Goal: Task Accomplishment & Management: Use online tool/utility

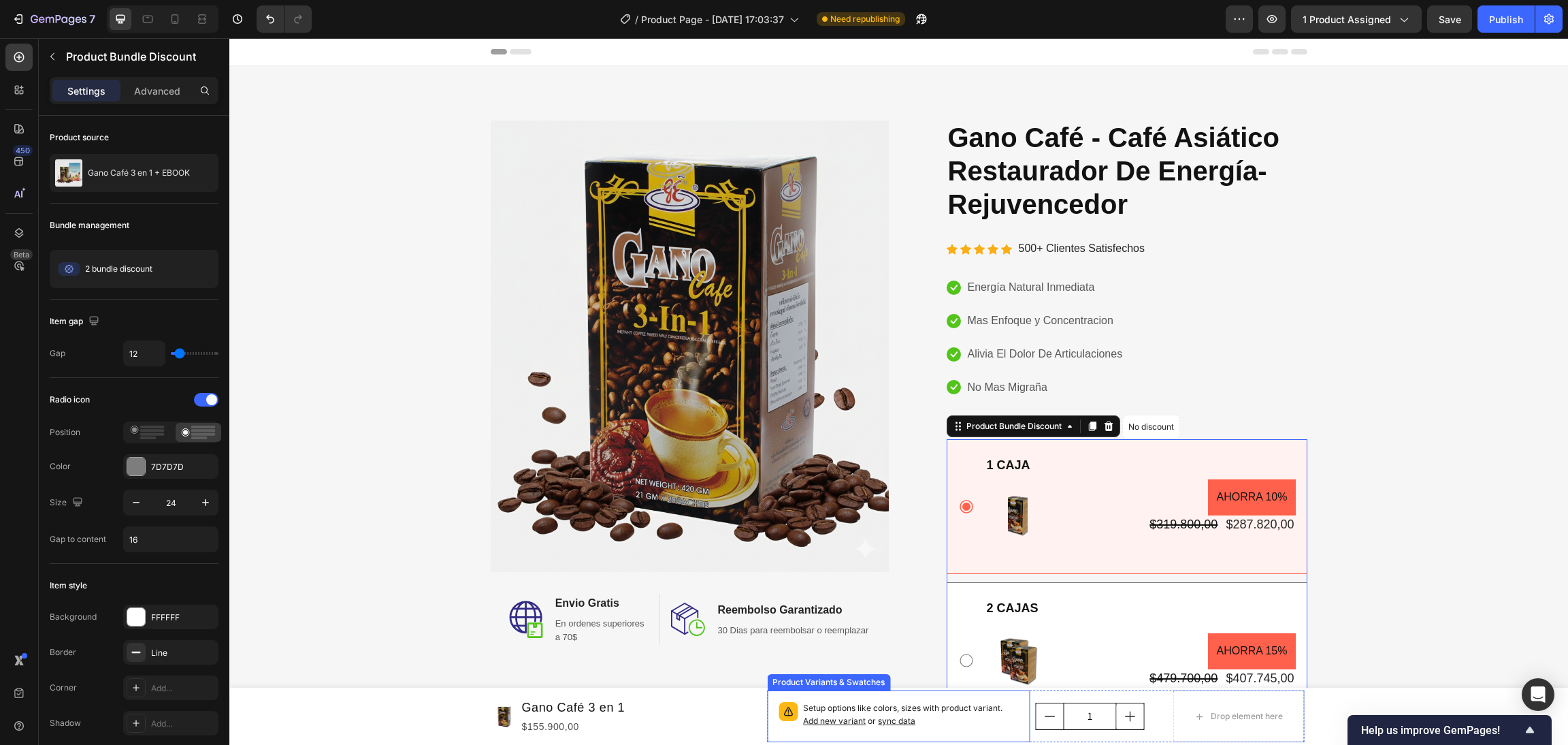
scroll to position [191, 0]
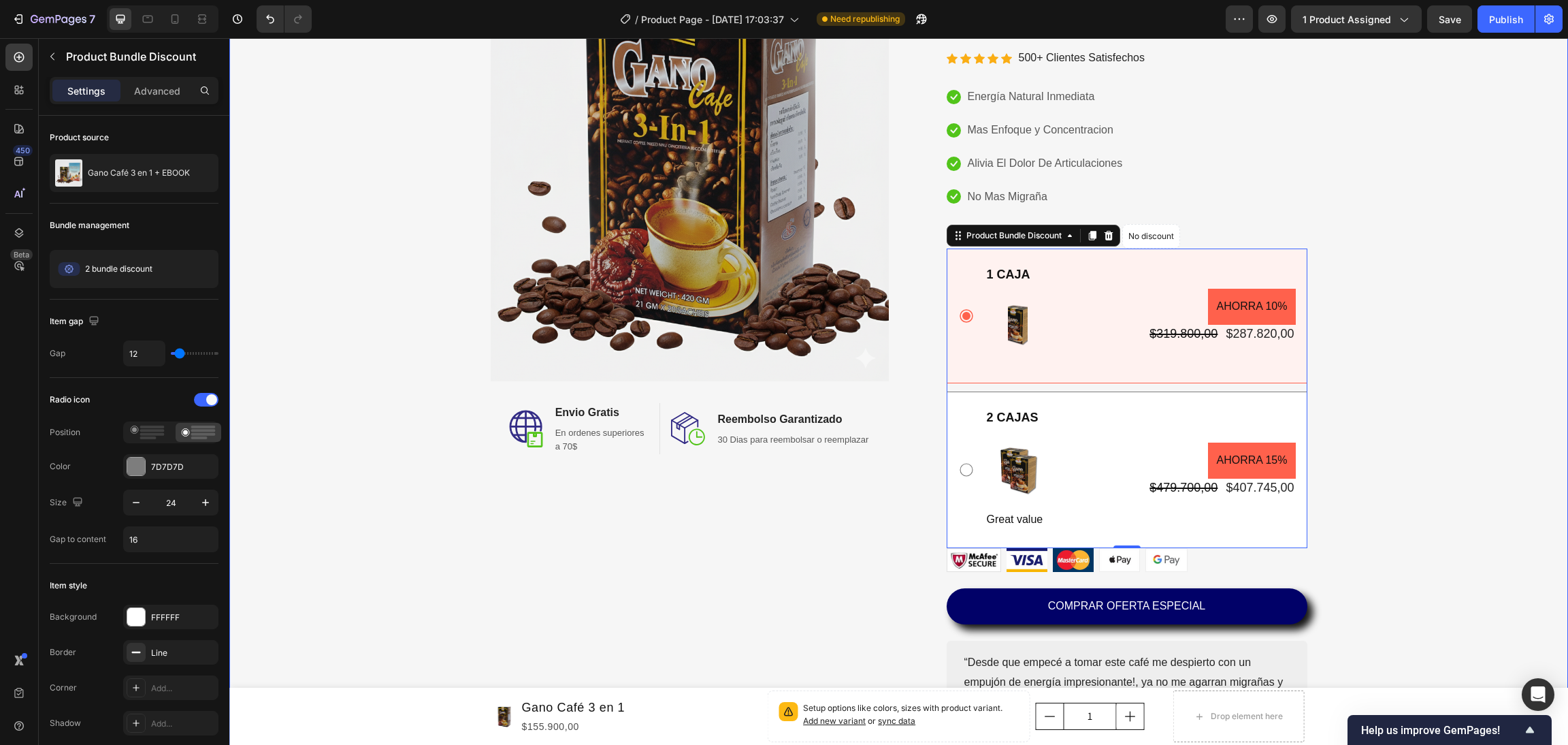
click at [413, 574] on div "Image Image Envio Gratis Heading En ordenes superiores a 70$ Text block Row Ima…" at bounding box center [898, 341] width 1319 height 824
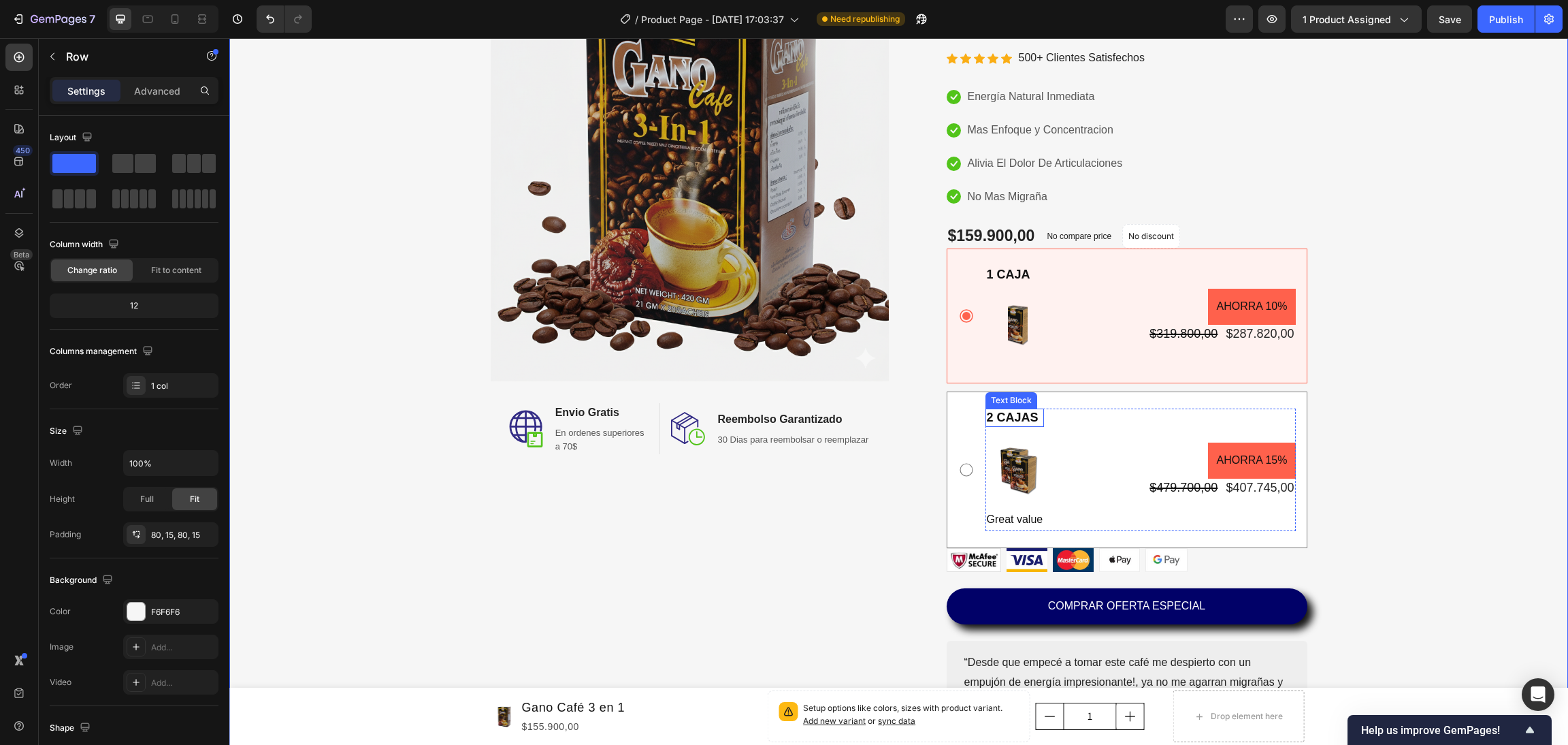
click at [1030, 413] on p "2 CAJAS" at bounding box center [1015, 418] width 57 height 16
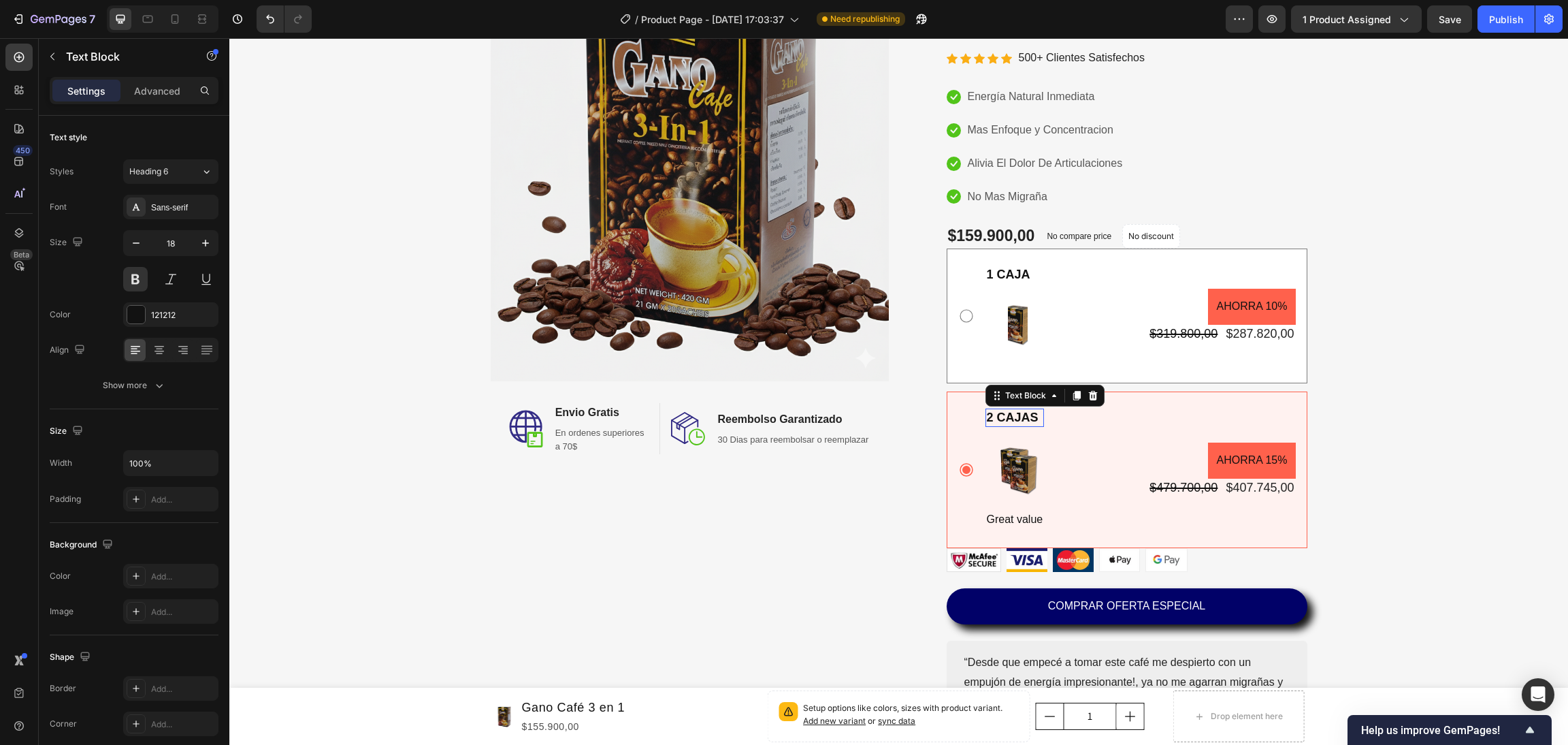
click at [1030, 413] on p "2 CAJAS" at bounding box center [1015, 418] width 57 height 16
click at [989, 417] on p "2 CAJAS" at bounding box center [1015, 418] width 57 height 16
click at [998, 275] on div "Image" at bounding box center [1003, 277] width 30 height 12
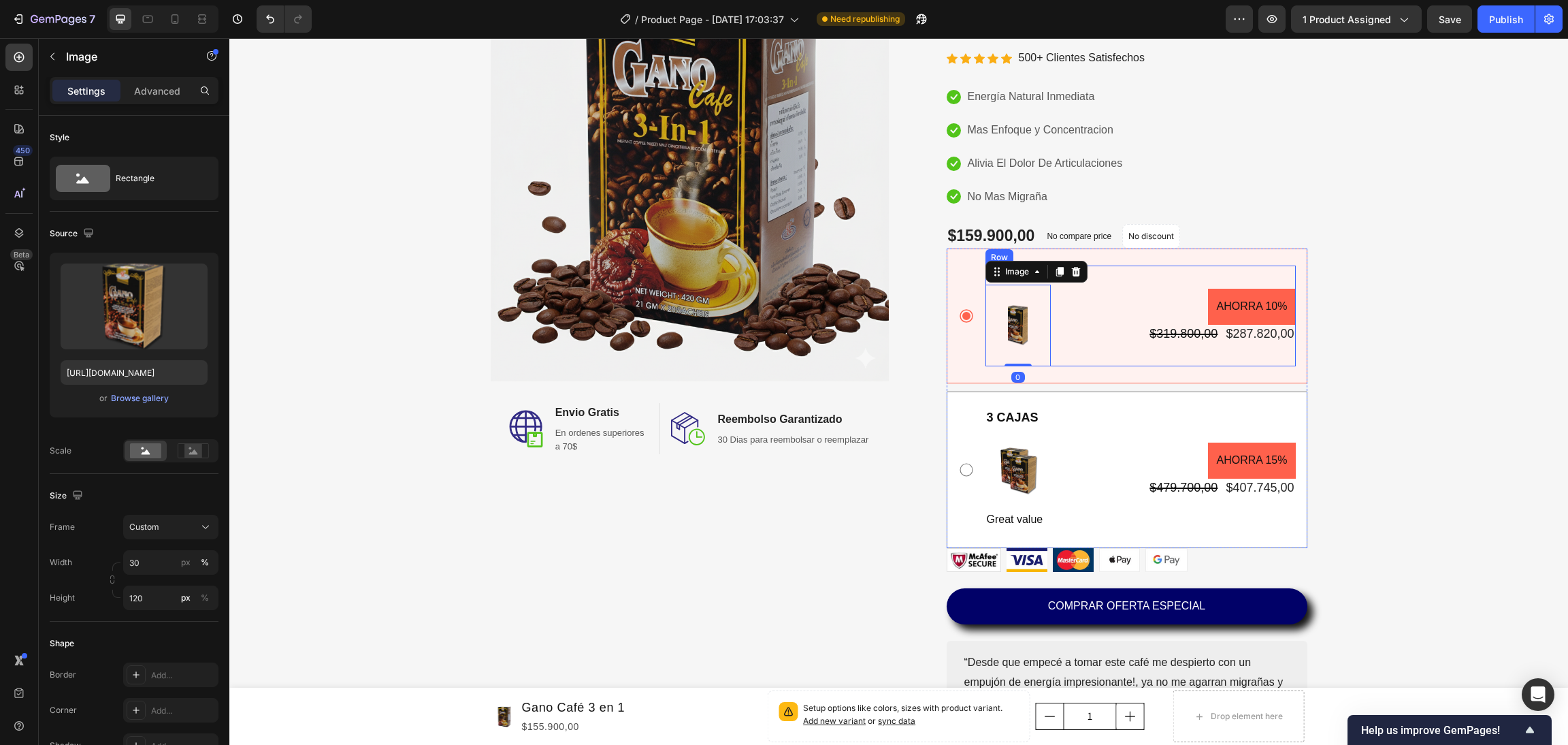
click at [1060, 343] on div "1 CAJA Text Block Image 0 AHORRA 10% Product Badge $319.800,00 Product Price Pr…" at bounding box center [1141, 315] width 311 height 100
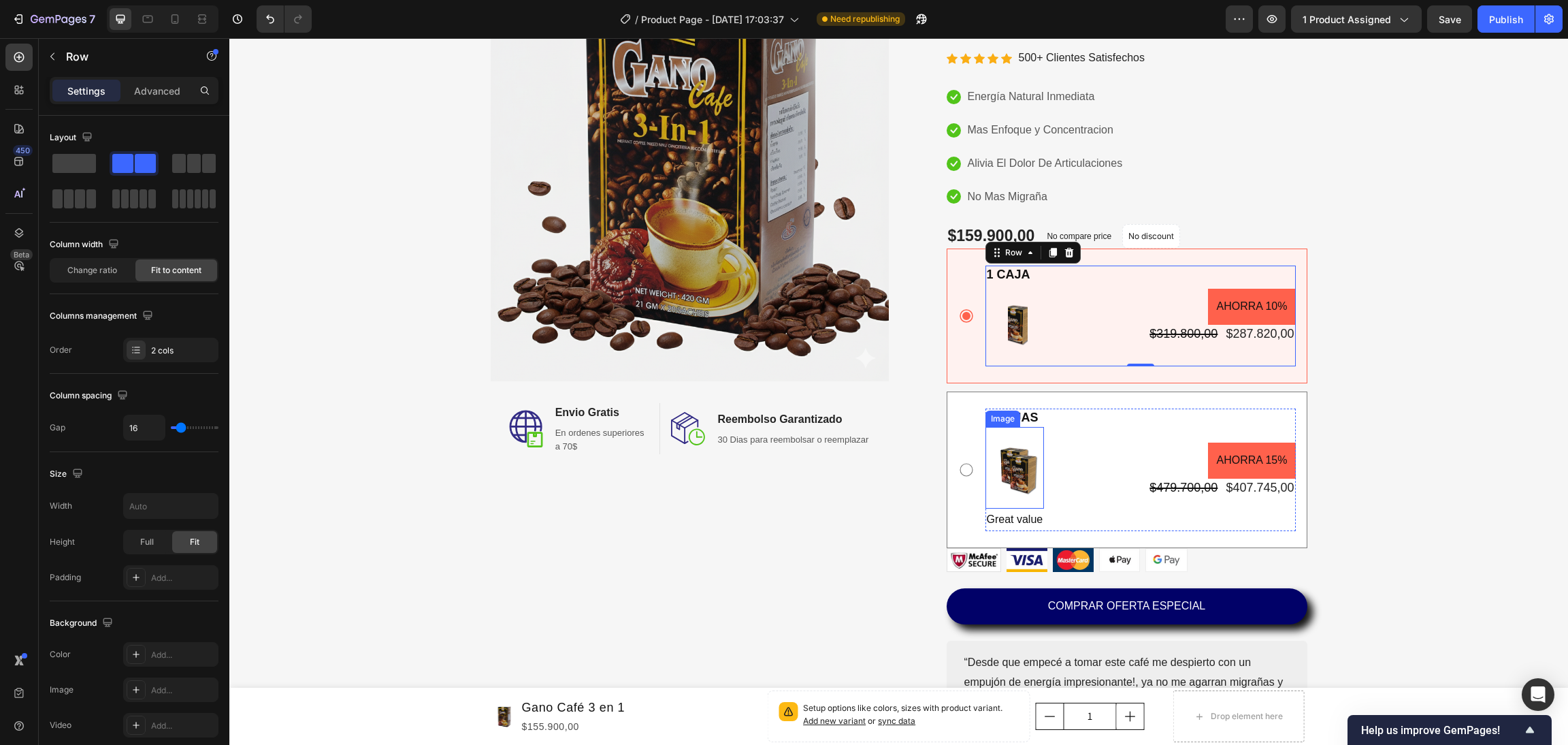
click at [1015, 468] on img at bounding box center [1014, 468] width 48 height 82
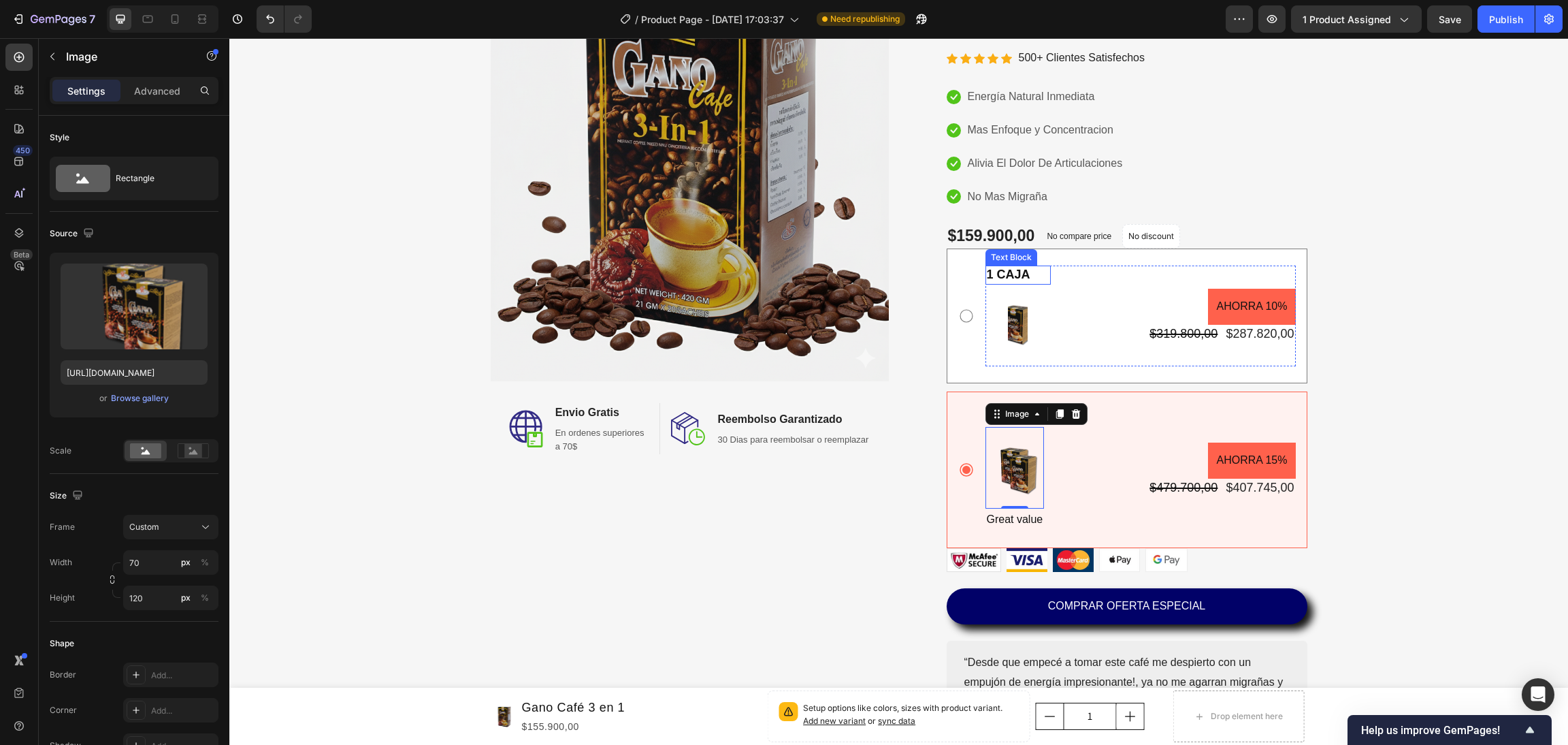
click at [1028, 278] on p "1 CAJA" at bounding box center [1018, 274] width 63 height 16
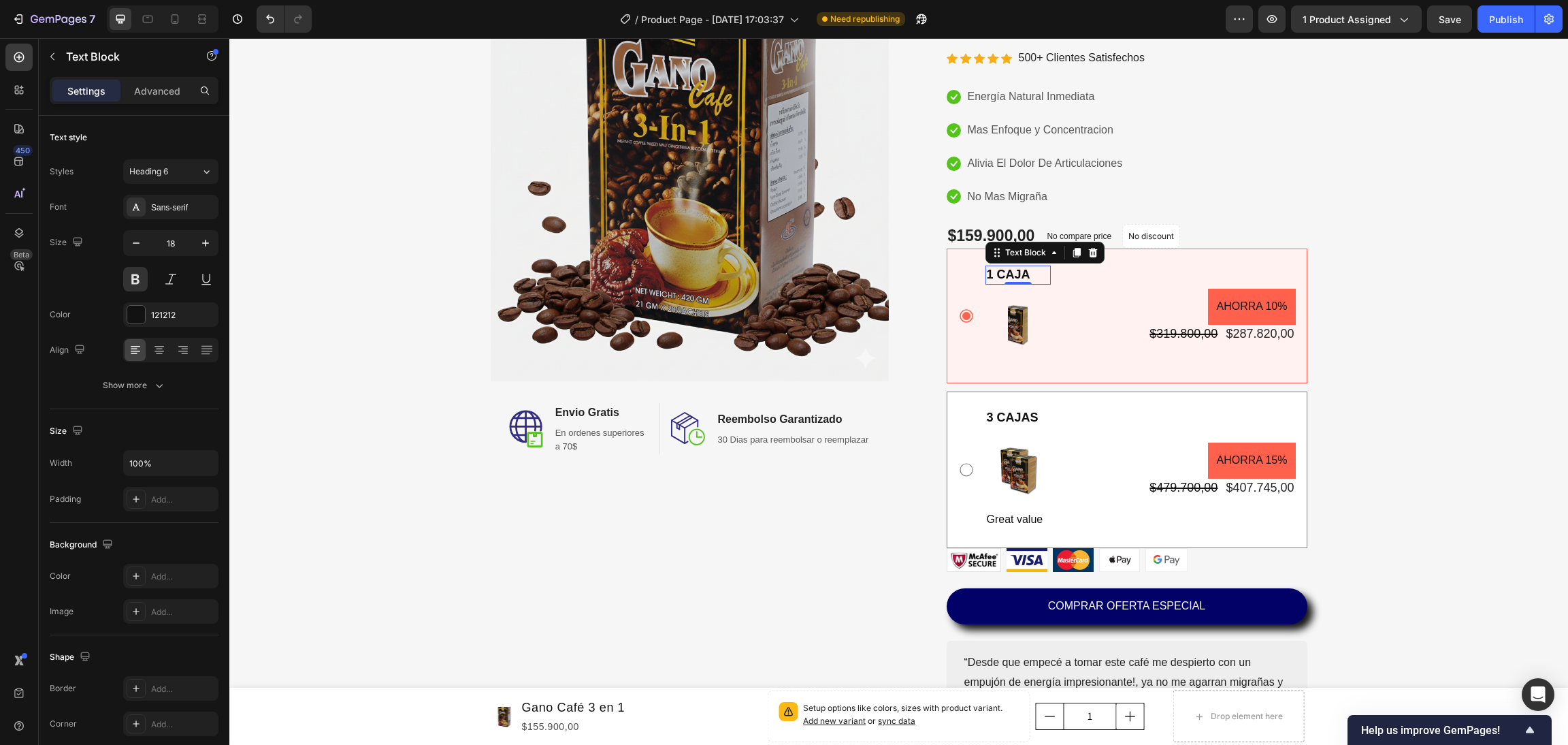
click at [987, 276] on p "1 CAJA" at bounding box center [1018, 274] width 63 height 16
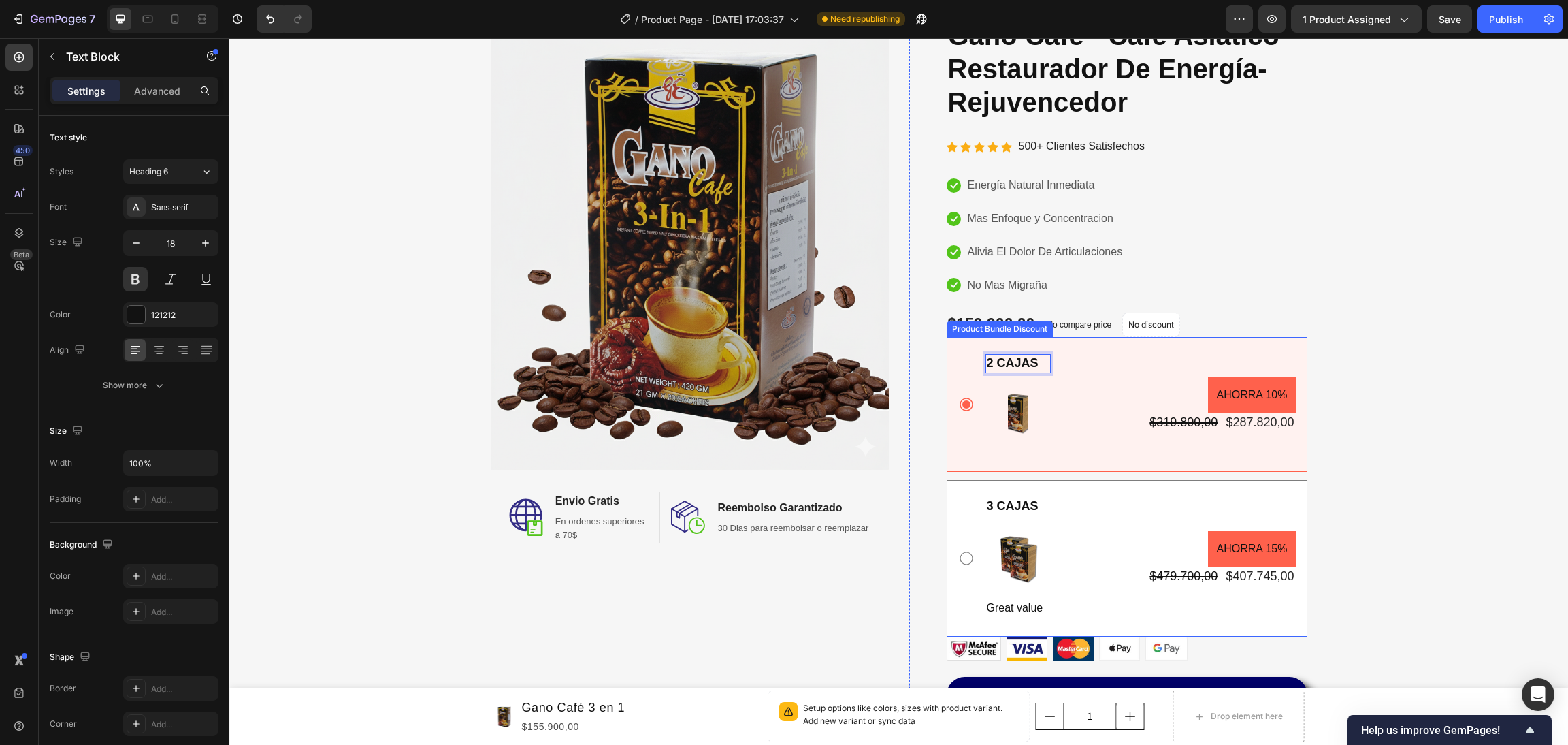
scroll to position [305, 0]
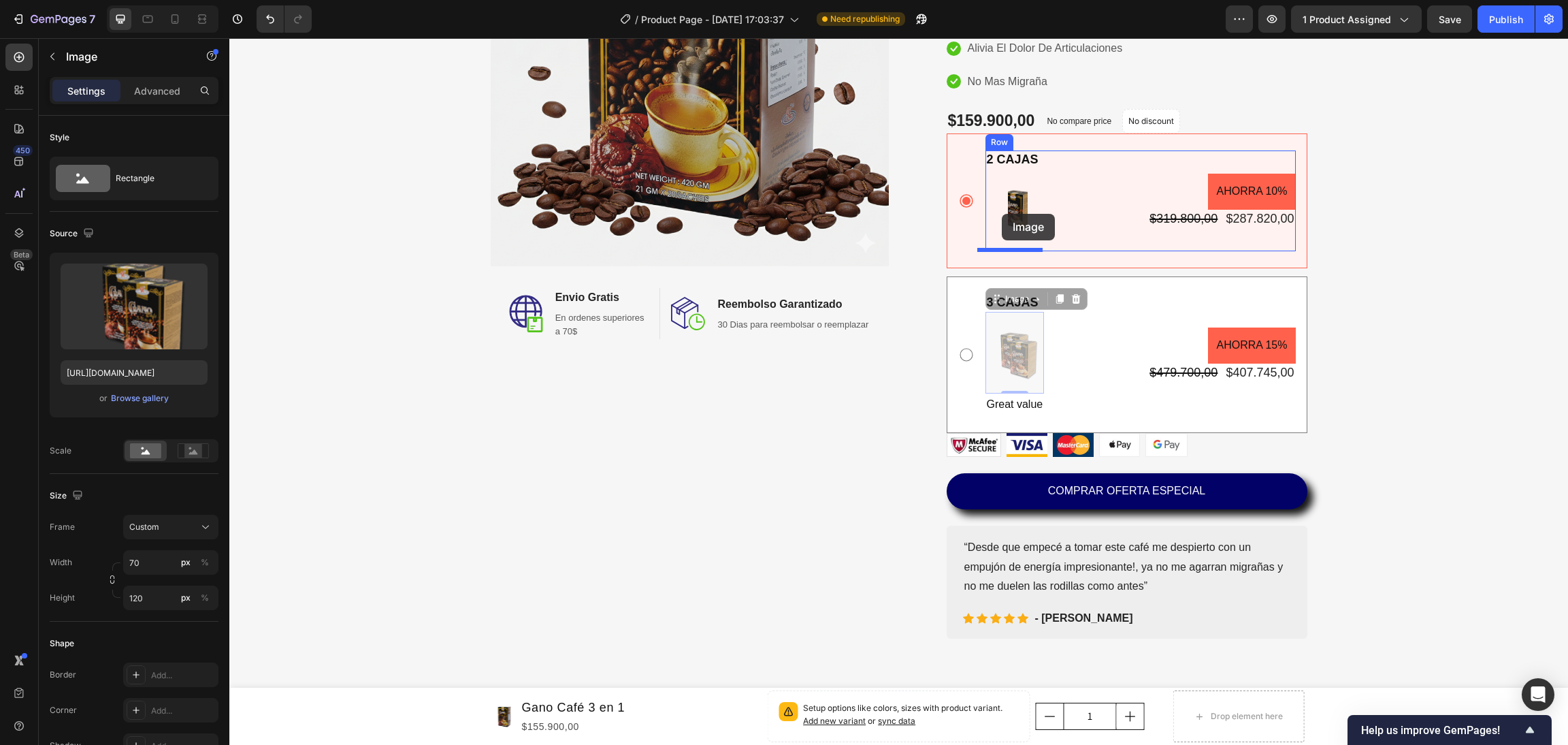
drag, startPoint x: 1017, startPoint y: 359, endPoint x: 1002, endPoint y: 214, distance: 145.8
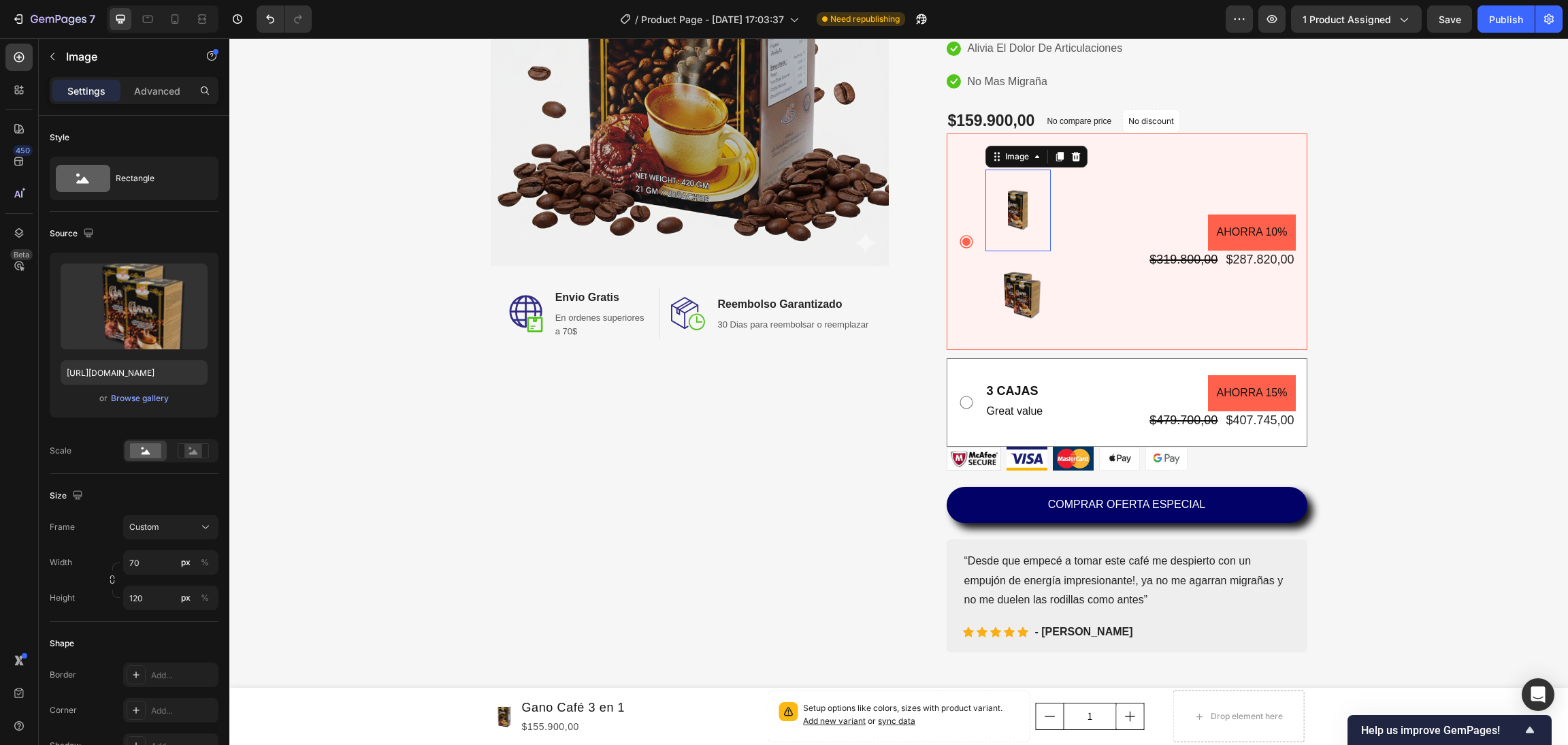
click at [1015, 178] on img at bounding box center [1018, 211] width 20 height 82
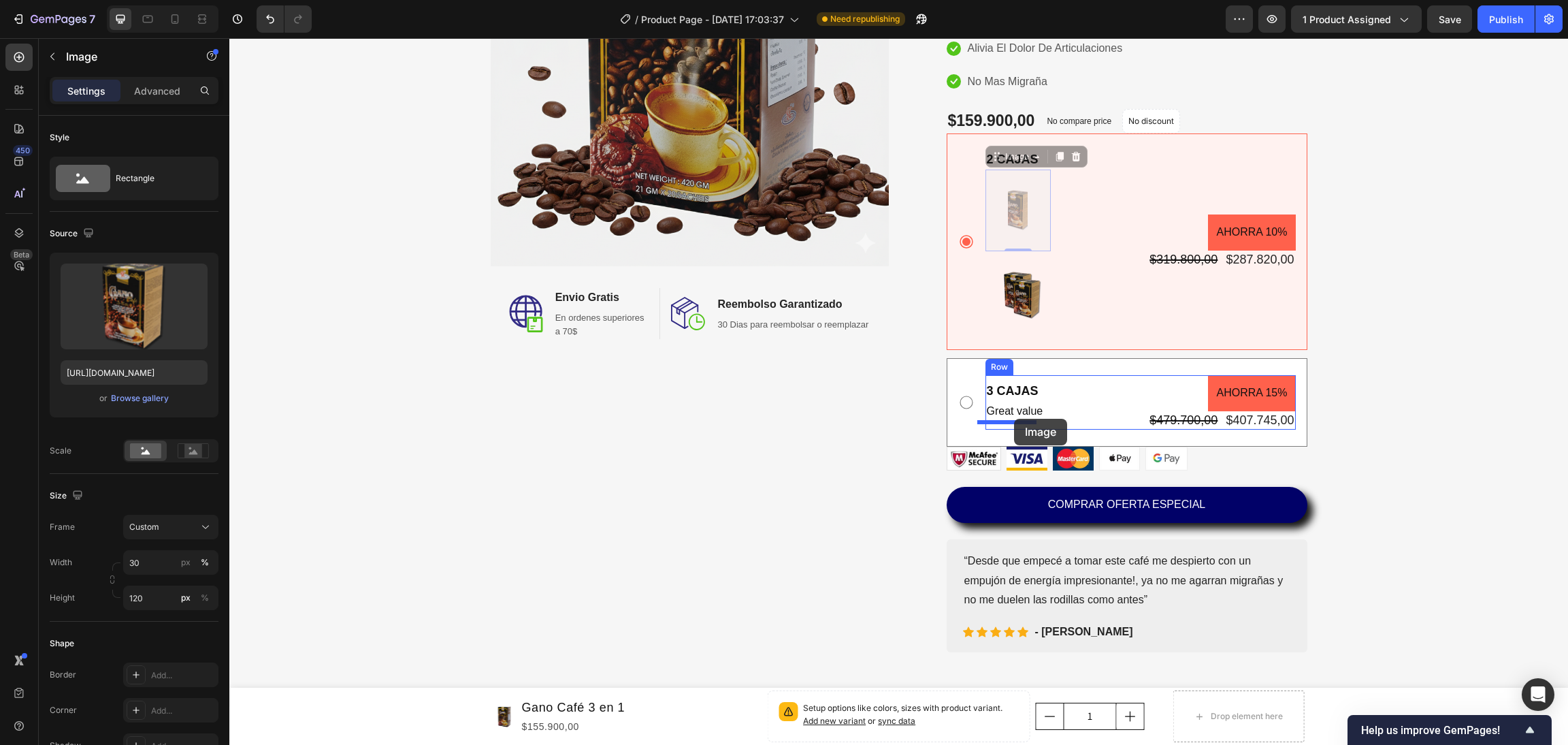
drag, startPoint x: 1001, startPoint y: 211, endPoint x: 1014, endPoint y: 419, distance: 208.4
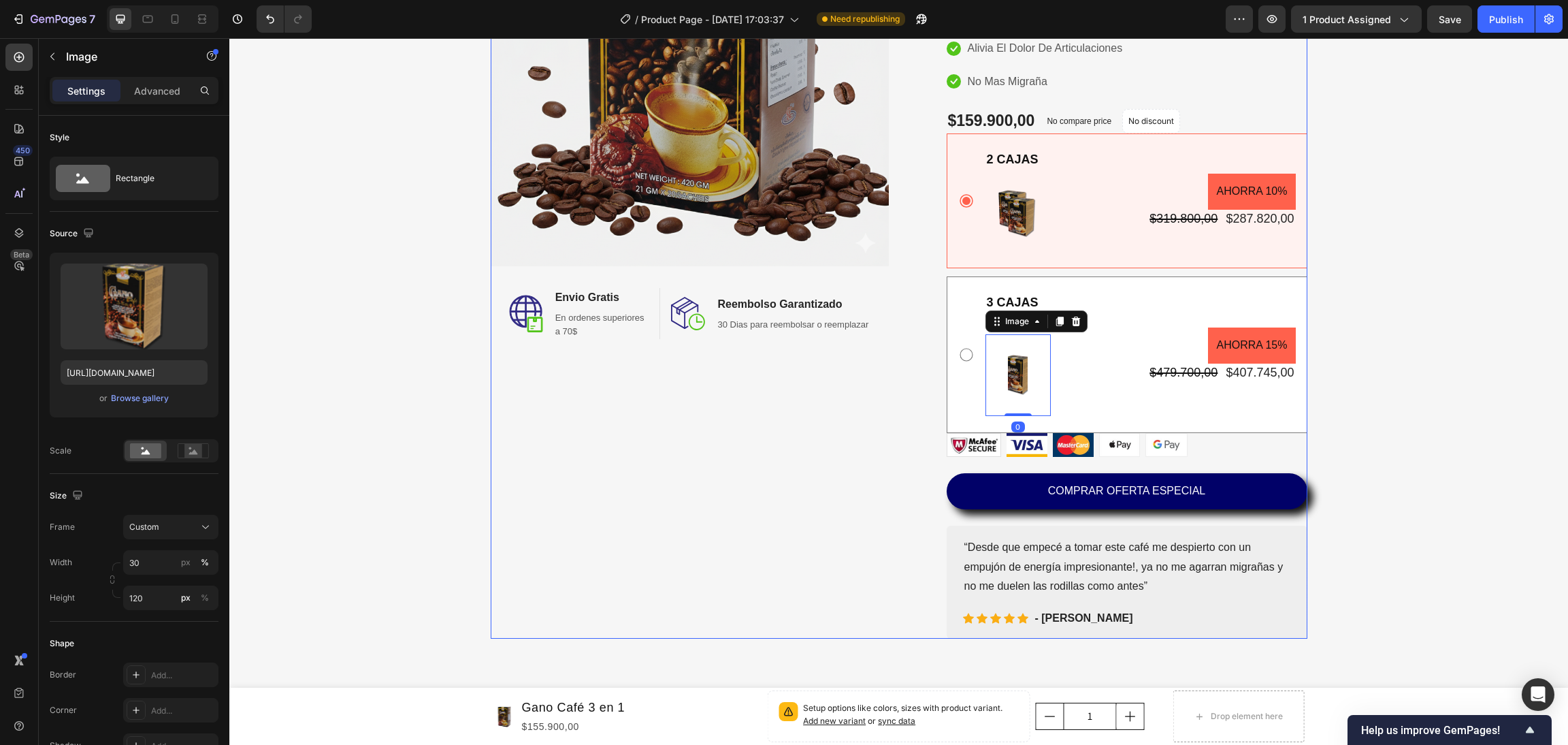
click at [837, 421] on div "Image Image Envio Gratis Heading En ordenes superiores a 70$ Text block Row Ima…" at bounding box center [690, 227] width 398 height 824
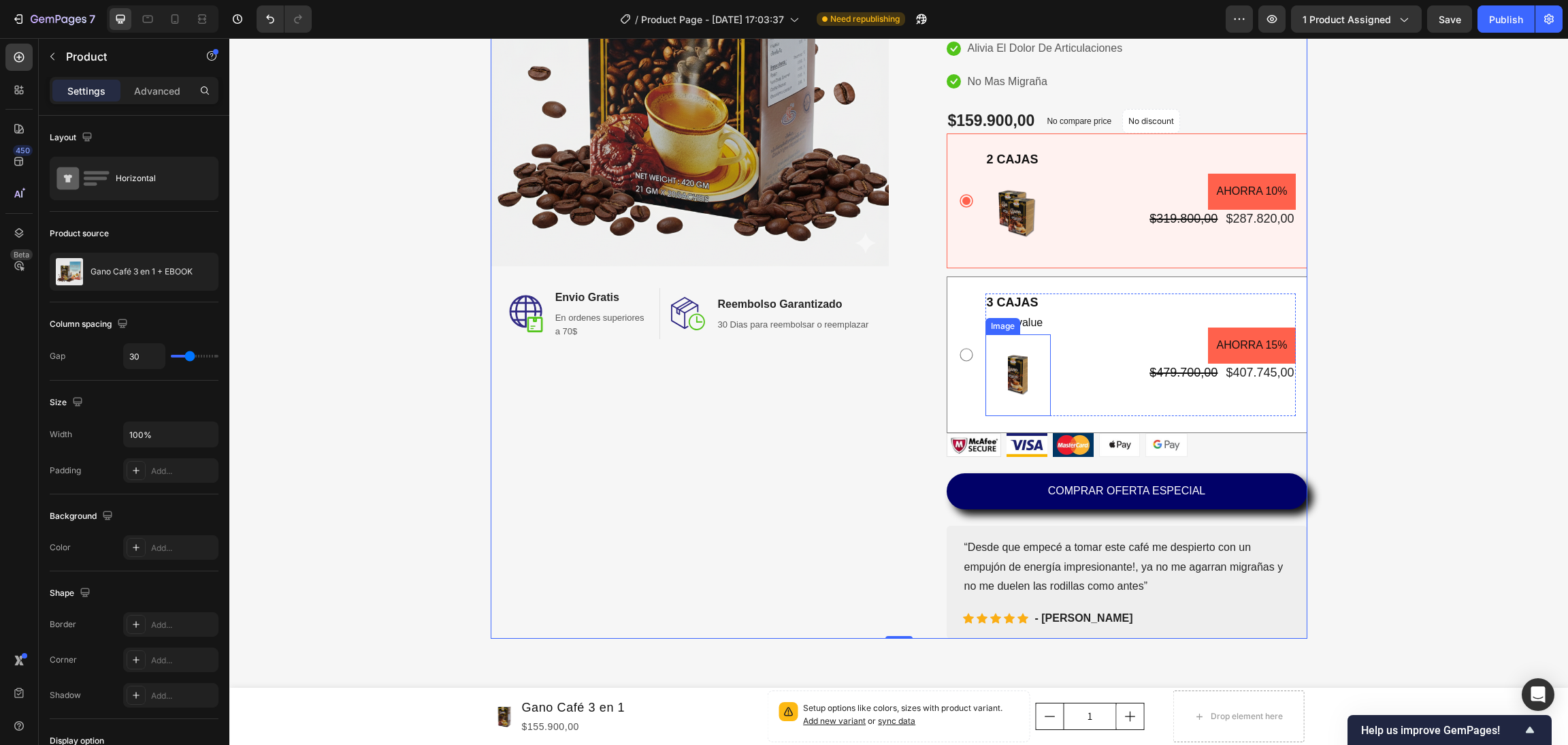
click at [1001, 322] on div "Image" at bounding box center [1003, 326] width 30 height 12
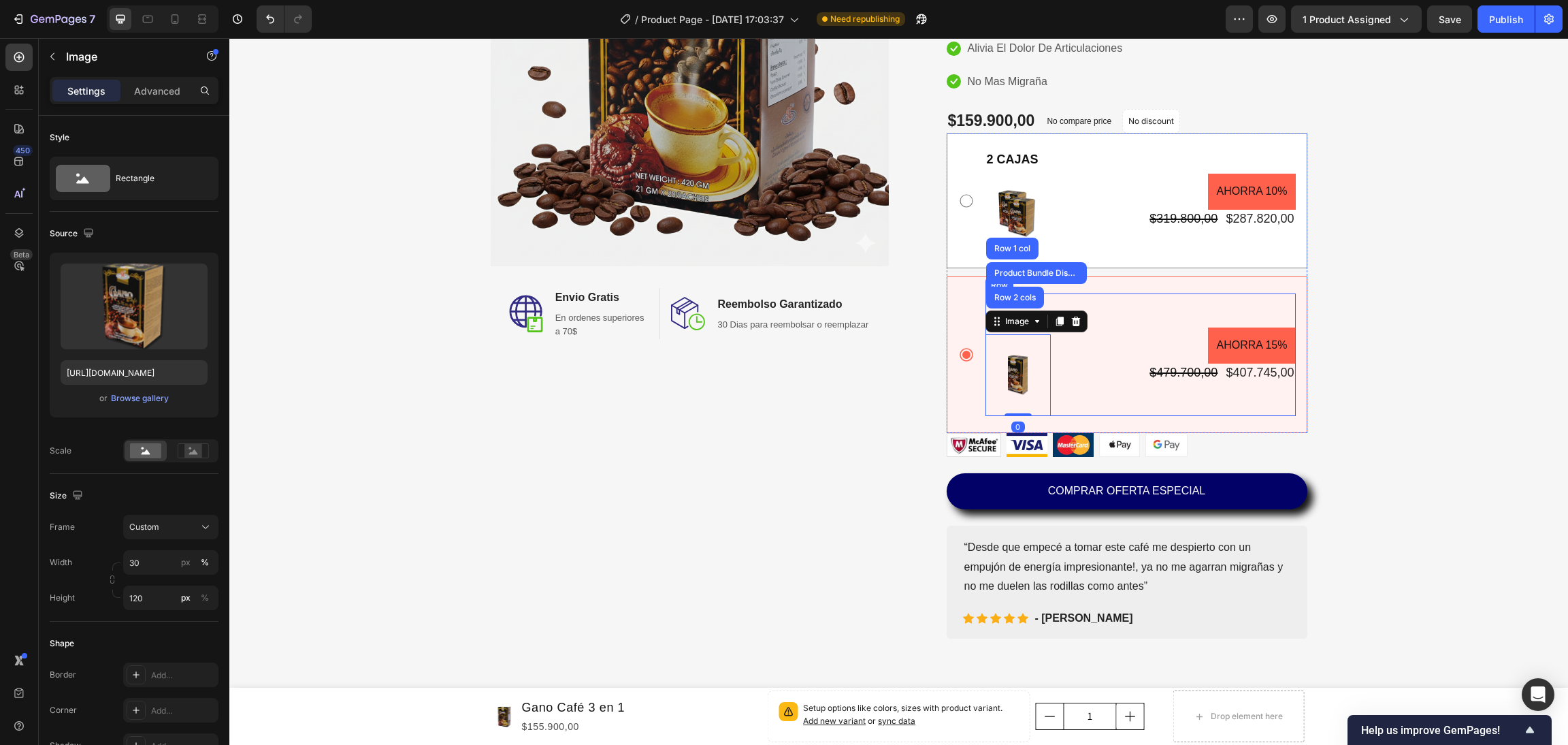
click at [1066, 372] on div "3 CAJAS Text Block Great value Text Block Image Row 2 cols Product Bundle Disco…" at bounding box center [1141, 355] width 311 height 123
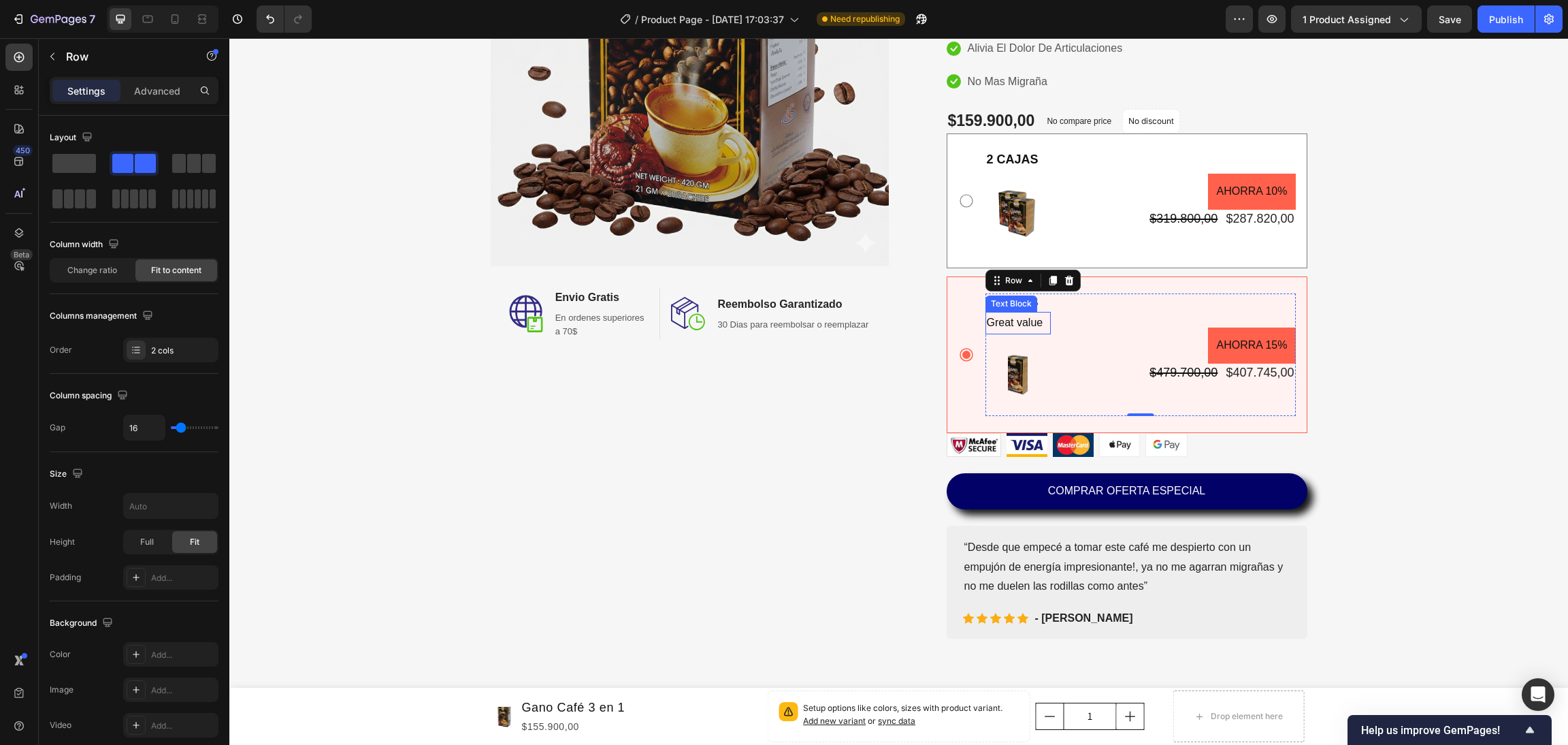
click at [1026, 323] on p "Great value" at bounding box center [1018, 323] width 63 height 20
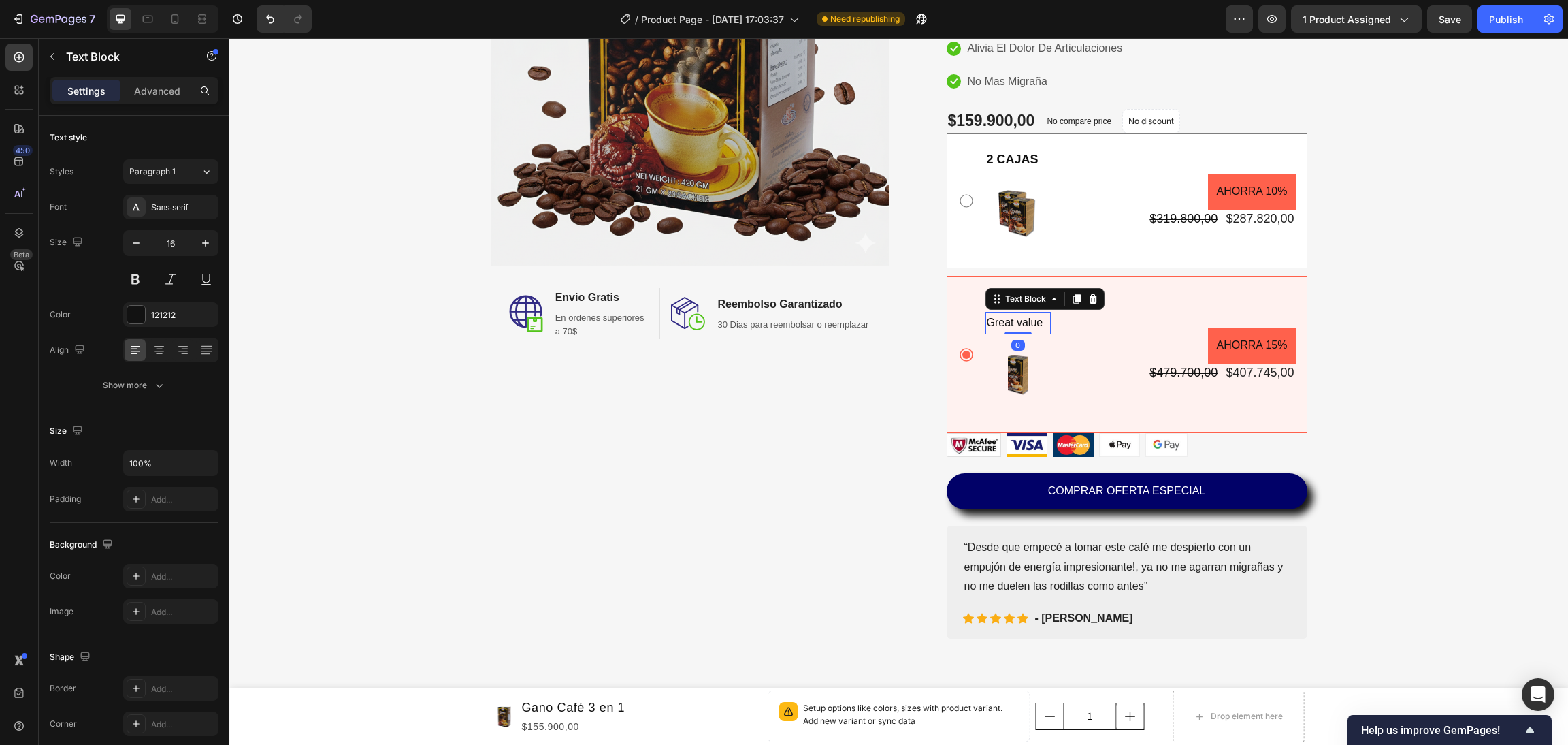
click at [1089, 296] on icon at bounding box center [1093, 299] width 9 height 10
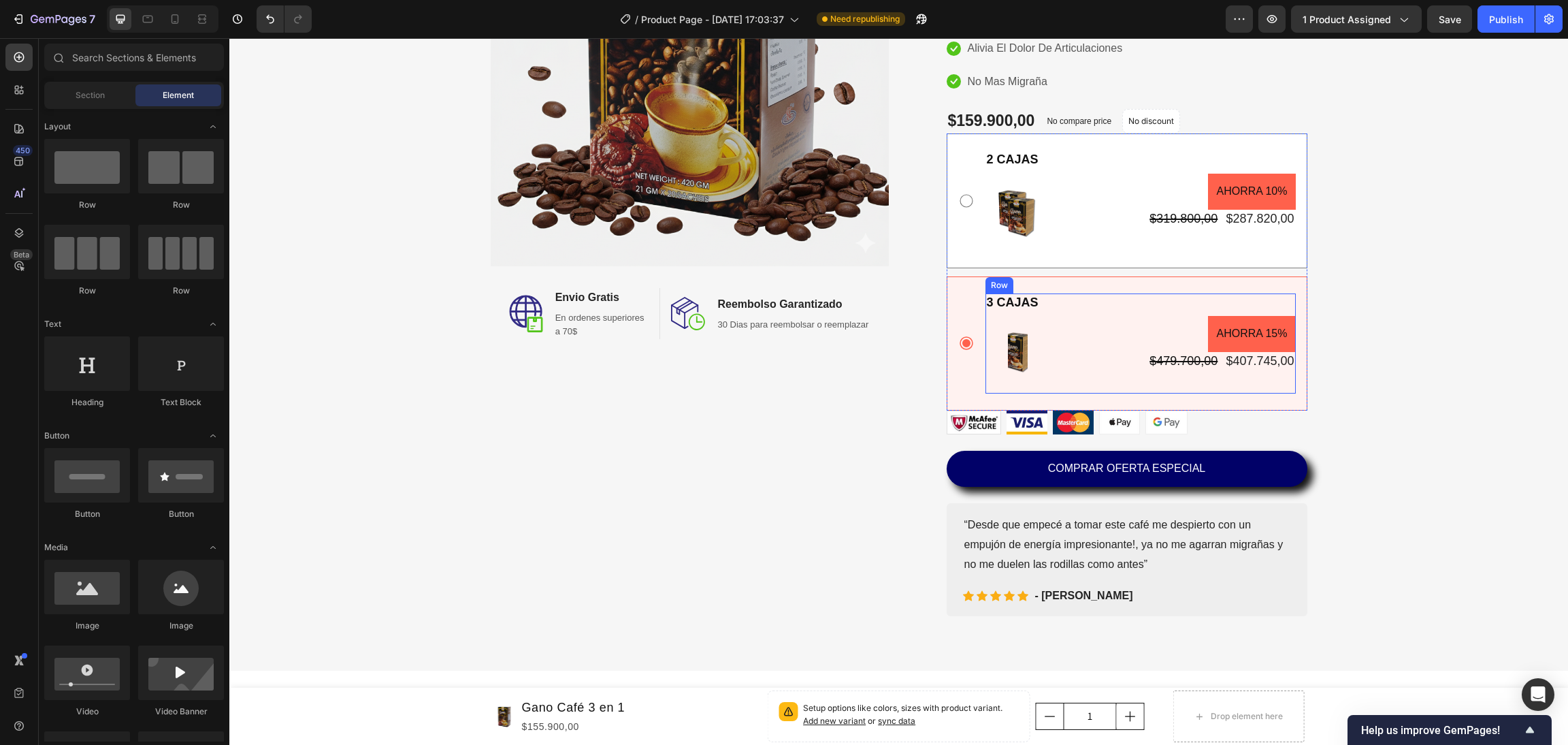
click at [1023, 352] on div at bounding box center [1018, 353] width 65 height 82
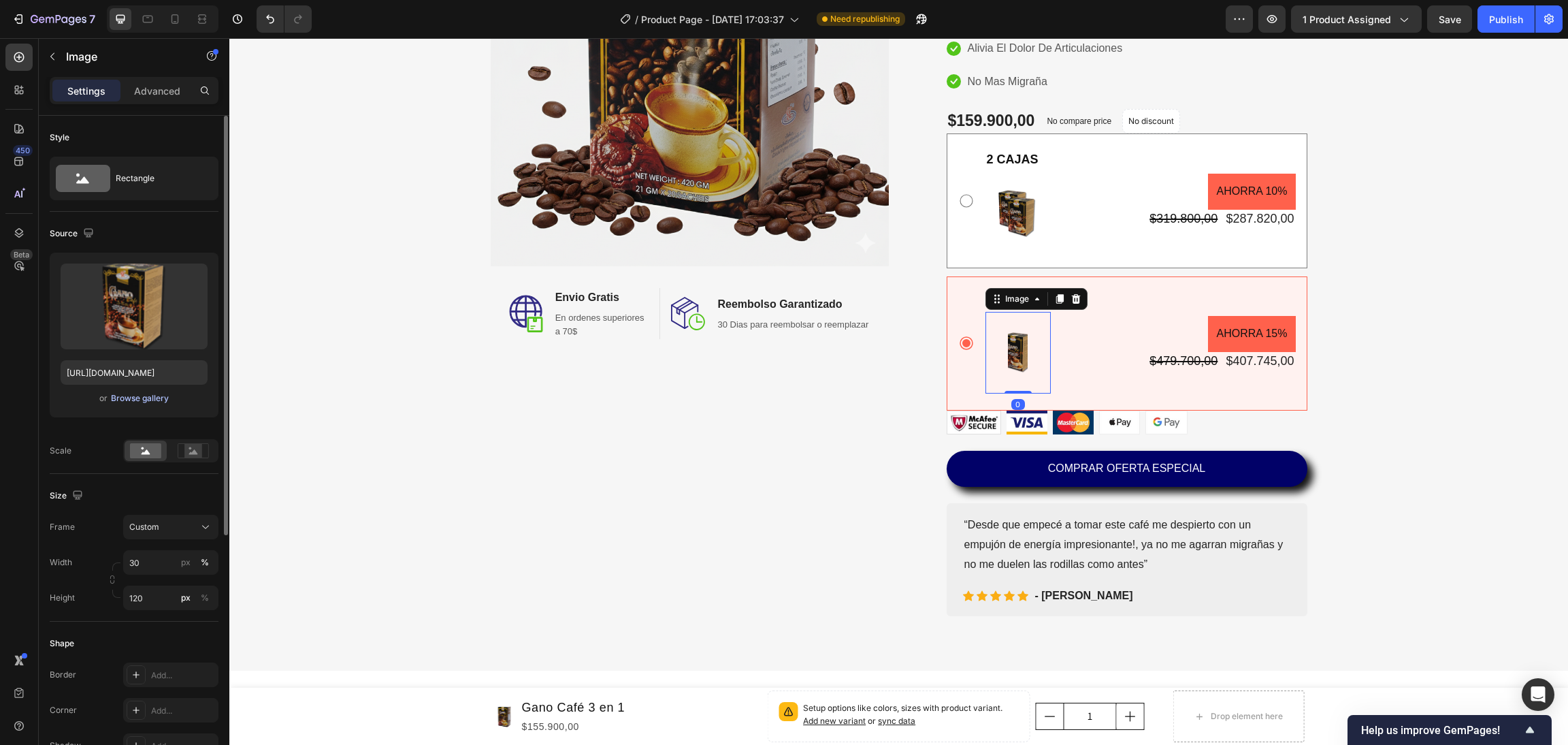
click at [149, 400] on div "Browse gallery" at bounding box center [139, 399] width 58 height 12
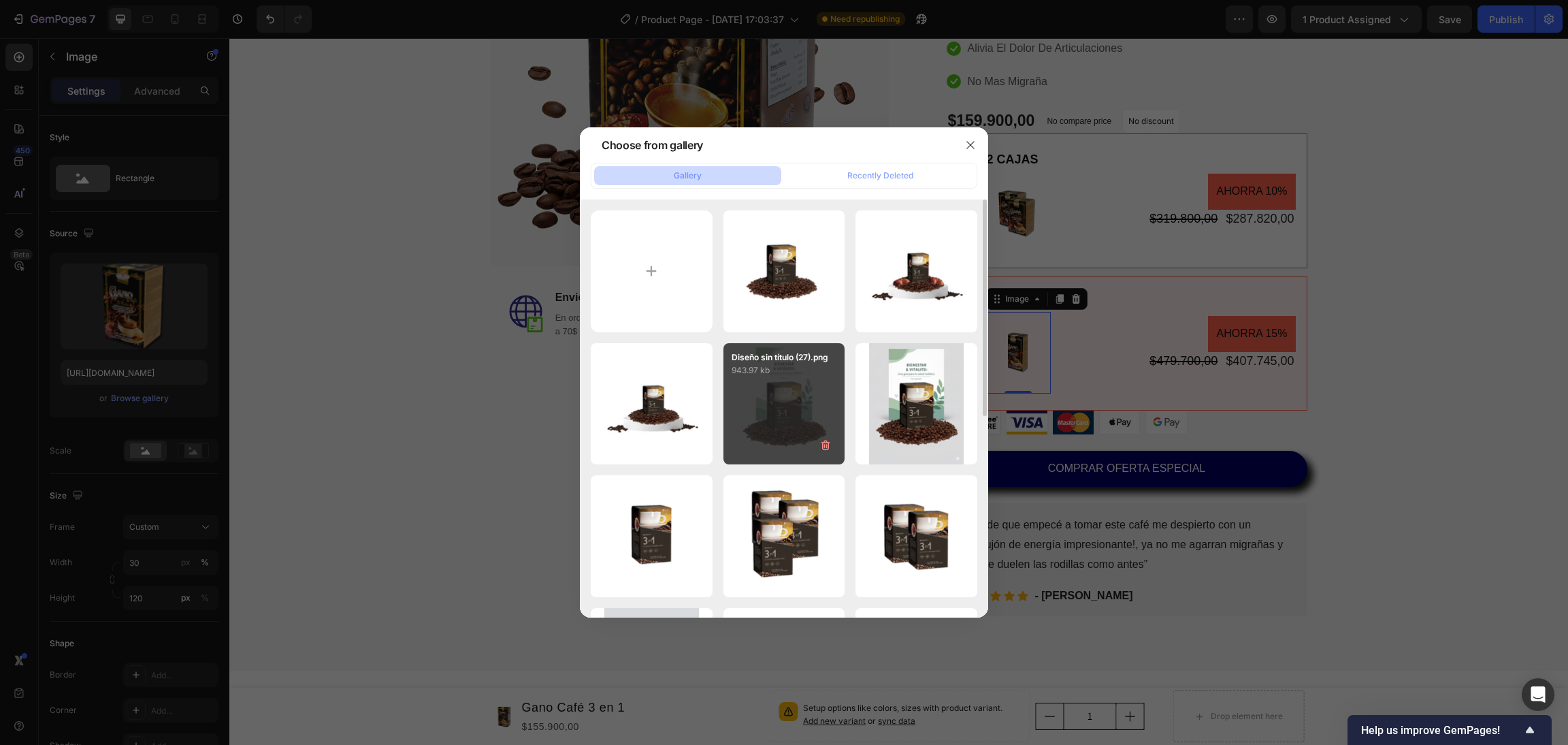
scroll to position [205, 0]
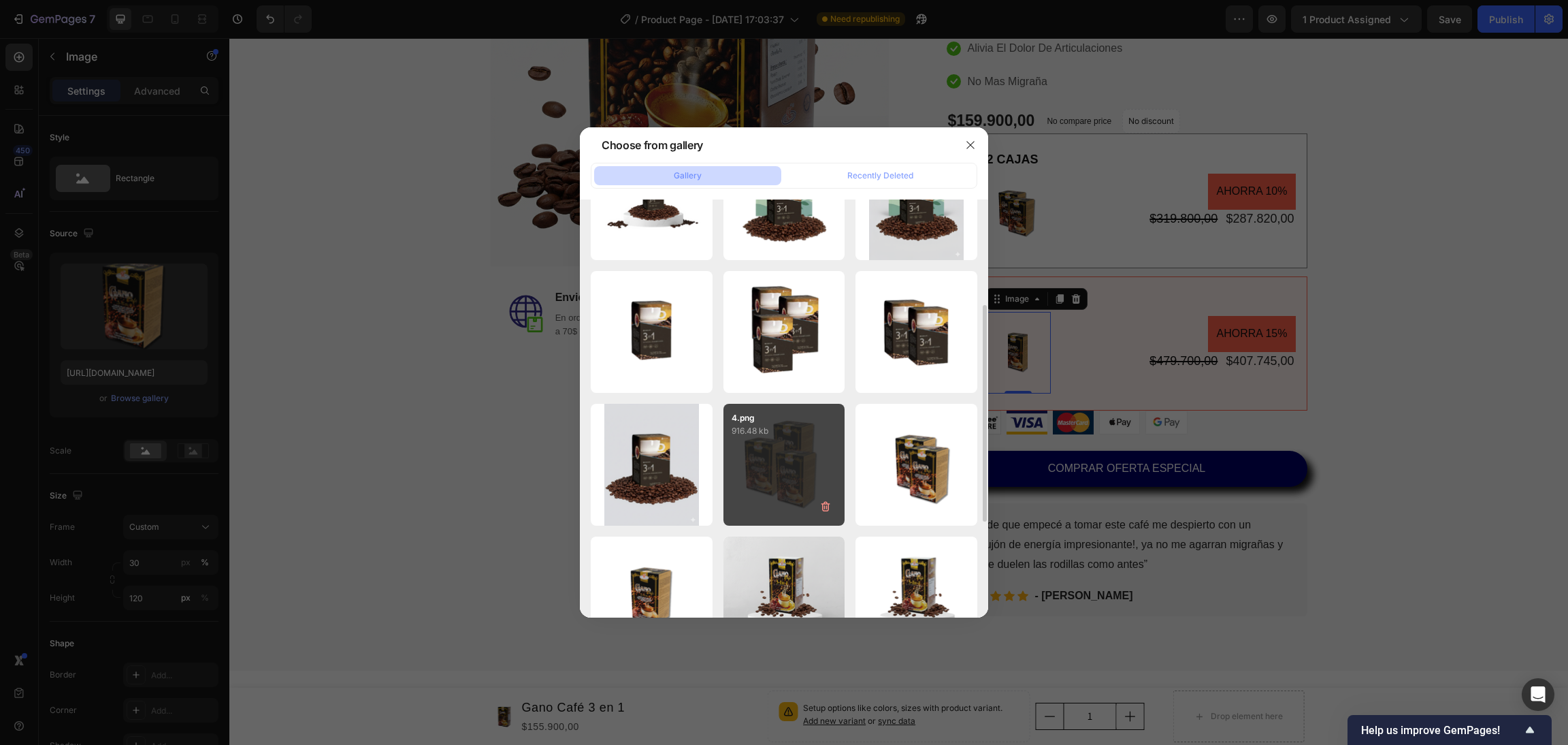
click at [802, 447] on div "4.png 916.48 kb" at bounding box center [784, 465] width 122 height 122
type input "https://cdn.shopify.com/s/files/1/0688/4566/6455/files/gempages_578635107179430…"
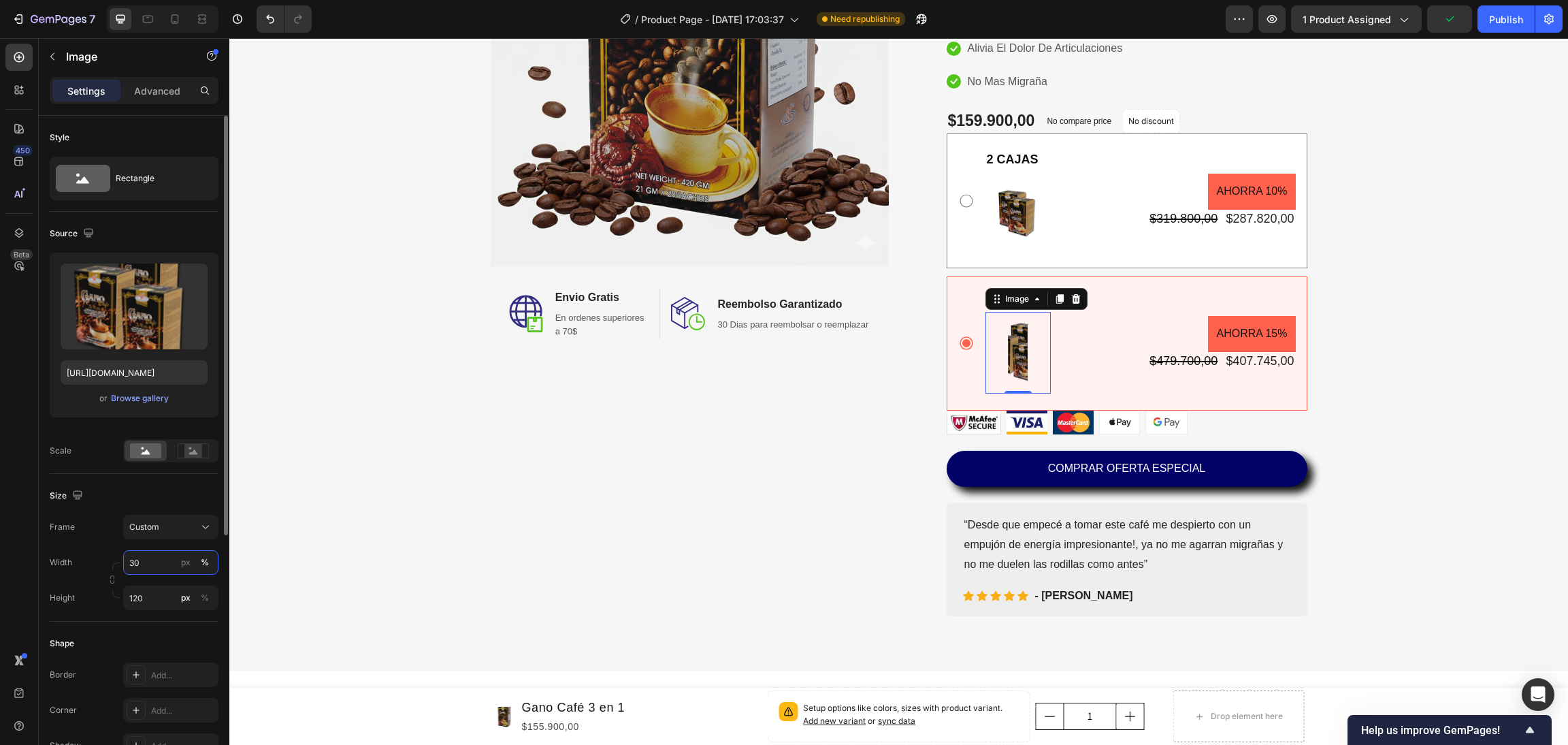
click at [145, 562] on input "30" at bounding box center [171, 562] width 95 height 24
type input "6"
type input "8"
type input "100"
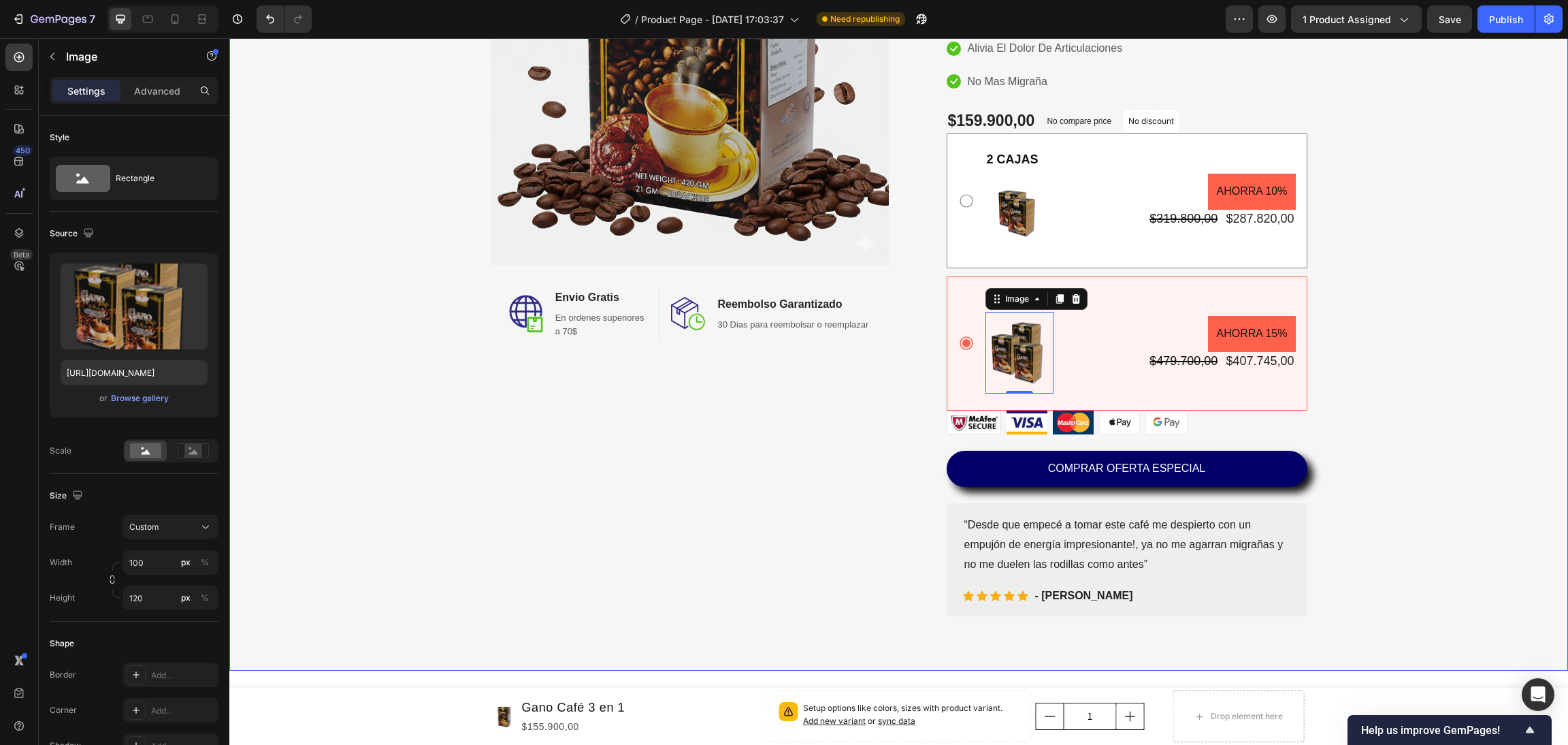
click at [475, 465] on div "Image Image Envio Gratis Heading En ordenes superiores a 70$ Text block Row Ima…" at bounding box center [898, 216] width 1319 height 802
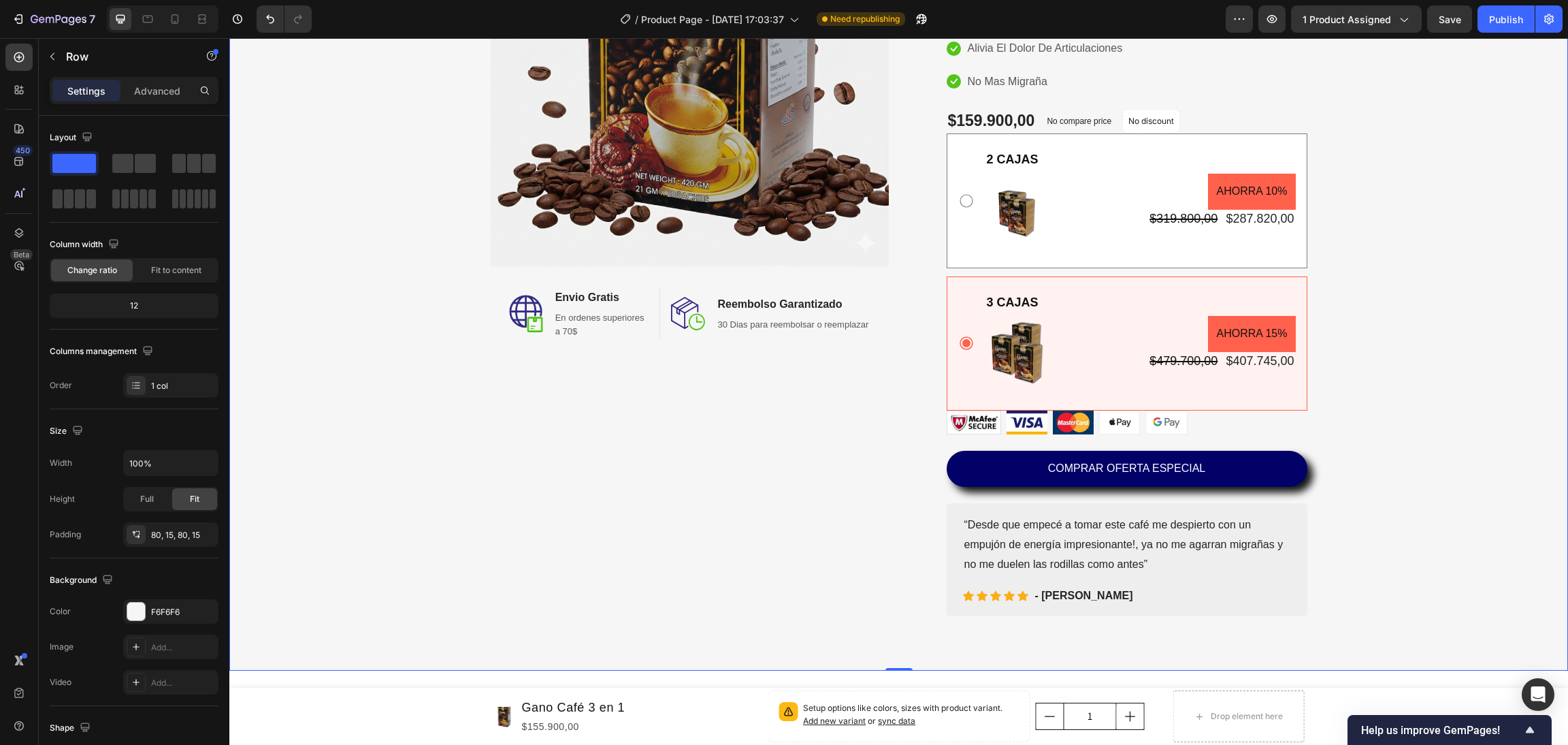
drag, startPoint x: 396, startPoint y: 390, endPoint x: 390, endPoint y: 435, distance: 45.4
click at [391, 427] on div "Image Image Envio Gratis Heading En ordenes superiores a 70$ Text block Row Ima…" at bounding box center [898, 216] width 1319 height 802
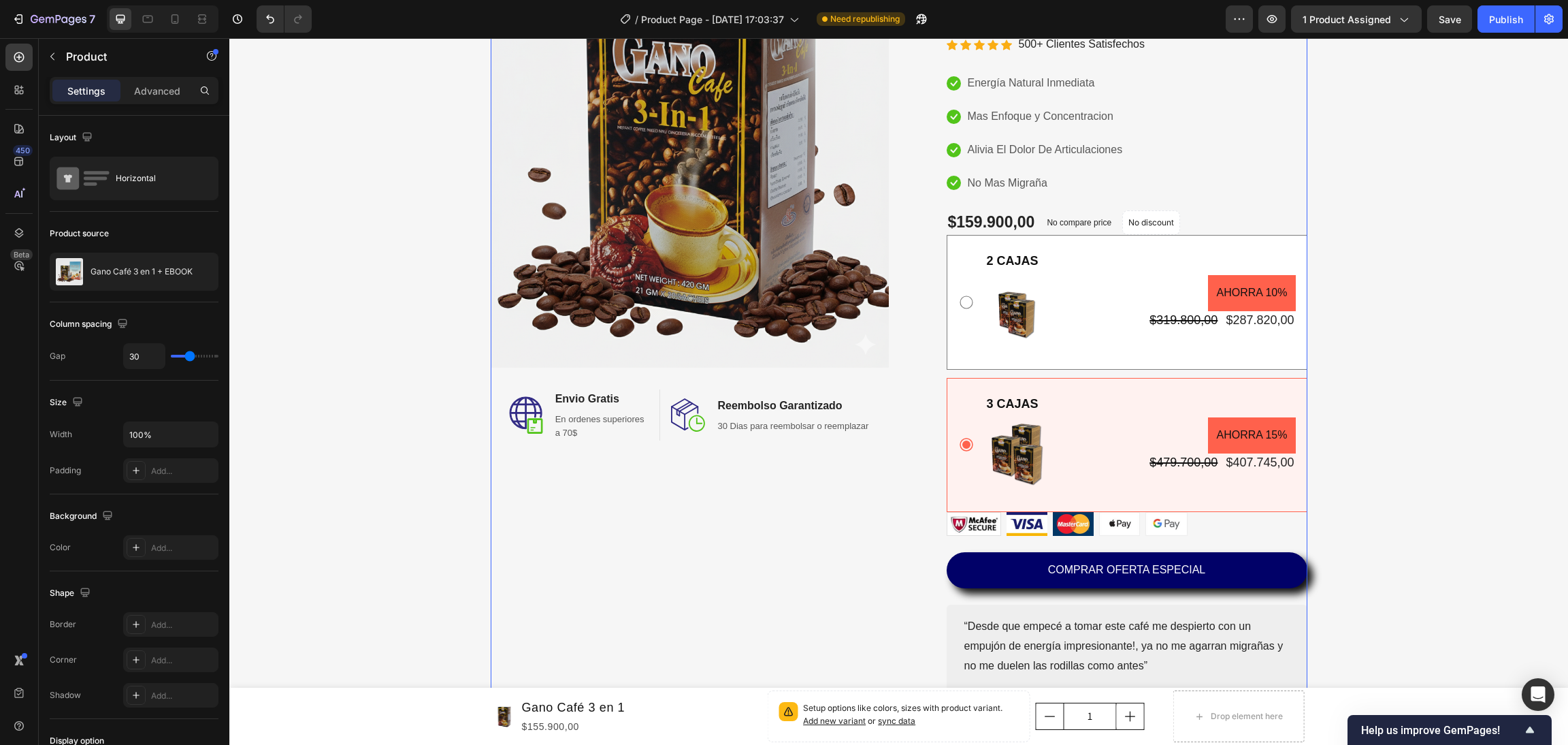
drag, startPoint x: 569, startPoint y: 490, endPoint x: 570, endPoint y: 515, distance: 25.0
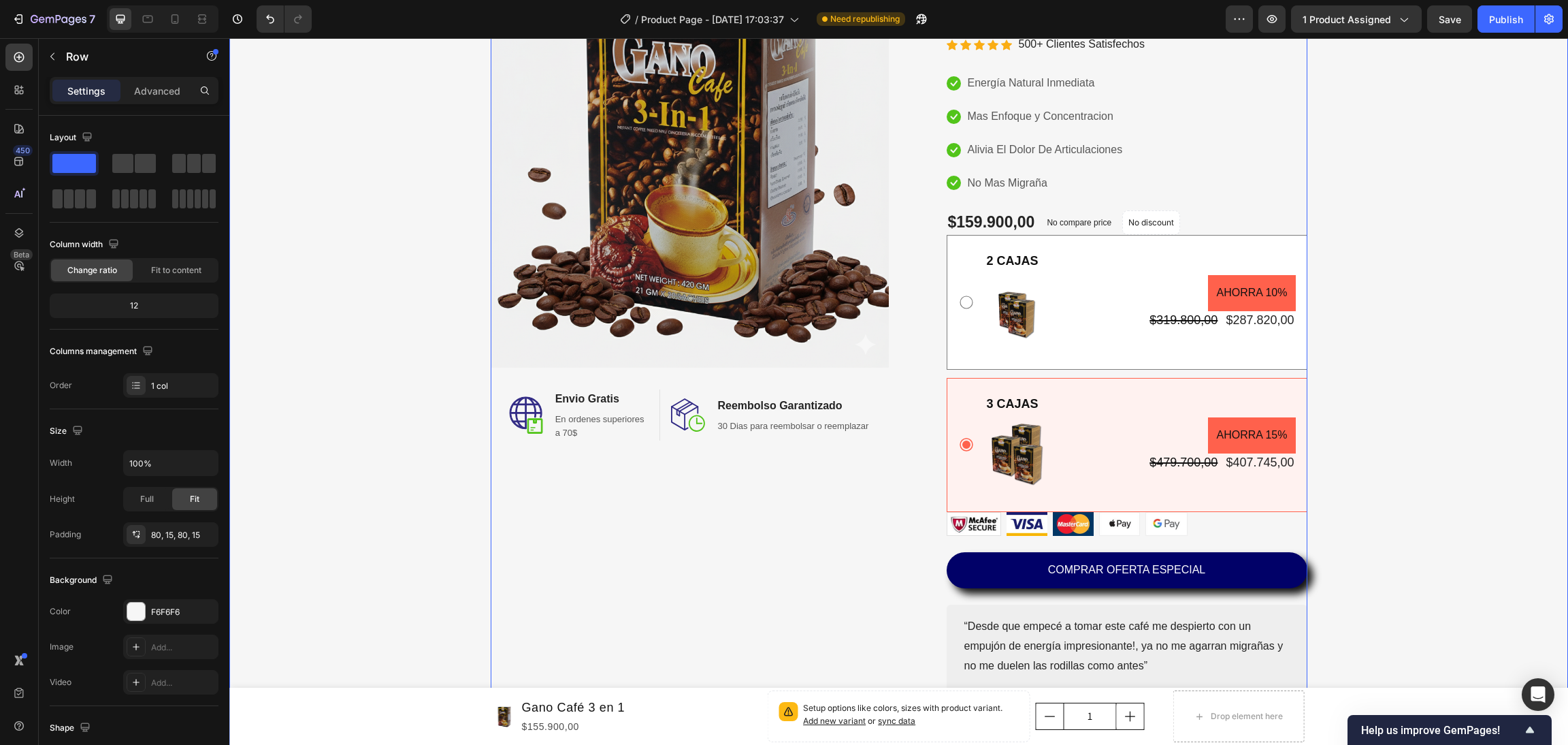
click at [349, 541] on div "Image Image Envio Gratis Heading En ordenes superiores a 70$ Text block Row Ima…" at bounding box center [898, 317] width 1319 height 802
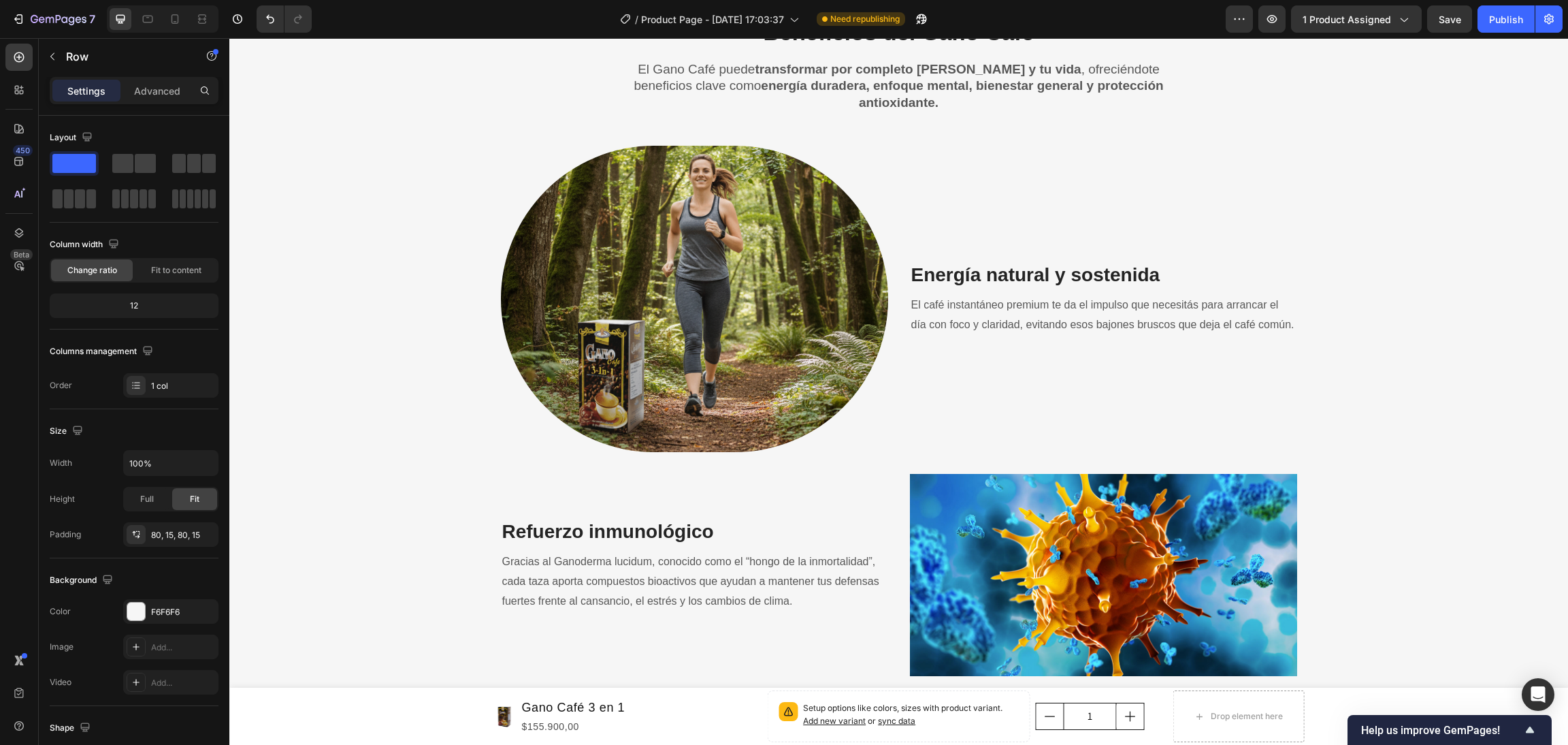
scroll to position [1225, 0]
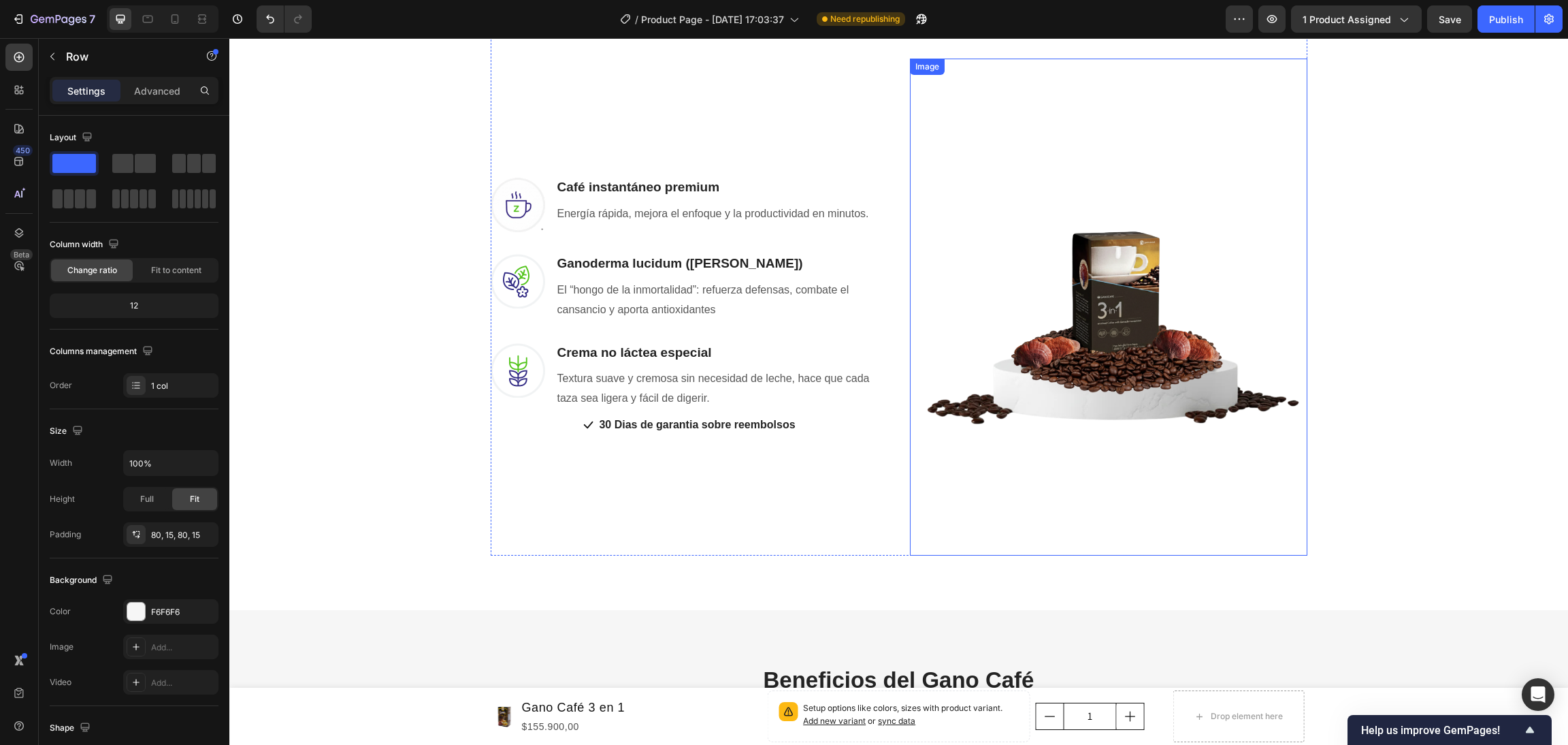
click at [1079, 304] on img at bounding box center [1108, 307] width 398 height 497
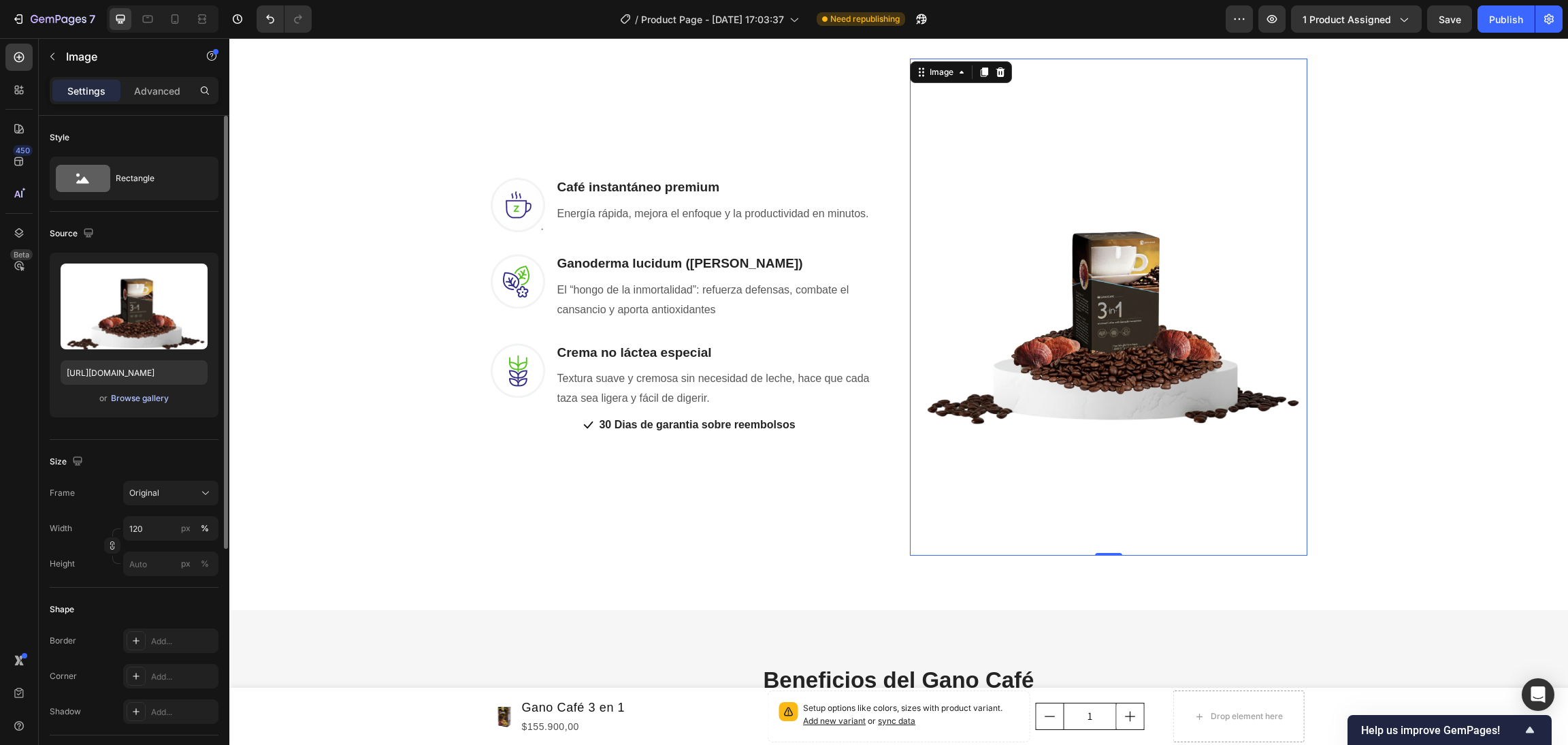
click at [148, 401] on div "Browse gallery" at bounding box center [139, 399] width 58 height 12
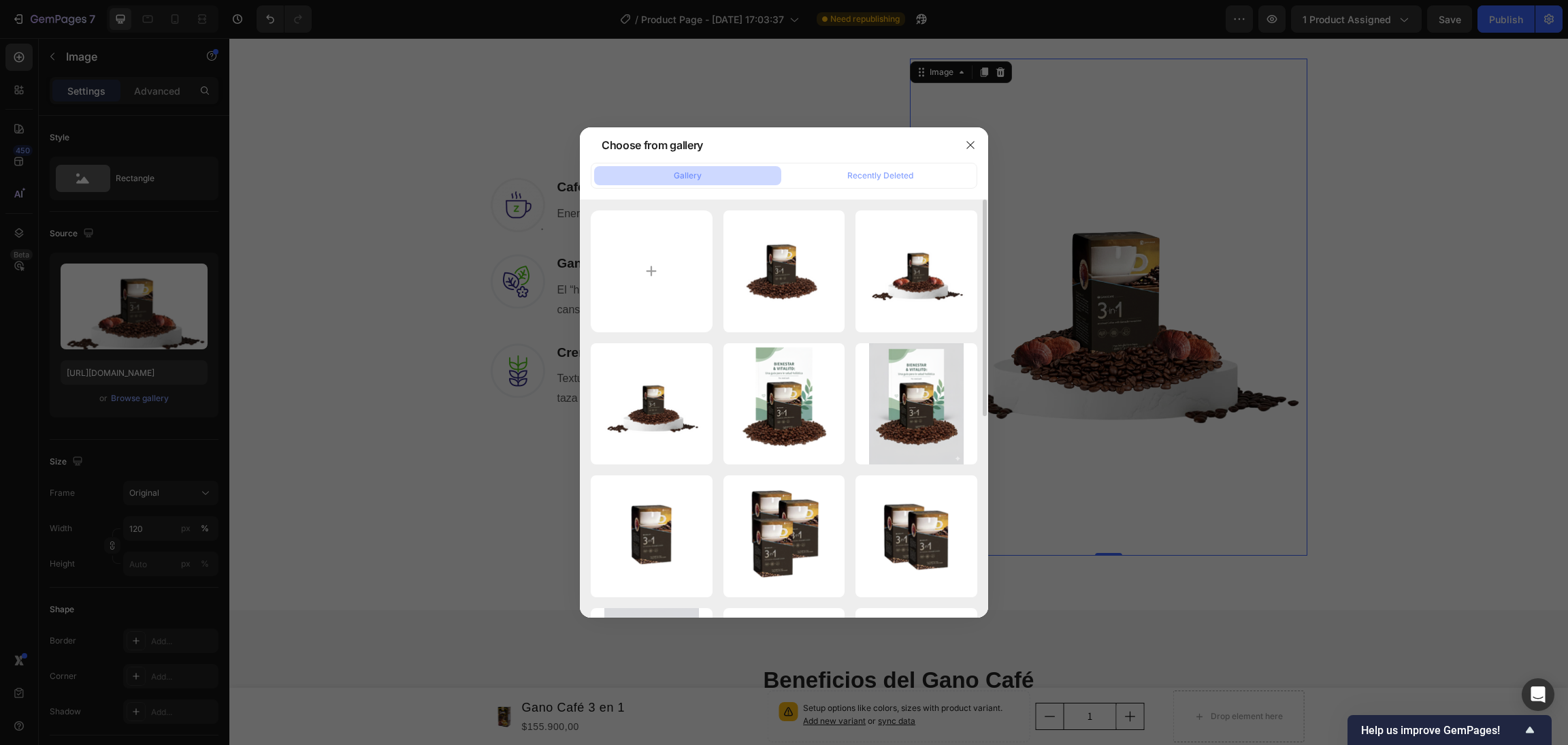
scroll to position [305, 0]
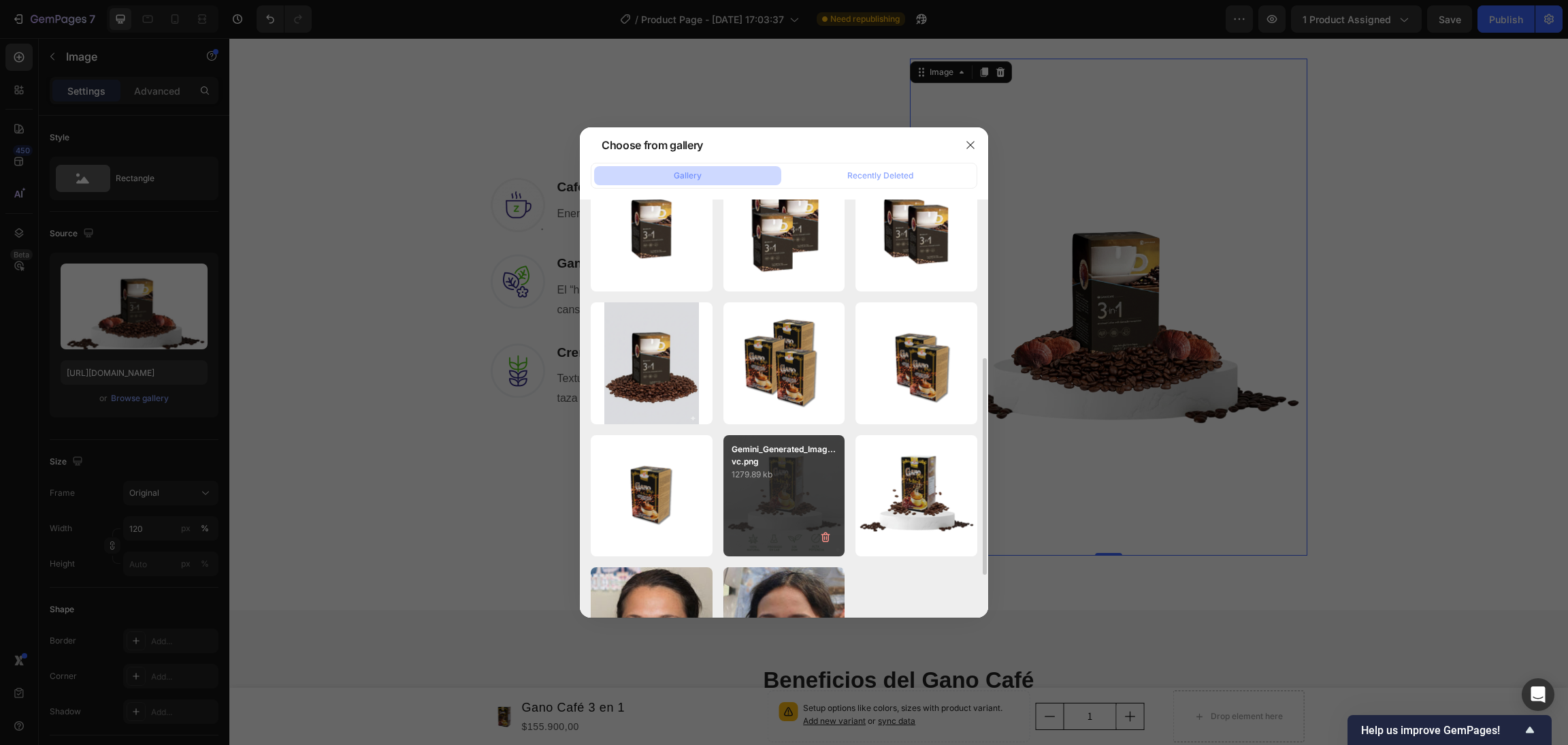
click at [778, 461] on p "Gemini_Generated_Imag...vc.png" at bounding box center [784, 455] width 105 height 24
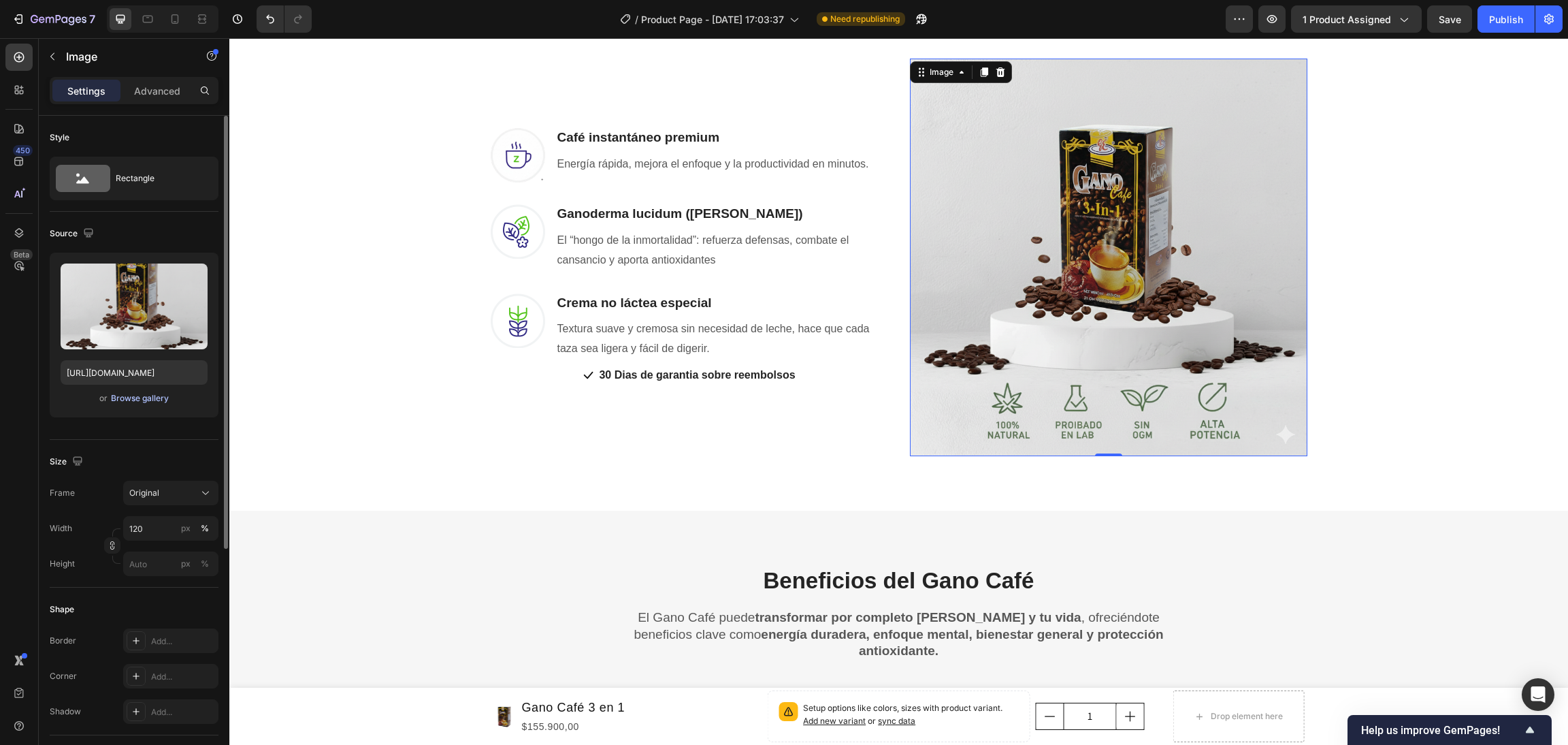
click at [162, 397] on div "Browse gallery" at bounding box center [139, 399] width 58 height 12
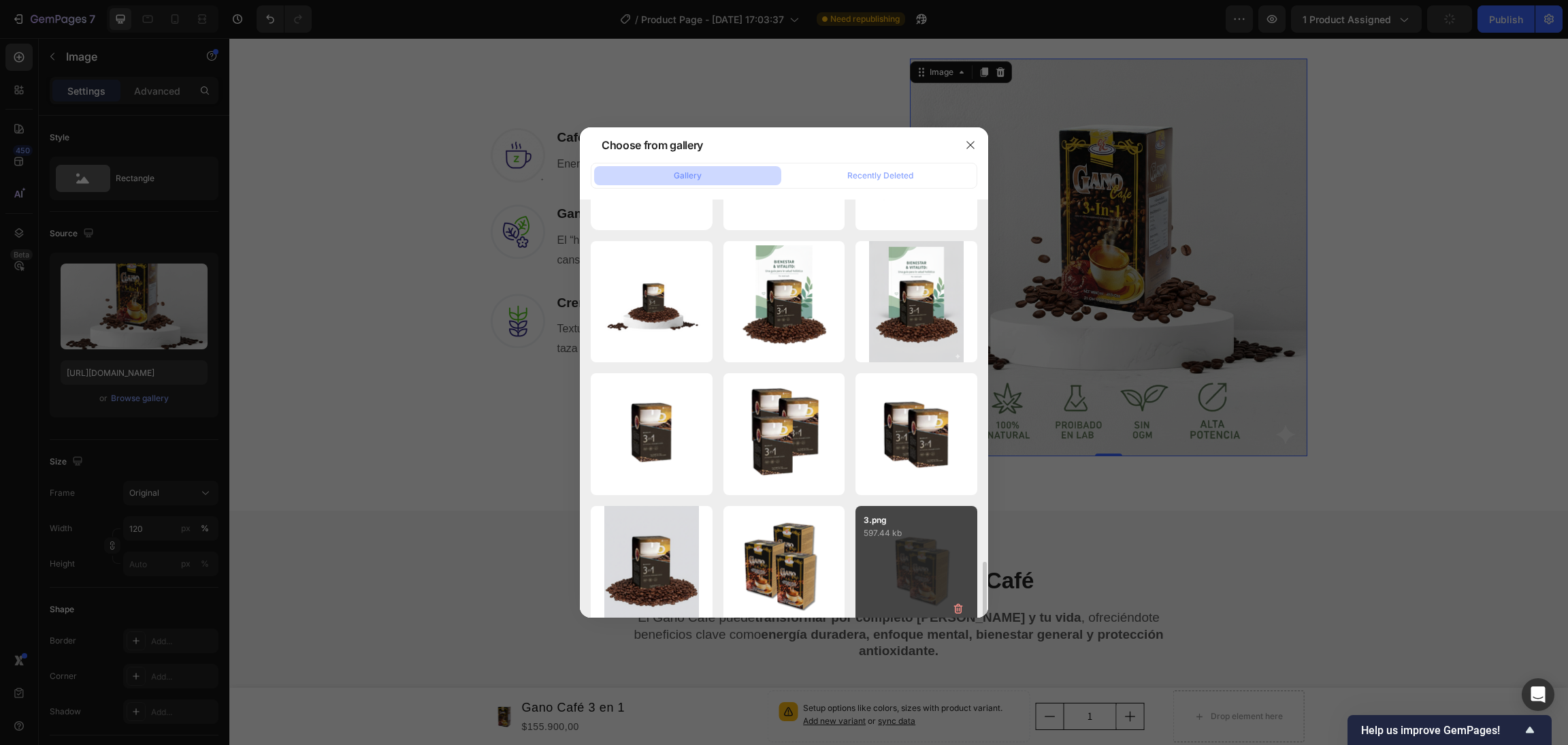
scroll to position [388, 0]
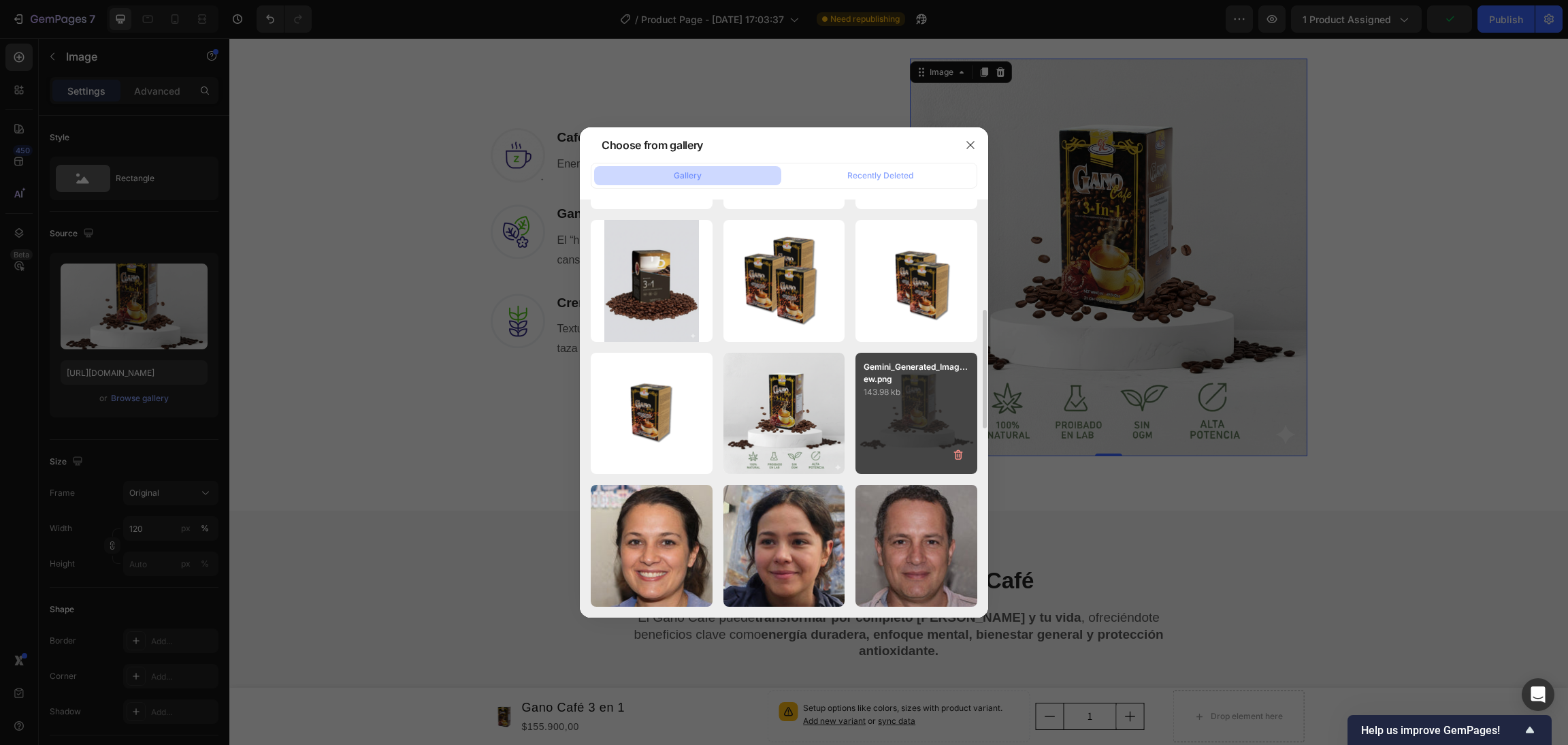
click at [916, 390] on p "143.98 kb" at bounding box center [916, 393] width 105 height 14
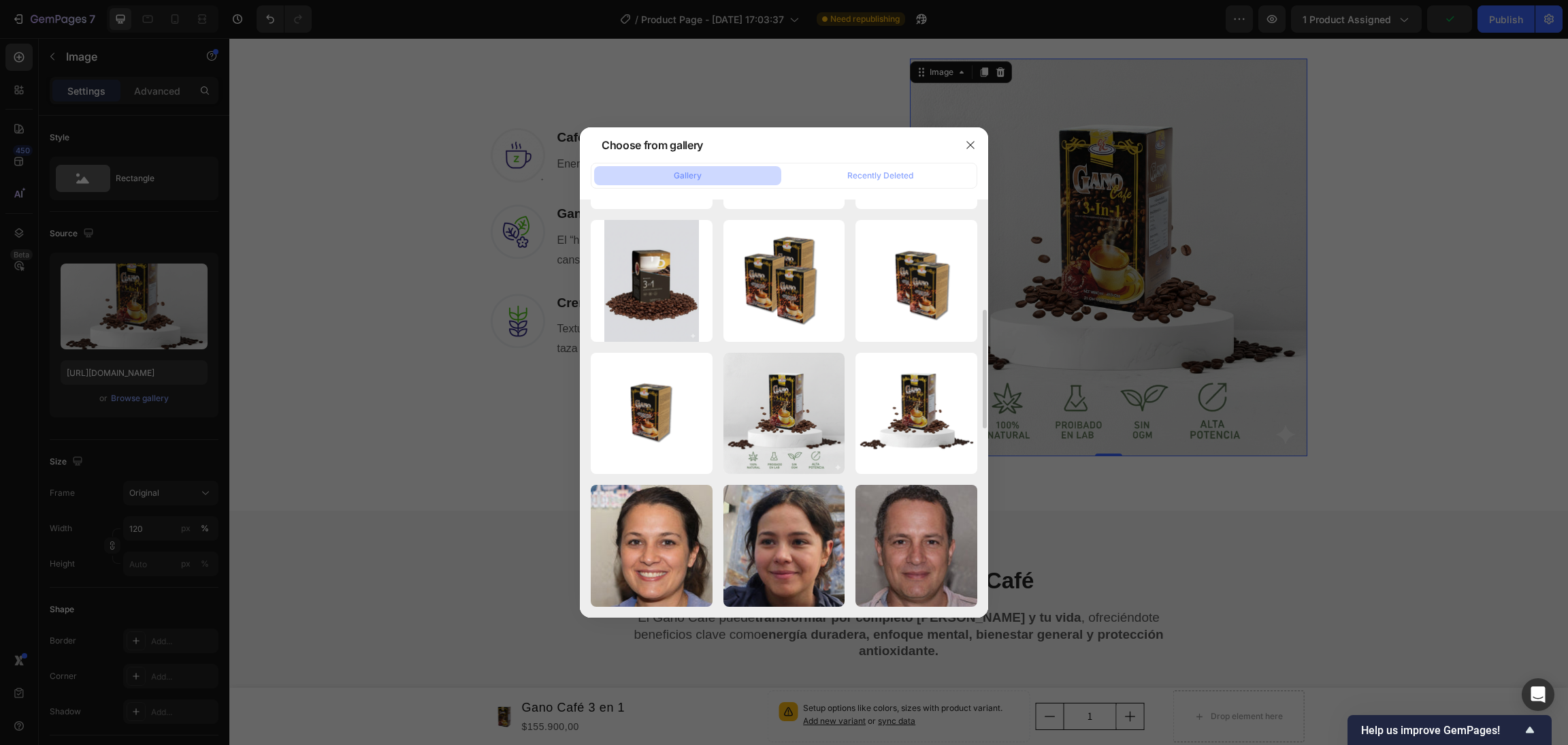
type input "https://cdn.shopify.com/s/files/1/0688/4566/6455/files/gempages_578635107179430…"
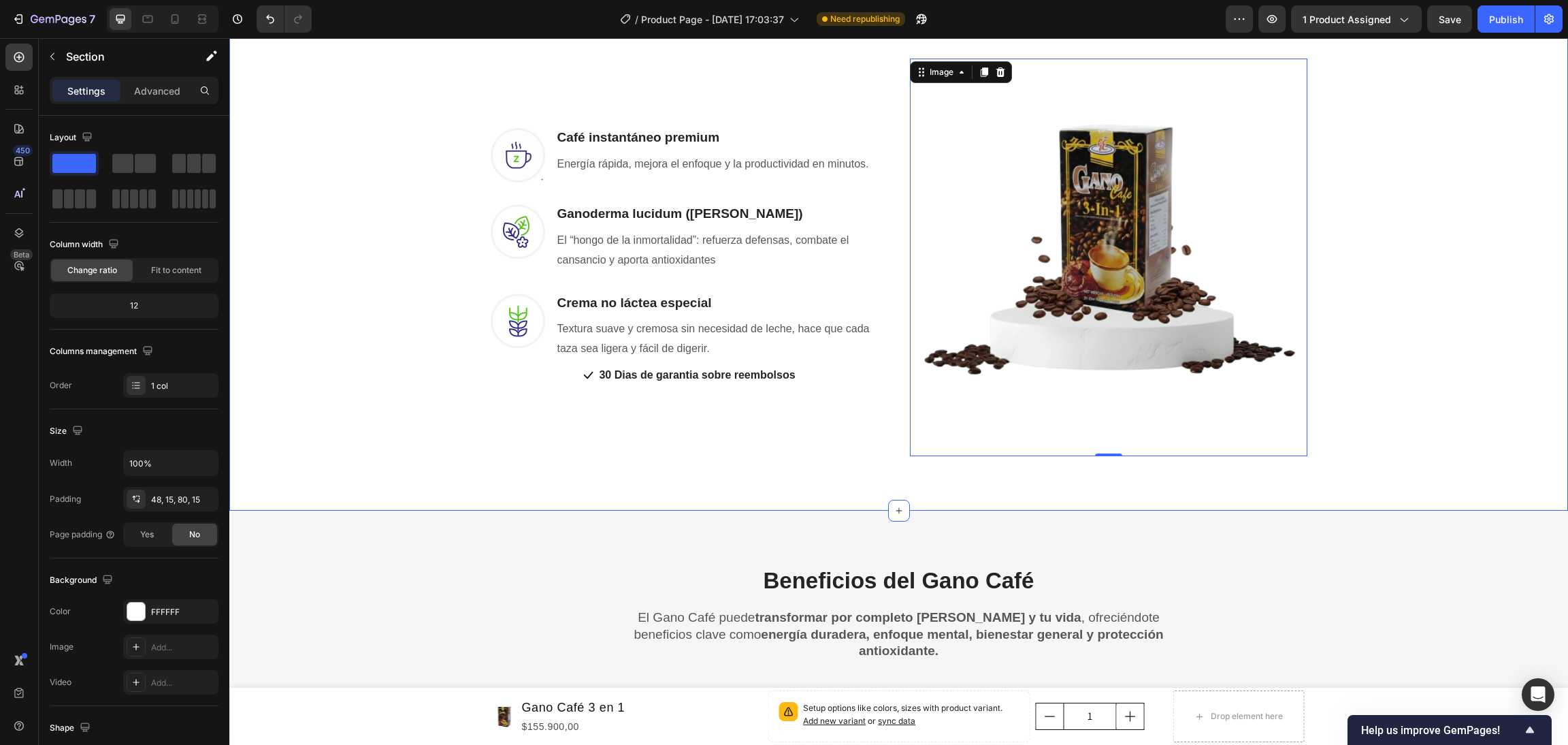
click at [408, 366] on div "Una Sola Taza Basta Para Que Tus Problemas Desaparezcan Heading Row No hace fal…" at bounding box center [898, 166] width 1319 height 580
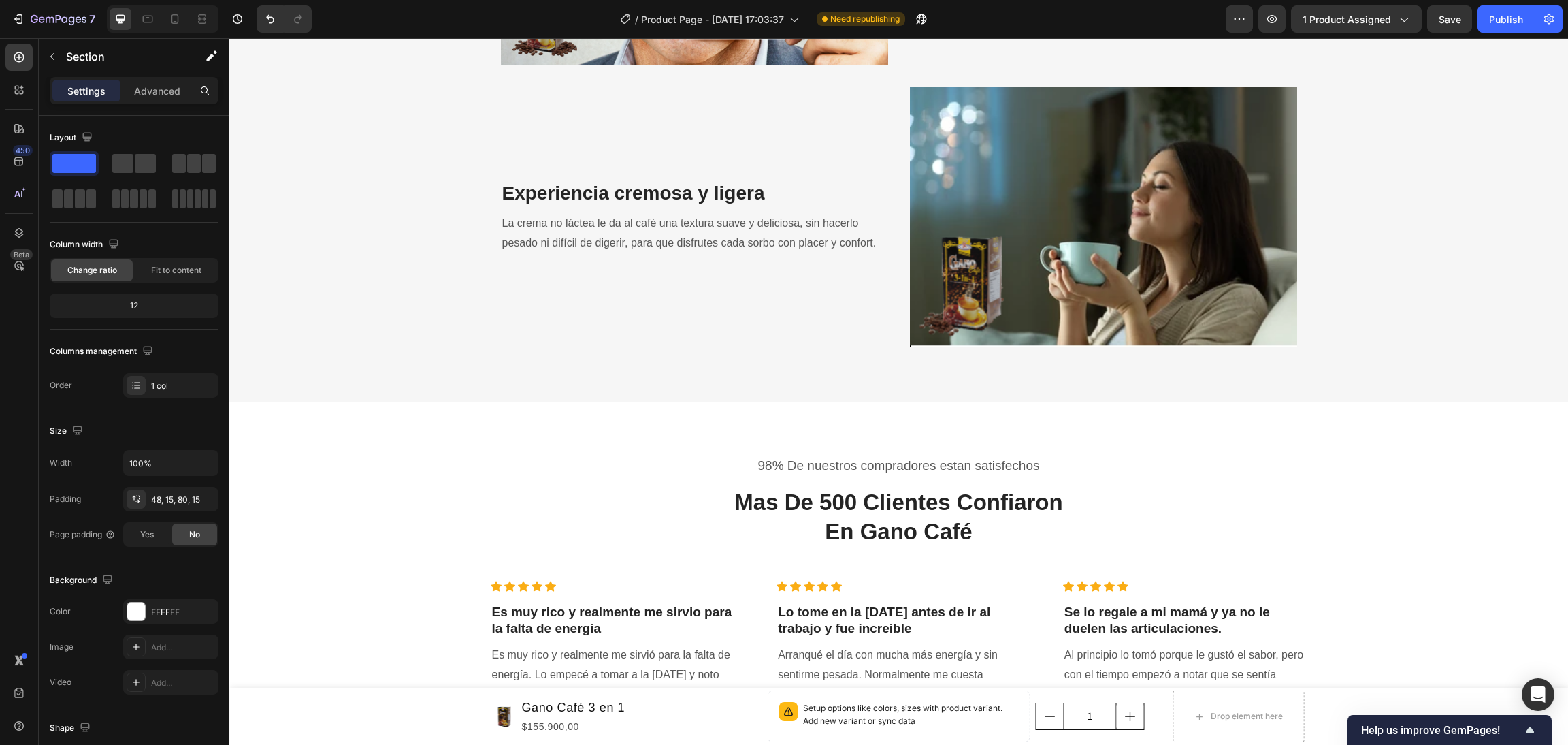
scroll to position [2963, 0]
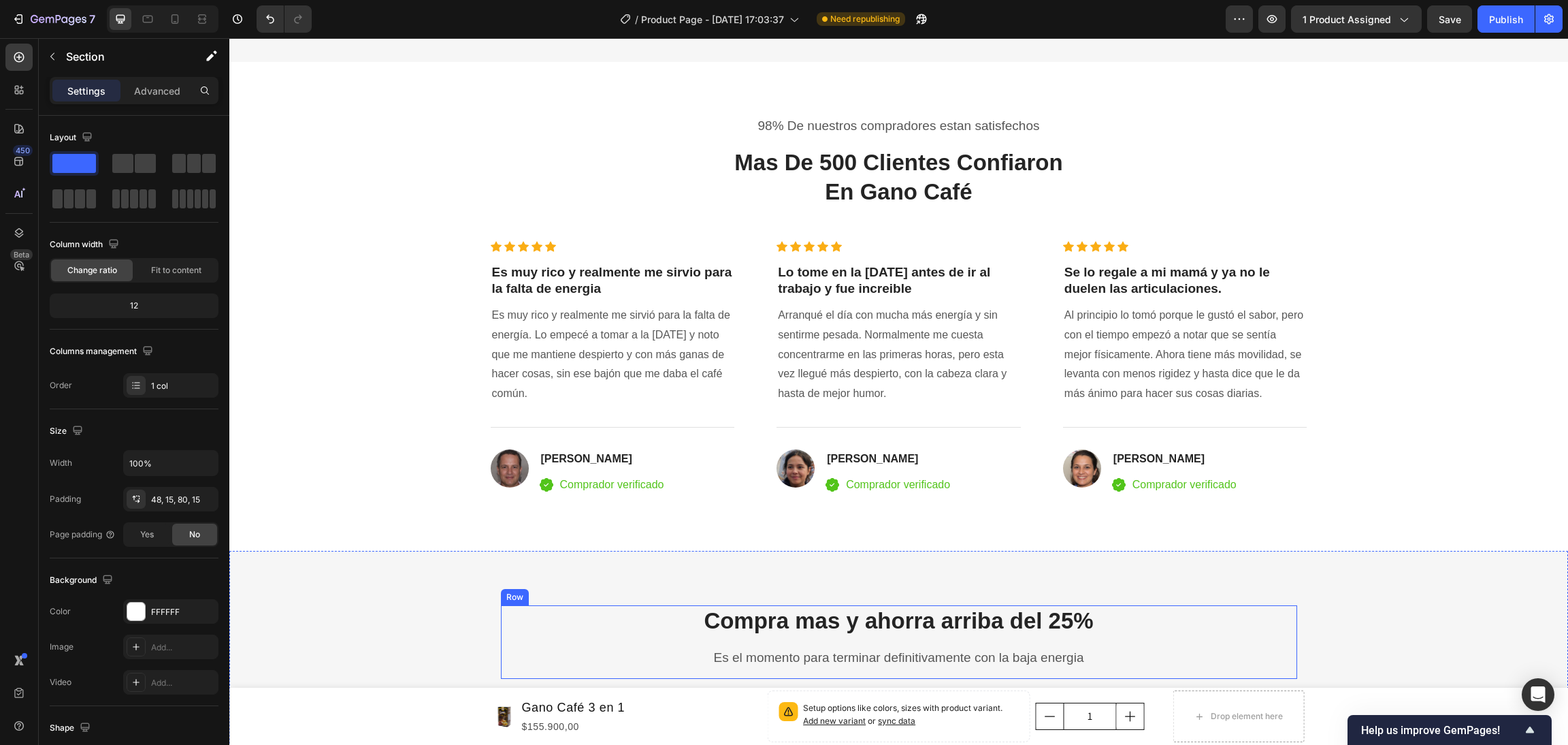
click at [552, 629] on div "Compra mas y ahorra arriba del 25% Heading Es el momento para terminar definiti…" at bounding box center [898, 637] width 796 height 63
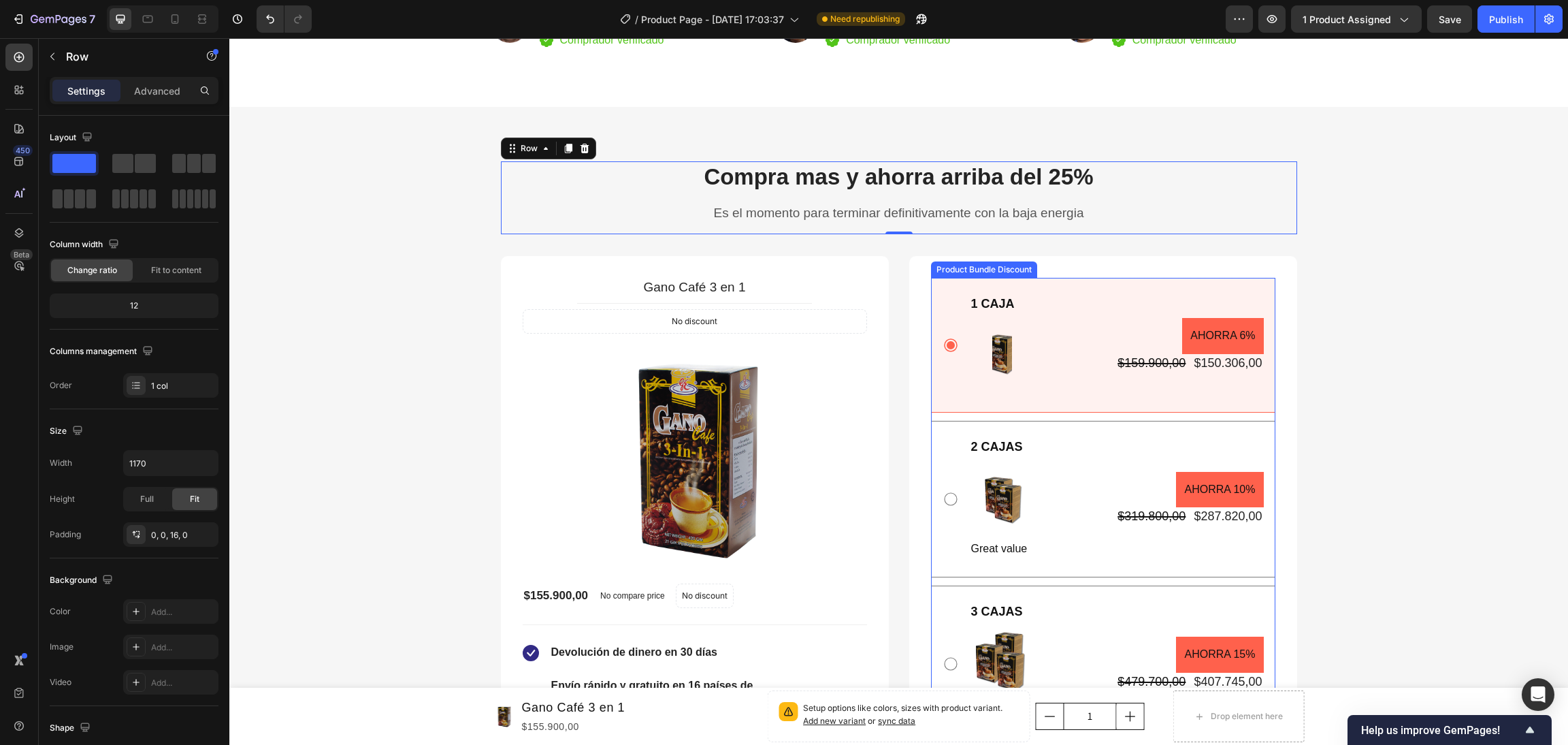
scroll to position [3473, 0]
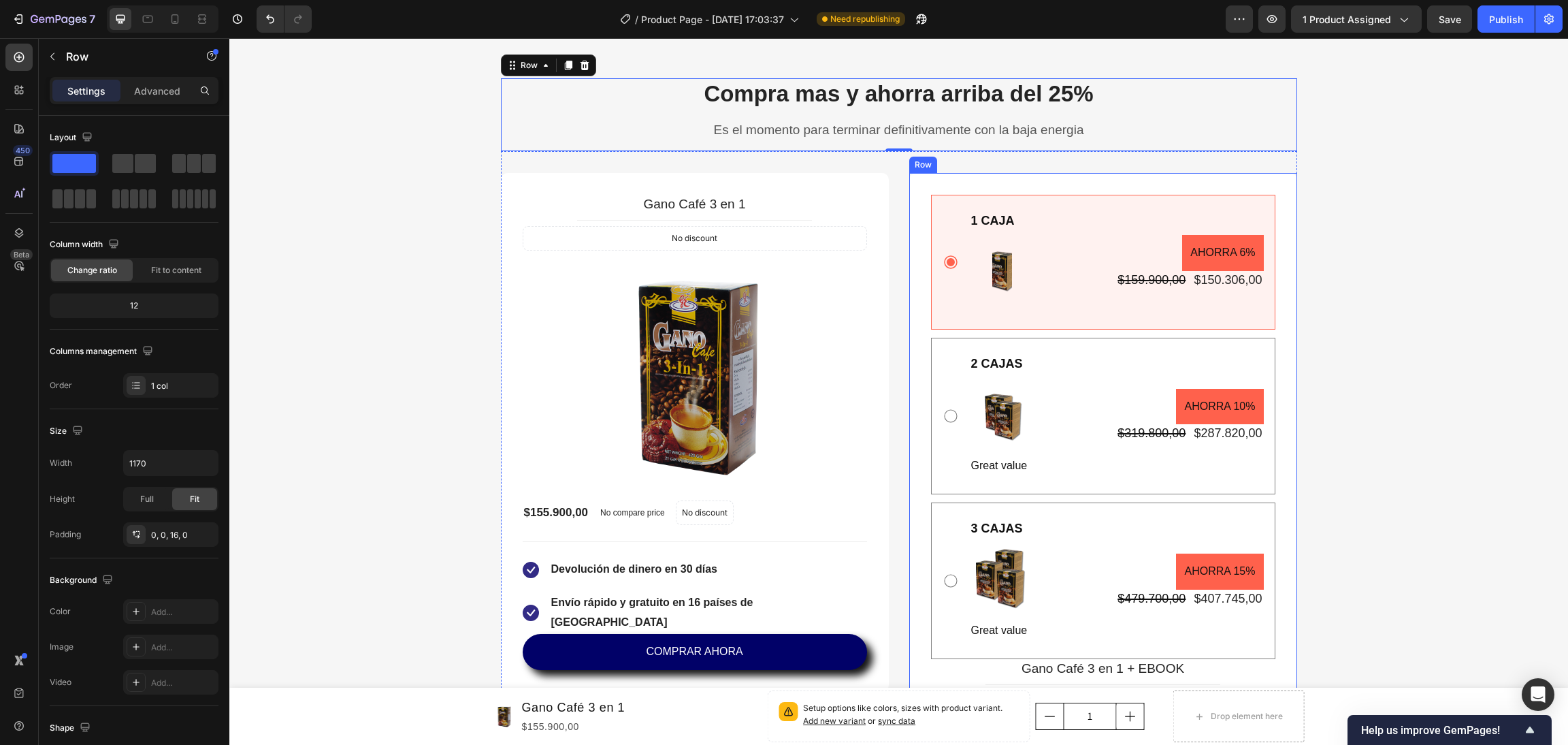
click at [1145, 183] on div "1 CAJA Text Block Image AHORRA 6% Product Badge $159.900,00 Product Price Produ…" at bounding box center [1103, 732] width 388 height 1119
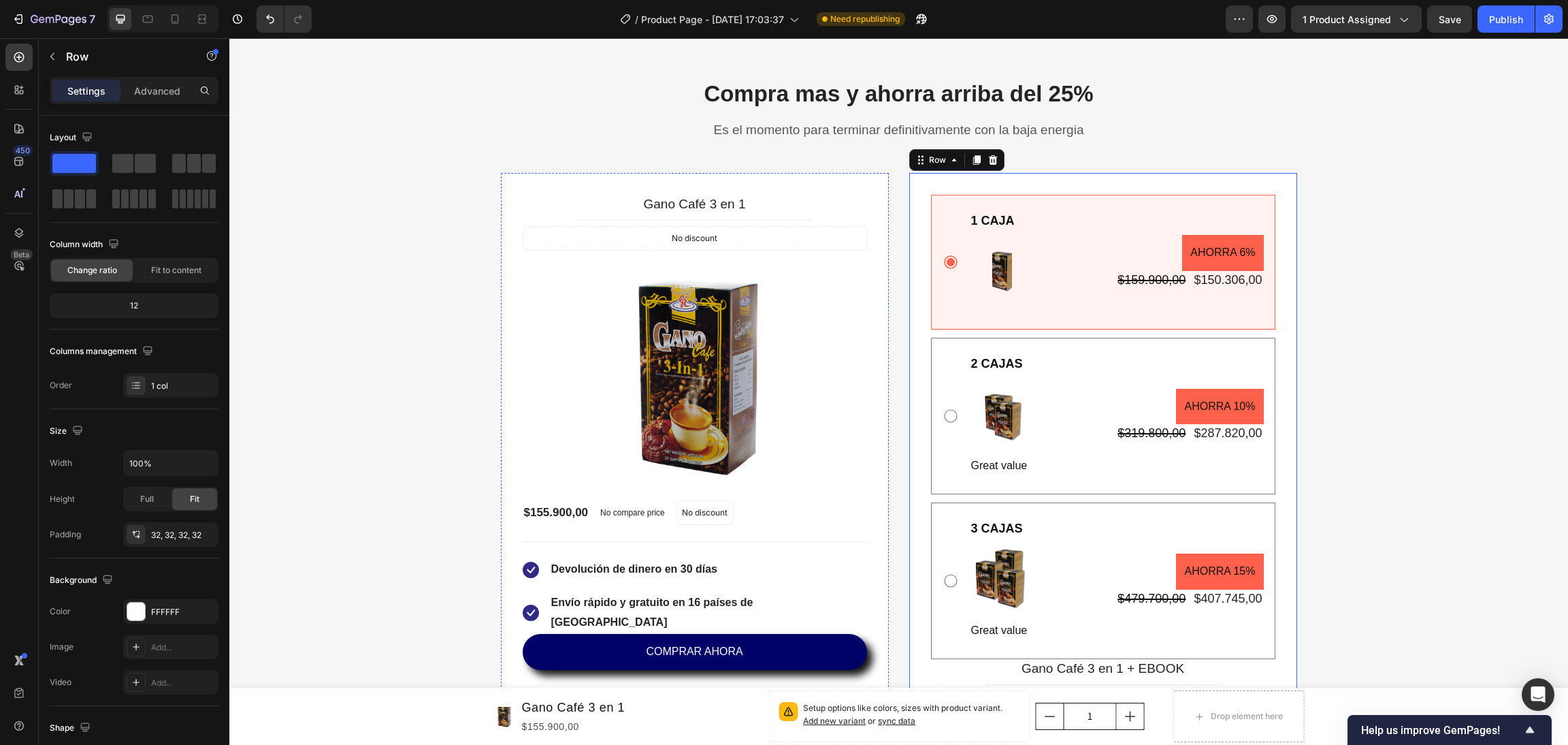
scroll to position [3779, 0]
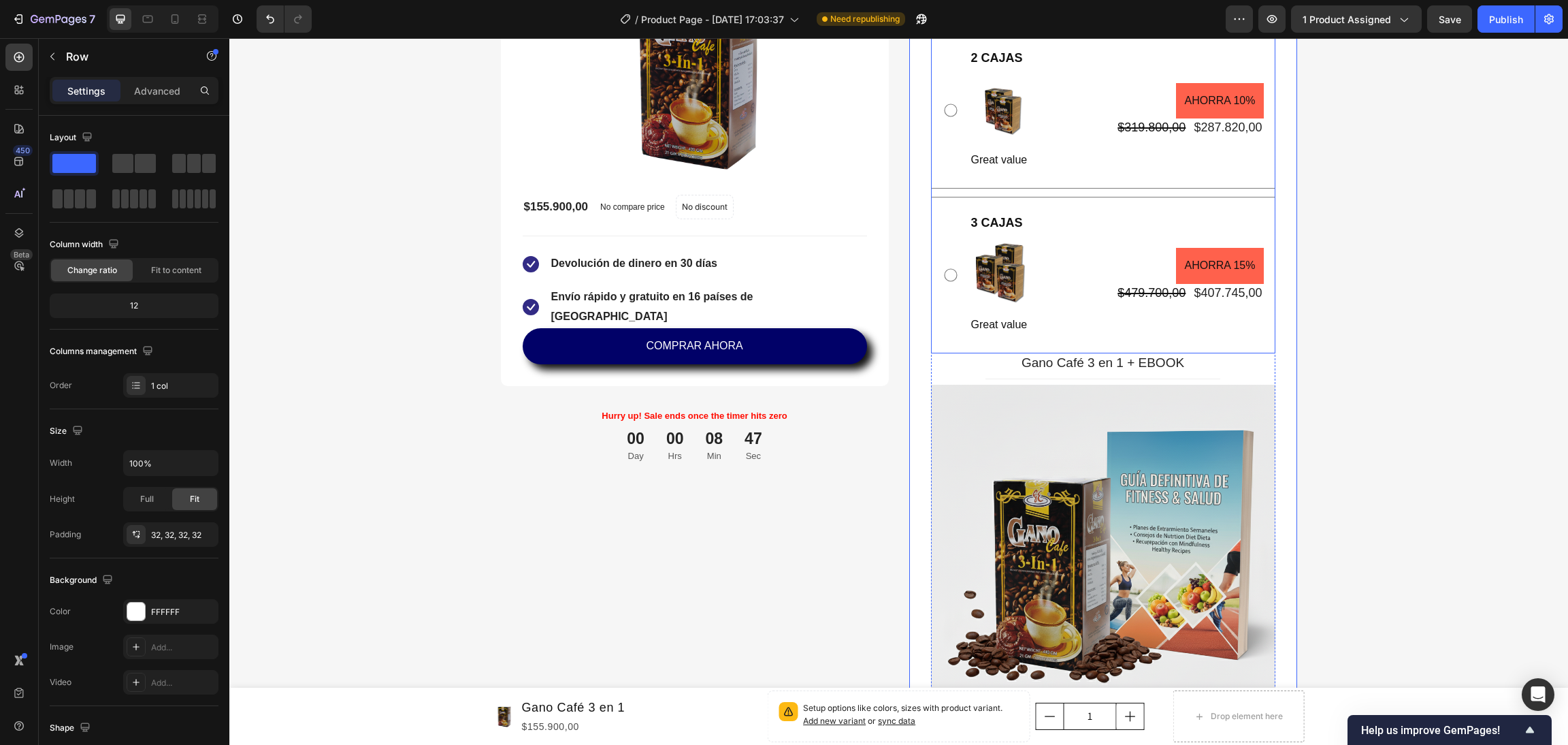
click at [942, 211] on div "3 CAJAS Text Block Image Great value Text Block AHORRA 15% Product Badge $479.7…" at bounding box center [1103, 275] width 345 height 157
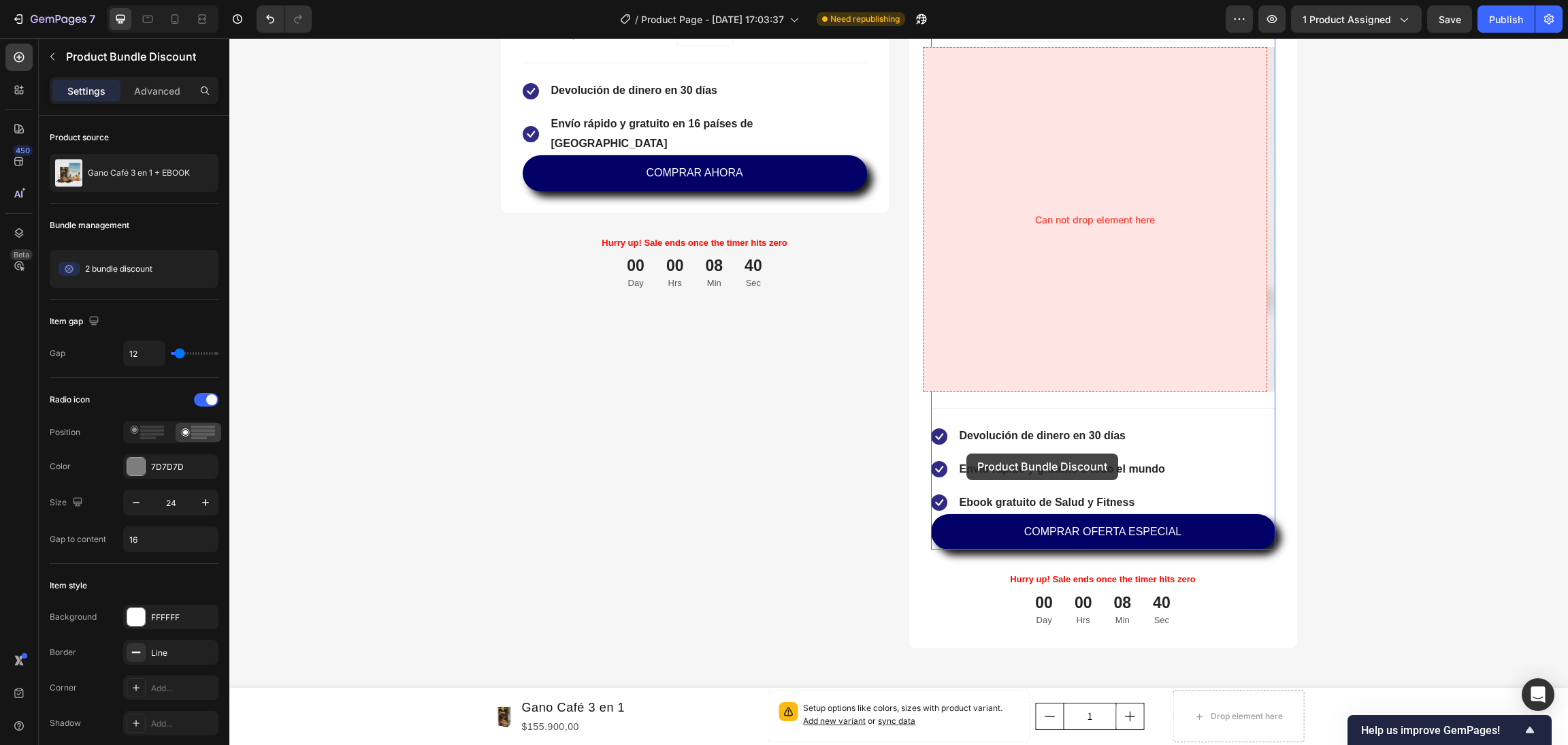
scroll to position [3983, 0]
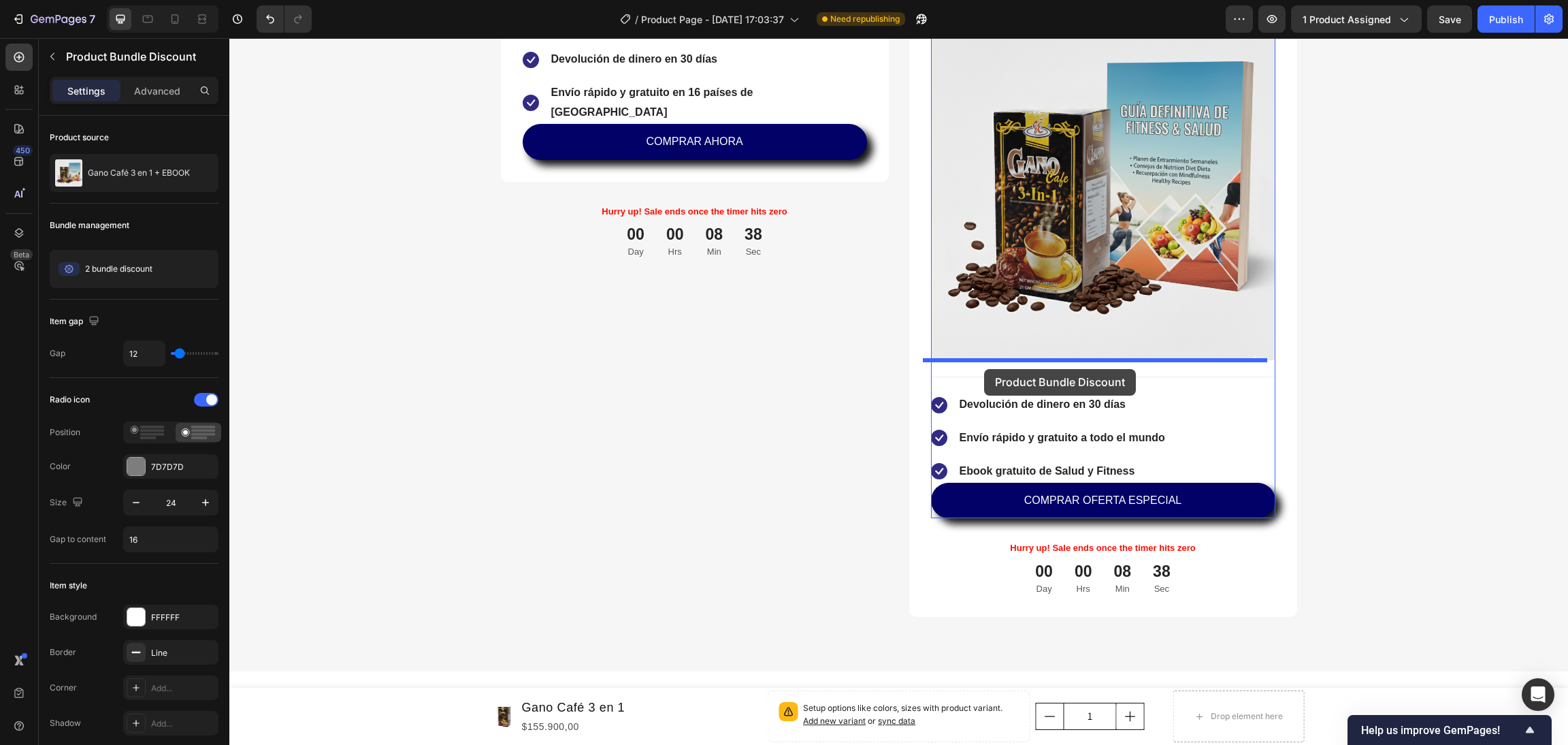
drag, startPoint x: 936, startPoint y: 214, endPoint x: 984, endPoint y: 369, distance: 162.3
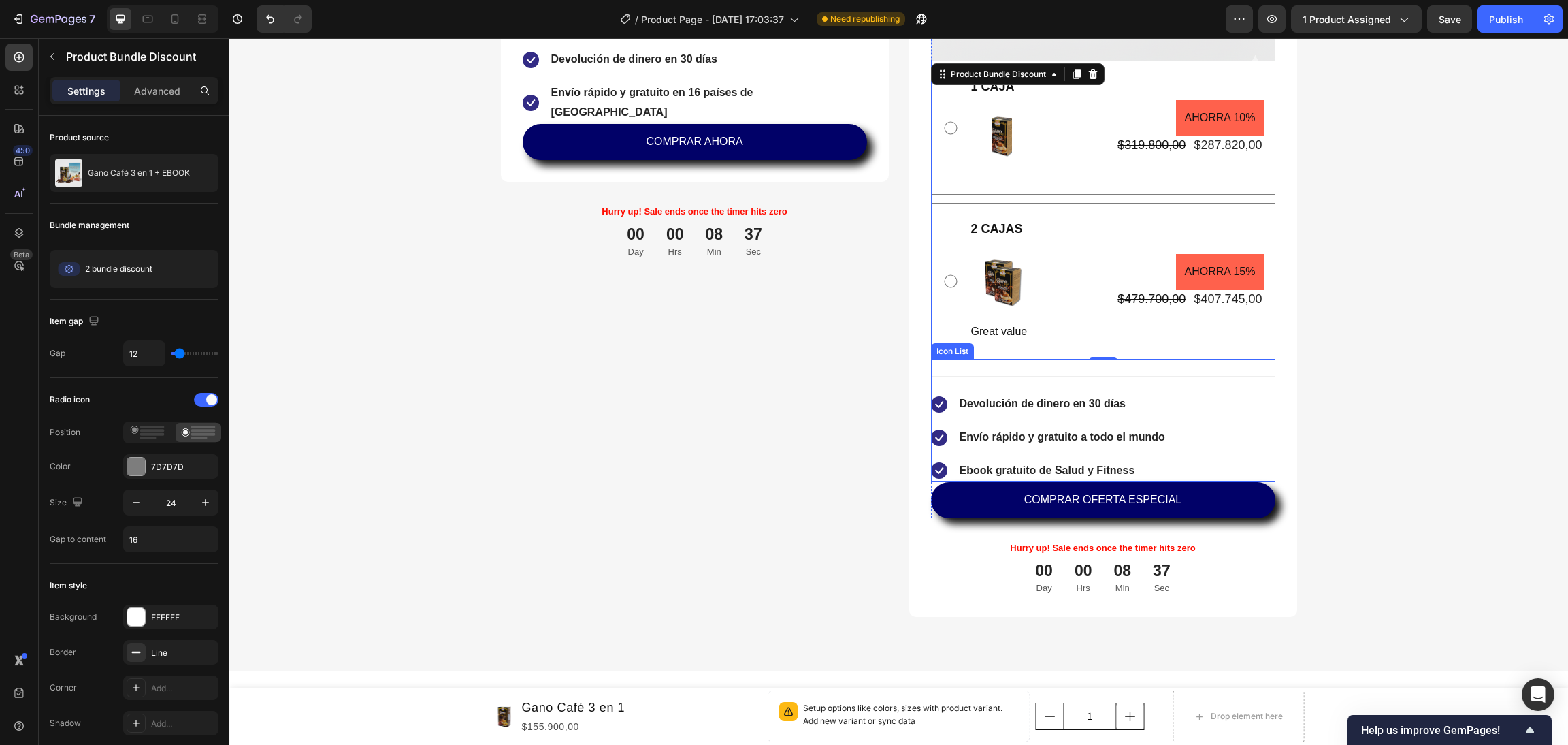
scroll to position [3676, 0]
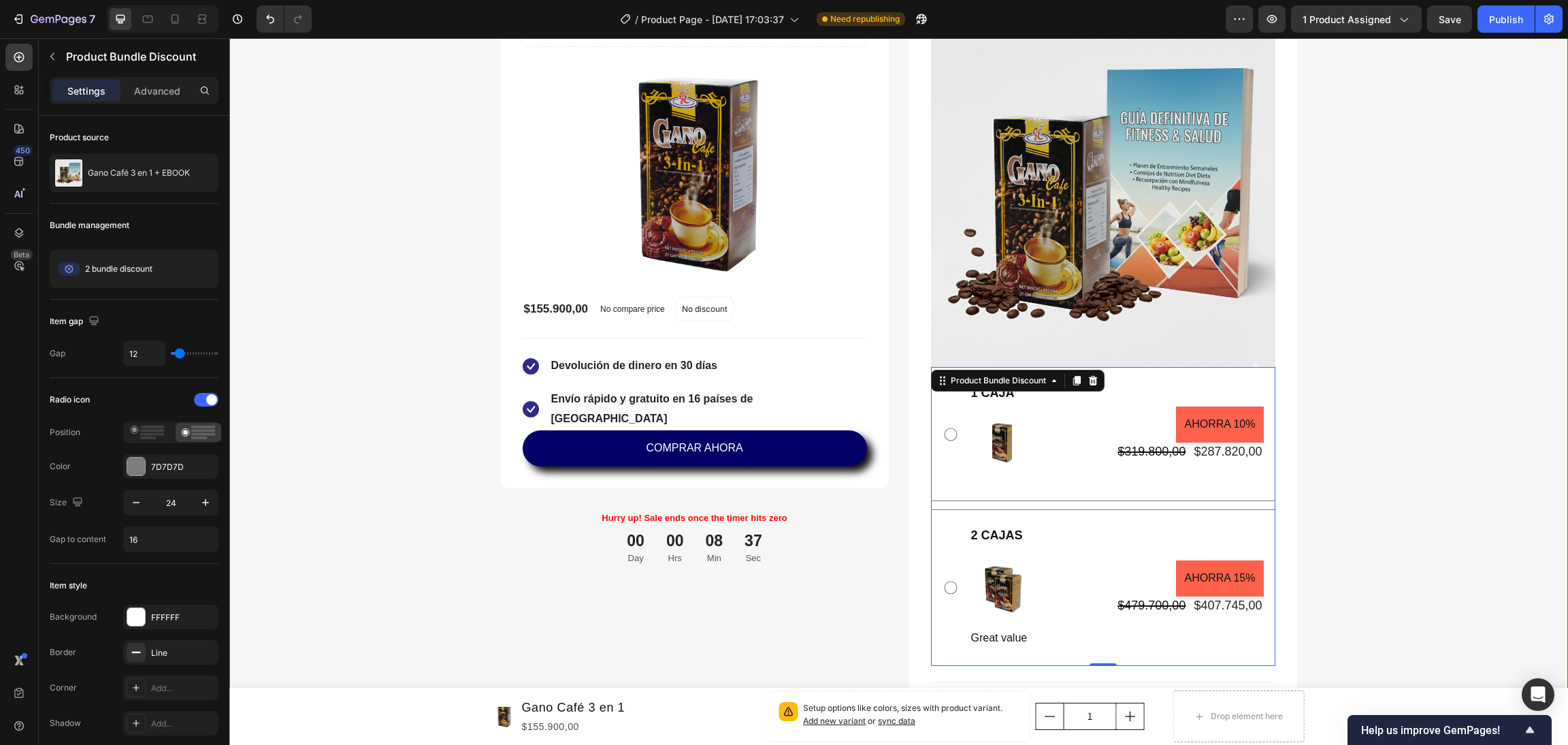
click at [1473, 218] on div "Compra mas y ahorra arriba del 25% Heading Es el momento para terminar definiti…" at bounding box center [898, 399] width 1319 height 1049
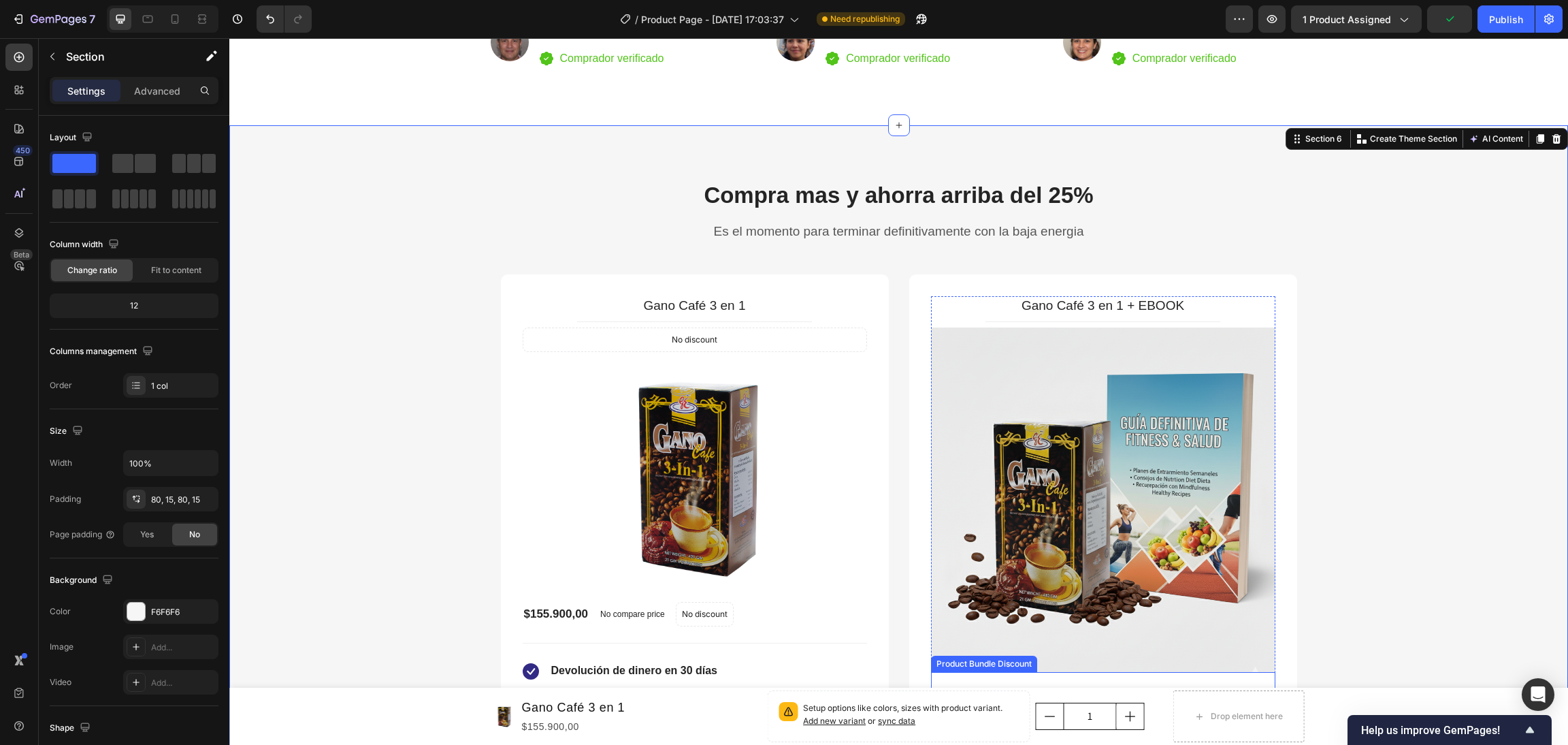
scroll to position [3473, 0]
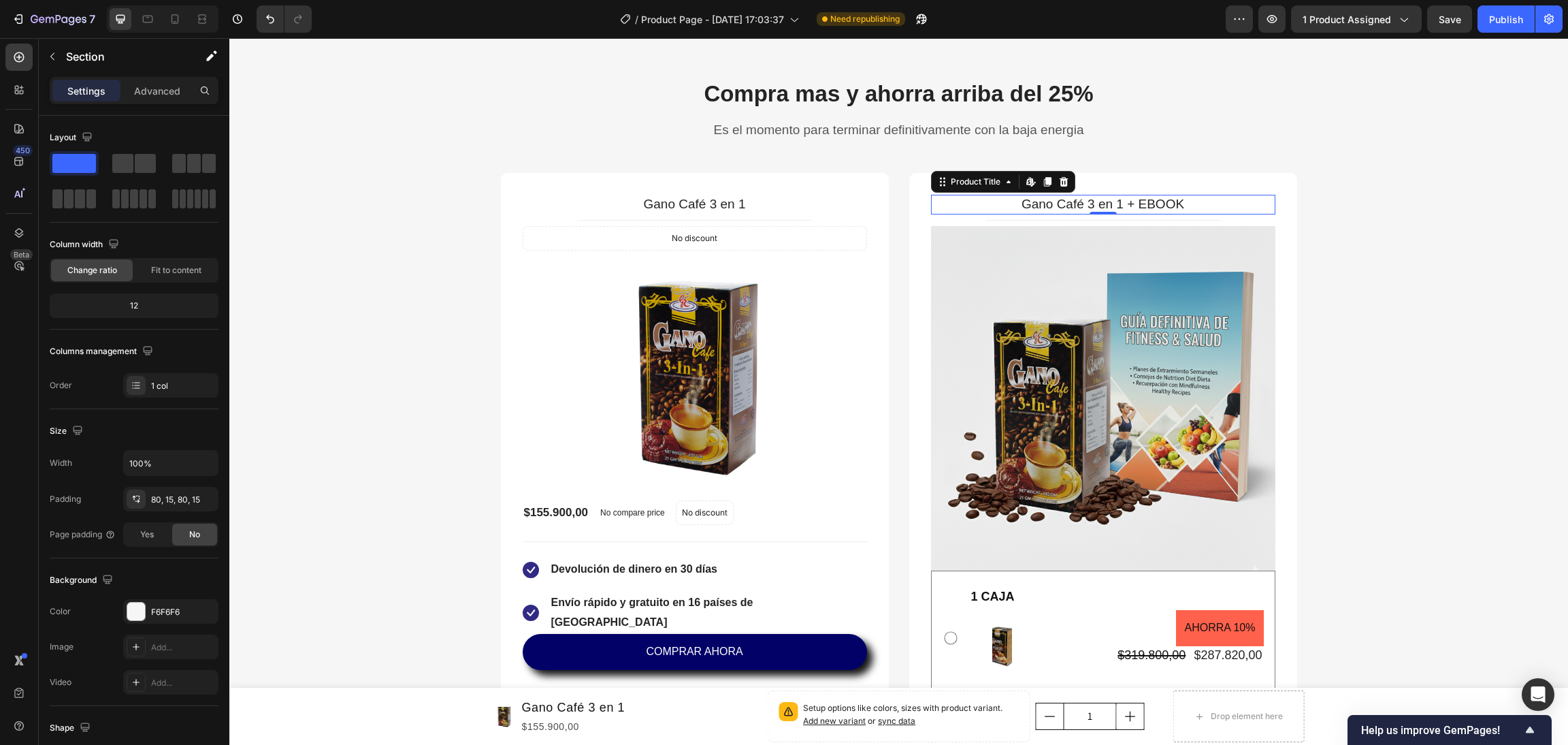
click at [1202, 202] on h2 "Gano Café 3 en 1 + EBOOK" at bounding box center [1103, 205] width 345 height 20
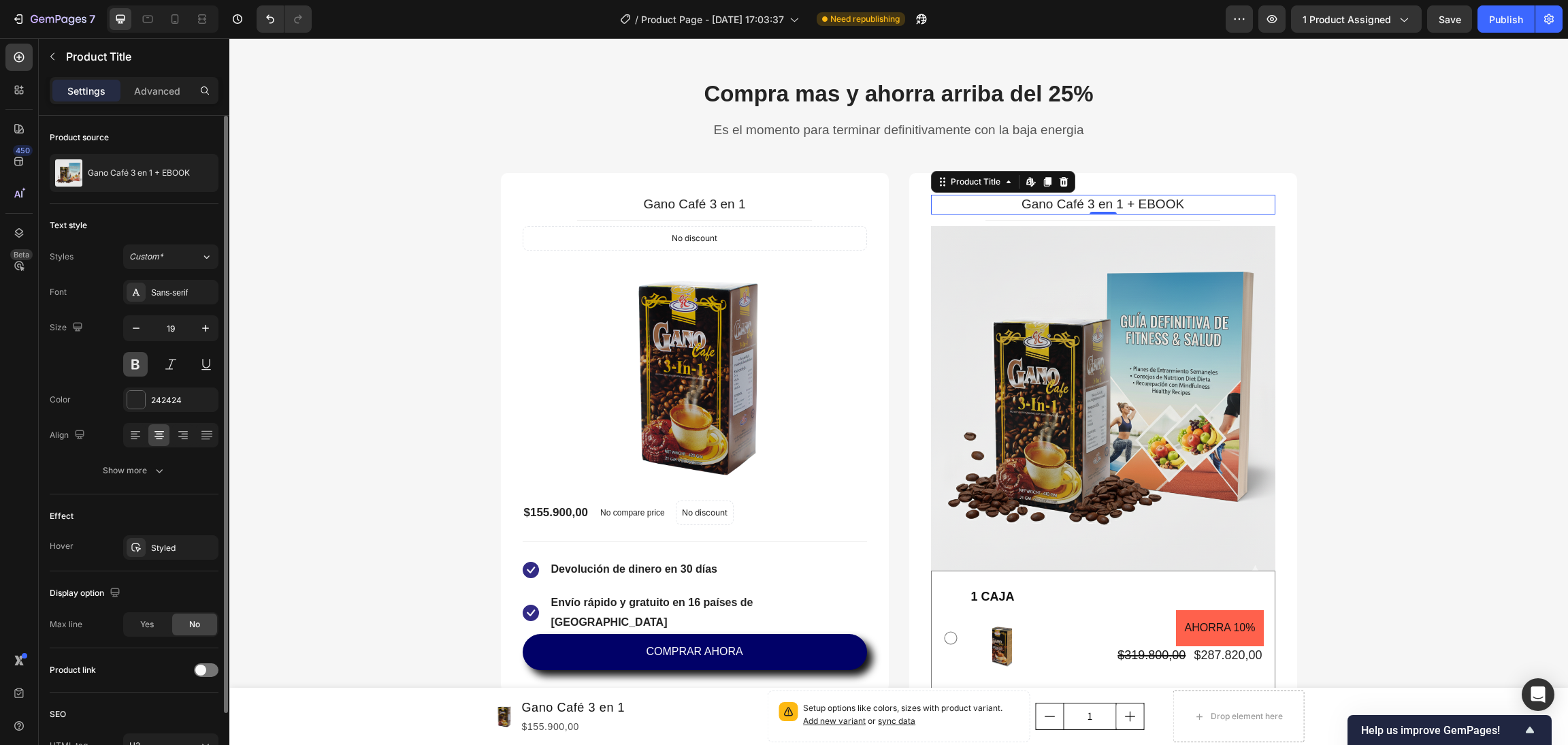
click at [144, 355] on button at bounding box center [136, 365] width 24 height 24
click at [208, 326] on icon "button" at bounding box center [205, 328] width 14 height 14
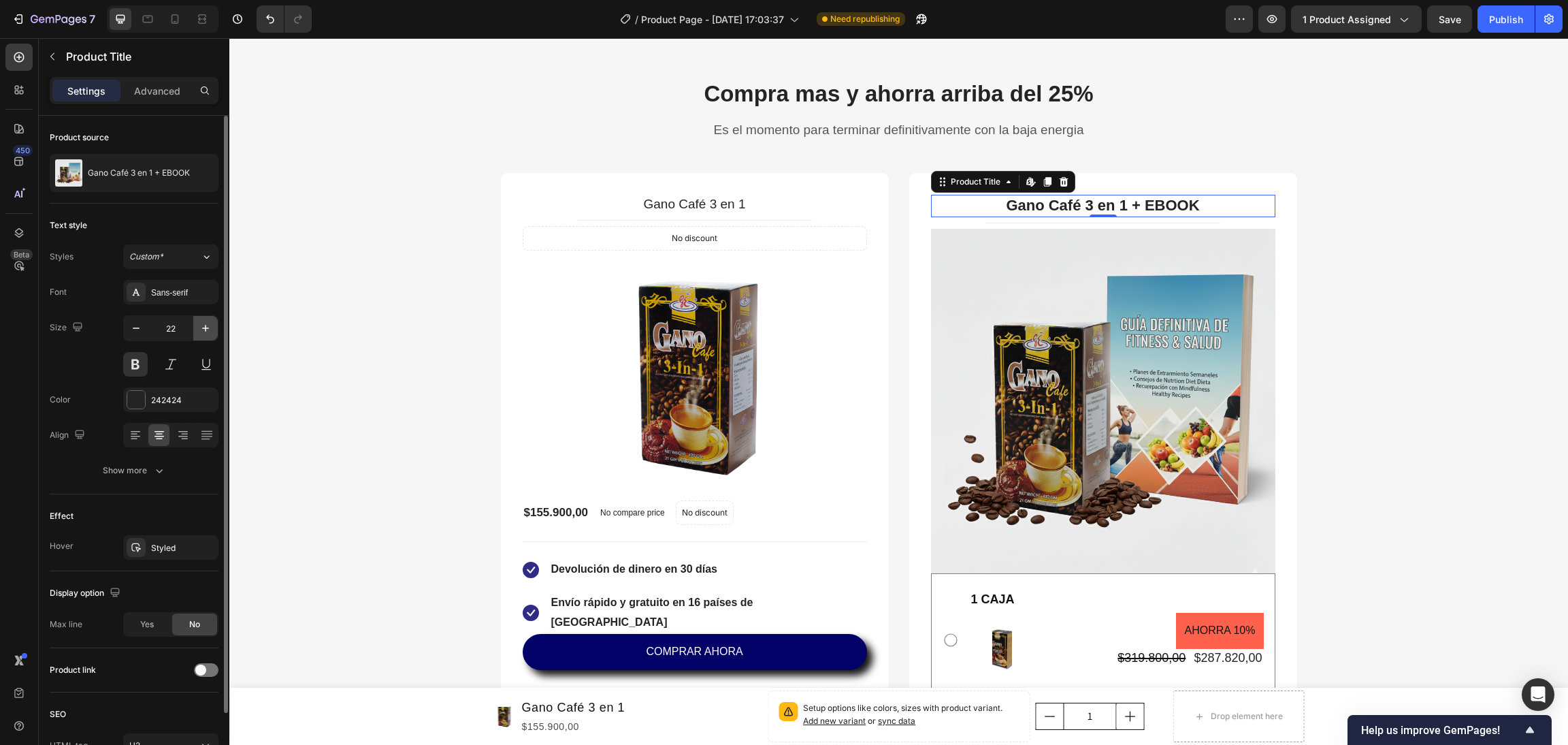
click at [208, 326] on icon "button" at bounding box center [205, 328] width 14 height 14
type input "23"
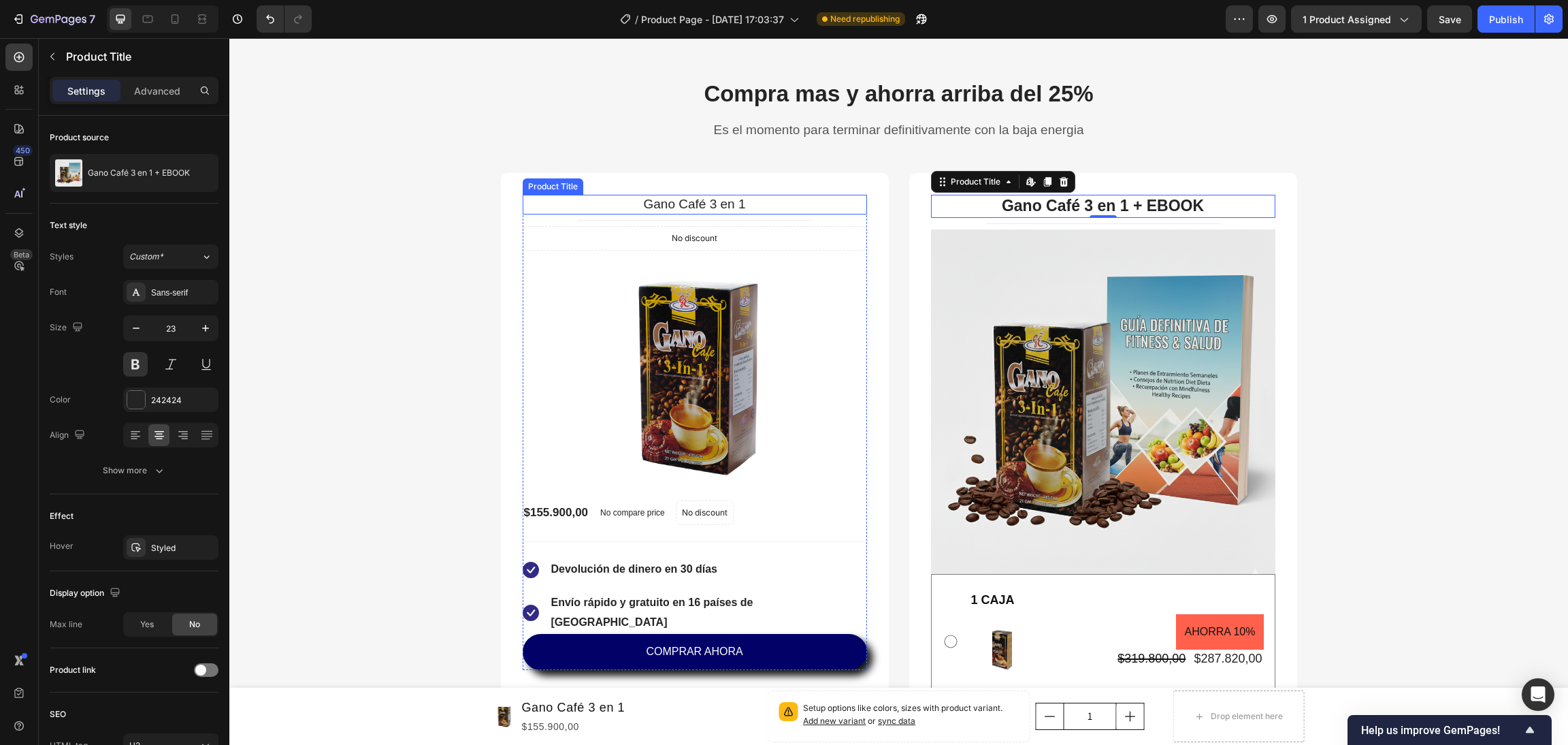
click at [661, 202] on h2 "Gano Café 3 en 1" at bounding box center [695, 205] width 345 height 20
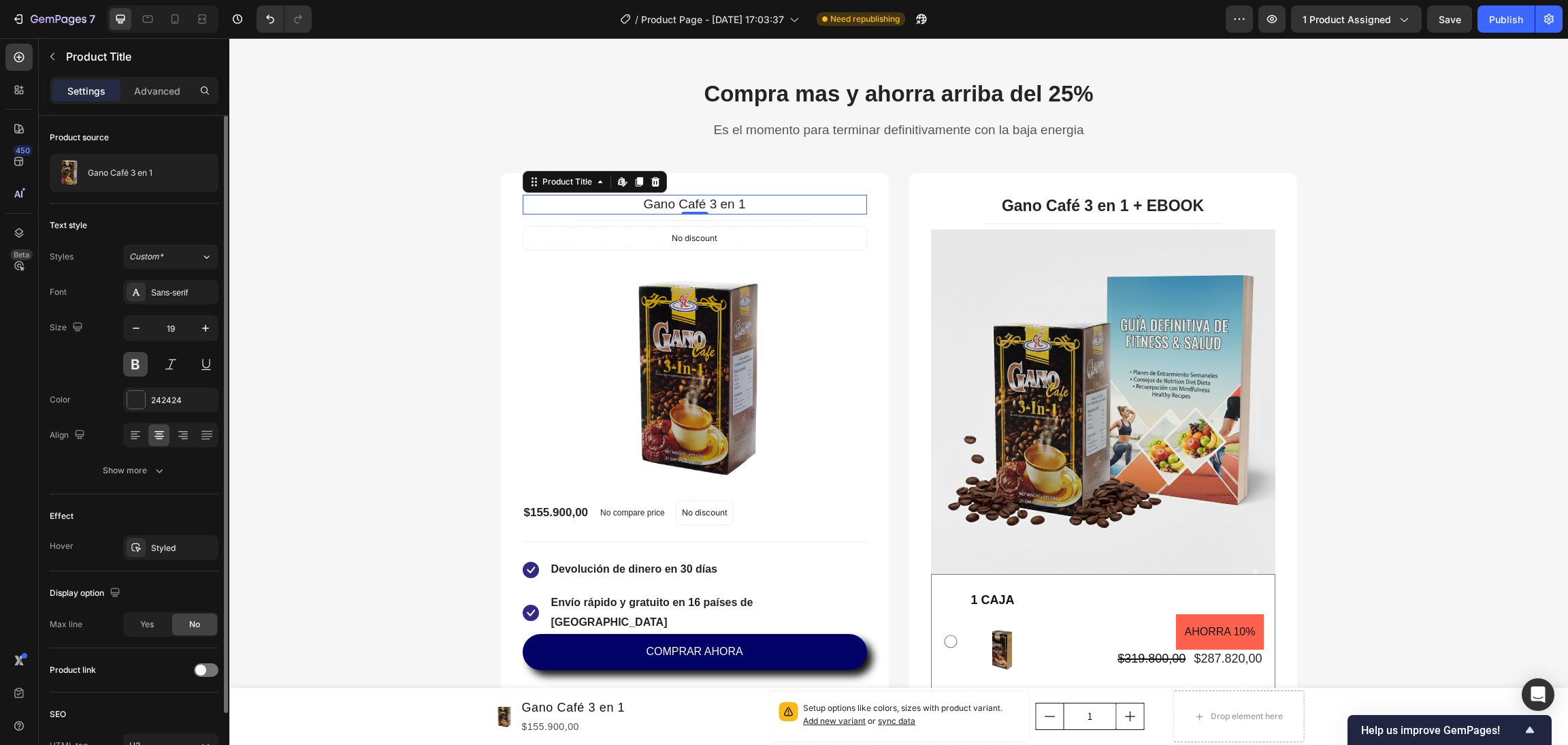
click at [136, 364] on button at bounding box center [136, 365] width 24 height 24
click at [206, 327] on icon "button" at bounding box center [205, 328] width 14 height 14
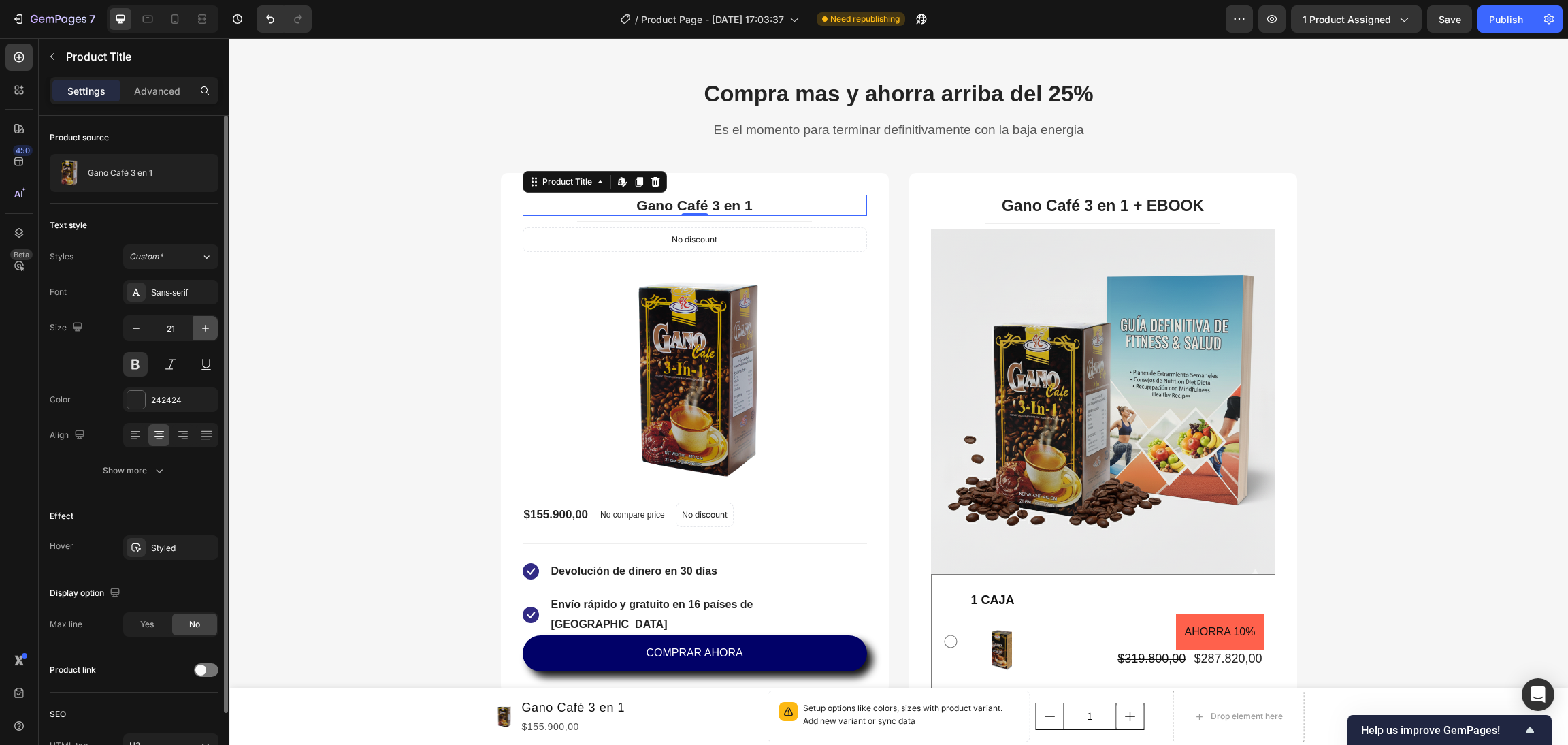
click at [206, 327] on icon "button" at bounding box center [205, 328] width 14 height 14
type input "23"
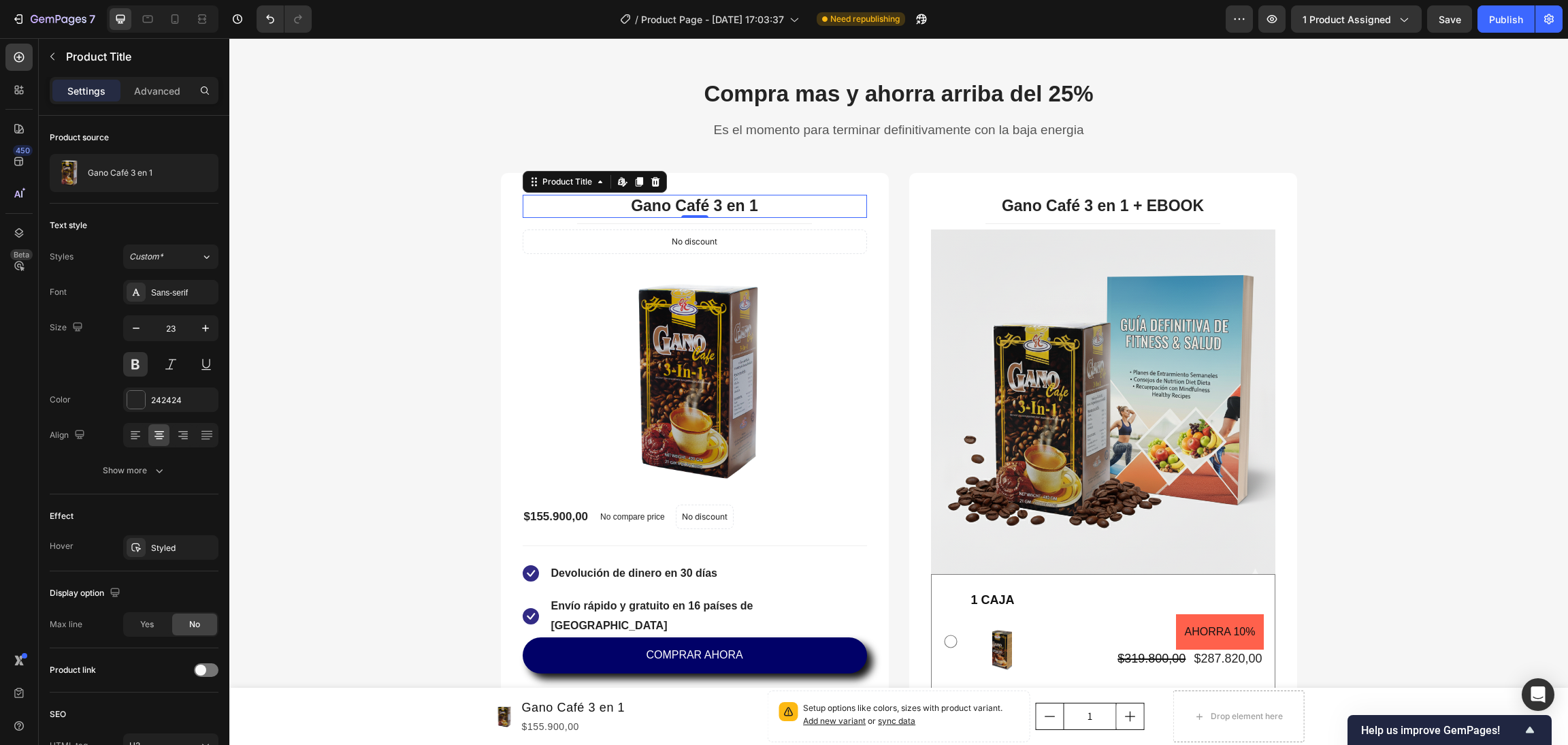
click at [298, 307] on div "Compra mas y ahorra arriba del 25% Heading Es el momento para terminar definiti…" at bounding box center [898, 604] width 1319 height 1052
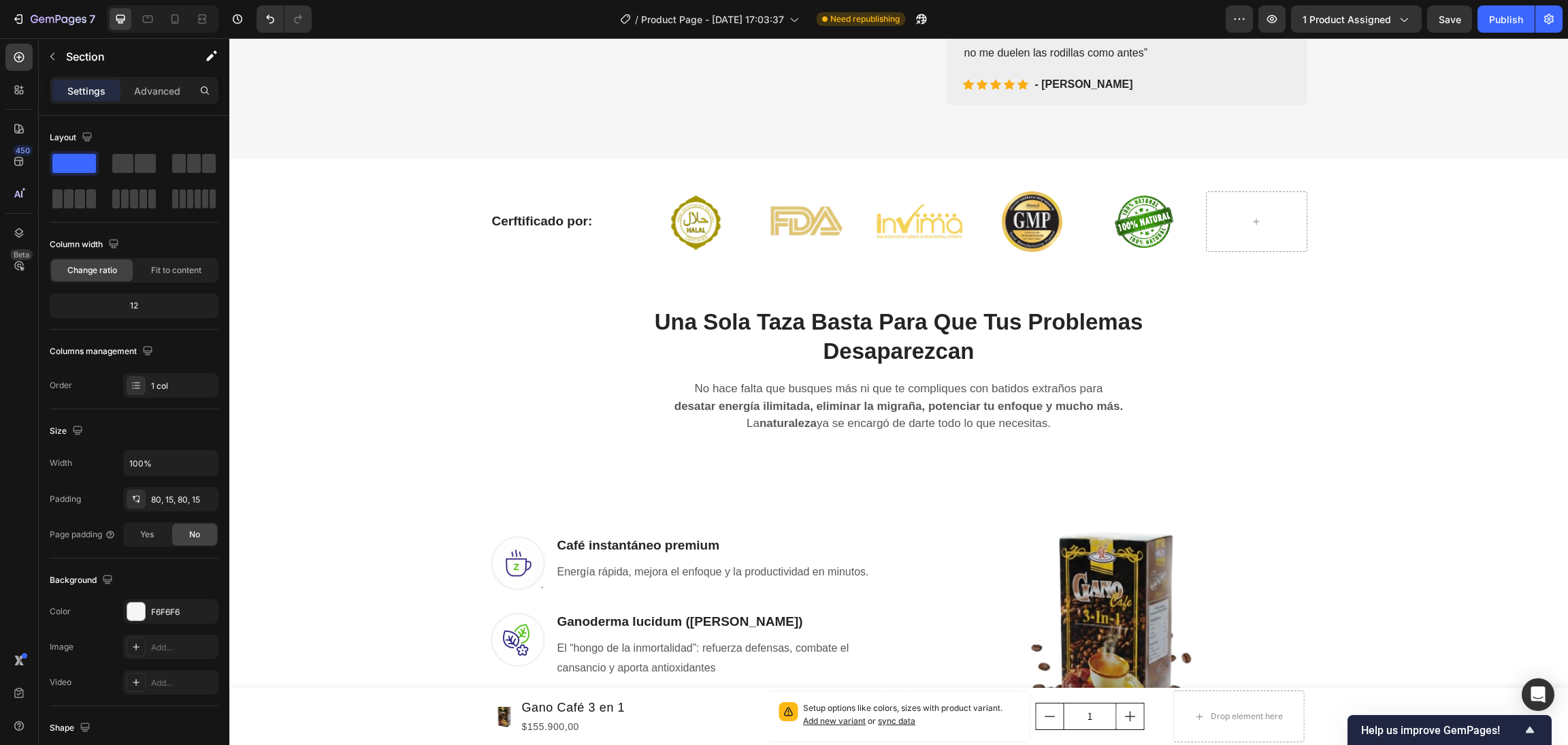
scroll to position [305, 0]
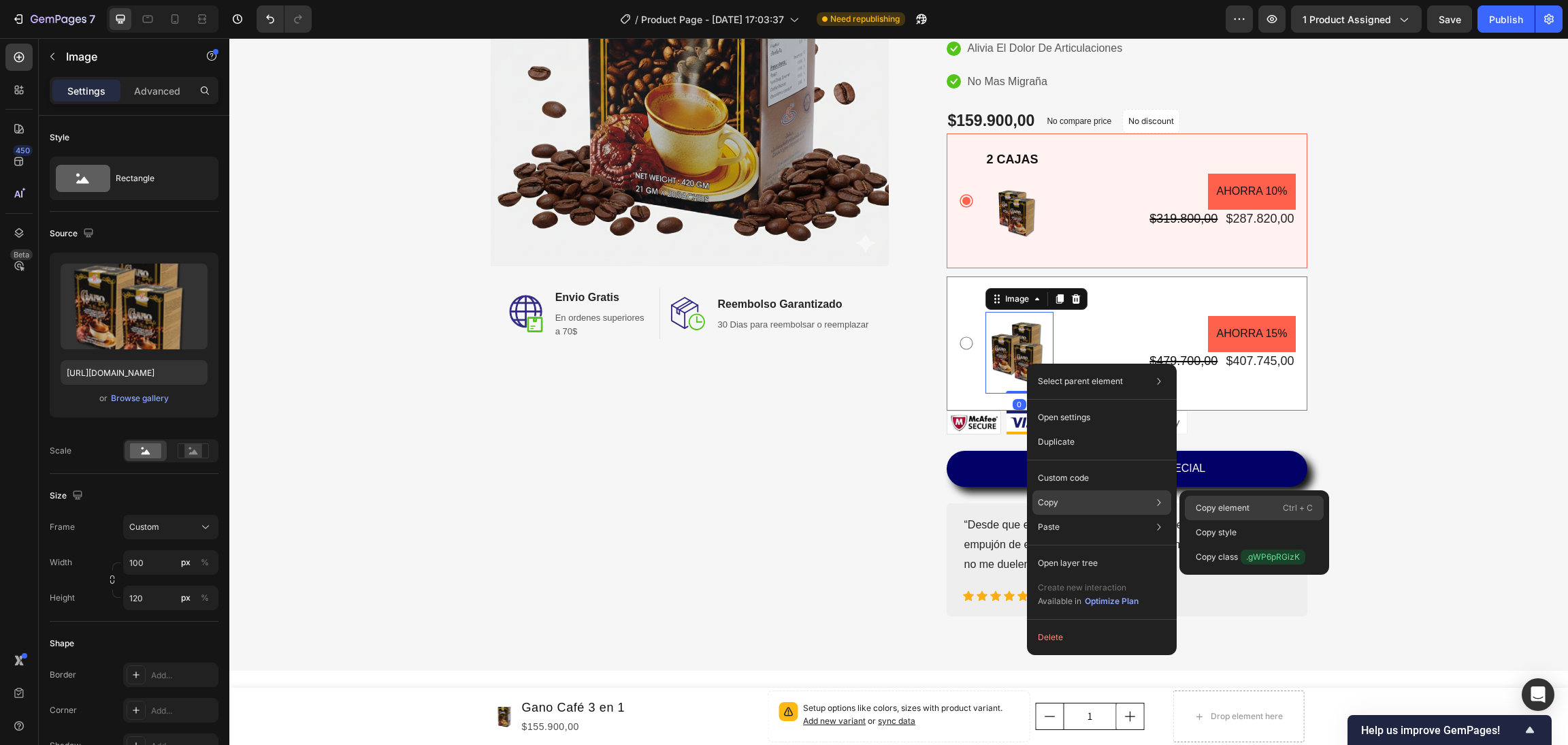
click at [1215, 507] on p "Copy element" at bounding box center [1223, 508] width 54 height 12
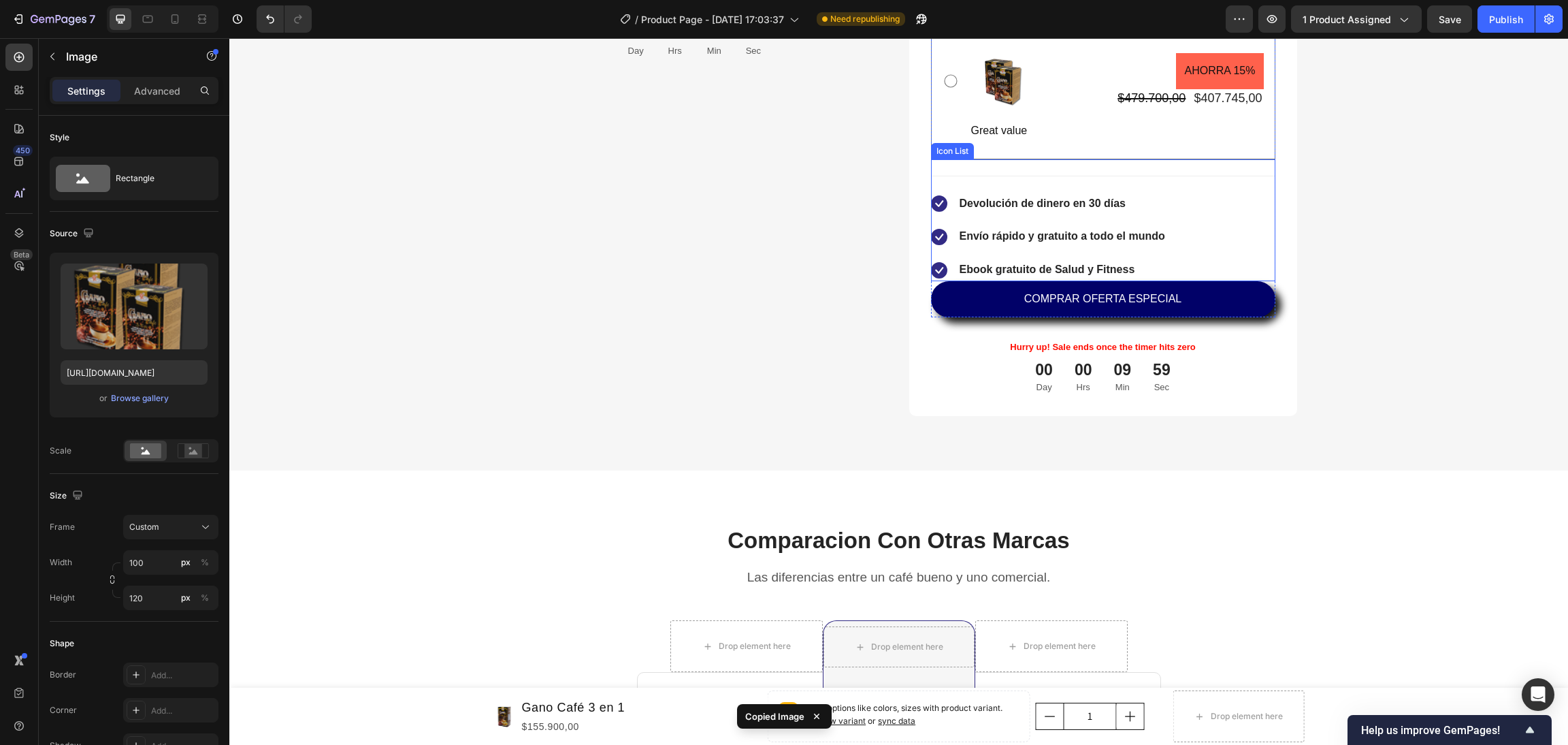
scroll to position [3881, 0]
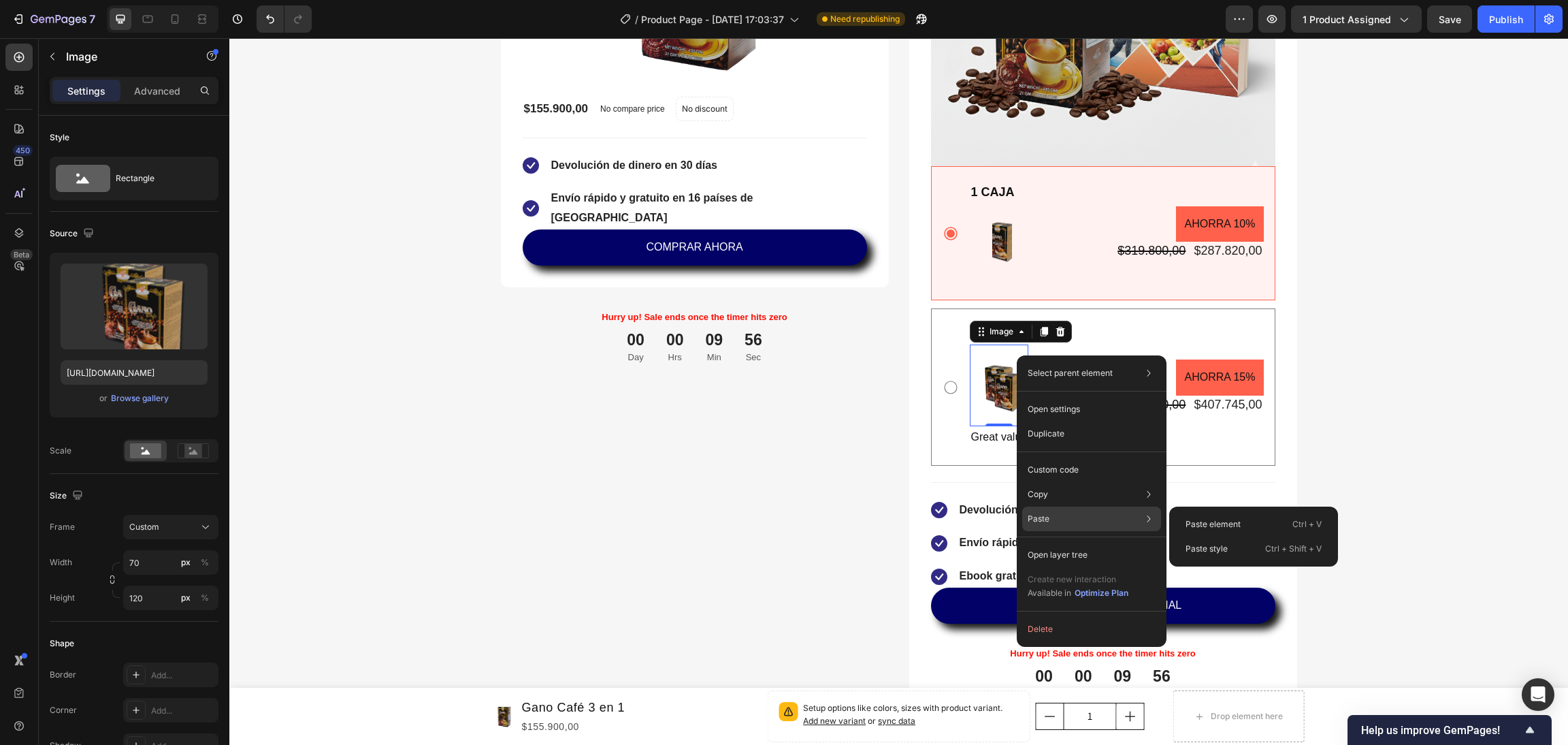
click at [1071, 513] on div "Paste Paste element Ctrl + V Paste style Ctrl + Shift + V" at bounding box center [1092, 519] width 139 height 24
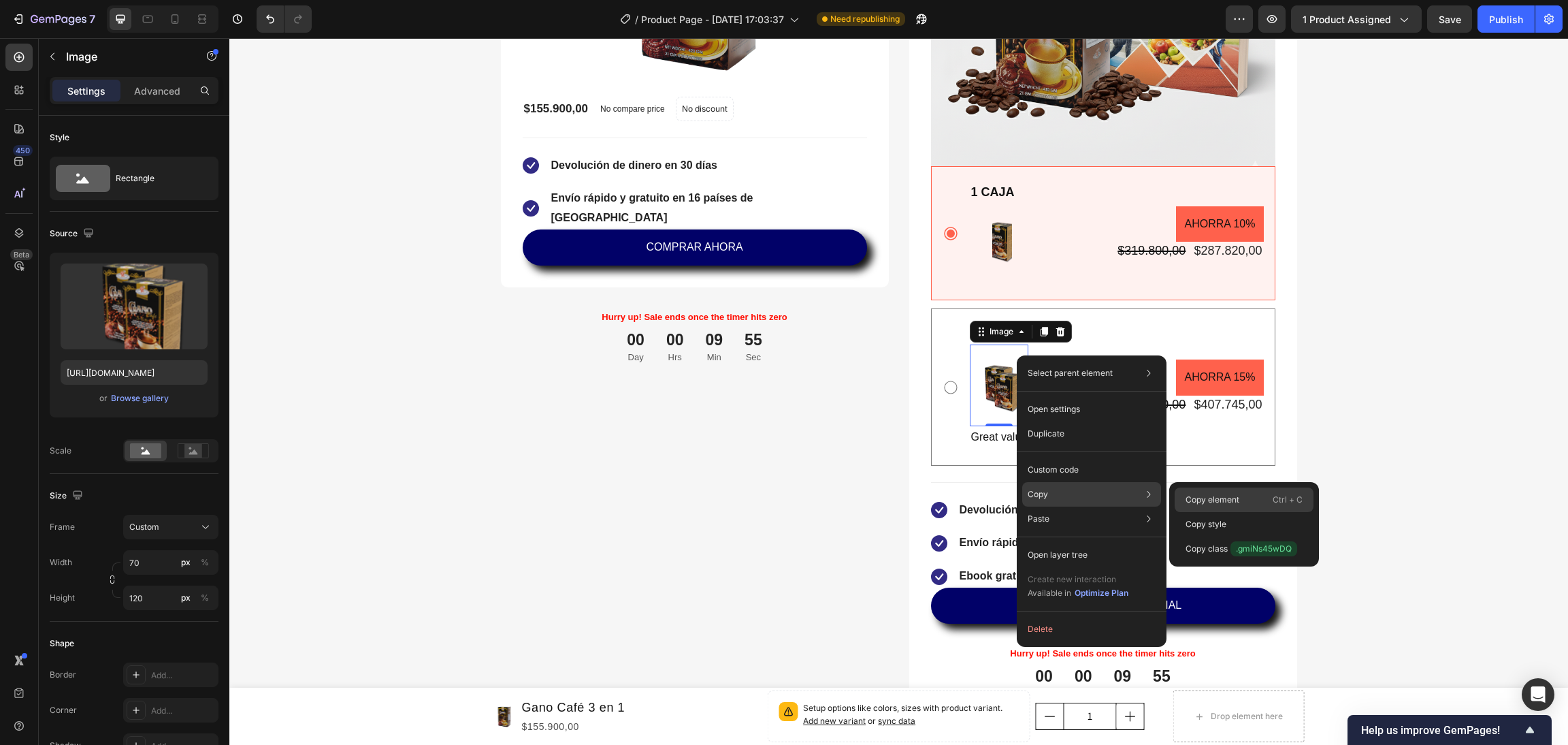
click at [1223, 496] on p "Copy element" at bounding box center [1212, 499] width 54 height 12
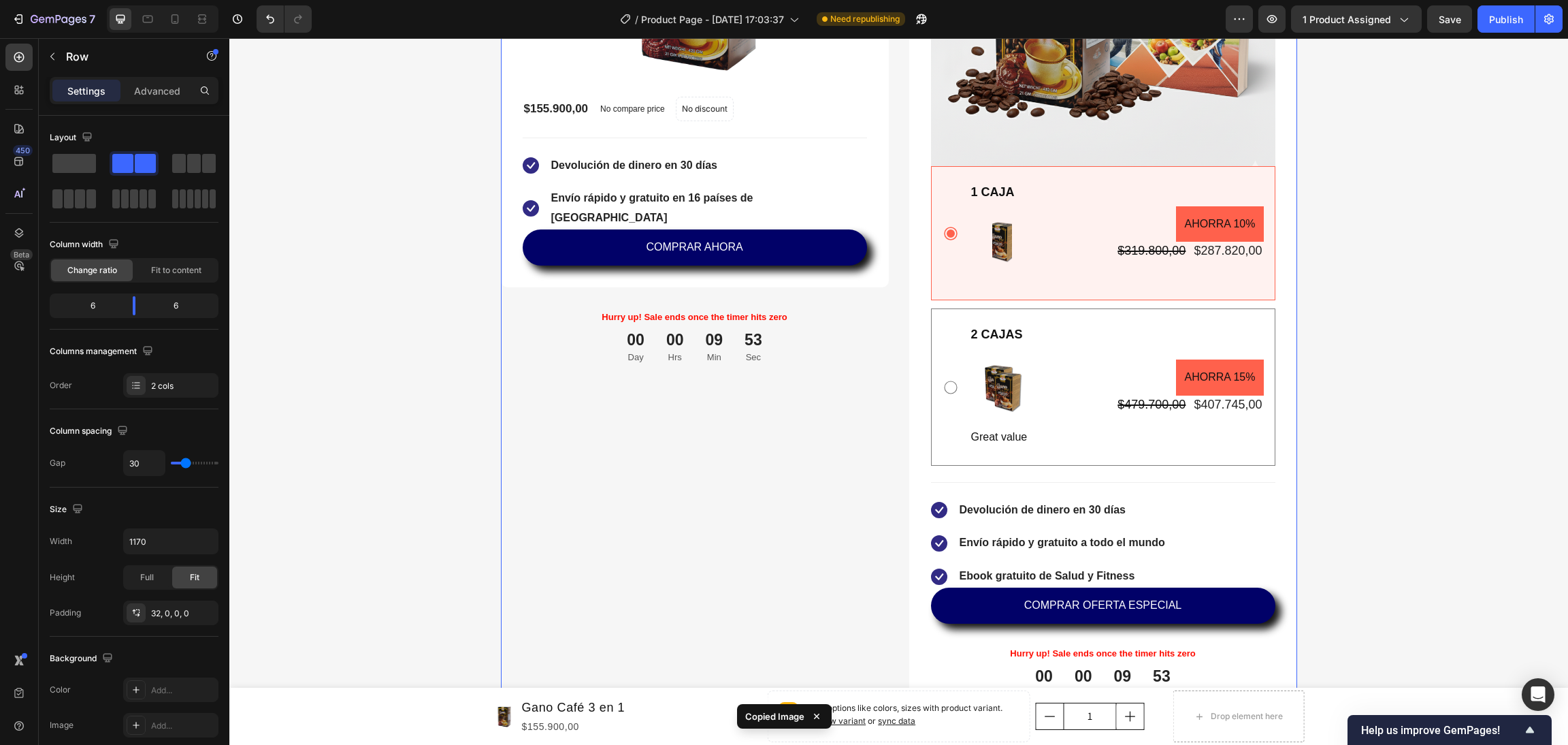
click at [709, 469] on div "Gano Café 3 en 1 Product Title Title Line No discount Not be displayed when pub…" at bounding box center [695, 243] width 388 height 957
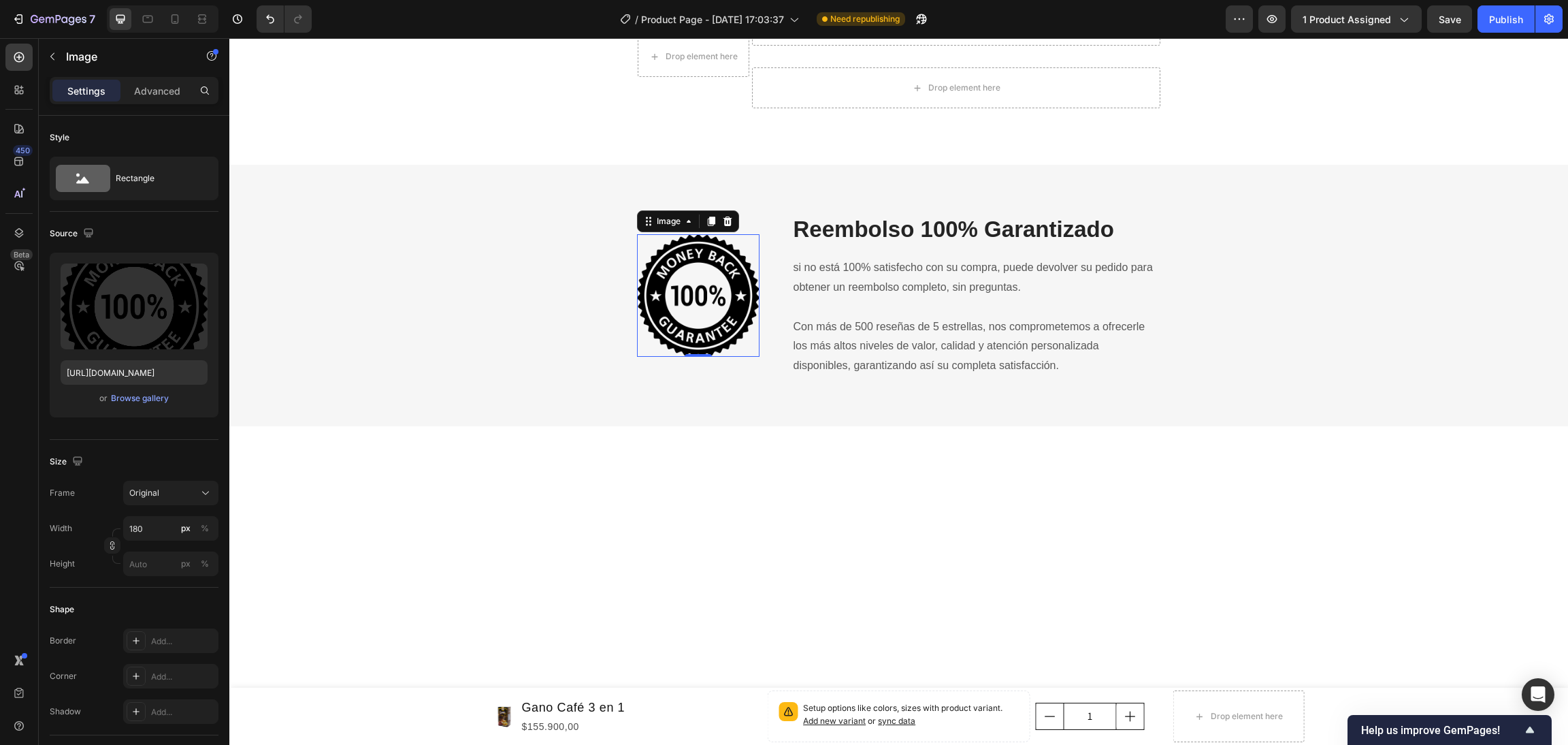
scroll to position [5080, 0]
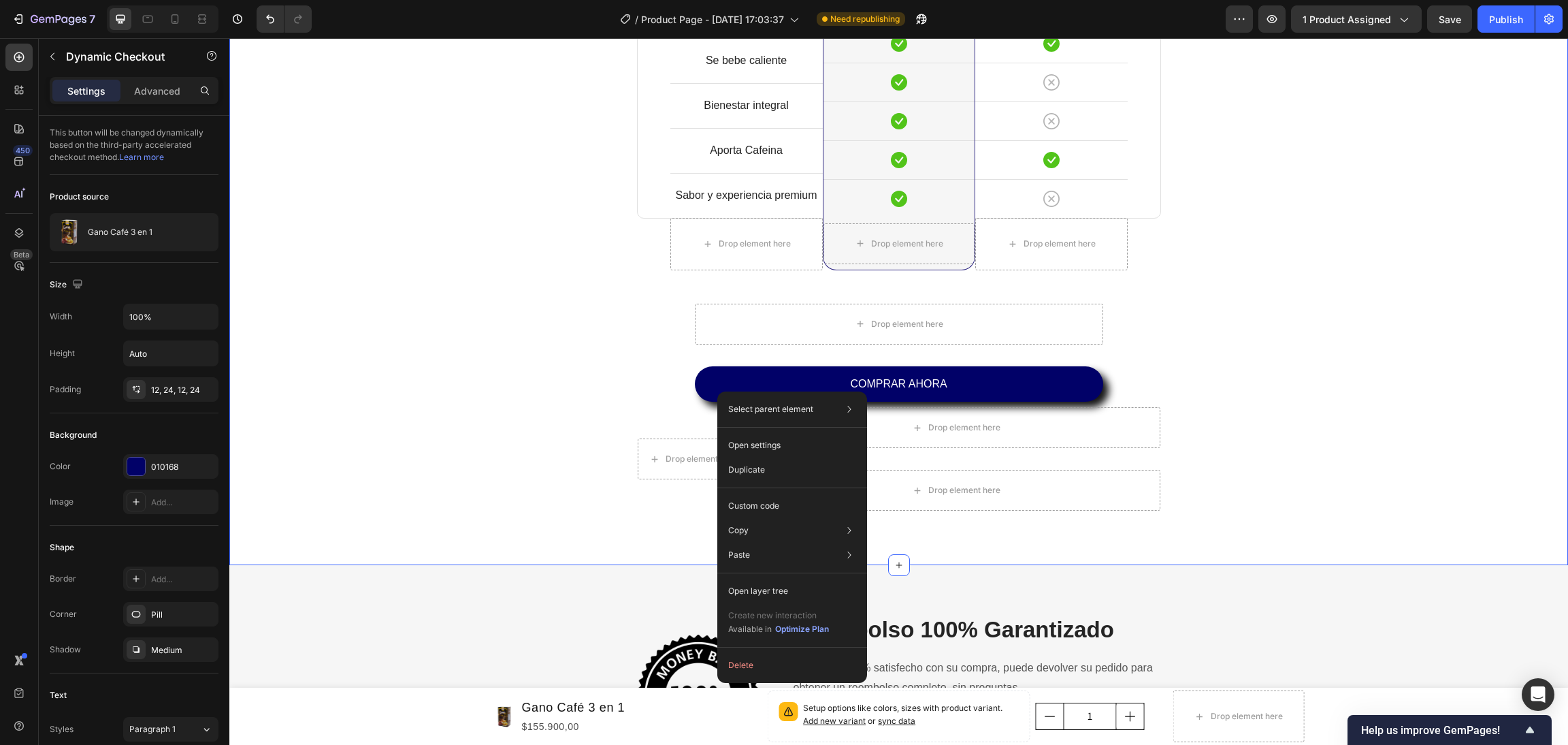
click at [478, 471] on div "Comparacion Con Otras Marcas Heading Las diferencias entre un café bueno y uno …" at bounding box center [898, 72] width 1319 height 878
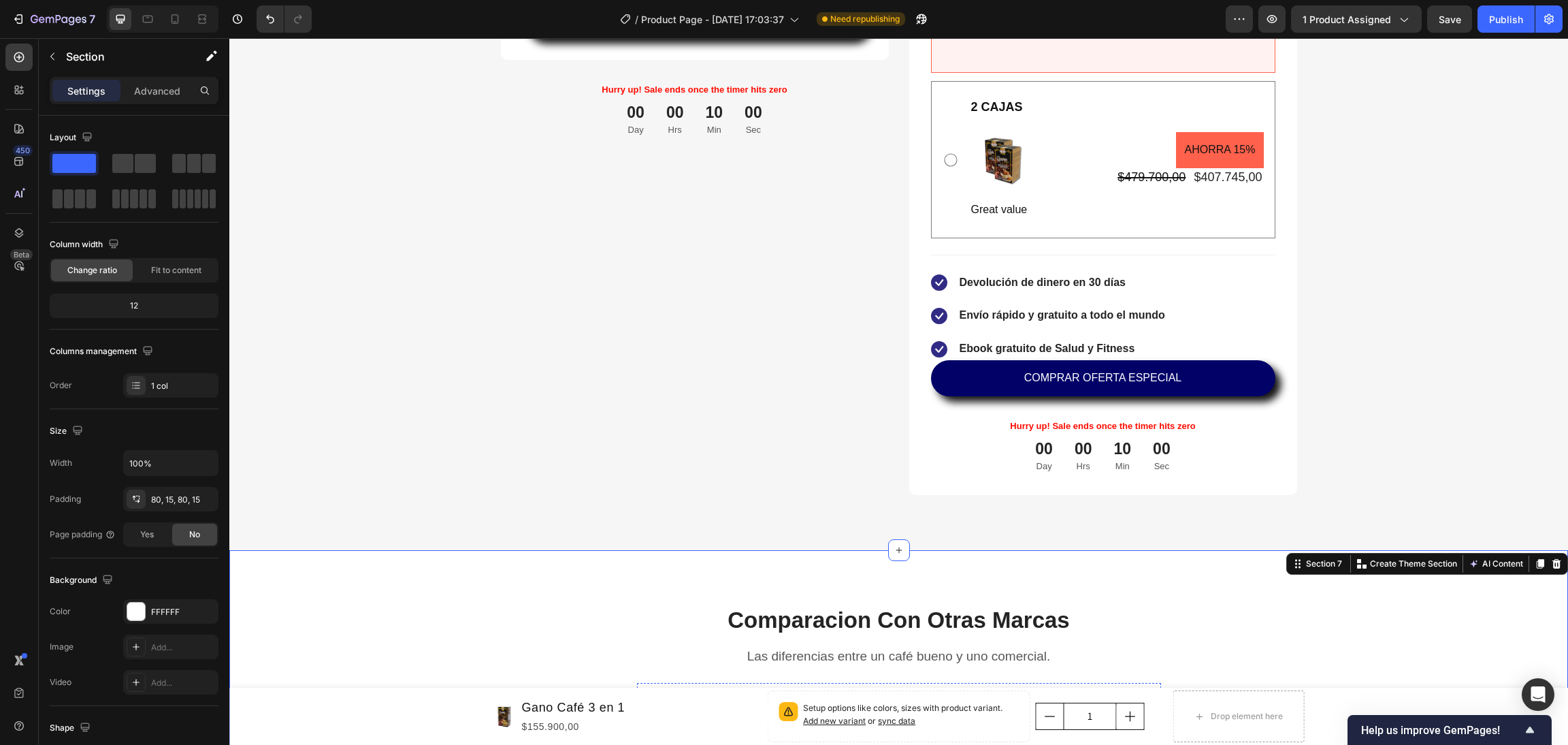
scroll to position [4058, 0]
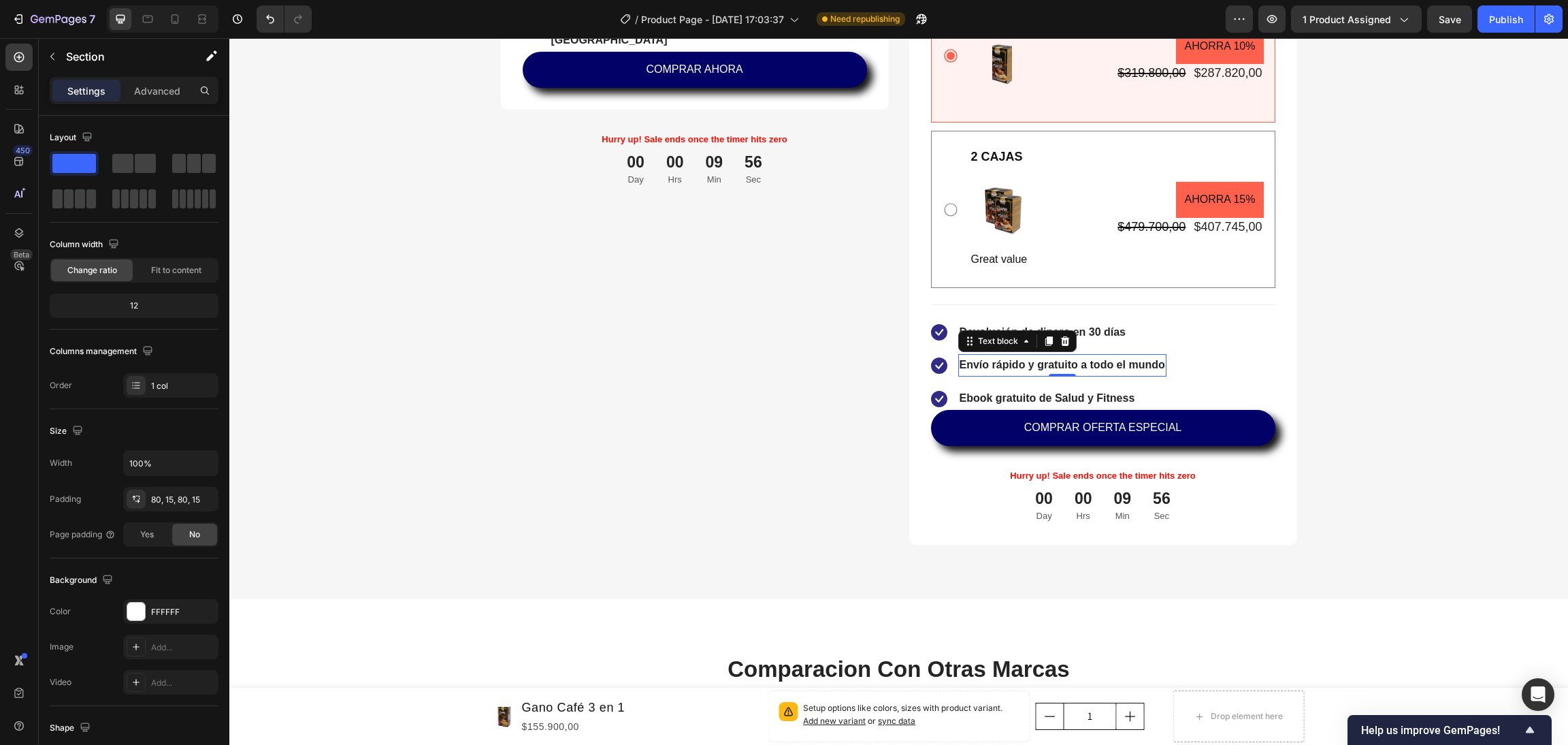
click at [1047, 362] on strong "Envío rápido y gratuito a todo el mundo" at bounding box center [1062, 365] width 205 height 11
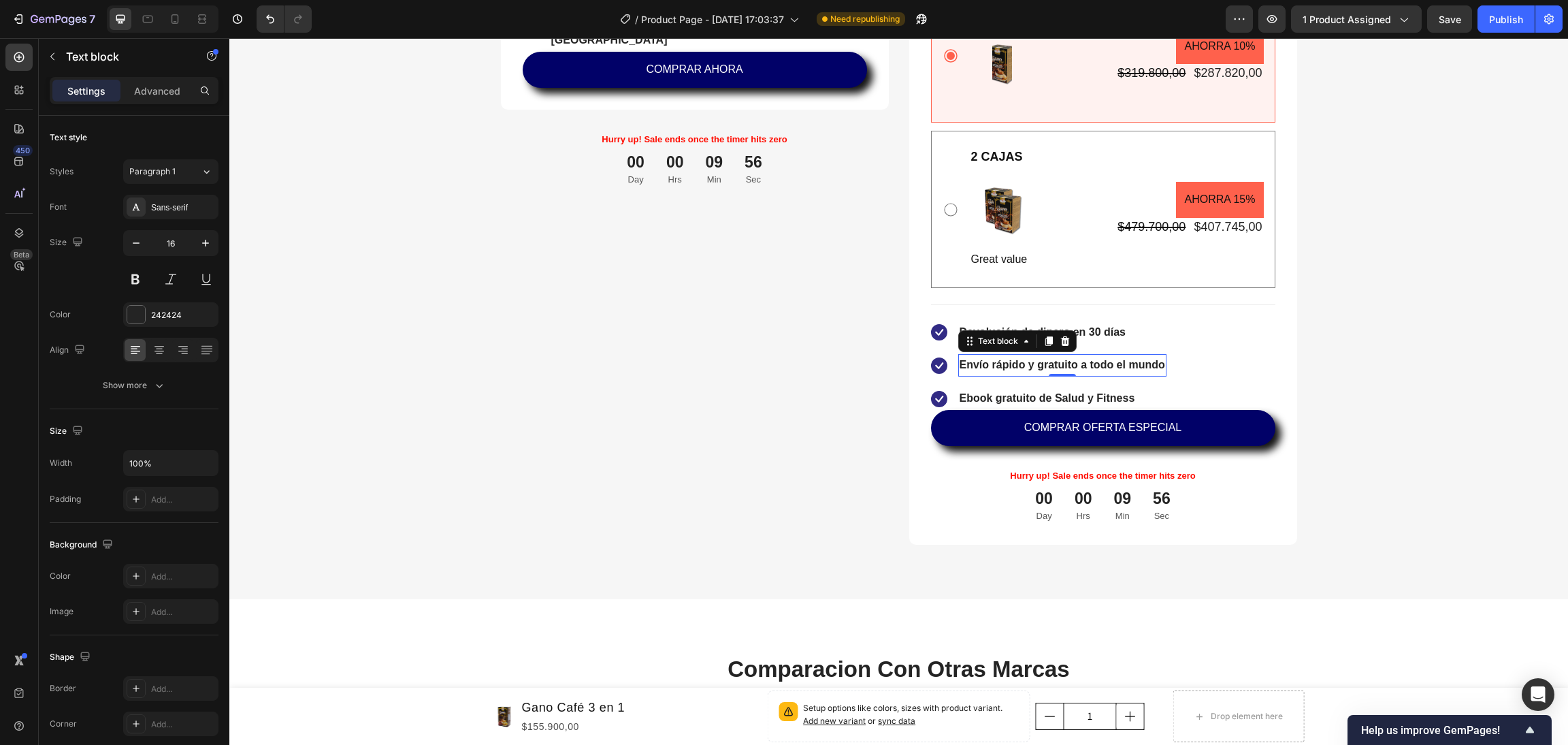
click at [1047, 362] on strong "Envío rápido y gratuito a todo el mundo" at bounding box center [1062, 365] width 205 height 11
click at [1104, 366] on strong "Envío rápido y gratuito a todo el mundo" at bounding box center [1062, 365] width 205 height 11
click at [1046, 365] on strong "Envío rápido y gratuito a todo el mundo" at bounding box center [1062, 365] width 205 height 11
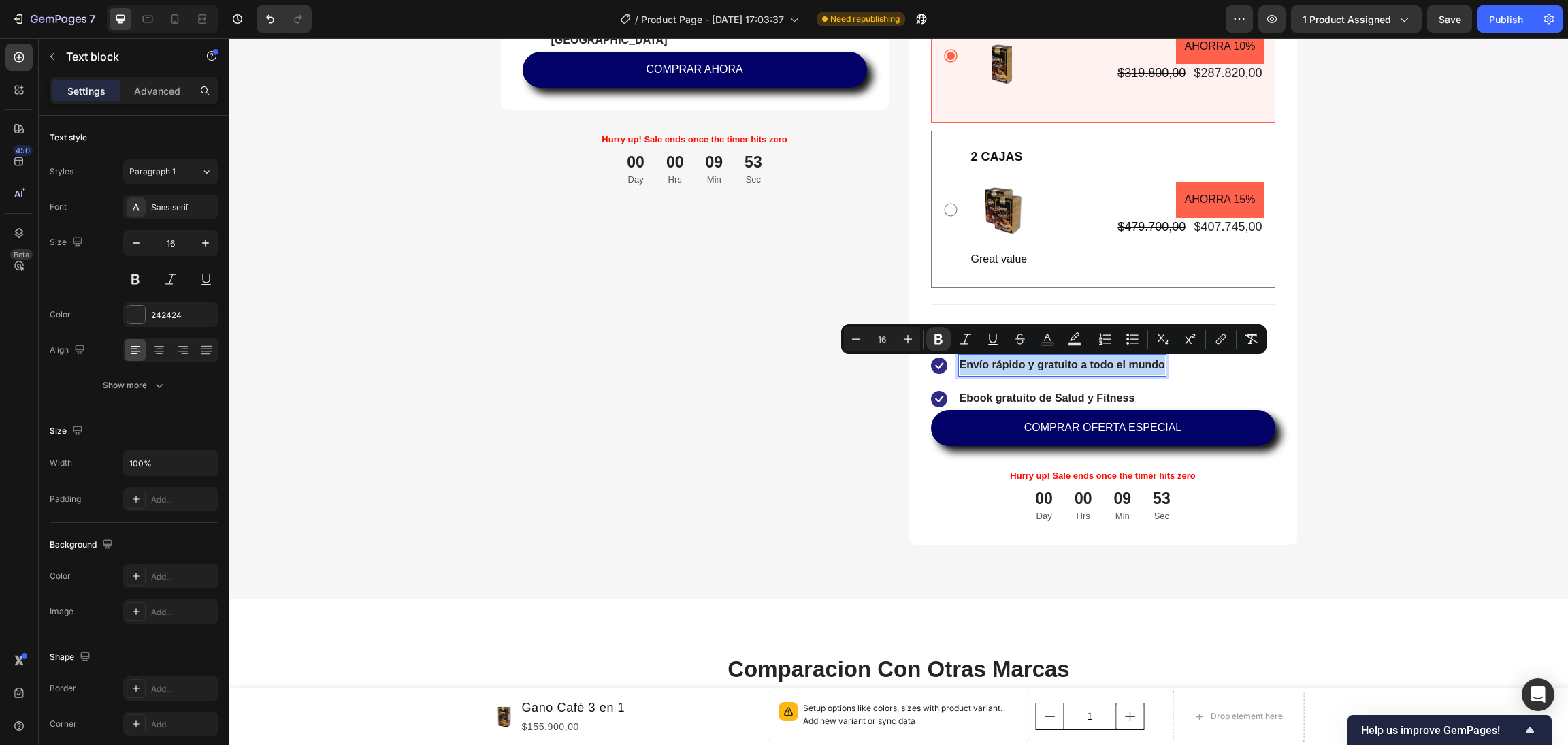
click at [1092, 365] on strong "Envío rápido y gratuito a todo el mundo" at bounding box center [1062, 365] width 205 height 11
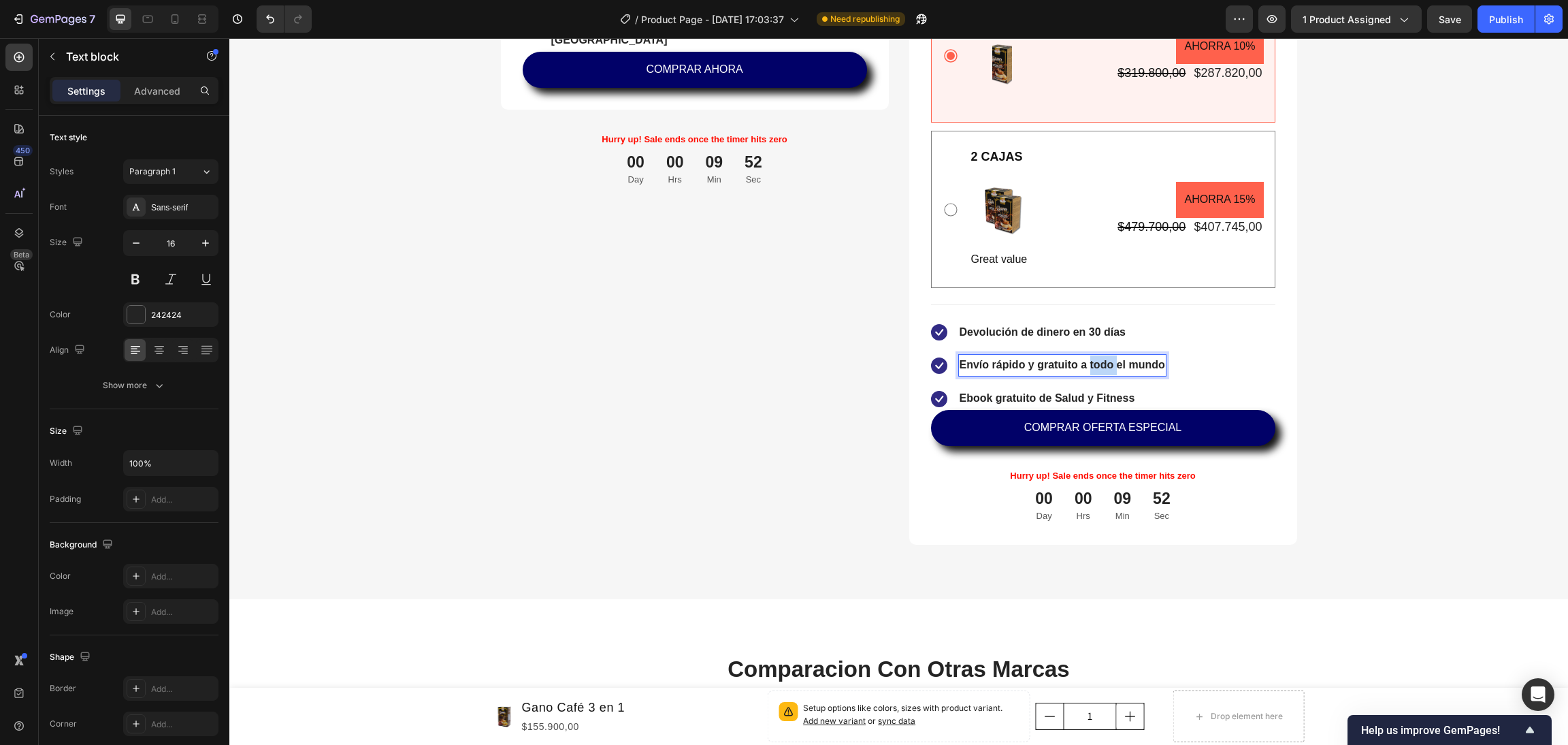
click at [1092, 365] on strong "Envío rápido y gratuito a todo el mundo" at bounding box center [1062, 365] width 205 height 11
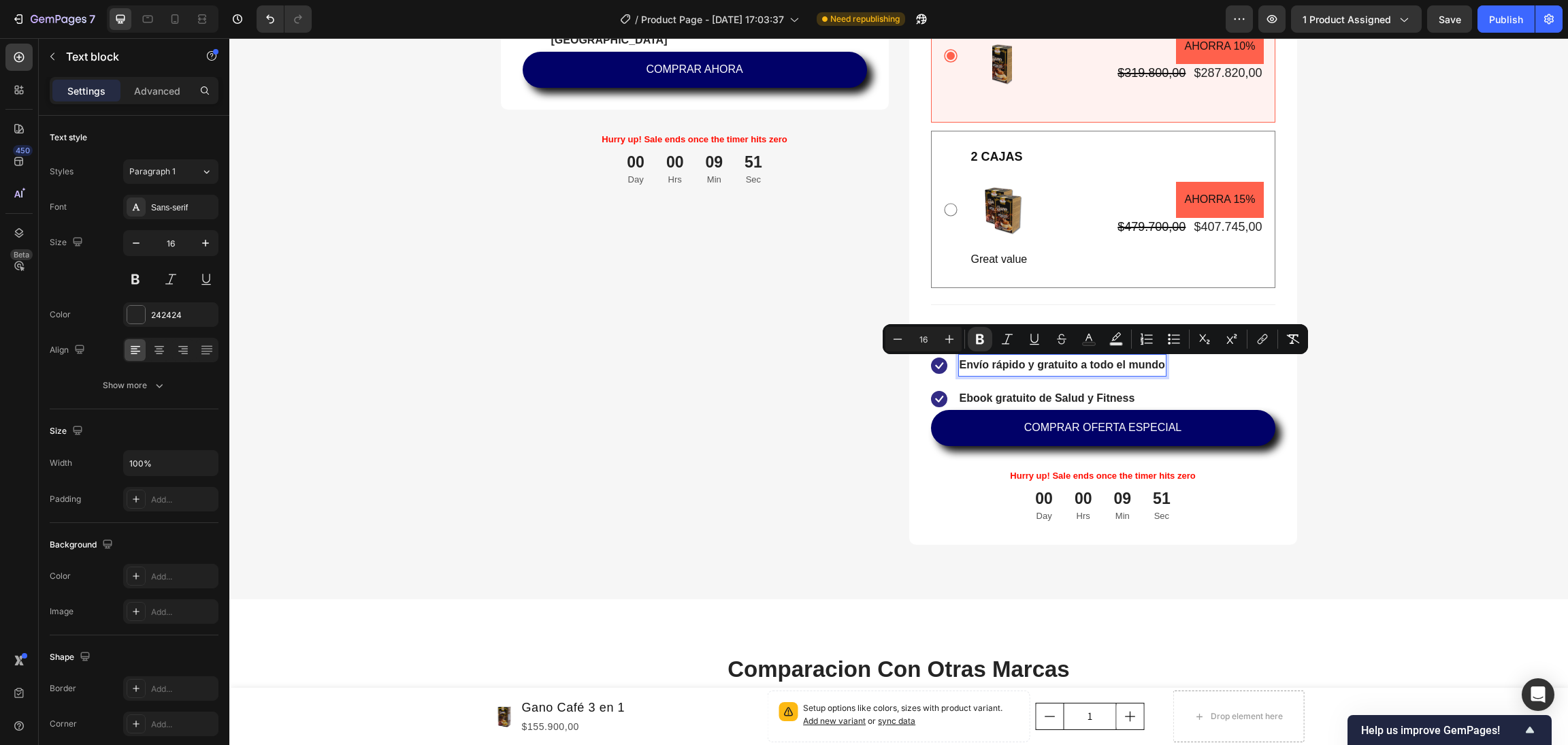
click at [1151, 370] on strong "Envío rápido y gratuito a todo el mundo" at bounding box center [1062, 365] width 205 height 11
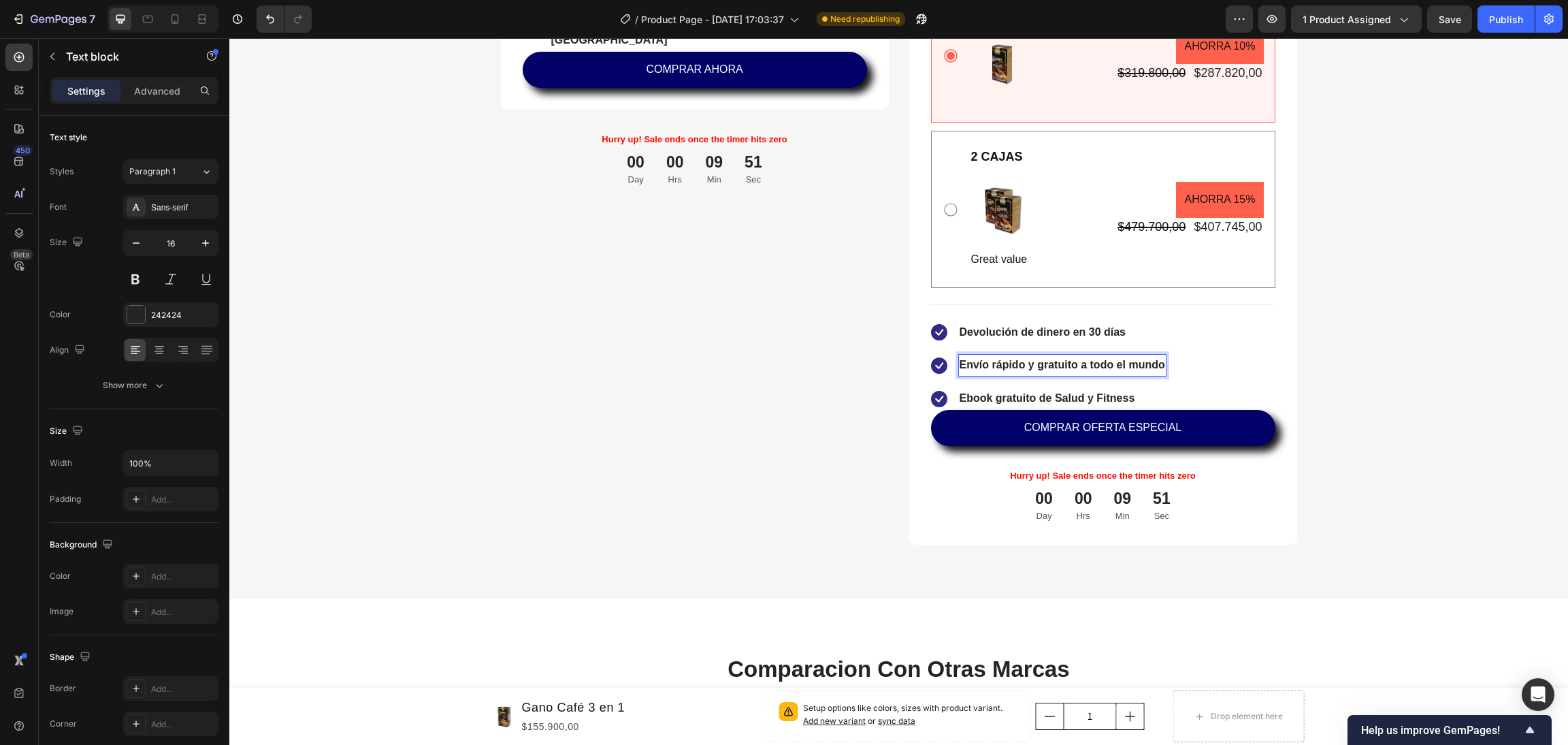
click at [1153, 368] on strong "Envío rápido y gratuito a todo el mundo" at bounding box center [1062, 365] width 205 height 11
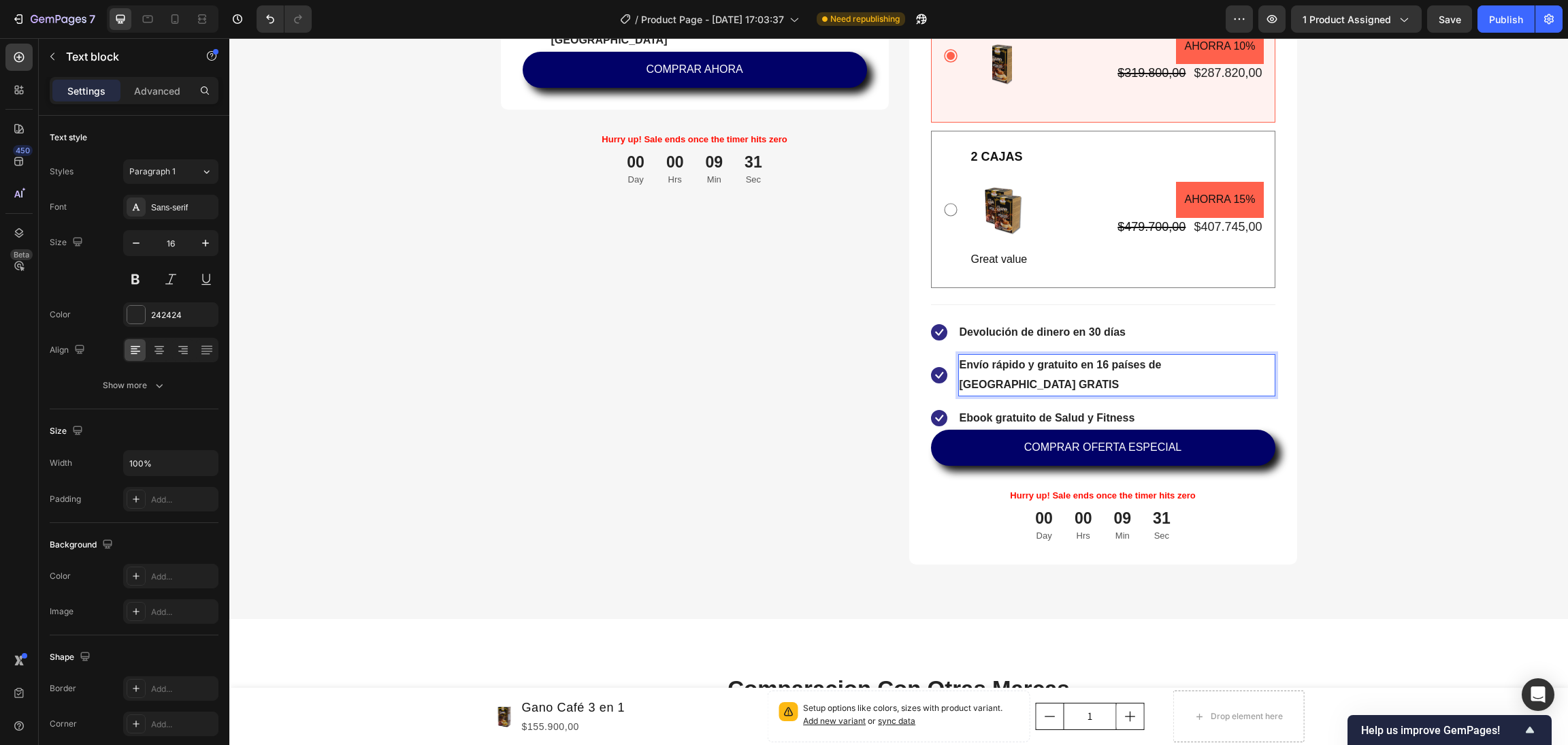
click at [1070, 367] on strong "Envío rápido y gratuito en 16 países de américa GRATIS" at bounding box center [1060, 374] width 202 height 31
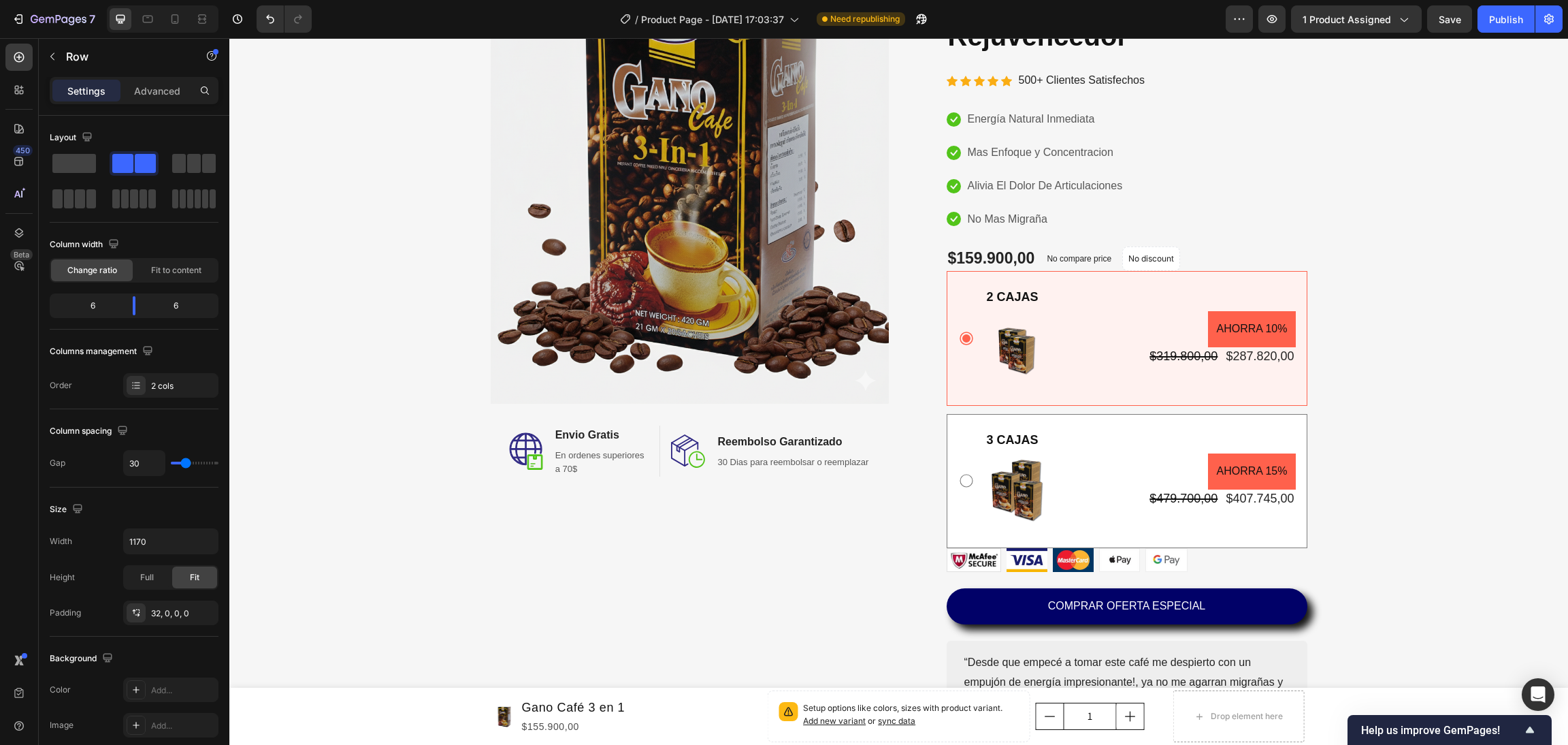
scroll to position [167, 0]
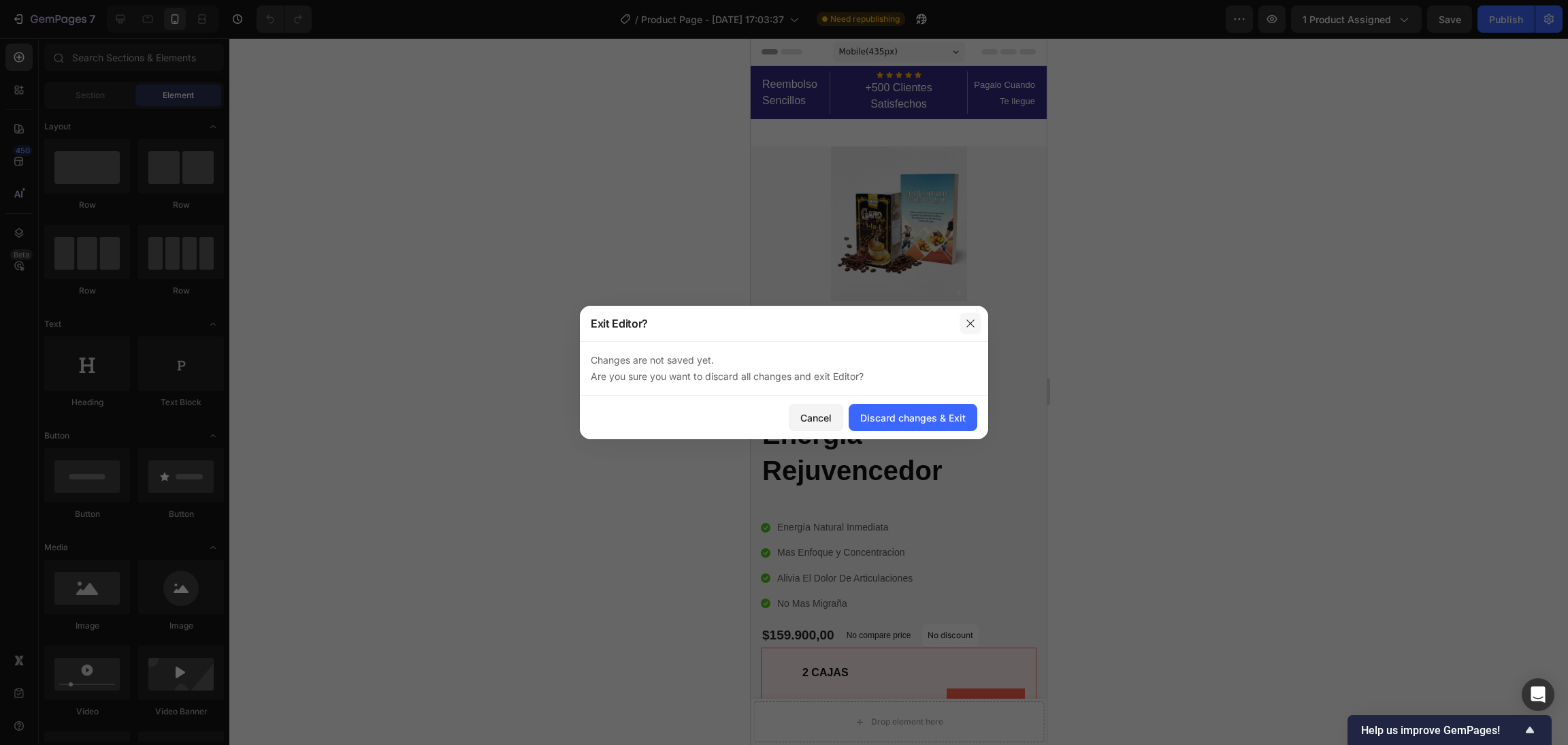
click at [970, 319] on icon "button" at bounding box center [970, 324] width 11 height 11
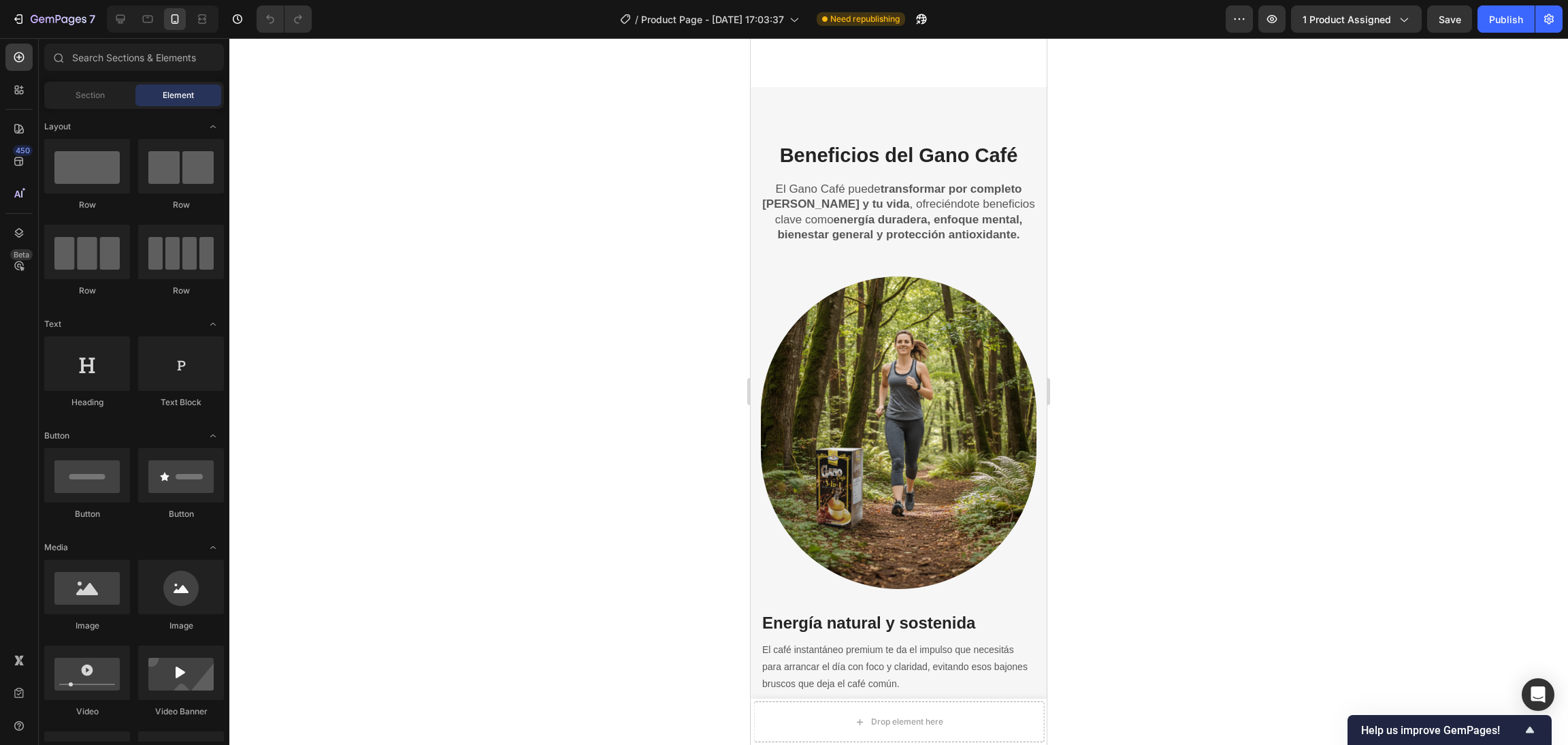
scroll to position [2451, 0]
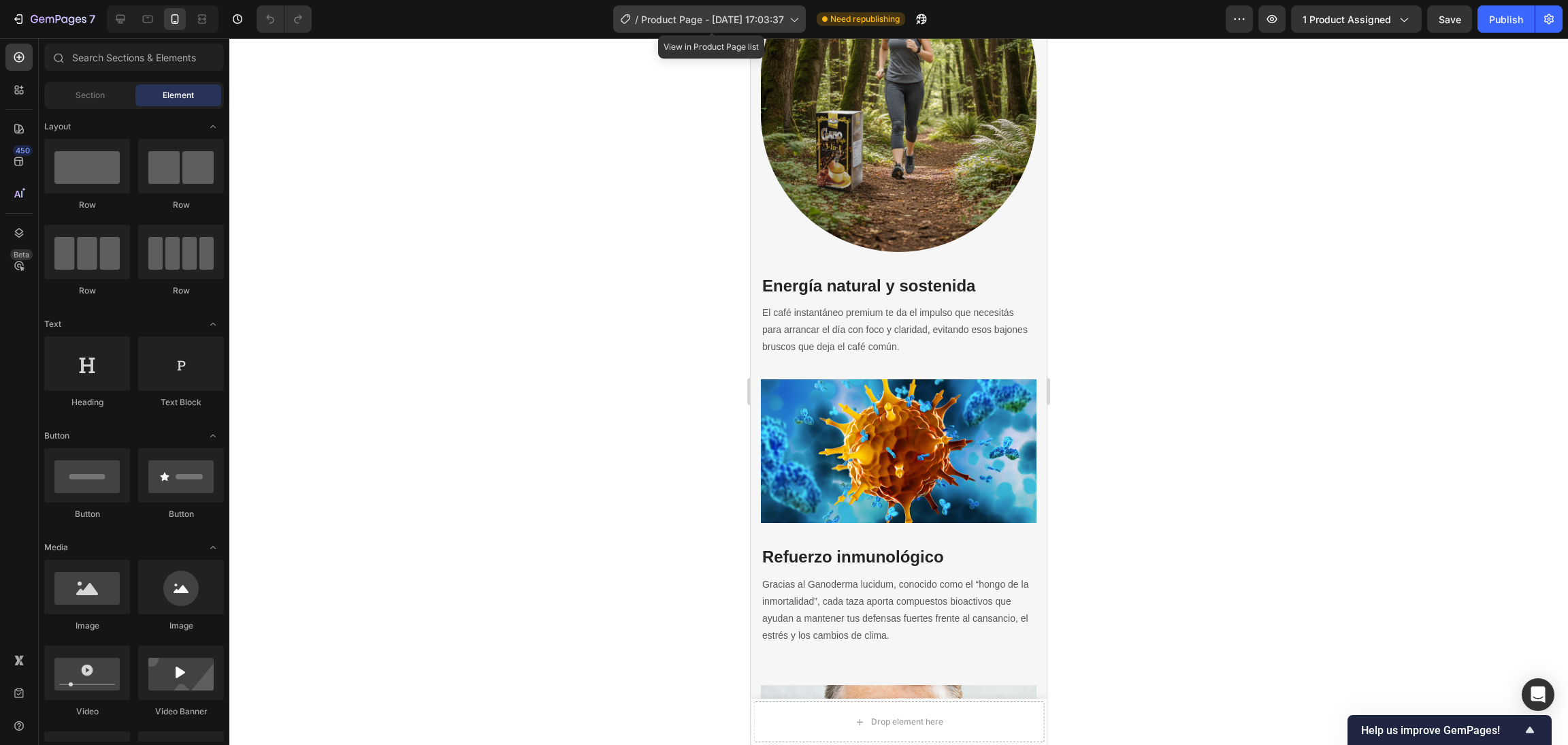
click at [767, 23] on span "Product Page - [DATE] 17:03:37" at bounding box center [712, 19] width 143 height 14
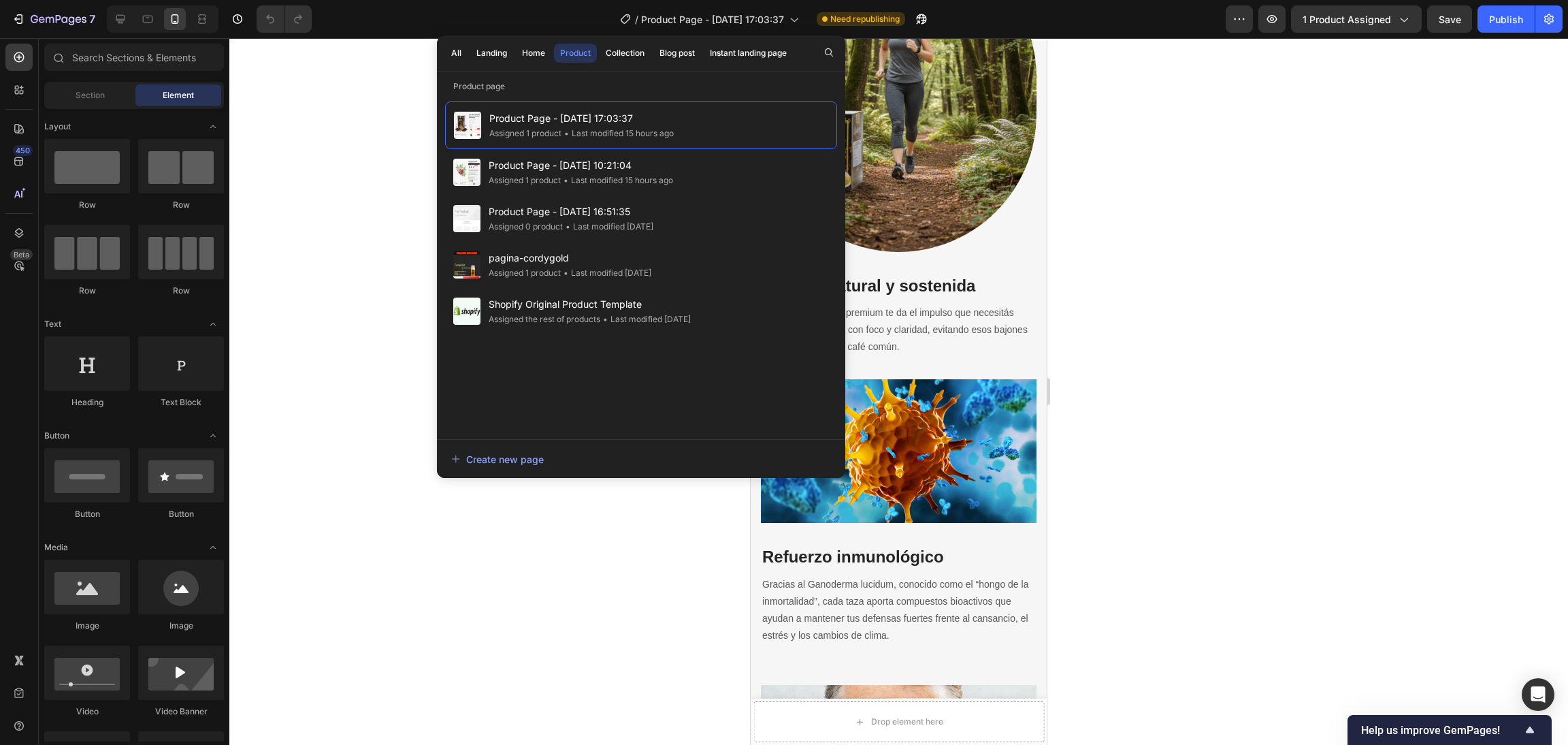
click at [532, 552] on div at bounding box center [898, 391] width 1338 height 707
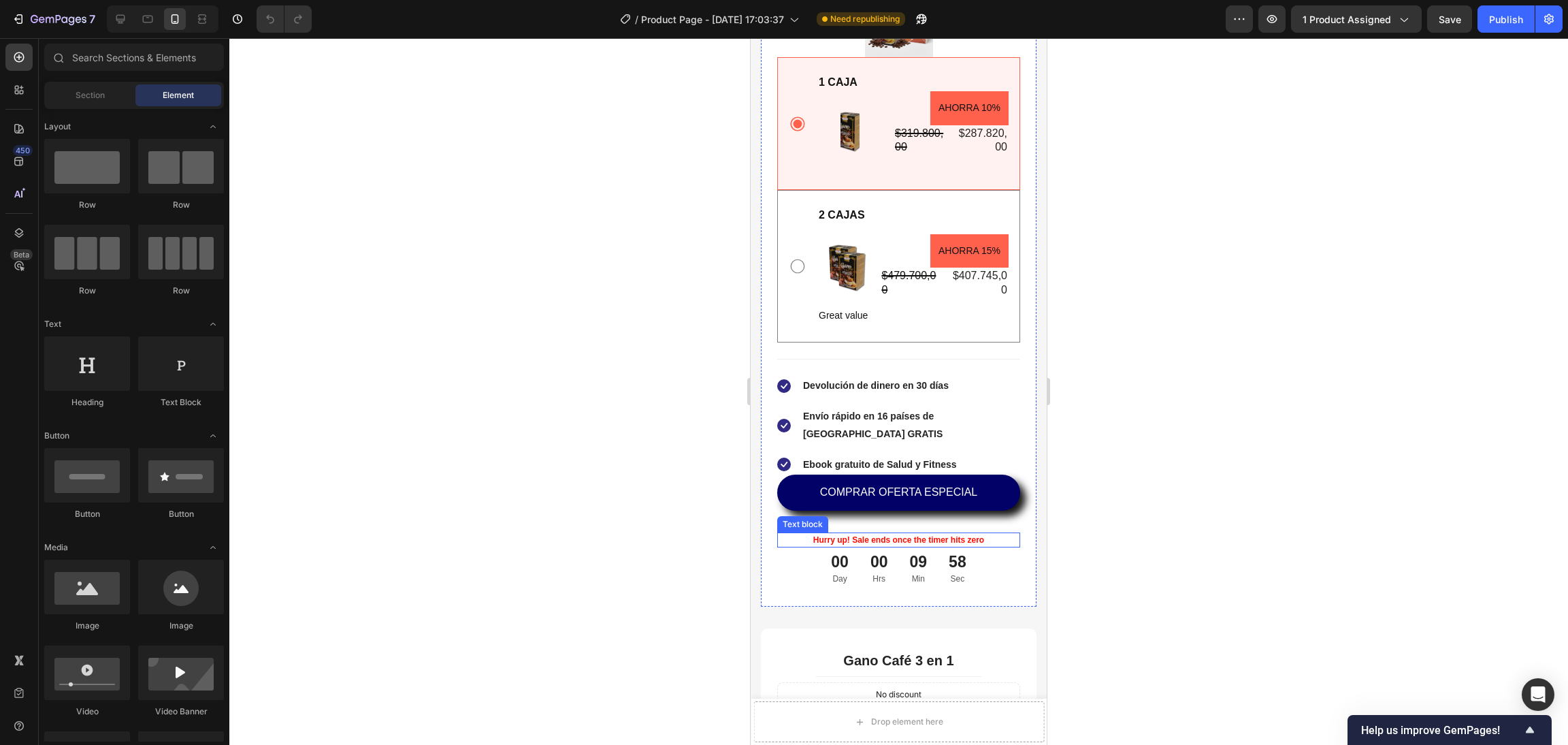
scroll to position [4290, 0]
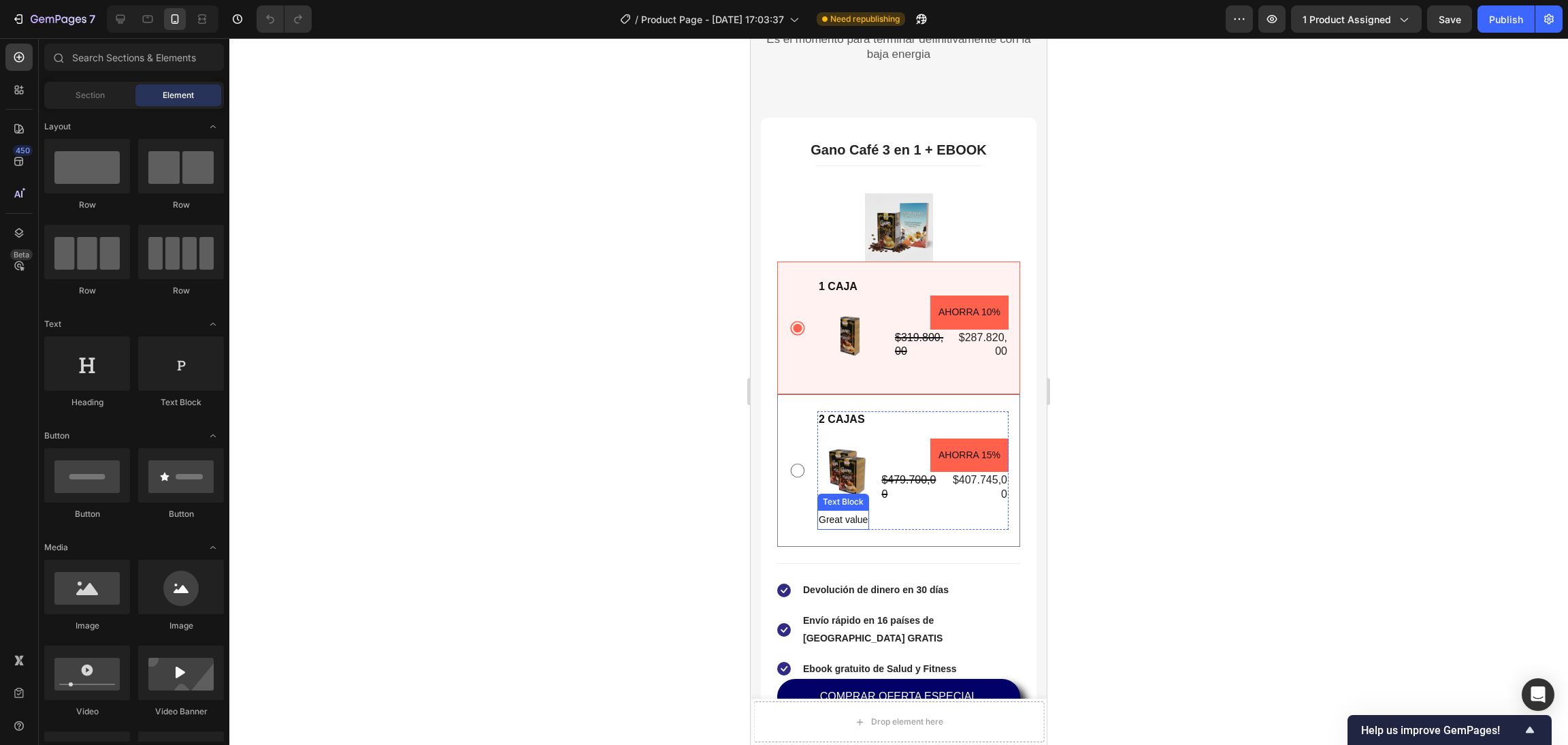
click at [854, 522] on p "Great value" at bounding box center [843, 520] width 49 height 17
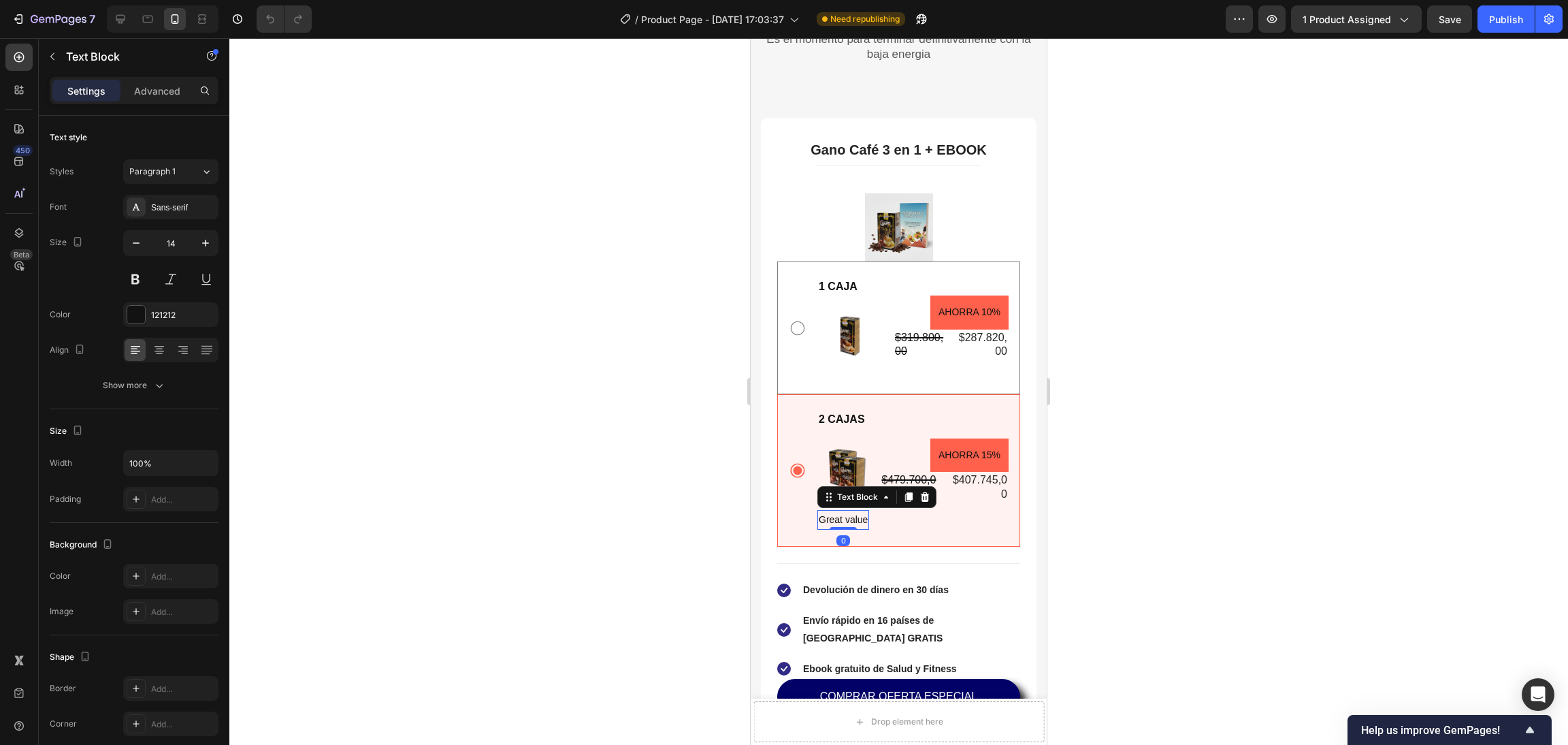
click at [862, 520] on p "Great value" at bounding box center [843, 520] width 49 height 17
click at [854, 520] on p "MAS VENDIDO" at bounding box center [852, 520] width 67 height 17
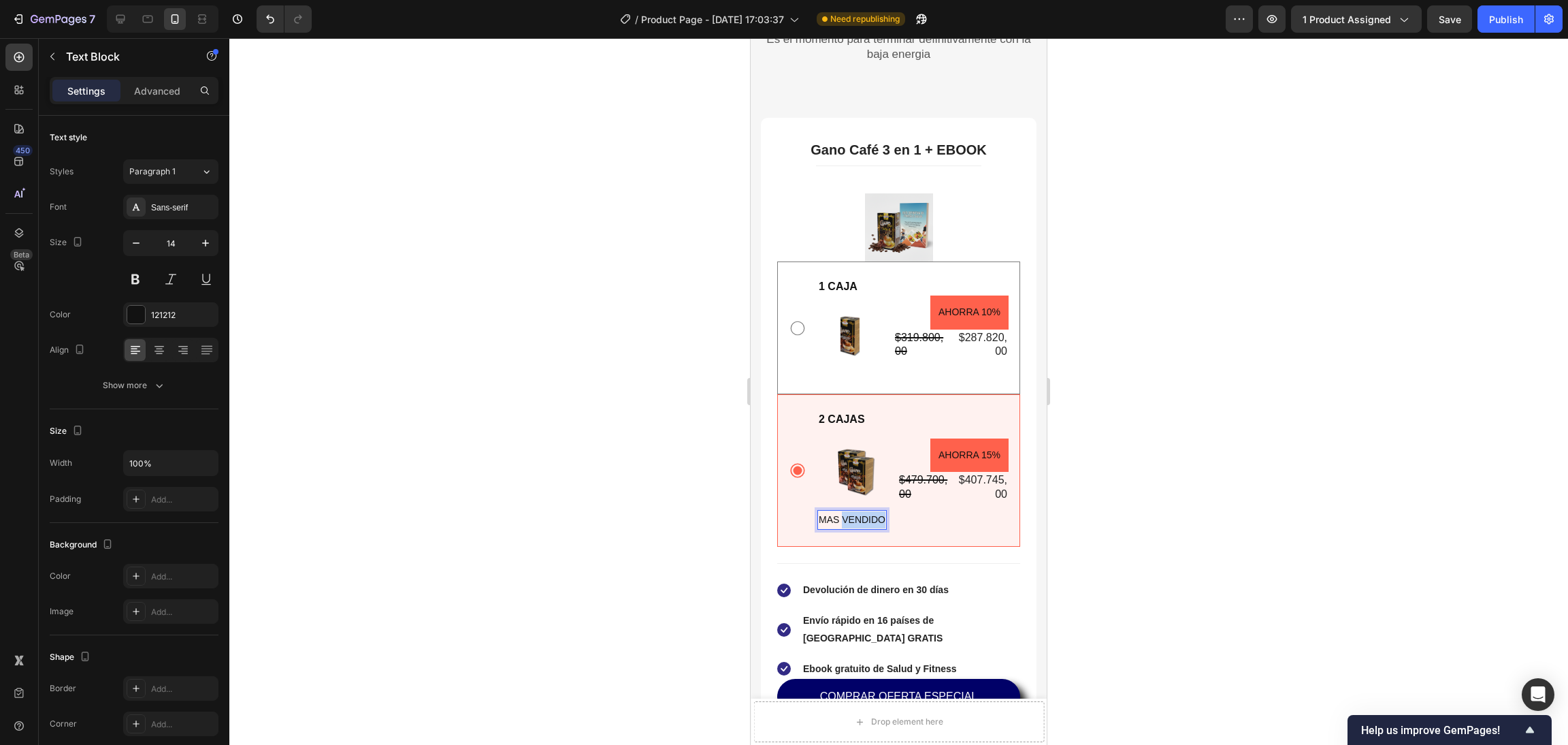
click at [854, 520] on p "MAS VENDIDO" at bounding box center [852, 520] width 67 height 17
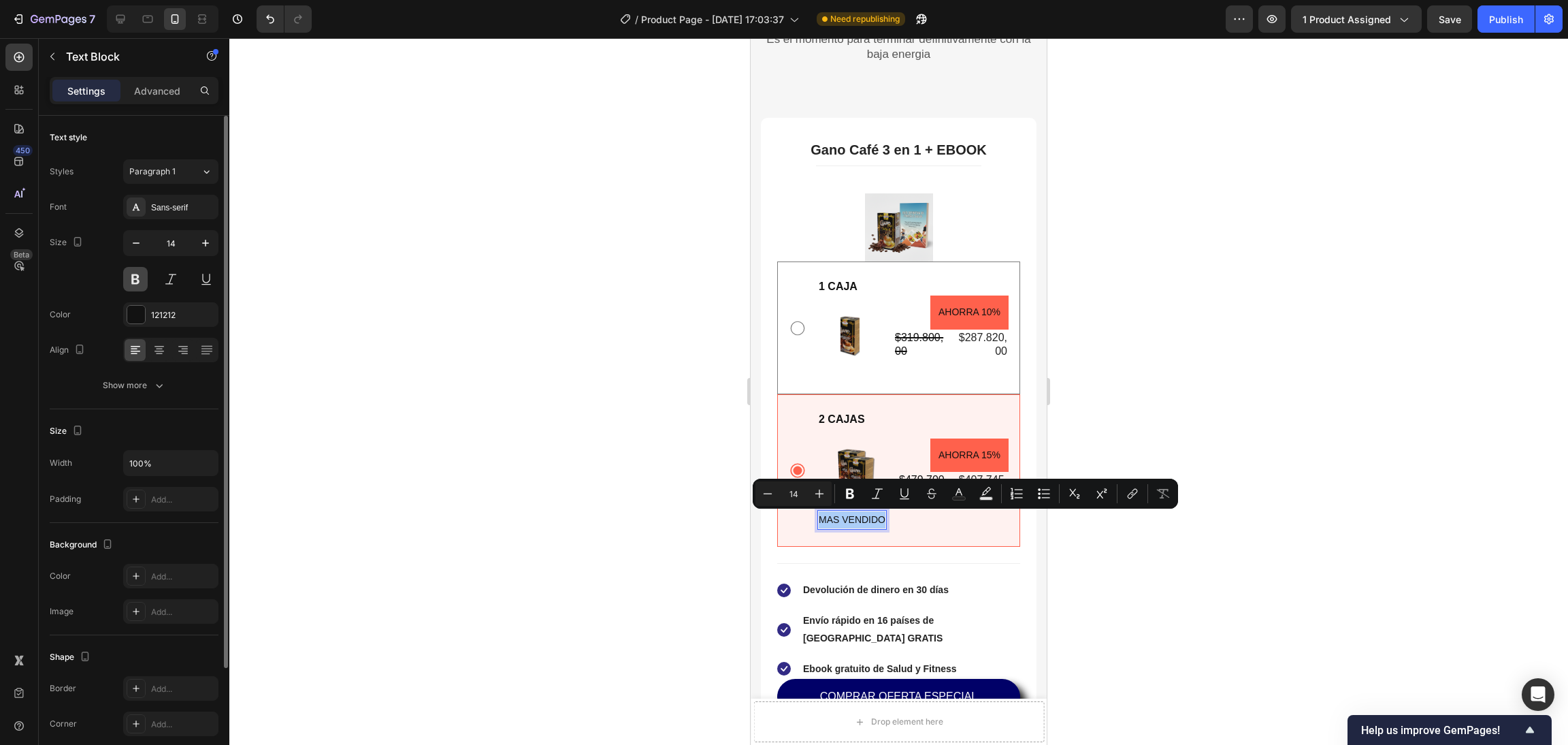
click at [124, 275] on button at bounding box center [136, 279] width 24 height 24
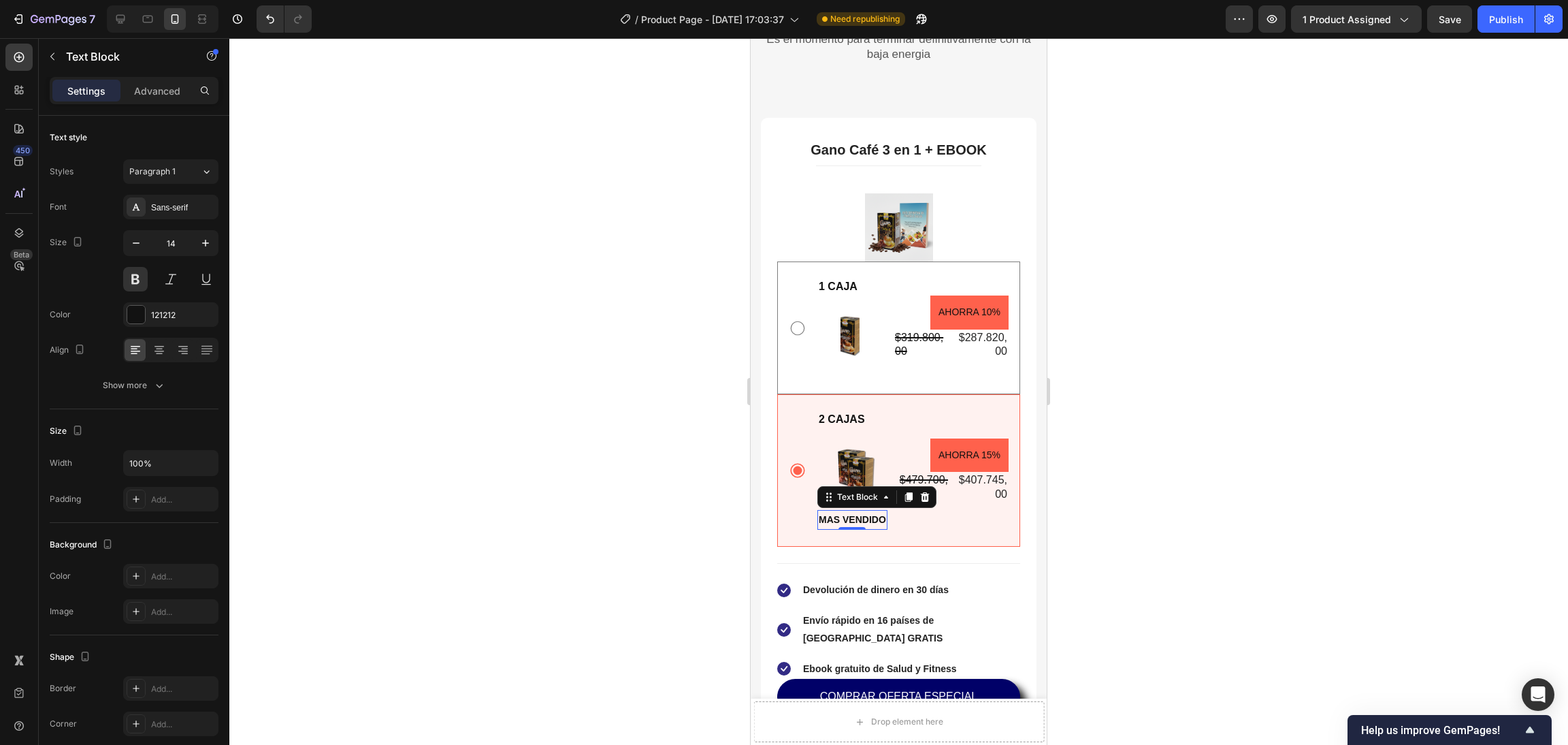
click at [650, 585] on div at bounding box center [898, 391] width 1338 height 707
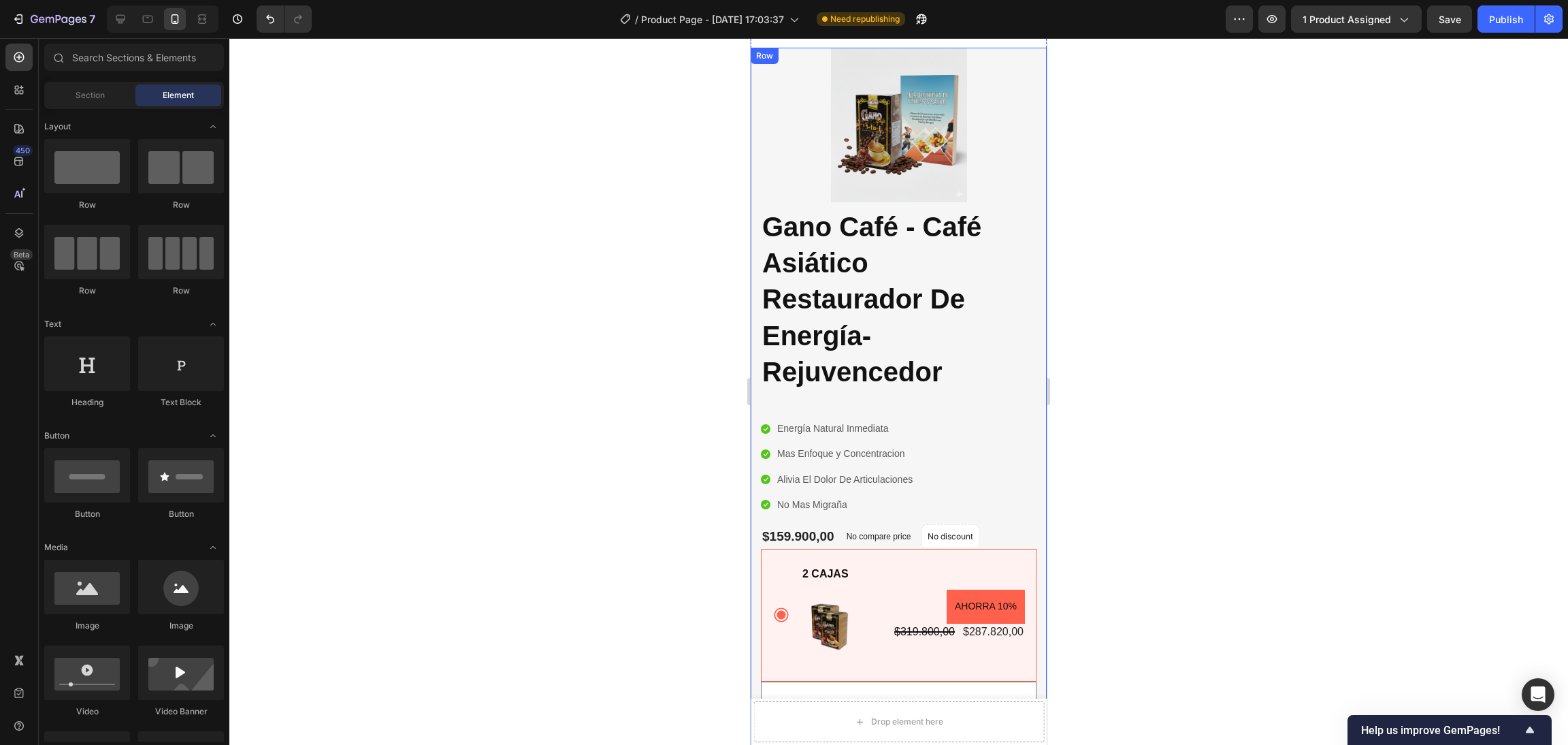
scroll to position [0, 0]
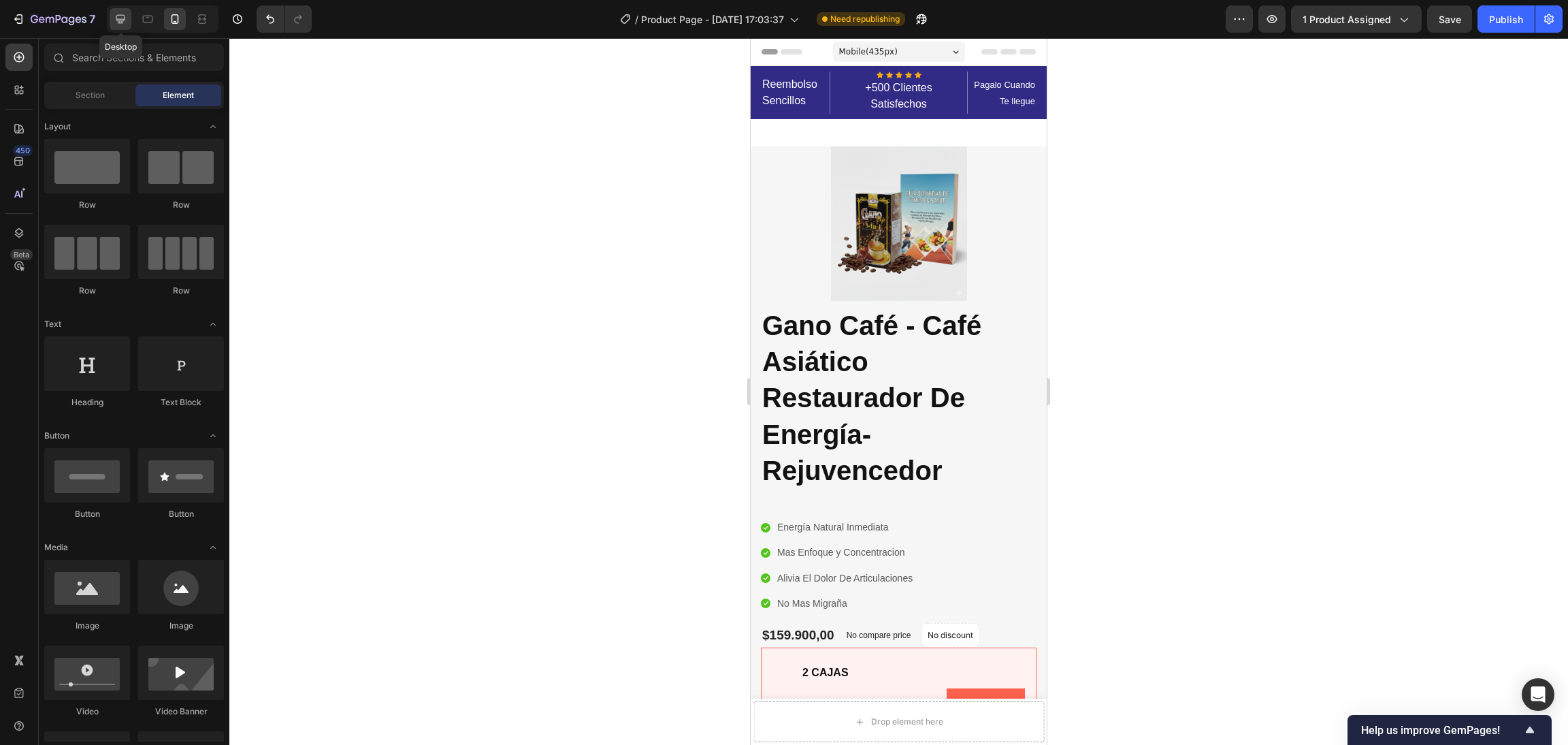
click at [122, 22] on icon at bounding box center [121, 20] width 9 height 9
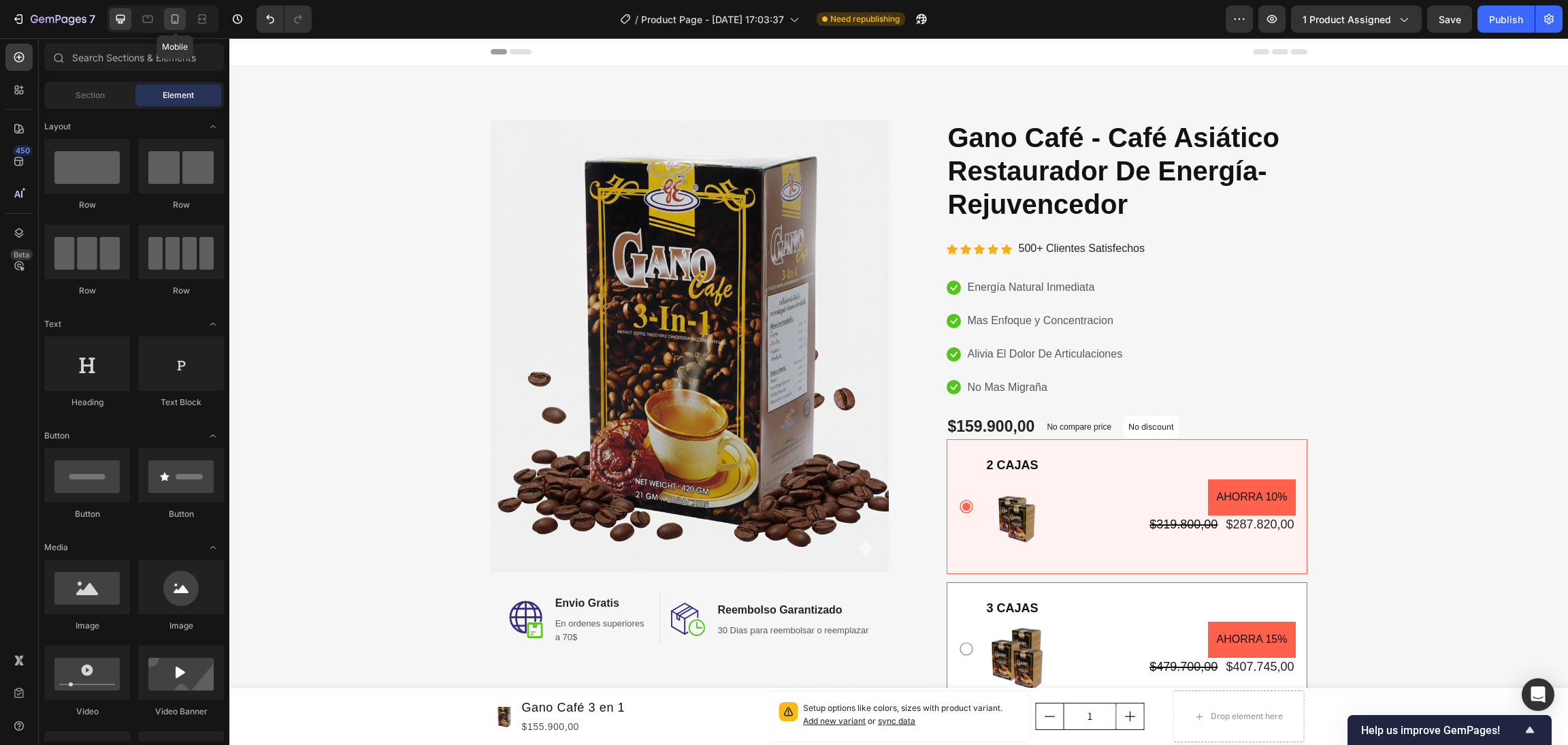
click at [172, 18] on icon at bounding box center [175, 19] width 8 height 10
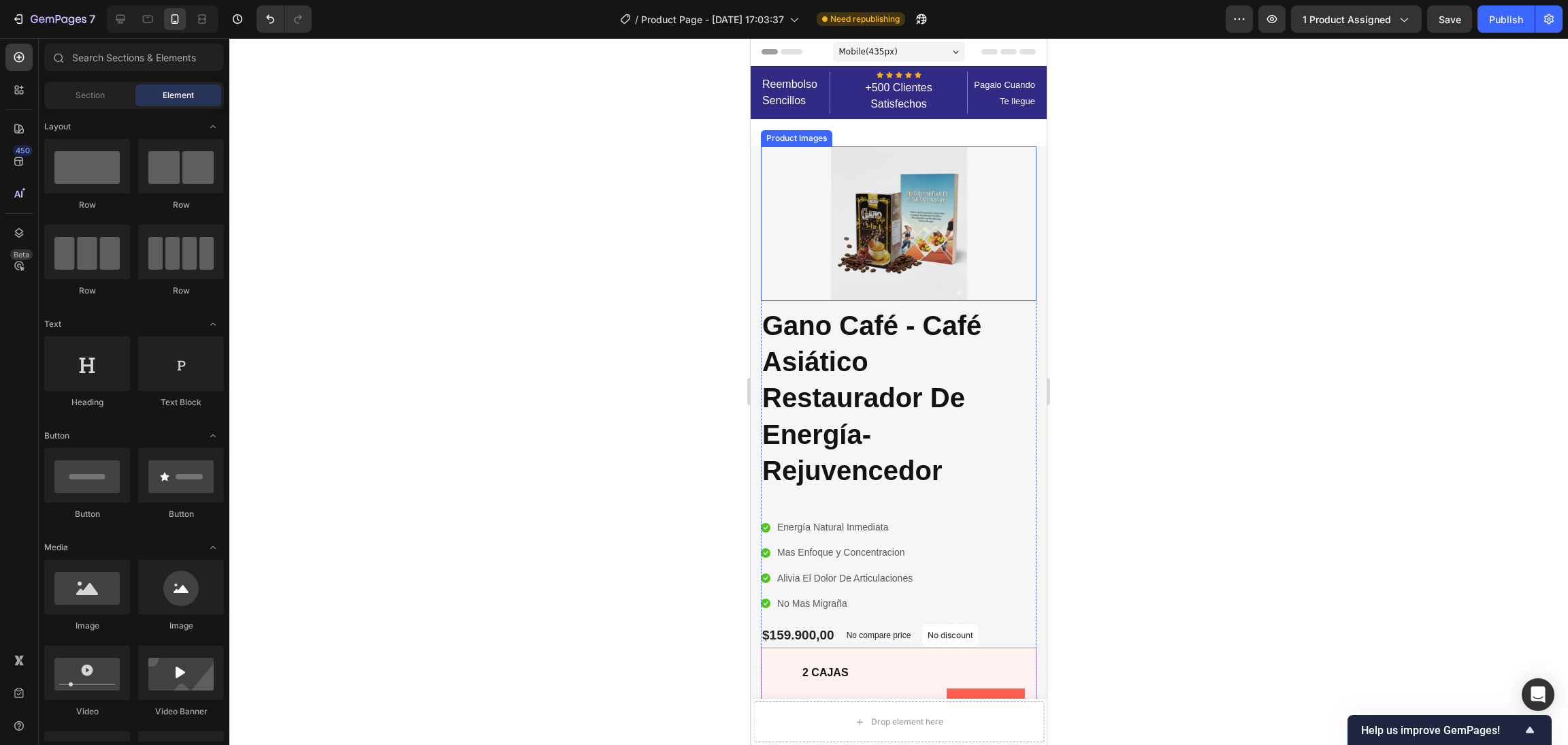
click at [927, 262] on img at bounding box center [899, 224] width 136 height 155
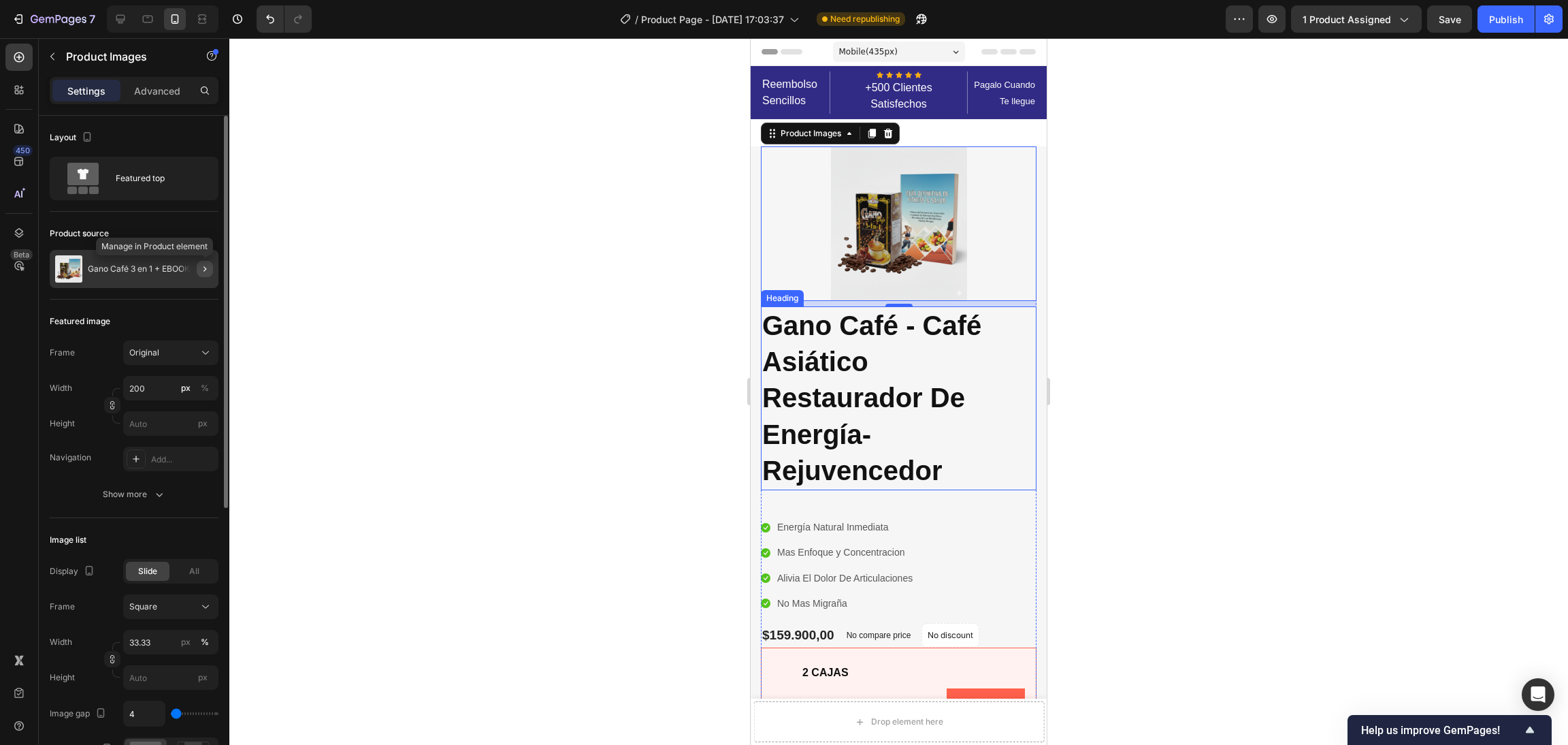
click at [206, 264] on icon "button" at bounding box center [205, 269] width 11 height 11
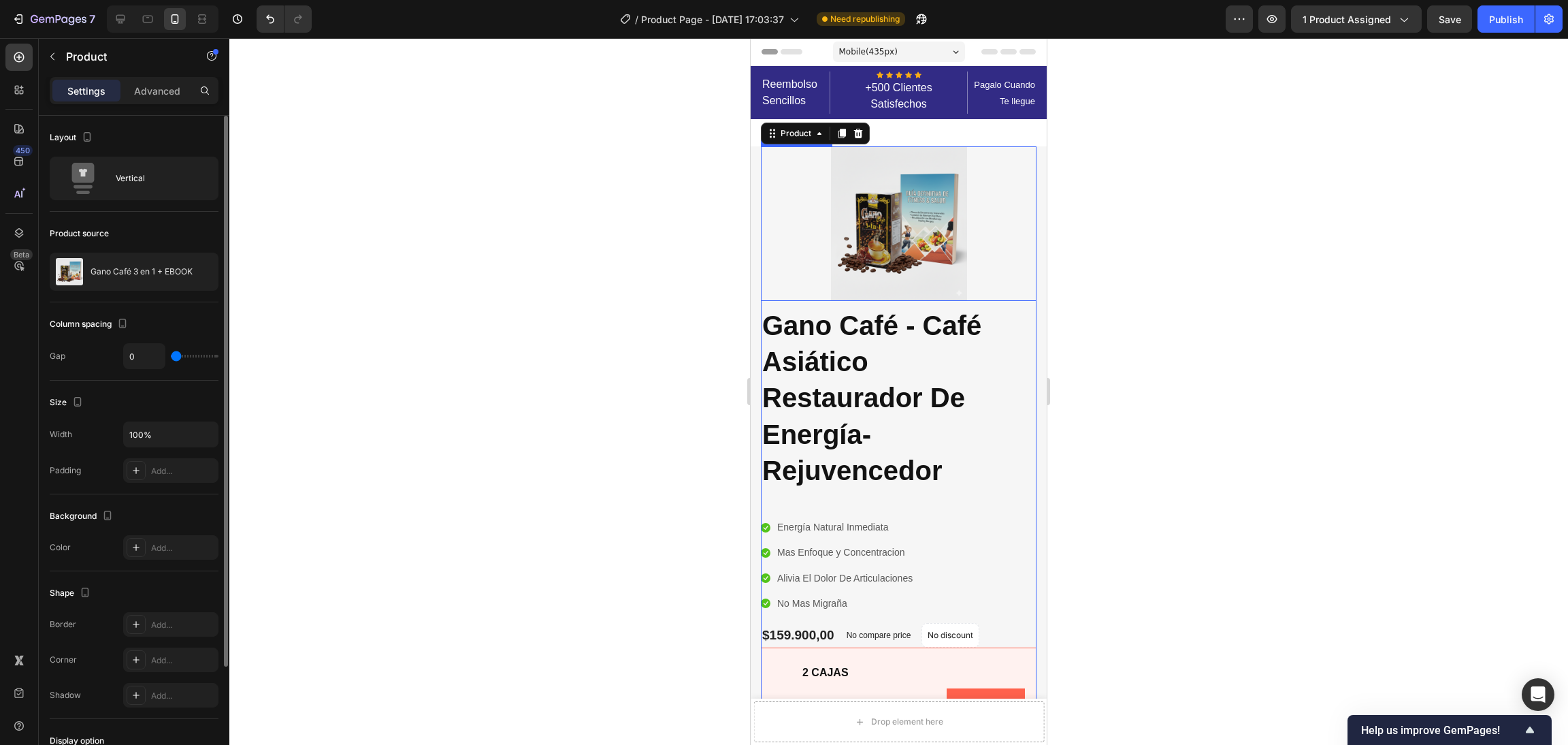
click at [831, 202] on img at bounding box center [899, 224] width 136 height 155
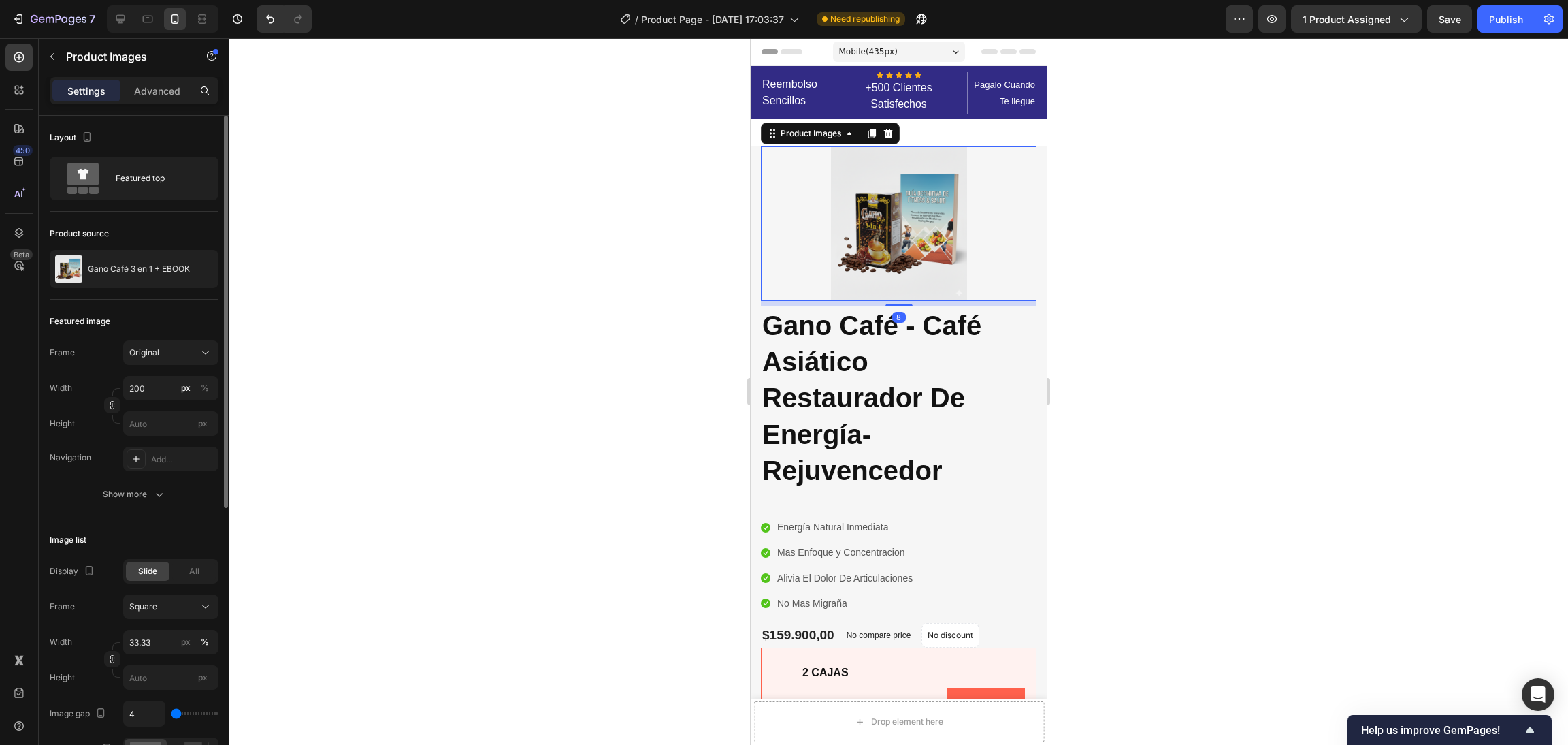
click at [882, 185] on img at bounding box center [899, 224] width 136 height 155
click at [559, 518] on div at bounding box center [898, 391] width 1338 height 707
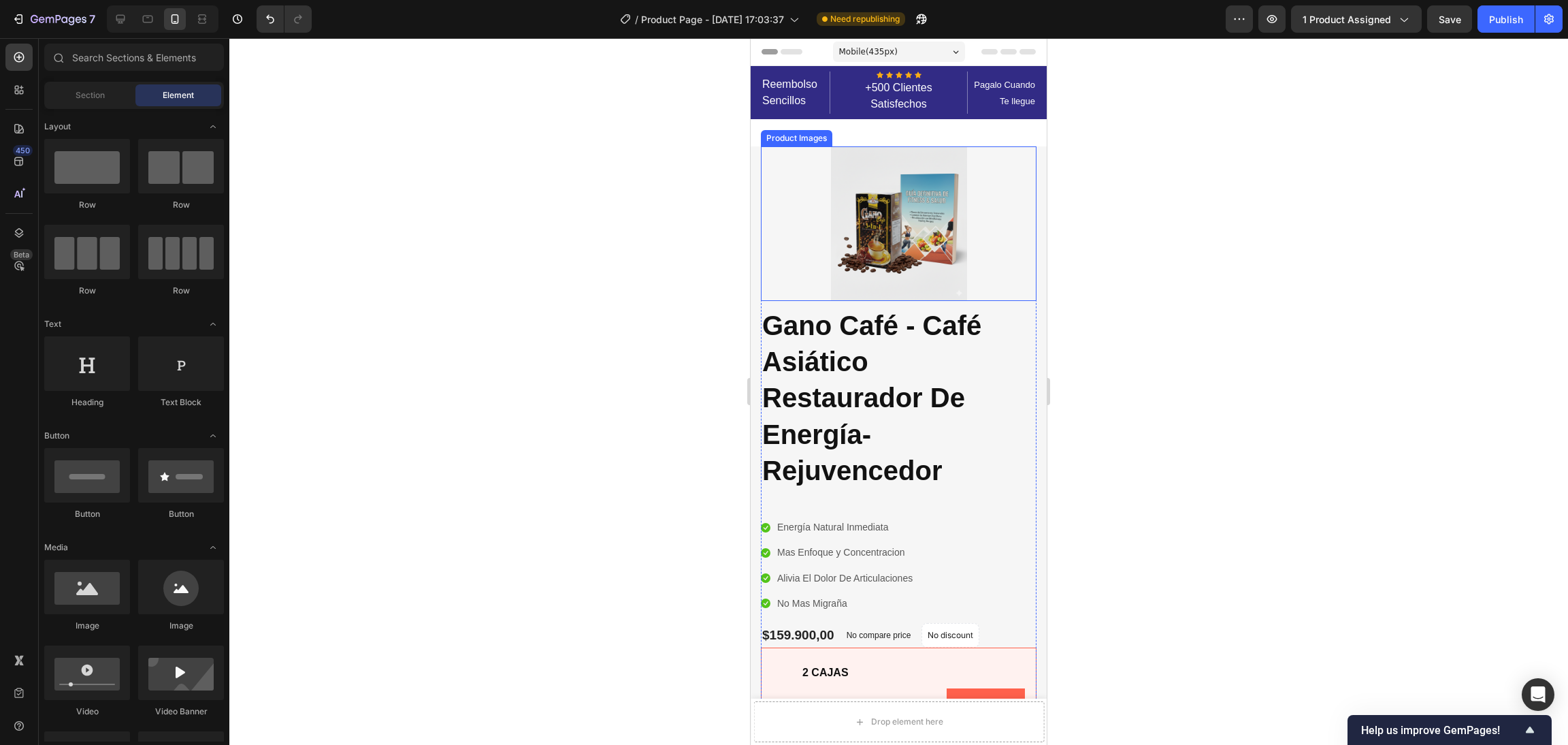
click at [895, 217] on img at bounding box center [899, 224] width 136 height 155
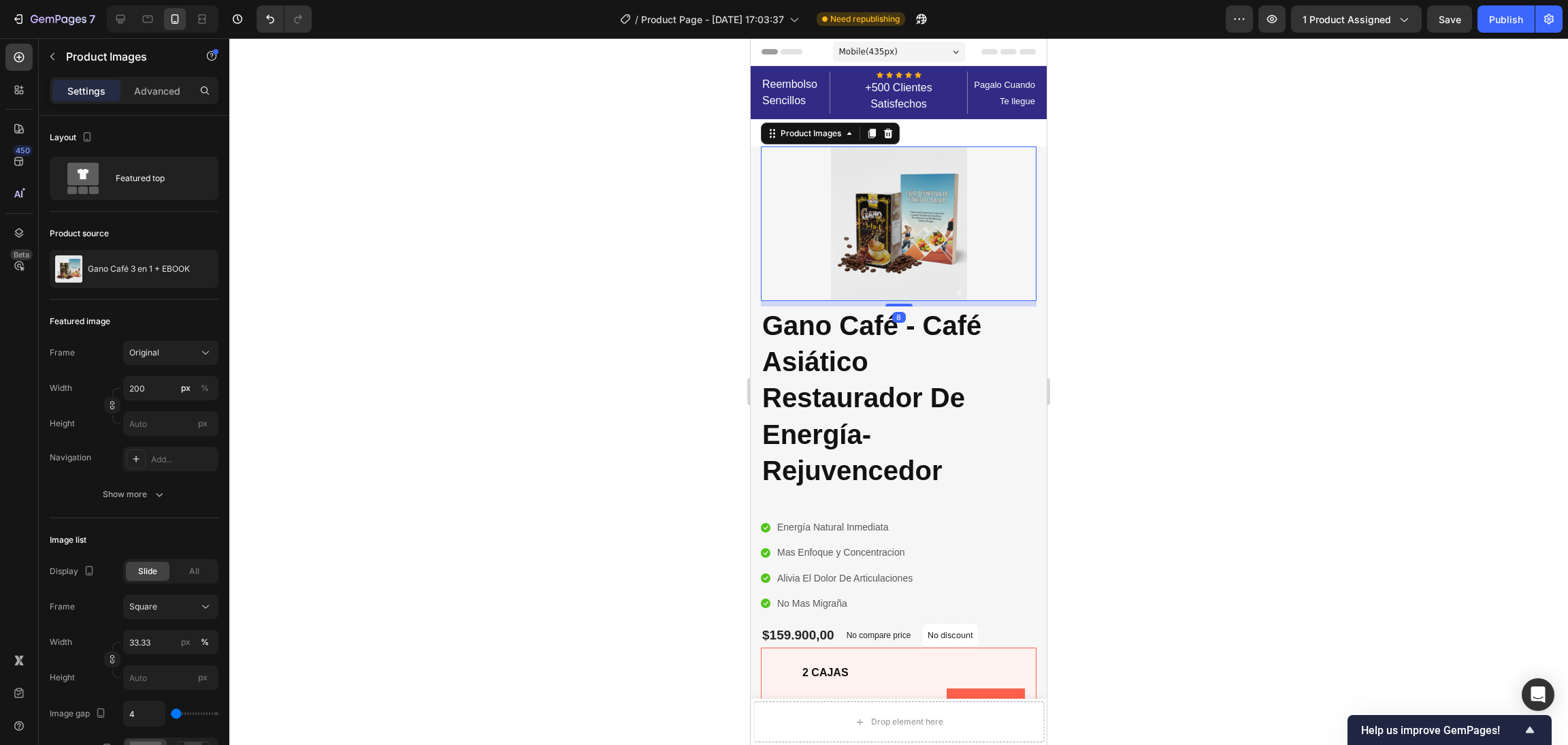
click at [568, 373] on div at bounding box center [898, 391] width 1338 height 707
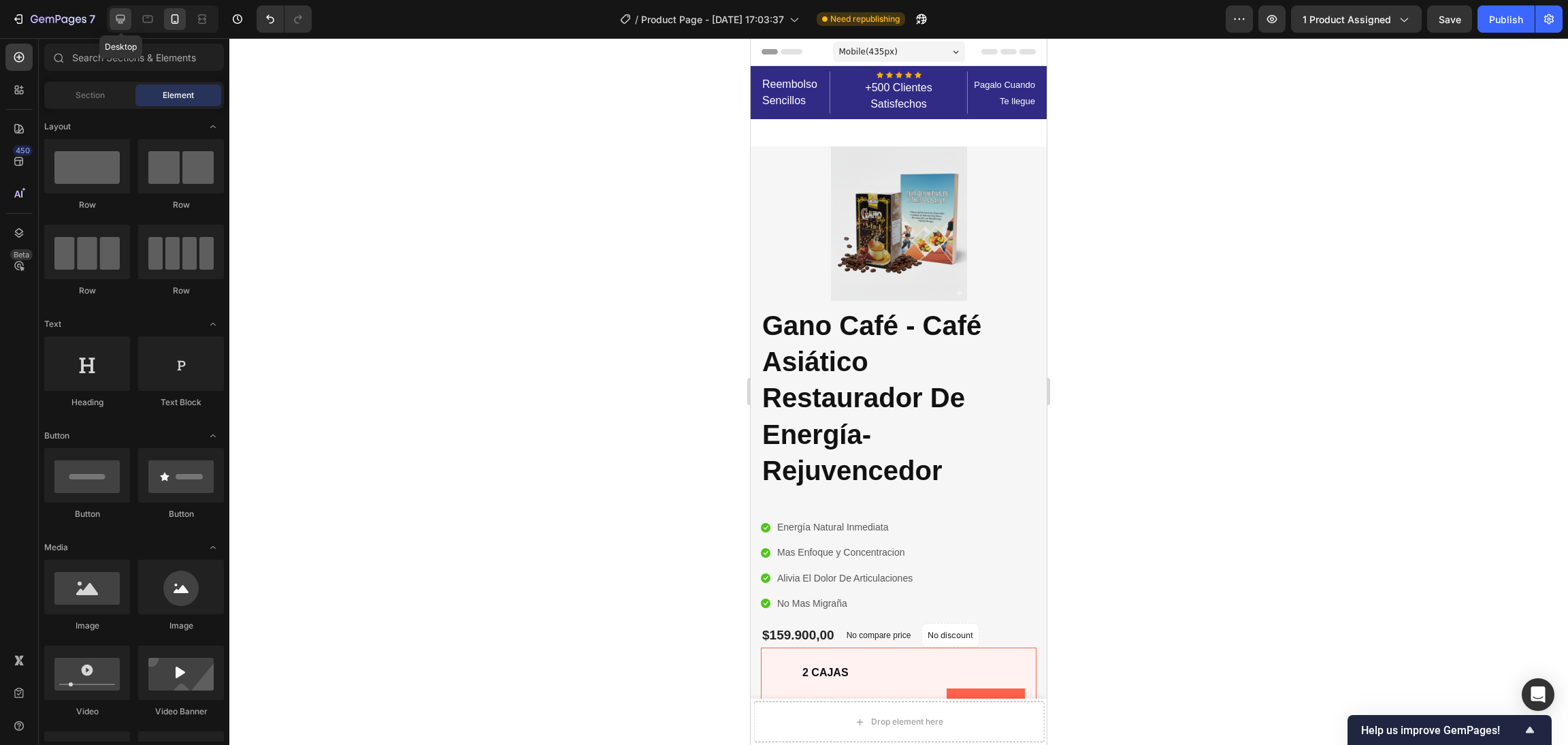
click at [125, 12] on icon at bounding box center [120, 19] width 14 height 14
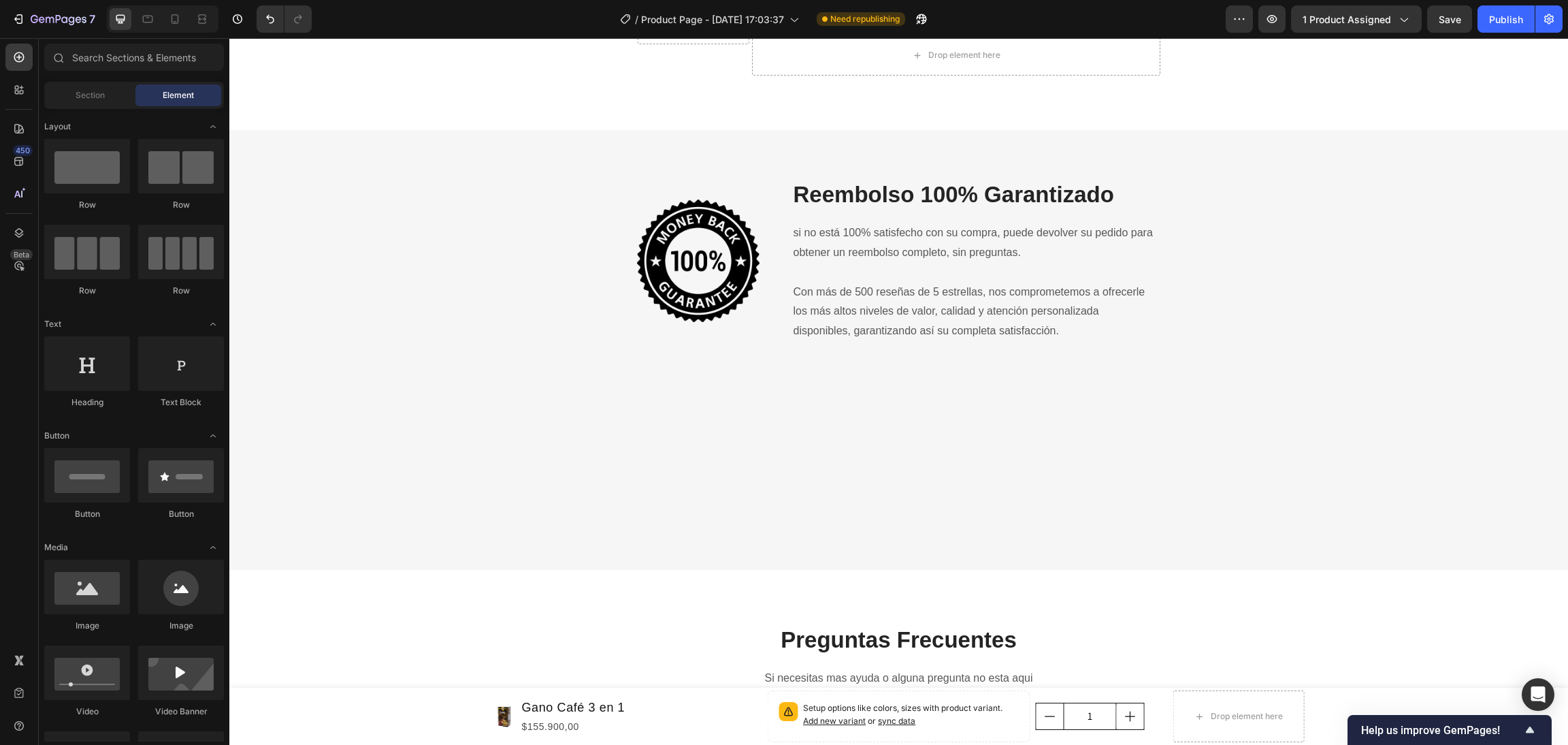
scroll to position [6027, 0]
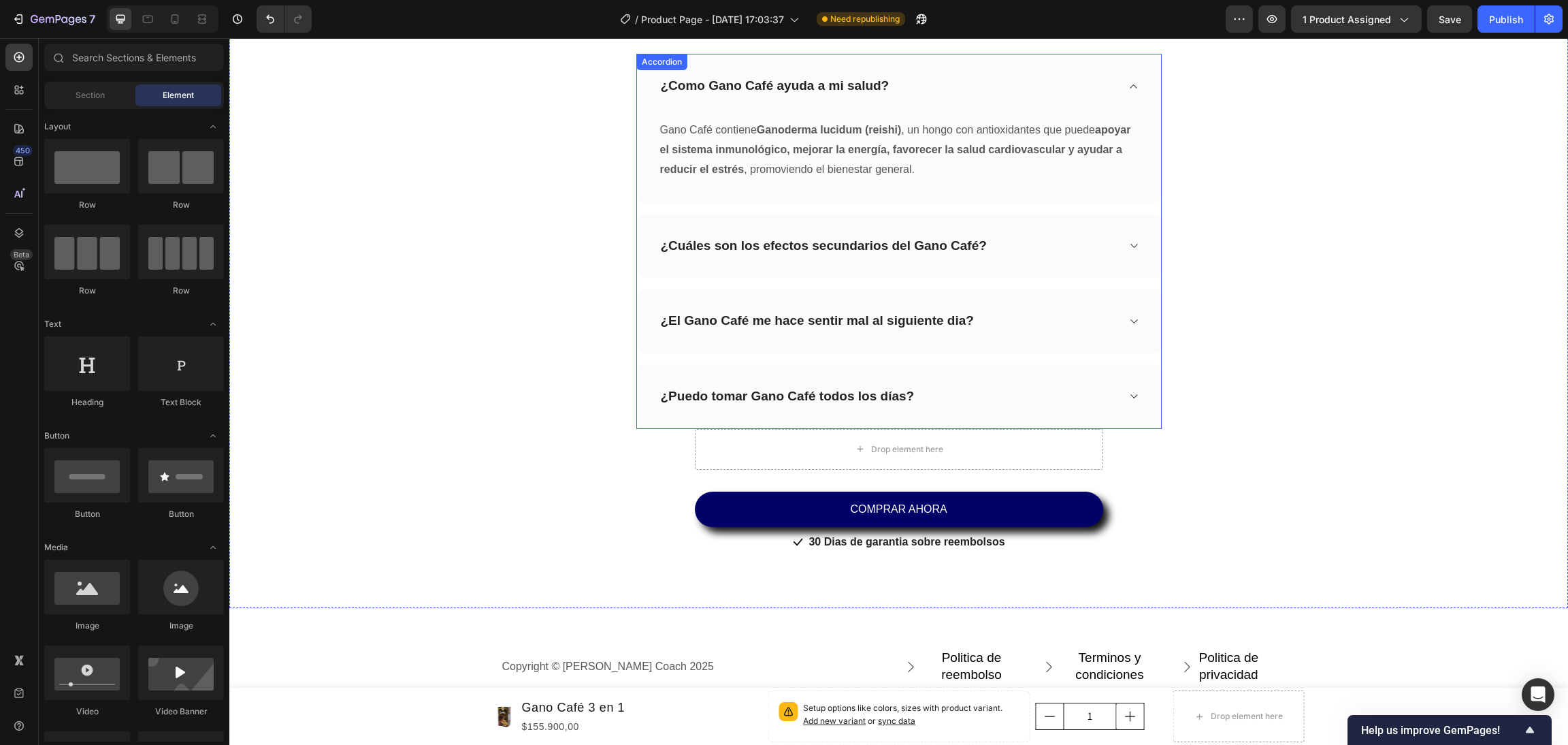
click at [1129, 393] on icon at bounding box center [1133, 396] width 10 height 11
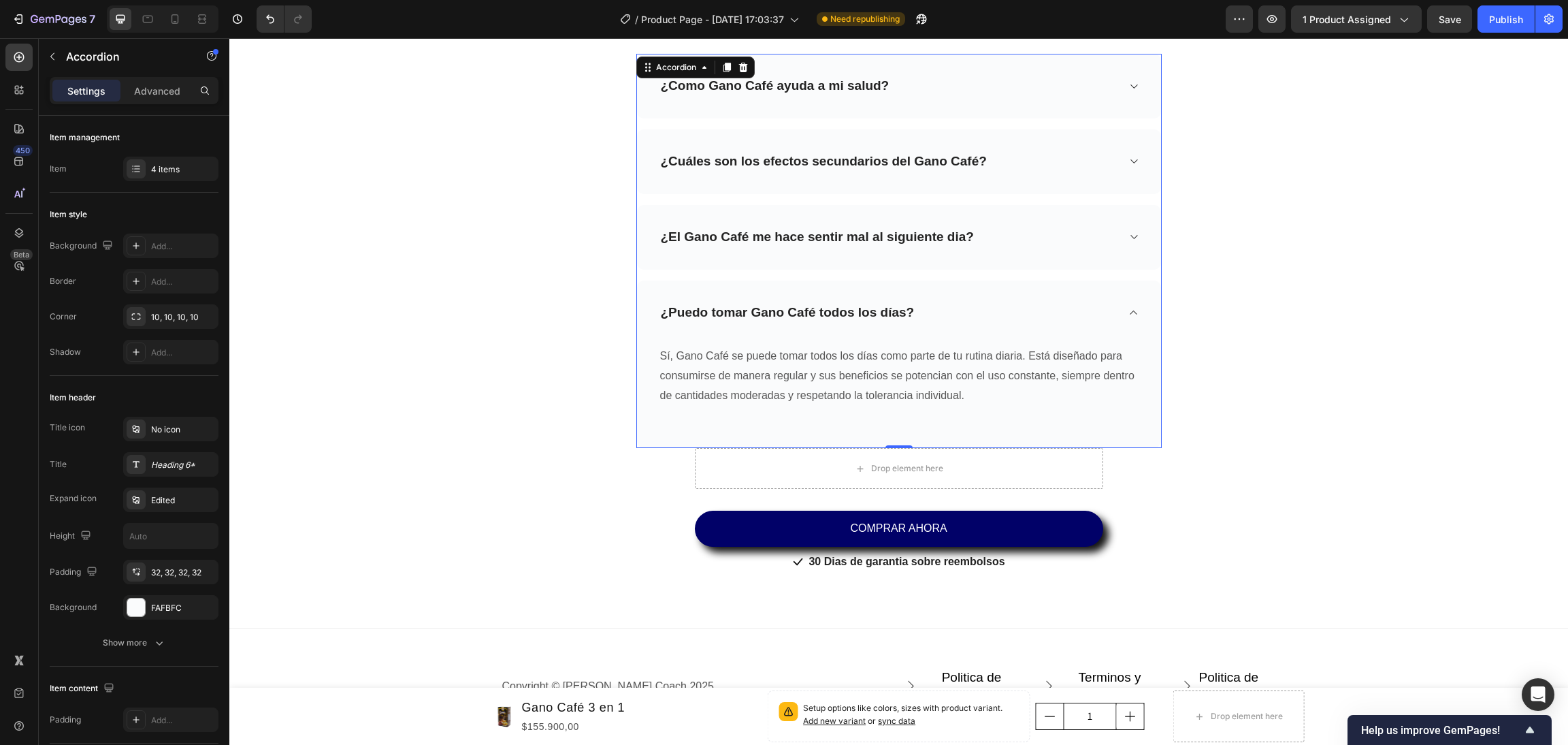
click at [1129, 238] on icon at bounding box center [1133, 237] width 10 height 11
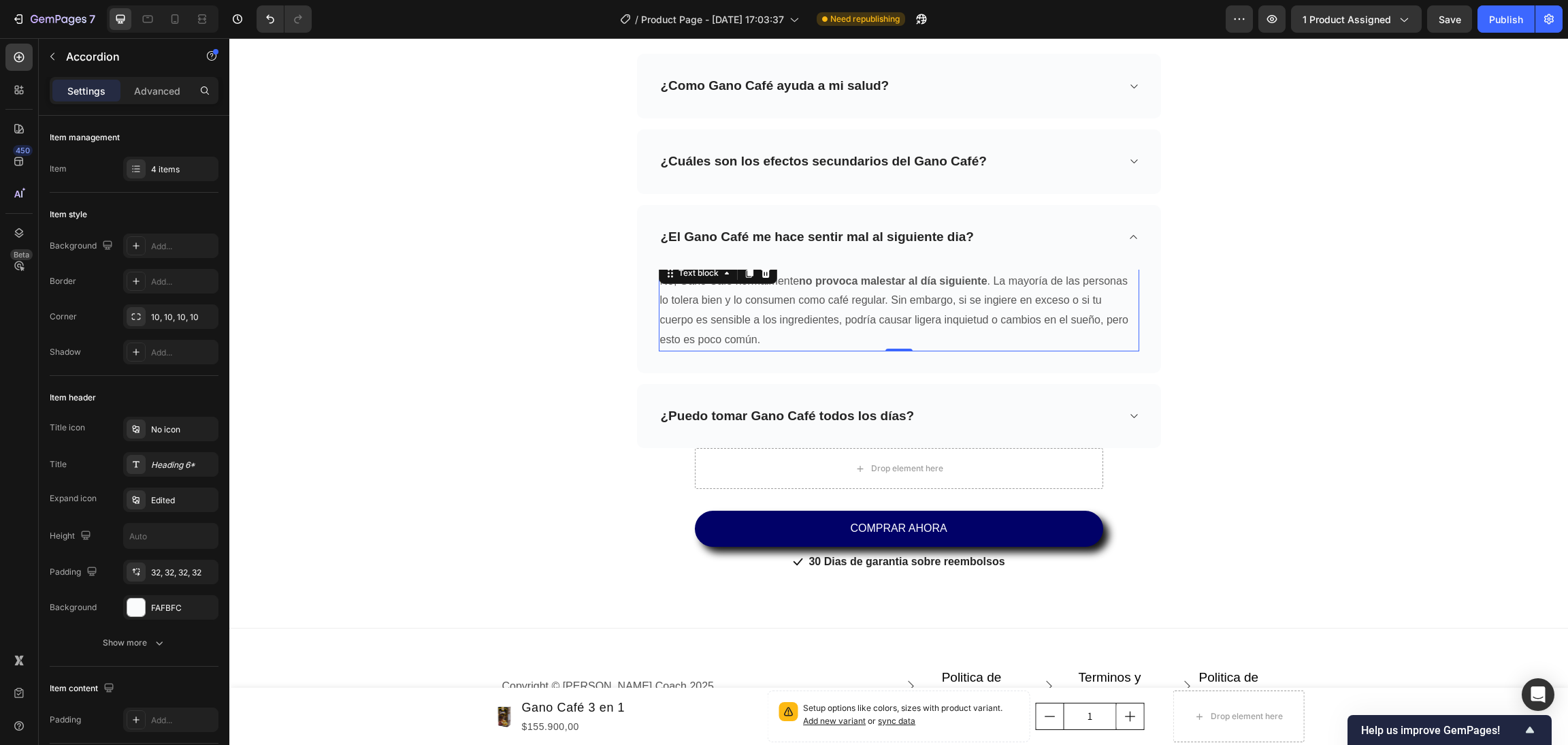
click at [770, 343] on p "No, Gano Café normalmente no provoca malestar al día siguiente . La mayoría de …" at bounding box center [899, 311] width 478 height 78
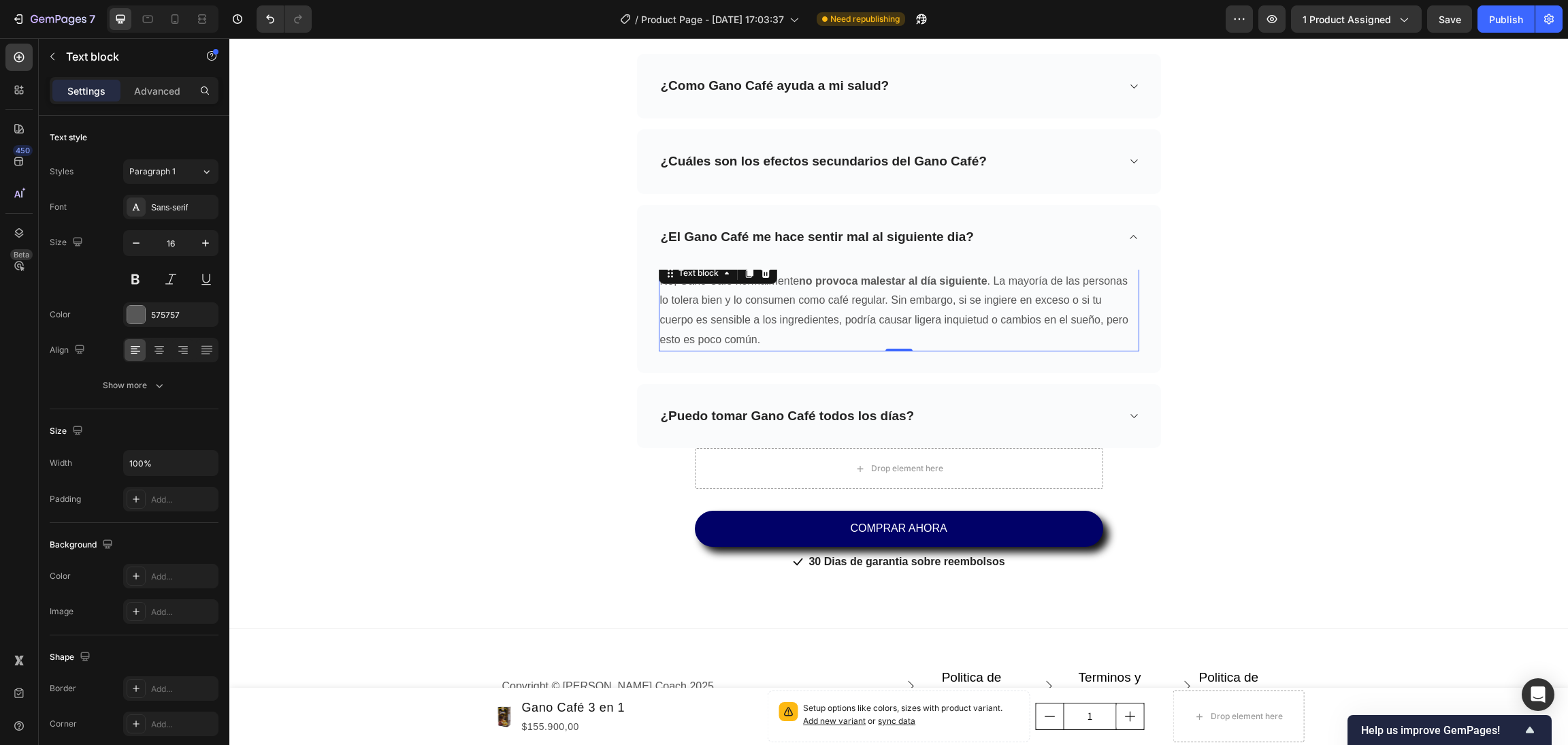
click at [770, 343] on p "No, Gano Café normalmente no provoca malestar al día siguiente . La mayoría de …" at bounding box center [899, 311] width 478 height 78
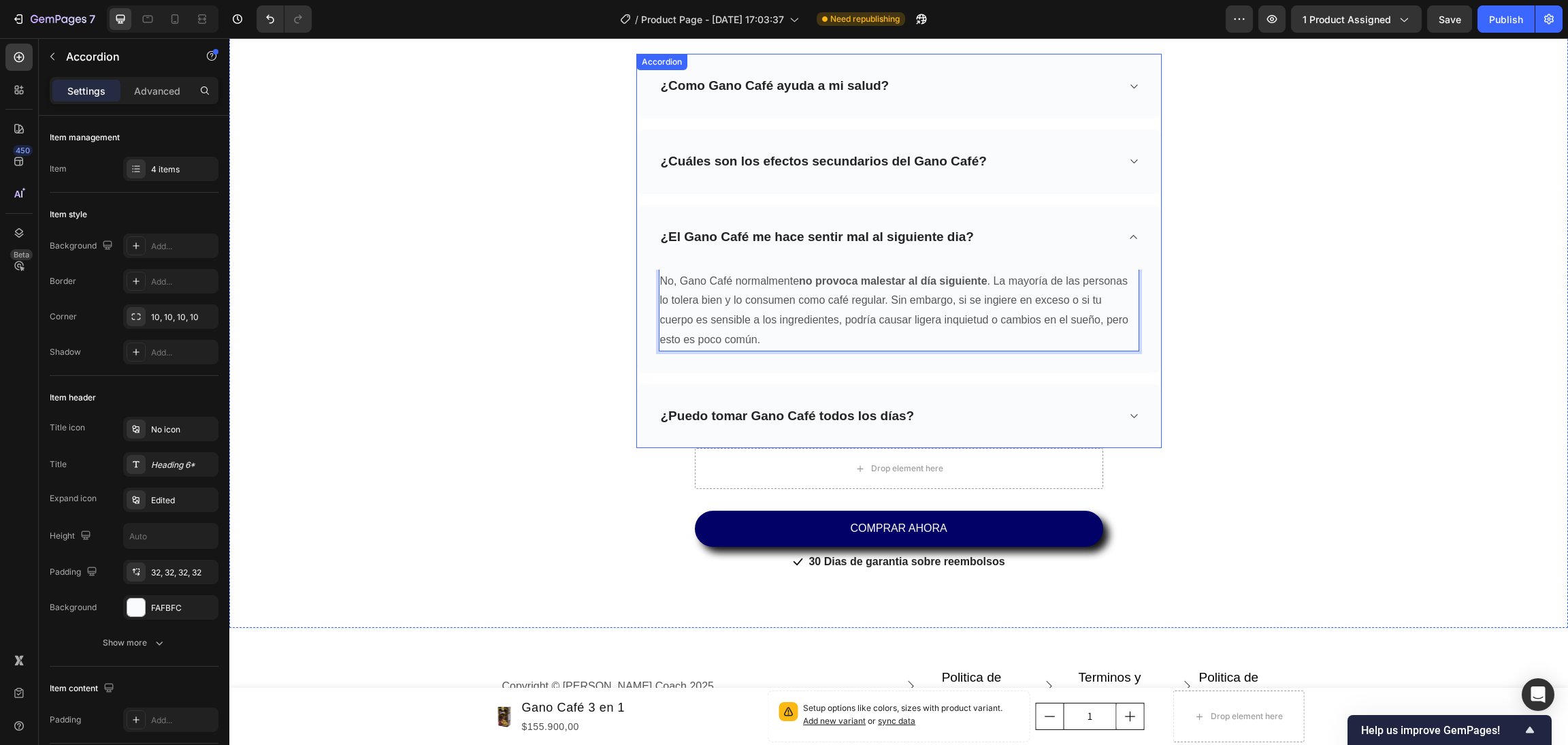
click at [1129, 156] on icon at bounding box center [1133, 161] width 10 height 11
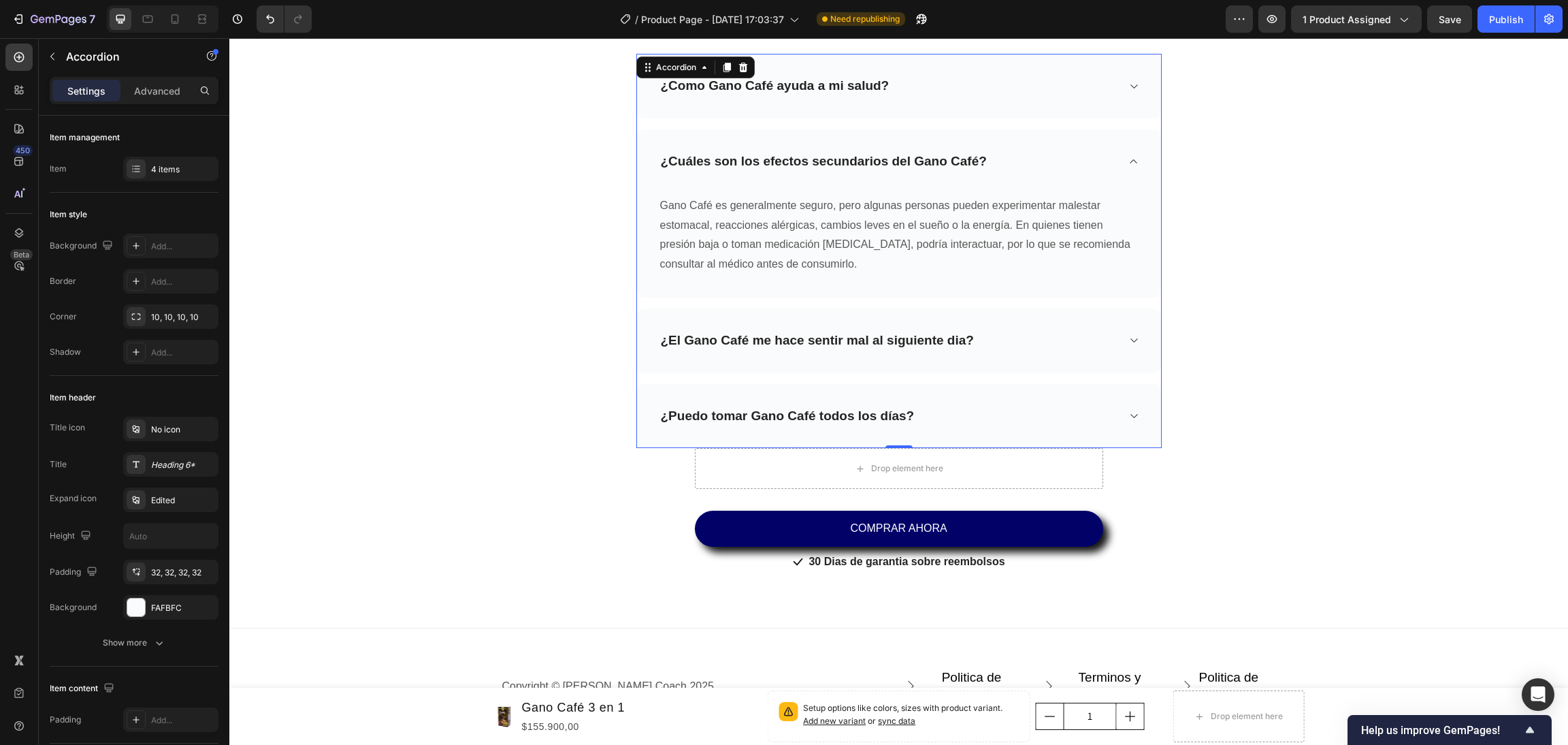
click at [1130, 164] on icon at bounding box center [1133, 161] width 10 height 11
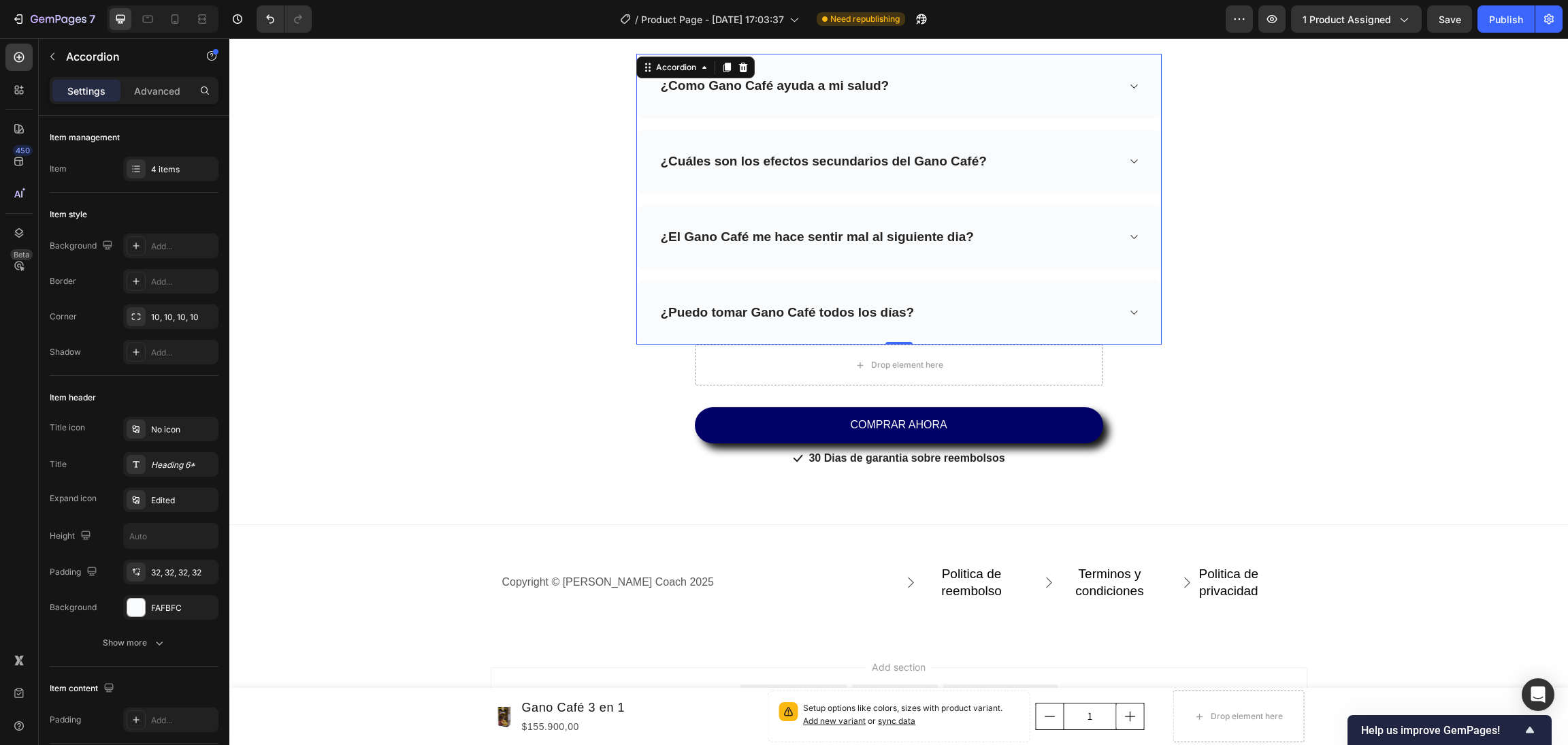
click at [1130, 86] on icon at bounding box center [1133, 86] width 10 height 11
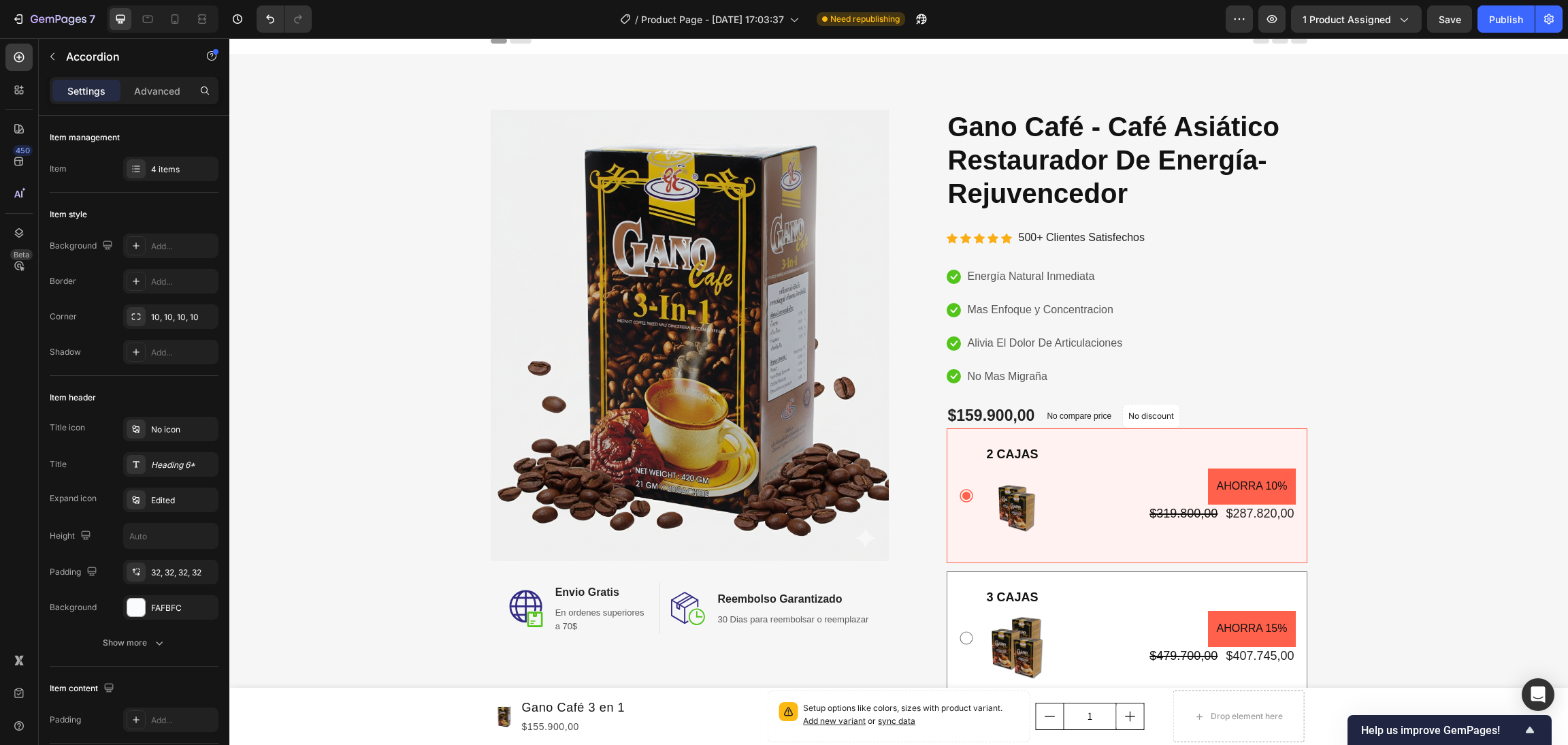
scroll to position [0, 0]
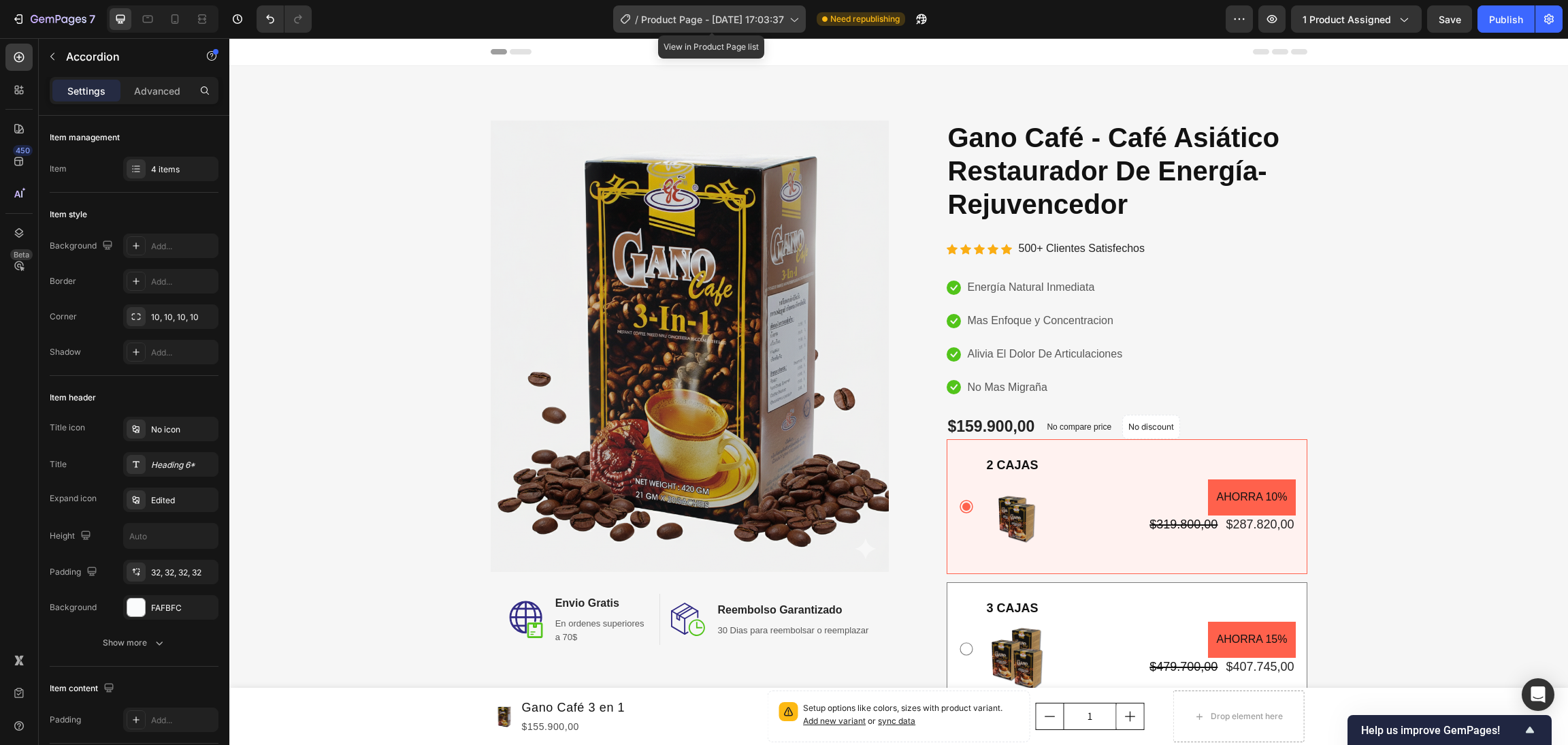
click at [773, 23] on span "Product Page - [DATE] 17:03:37" at bounding box center [712, 19] width 143 height 14
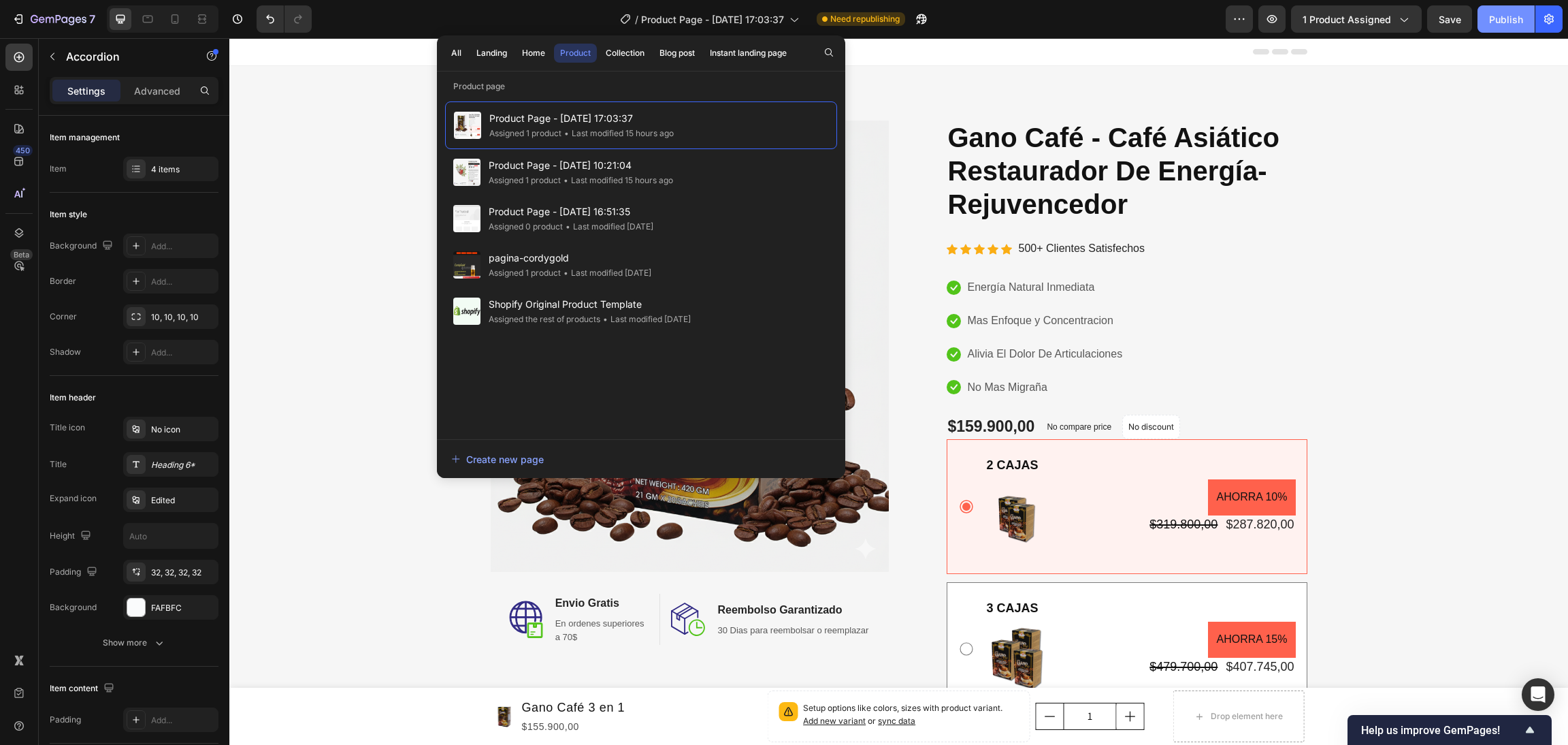
click at [1519, 8] on button "Publish" at bounding box center [1506, 19] width 57 height 27
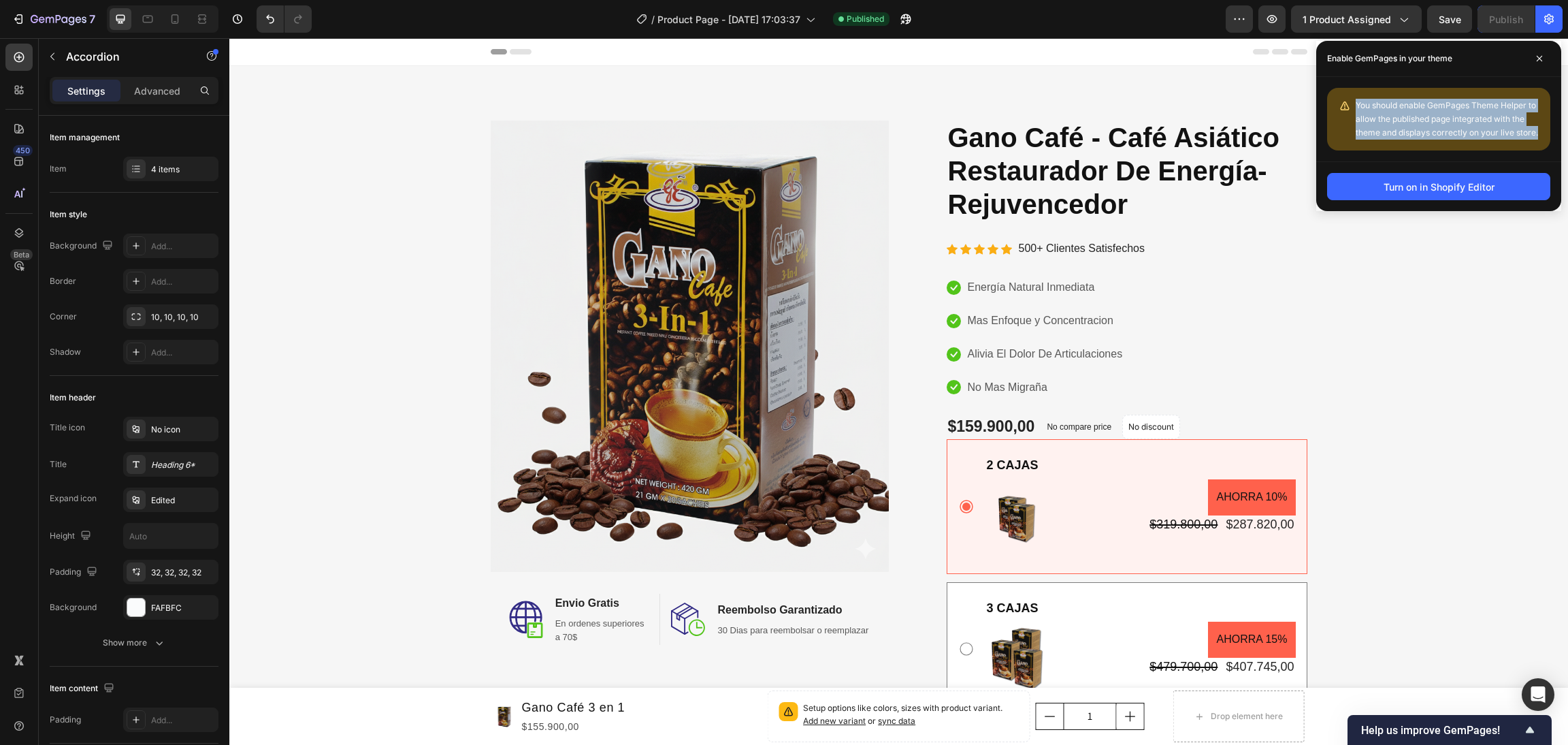
drag, startPoint x: 1357, startPoint y: 102, endPoint x: 1554, endPoint y: 143, distance: 201.2
click at [1554, 143] on div "You should enable GemPages Theme Helper to allow the published page integrated …" at bounding box center [1438, 119] width 245 height 84
click at [1545, 138] on div at bounding box center [1545, 138] width 0 height 0
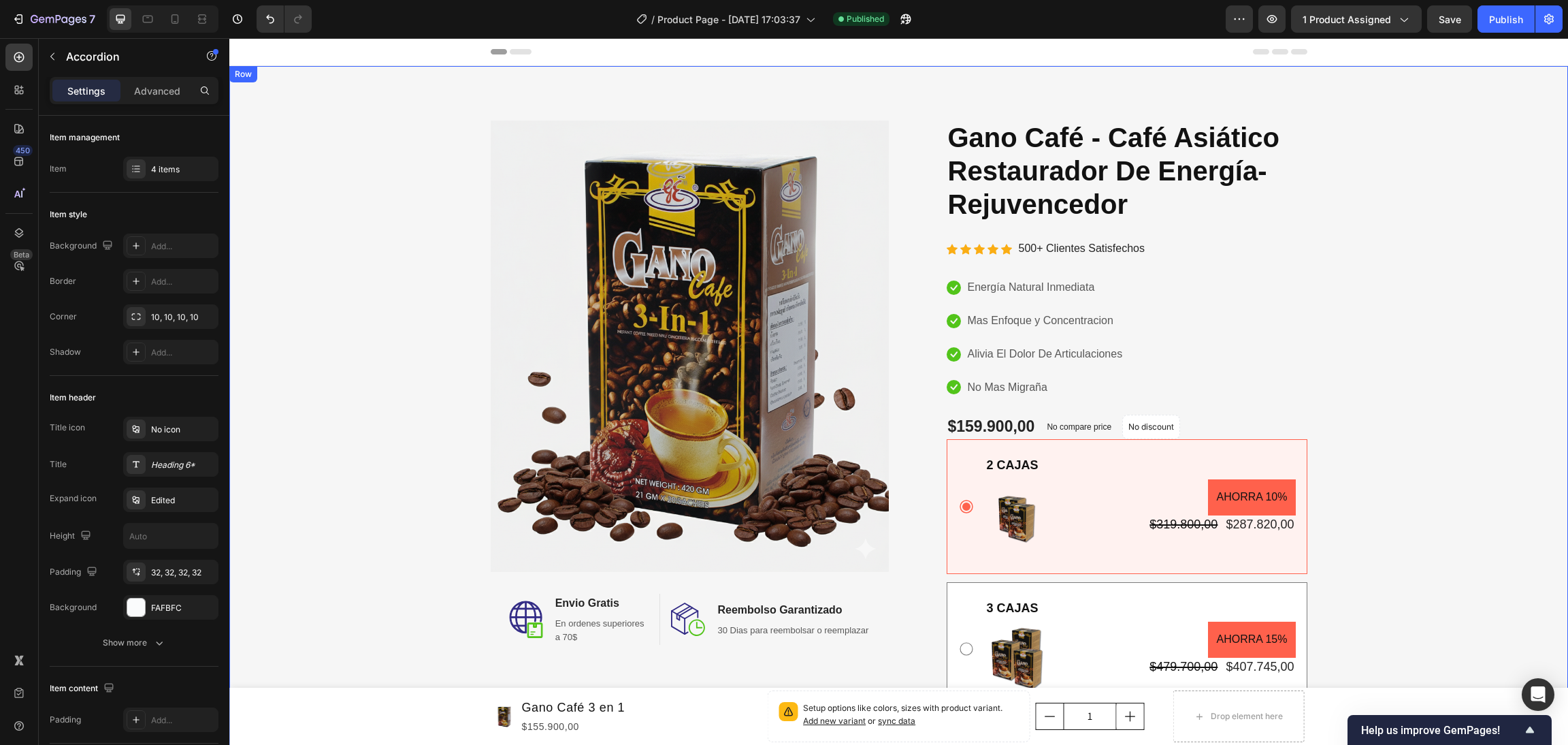
click at [1444, 475] on div "Image Image Envio Gratis Heading En ordenes superiores a 70$ Text block Row Ima…" at bounding box center [898, 521] width 1319 height 802
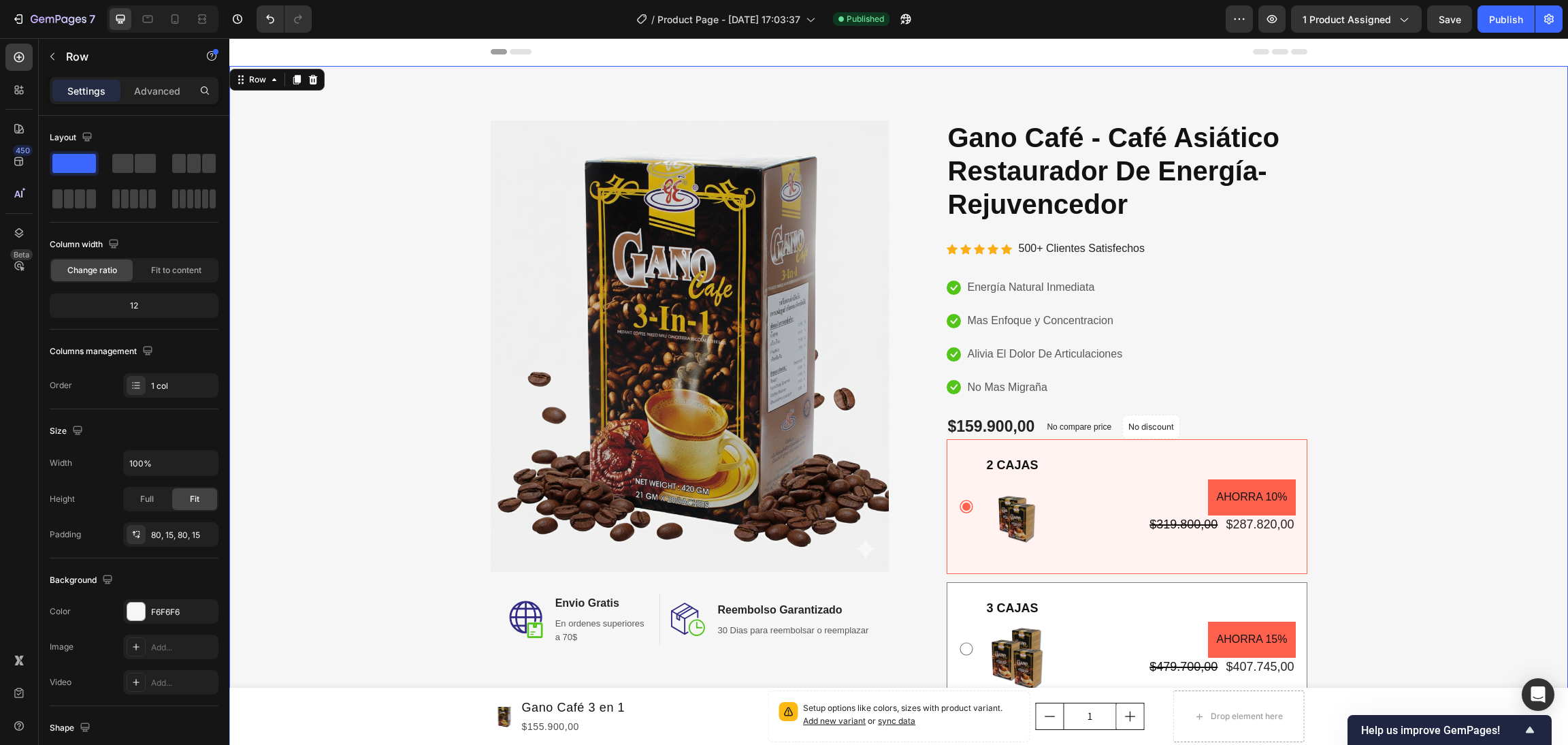
click at [347, 167] on div "Image Image Envio Gratis Heading En ordenes superiores a 70$ Text block Row Ima…" at bounding box center [898, 521] width 1319 height 802
click at [658, 18] on span "Product Page - [DATE] 17:03:37" at bounding box center [729, 19] width 143 height 14
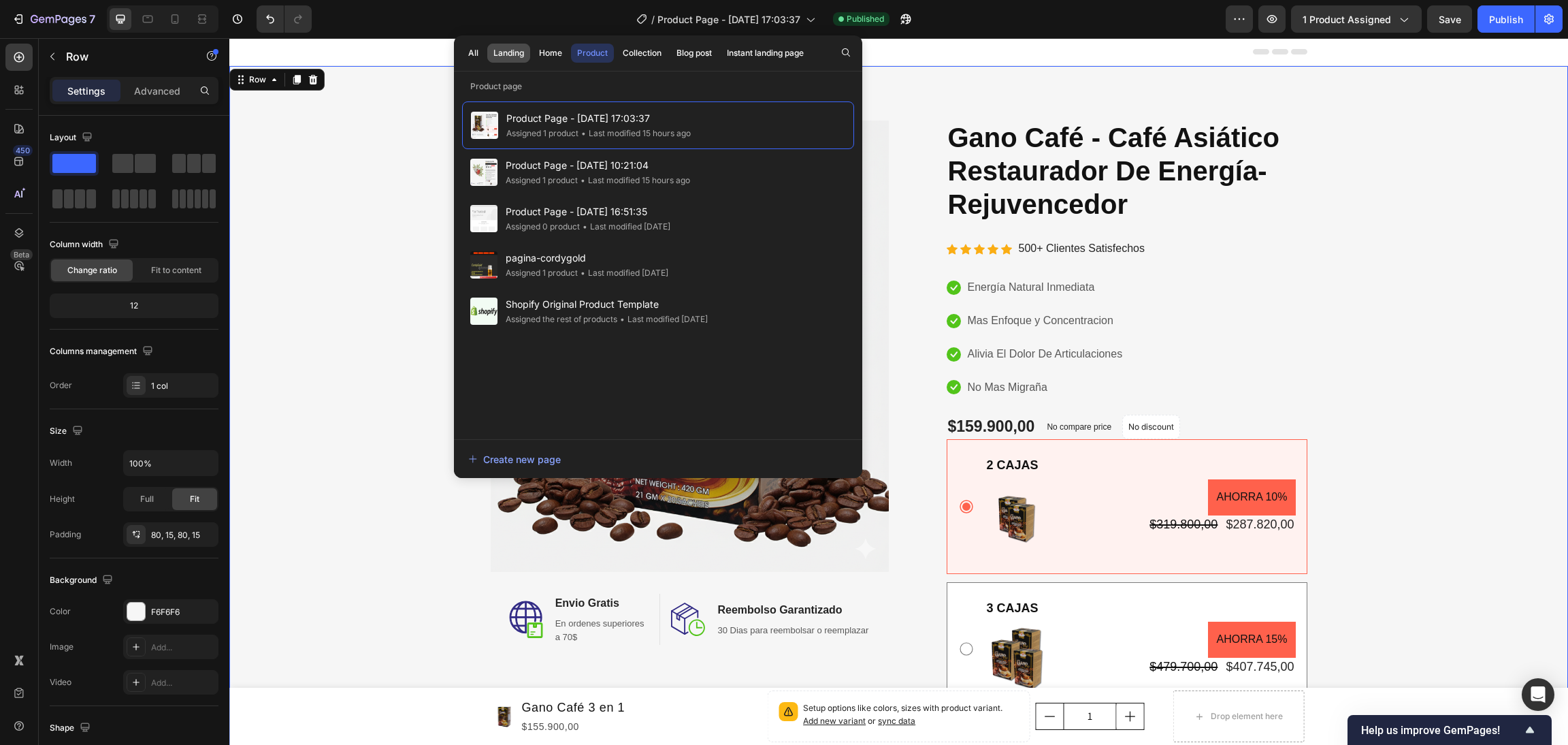
click at [522, 47] on div "Landing" at bounding box center [508, 53] width 30 height 12
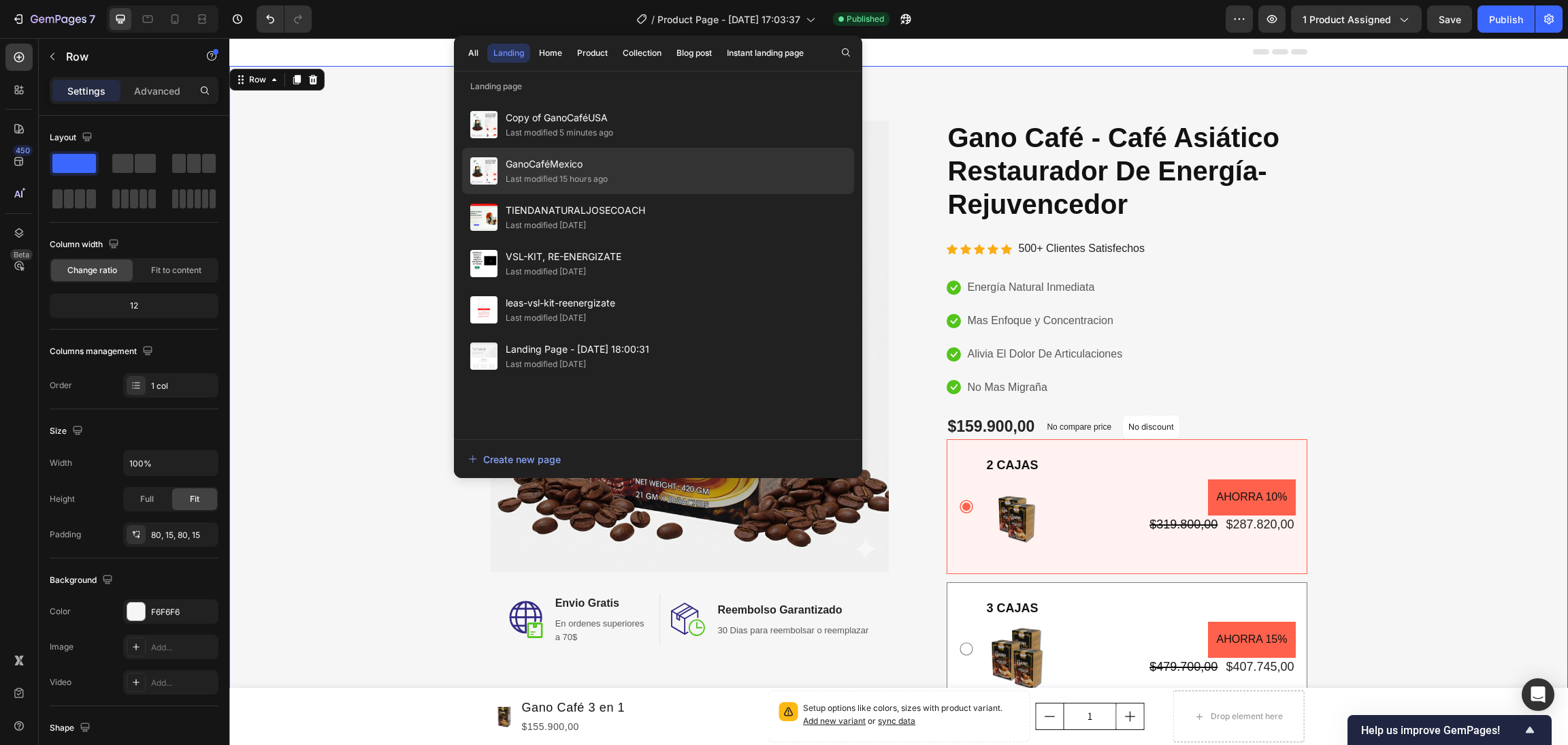
click at [615, 168] on div "GanoCaféMexico Last modified 15 hours ago" at bounding box center [658, 171] width 392 height 46
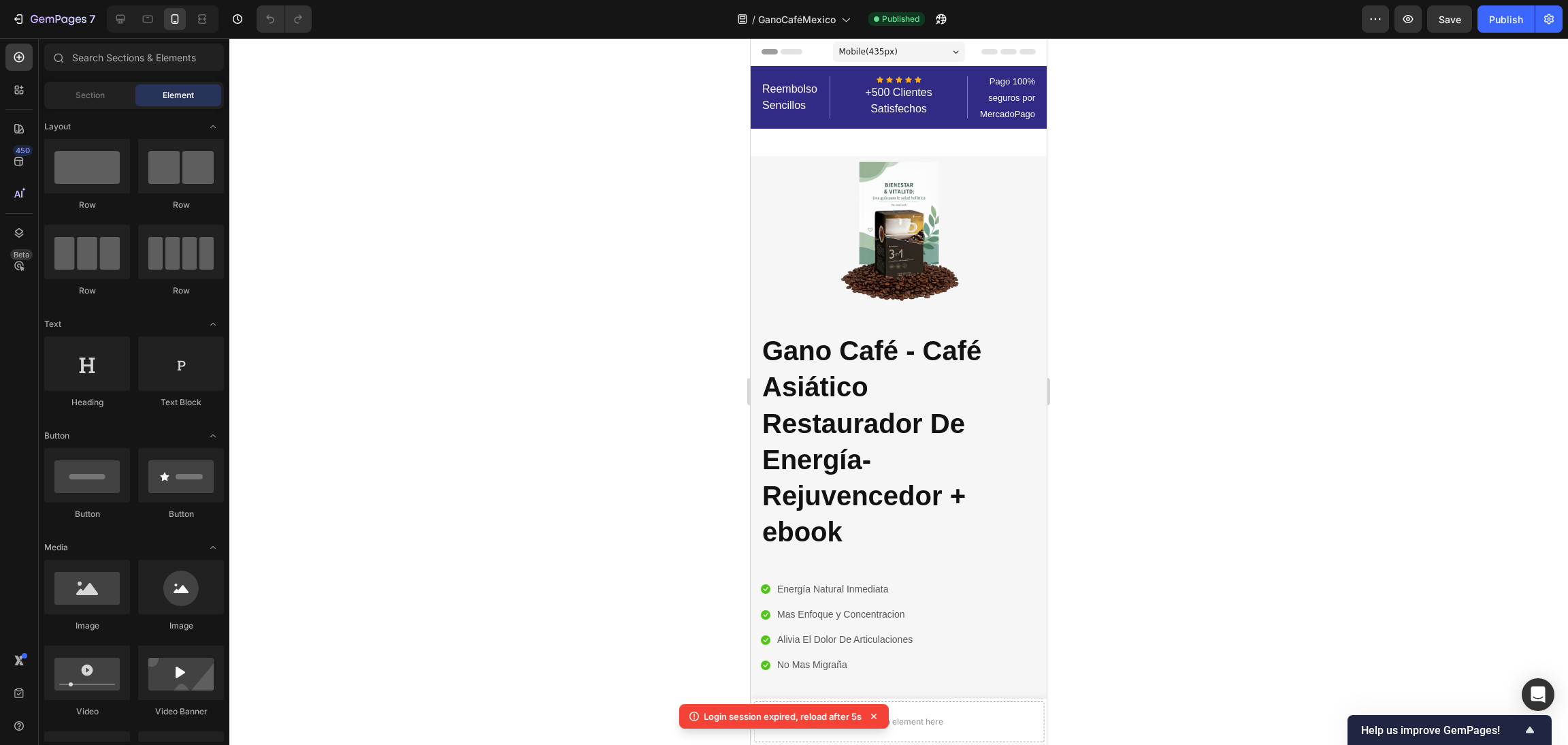
click at [558, 252] on div at bounding box center [898, 391] width 1338 height 707
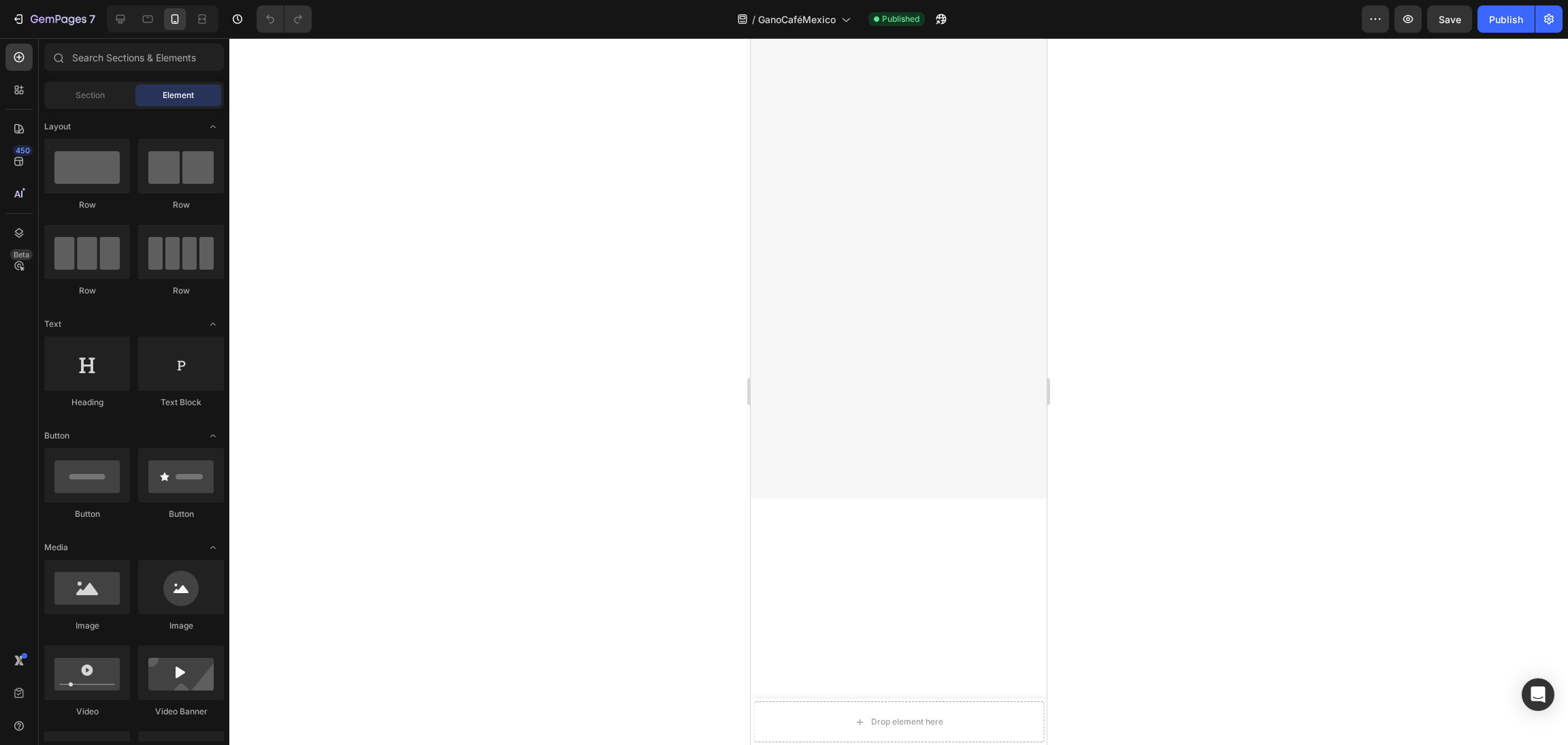
scroll to position [3029, 0]
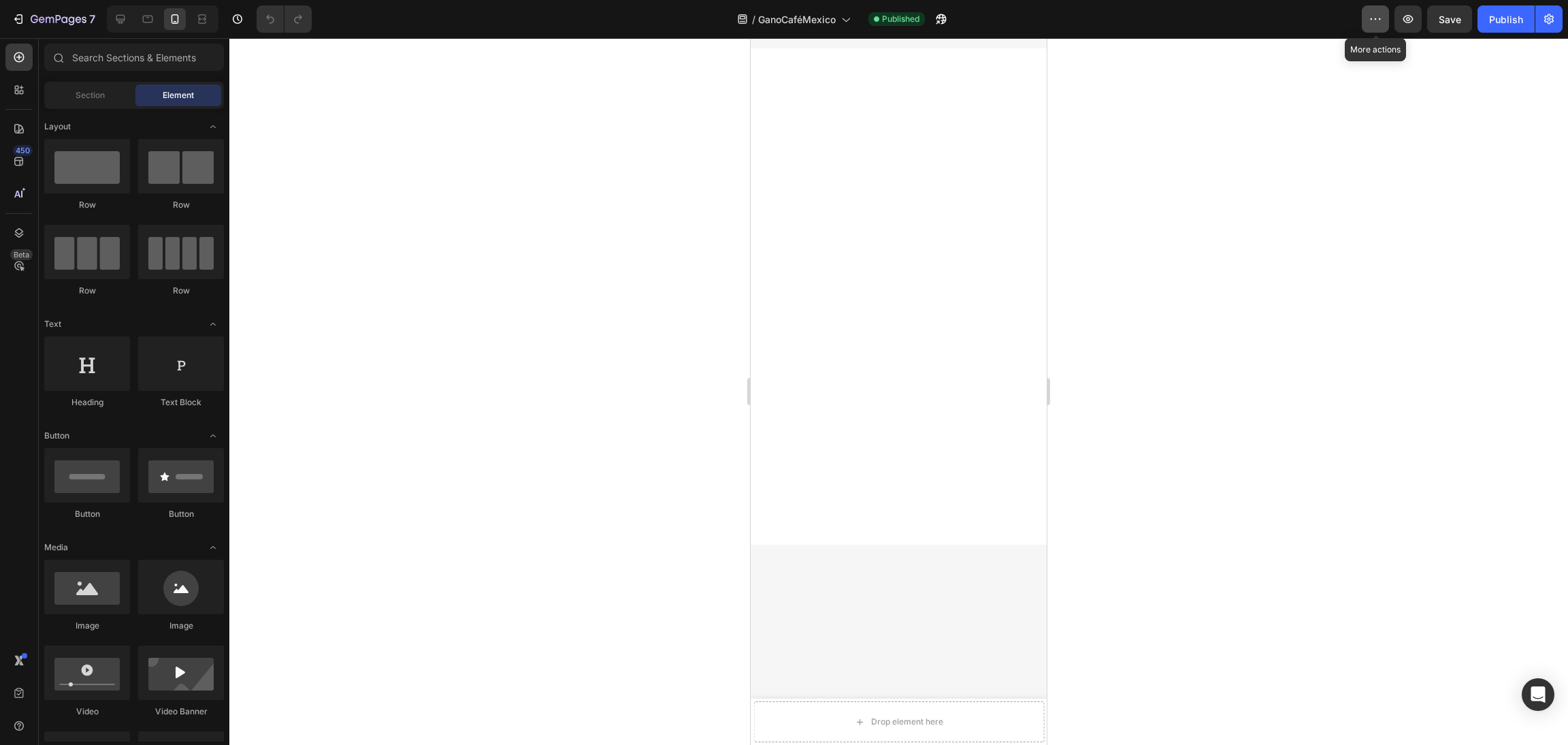
click at [1385, 17] on button "button" at bounding box center [1376, 19] width 27 height 27
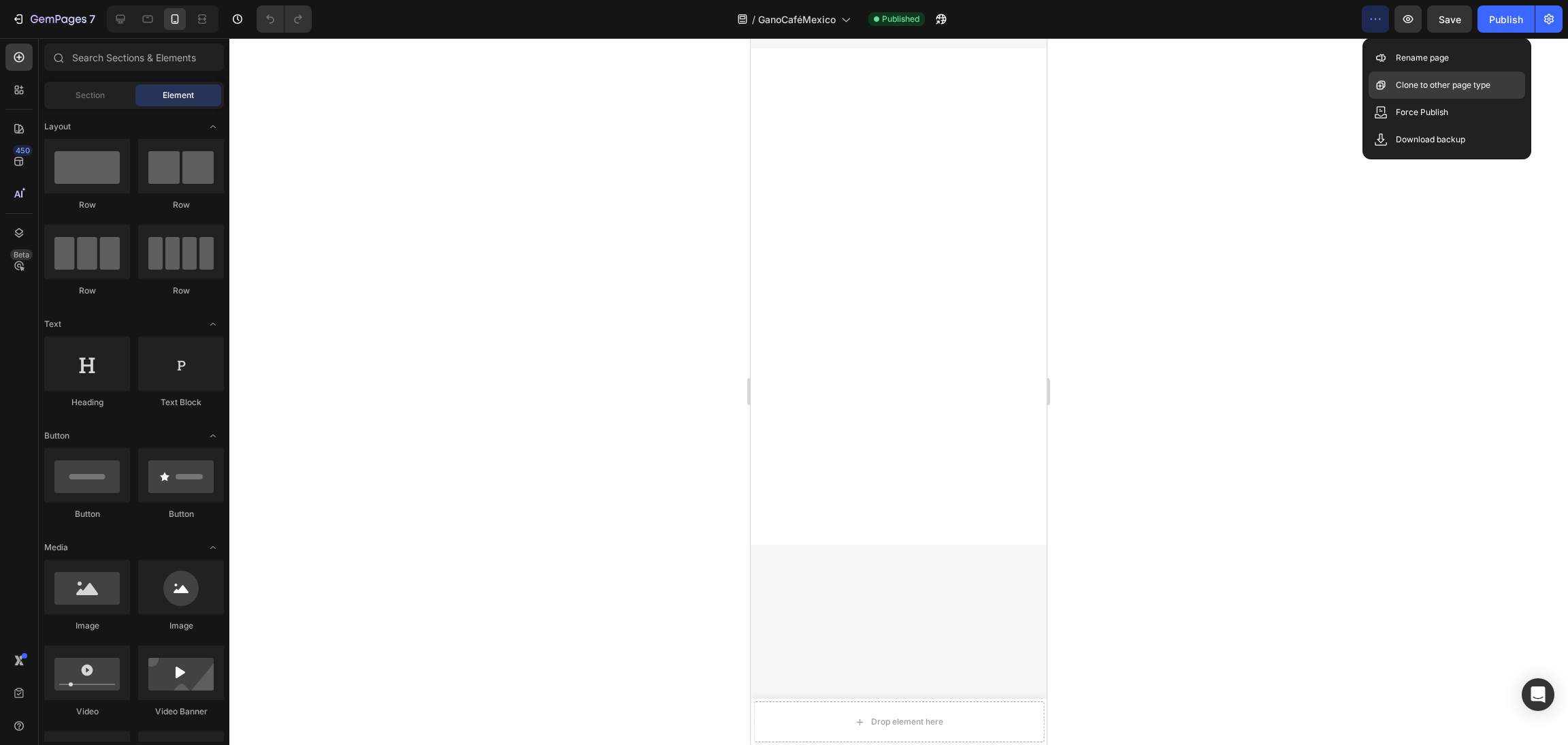
click at [1461, 84] on p "Clone to other page type" at bounding box center [1443, 85] width 95 height 14
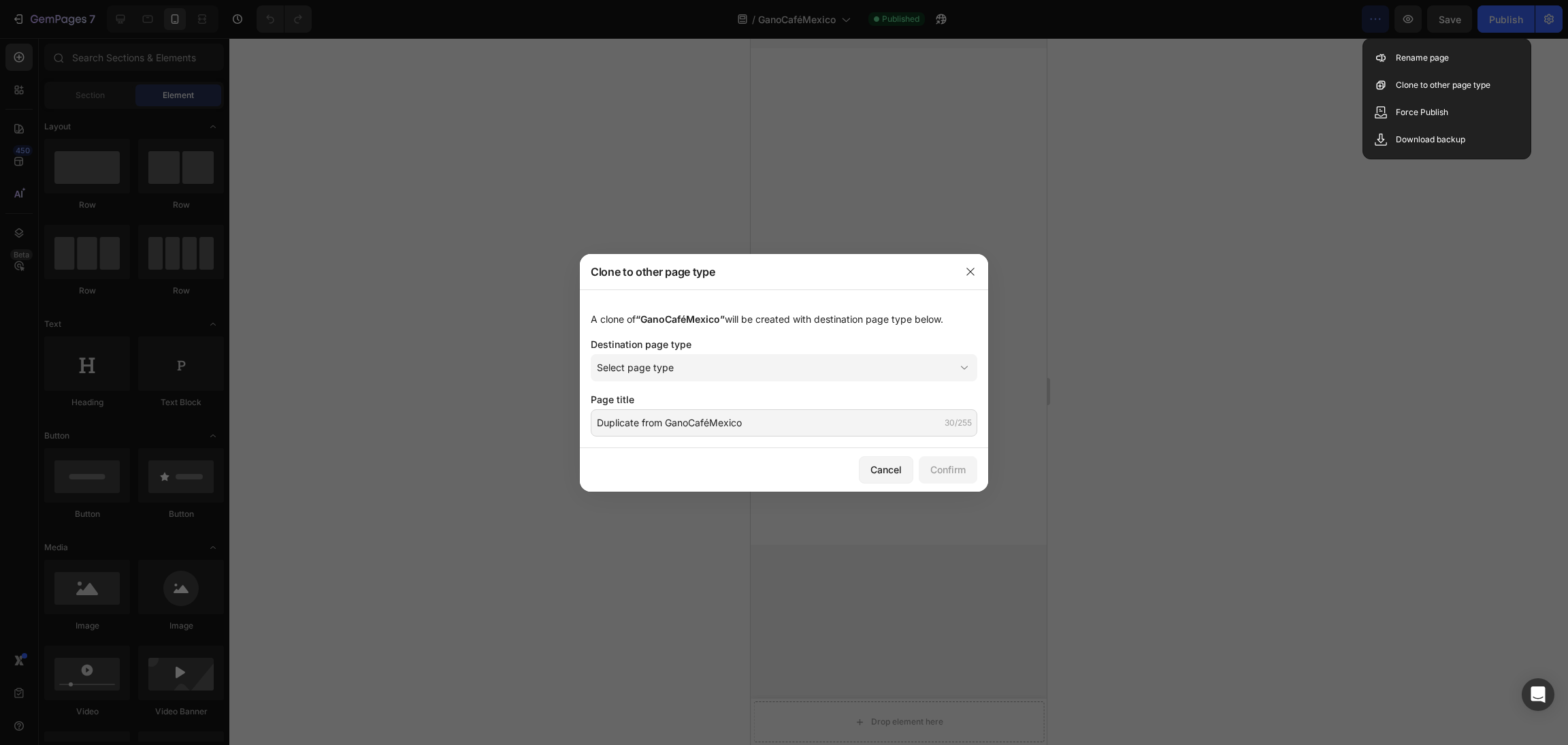
click at [949, 383] on div "A clone of “GanoCaféMexico” will be created with destination page type below. D…" at bounding box center [784, 368] width 408 height 158
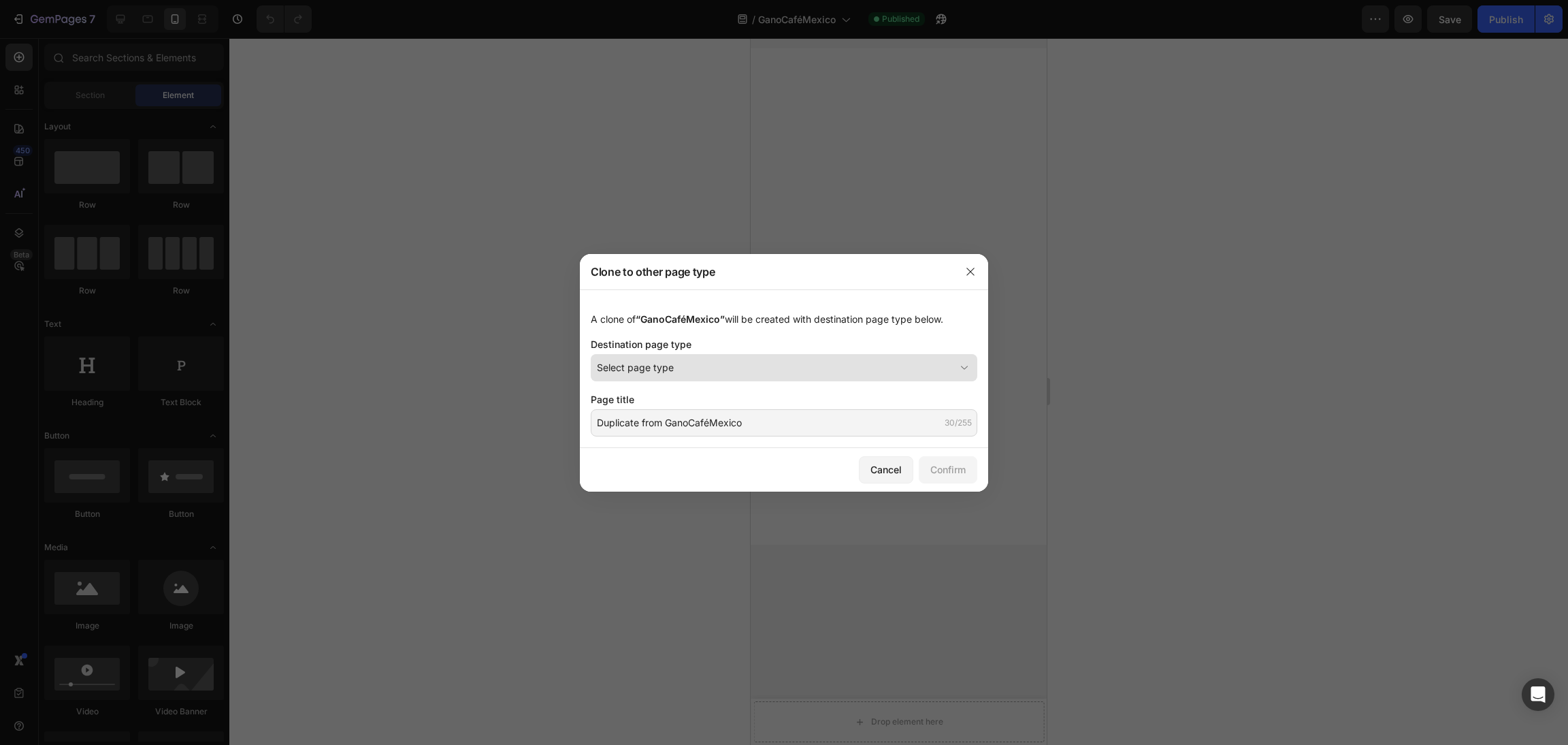
click at [954, 366] on div "Select page type" at bounding box center [776, 367] width 358 height 14
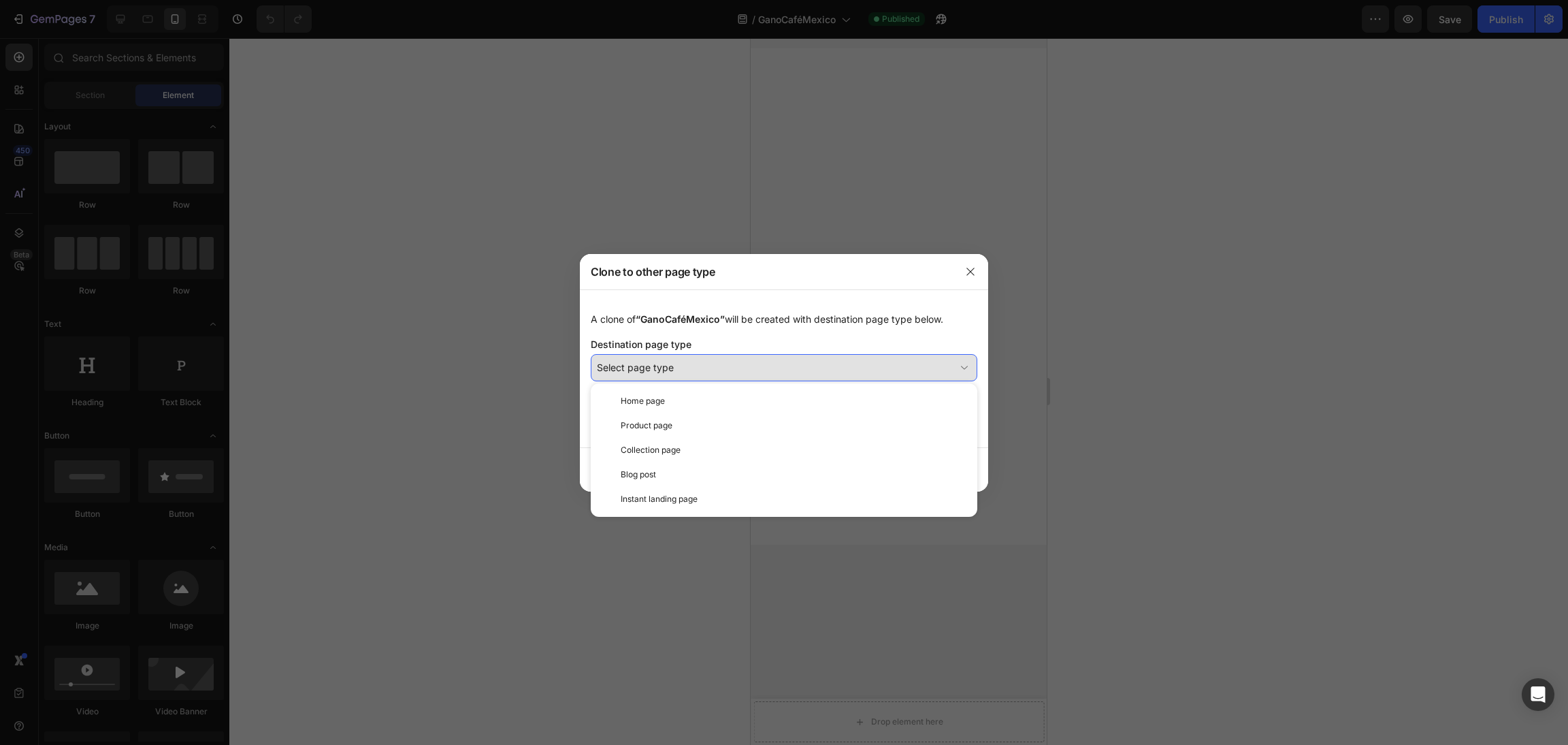
click at [954, 366] on div "Select page type" at bounding box center [776, 367] width 358 height 14
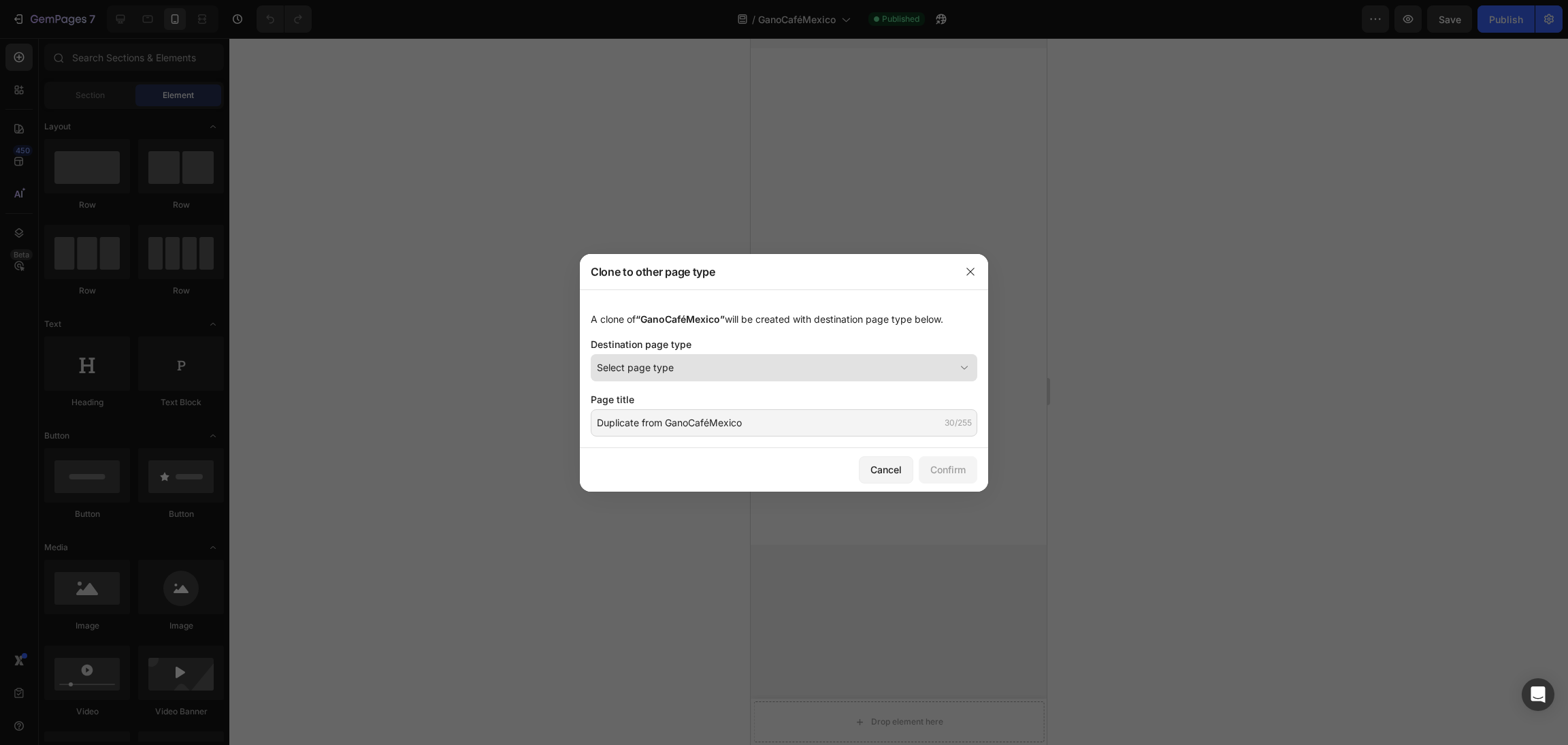
click at [921, 365] on div "Select page type" at bounding box center [776, 367] width 358 height 14
click at [550, 637] on div at bounding box center [784, 372] width 1568 height 745
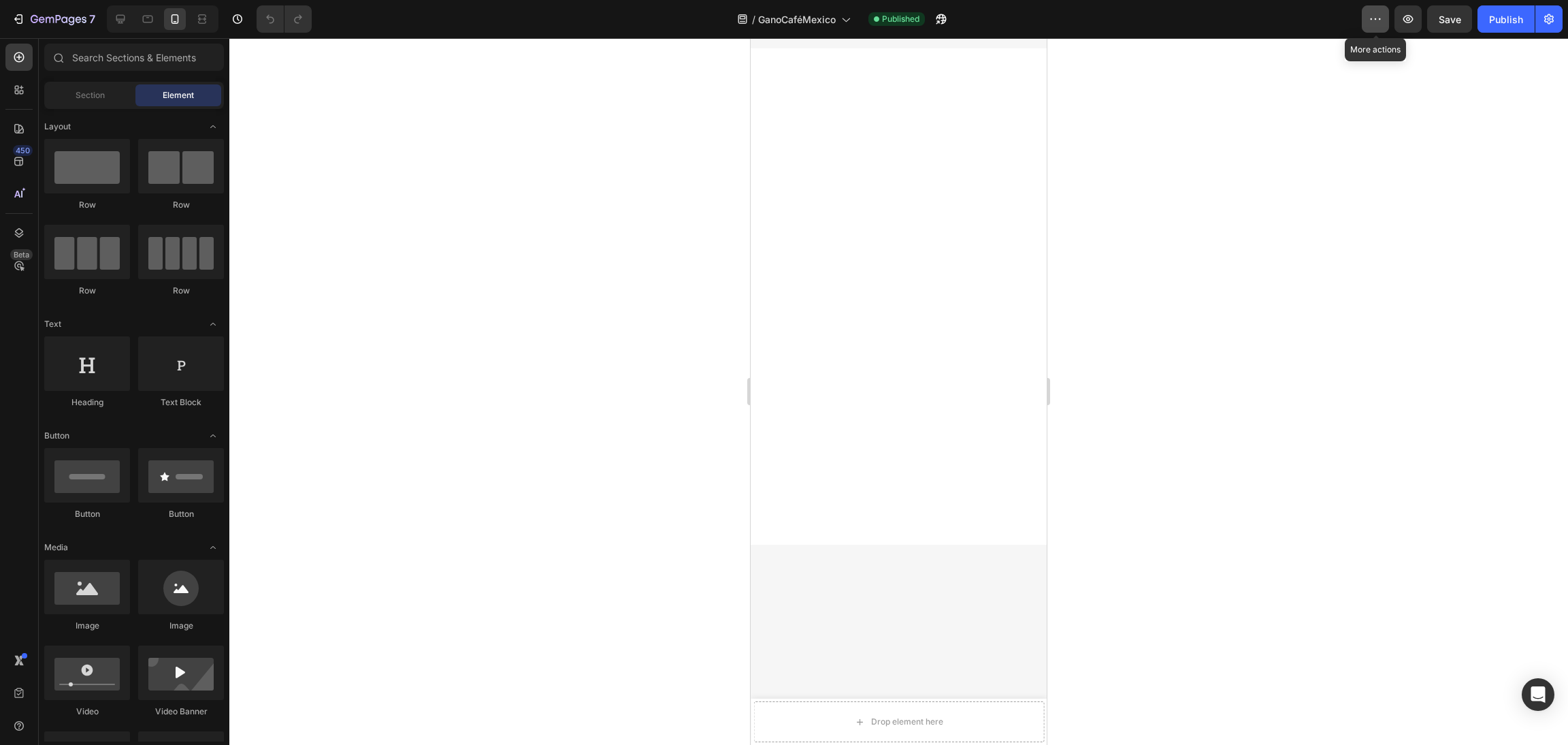
click at [1378, 28] on button "button" at bounding box center [1376, 19] width 27 height 27
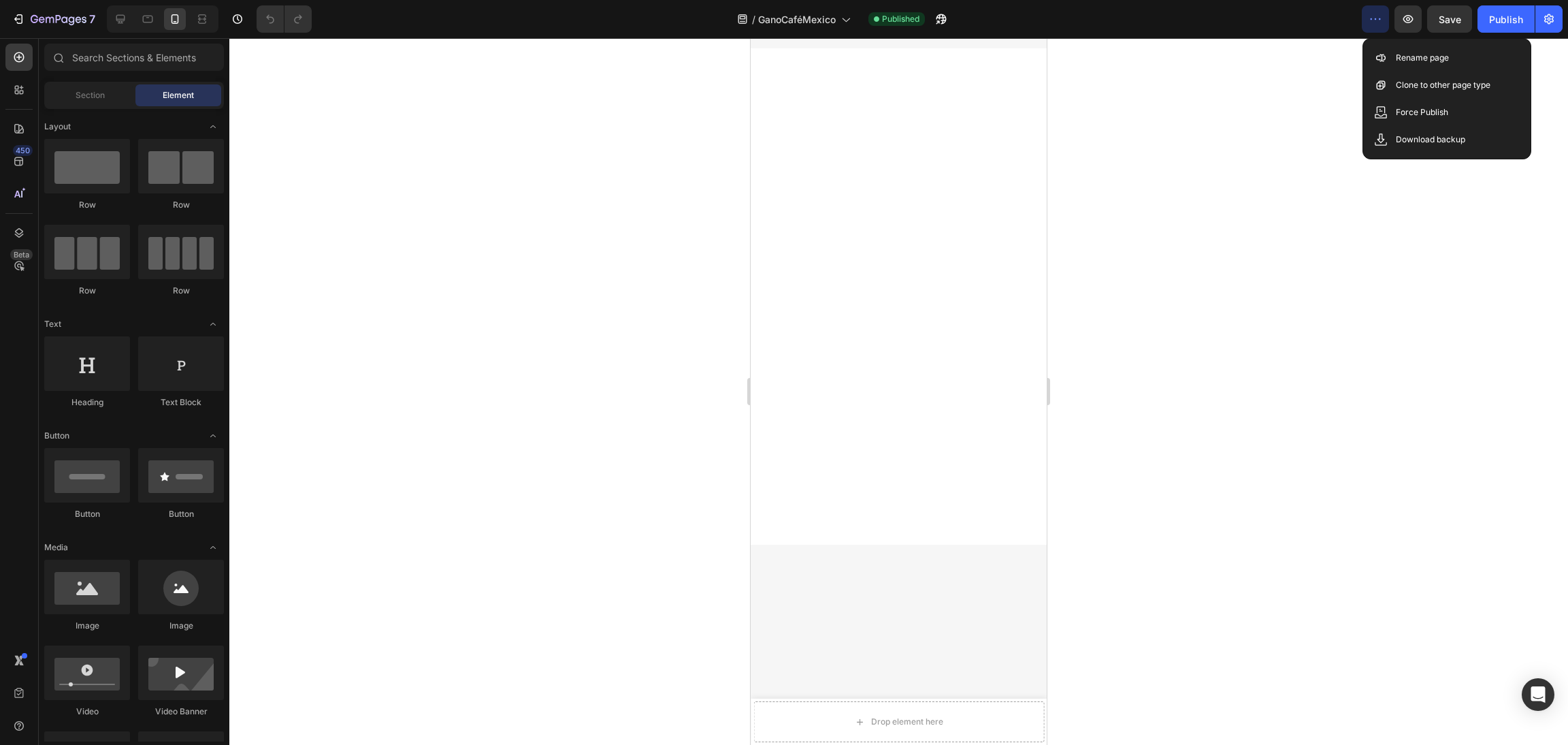
click at [1277, 245] on div at bounding box center [898, 391] width 1338 height 707
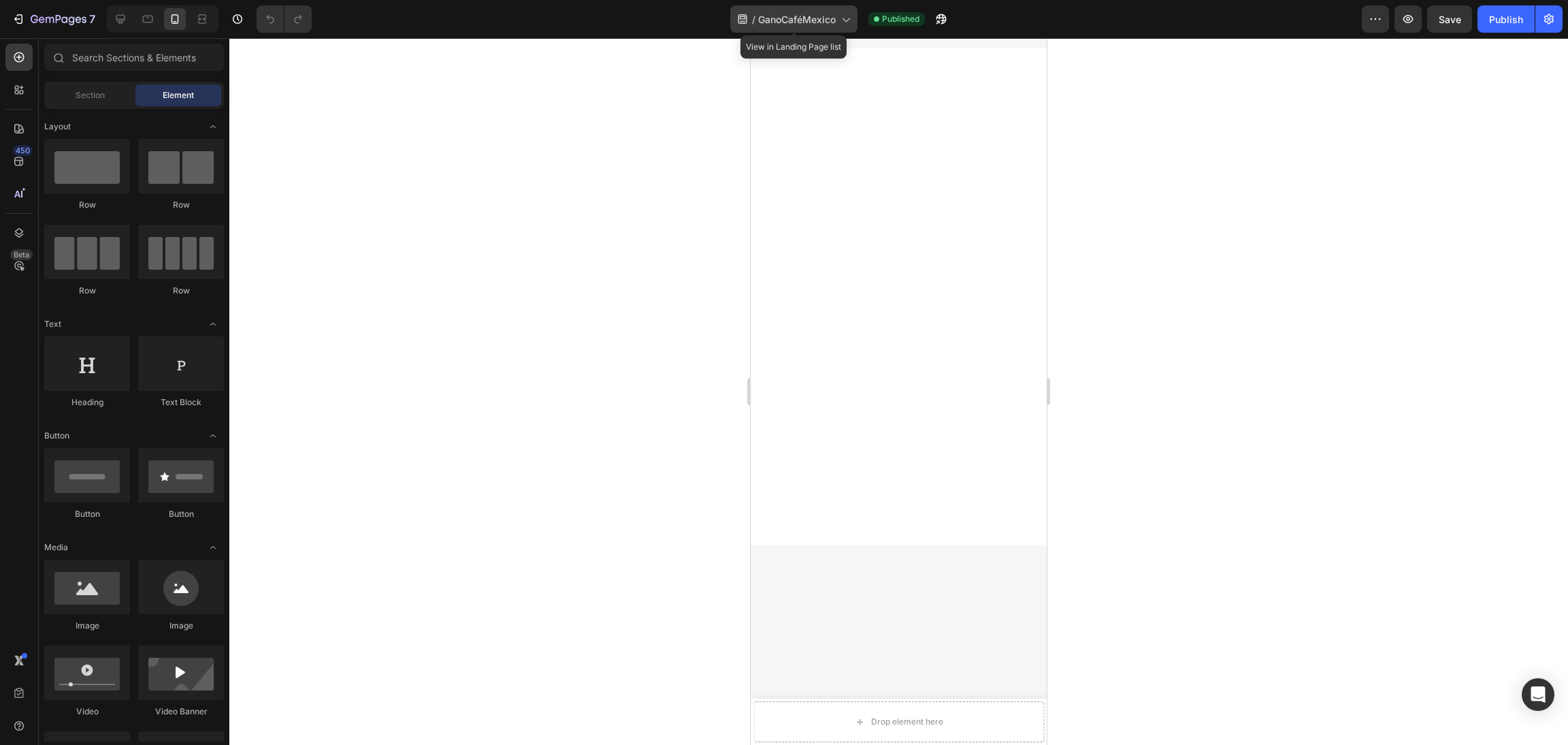
click at [851, 16] on icon at bounding box center [845, 19] width 14 height 14
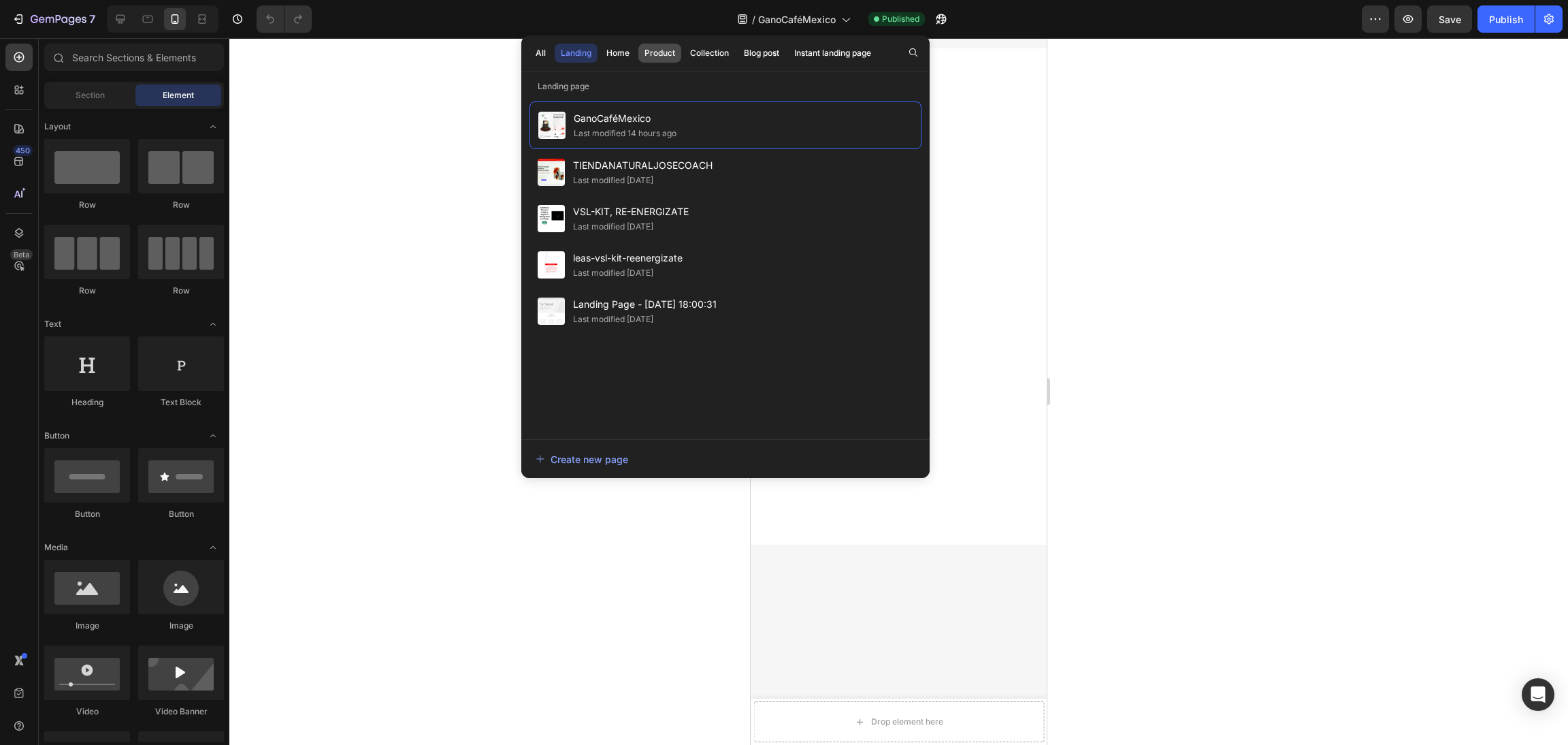
click at [656, 45] on button "Product" at bounding box center [660, 53] width 43 height 19
click at [580, 57] on div "Landing" at bounding box center [576, 53] width 30 height 12
drag, startPoint x: 626, startPoint y: 127, endPoint x: 432, endPoint y: 422, distance: 353.1
click at [432, 422] on div at bounding box center [898, 391] width 1338 height 707
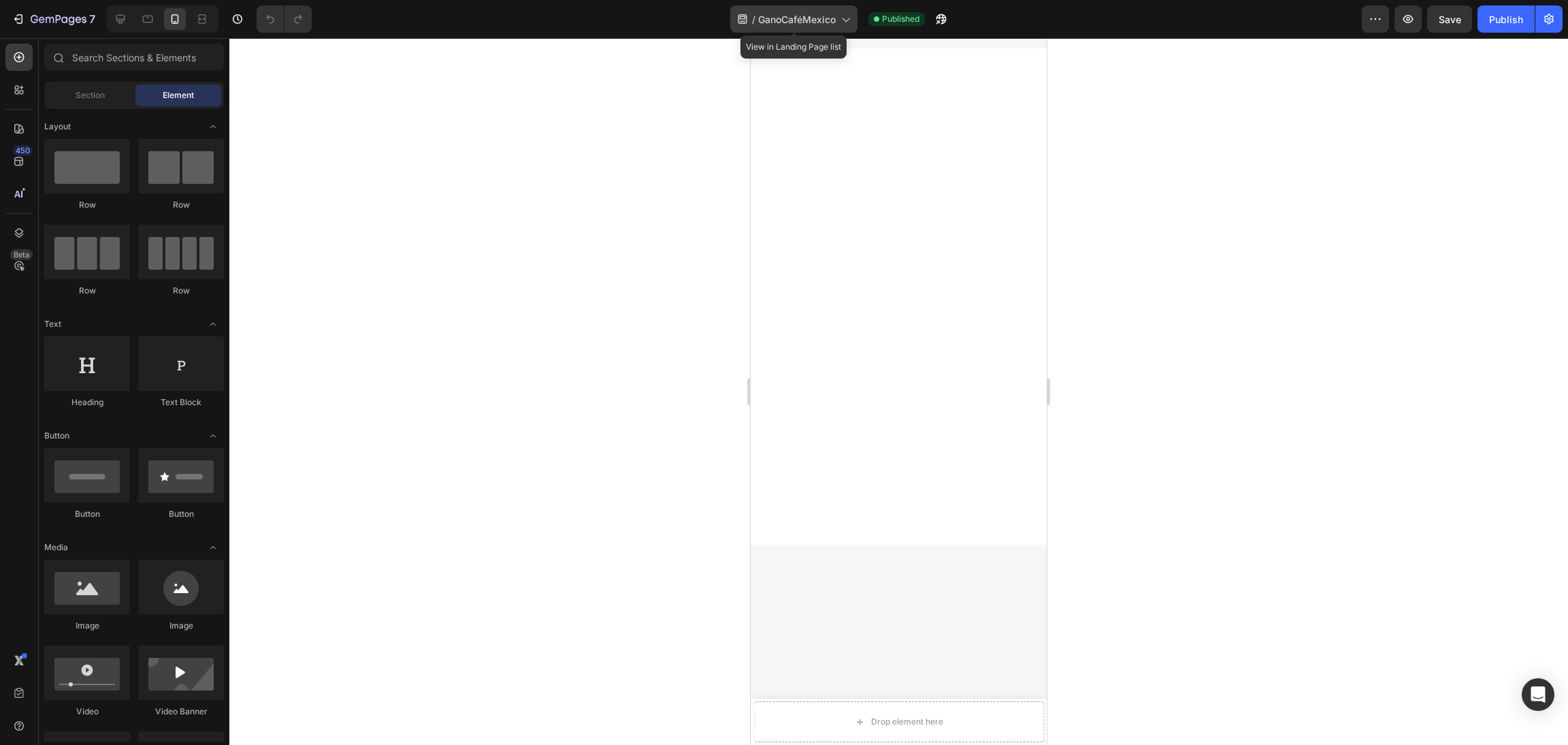
click at [803, 20] on span "GanoCaféMexico" at bounding box center [797, 19] width 77 height 14
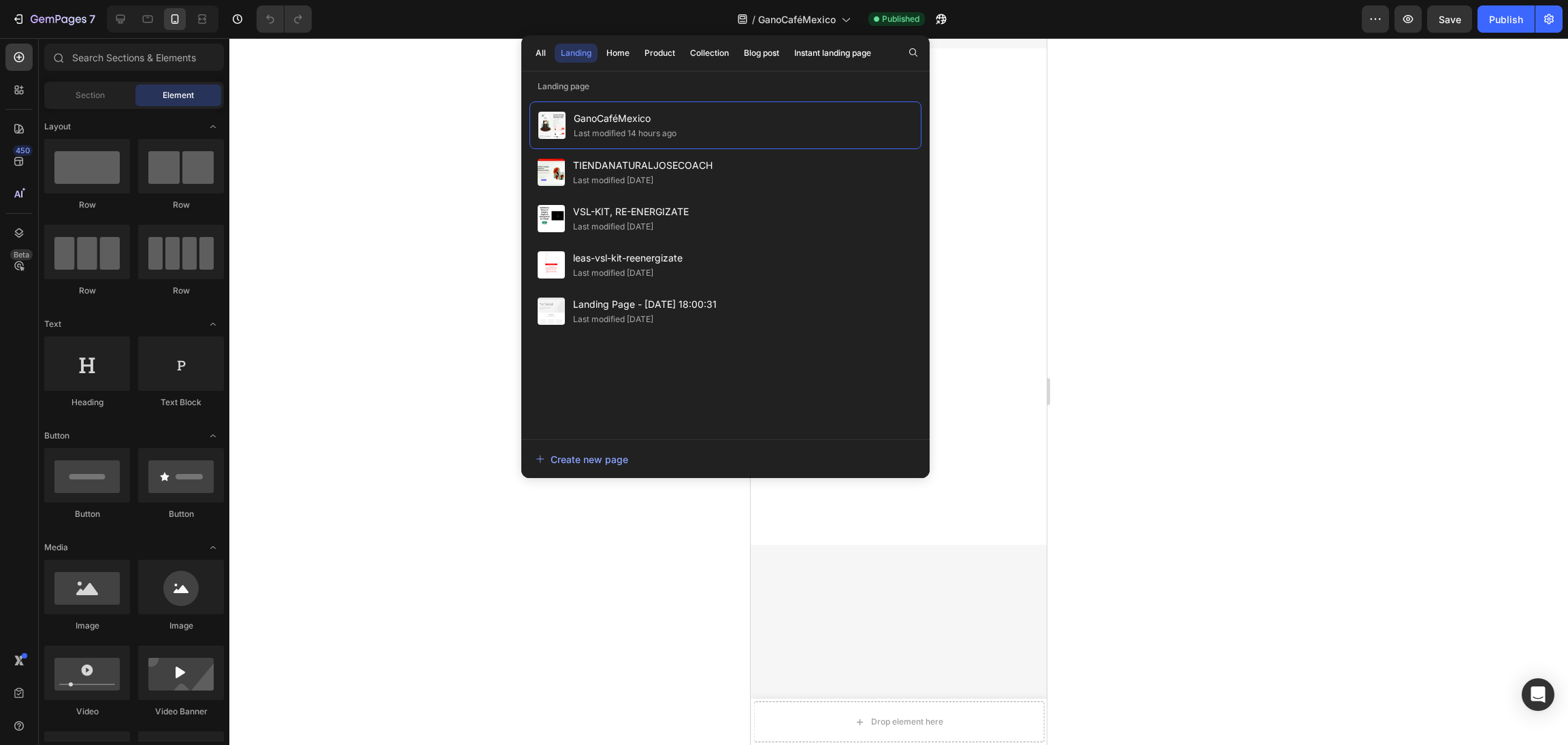
click at [339, 211] on div at bounding box center [898, 391] width 1338 height 707
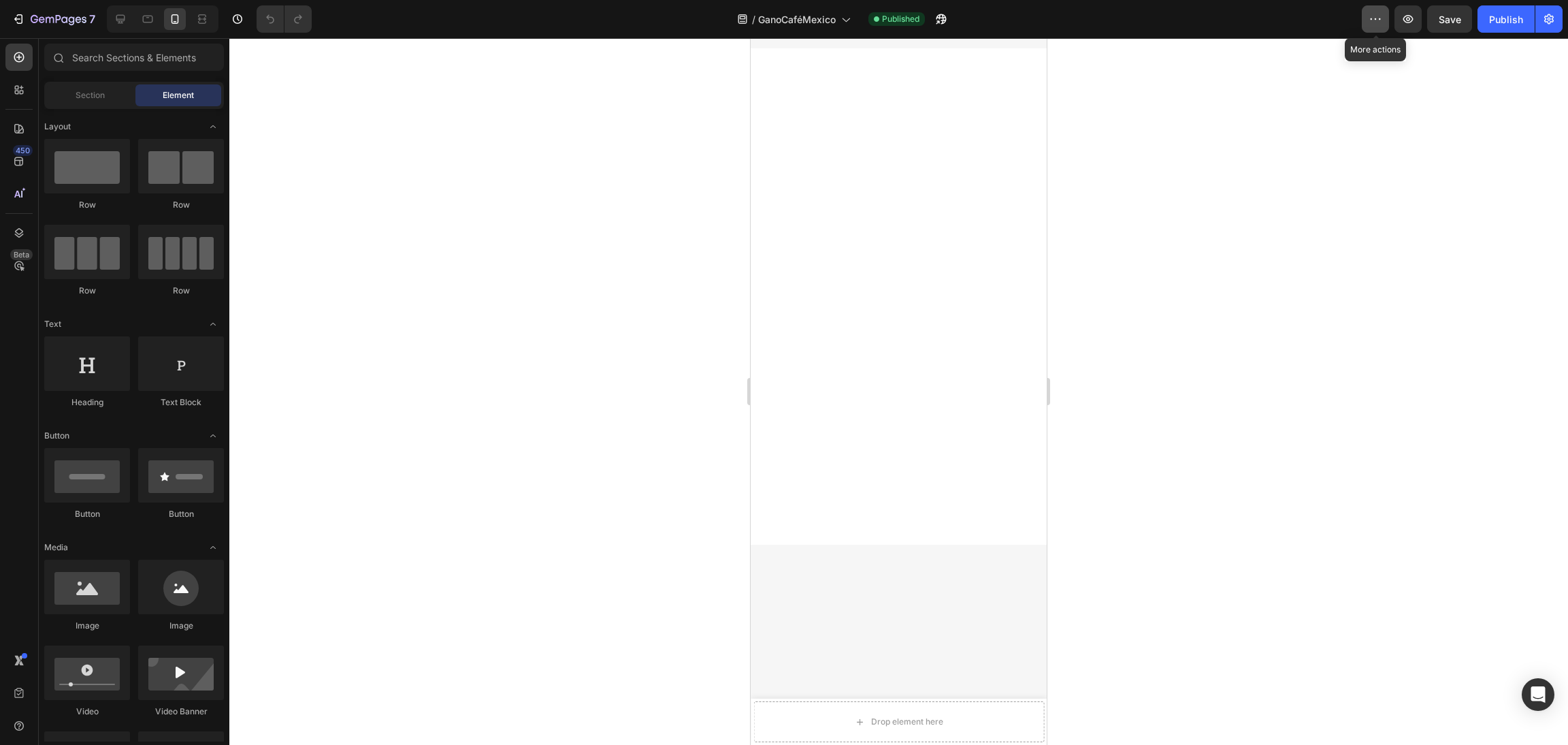
click at [1365, 26] on button "button" at bounding box center [1376, 19] width 27 height 27
click at [1234, 242] on div at bounding box center [898, 391] width 1338 height 707
click at [1549, 12] on icon "button" at bounding box center [1549, 19] width 14 height 14
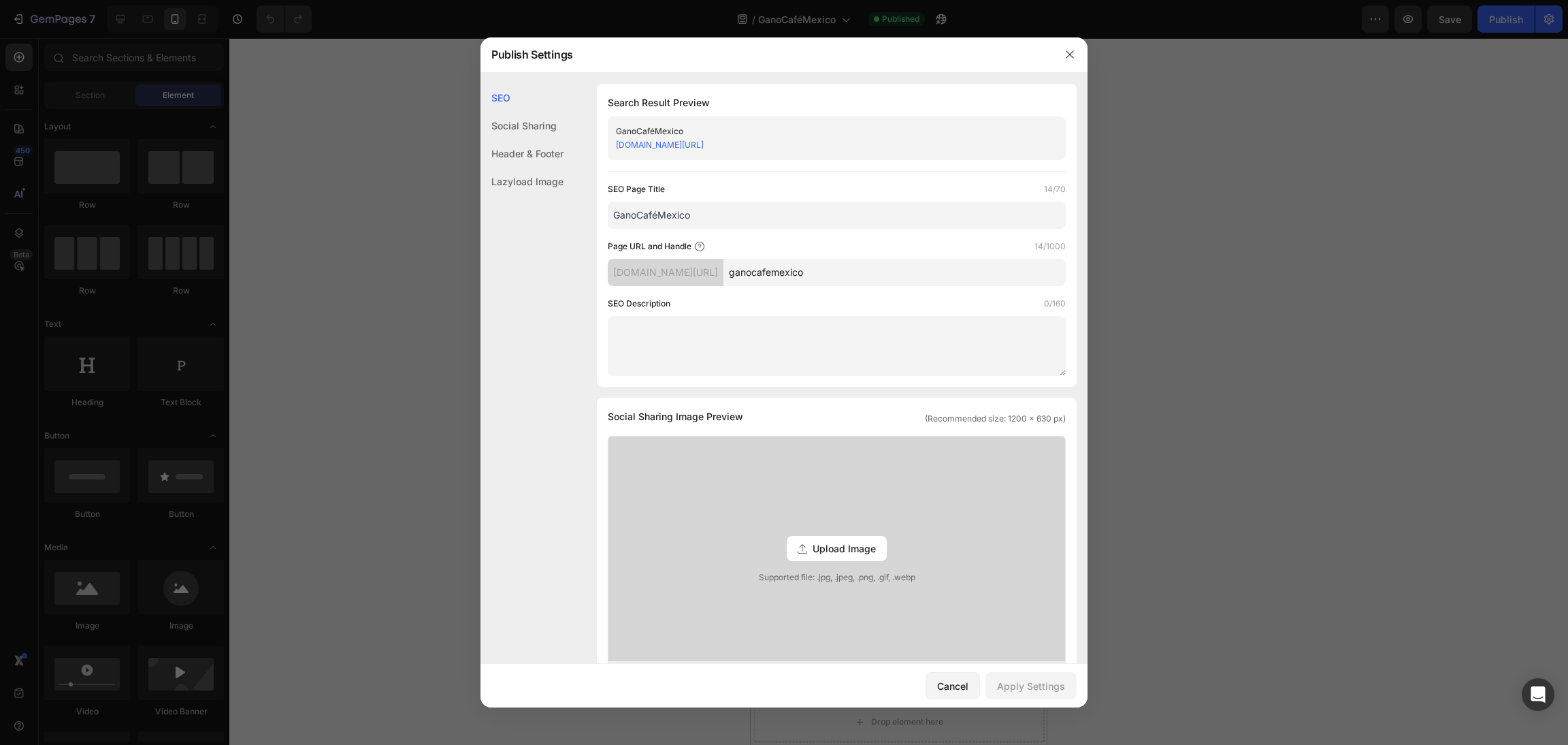
click at [1310, 160] on div at bounding box center [784, 372] width 1568 height 745
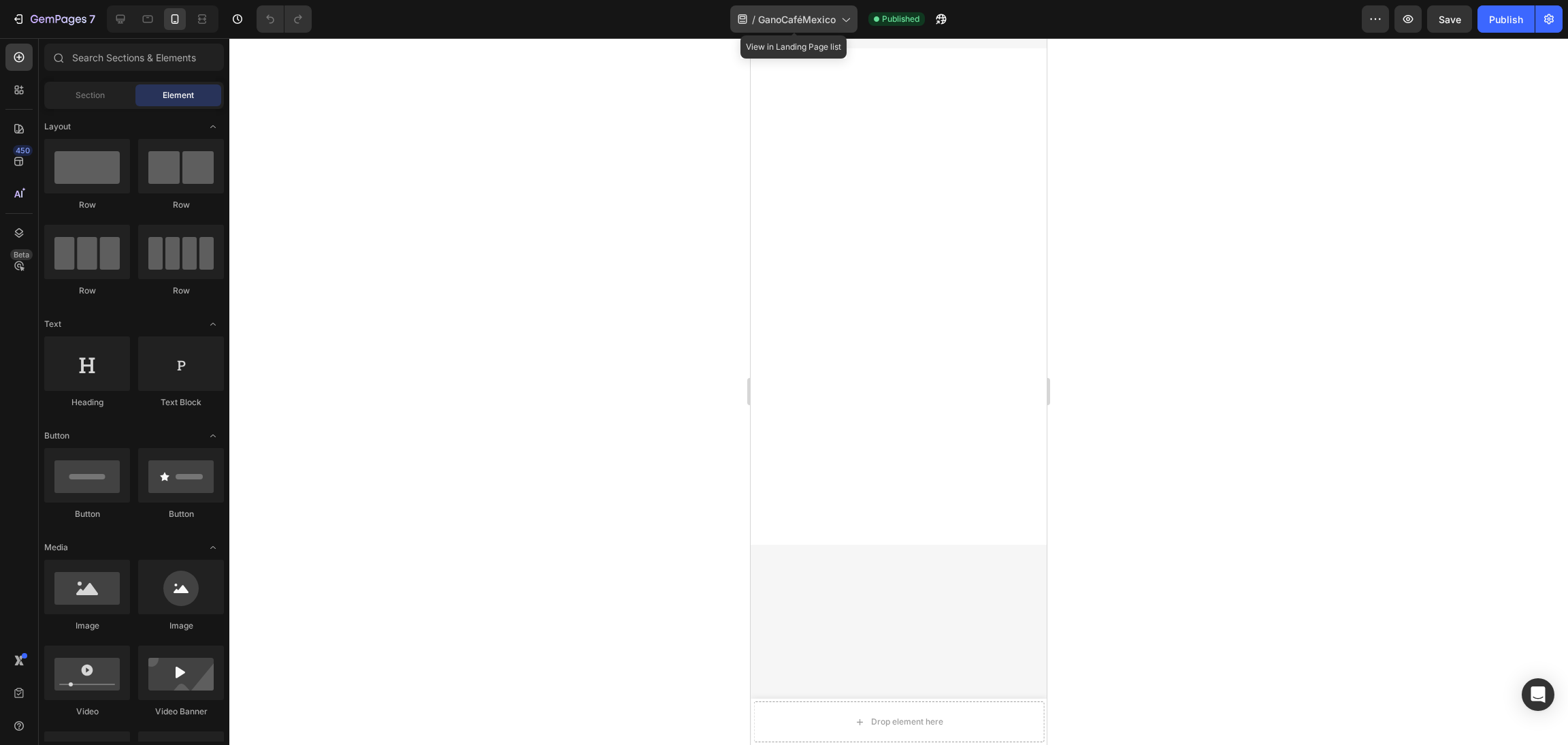
click at [773, 17] on span "GanoCaféMexico" at bounding box center [797, 19] width 77 height 14
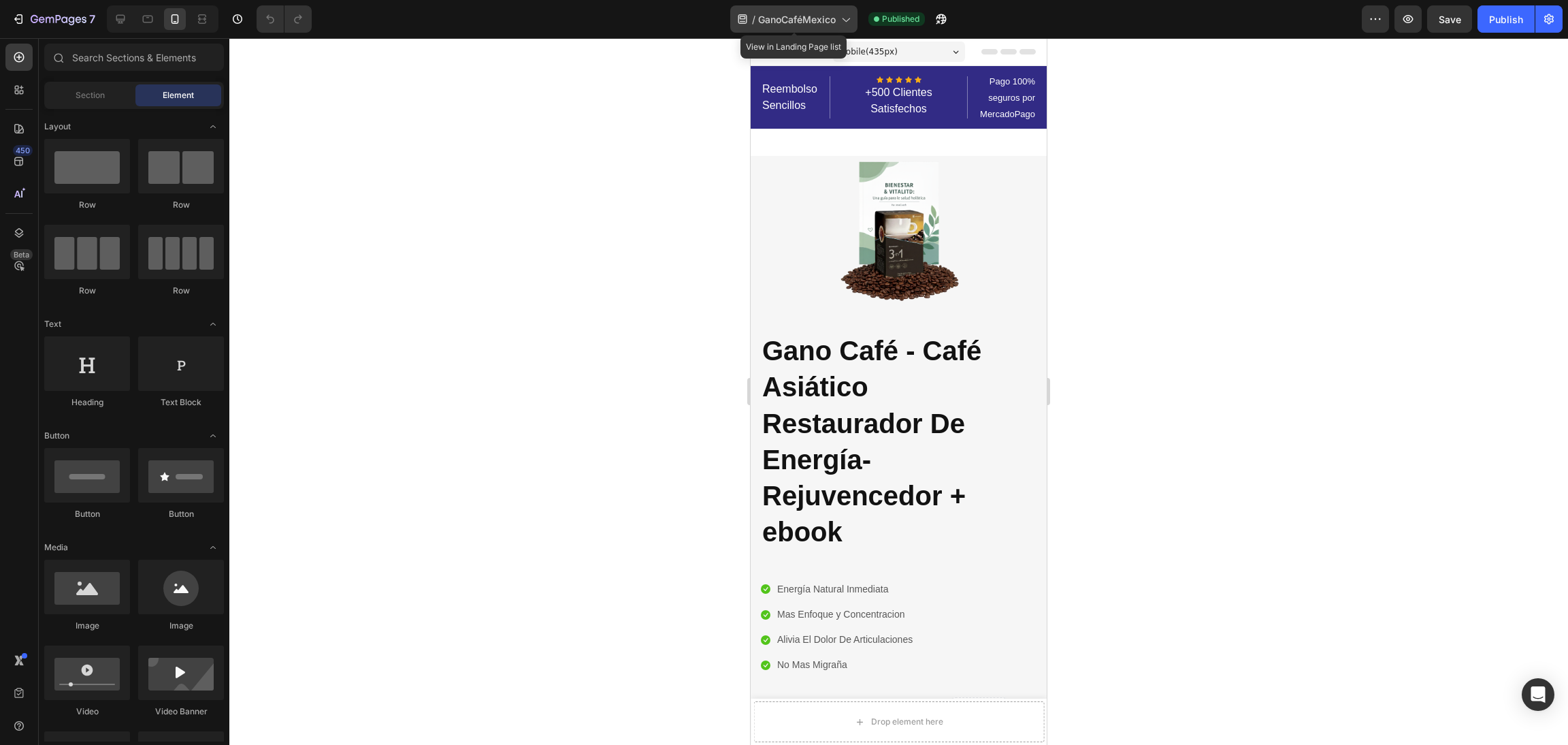
click at [830, 8] on div "/ GanoCaféMexico" at bounding box center [794, 19] width 127 height 27
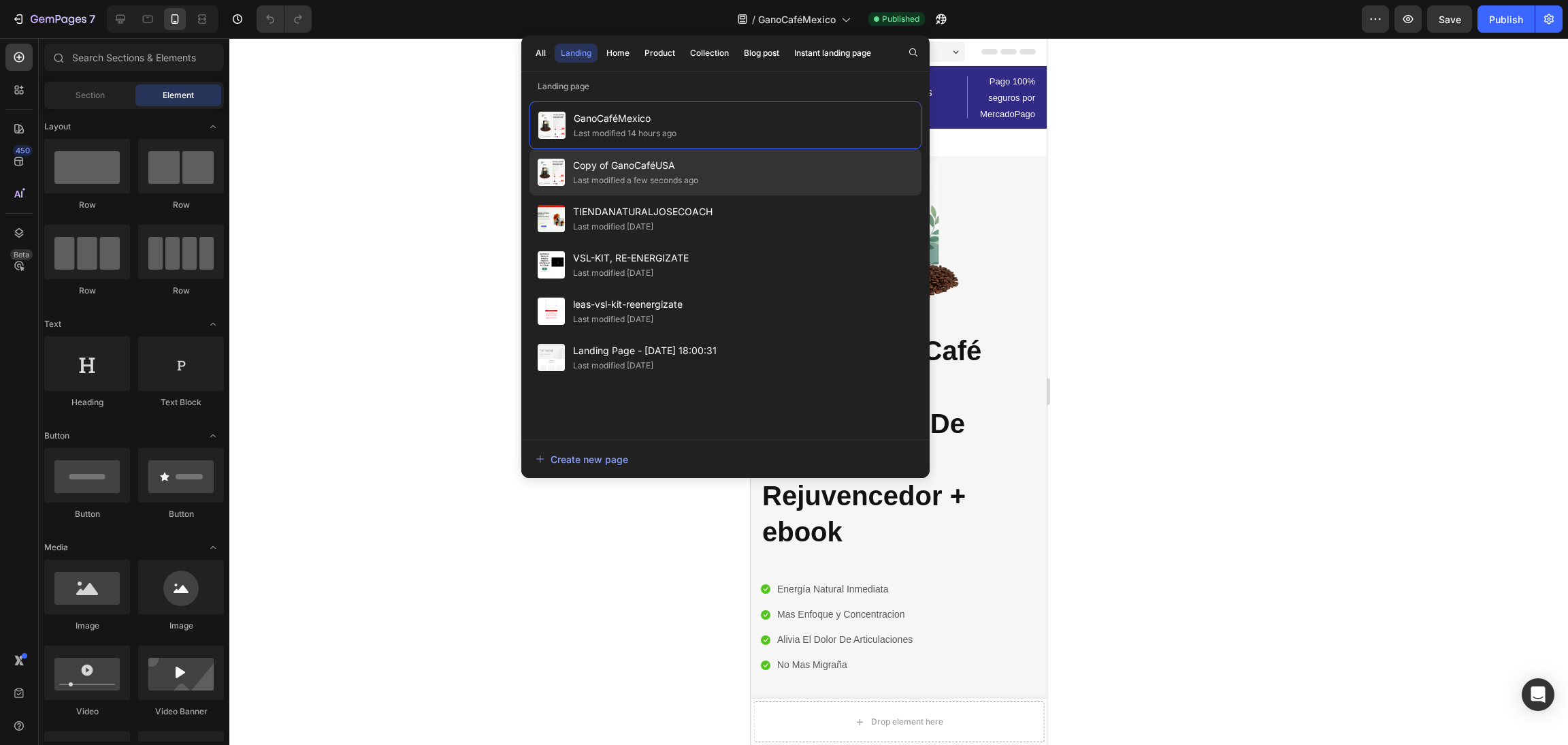
click at [696, 179] on div "Last modified a few seconds ago" at bounding box center [636, 180] width 125 height 14
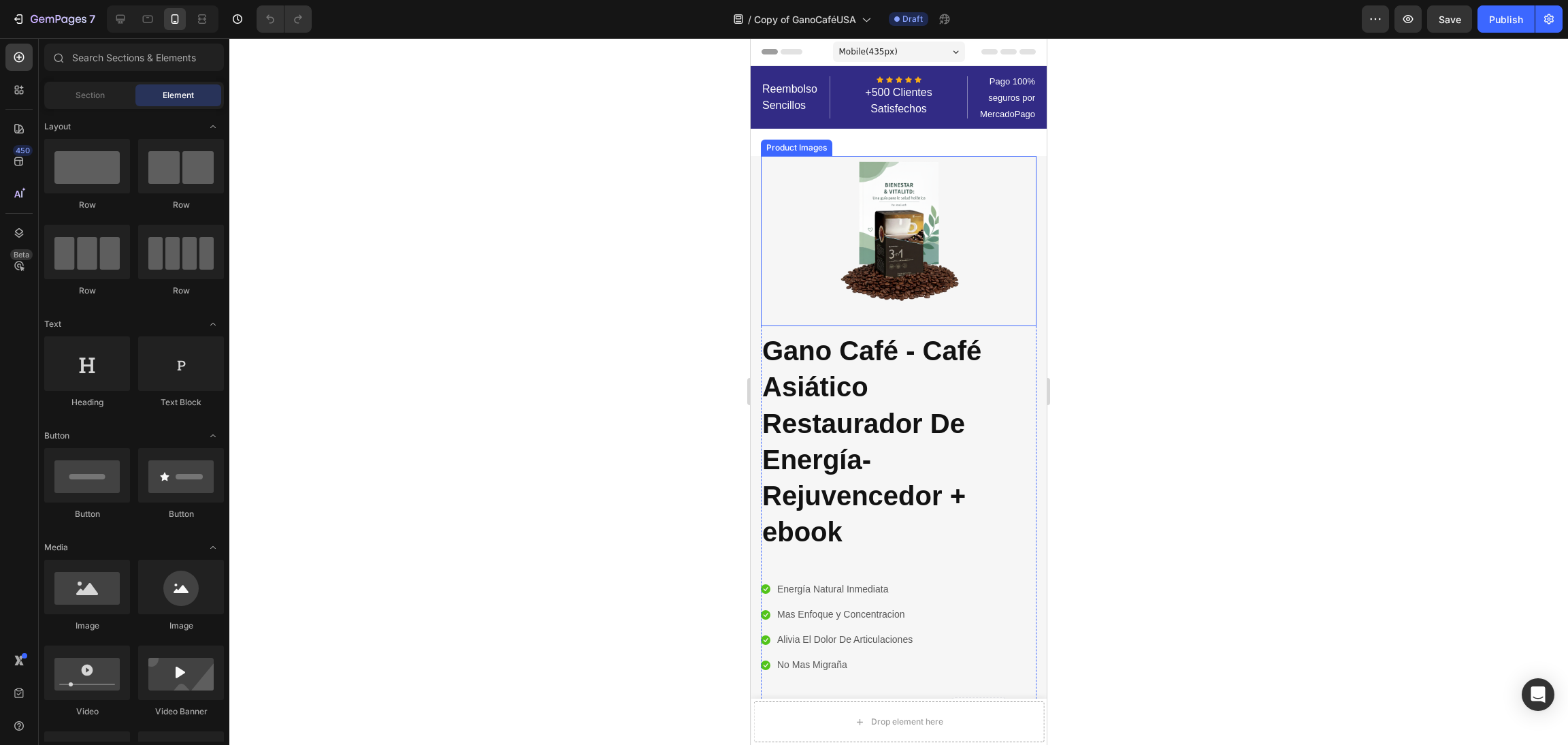
click at [978, 317] on div at bounding box center [899, 241] width 276 height 171
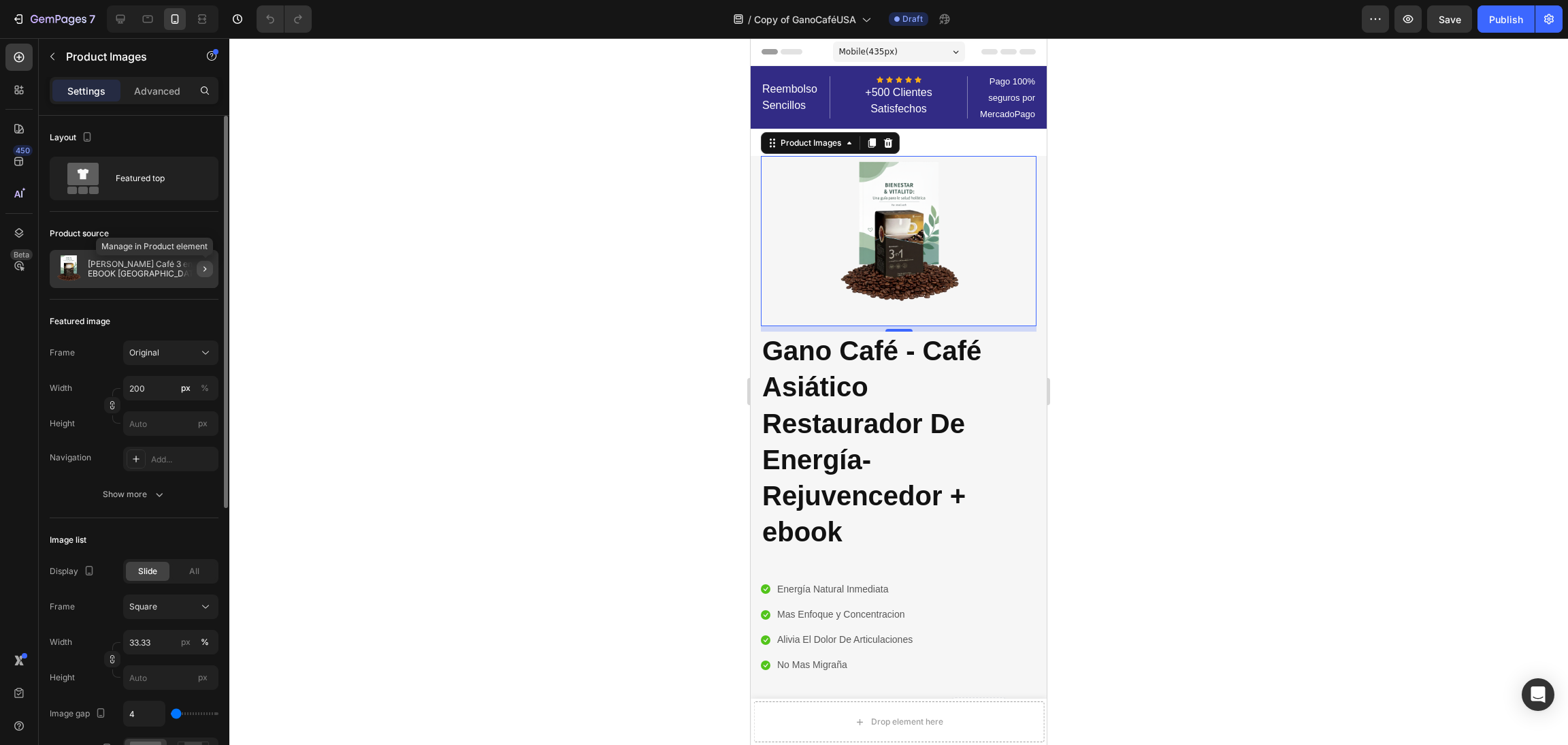
click at [204, 271] on icon "button" at bounding box center [205, 268] width 3 height 5
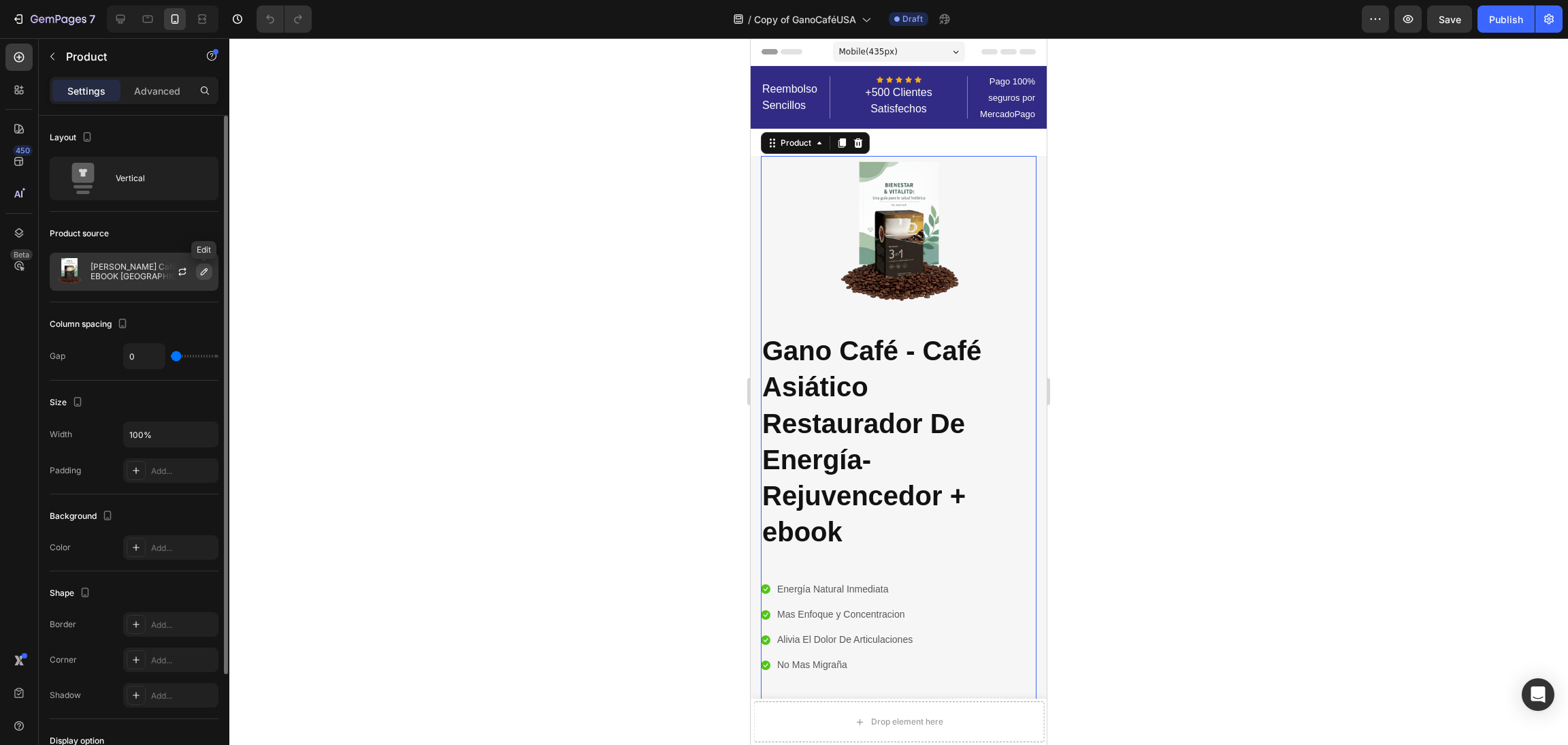
click at [198, 274] on button "button" at bounding box center [205, 272] width 17 height 17
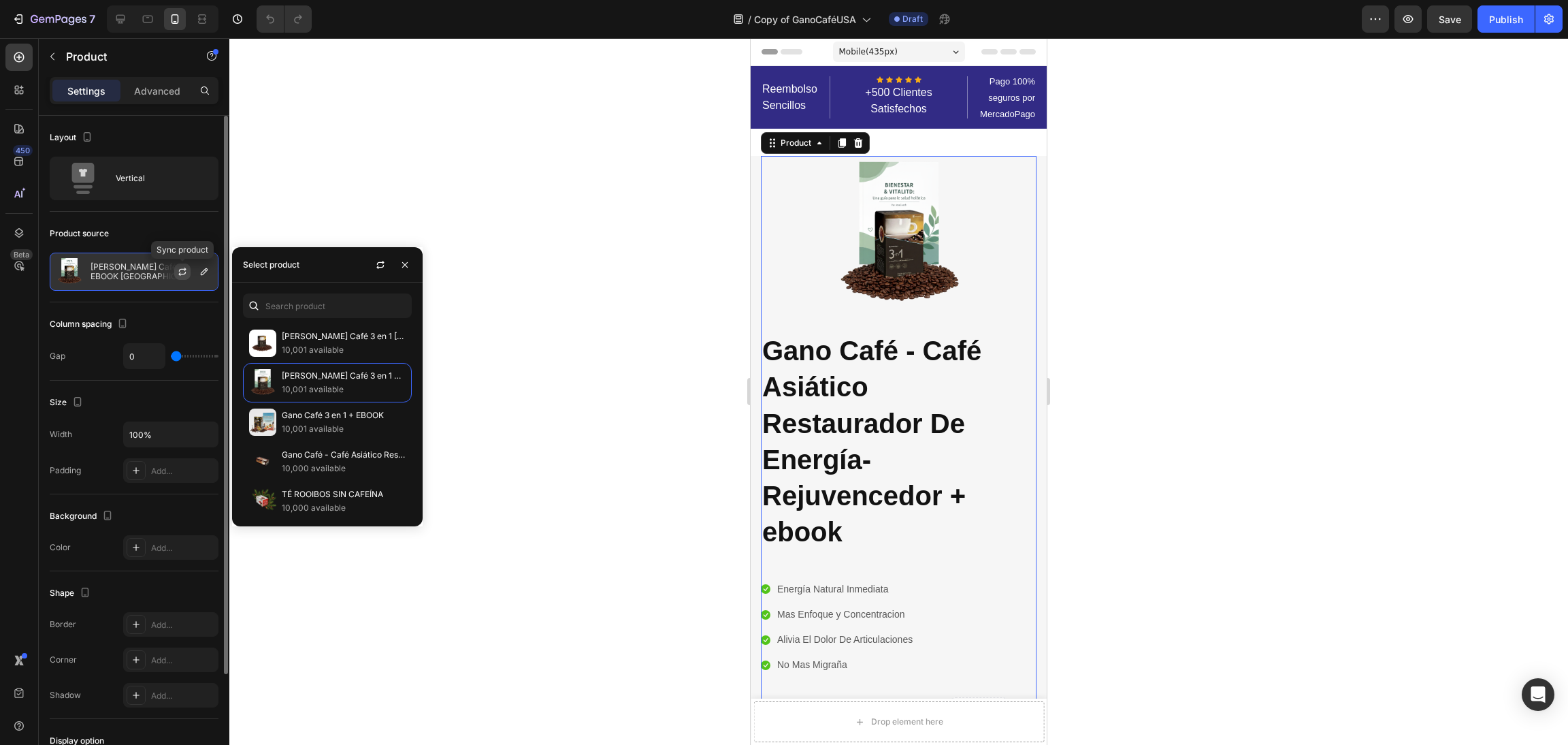
click at [179, 269] on icon "button" at bounding box center [183, 271] width 11 height 11
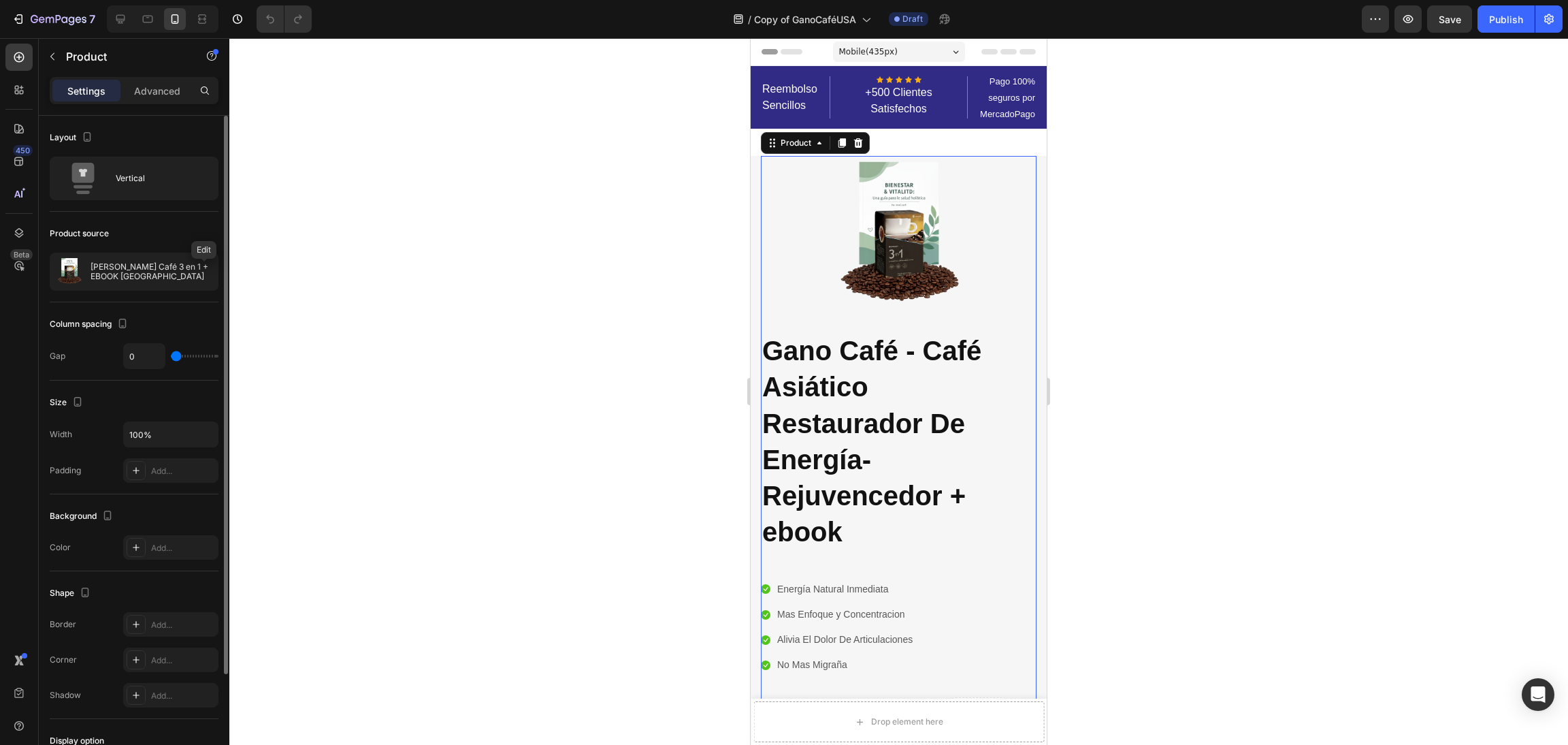
click at [0, 0] on icon "button" at bounding box center [0, 0] width 0 height 0
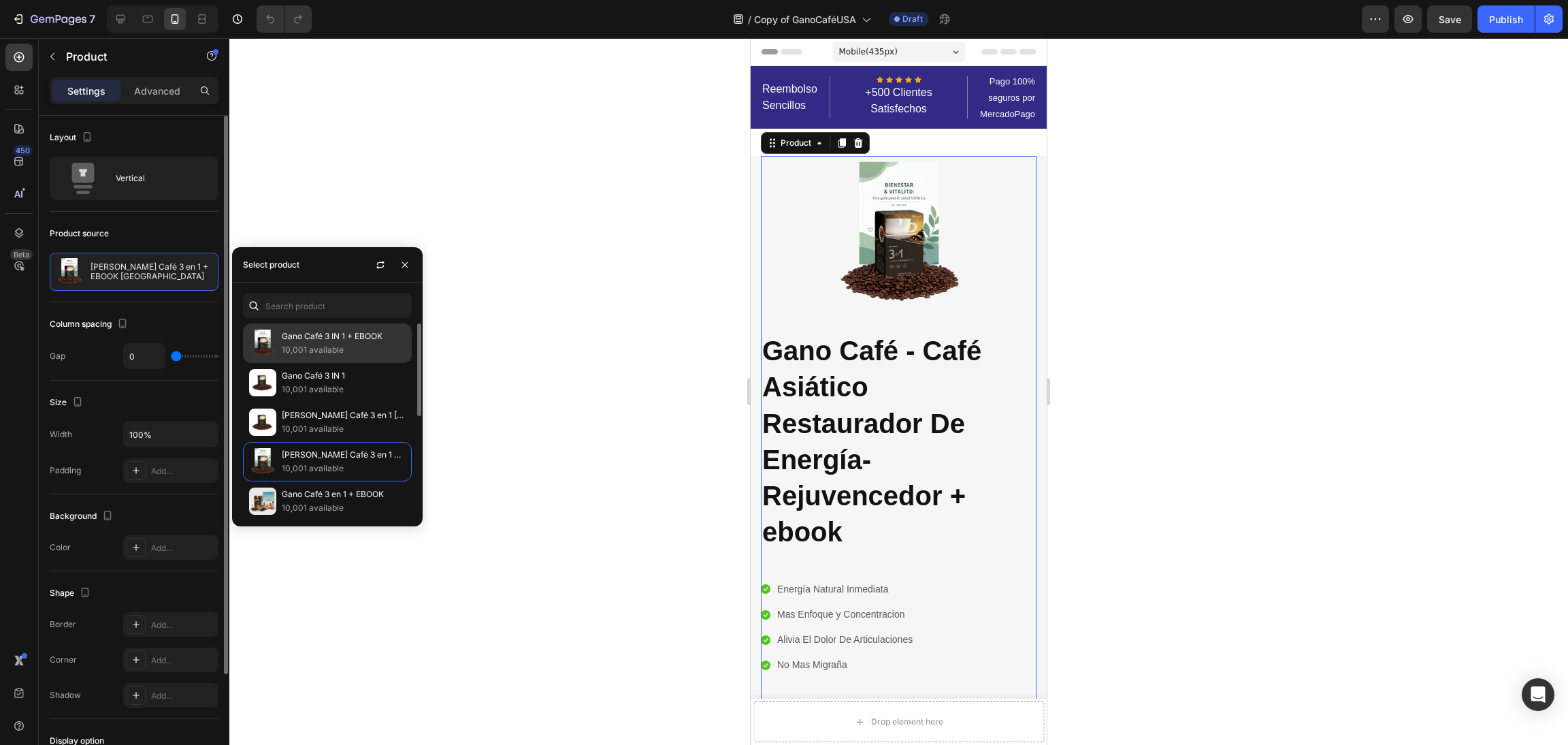
click at [395, 349] on p "10,001 available" at bounding box center [344, 350] width 124 height 14
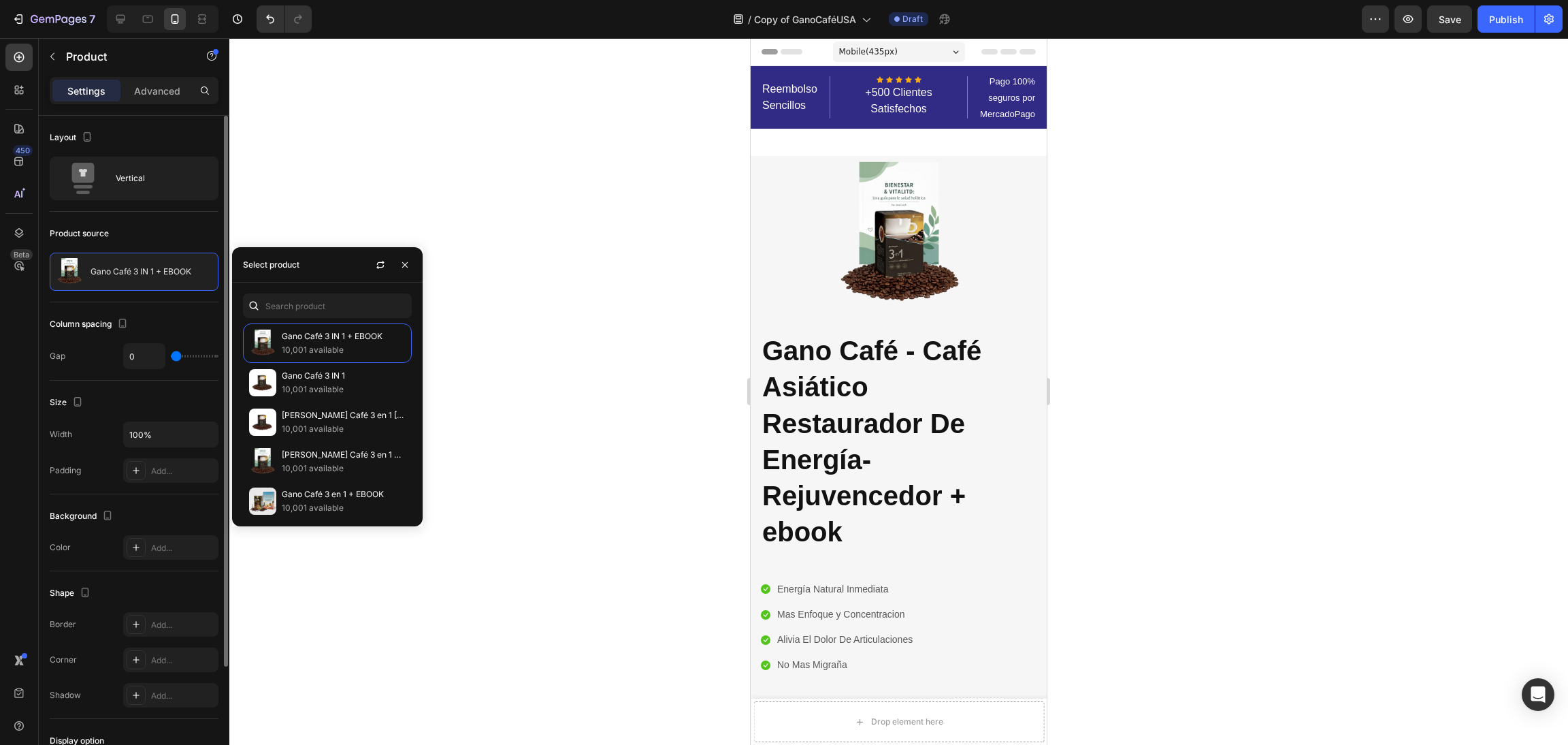
click at [1239, 345] on div at bounding box center [898, 391] width 1338 height 707
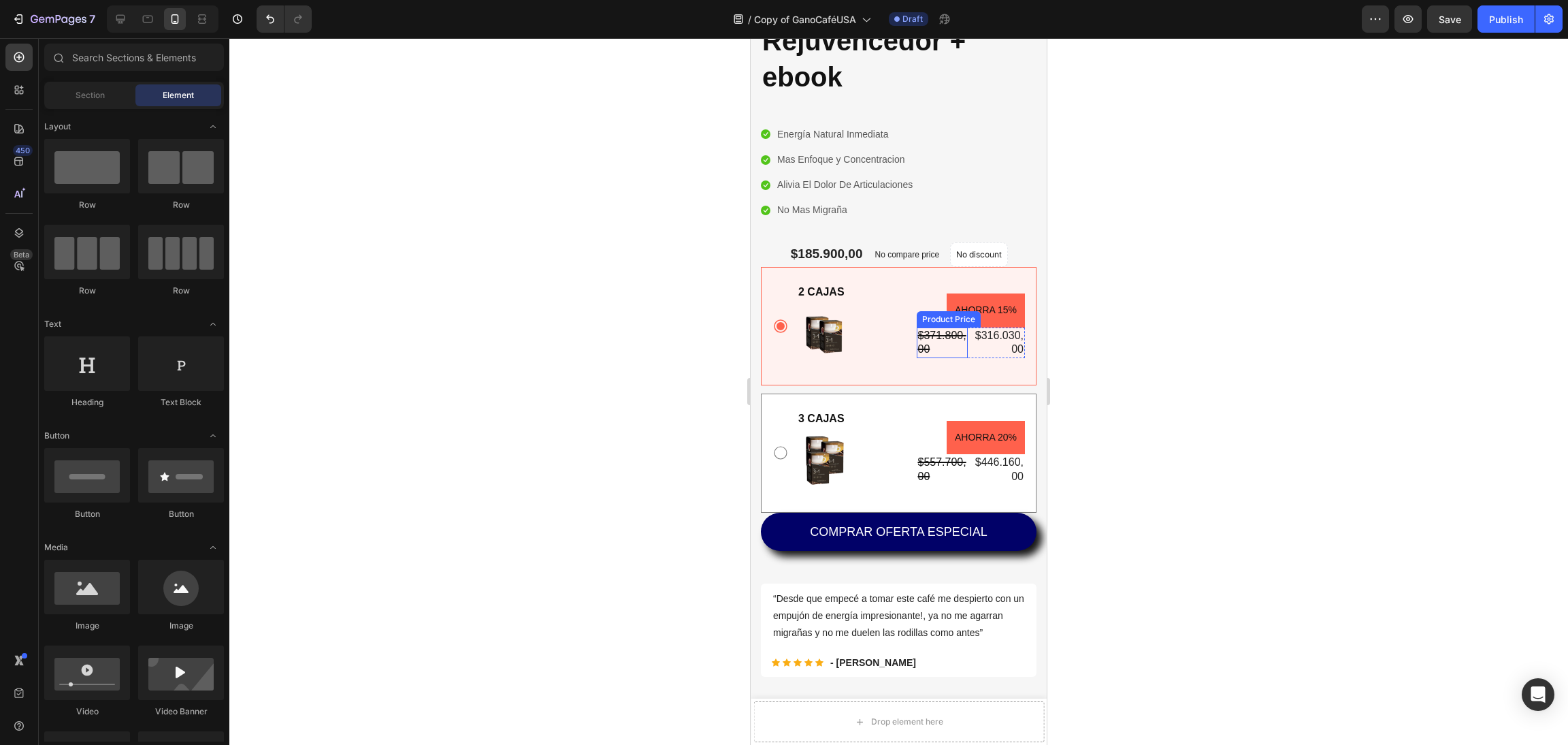
scroll to position [510, 0]
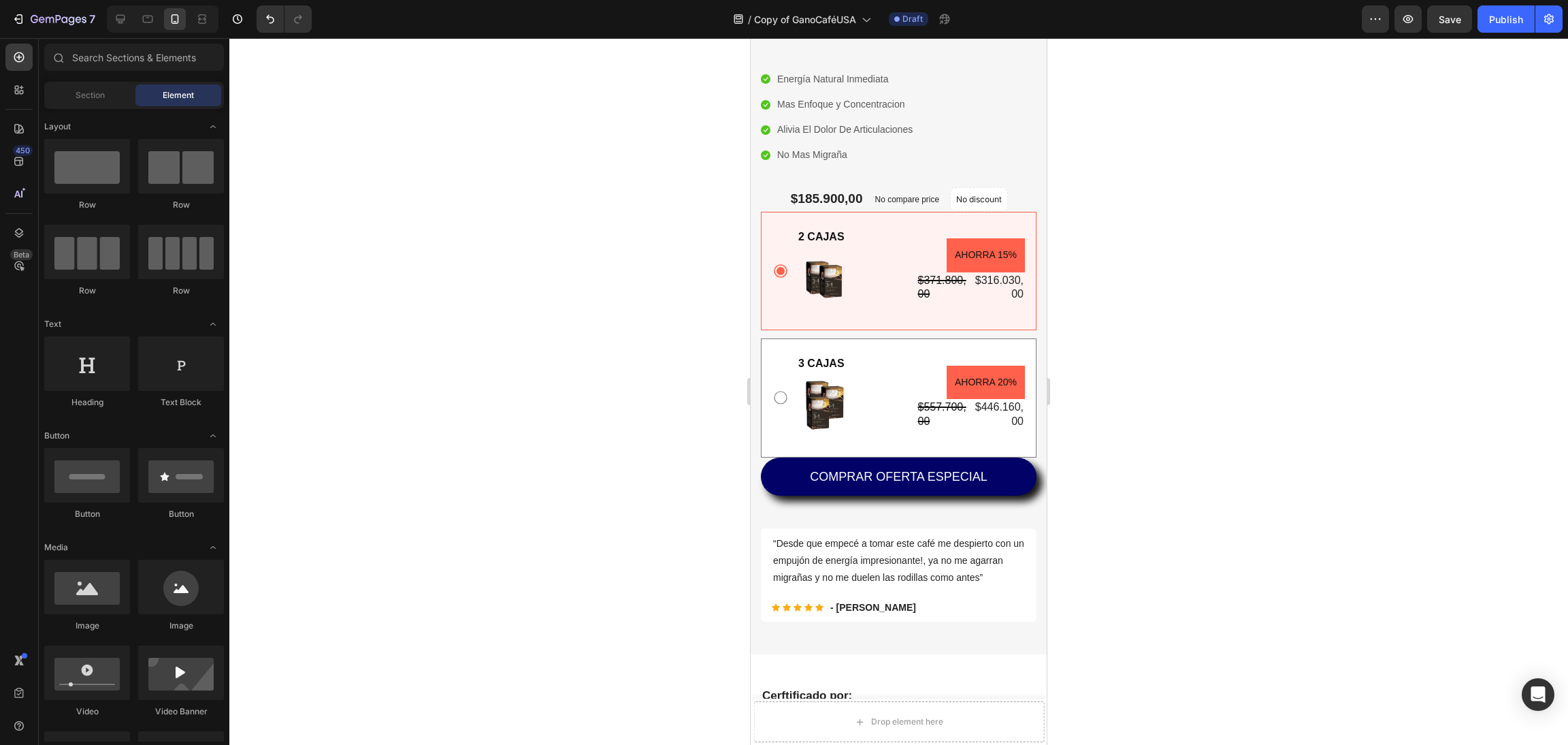
click at [569, 343] on div at bounding box center [898, 391] width 1338 height 707
click at [1448, 18] on span "Save" at bounding box center [1451, 19] width 23 height 11
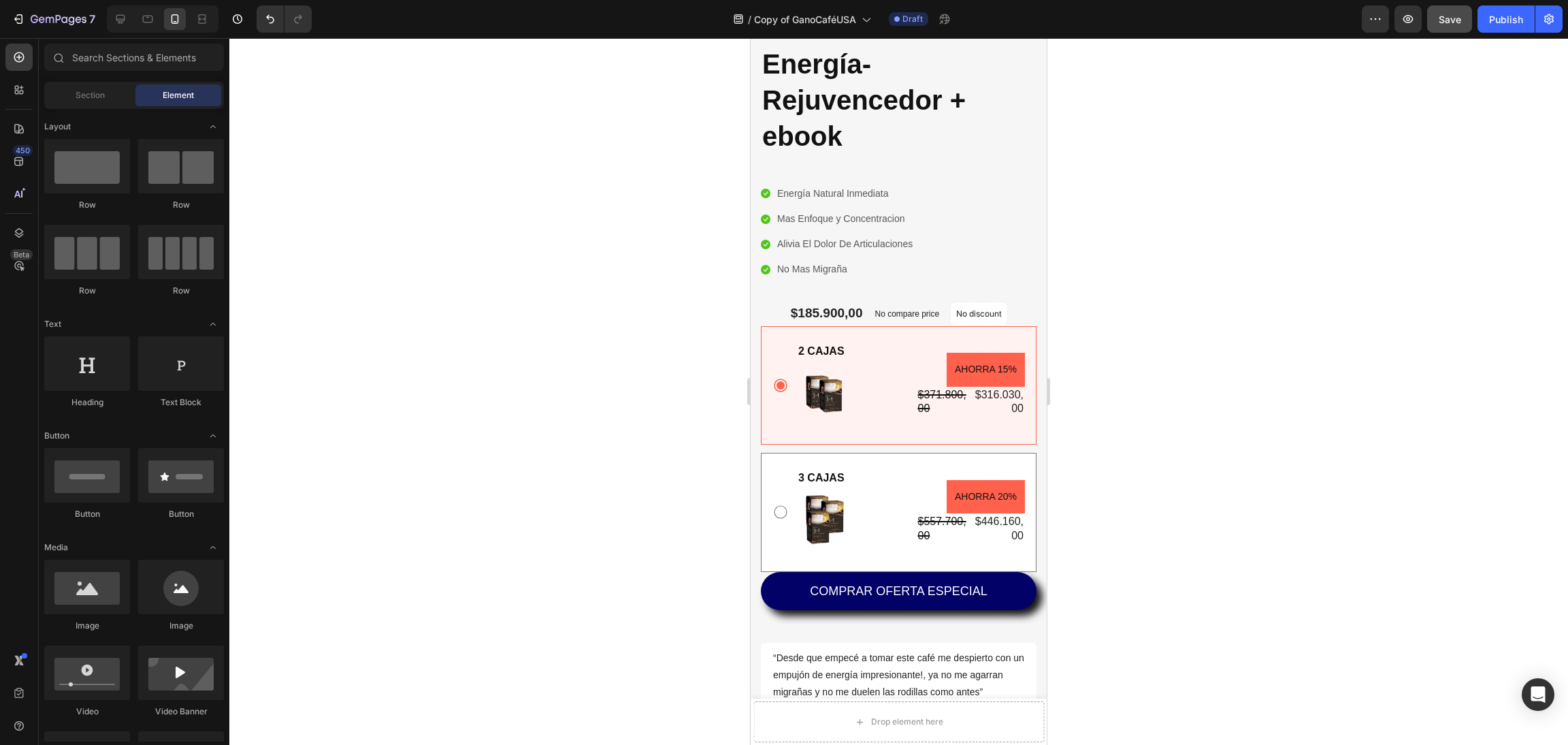
scroll to position [305, 0]
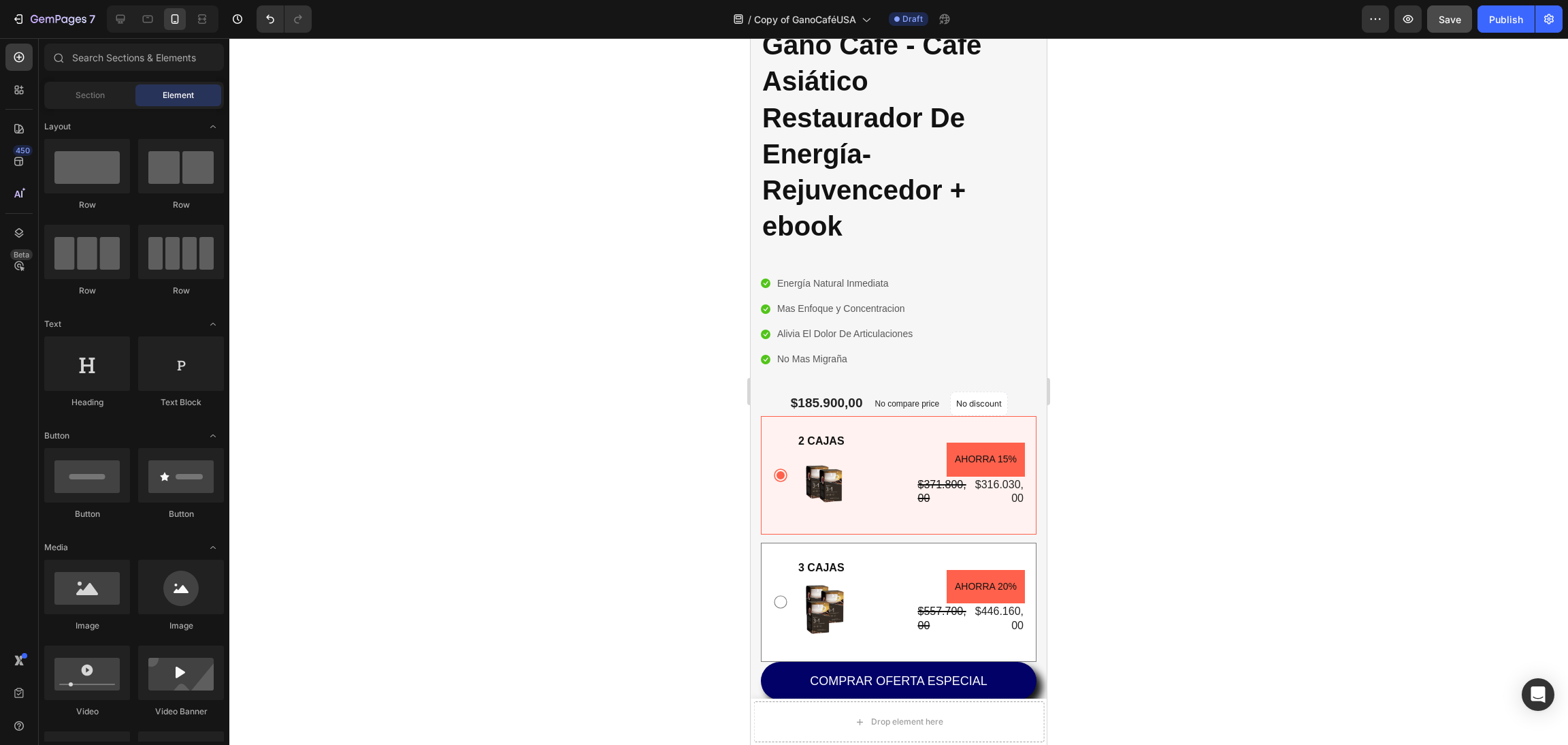
drag, startPoint x: 1495, startPoint y: 25, endPoint x: 1114, endPoint y: 417, distance: 546.6
click at [1478, 37] on div "7 Version history / Copy of GanoCaféUSA Draft Preview Save Publish" at bounding box center [784, 19] width 1568 height 39
click at [1518, 17] on div "Publish" at bounding box center [1506, 19] width 34 height 14
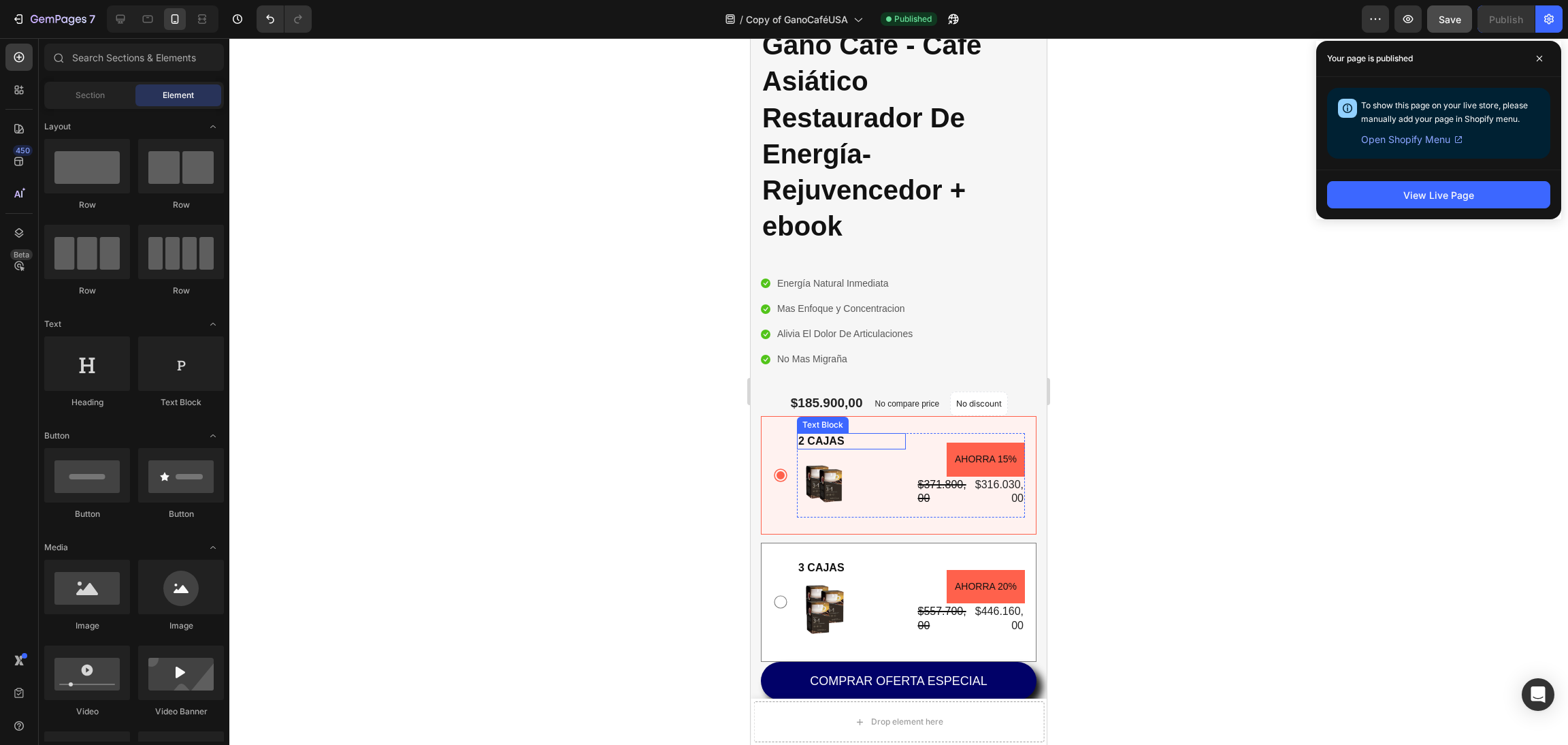
scroll to position [0, 0]
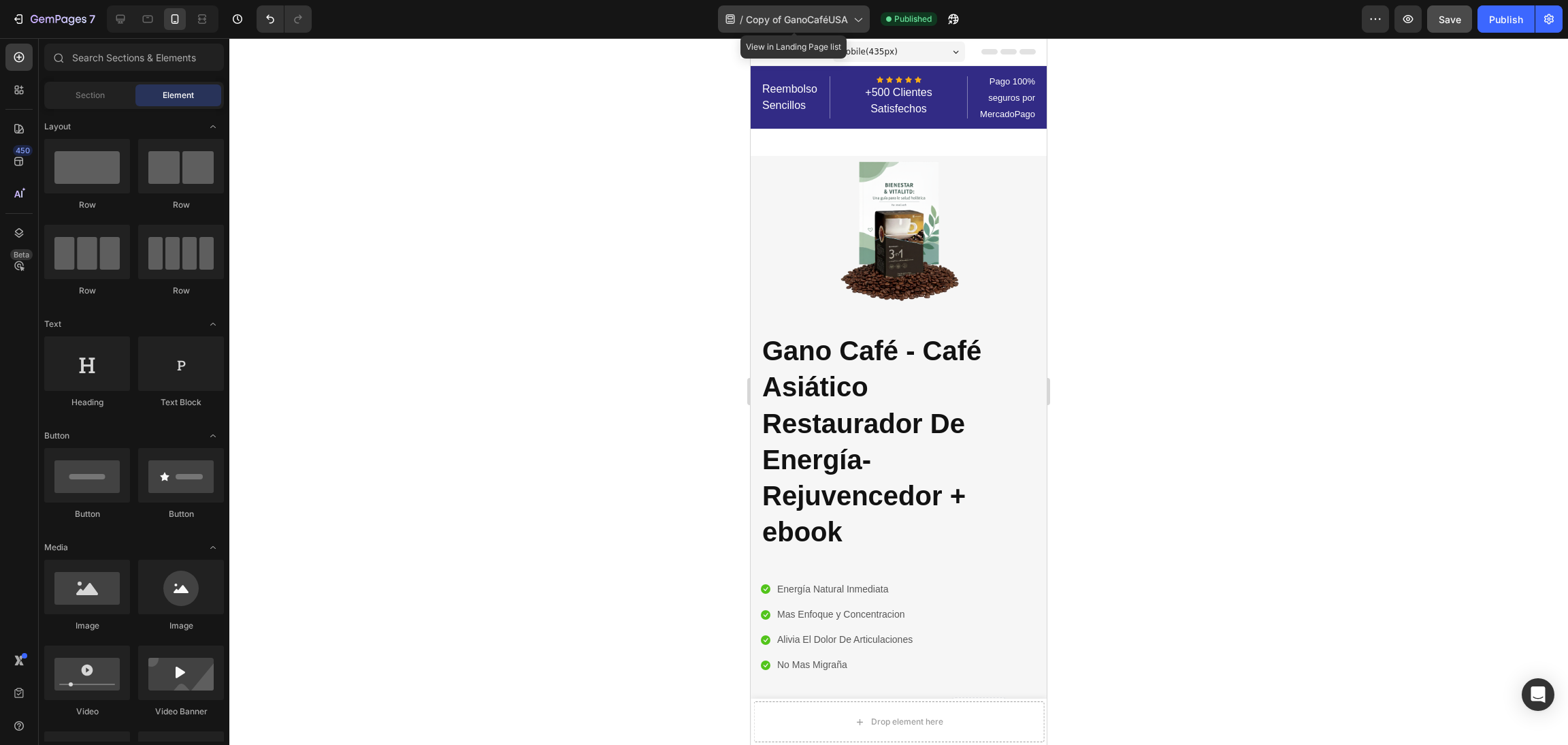
click at [817, 17] on span "Copy of GanoCaféUSA" at bounding box center [797, 19] width 102 height 14
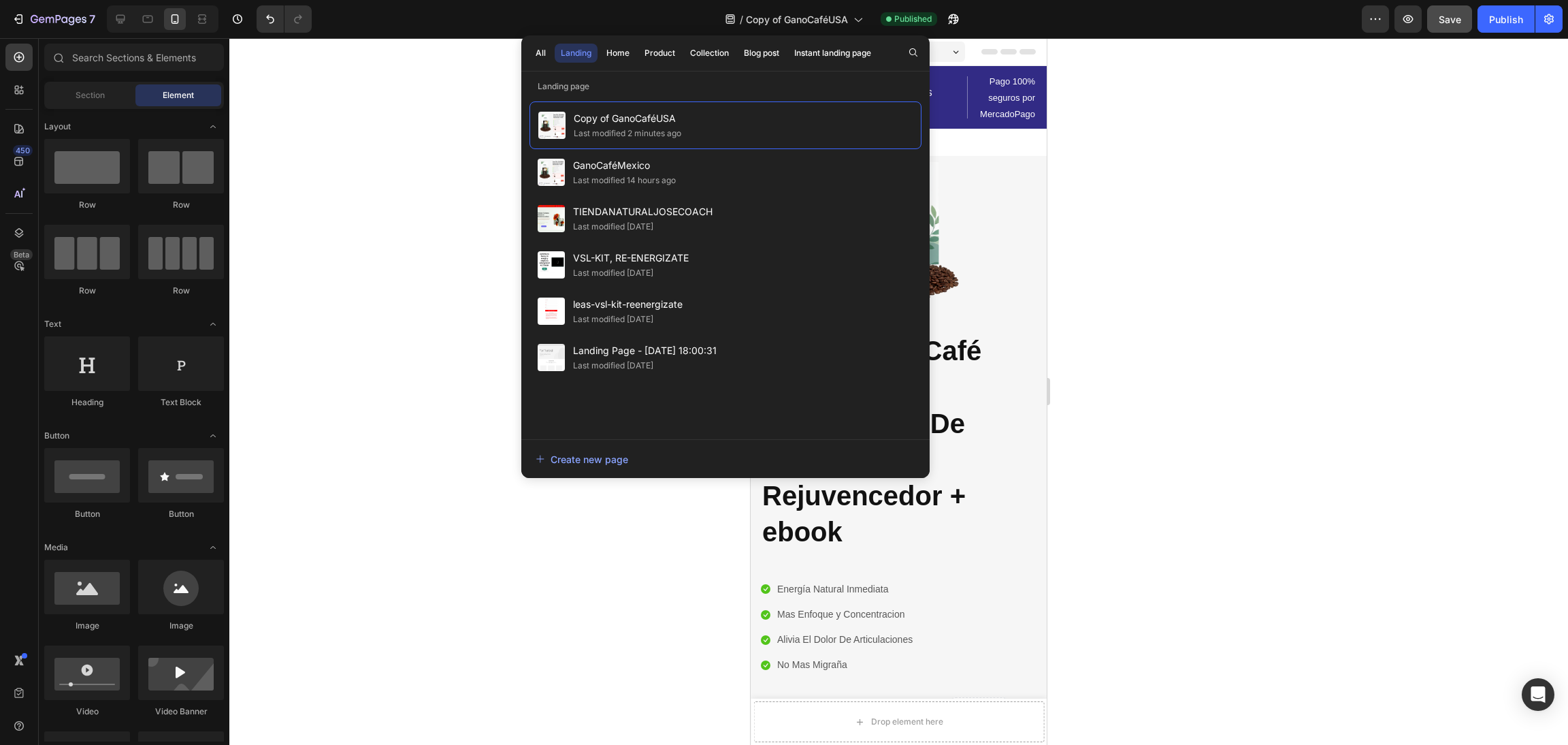
drag, startPoint x: 688, startPoint y: 160, endPoint x: 431, endPoint y: 184, distance: 258.1
click at [431, 184] on div at bounding box center [898, 391] width 1338 height 707
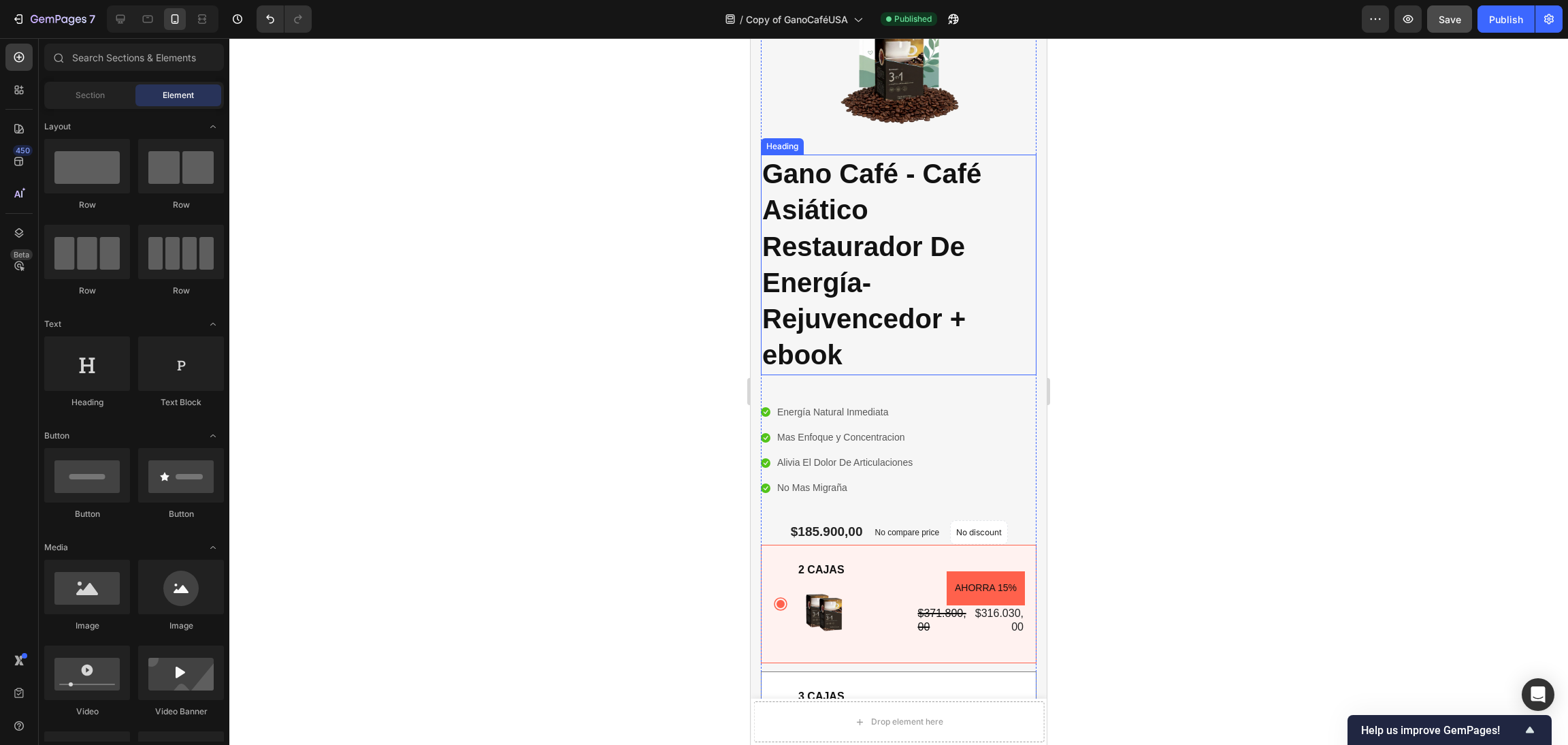
scroll to position [408, 0]
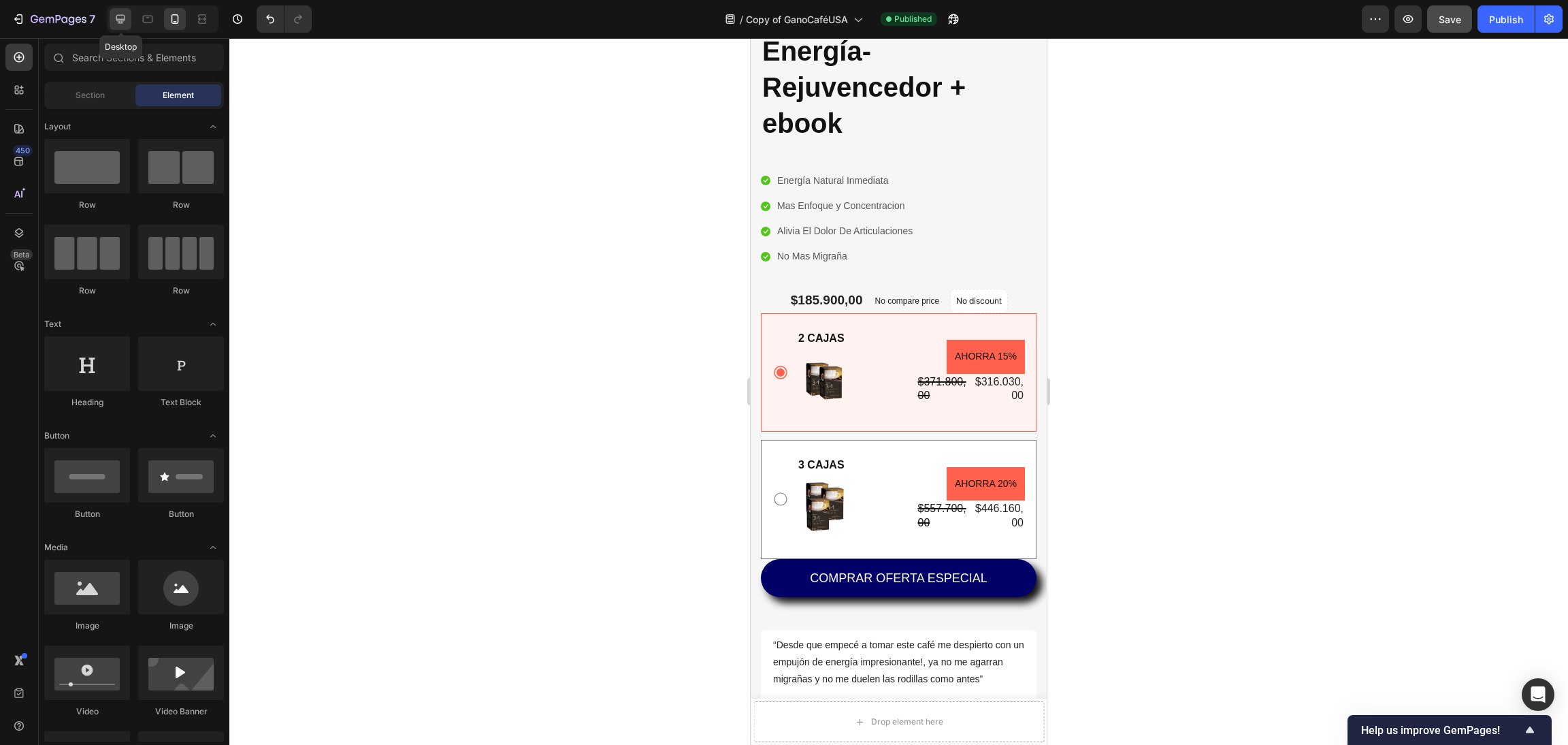
click at [129, 23] on div at bounding box center [120, 19] width 22 height 22
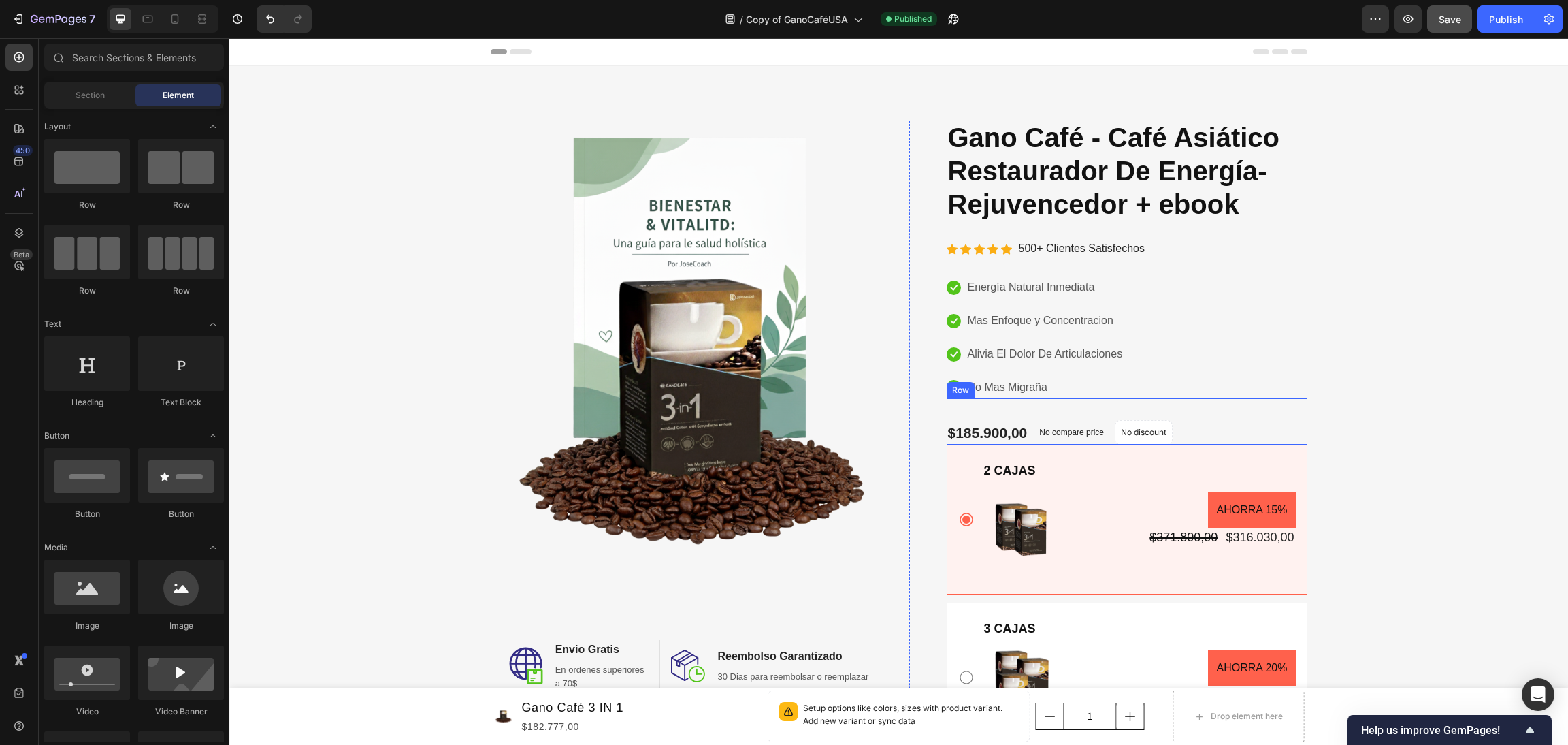
click at [1189, 433] on div "$185.900,00 Product Price Product Price No compare price Compare Price No disco…" at bounding box center [1127, 421] width 361 height 46
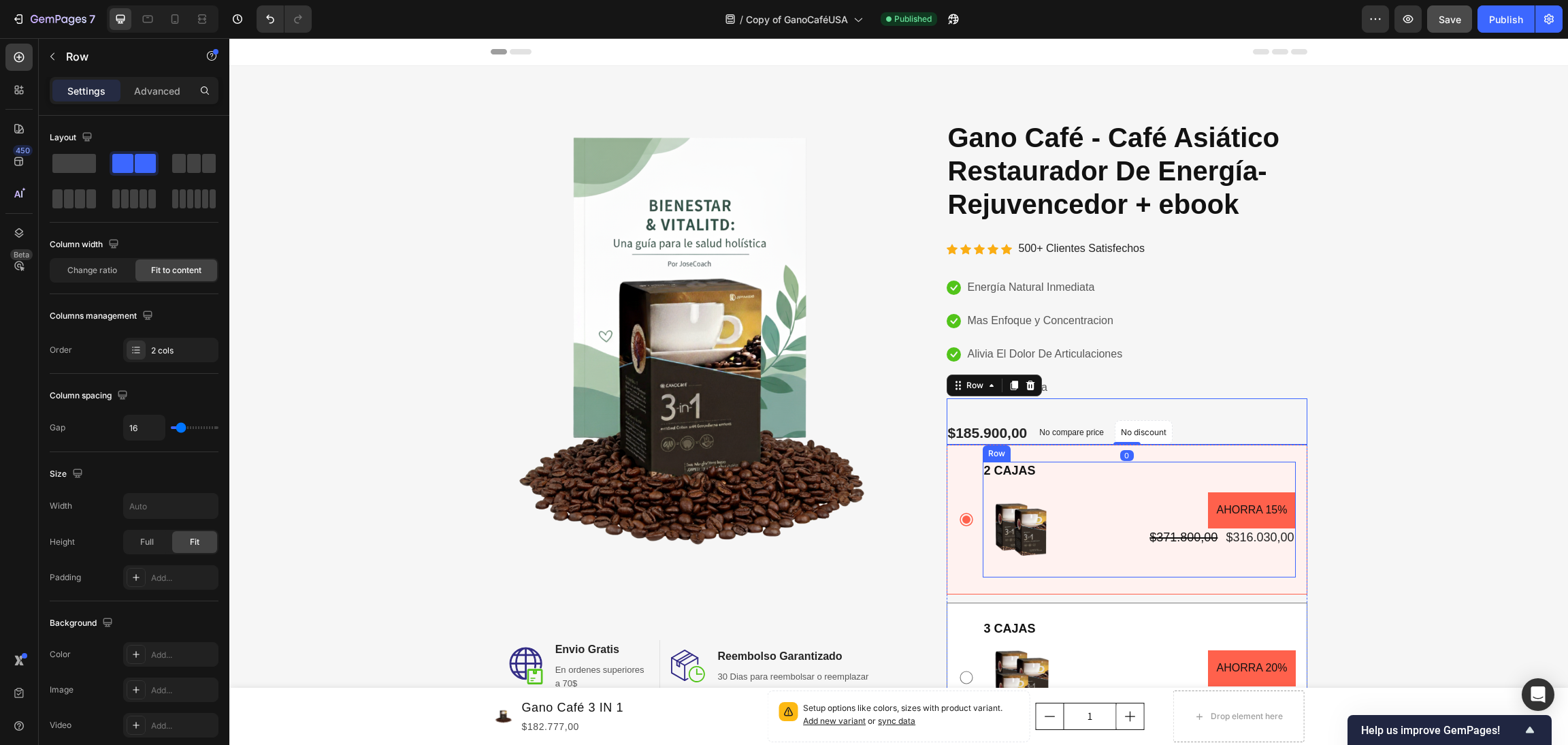
click at [1210, 463] on div "AHORRA 15% Product Badge $371.800,00 Product Price Product Price $316.030,00 Pr…" at bounding box center [1222, 519] width 147 height 116
click at [1201, 450] on div "2 CAJAS Text Block Image AHORRA 15% Product Badge $371.800,00 Product Price Pro…" at bounding box center [1127, 520] width 361 height 150
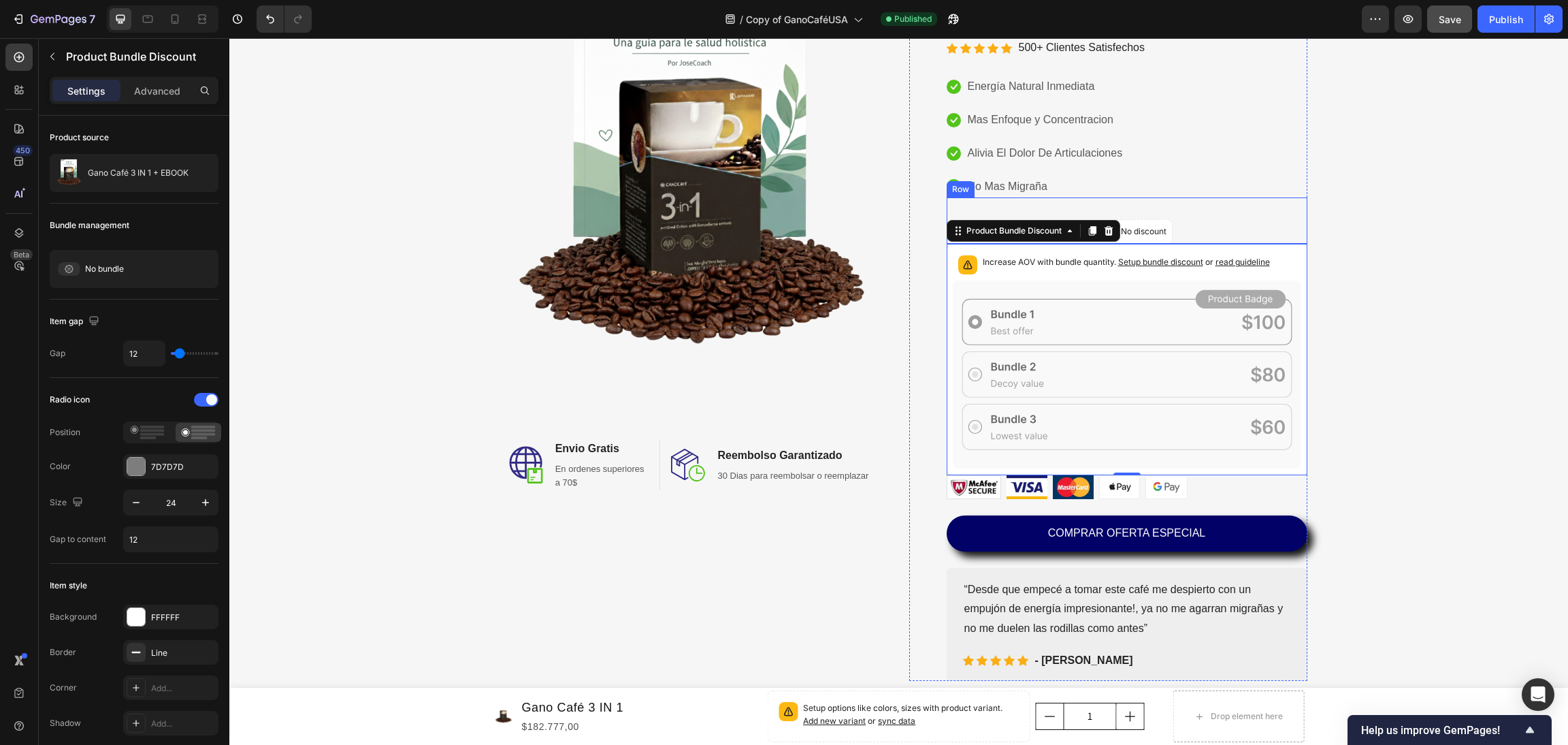
scroll to position [205, 0]
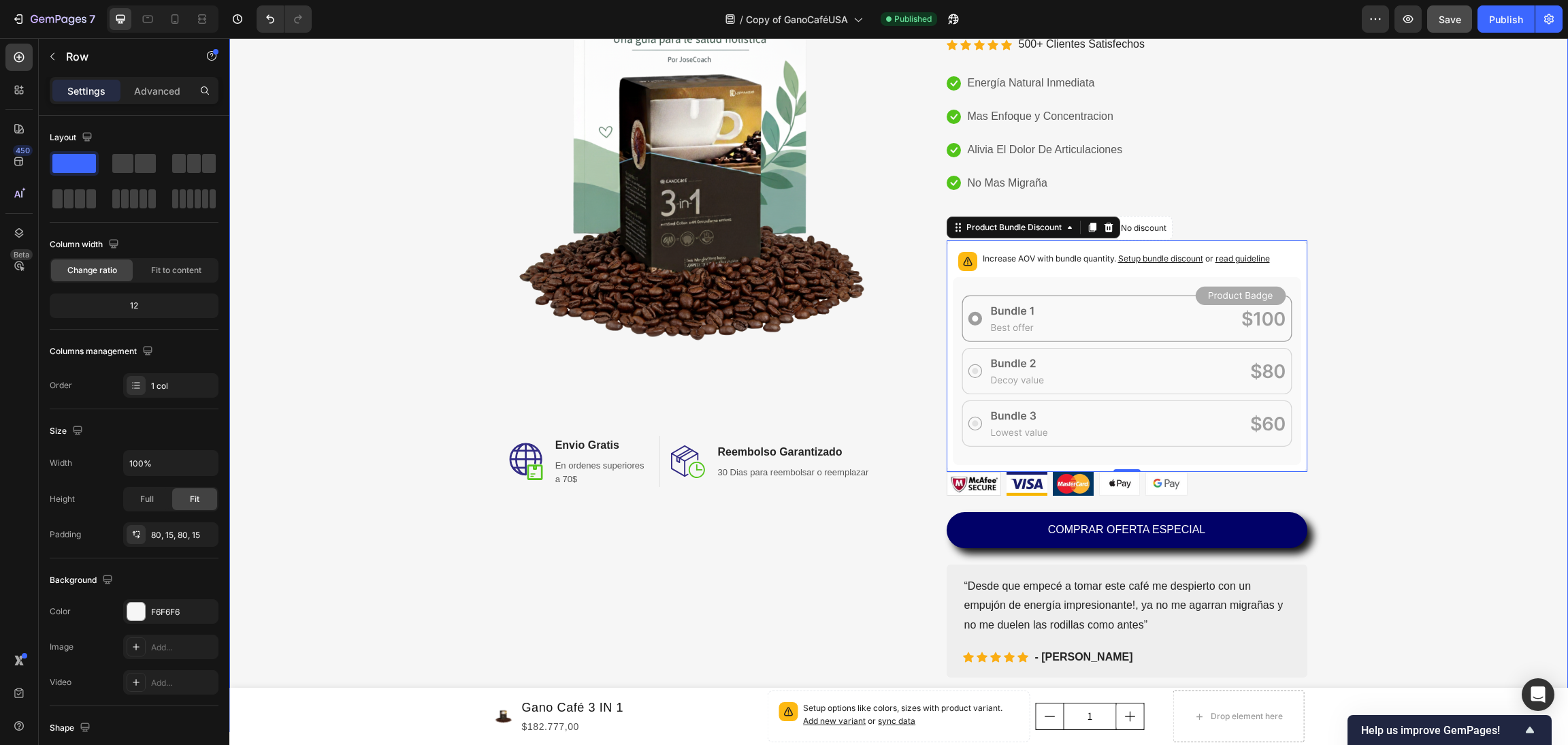
click at [1390, 363] on div "Image Image Envio Gratis Heading En ordenes superiores a 70$ Text block Row Ima…" at bounding box center [898, 296] width 1319 height 762
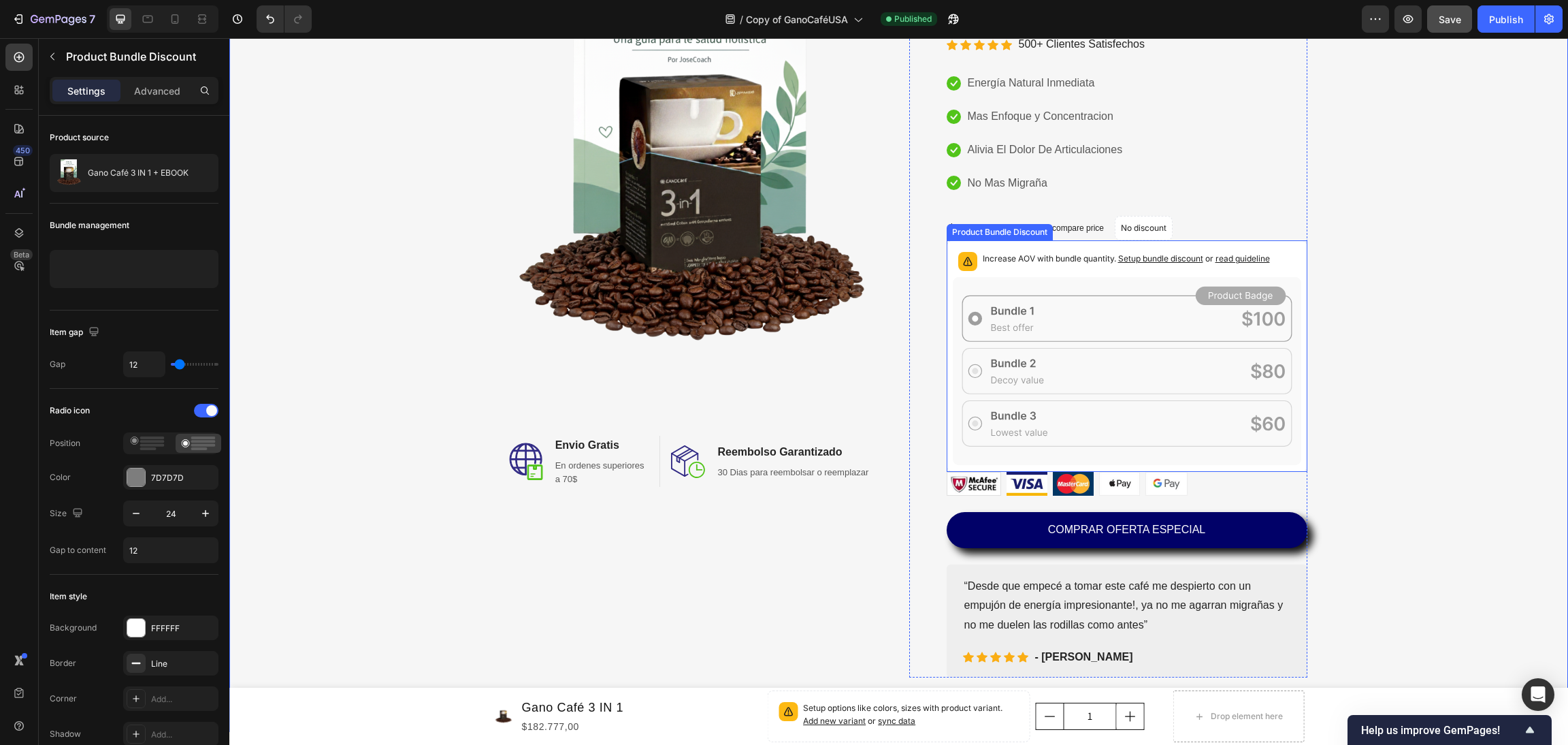
click at [1098, 261] on p "Increase AOV with bundle quantity. Setup bundle discount or read guideline" at bounding box center [1126, 258] width 287 height 14
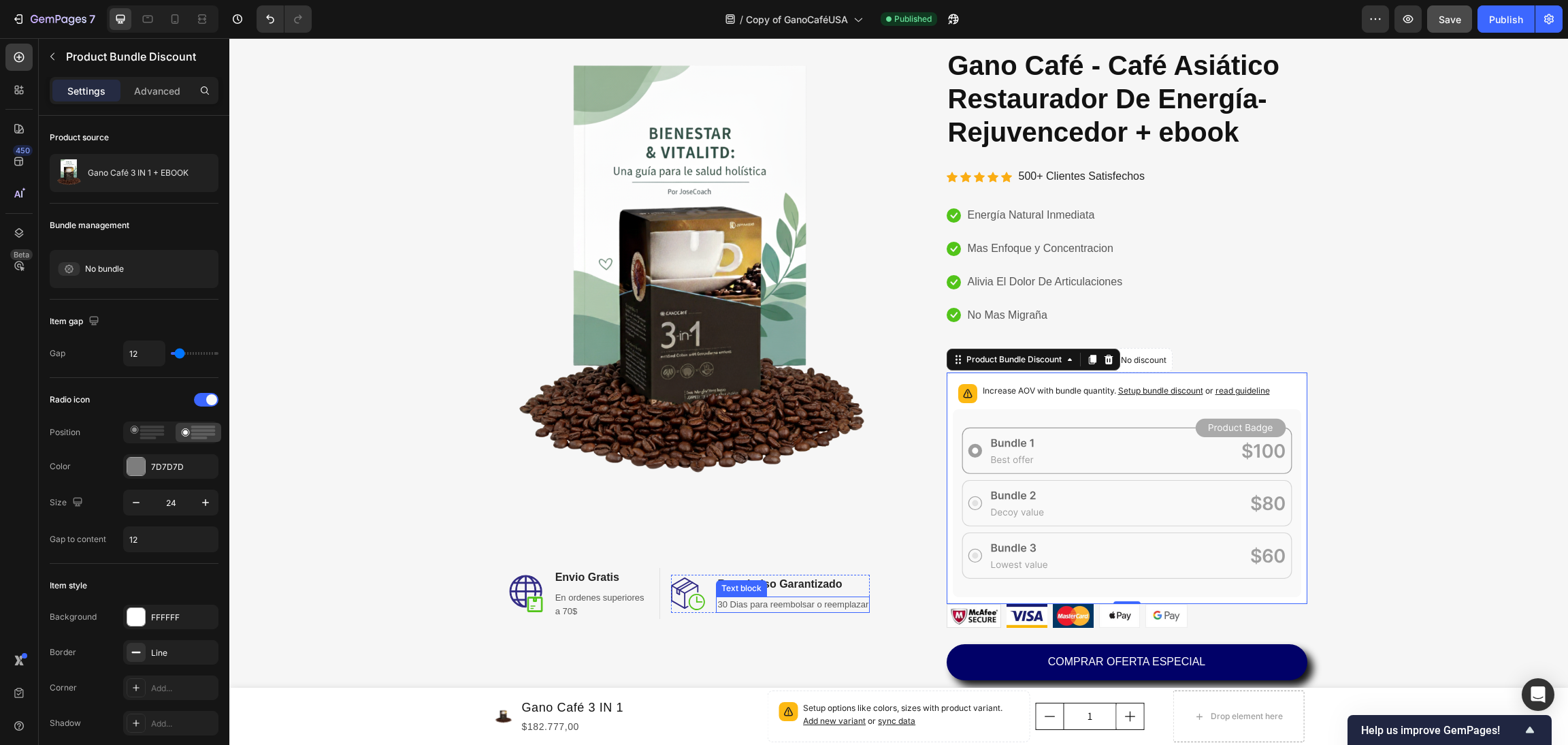
scroll to position [0, 0]
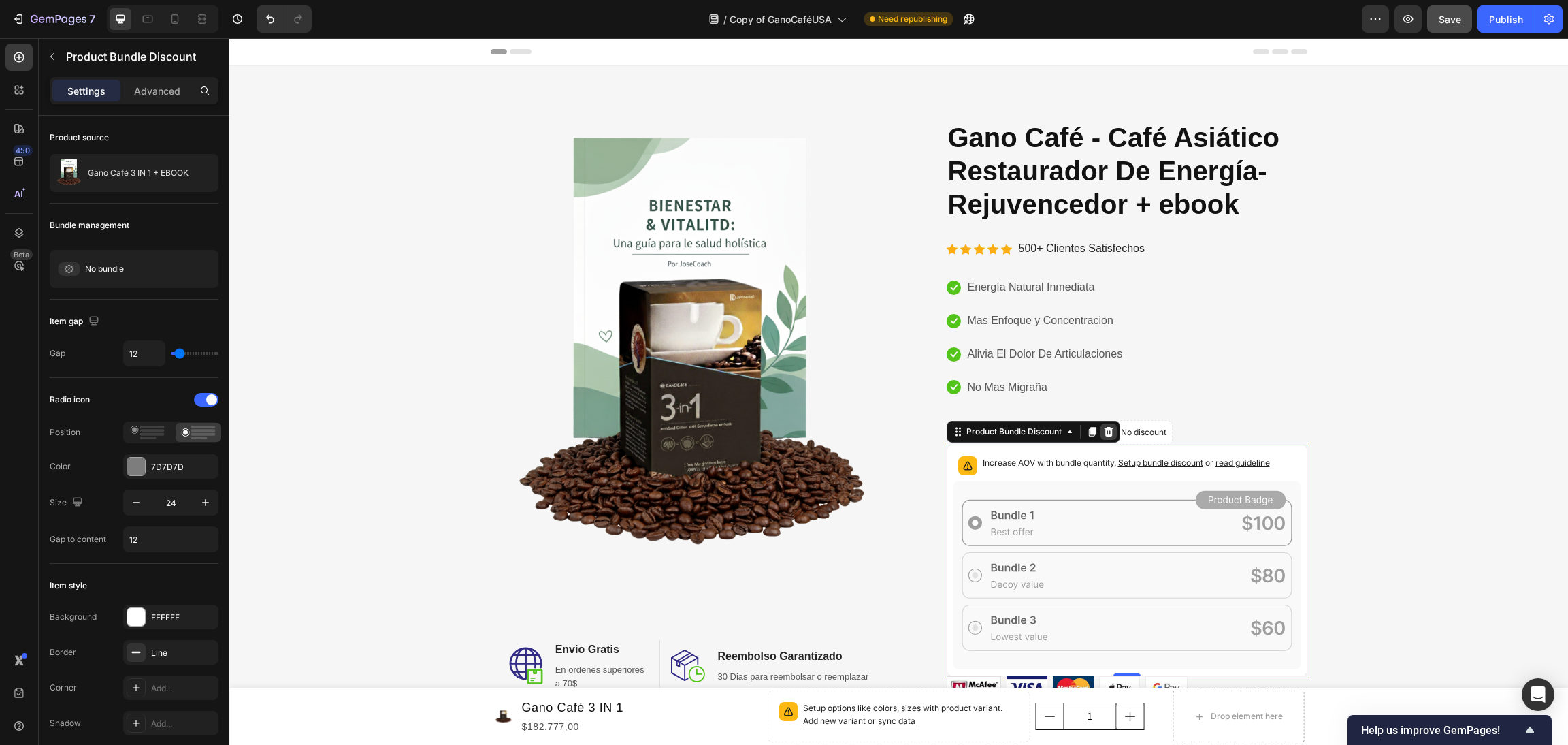
click at [1104, 430] on icon at bounding box center [1108, 431] width 9 height 10
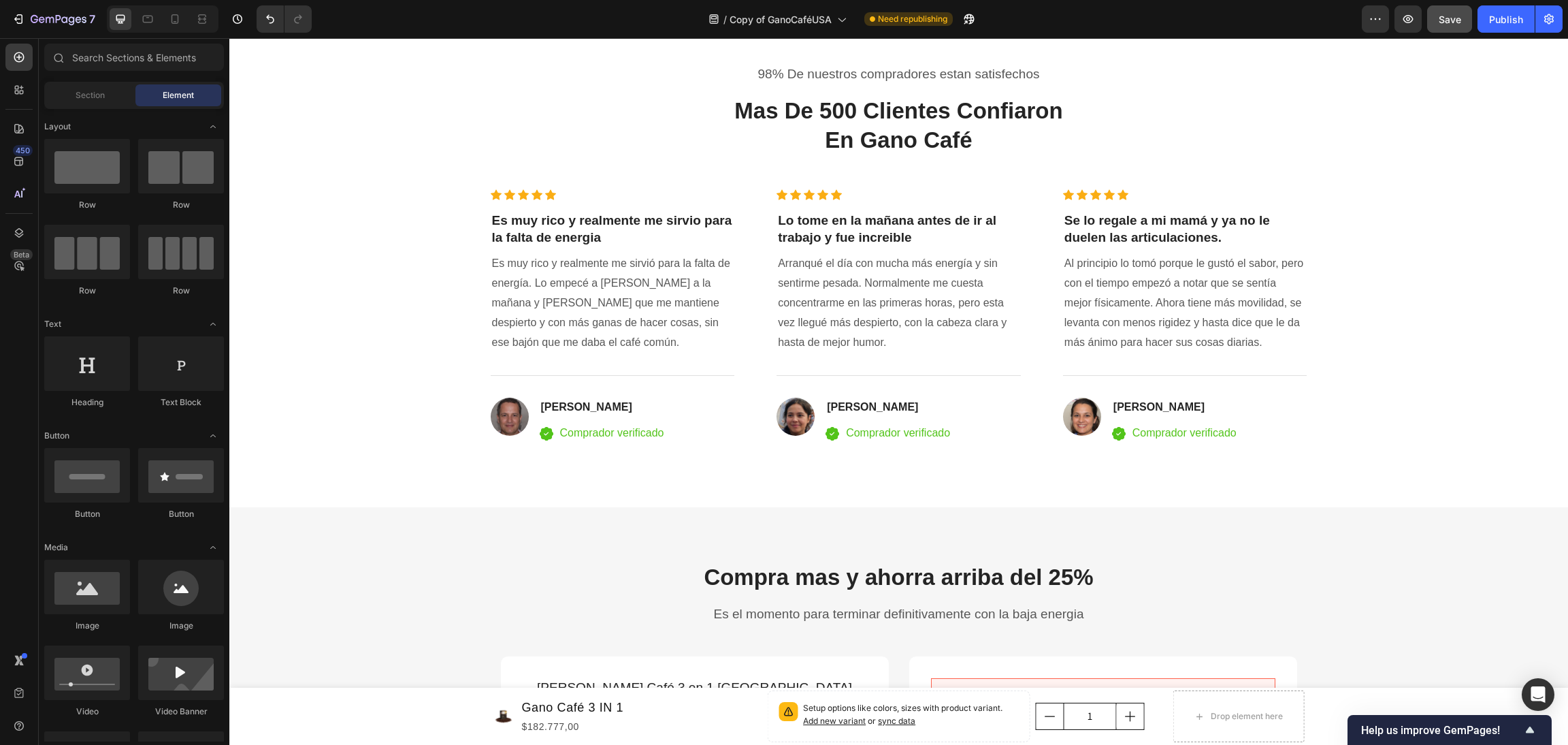
scroll to position [3371, 0]
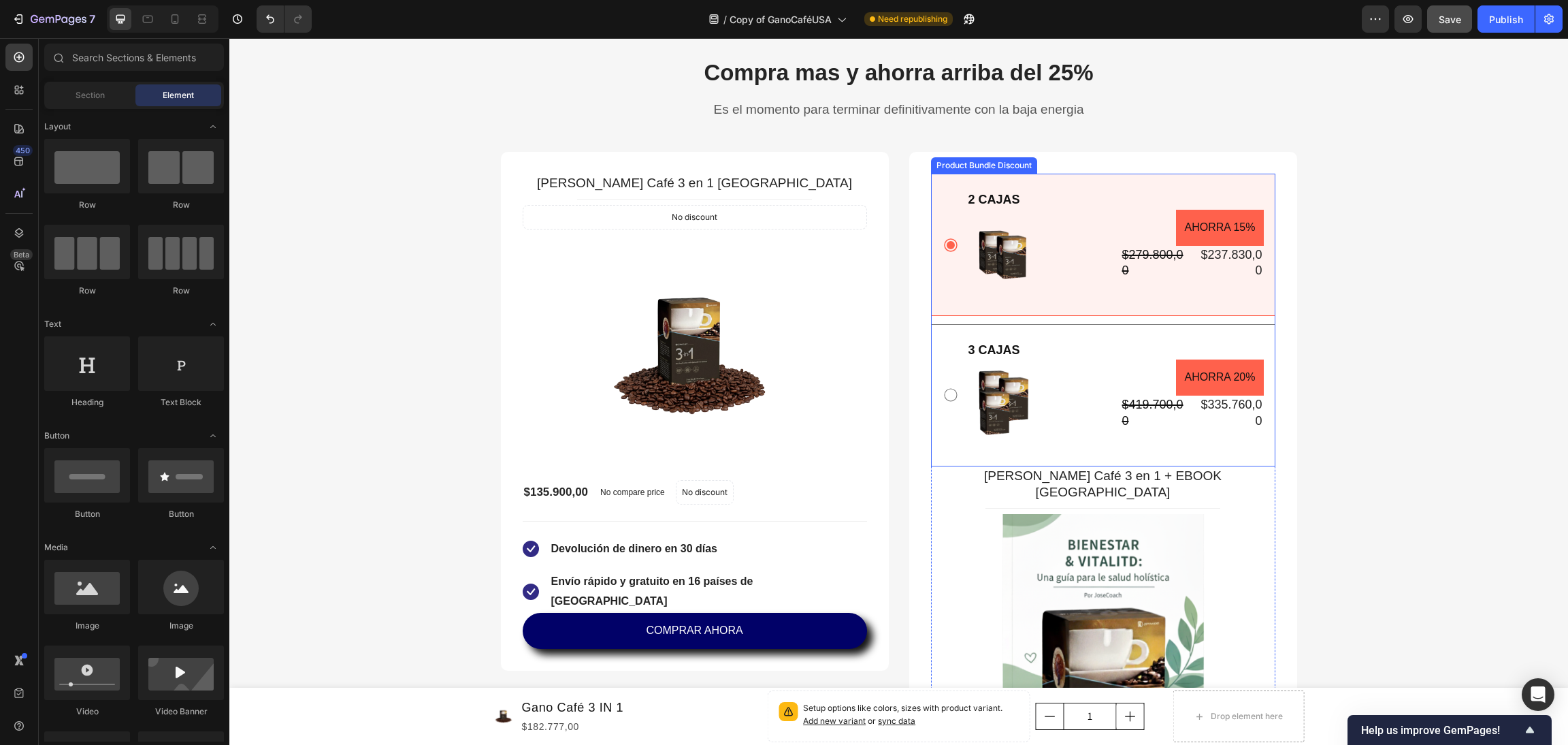
click at [1145, 181] on div "2 CAJAS Text Block Image AHORRA 15% Product Badge $279.800,00 Product Price Pro…" at bounding box center [1103, 245] width 345 height 142
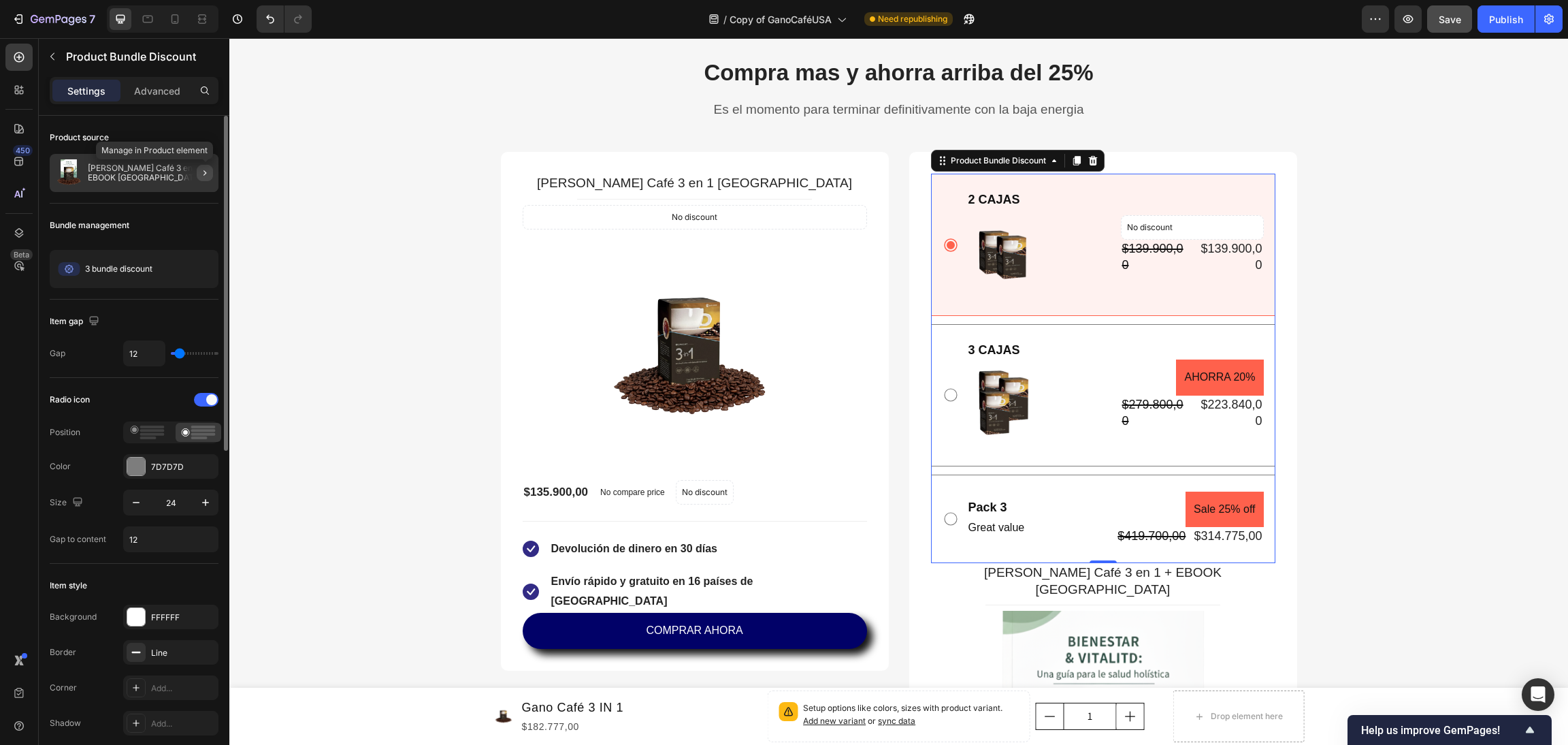
click at [210, 173] on icon "button" at bounding box center [205, 173] width 11 height 11
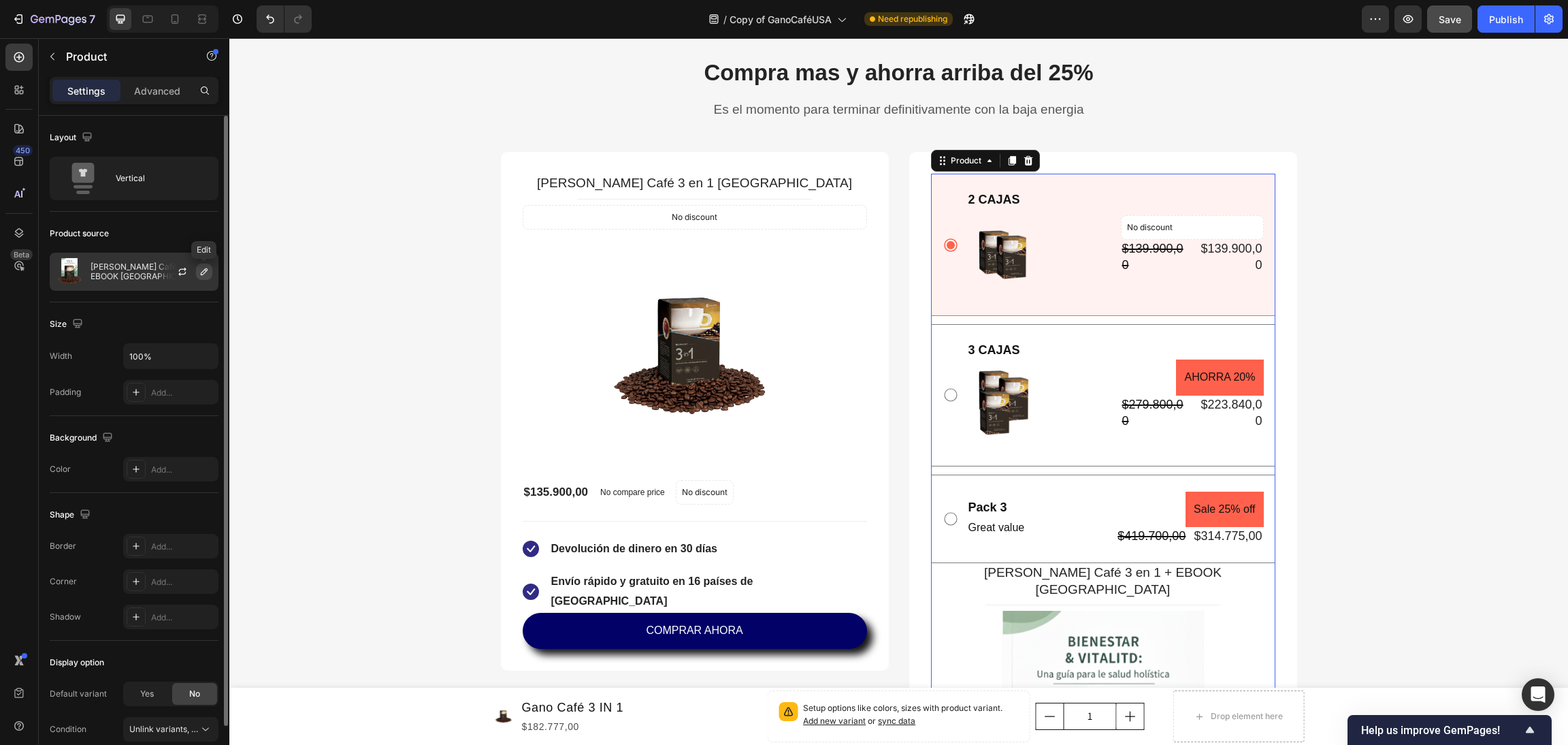
click at [204, 273] on icon "button" at bounding box center [204, 271] width 7 height 7
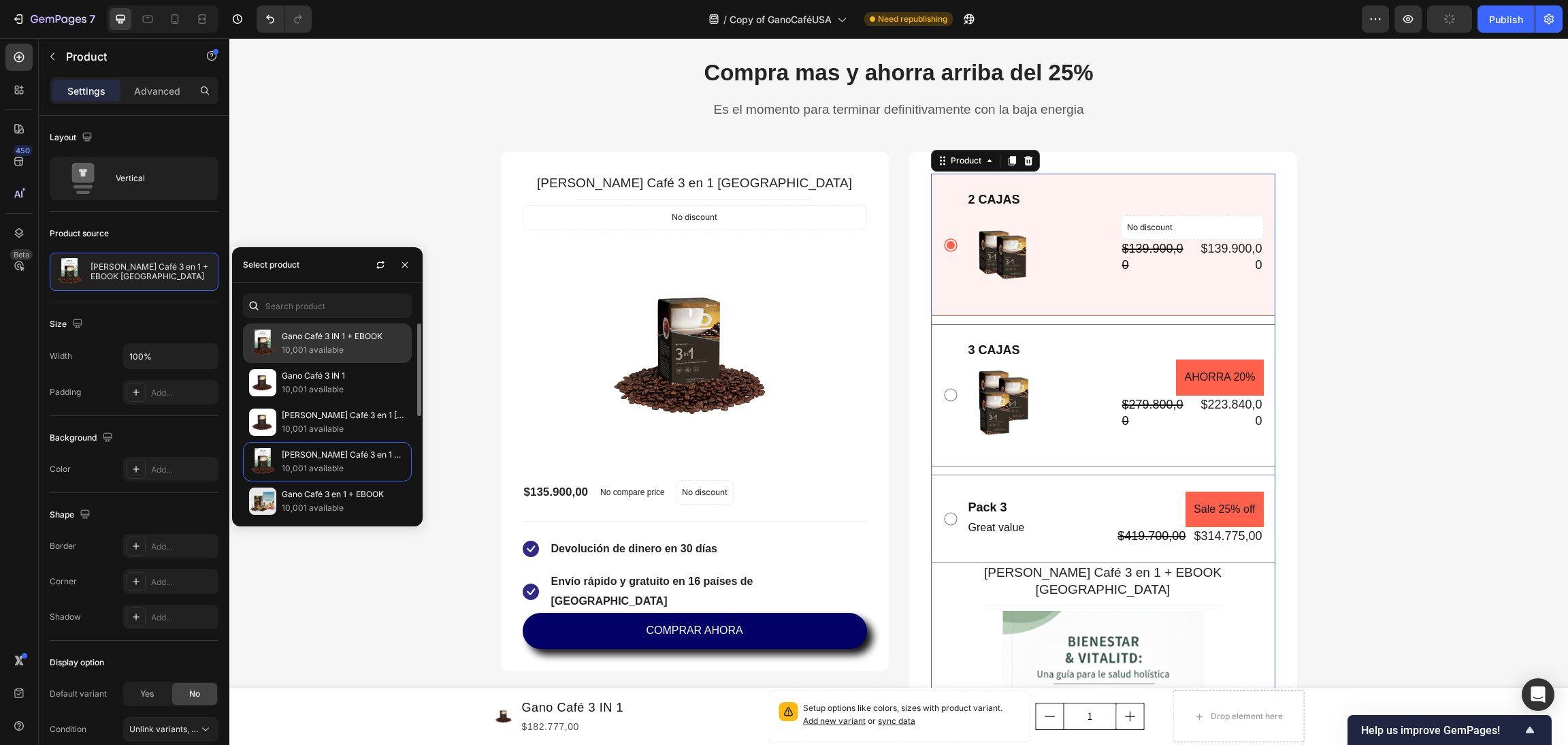
click at [386, 339] on p "Gano Café 3 IN 1 + EBOOK" at bounding box center [344, 337] width 124 height 14
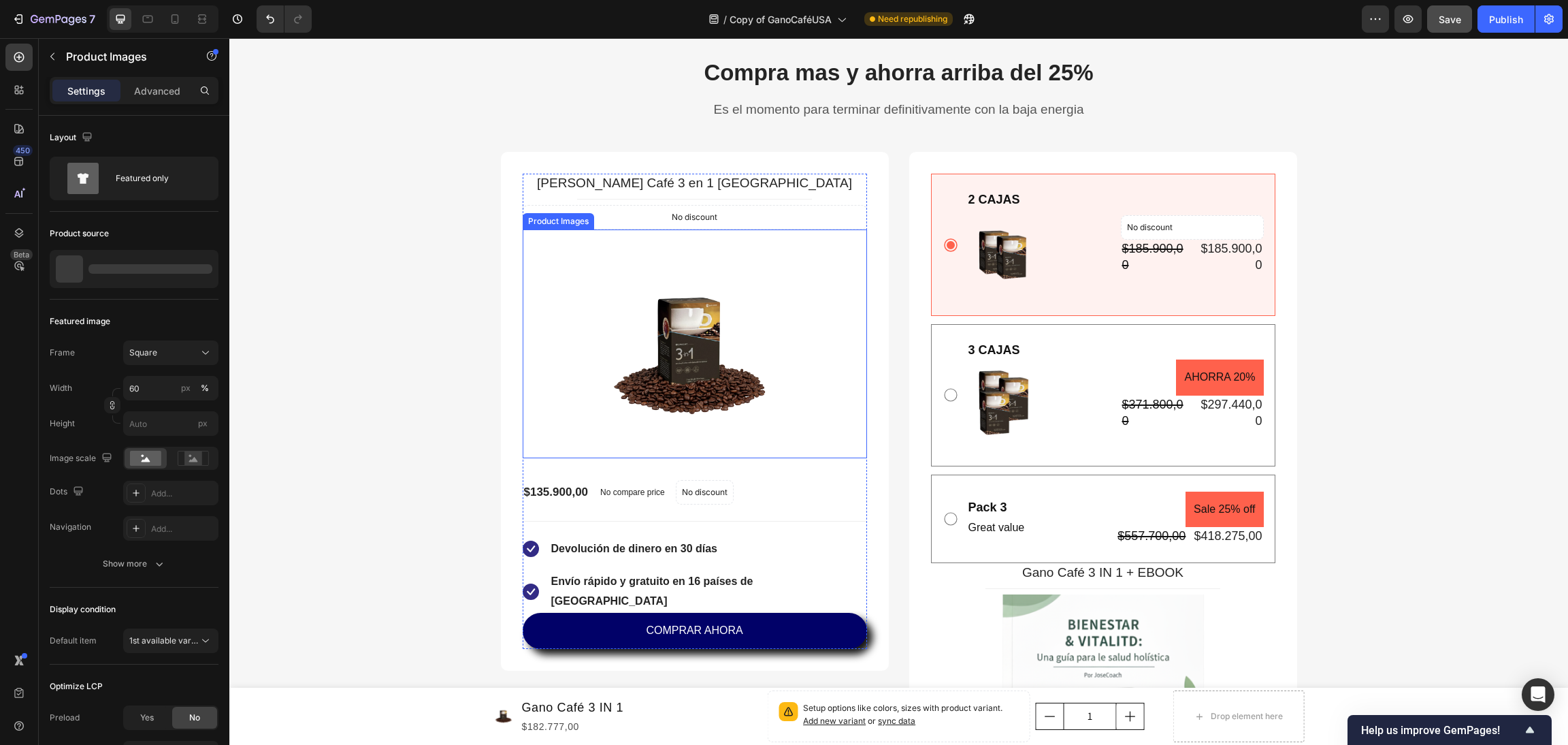
click at [723, 434] on img at bounding box center [695, 355] width 207 height 207
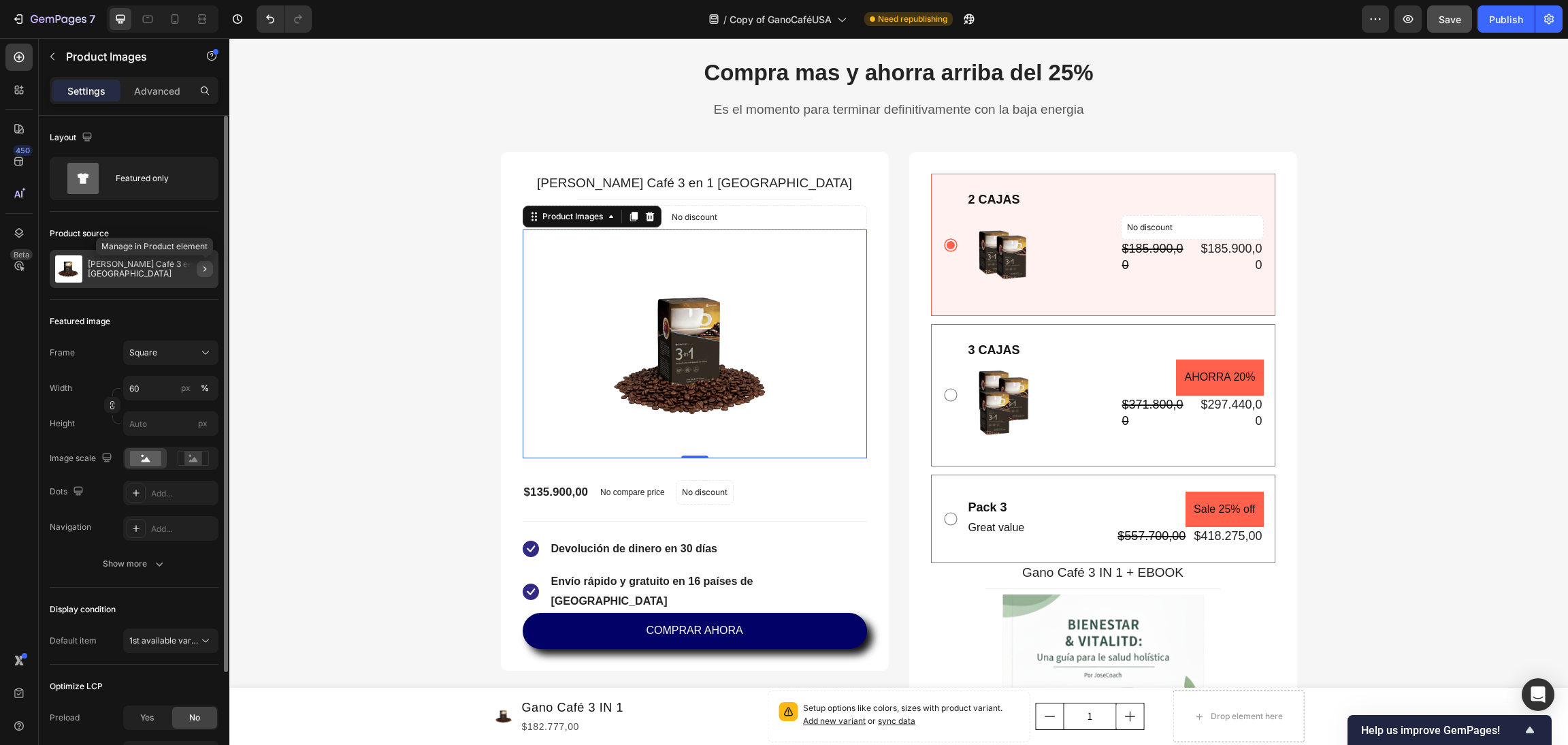
click at [199, 269] on icon "button" at bounding box center [205, 269] width 11 height 11
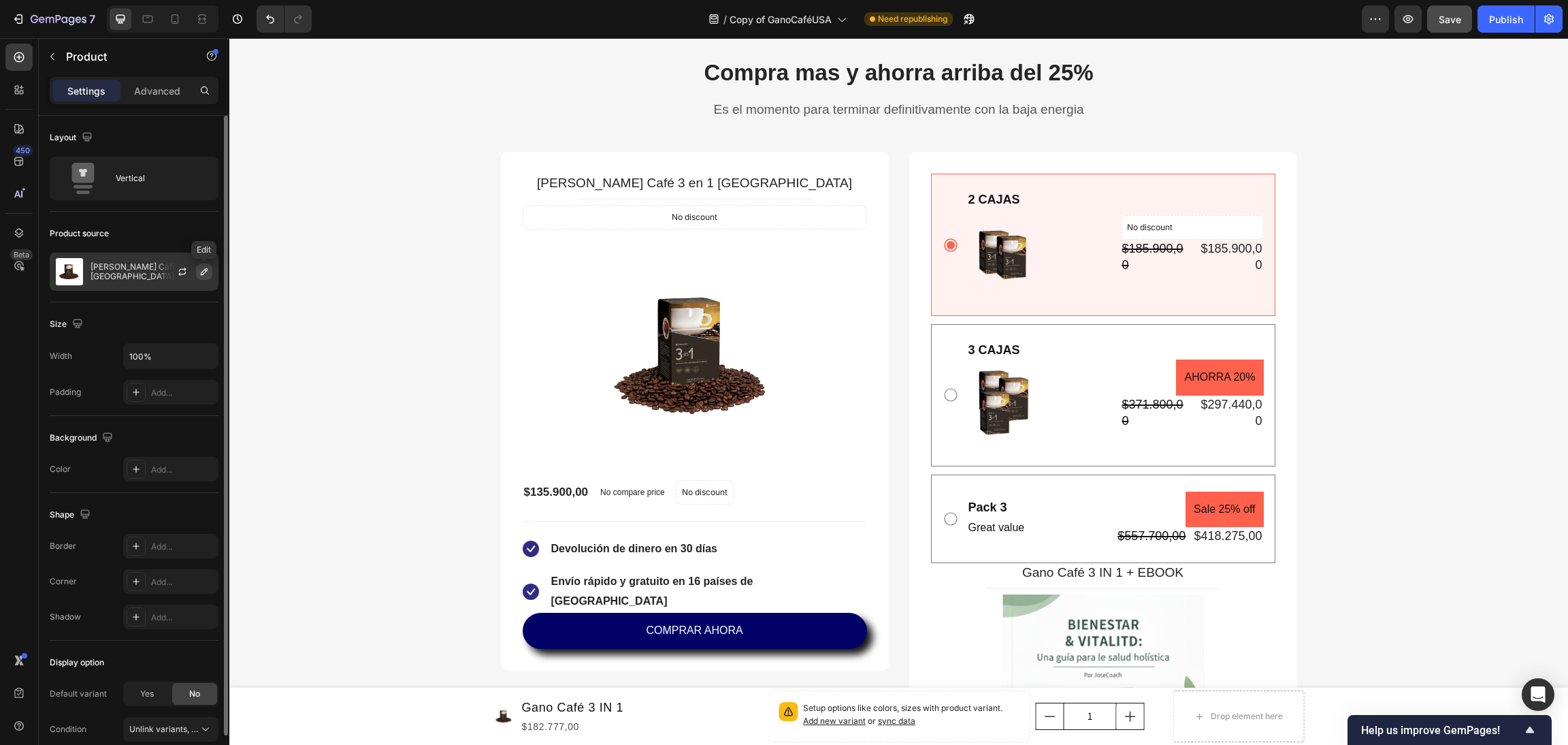
click at [202, 273] on icon "button" at bounding box center [204, 271] width 11 height 11
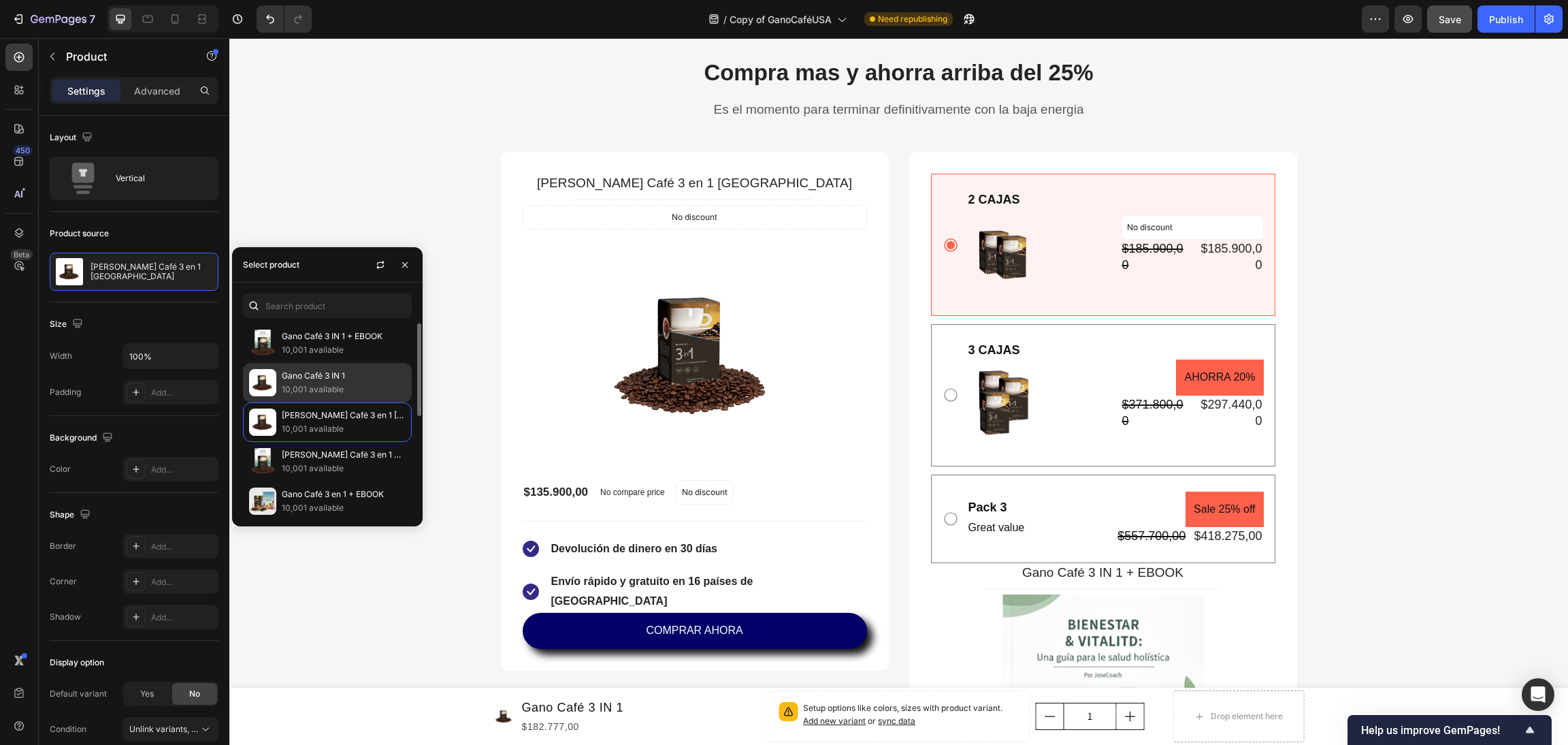
click at [387, 386] on p "10,001 available" at bounding box center [344, 390] width 124 height 14
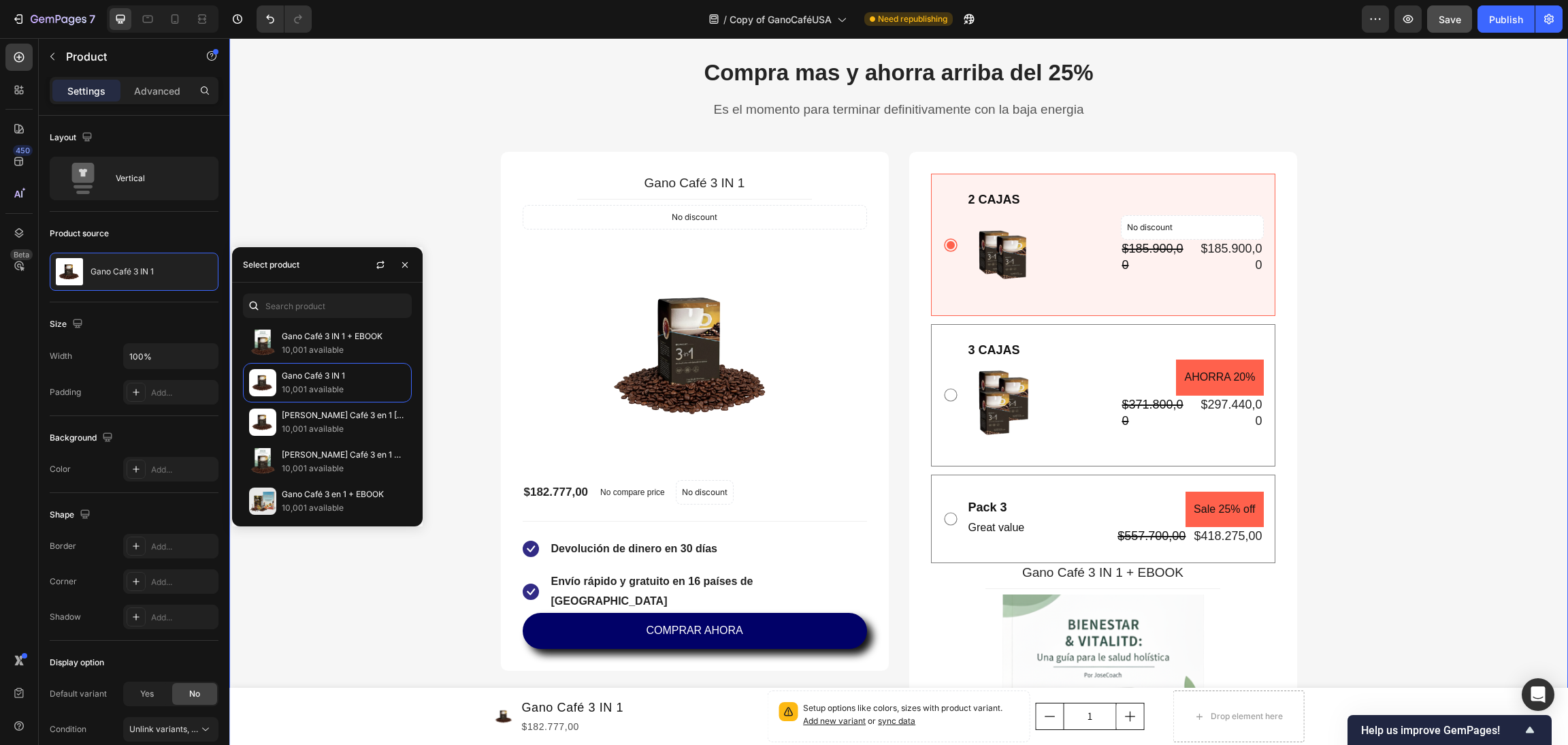
click at [362, 189] on div "Compra mas y ahorra arriba del 25% Heading Es el momento para terminar definiti…" at bounding box center [898, 636] width 1319 height 1158
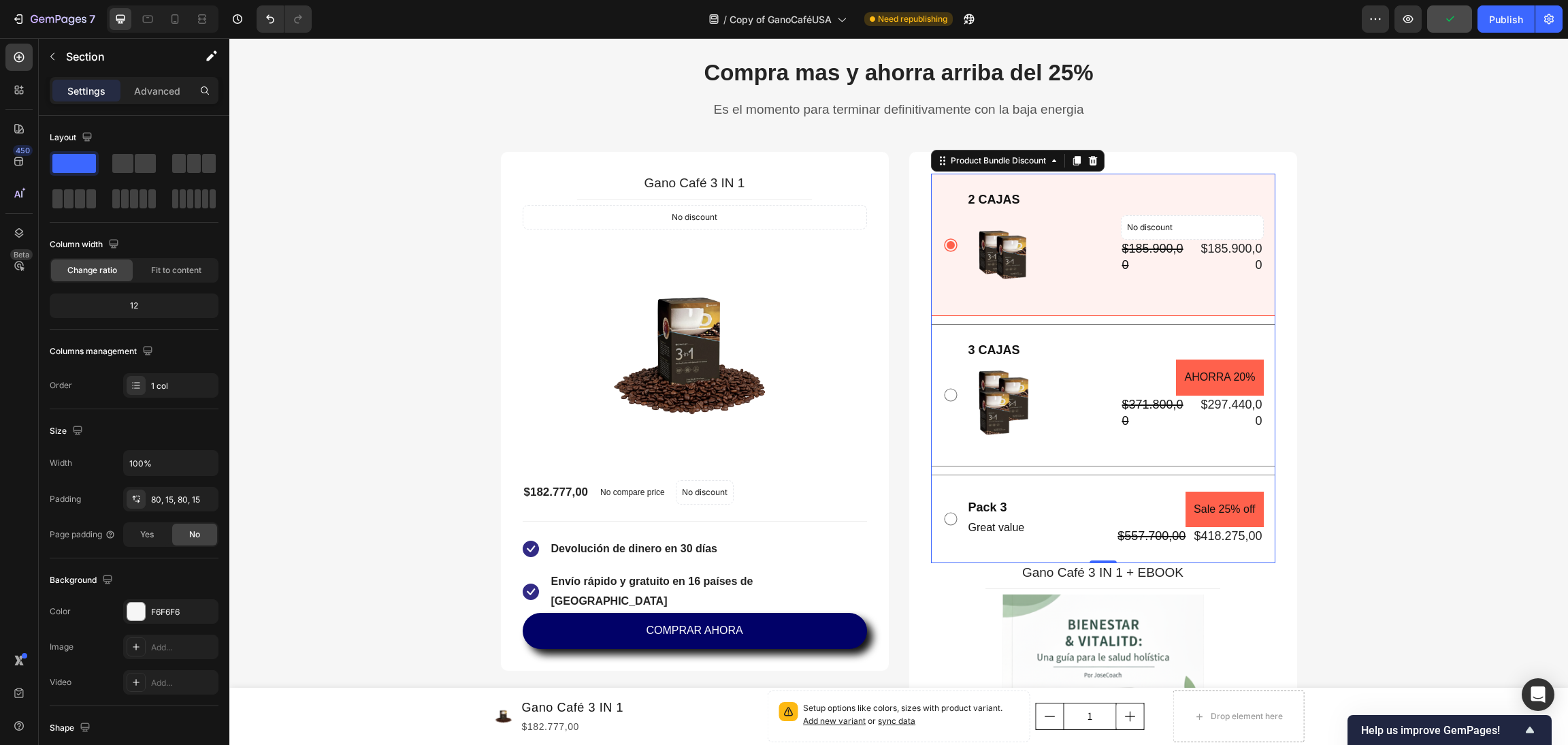
click at [1194, 182] on div "2 CAJAS Text Block Image No discount Not be displayed when published Product Ba…" at bounding box center [1103, 245] width 345 height 142
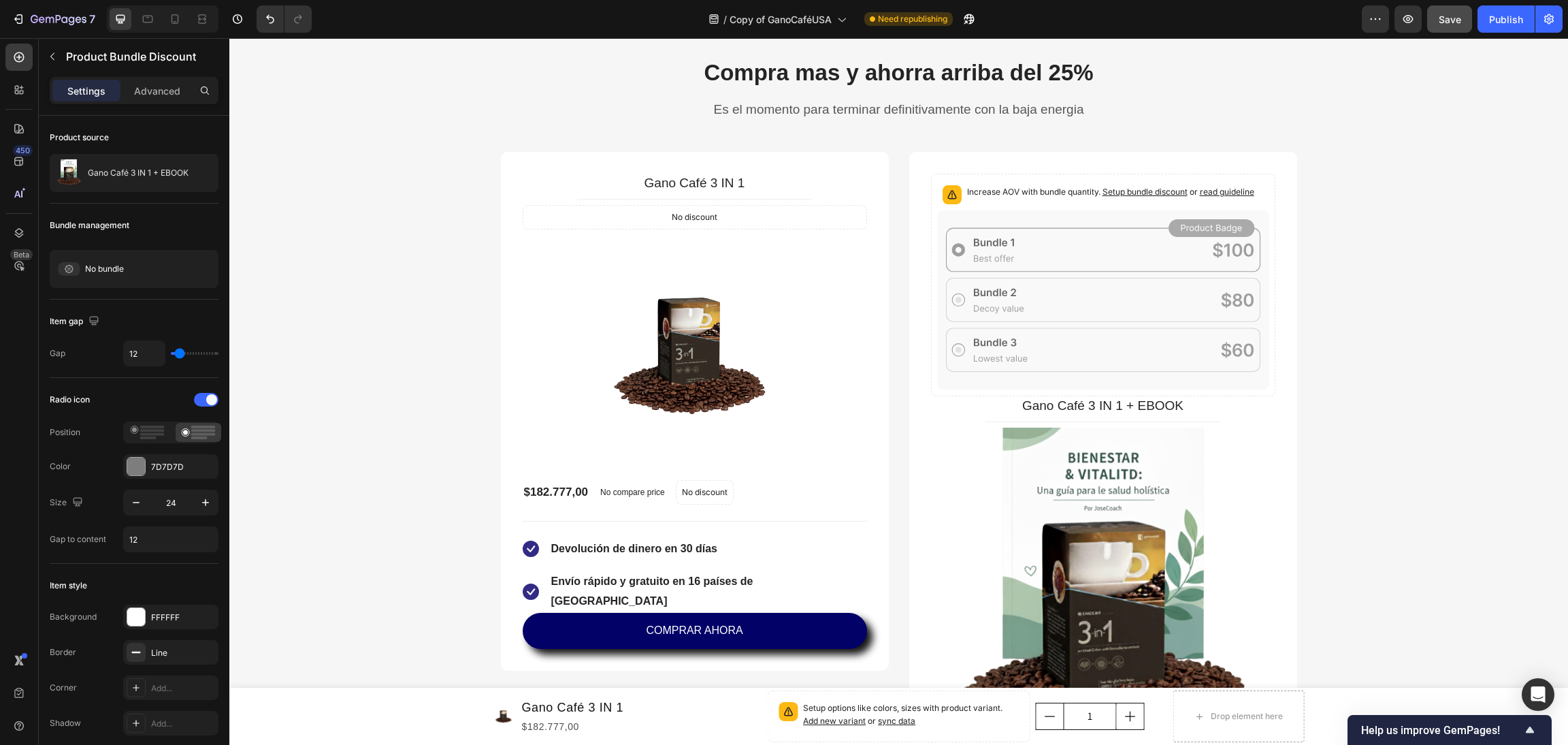
click at [972, 177] on div "Increase AOV with bundle quantity. Setup bundle discount or read guideline" at bounding box center [1103, 285] width 345 height 223
click at [1117, 377] on icon at bounding box center [1103, 300] width 332 height 179
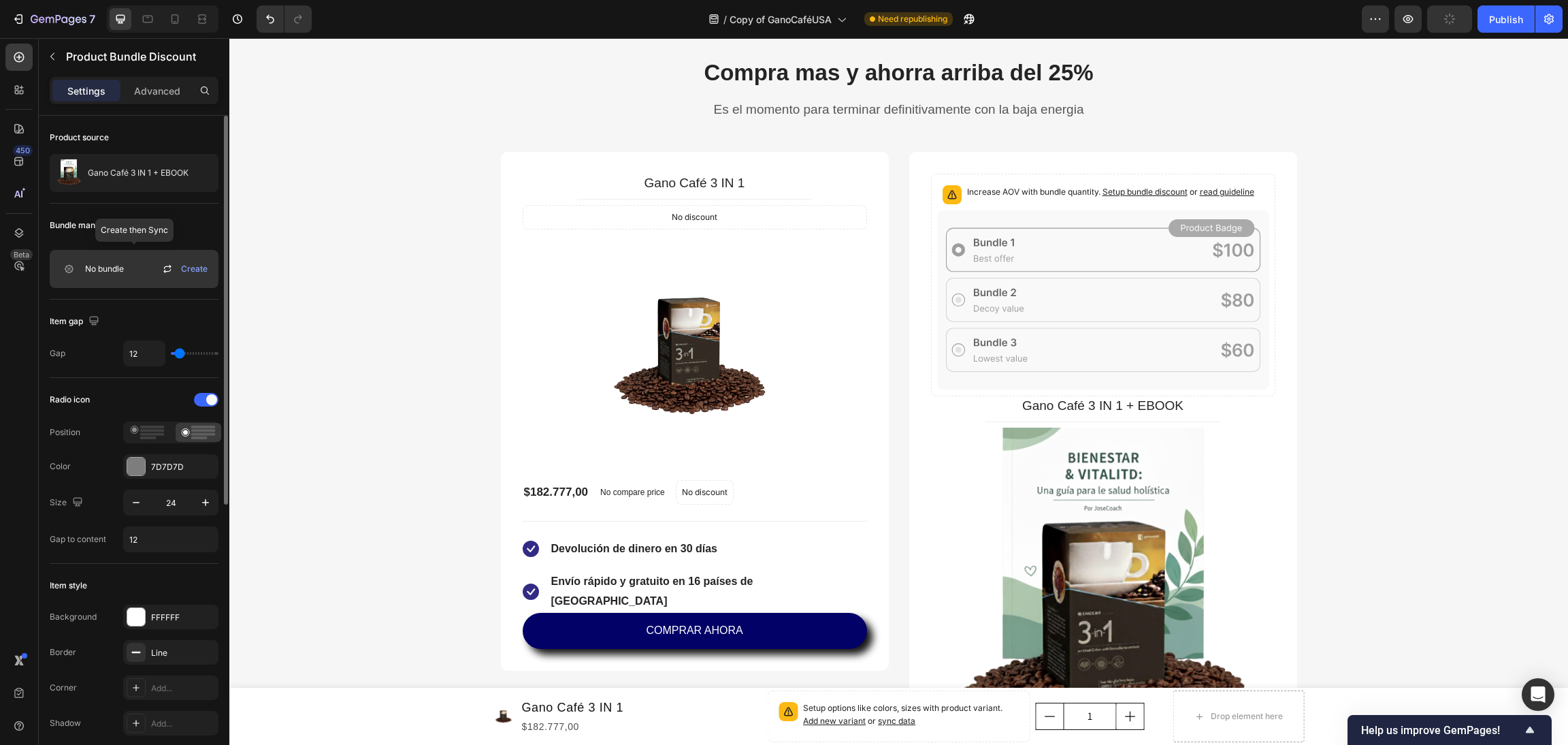
click at [204, 268] on span "Create" at bounding box center [194, 269] width 27 height 12
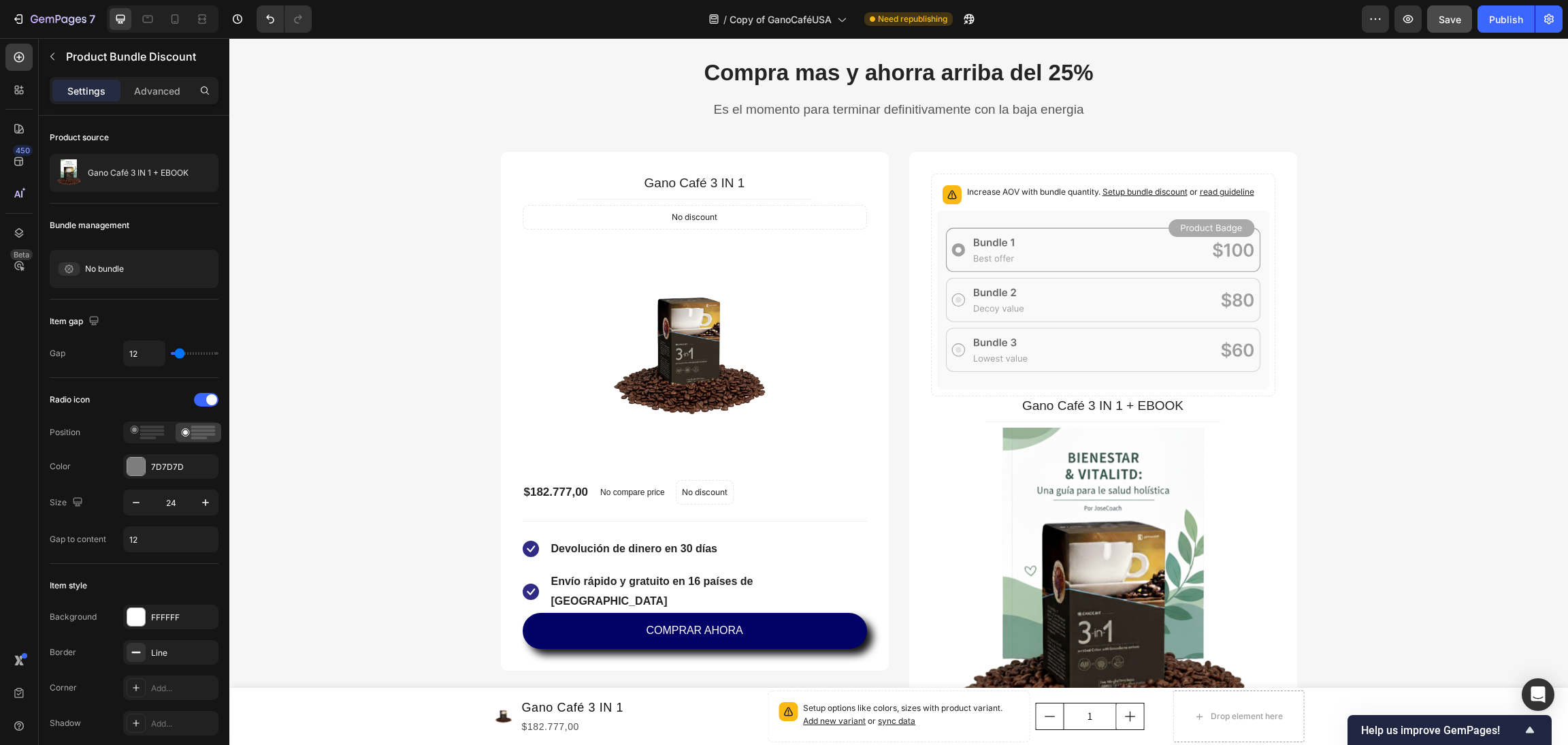
click at [1132, 269] on icon at bounding box center [1103, 300] width 332 height 179
click at [1103, 187] on span "Setup bundle discount" at bounding box center [1145, 191] width 85 height 10
click at [1052, 487] on img at bounding box center [1103, 599] width 345 height 345
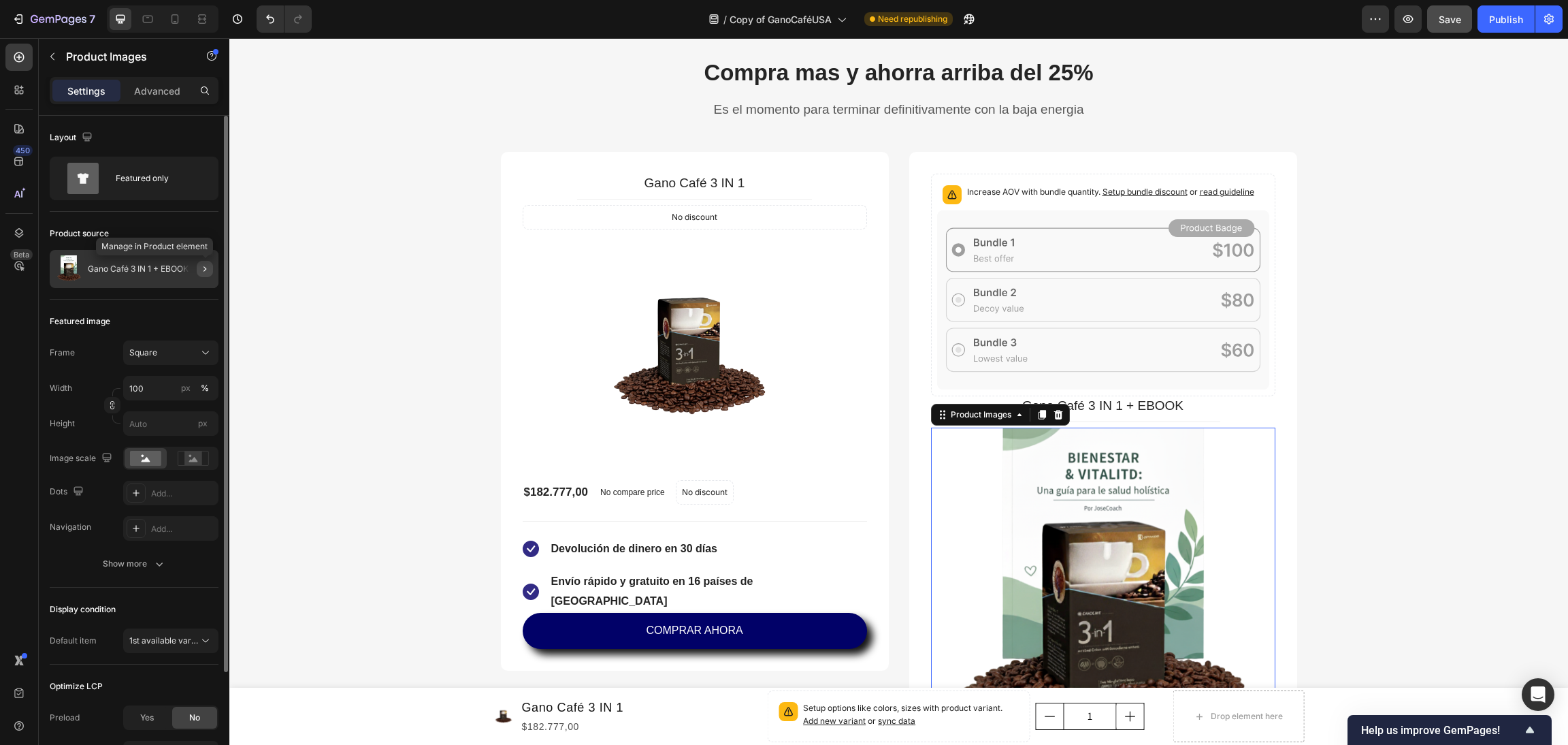
click at [203, 271] on icon "button" at bounding box center [205, 269] width 11 height 11
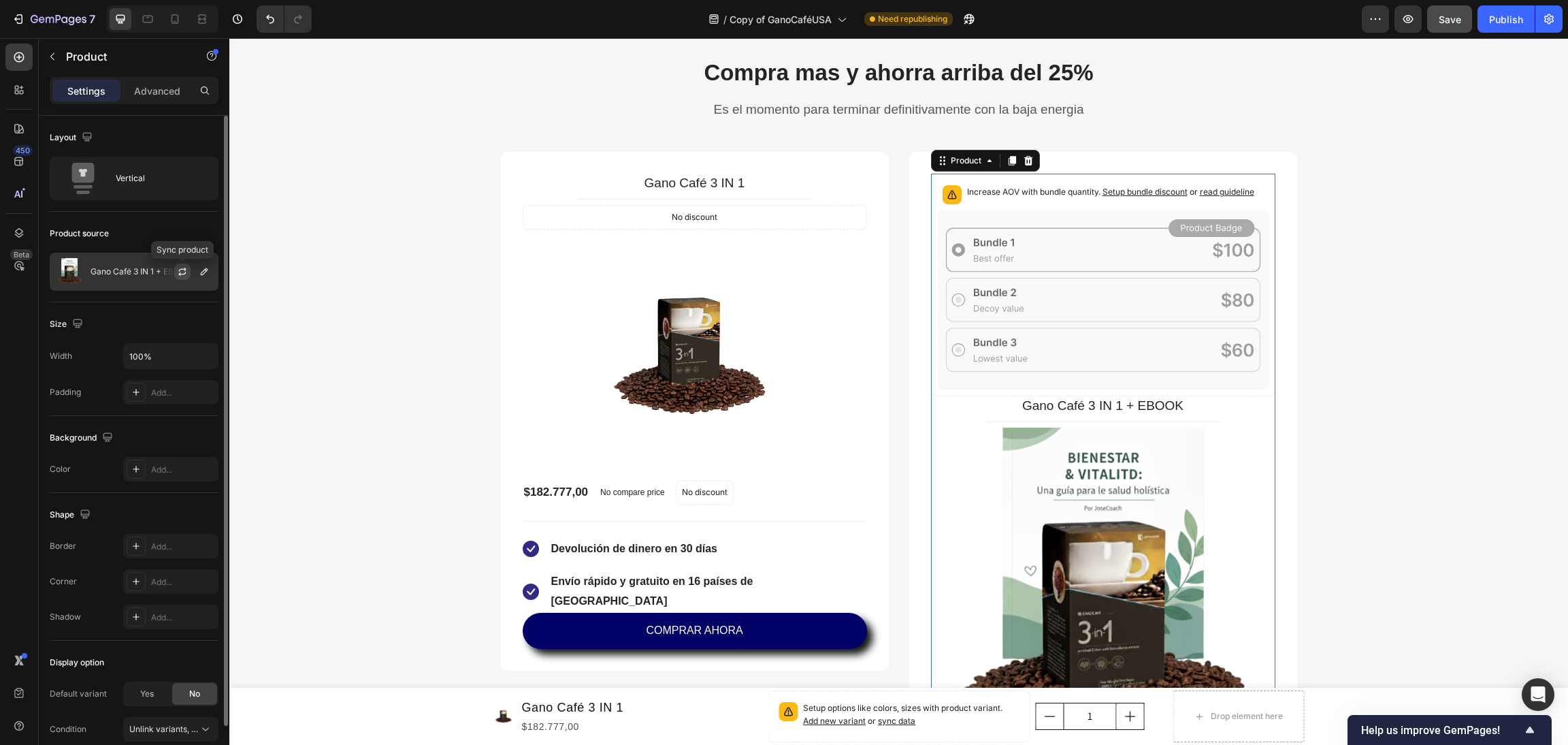
click at [181, 277] on icon "button" at bounding box center [183, 271] width 11 height 11
click at [1020, 368] on icon at bounding box center [1103, 300] width 332 height 179
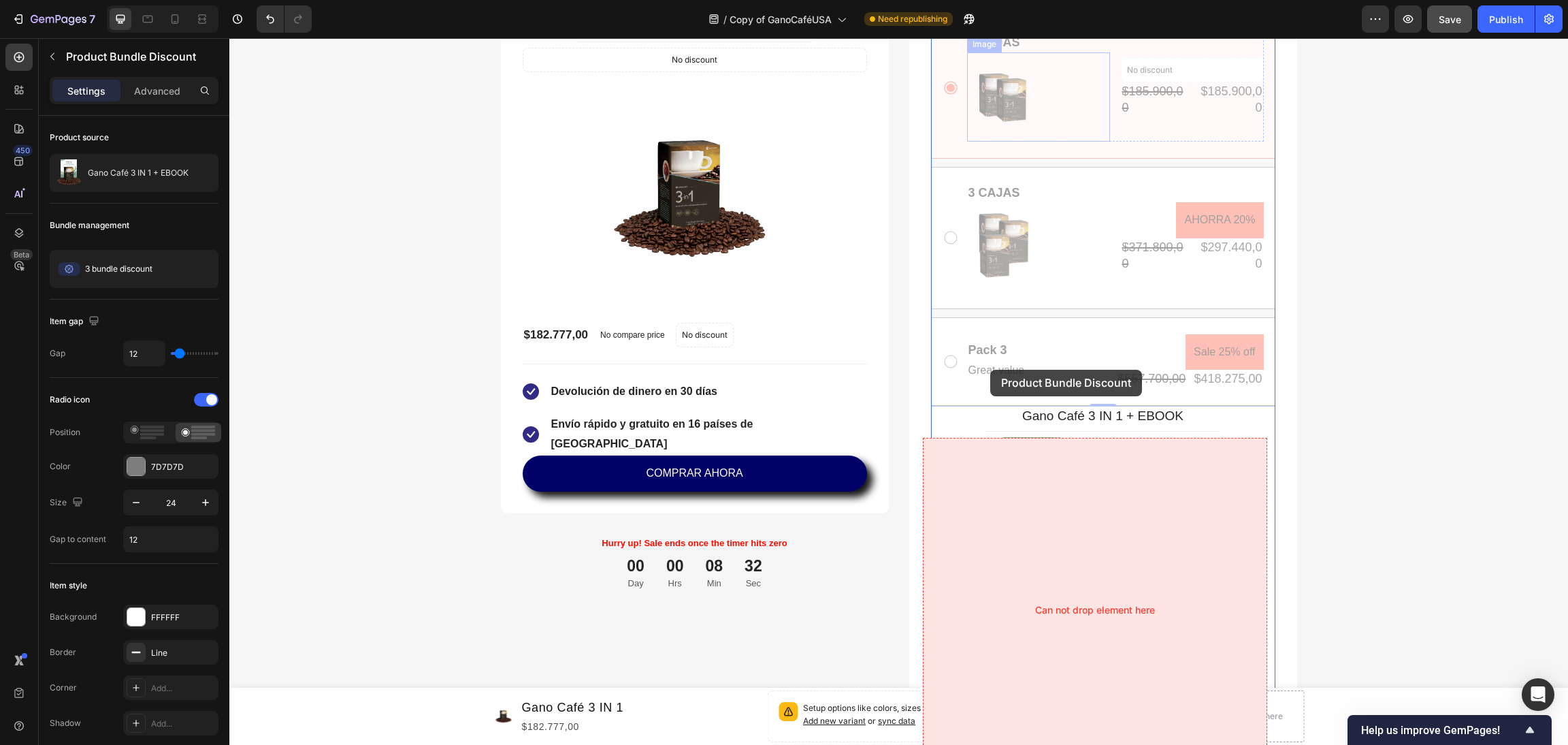
scroll to position [3779, 0]
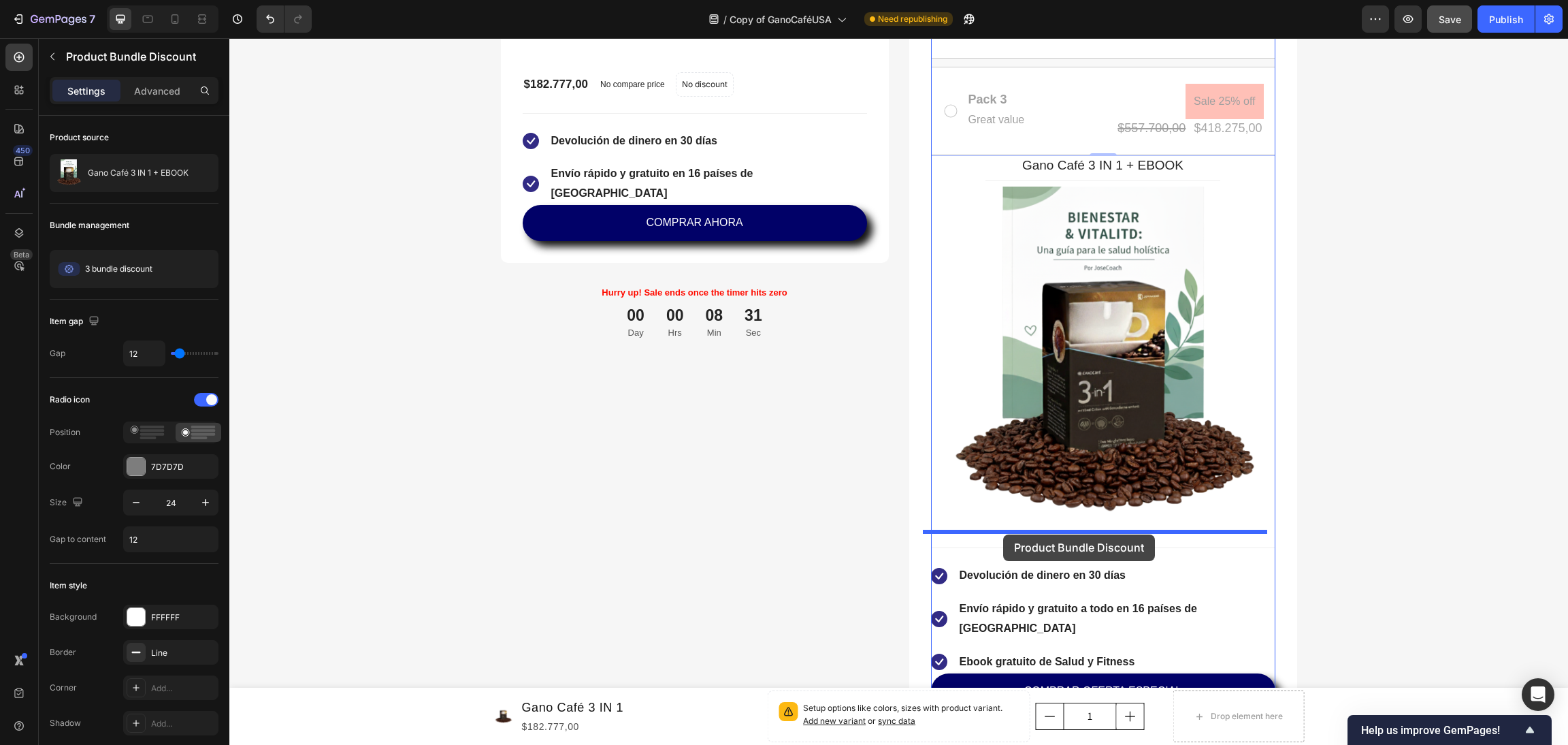
drag, startPoint x: 936, startPoint y: 163, endPoint x: 1003, endPoint y: 534, distance: 377.0
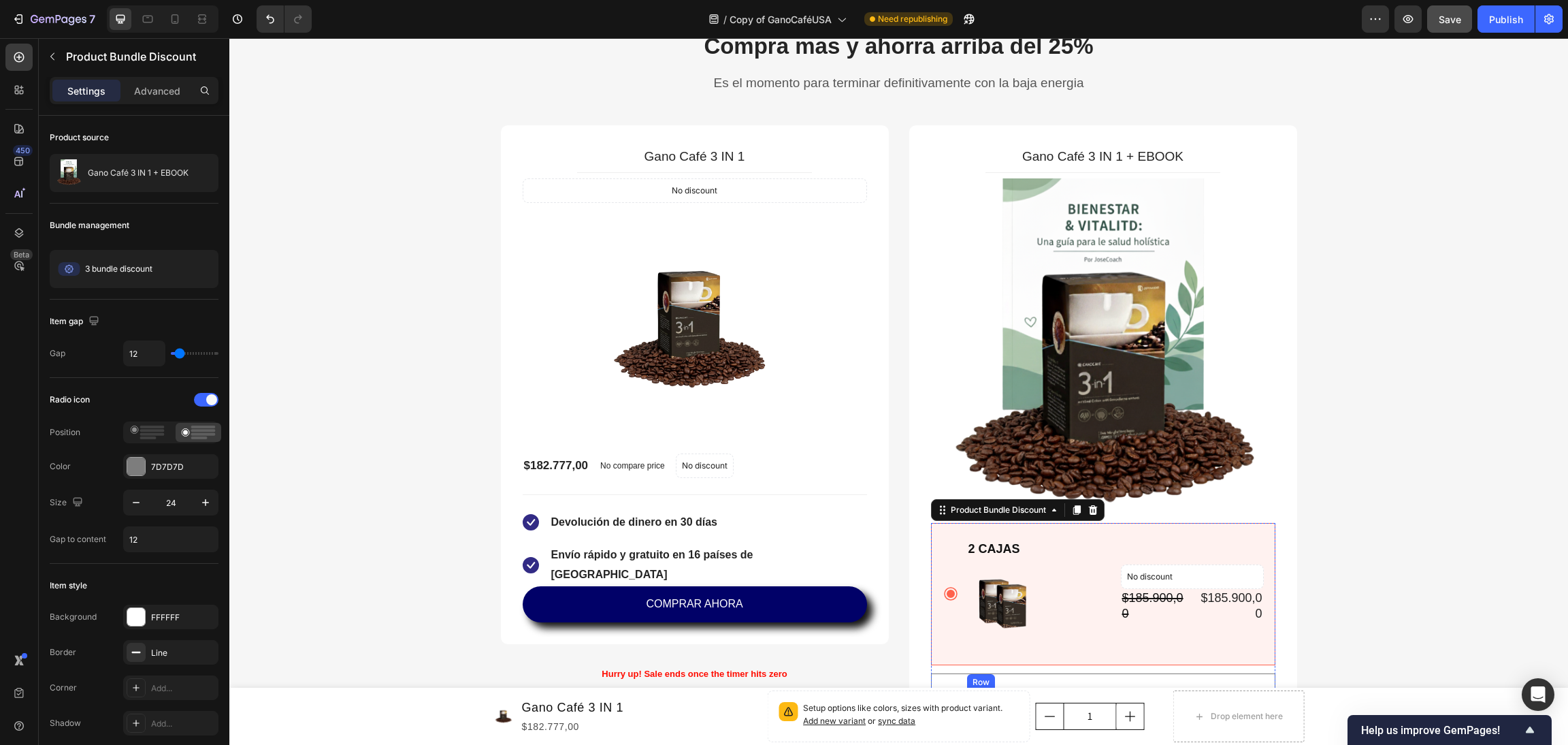
scroll to position [3371, 0]
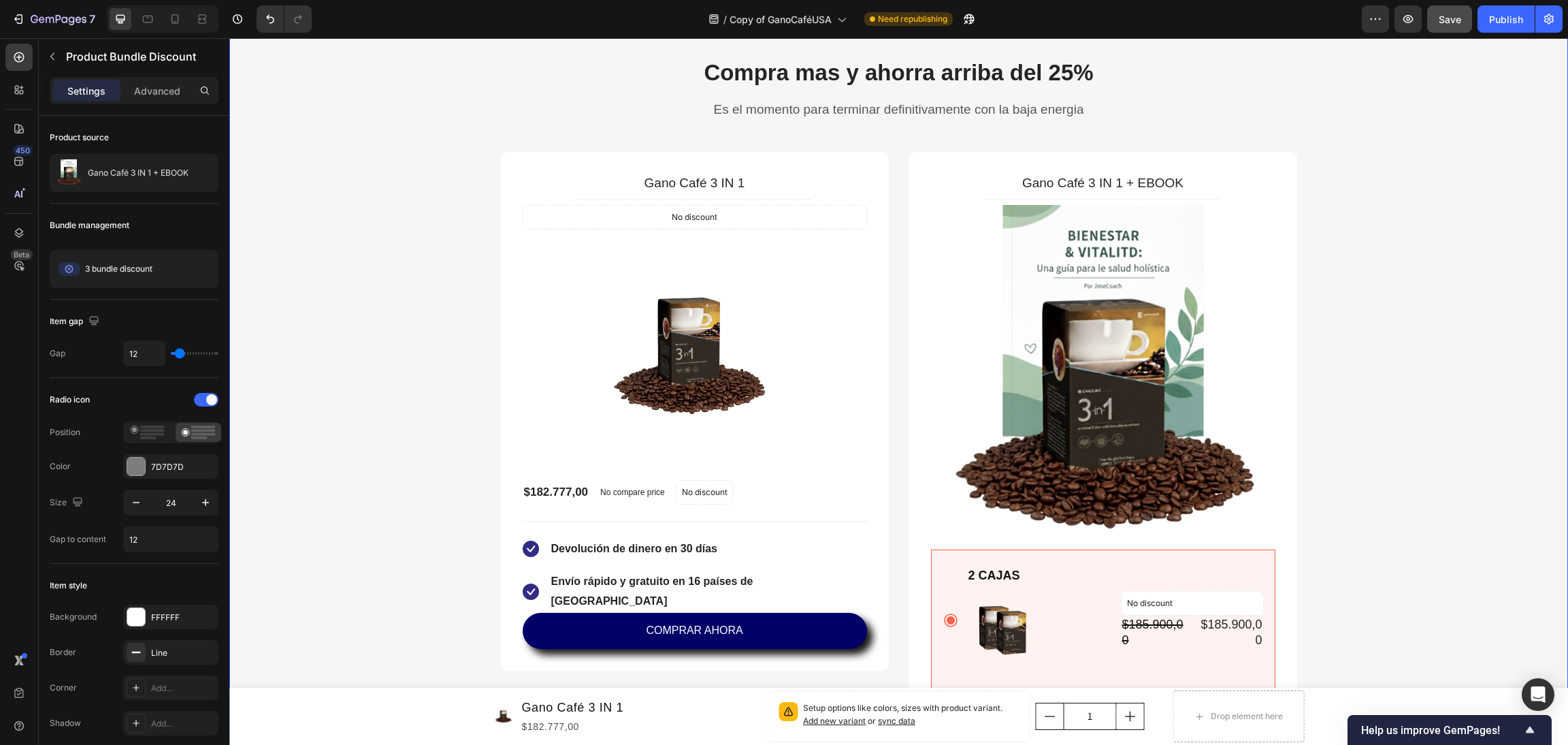
click at [1426, 415] on div "Compra mas y ahorra arriba del 25% Heading Es el momento para terminar definiti…" at bounding box center [898, 636] width 1319 height 1158
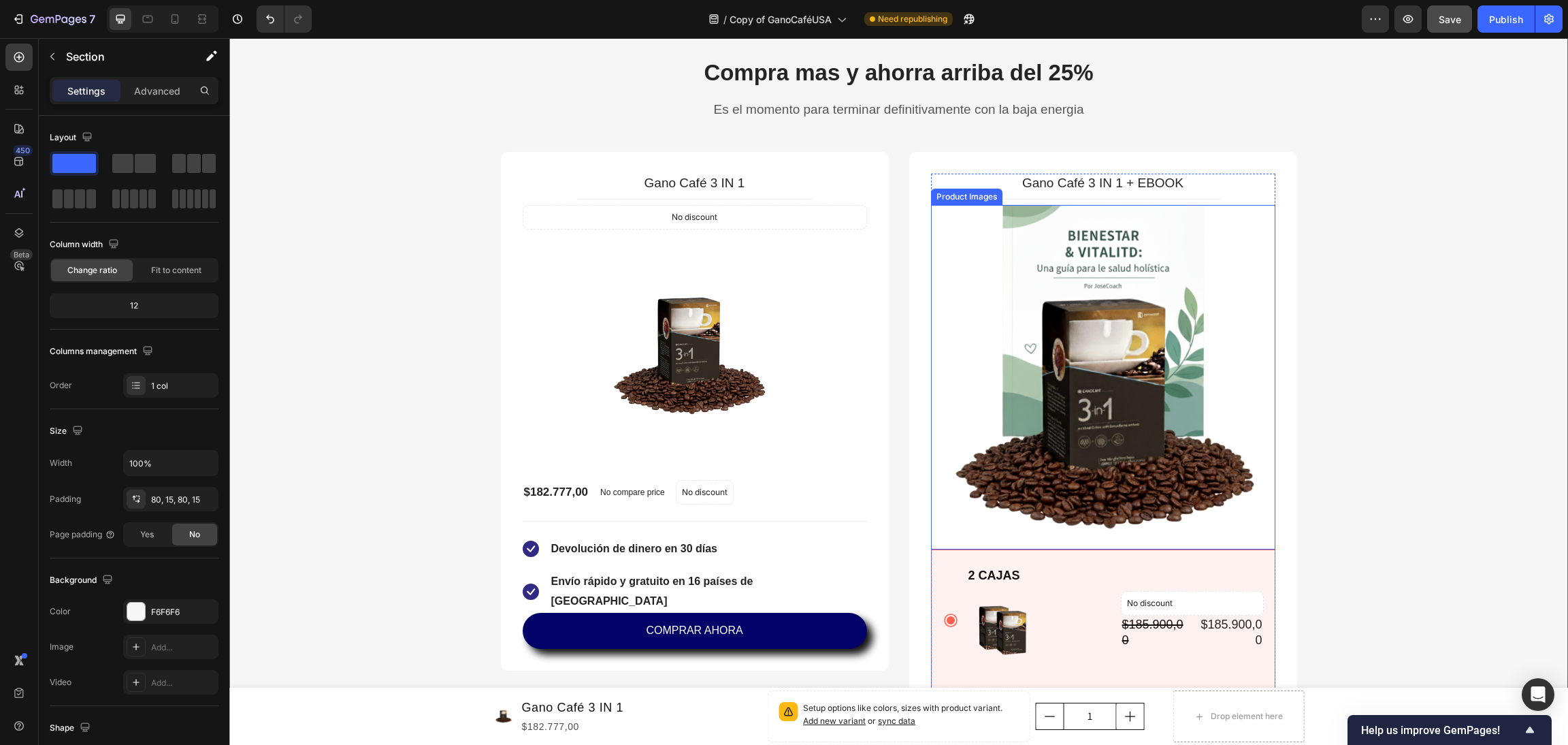
scroll to position [3676, 0]
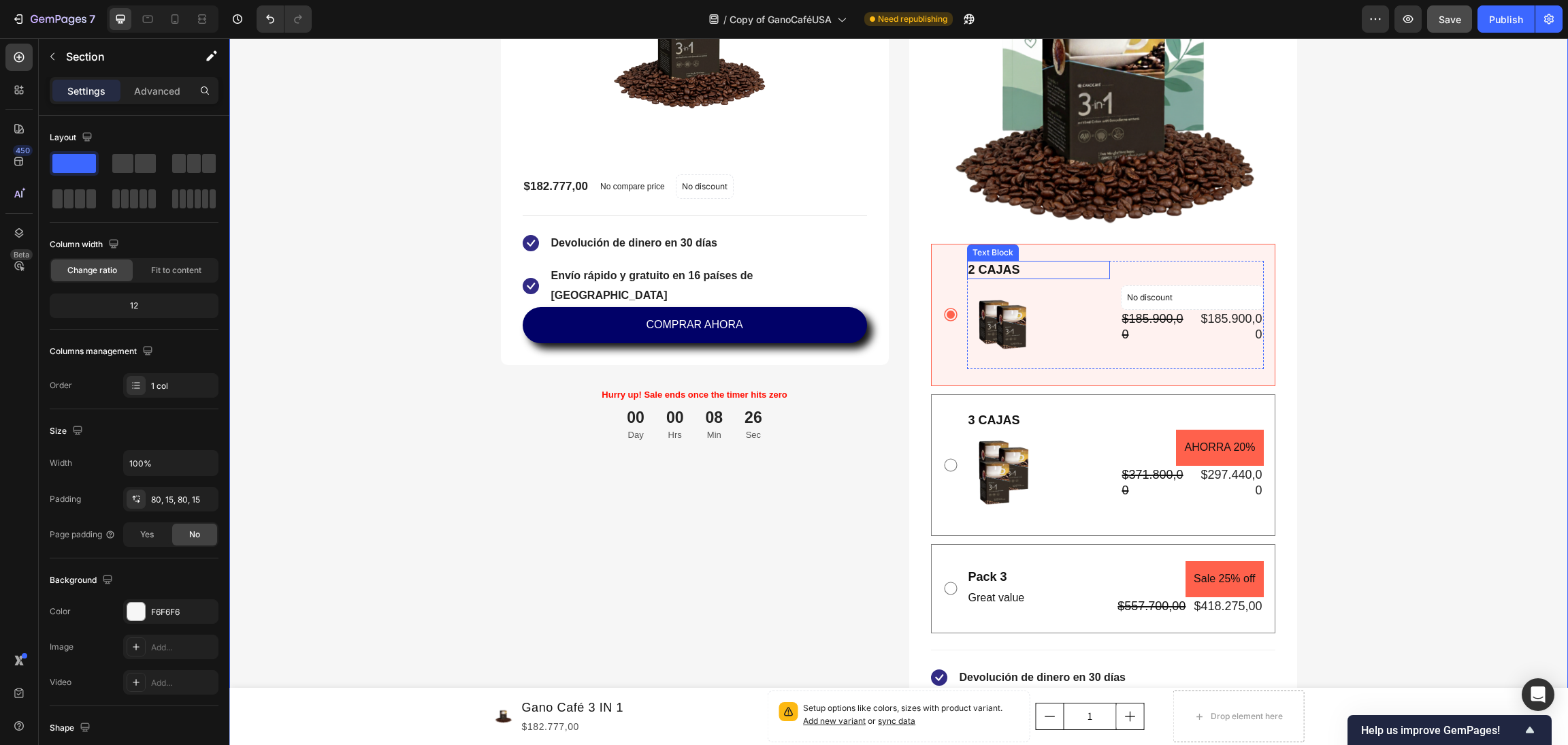
click at [985, 264] on p "2 CAJAS" at bounding box center [1039, 270] width 140 height 16
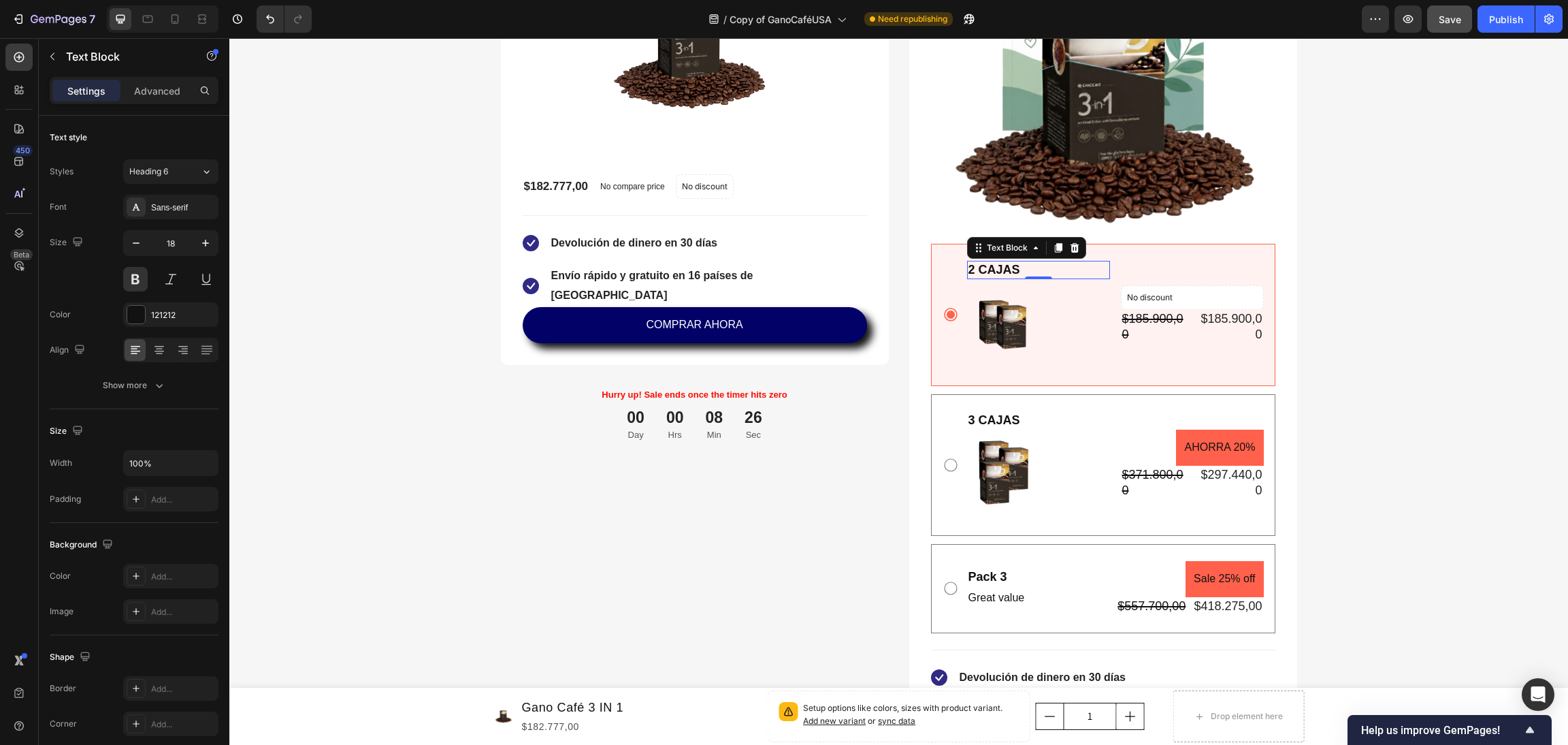
click at [985, 264] on p "2 CAJAS" at bounding box center [1039, 270] width 140 height 16
click at [992, 419] on p "3 CAJAS" at bounding box center [1039, 421] width 140 height 16
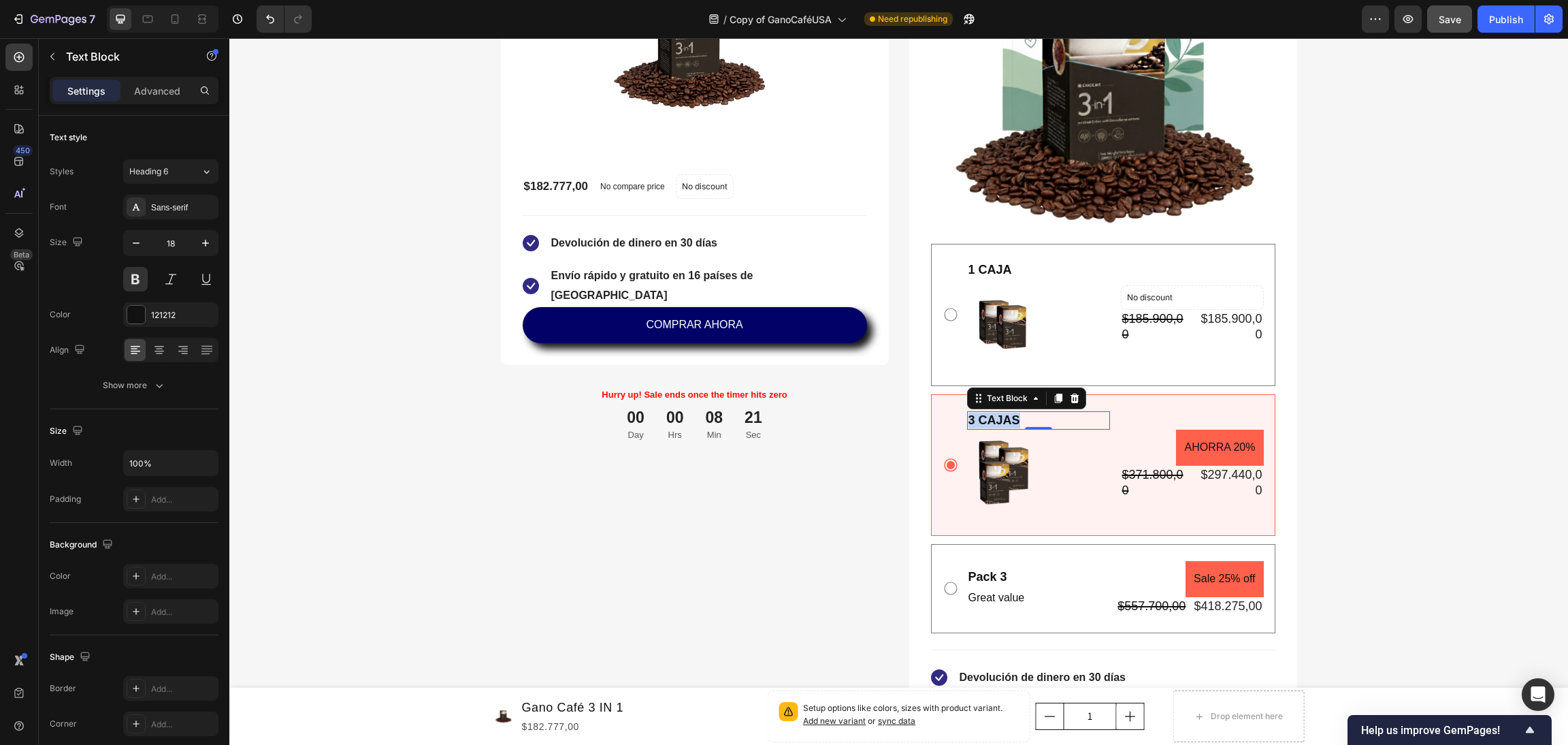
click at [992, 419] on p "3 CAJAS" at bounding box center [1039, 421] width 140 height 16
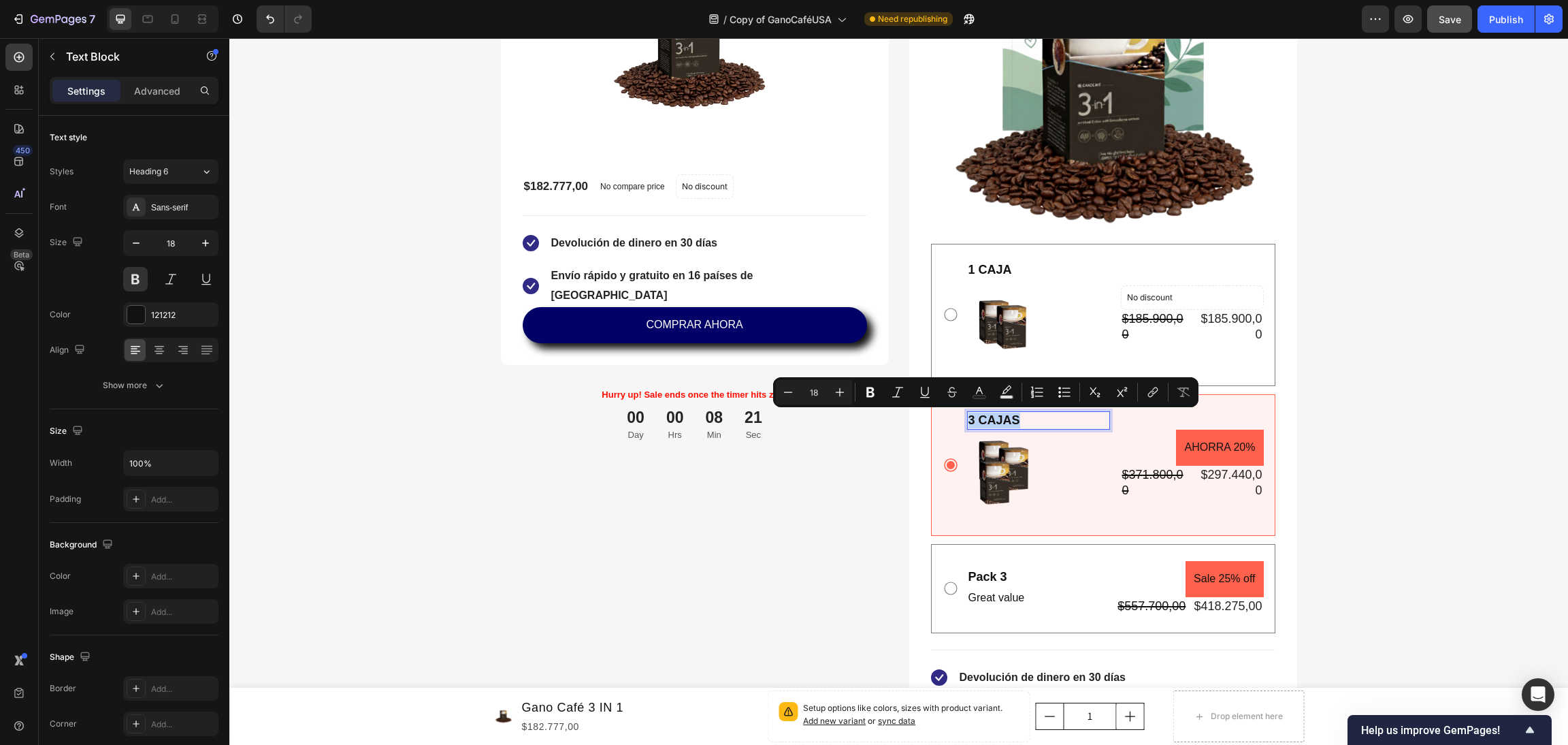
click at [992, 419] on p "3 CAJAS" at bounding box center [1039, 421] width 140 height 16
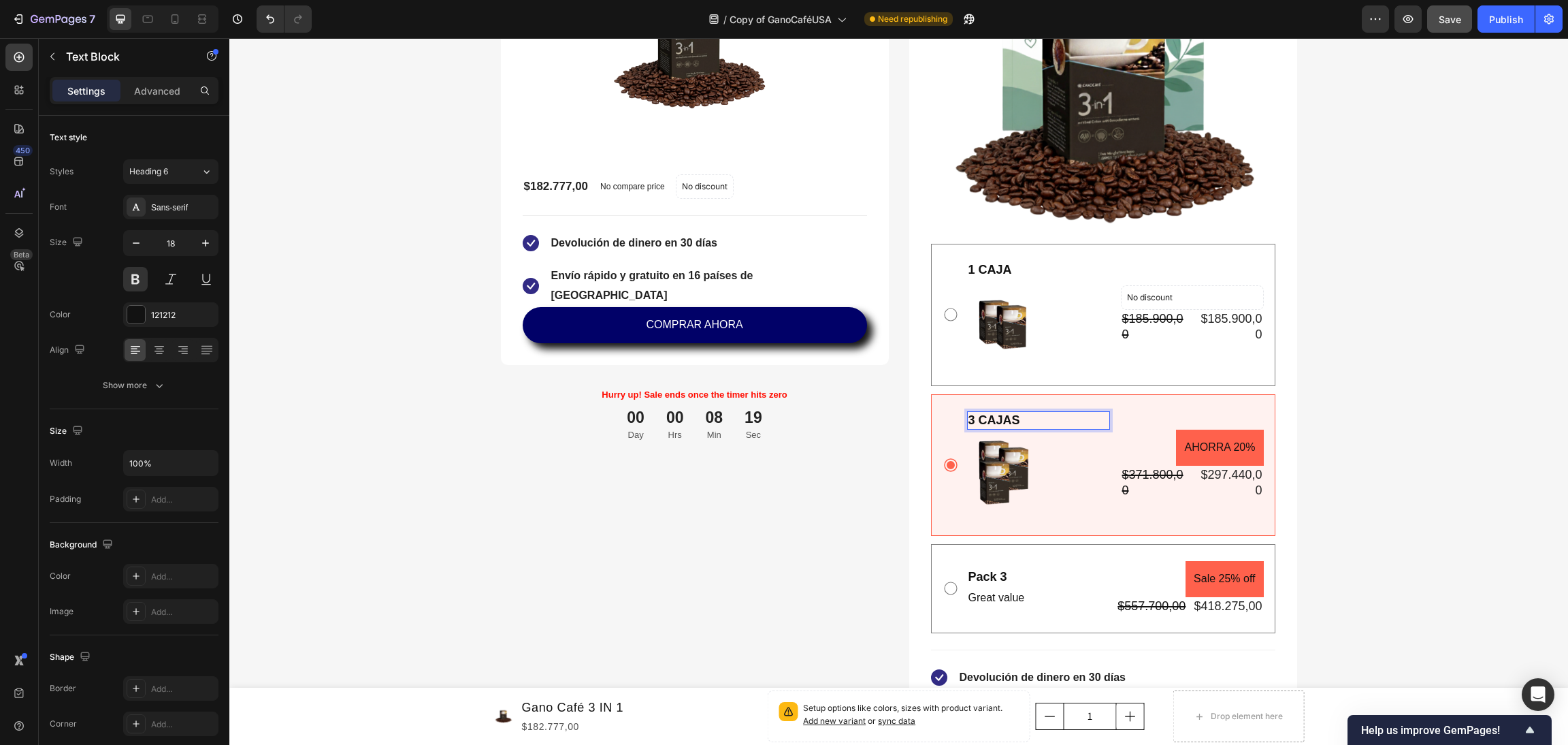
click at [969, 418] on p "3 CAJAS" at bounding box center [1039, 421] width 140 height 16
click at [974, 573] on div "Text Block" at bounding box center [992, 579] width 46 height 12
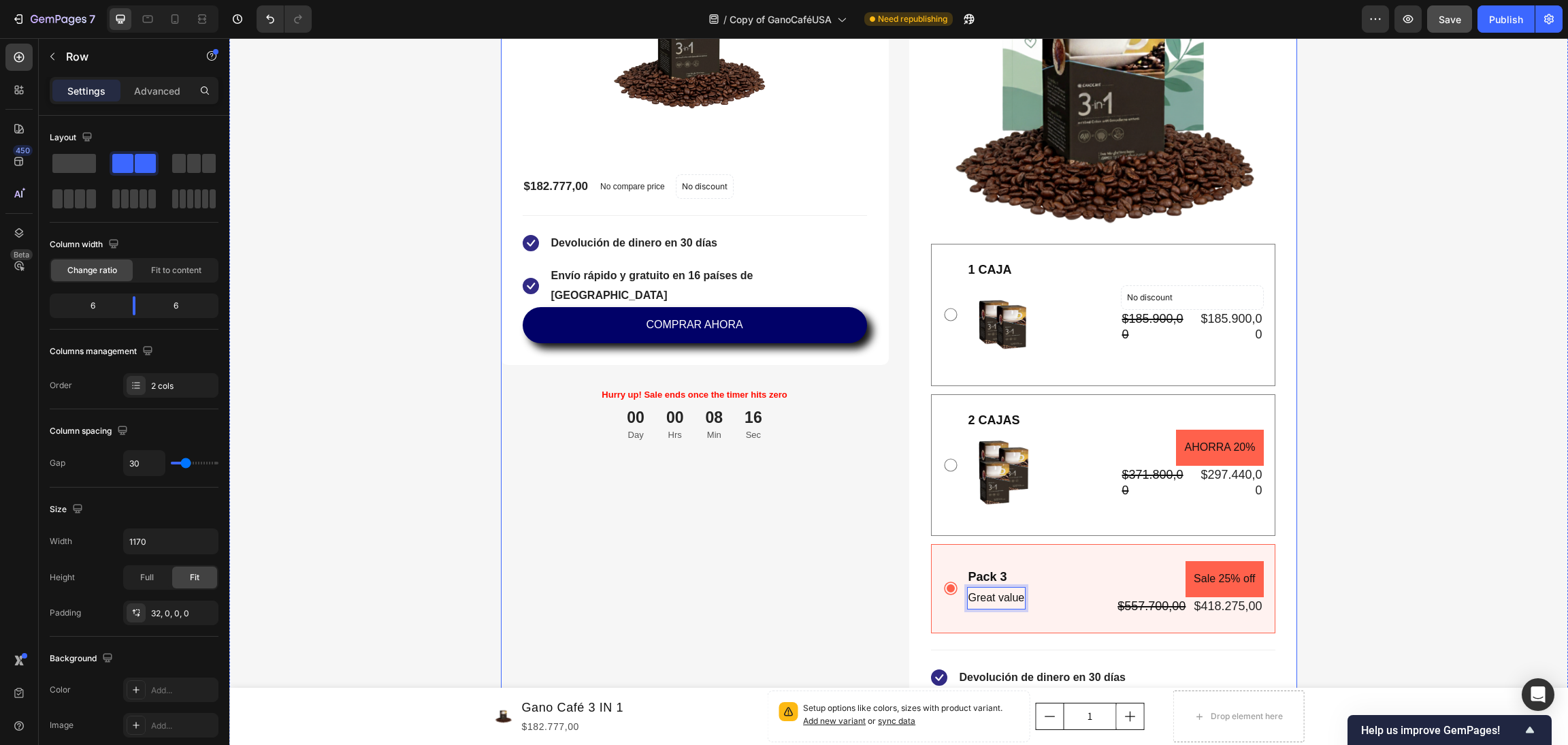
drag, startPoint x: 846, startPoint y: 584, endPoint x: 948, endPoint y: 565, distance: 103.8
click at [866, 582] on div "Gano Café 3 IN 1 Product Title Title Line No discount Not be displayed when pub…" at bounding box center [695, 377] width 388 height 1063
click at [995, 574] on div "Pack 3" at bounding box center [997, 577] width 59 height 18
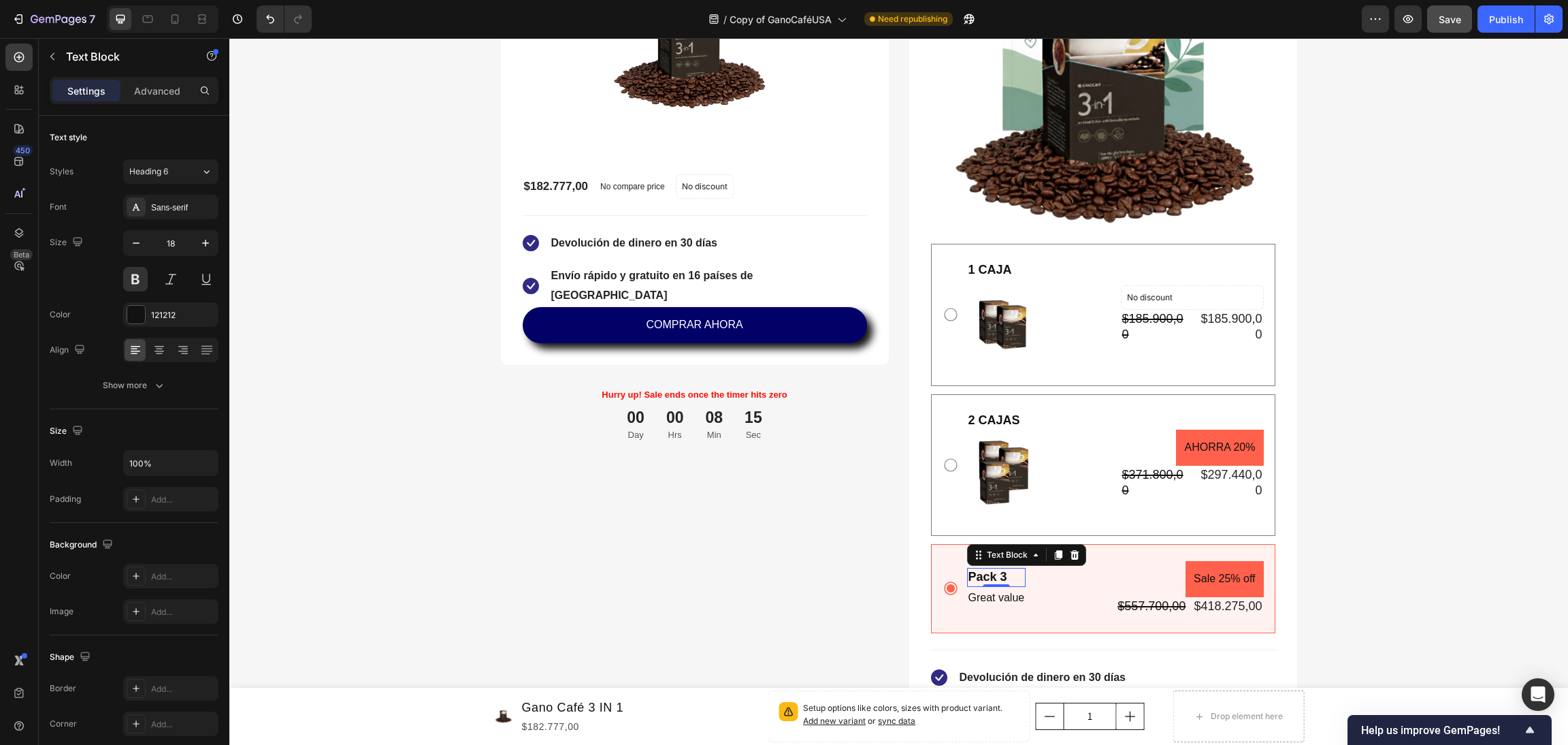
click at [995, 574] on div "Pack 3" at bounding box center [997, 577] width 59 height 18
click at [995, 574] on p "Pack 3" at bounding box center [997, 577] width 57 height 16
click at [985, 576] on p "3 CJAS" at bounding box center [997, 577] width 57 height 16
click at [991, 602] on p "Great value" at bounding box center [997, 598] width 57 height 20
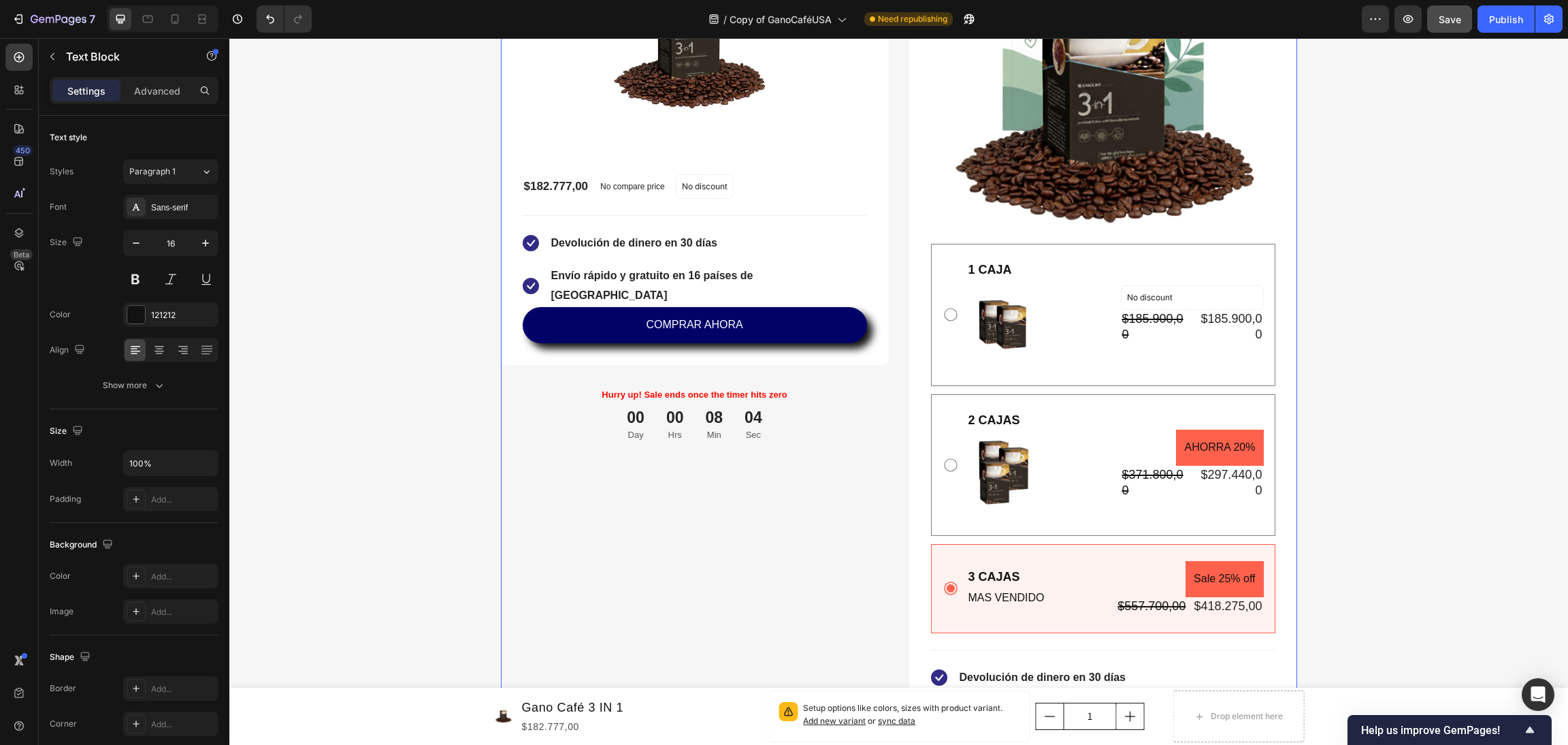
click at [852, 606] on div "Gano Café 3 IN 1 Product Title Title Line No discount Not be displayed when pub…" at bounding box center [695, 377] width 388 height 1063
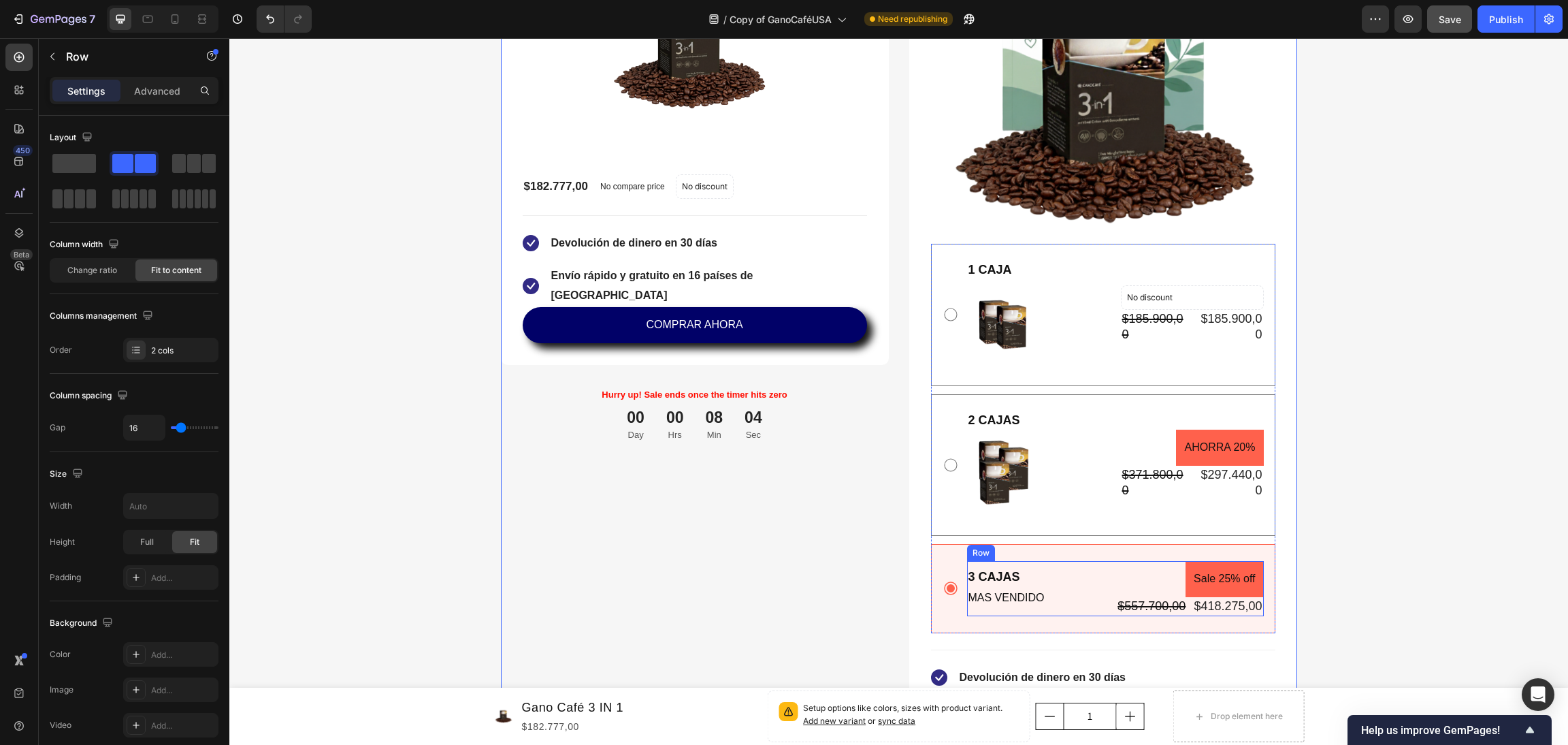
click at [1046, 597] on div "3 CAJAS Text Block MAS VENDIDO Text Block Sale 25% off Product Badge $557.700,0…" at bounding box center [1116, 588] width 297 height 55
click at [1031, 599] on p "MAS VENDIDO" at bounding box center [1007, 598] width 77 height 20
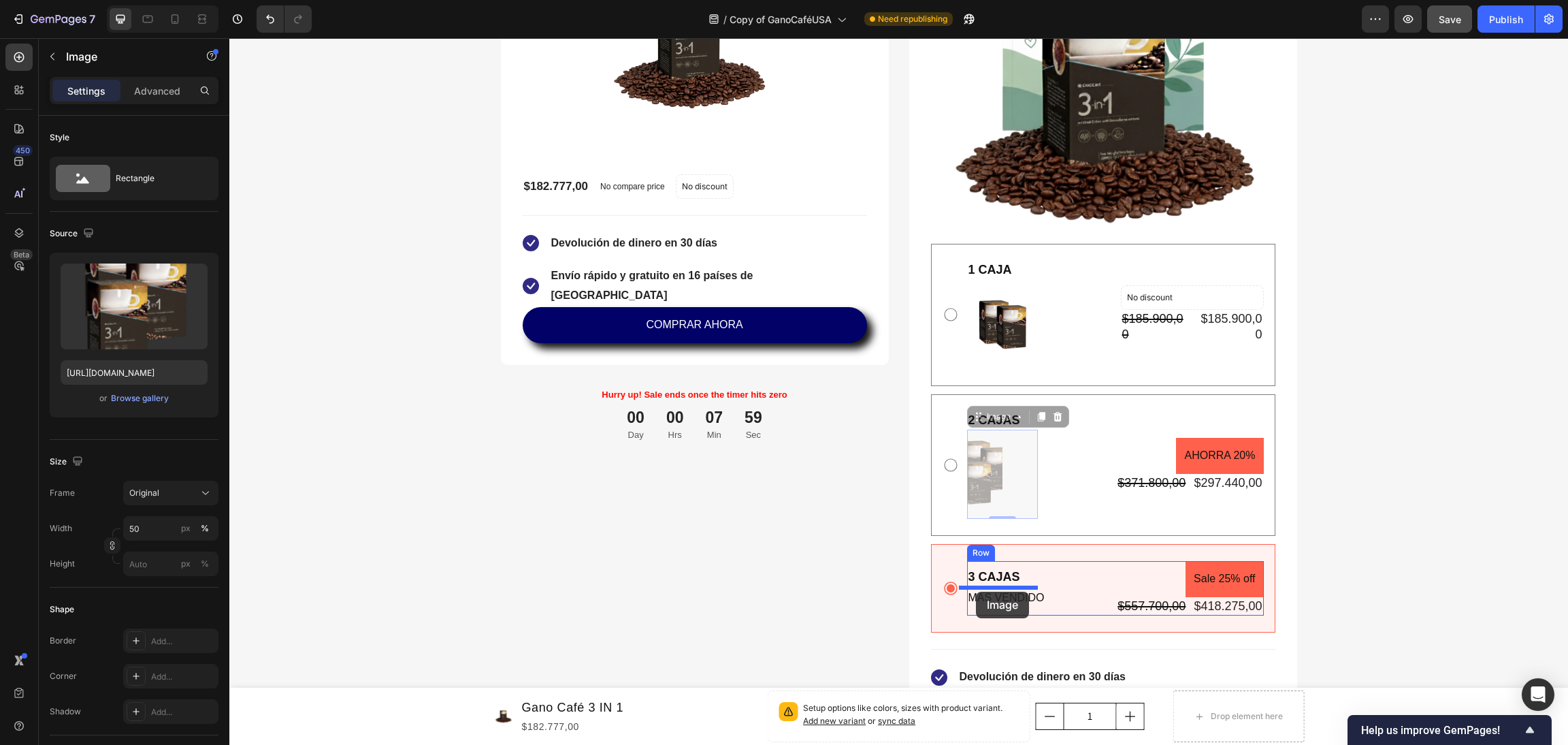
drag, startPoint x: 972, startPoint y: 418, endPoint x: 982, endPoint y: 631, distance: 213.2
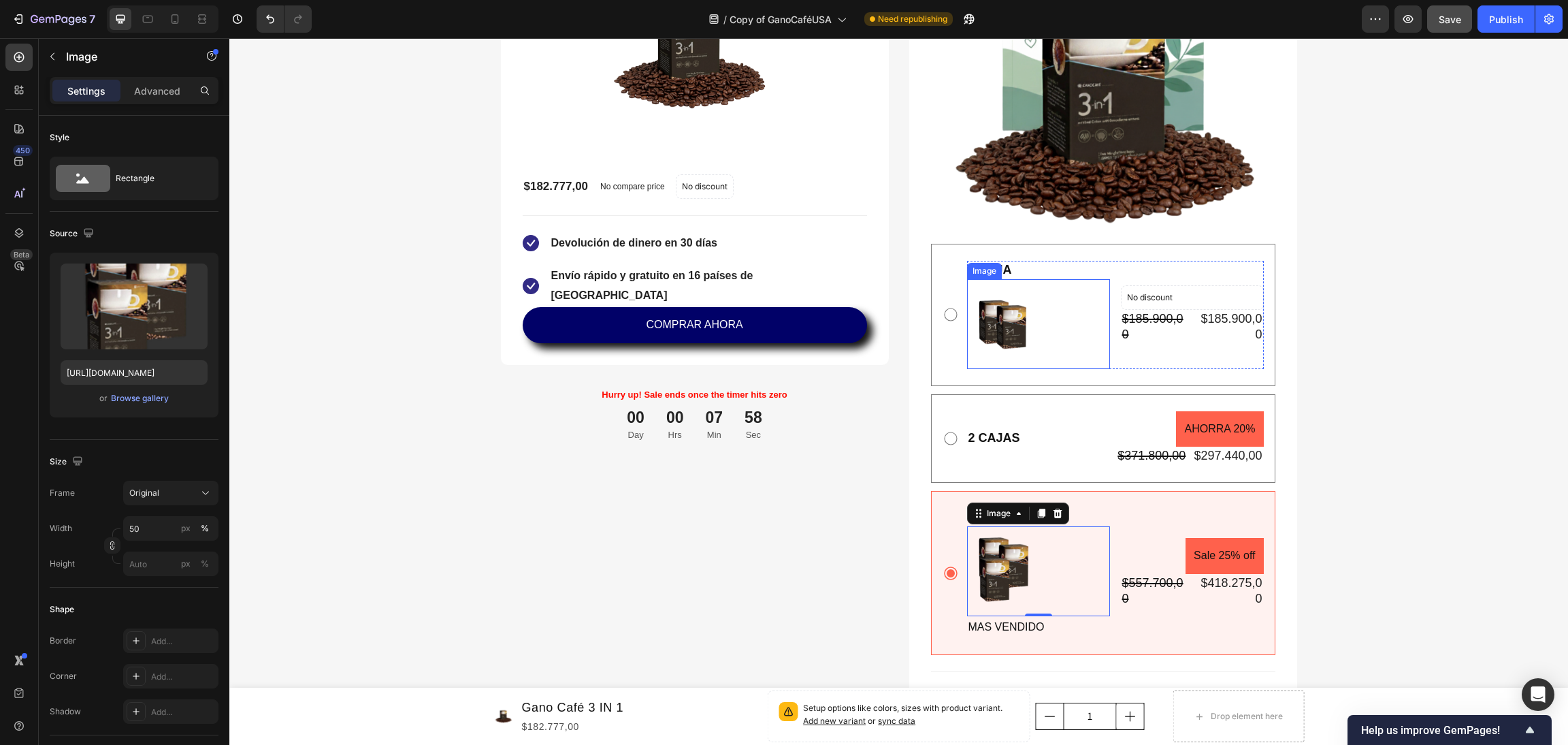
click at [996, 315] on img at bounding box center [1003, 324] width 71 height 89
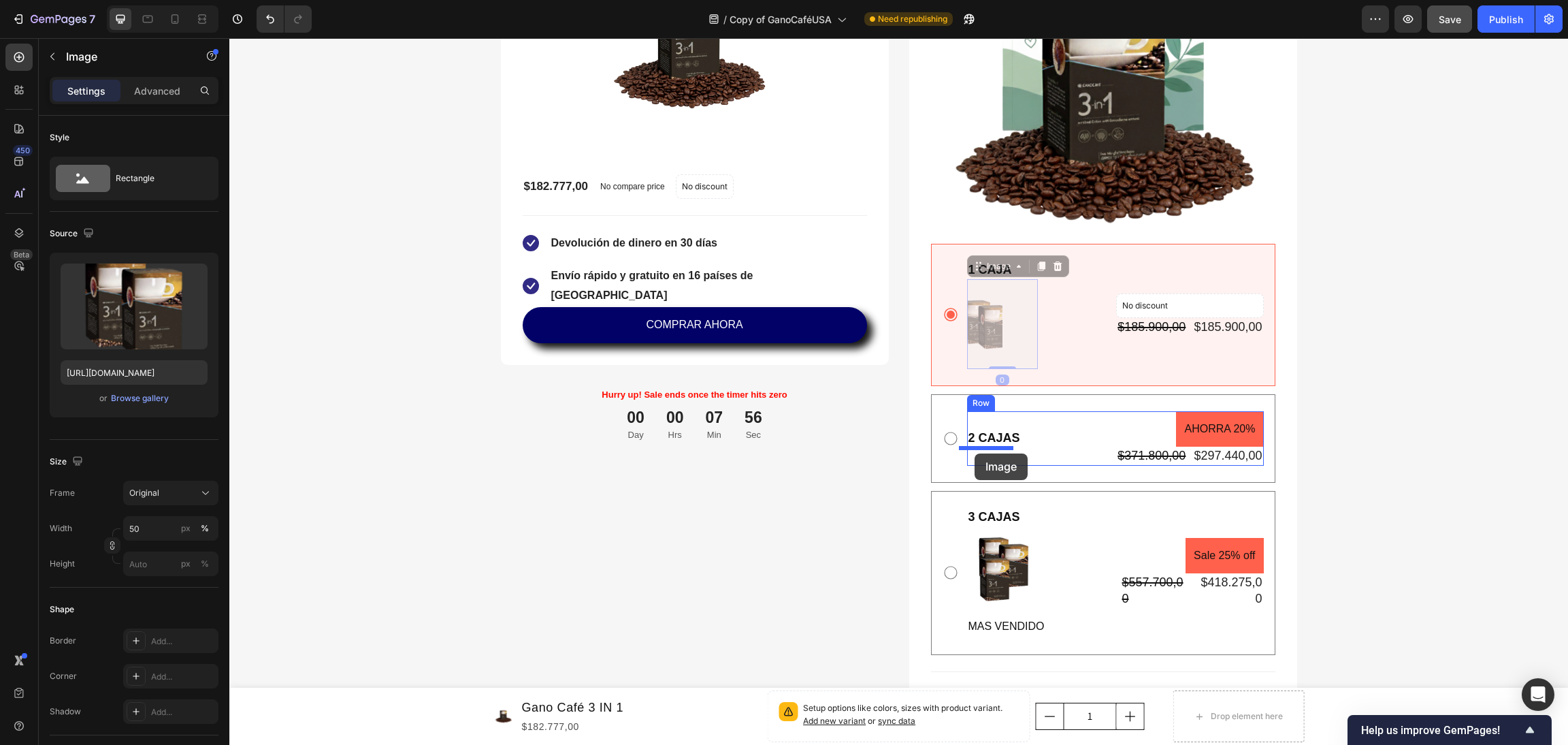
drag, startPoint x: 970, startPoint y: 265, endPoint x: 975, endPoint y: 453, distance: 188.1
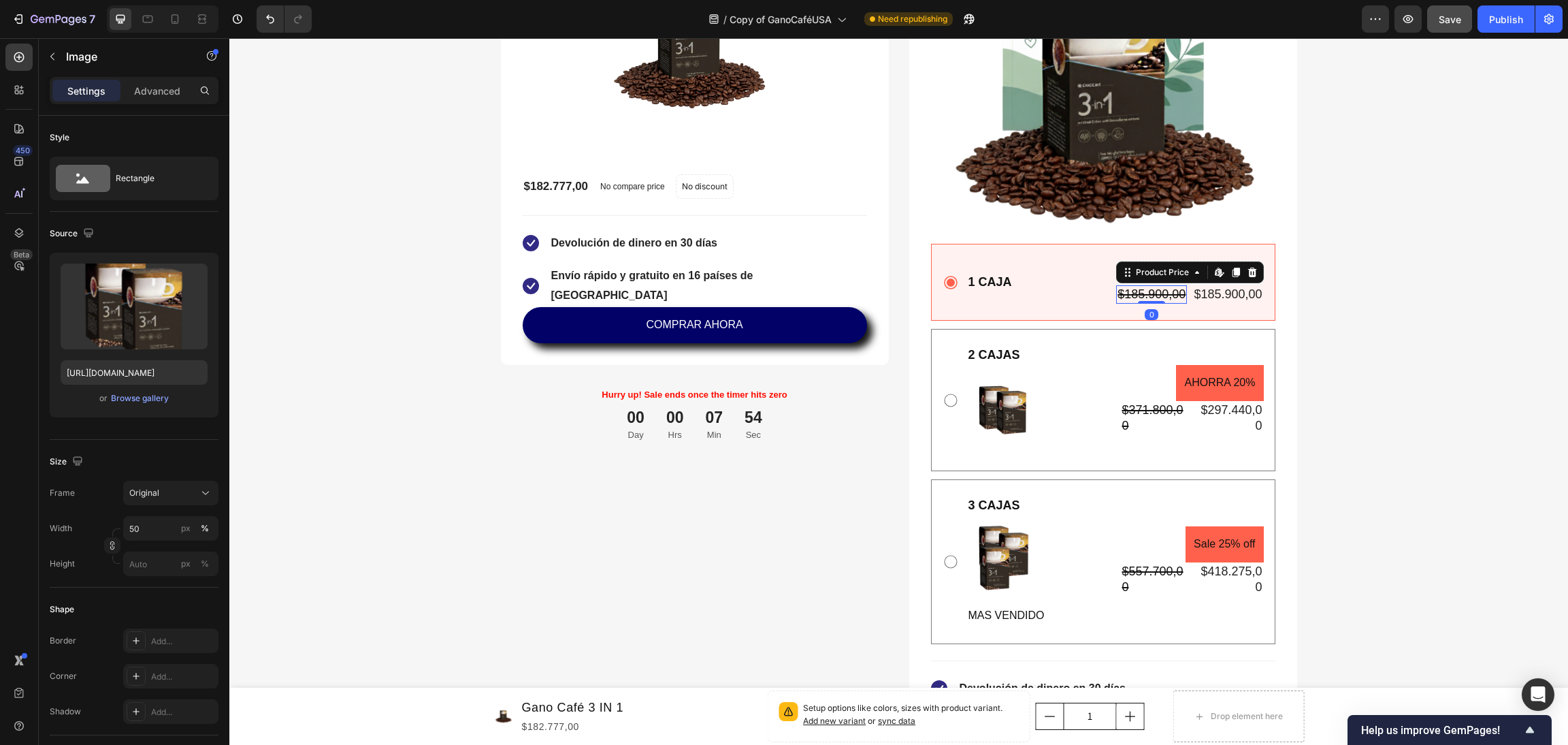
click at [1130, 288] on div "$185.900,00" at bounding box center [1151, 294] width 70 height 18
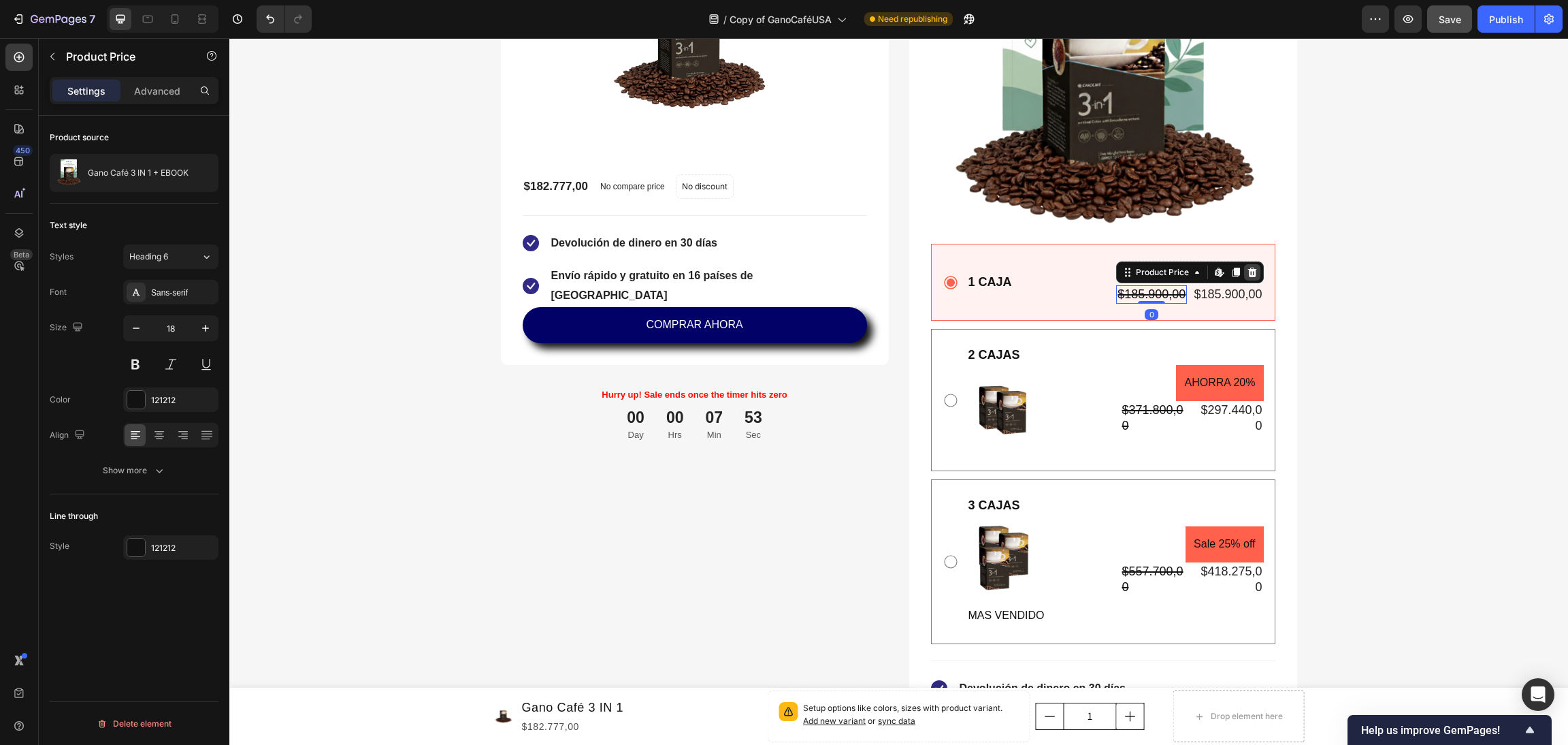
click at [1247, 274] on icon at bounding box center [1252, 272] width 11 height 11
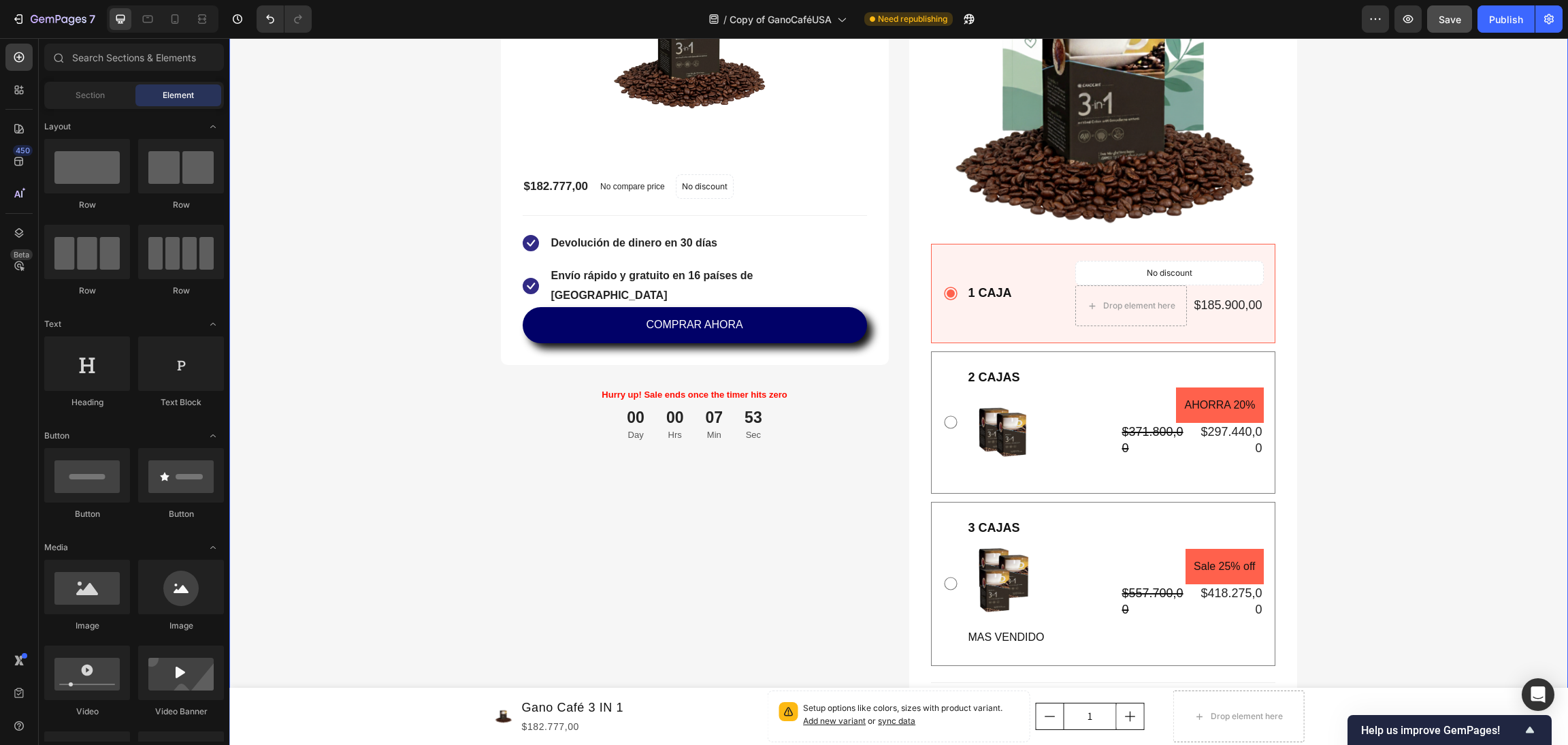
click at [1332, 426] on div "Compra mas y ahorra arriba del 25% Heading Es el momento para terminar definiti…" at bounding box center [898, 347] width 1319 height 1191
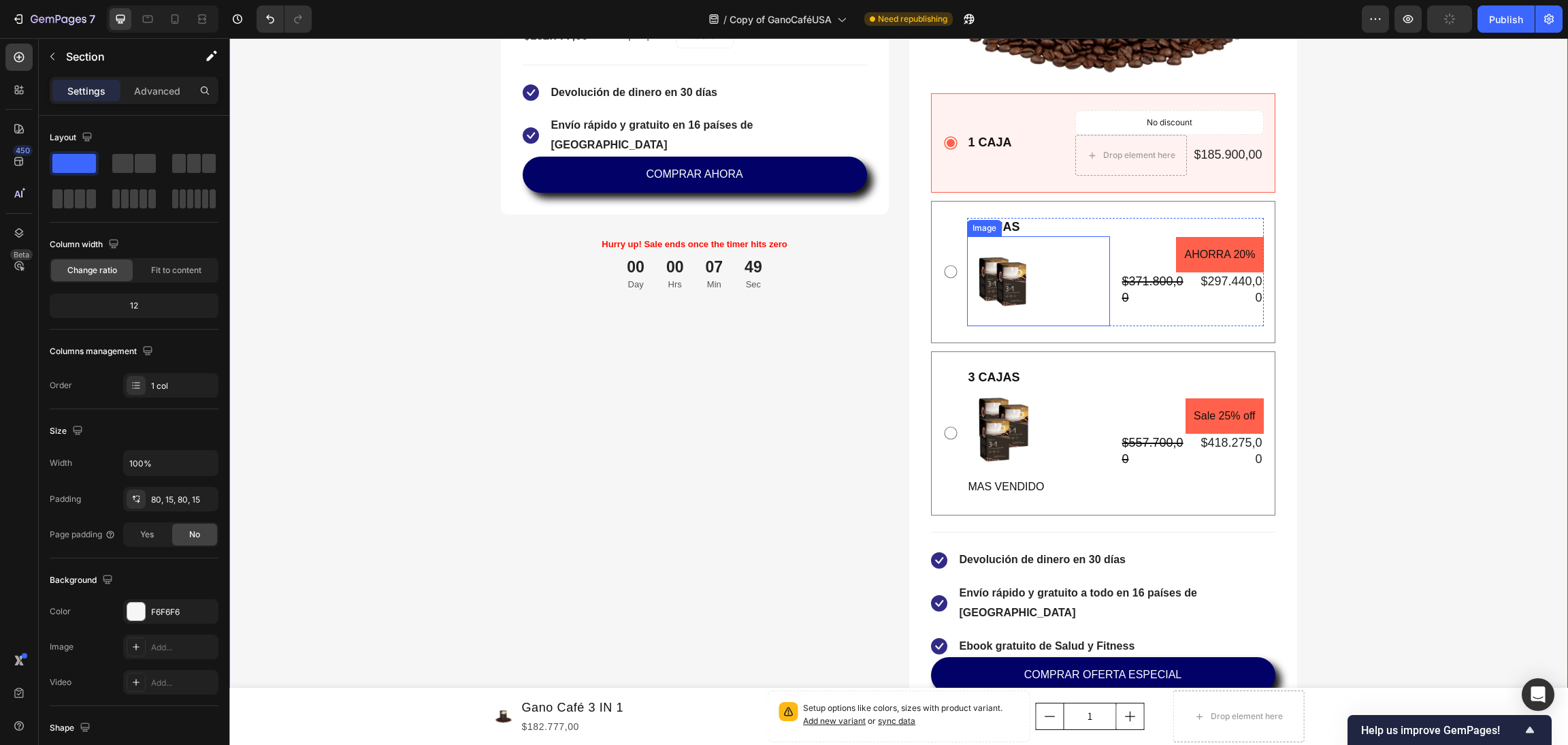
scroll to position [3881, 0]
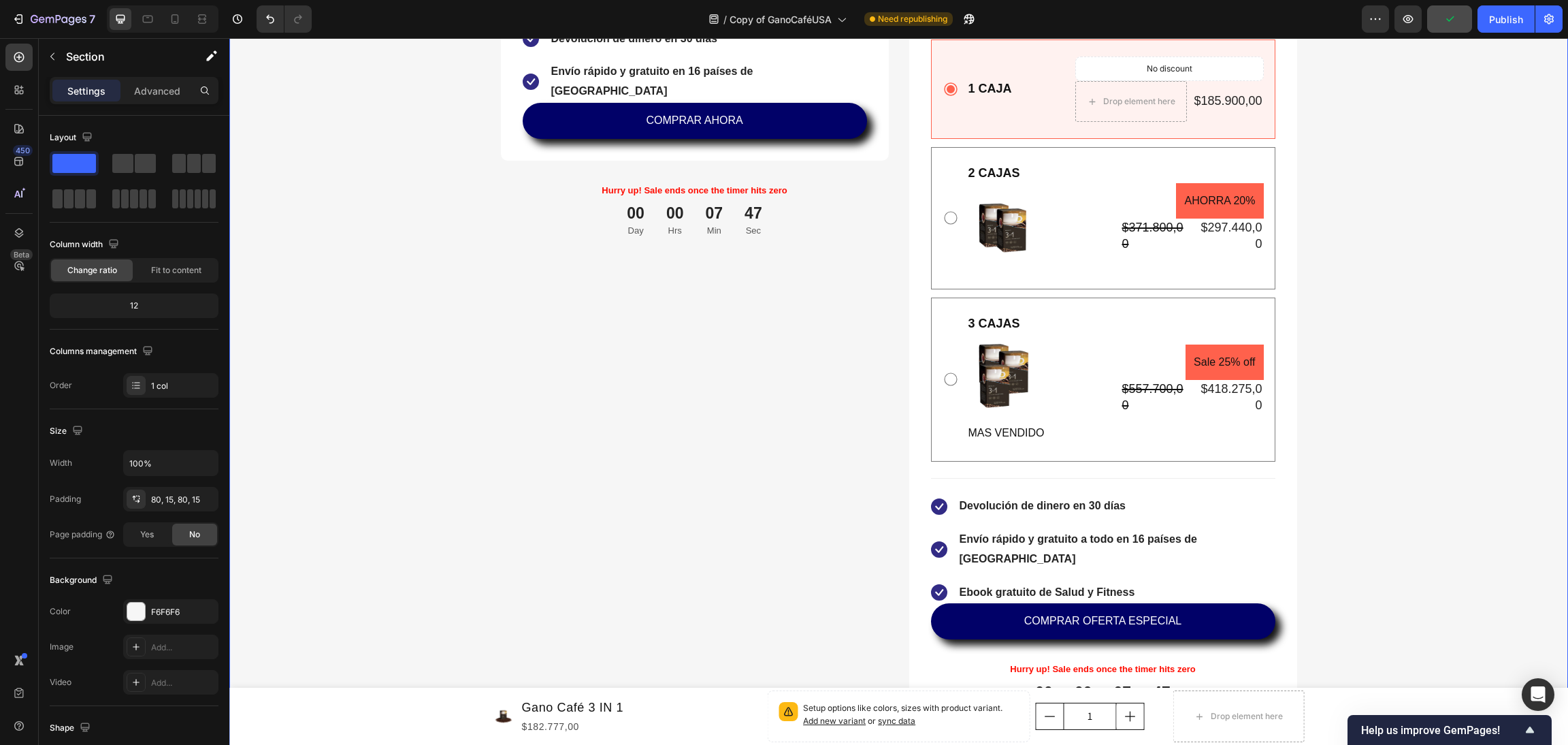
click at [1460, 33] on div "7 Version history / Copy of GanoCaféUSA Need republishing Preview Publish" at bounding box center [784, 19] width 1568 height 39
click at [1501, 25] on div "Publish" at bounding box center [1506, 19] width 34 height 14
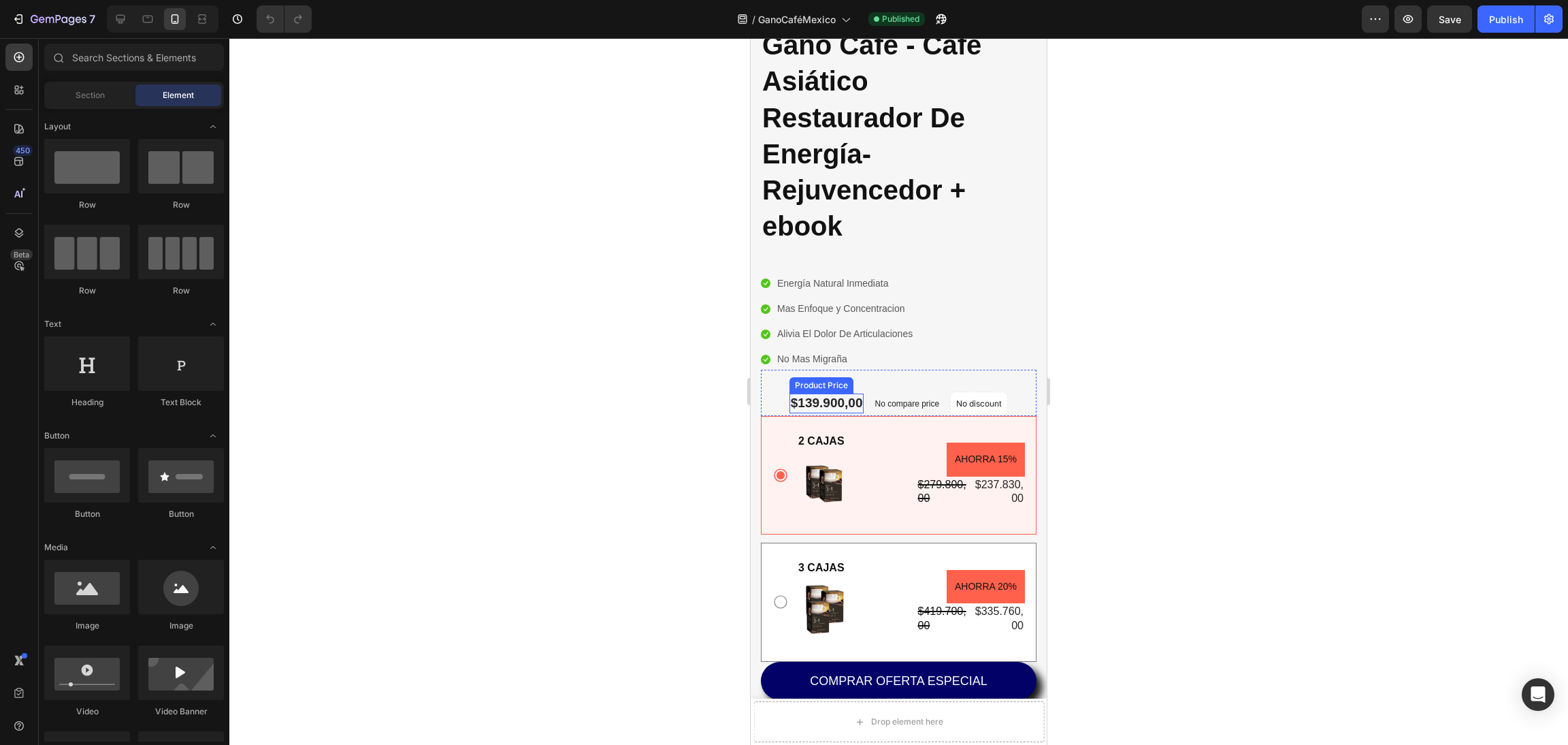
scroll to position [408, 0]
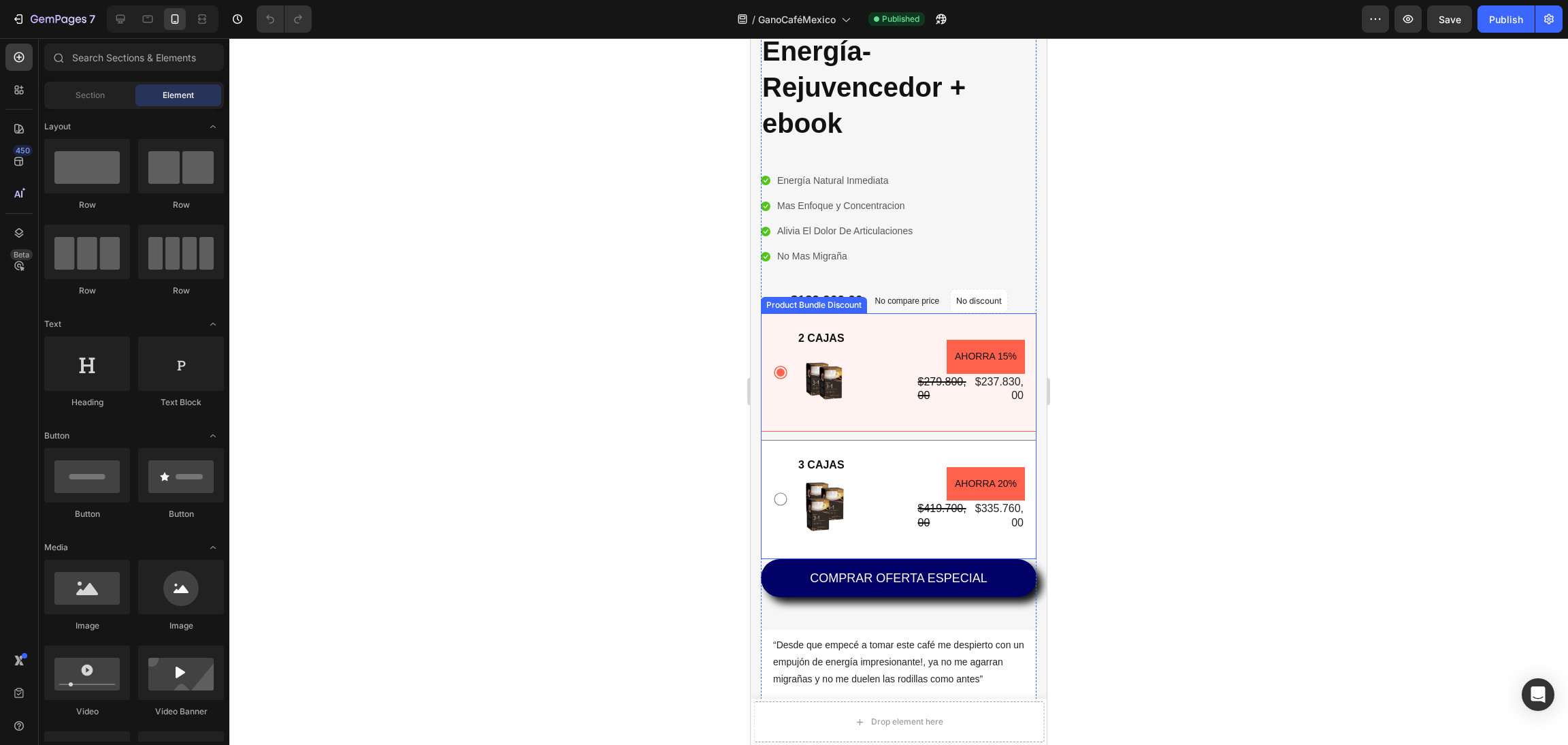
click at [867, 323] on div "2 CAJAS Text Block Image AHORRA 15% Product Badge $279.800,00 Product Price Pro…" at bounding box center [899, 372] width 276 height 118
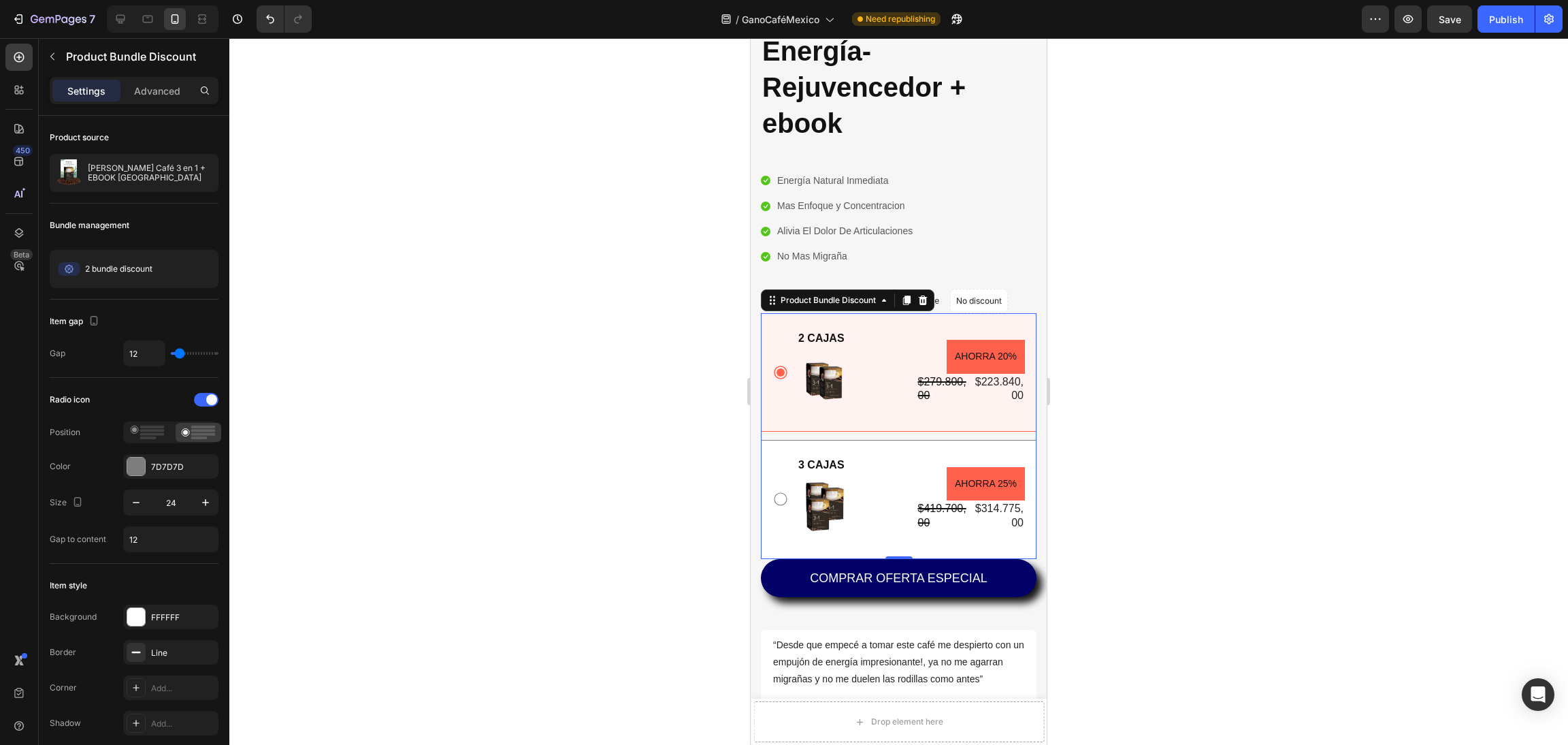
click at [1360, 419] on div at bounding box center [898, 391] width 1338 height 707
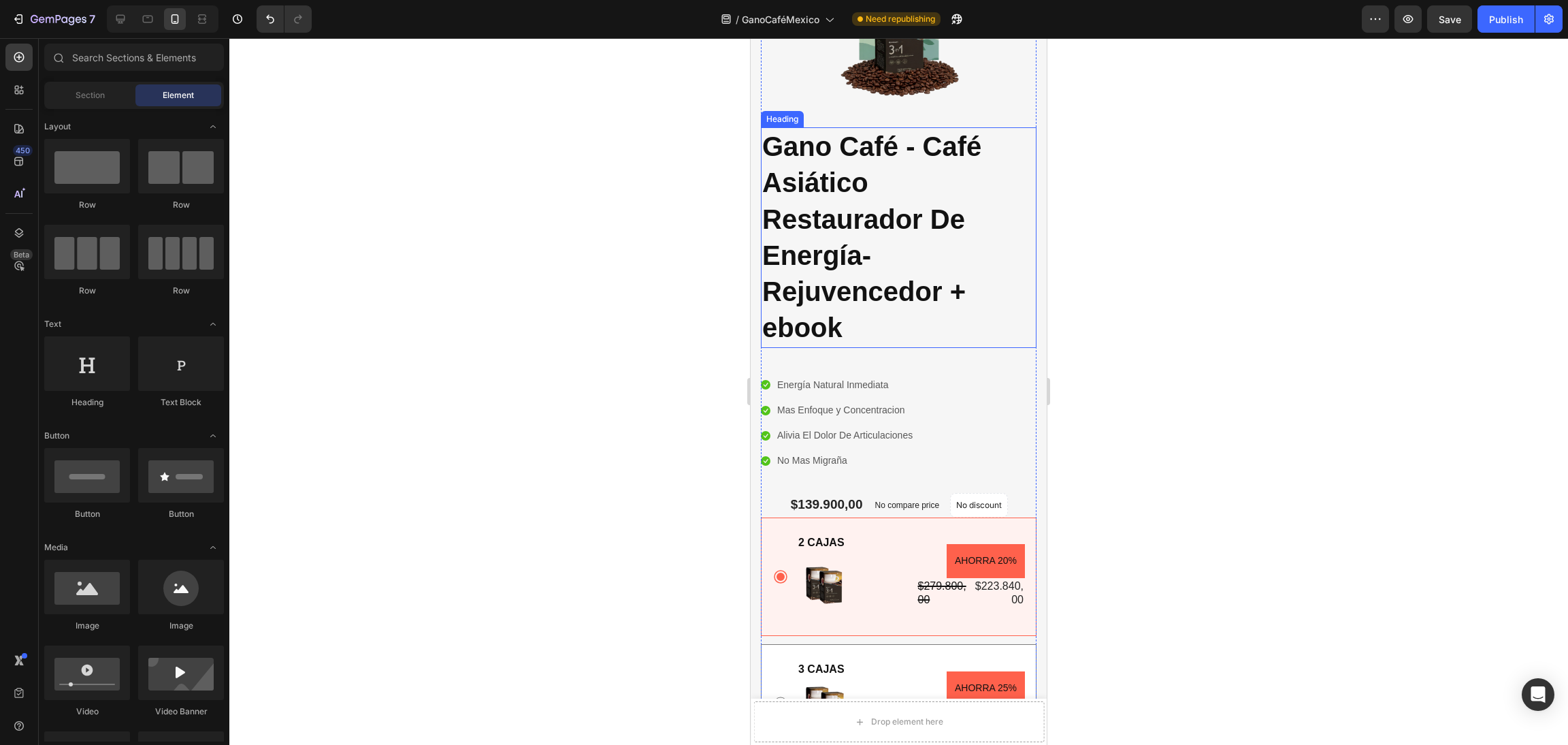
scroll to position [0, 0]
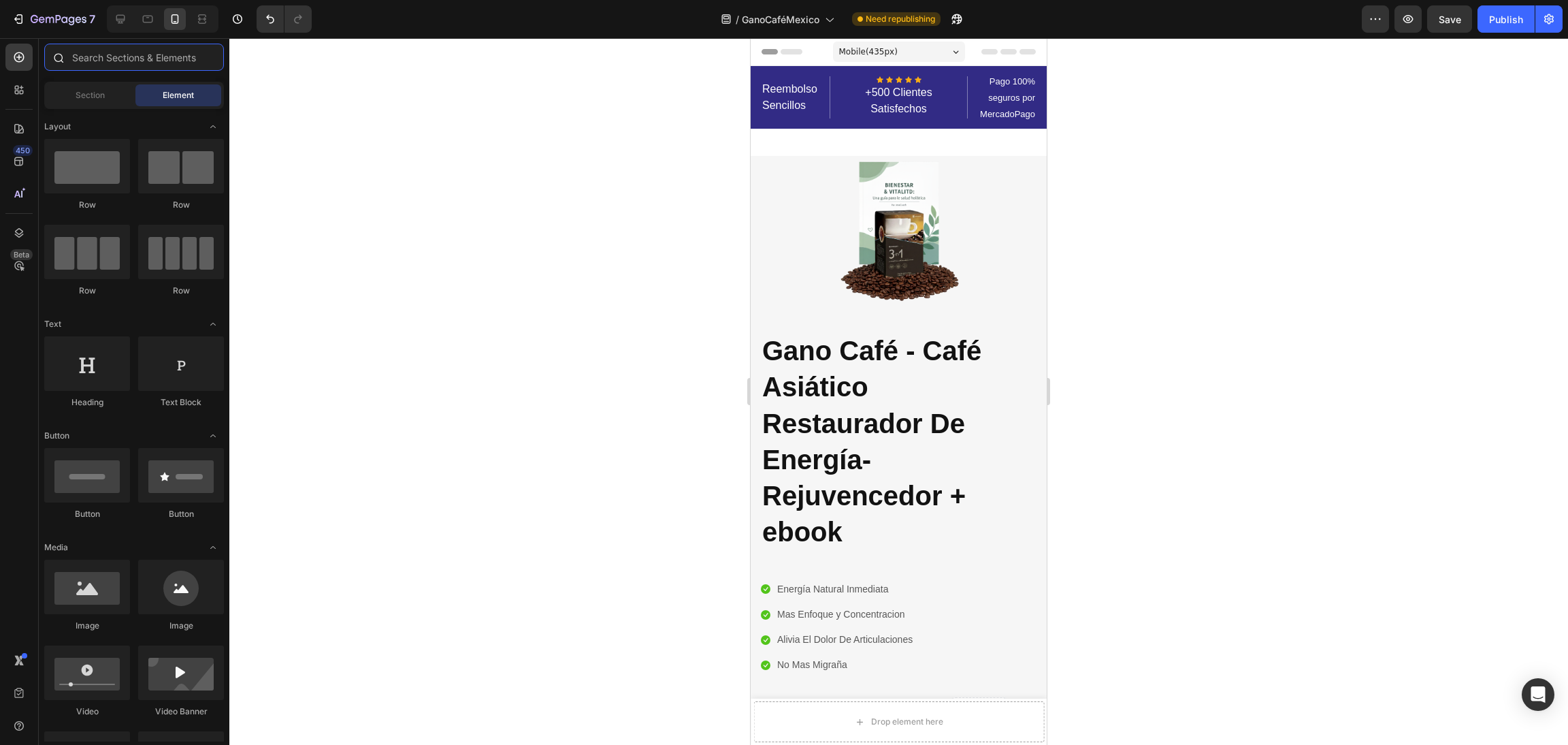
click at [104, 61] on input "text" at bounding box center [133, 58] width 180 height 27
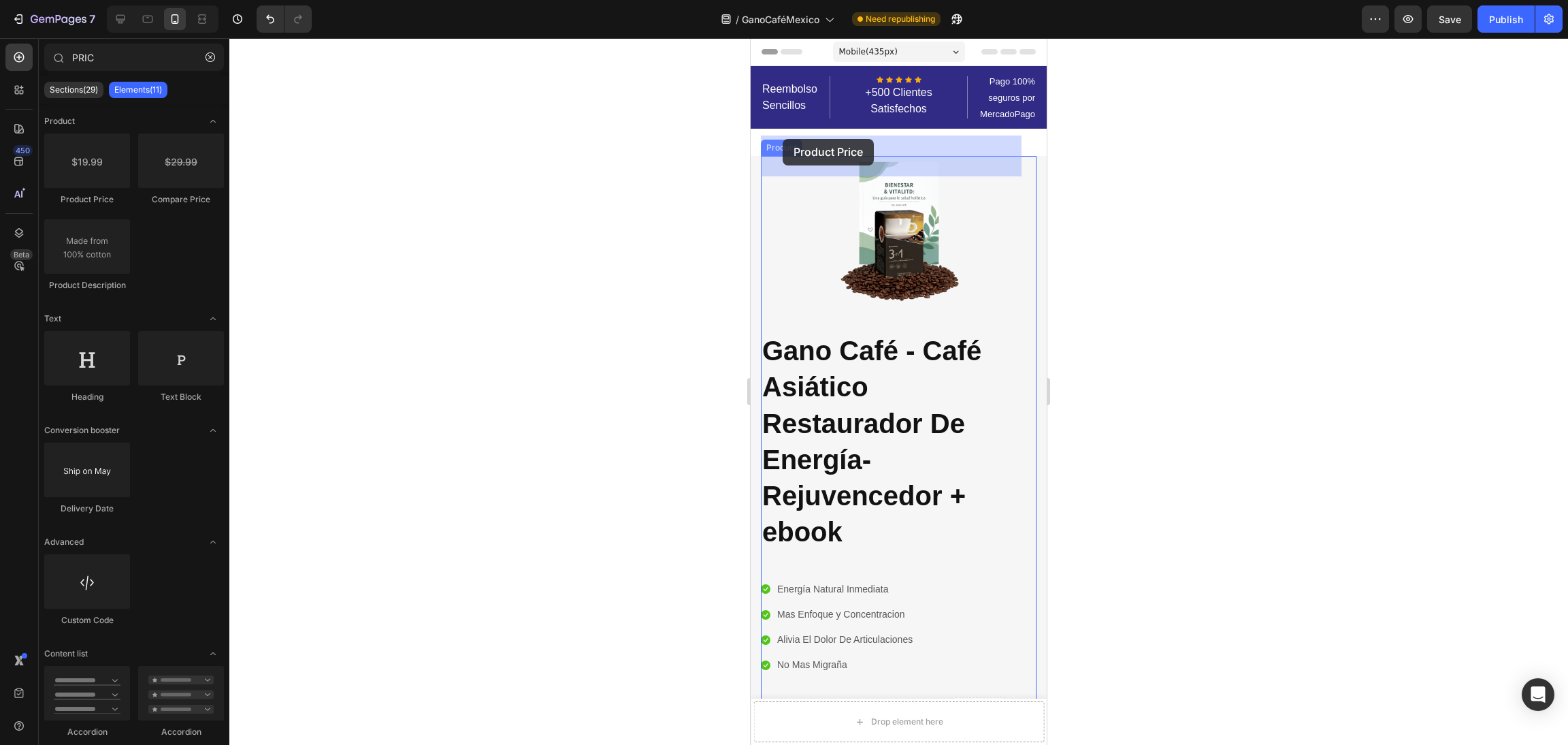
drag, startPoint x: 850, startPoint y: 205, endPoint x: 782, endPoint y: 139, distance: 94.8
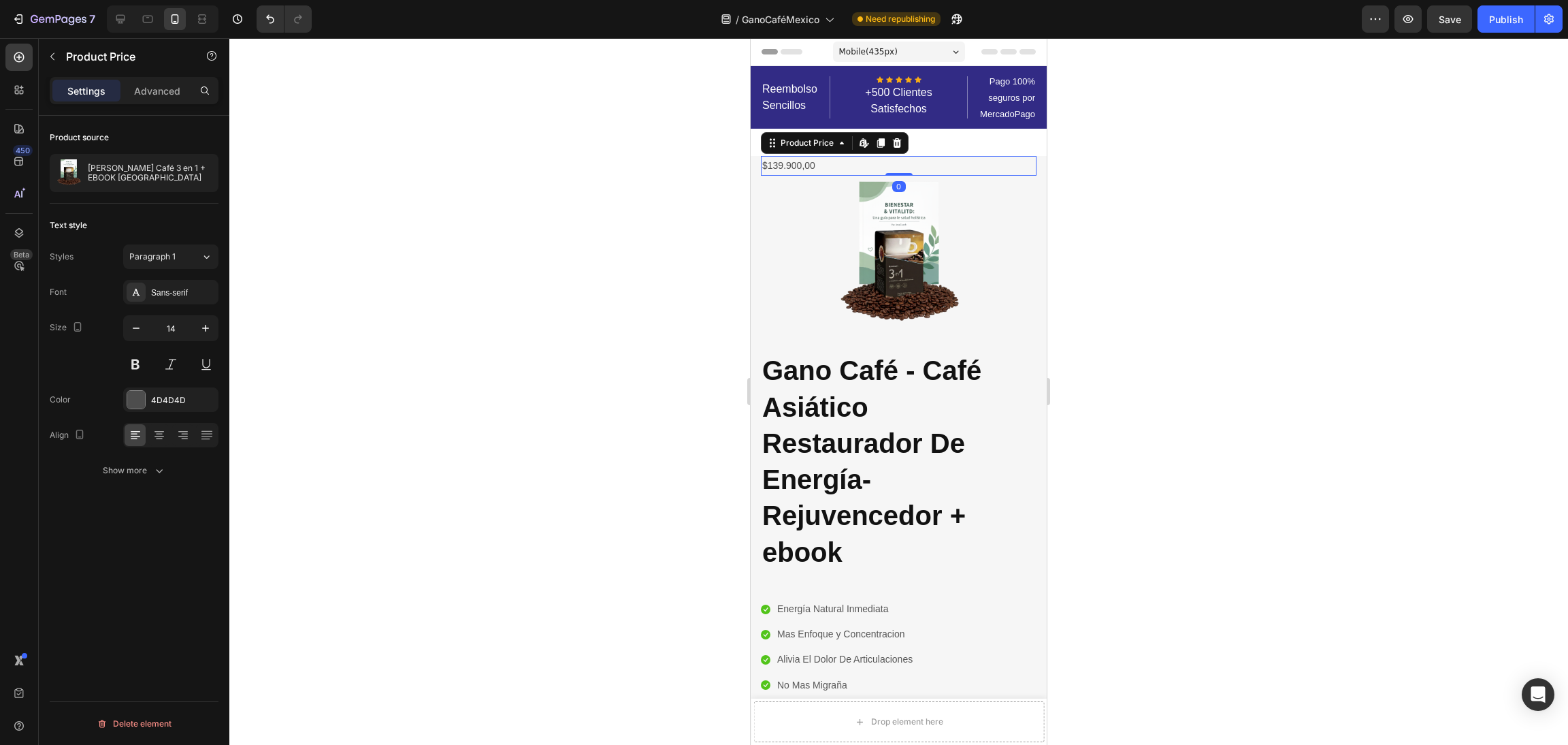
click at [501, 286] on div at bounding box center [898, 391] width 1338 height 707
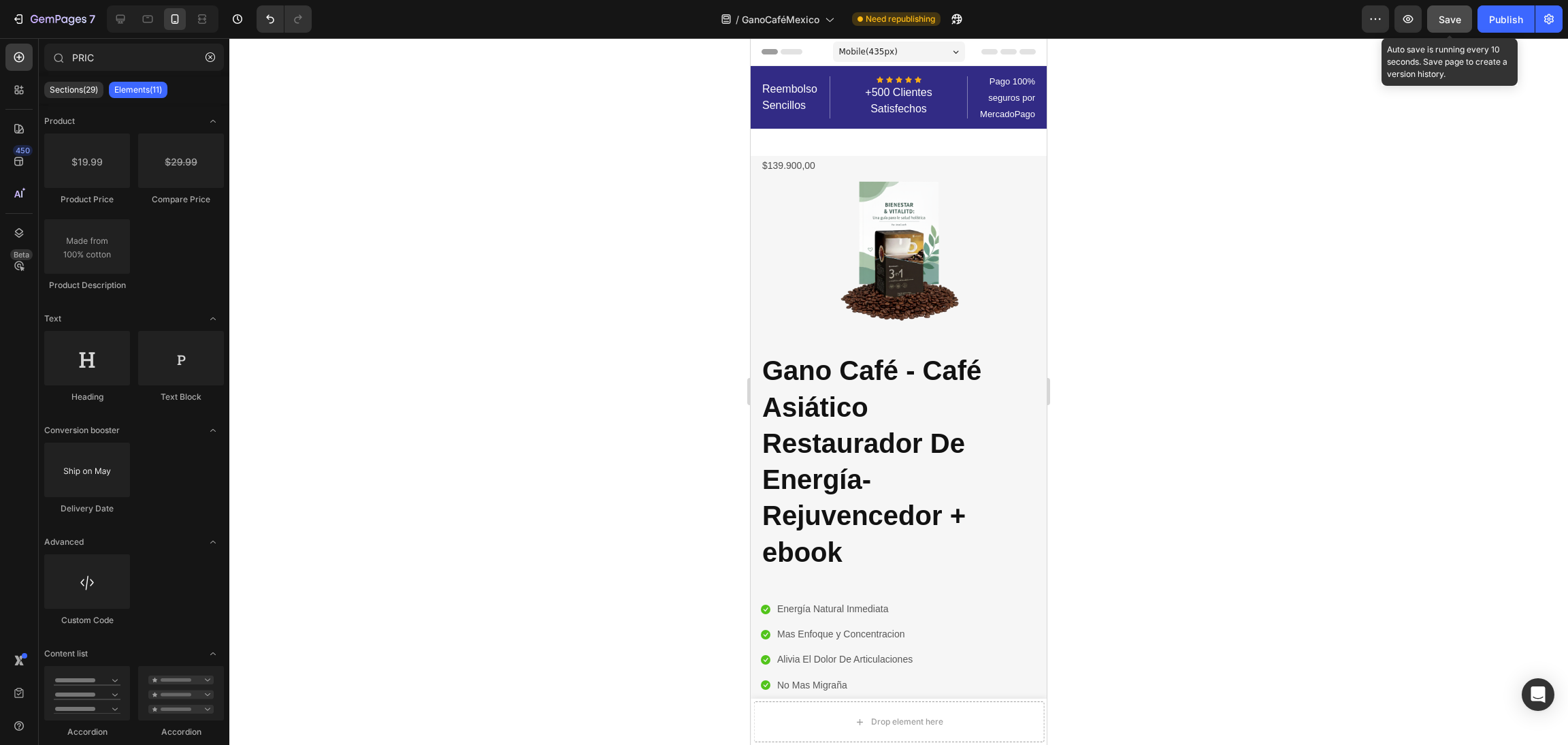
click at [1468, 18] on button "Save" at bounding box center [1449, 19] width 45 height 27
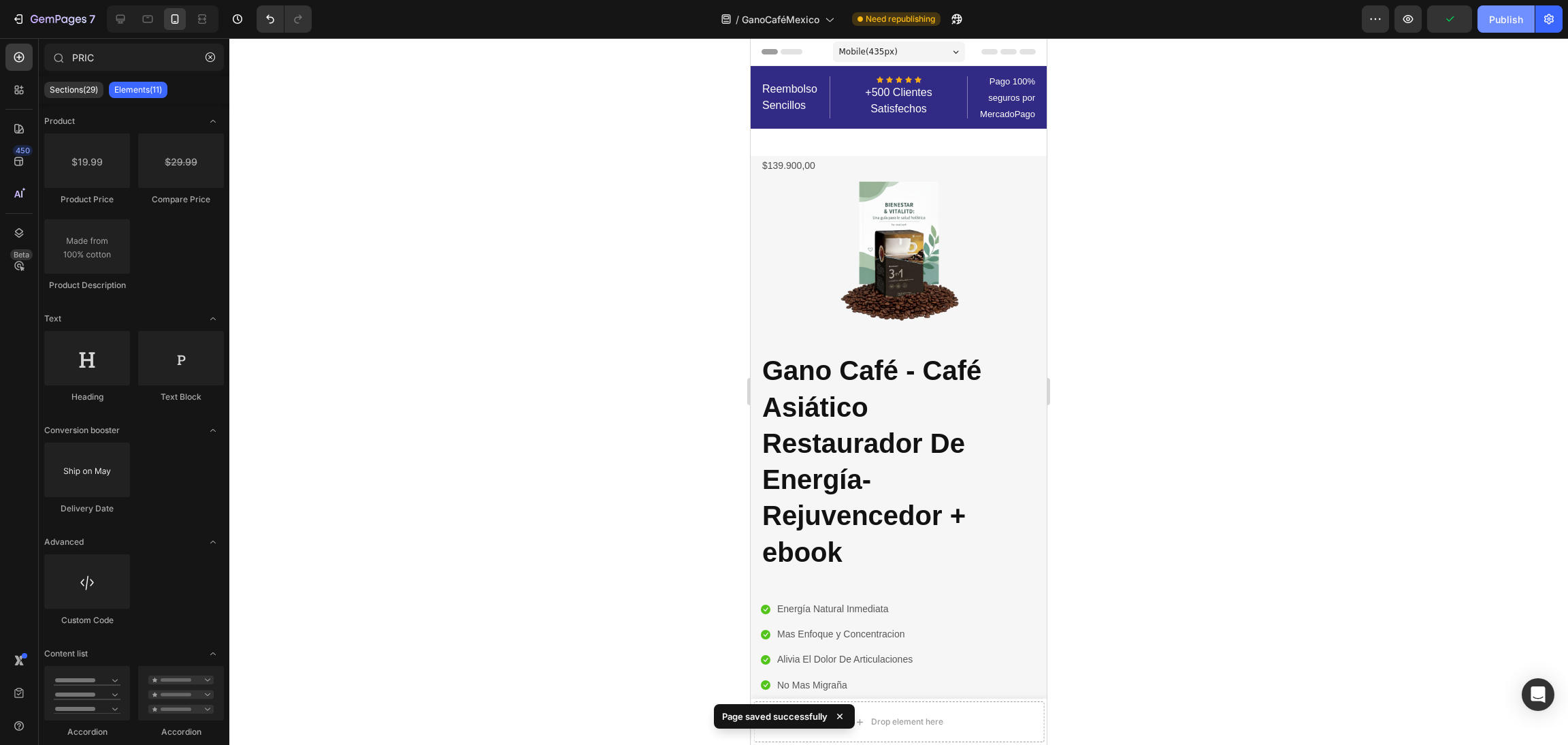
click at [1501, 26] on button "Publish" at bounding box center [1506, 19] width 57 height 27
click at [568, 405] on div at bounding box center [898, 391] width 1338 height 707
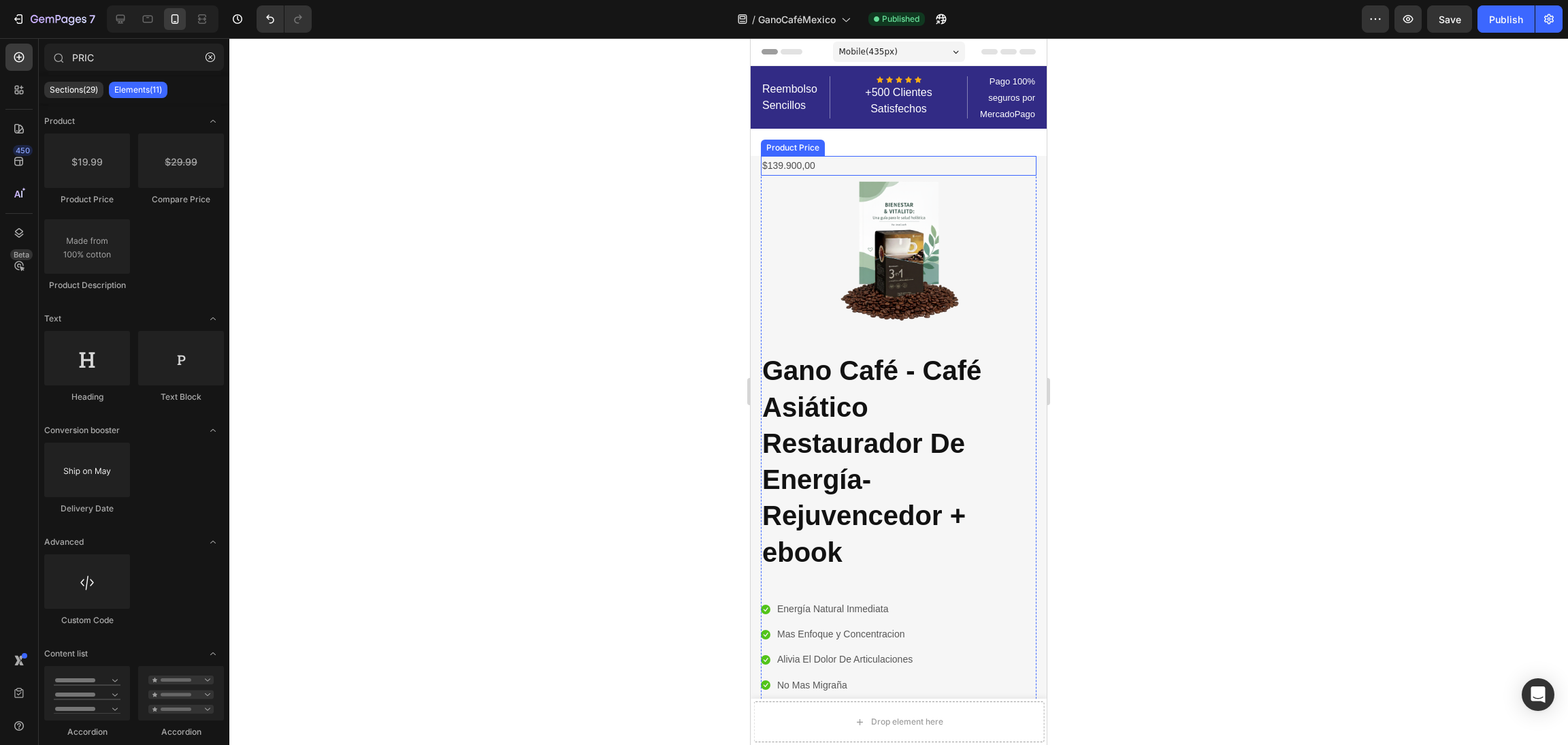
click at [792, 167] on div "$139.900,00" at bounding box center [899, 166] width 276 height 20
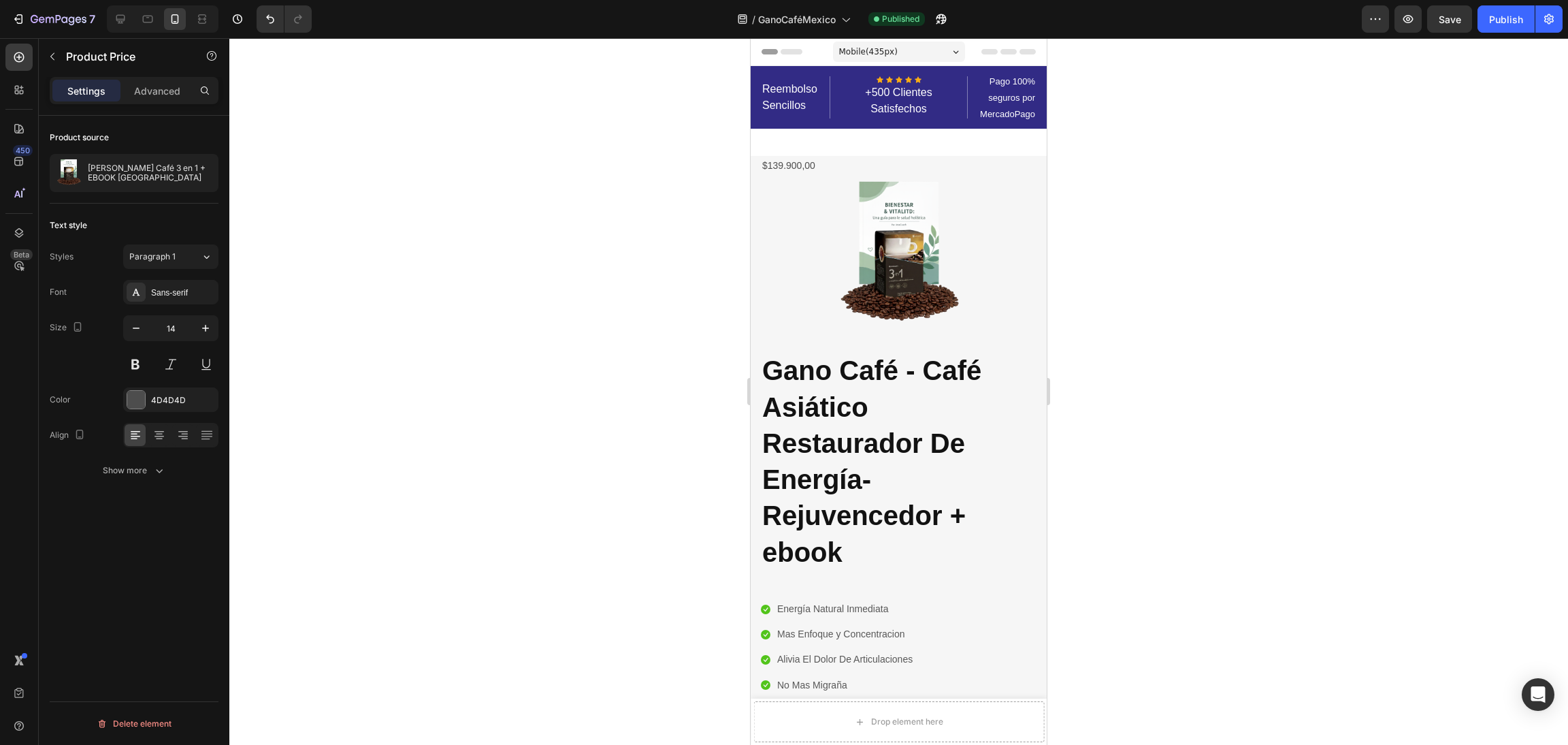
click at [814, 161] on div "$139.900,00" at bounding box center [899, 166] width 276 height 20
click at [57, 57] on icon "button" at bounding box center [52, 56] width 11 height 11
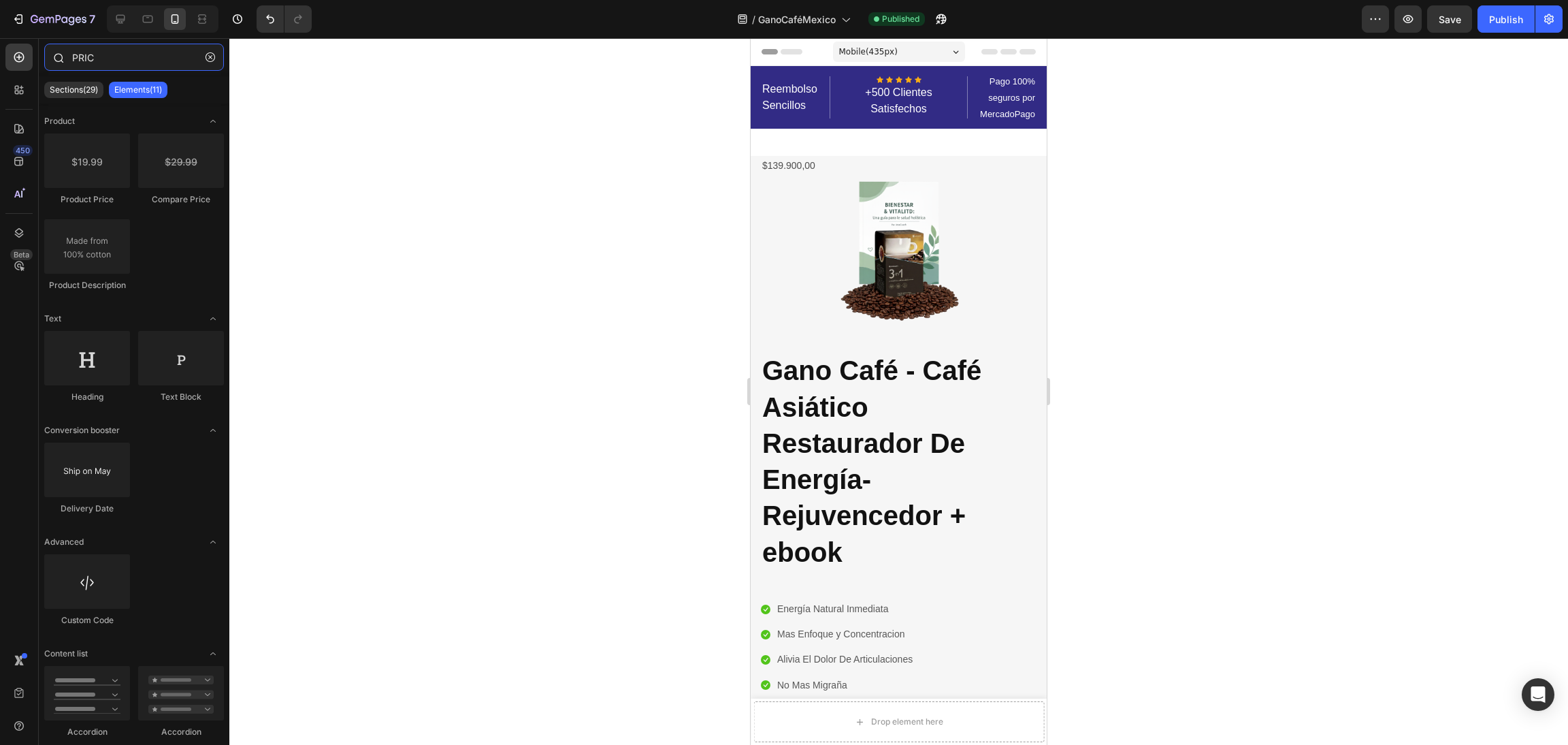
click at [126, 58] on input "PRIC" at bounding box center [133, 58] width 180 height 27
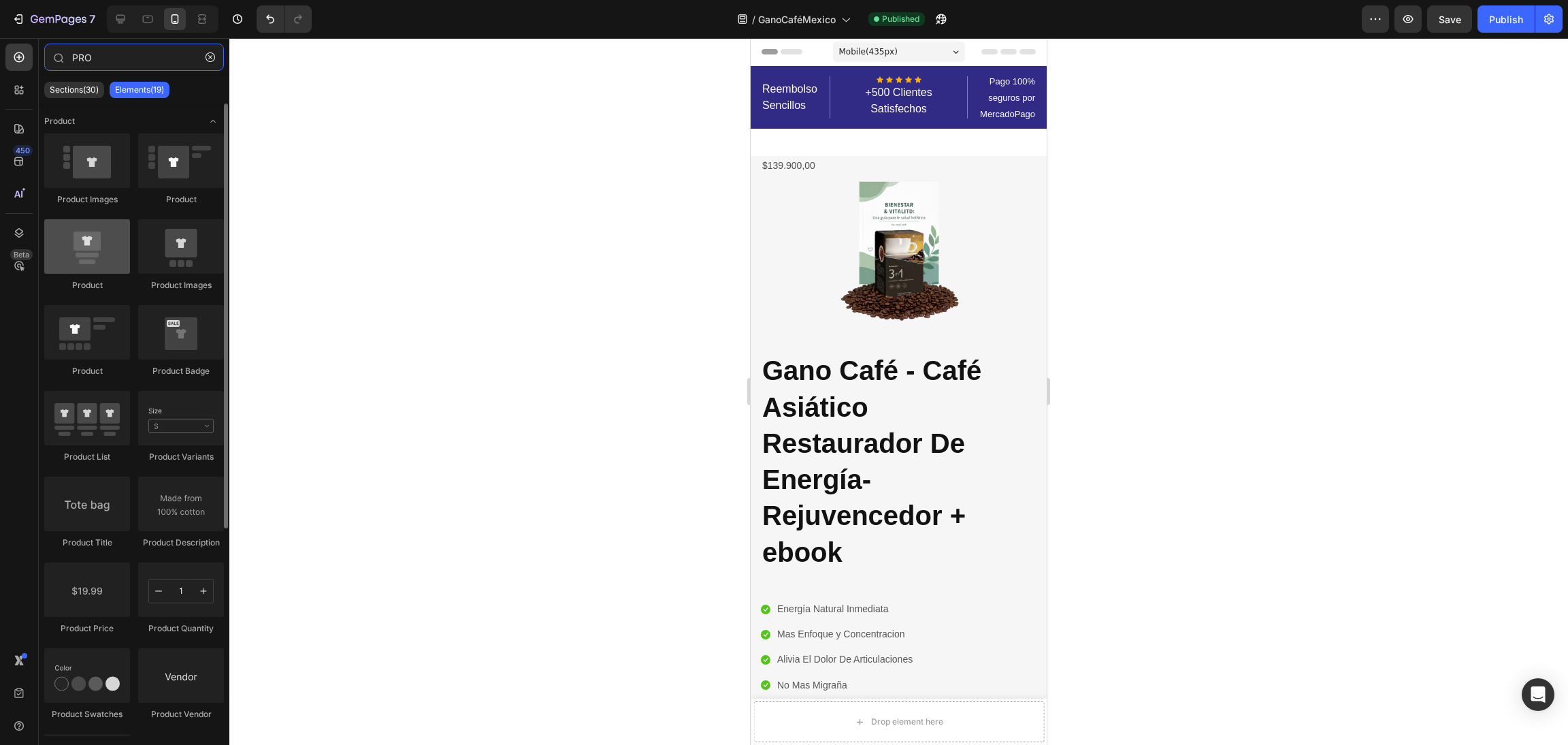
type input "PRO"
drag, startPoint x: 107, startPoint y: 233, endPoint x: 133, endPoint y: 151, distance: 86.0
click at [133, 151] on div "Product Images Product Product Product Images Product Product Badge Product Lis…" at bounding box center [133, 476] width 180 height 685
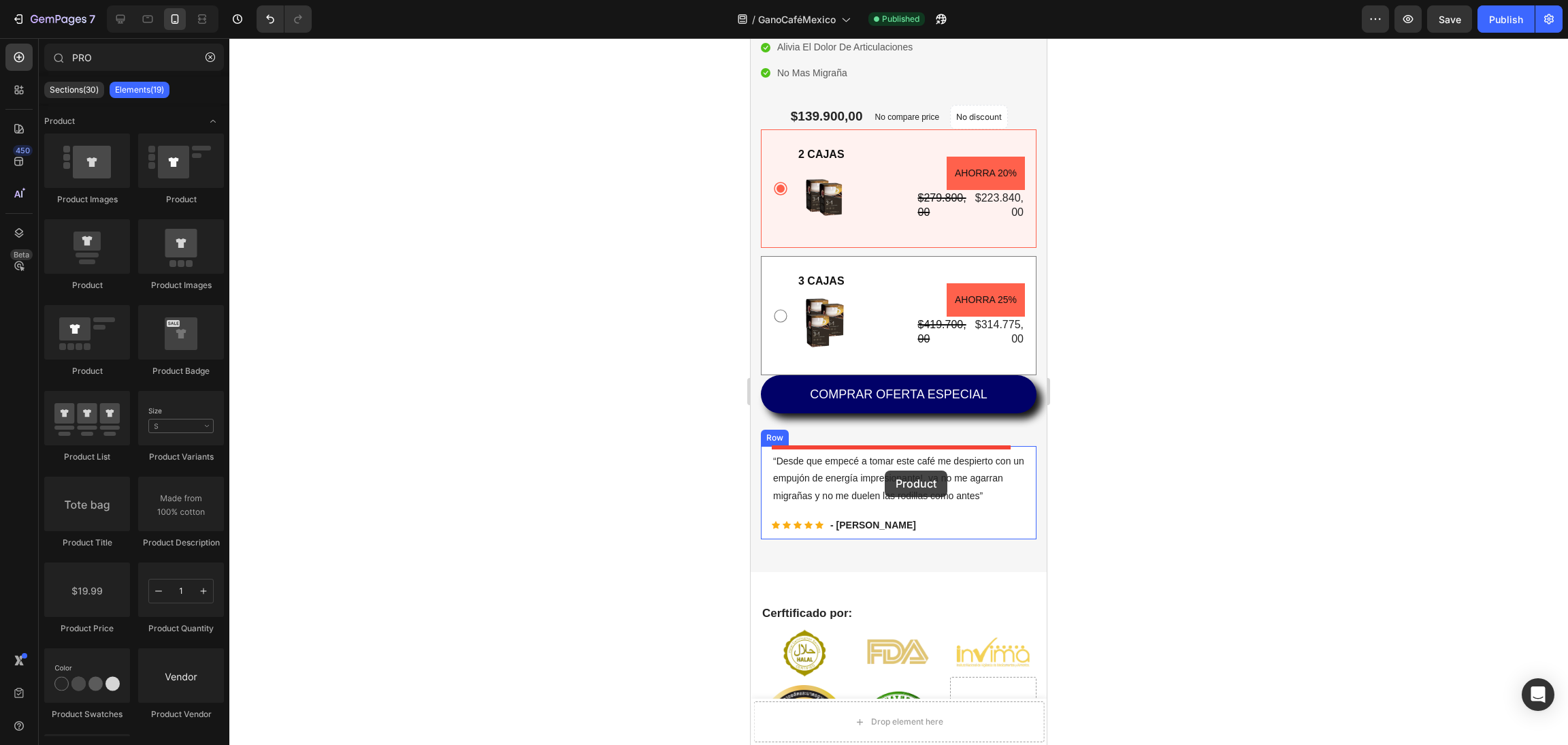
scroll to position [715, 0]
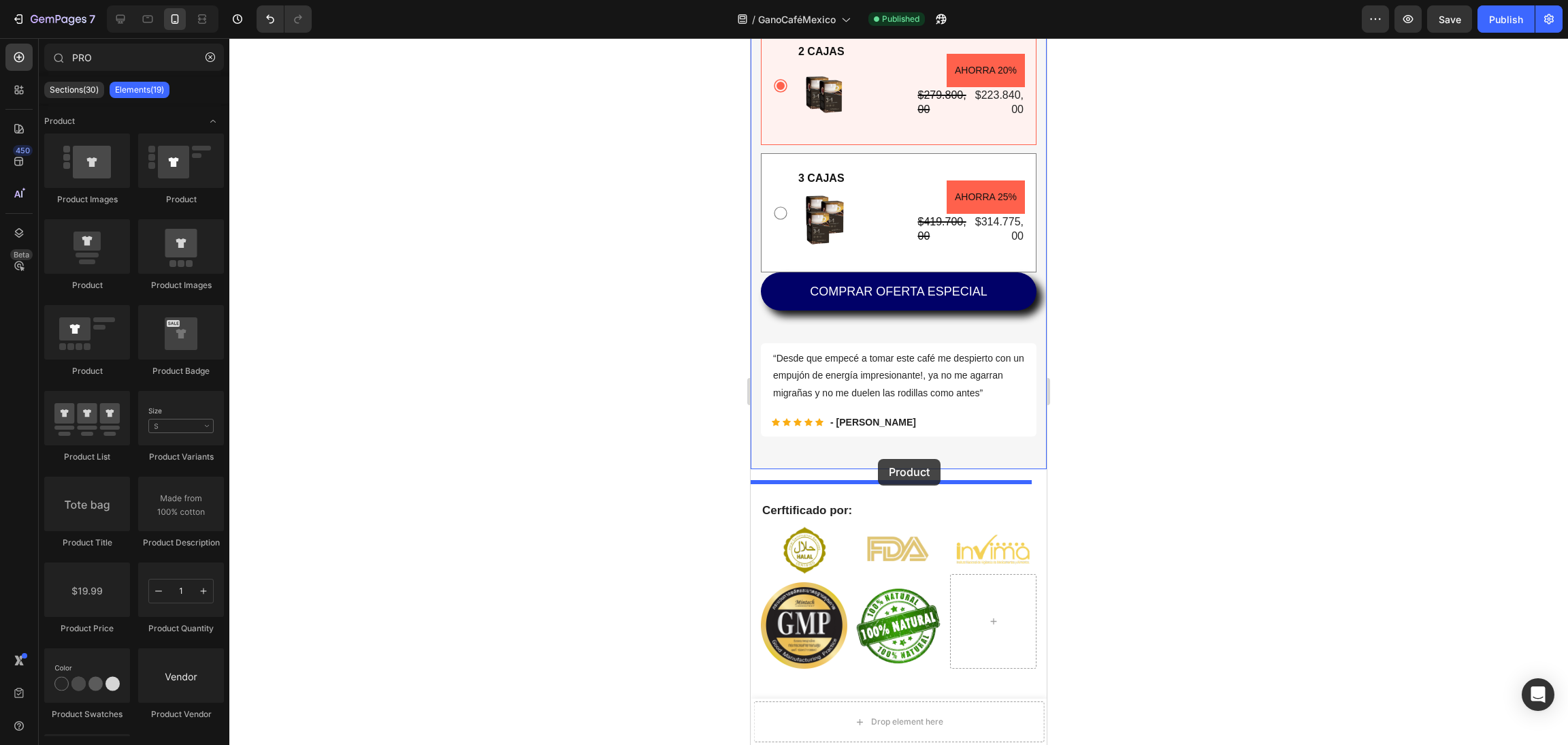
drag, startPoint x: 864, startPoint y: 303, endPoint x: 867, endPoint y: 458, distance: 155.0
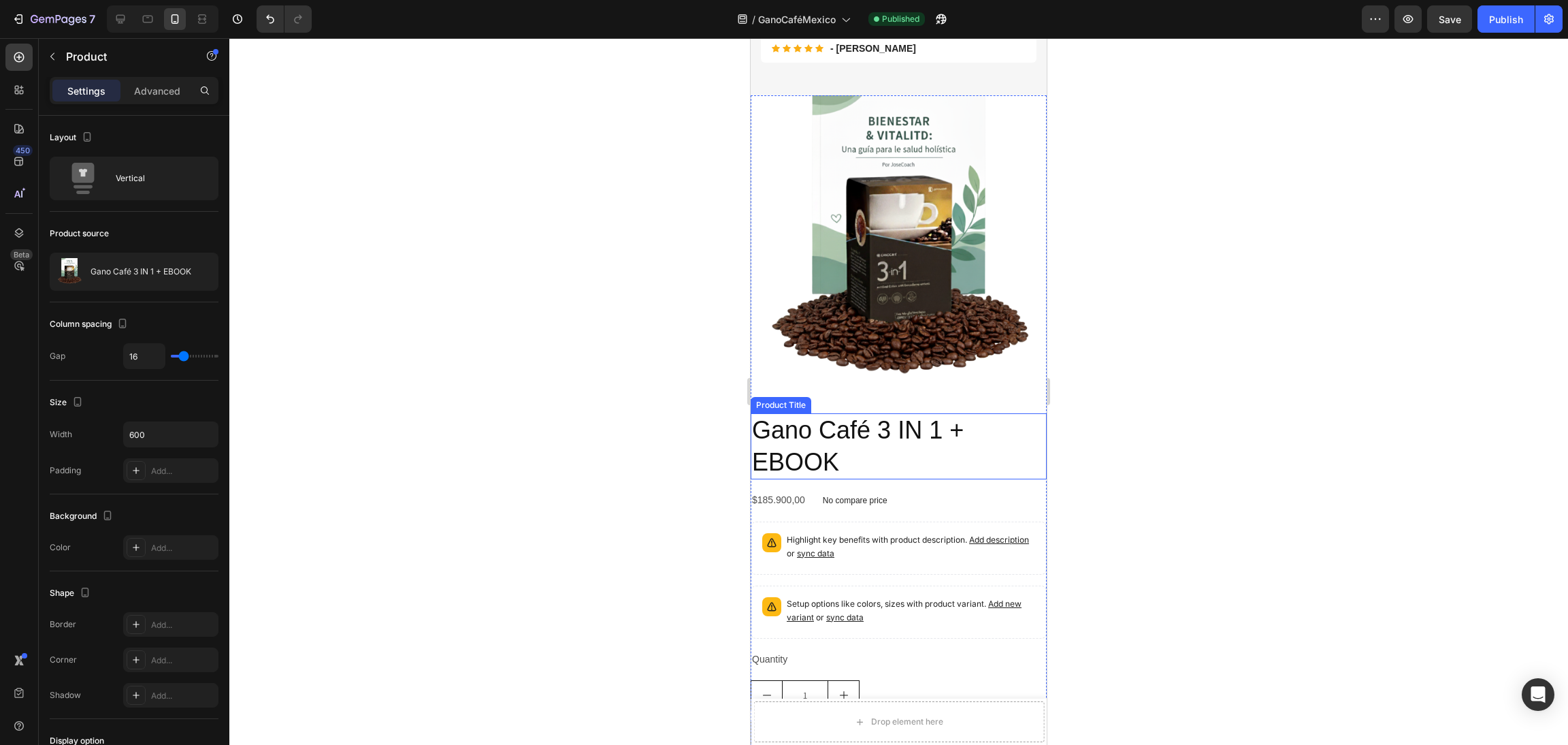
scroll to position [1225, 0]
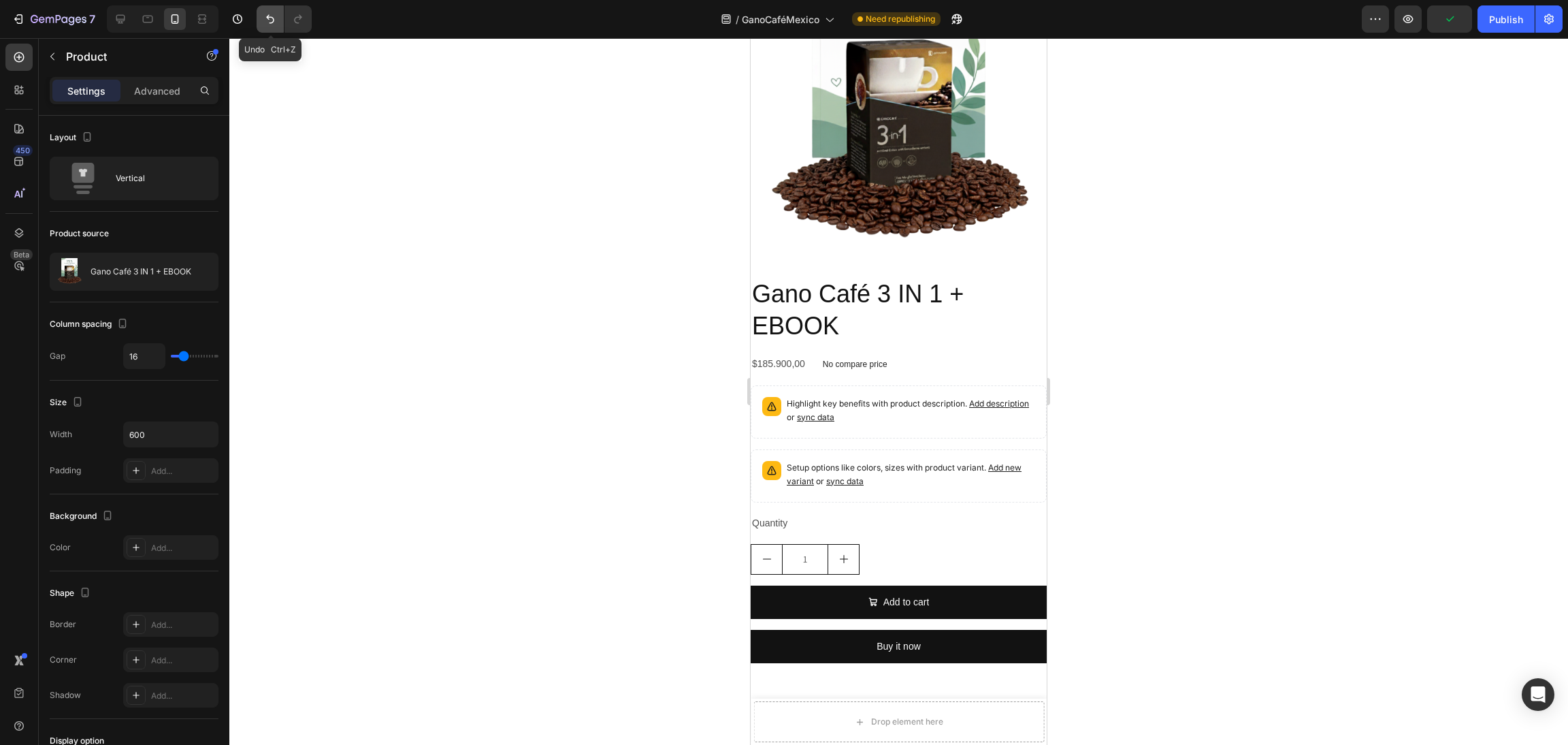
click at [272, 18] on icon "Undo/Redo" at bounding box center [270, 19] width 14 height 14
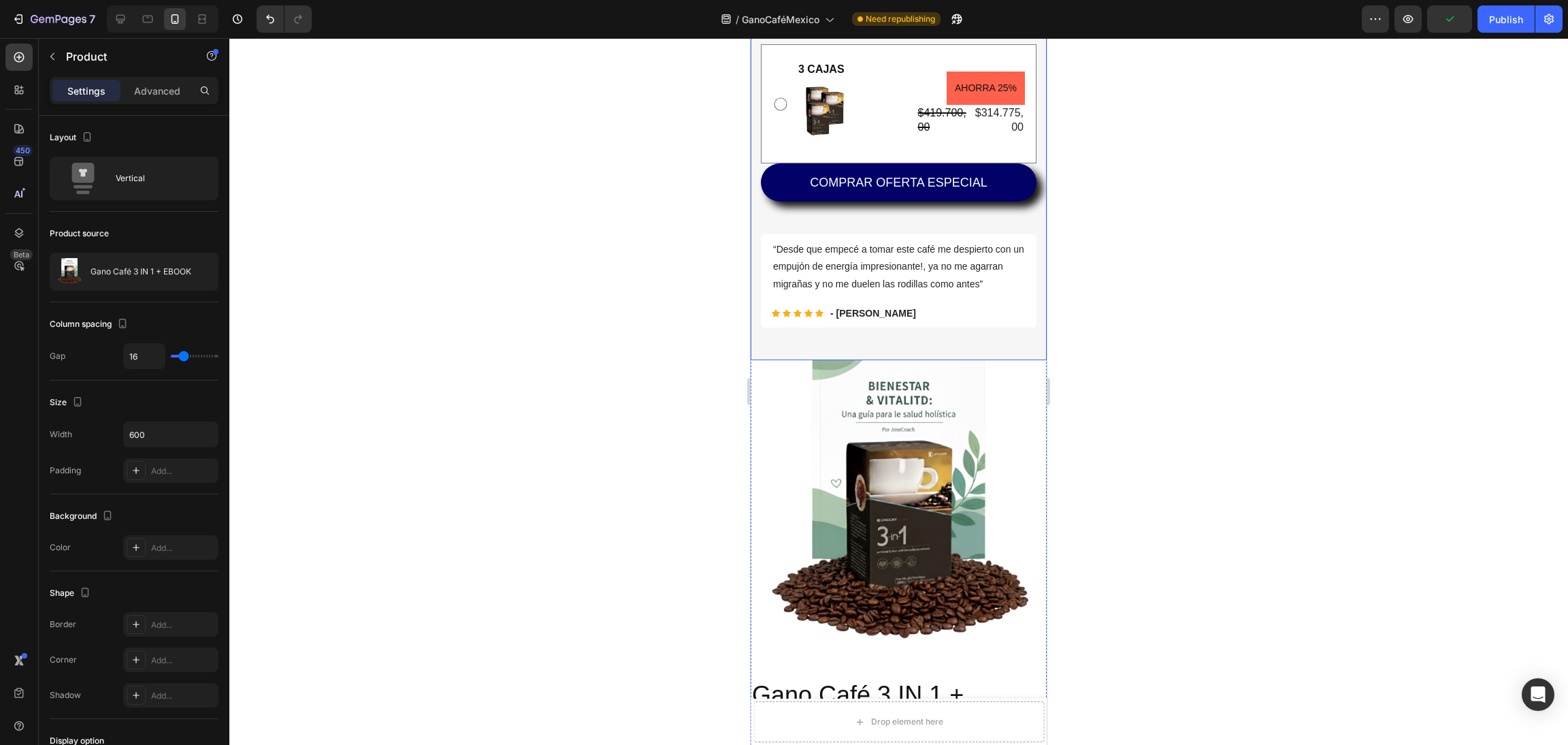
scroll to position [715, 0]
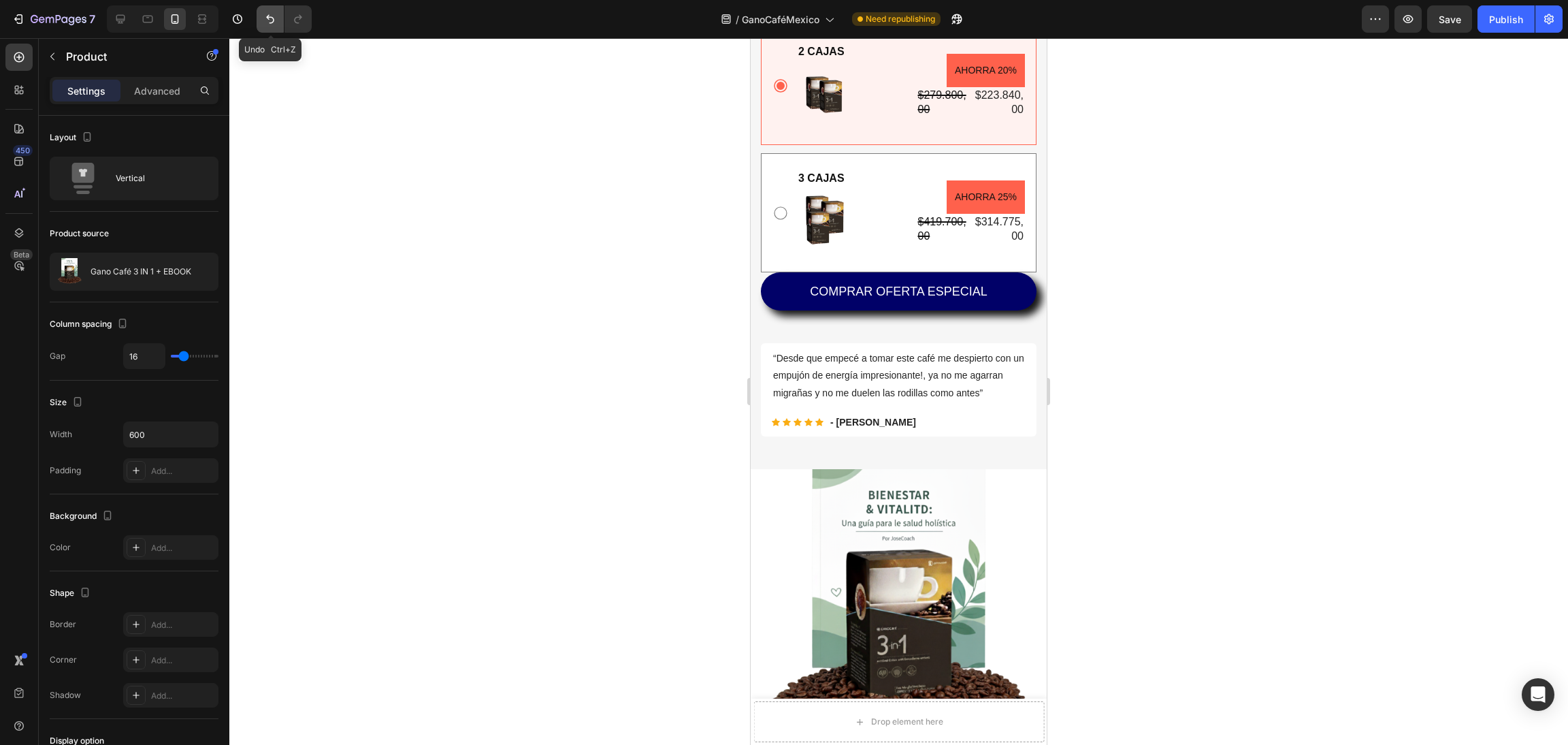
click at [257, 23] on button "Undo/Redo" at bounding box center [270, 19] width 27 height 27
click at [276, 29] on button "Undo/Redo" at bounding box center [270, 19] width 27 height 27
click at [620, 348] on div at bounding box center [898, 391] width 1338 height 707
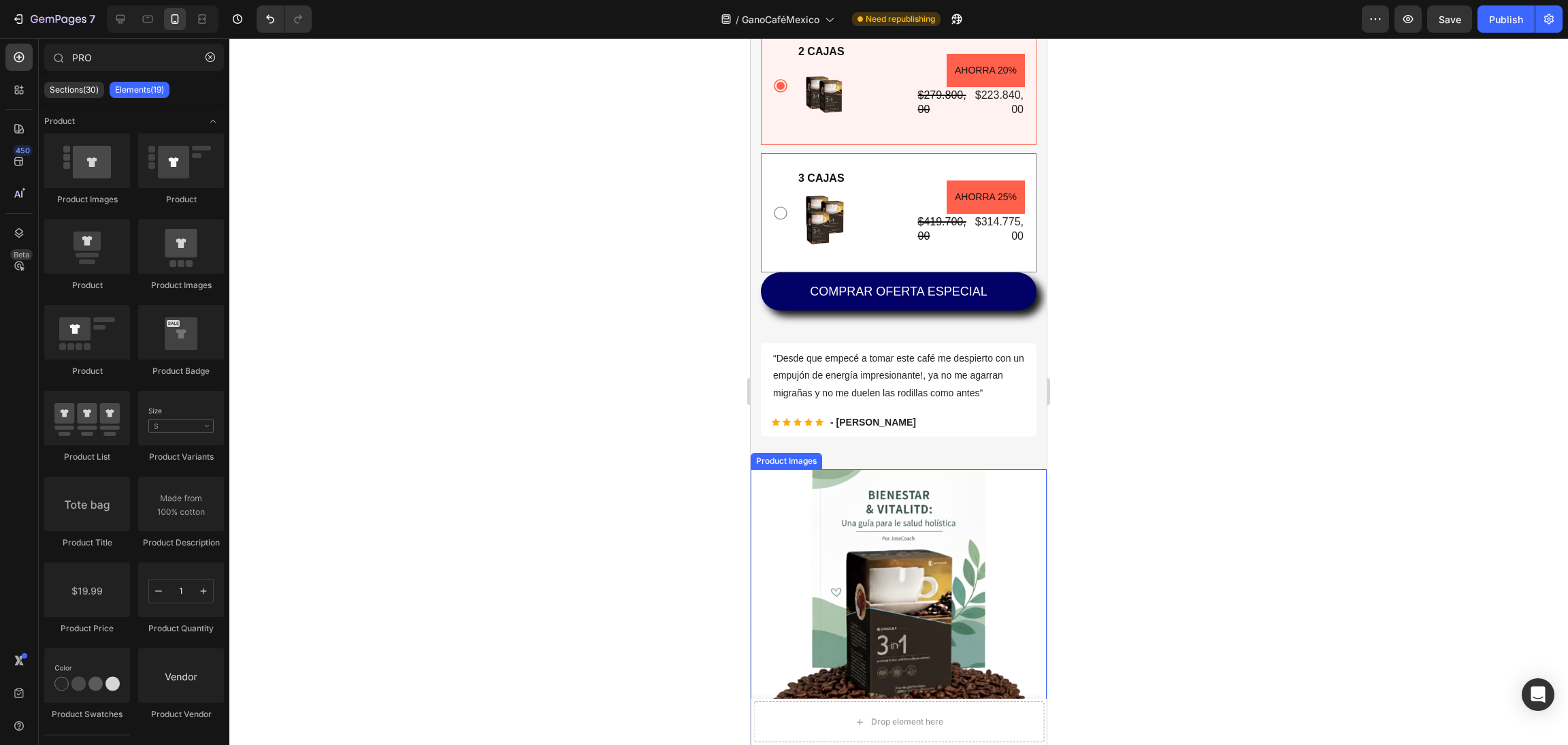
click at [973, 517] on img at bounding box center [898, 617] width 296 height 296
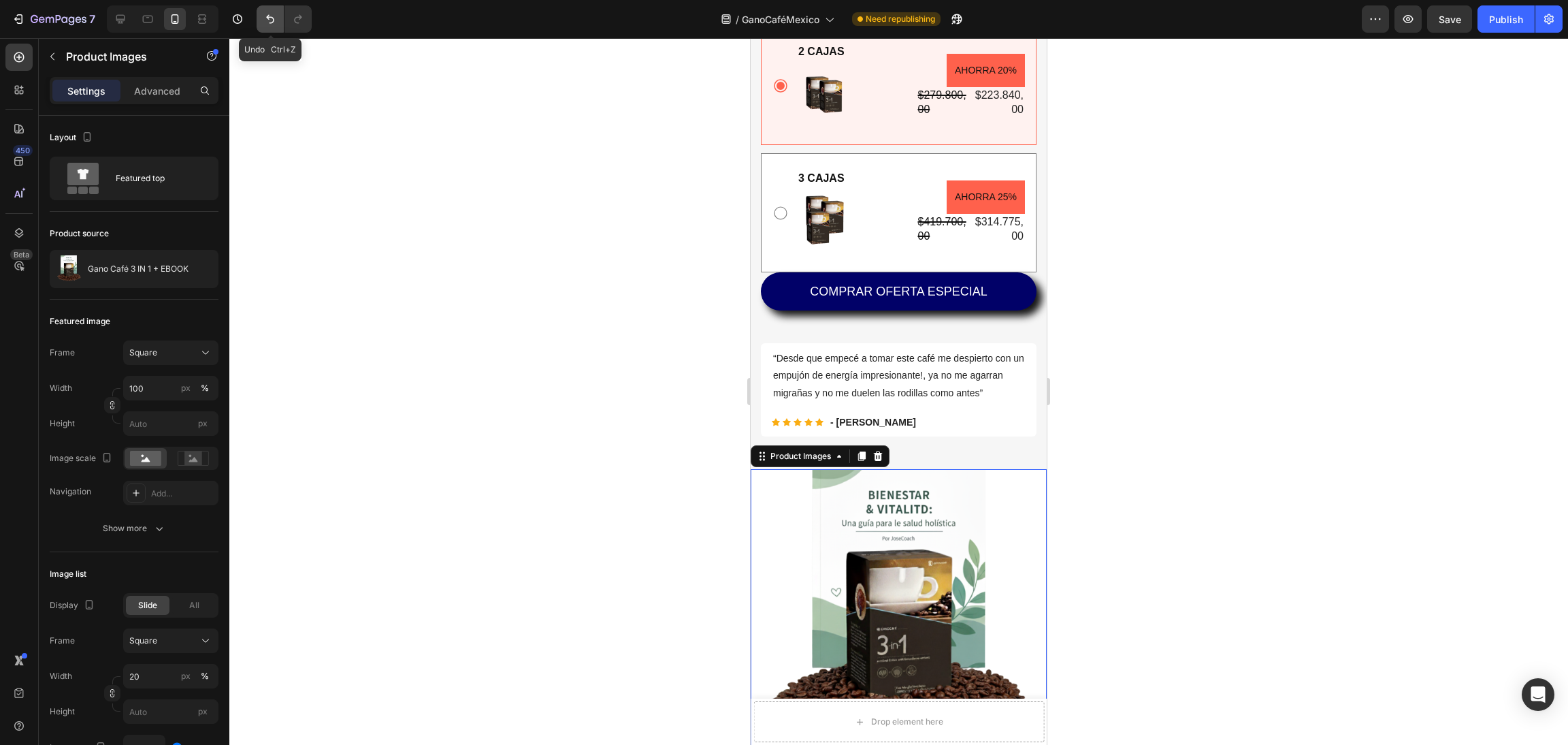
click at [266, 30] on button "Undo/Redo" at bounding box center [270, 19] width 27 height 27
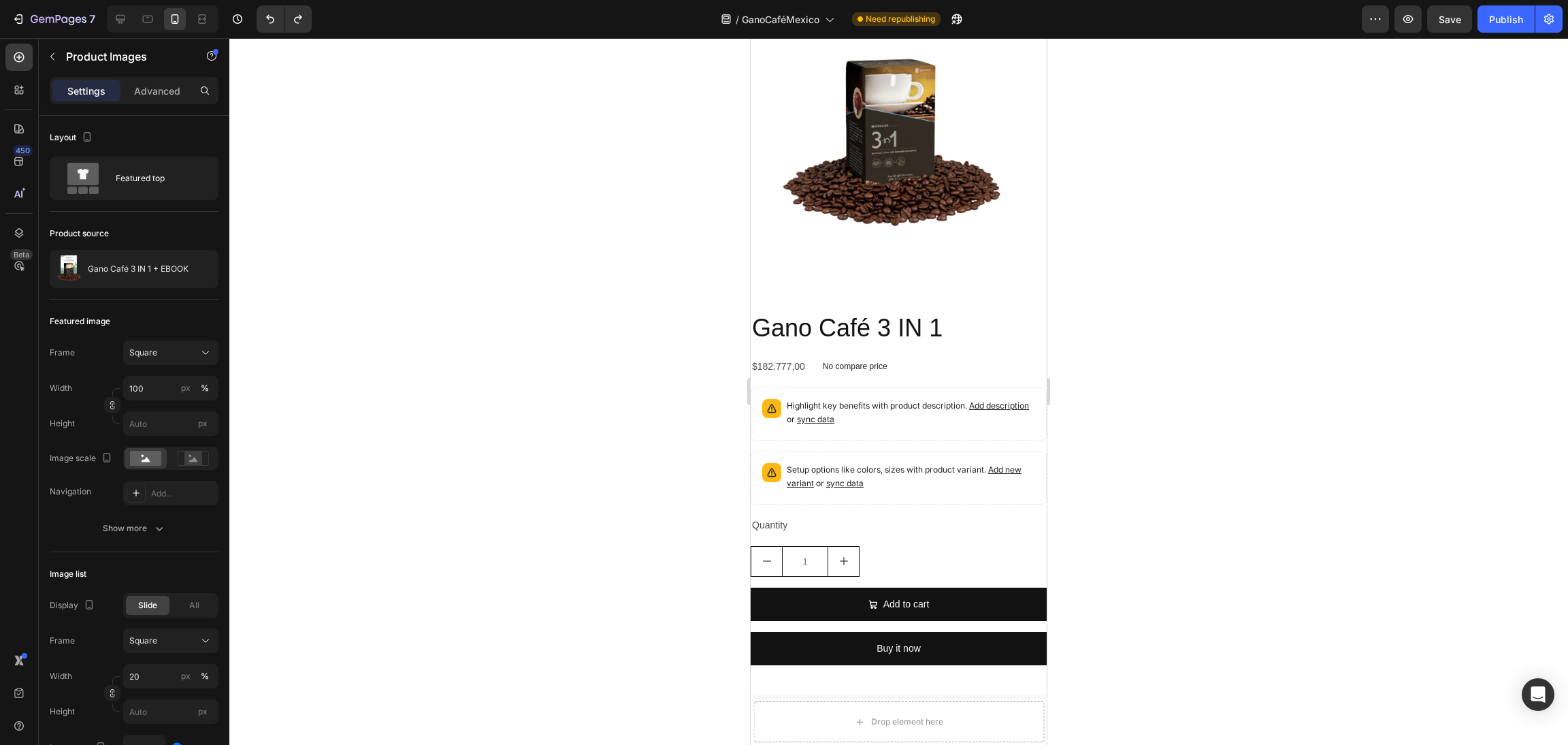
scroll to position [1021, 0]
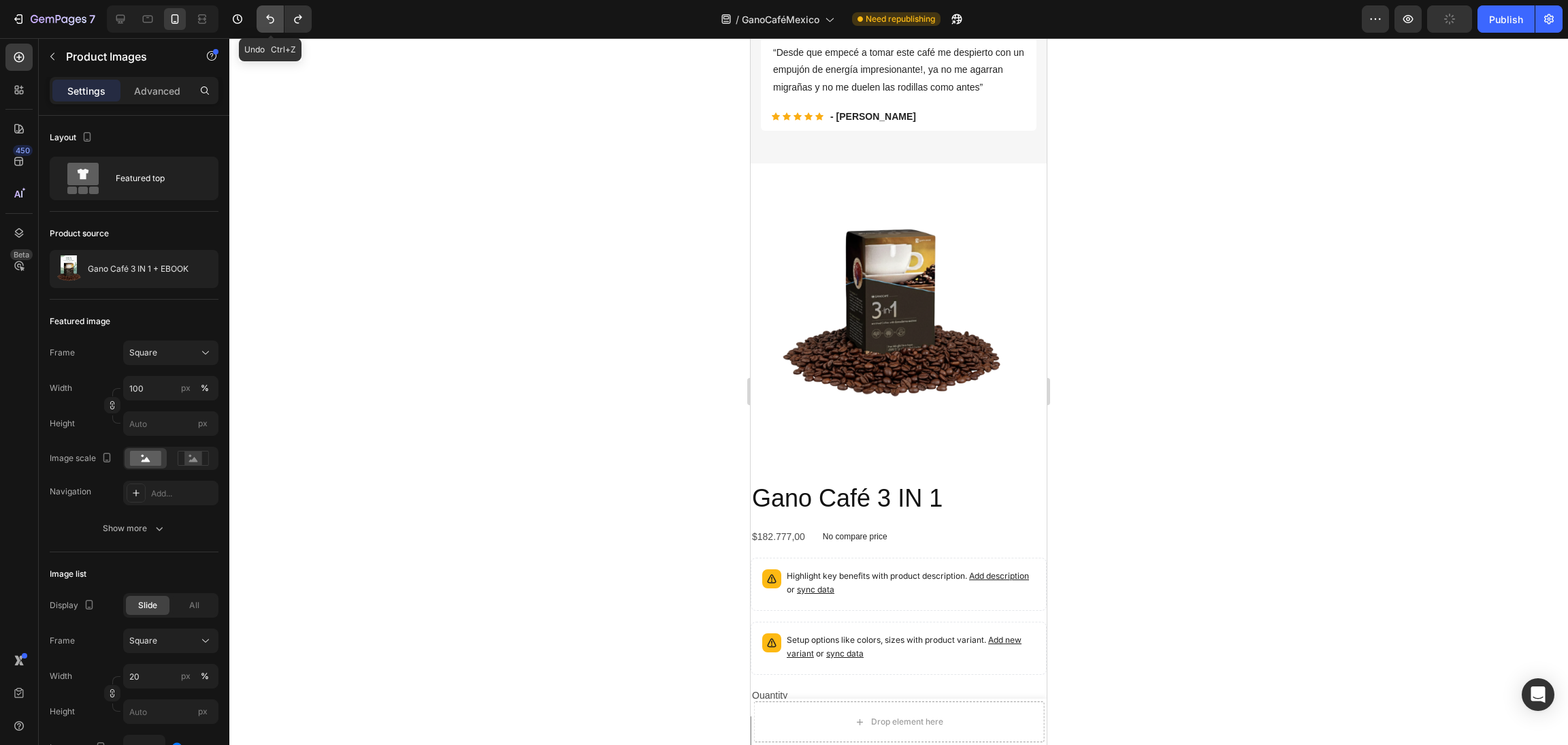
click at [266, 17] on icon "Undo/Redo" at bounding box center [270, 19] width 14 height 14
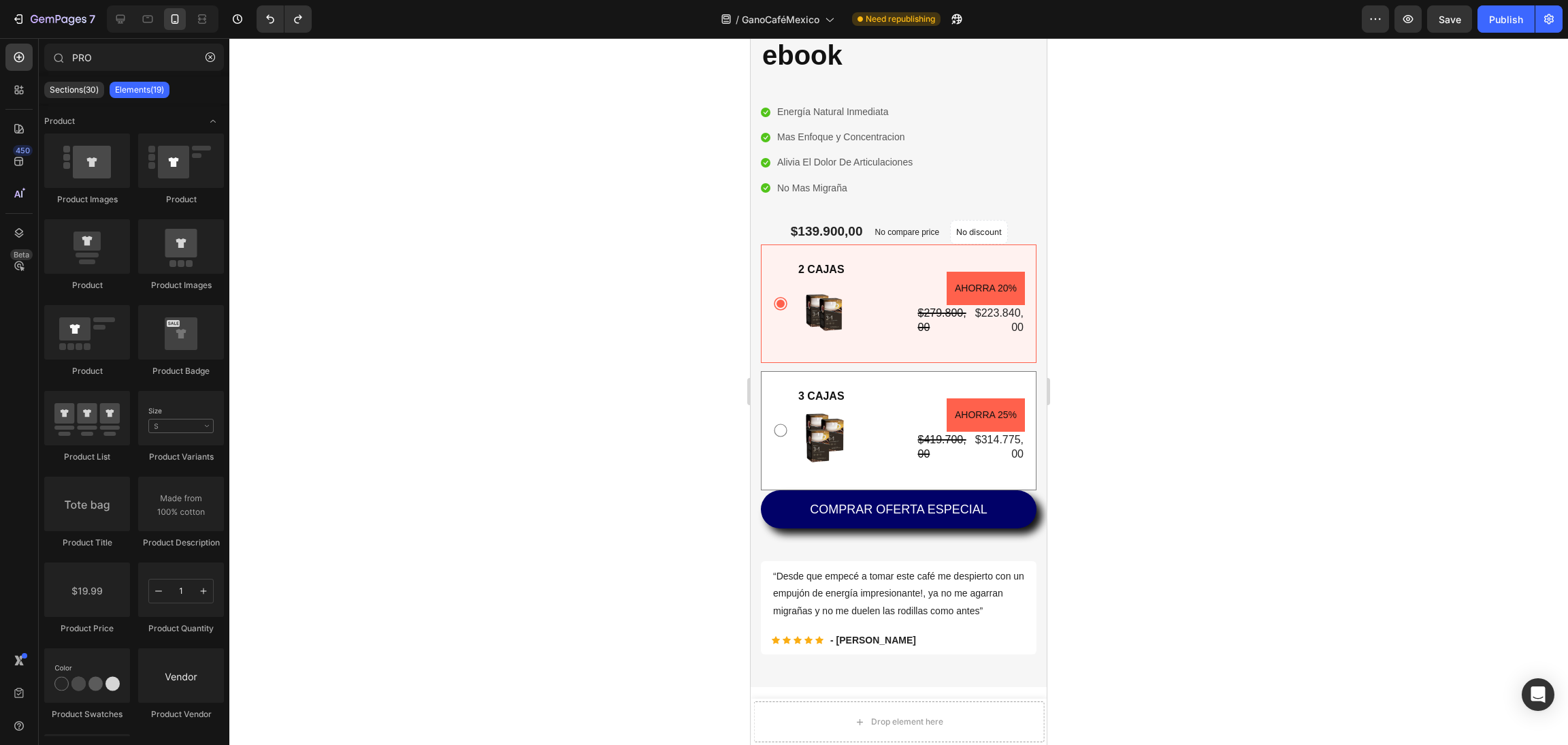
scroll to position [0, 0]
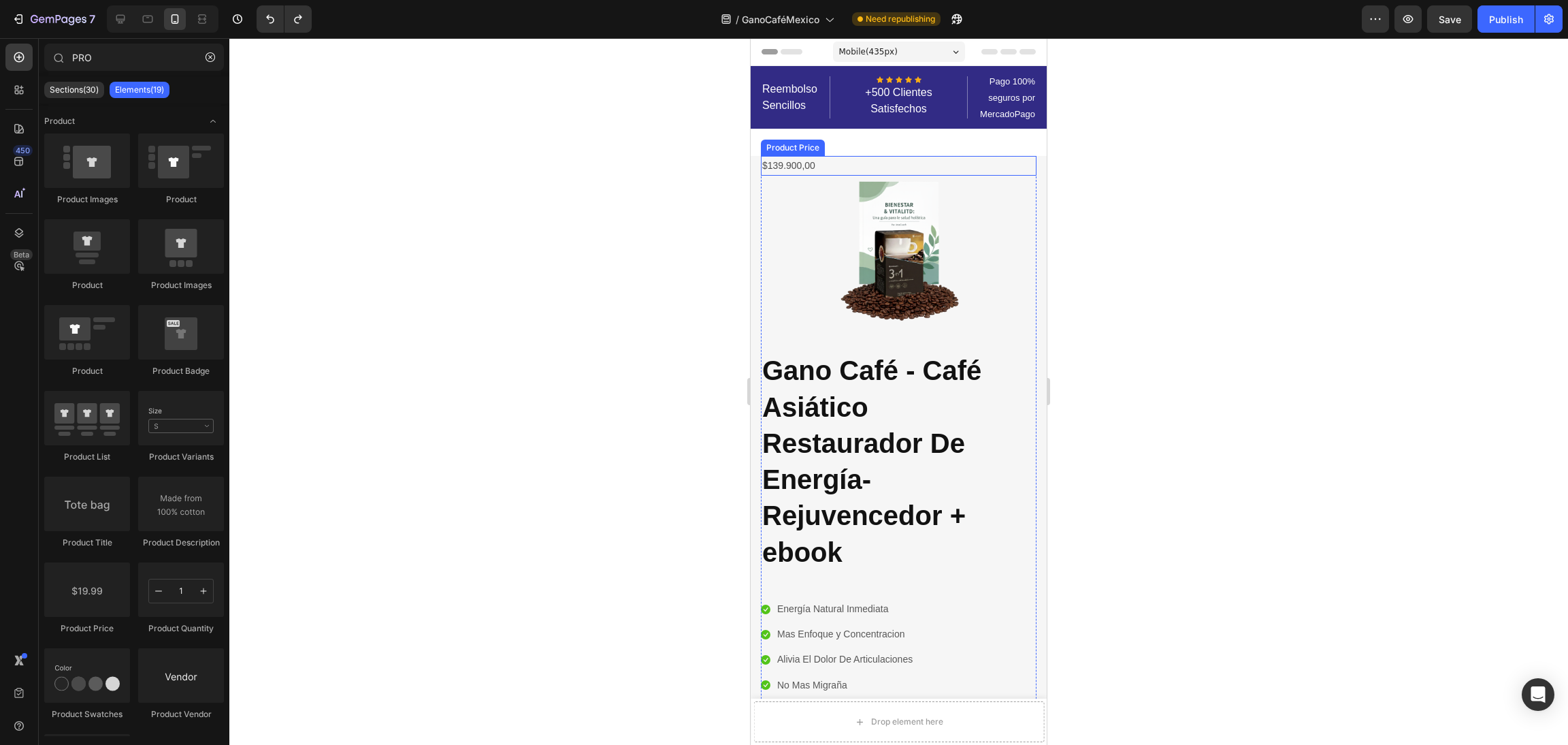
click at [836, 160] on div "$139.900,00" at bounding box center [899, 166] width 276 height 20
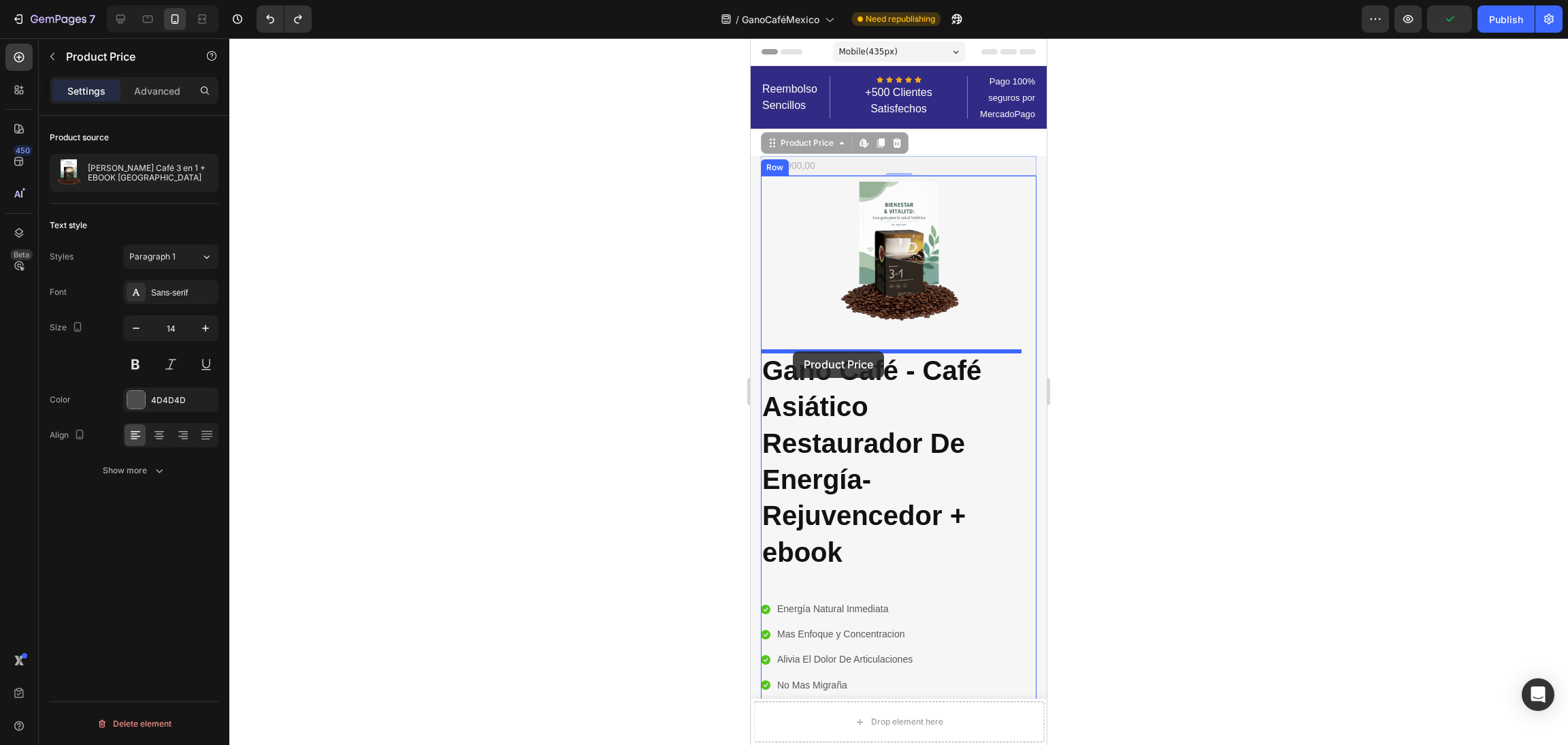
drag, startPoint x: 778, startPoint y: 144, endPoint x: 793, endPoint y: 352, distance: 208.5
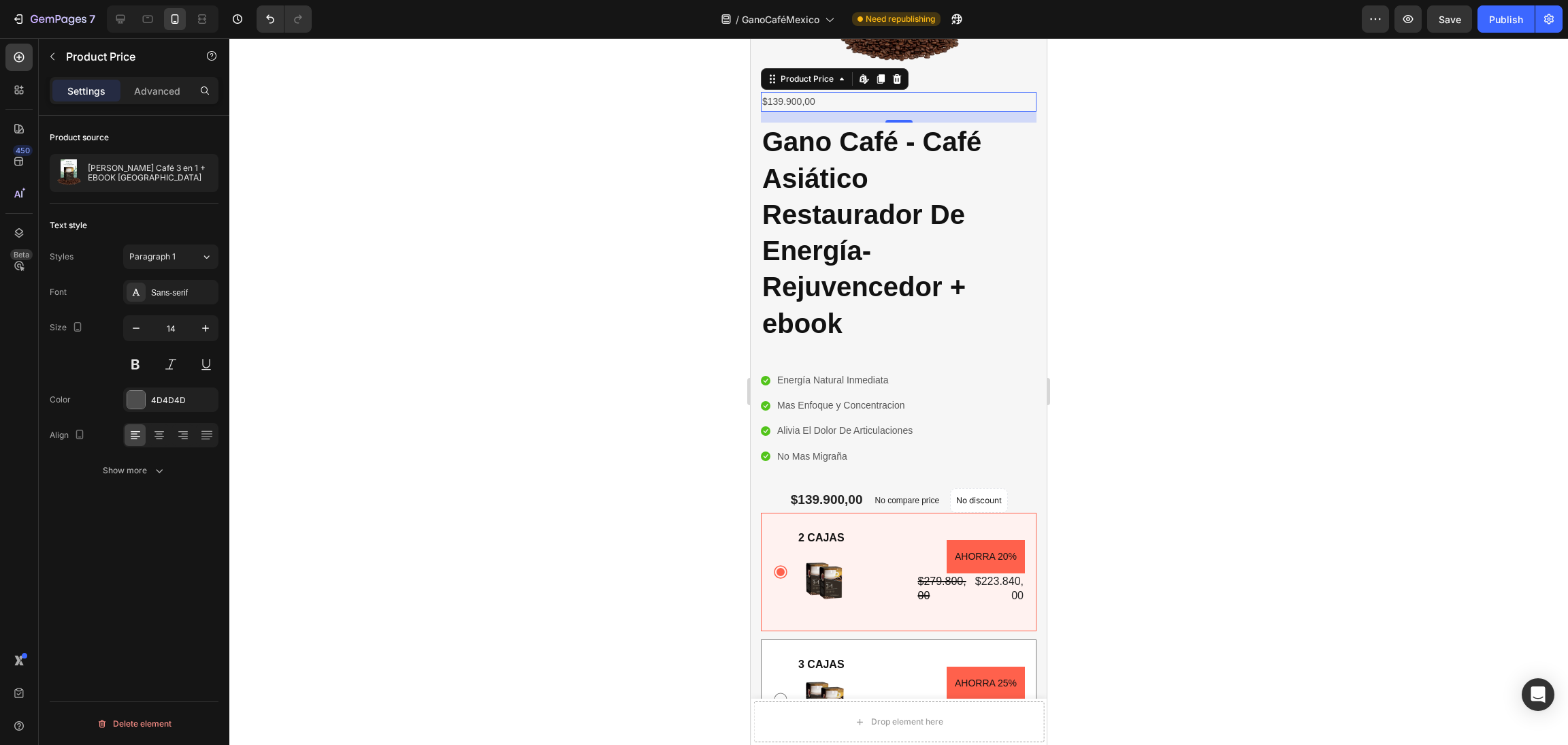
scroll to position [205, 0]
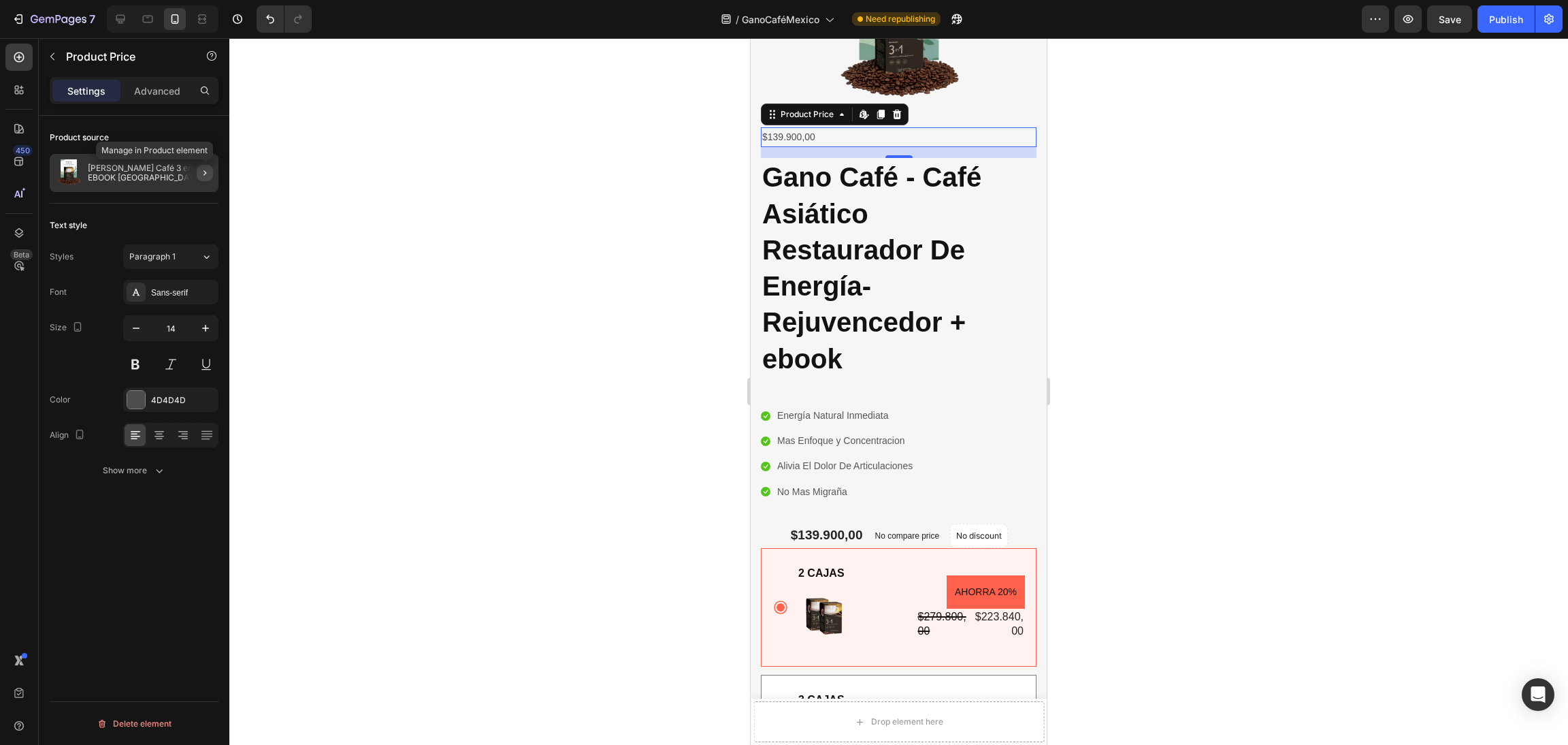
click at [207, 171] on icon "button" at bounding box center [205, 173] width 11 height 11
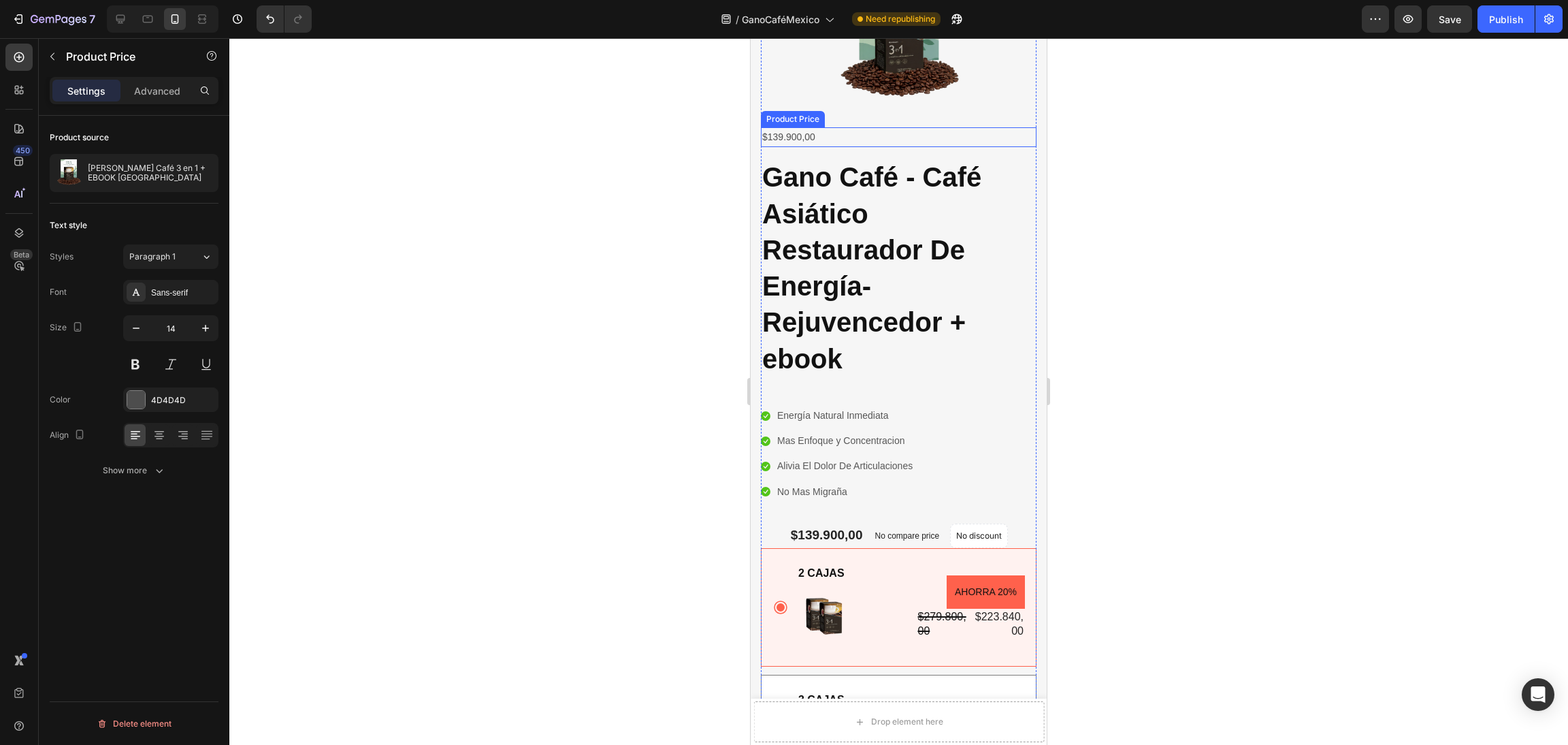
click at [798, 136] on div "$139.900,00" at bounding box center [899, 137] width 276 height 20
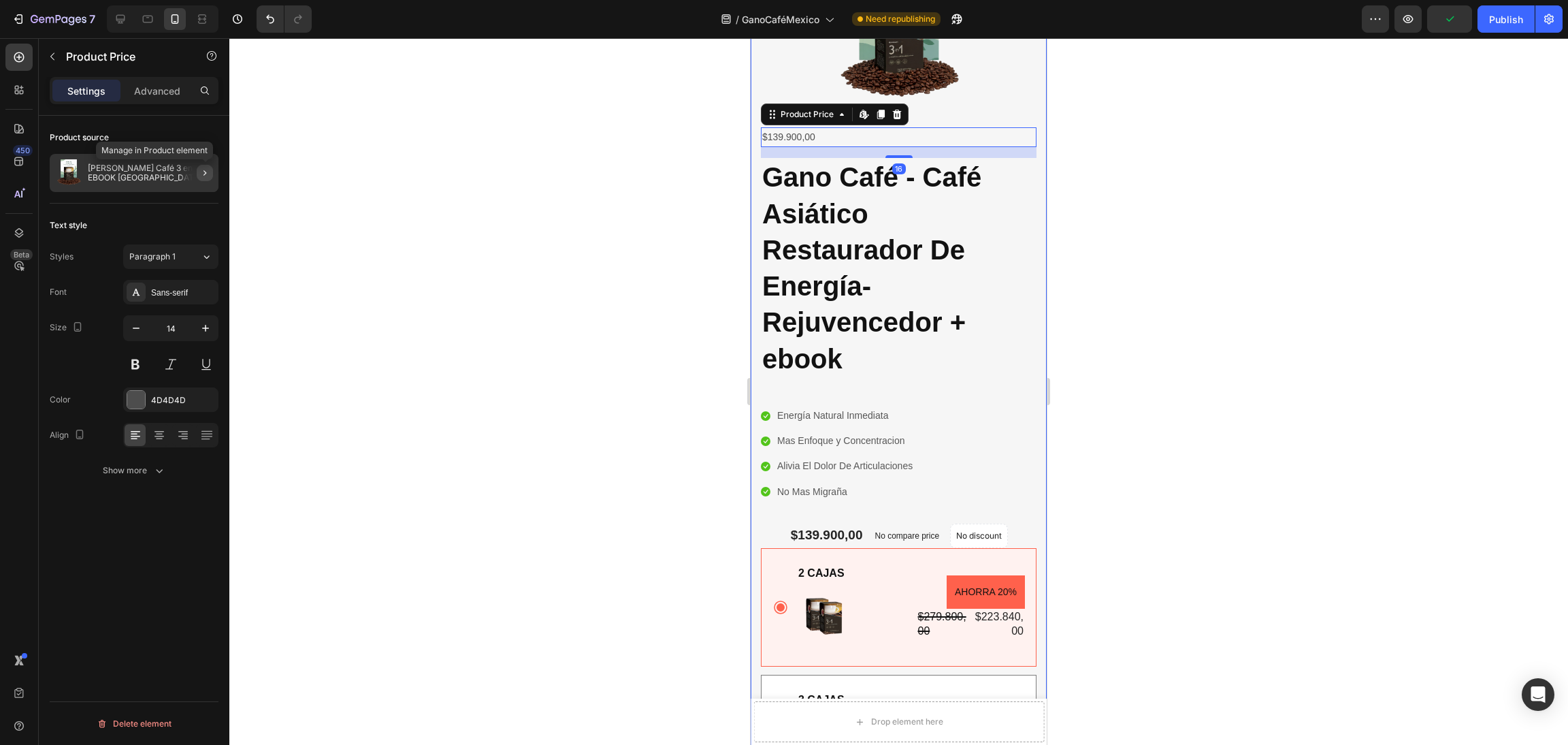
click at [207, 178] on icon "button" at bounding box center [205, 173] width 11 height 11
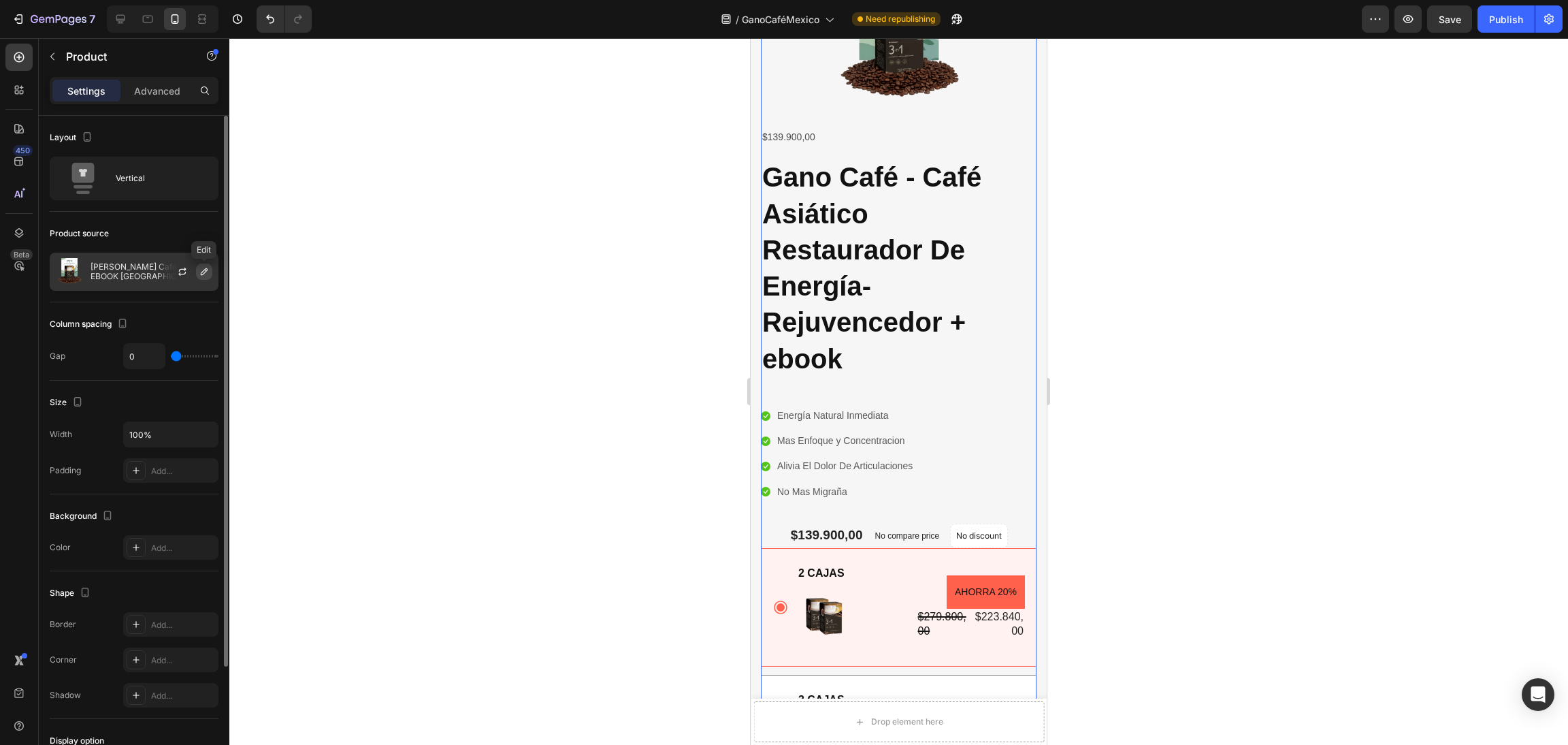
click at [198, 275] on icon "button" at bounding box center [204, 271] width 11 height 11
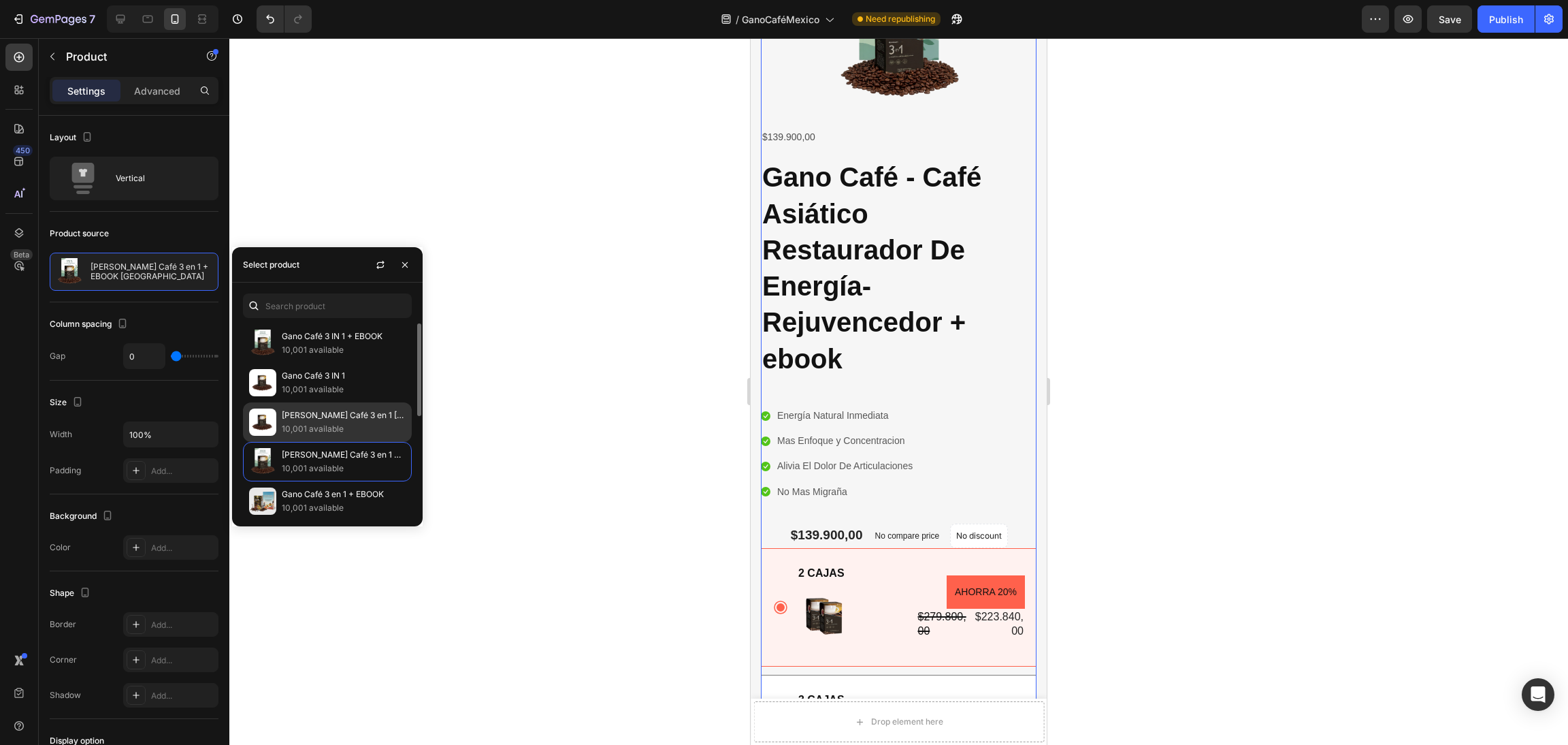
click at [332, 423] on p "10,001 available" at bounding box center [344, 429] width 124 height 14
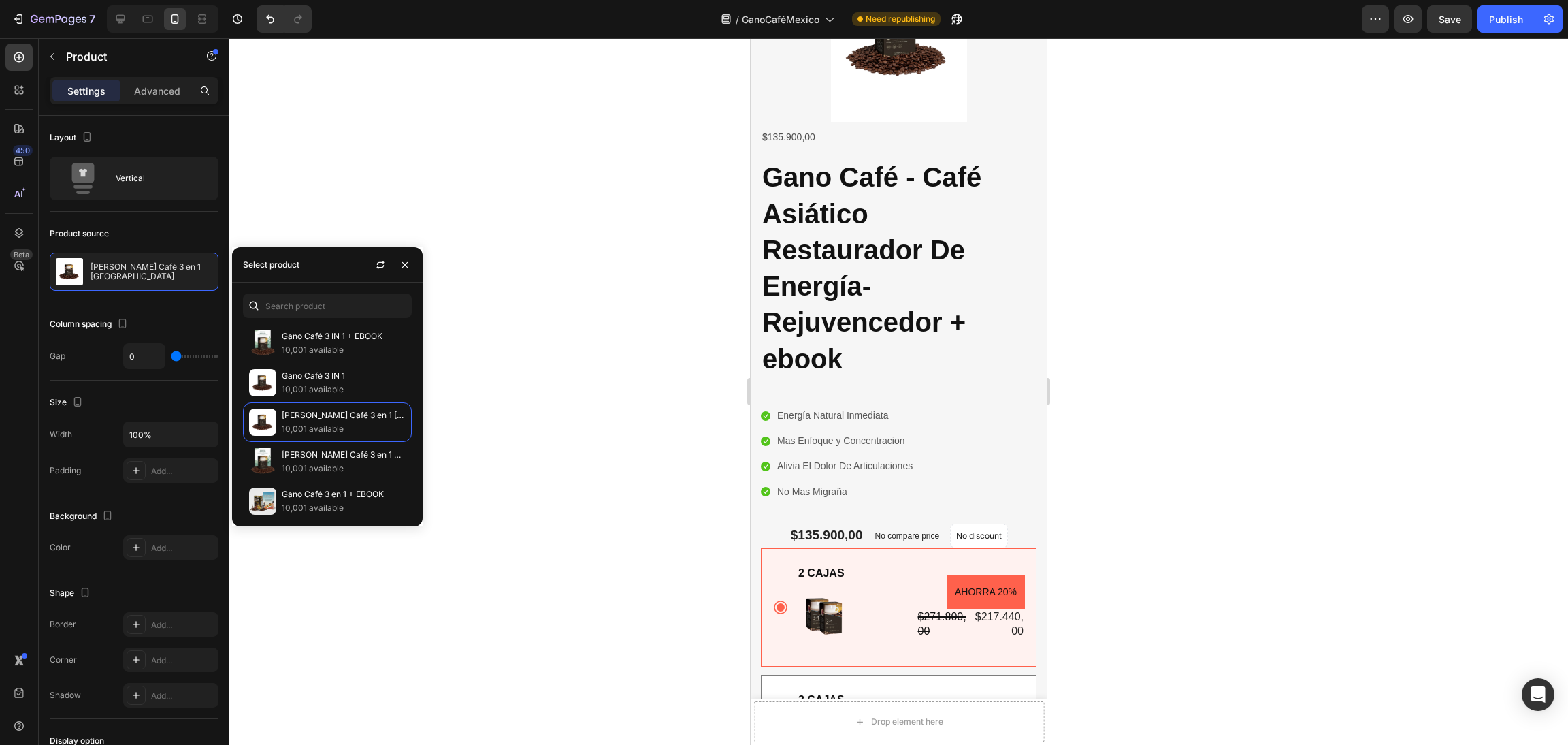
click at [1232, 365] on div at bounding box center [898, 391] width 1338 height 707
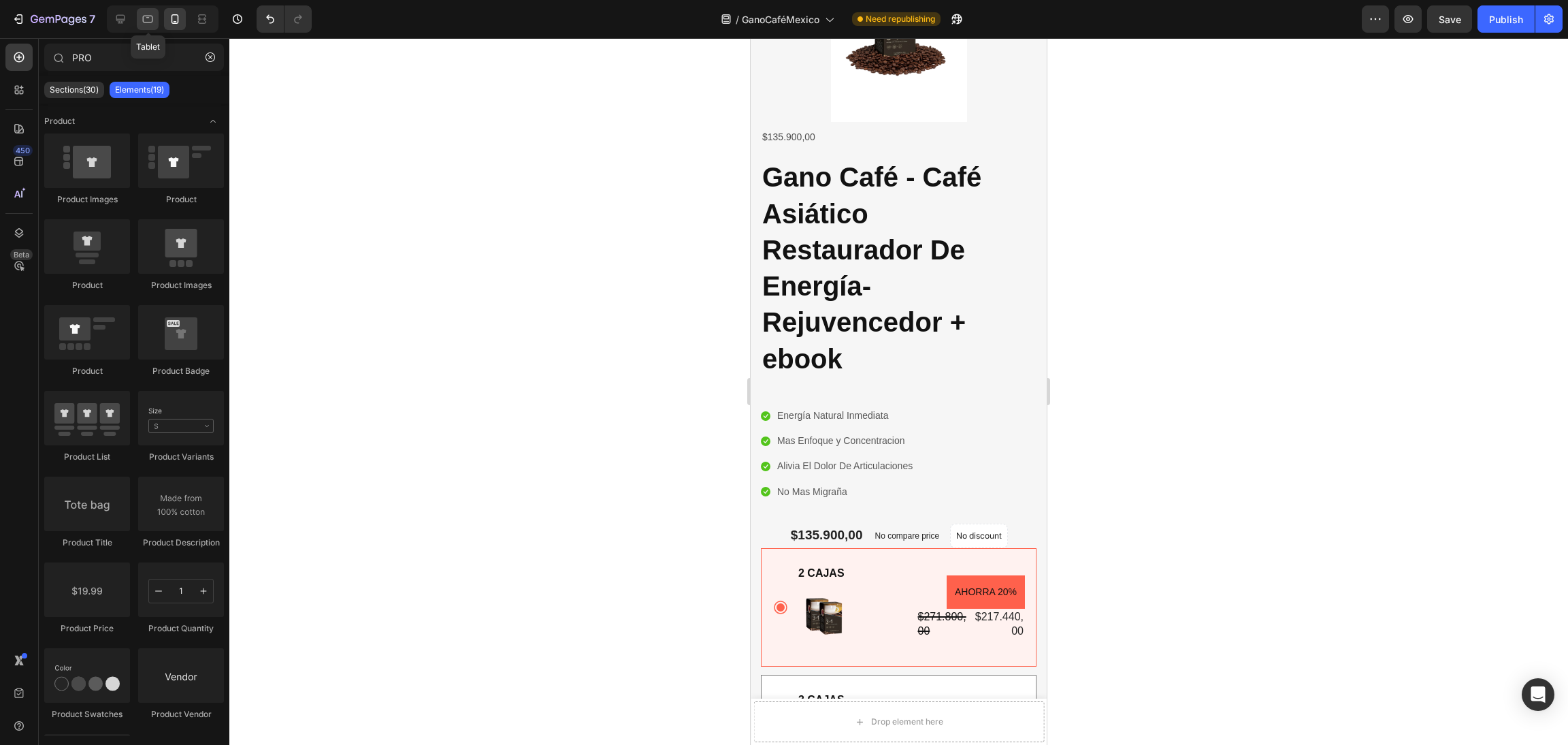
click at [144, 18] on icon at bounding box center [148, 20] width 10 height 8
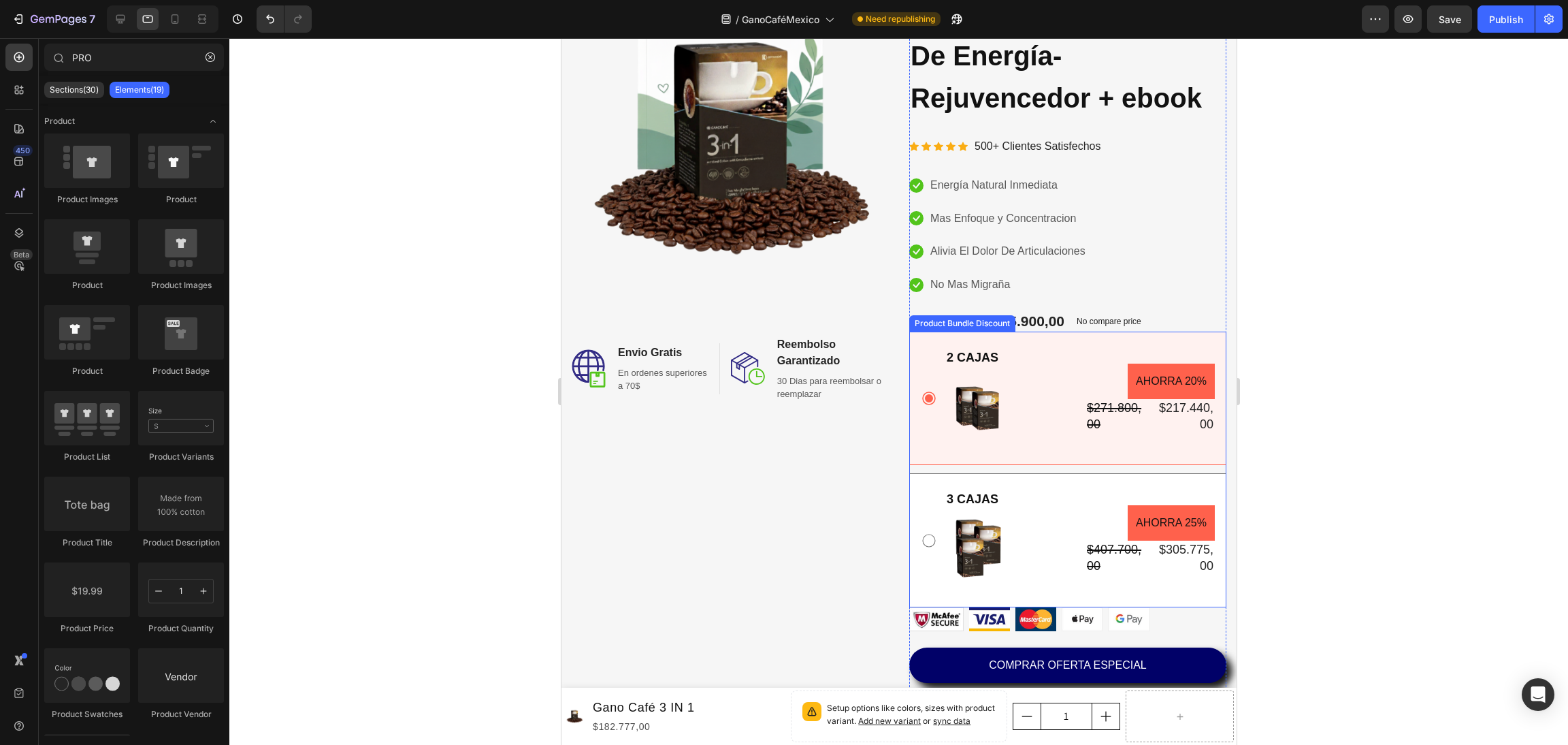
click at [1123, 339] on div "2 CAJAS Text Block Image AHORRA 20% Product Badge $271.800,00 Product Price Pro…" at bounding box center [1067, 399] width 317 height 133
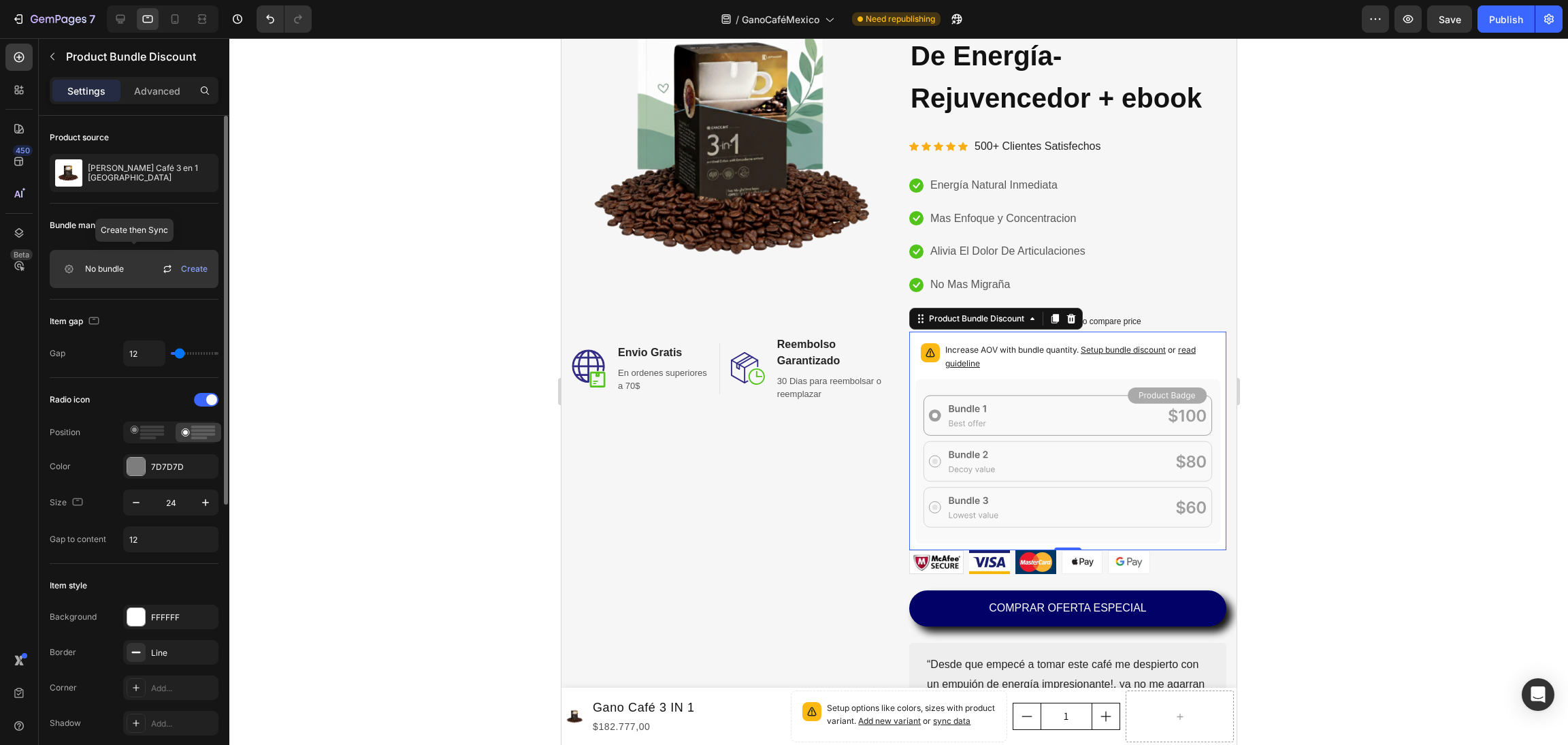
click at [171, 271] on icon at bounding box center [167, 269] width 17 height 17
click at [1411, 344] on div at bounding box center [898, 391] width 1338 height 707
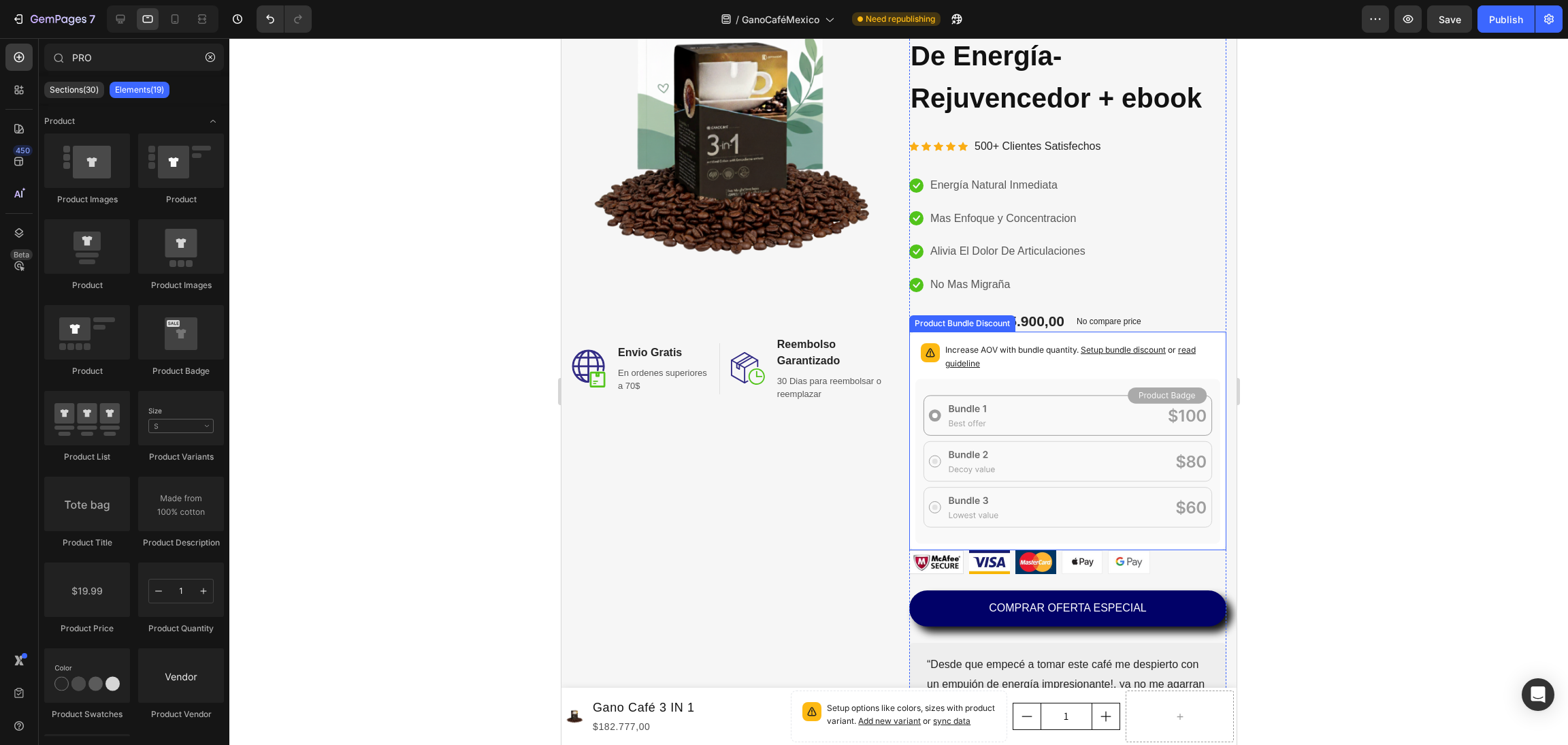
click at [1179, 349] on span "read guideline" at bounding box center [1070, 356] width 251 height 23
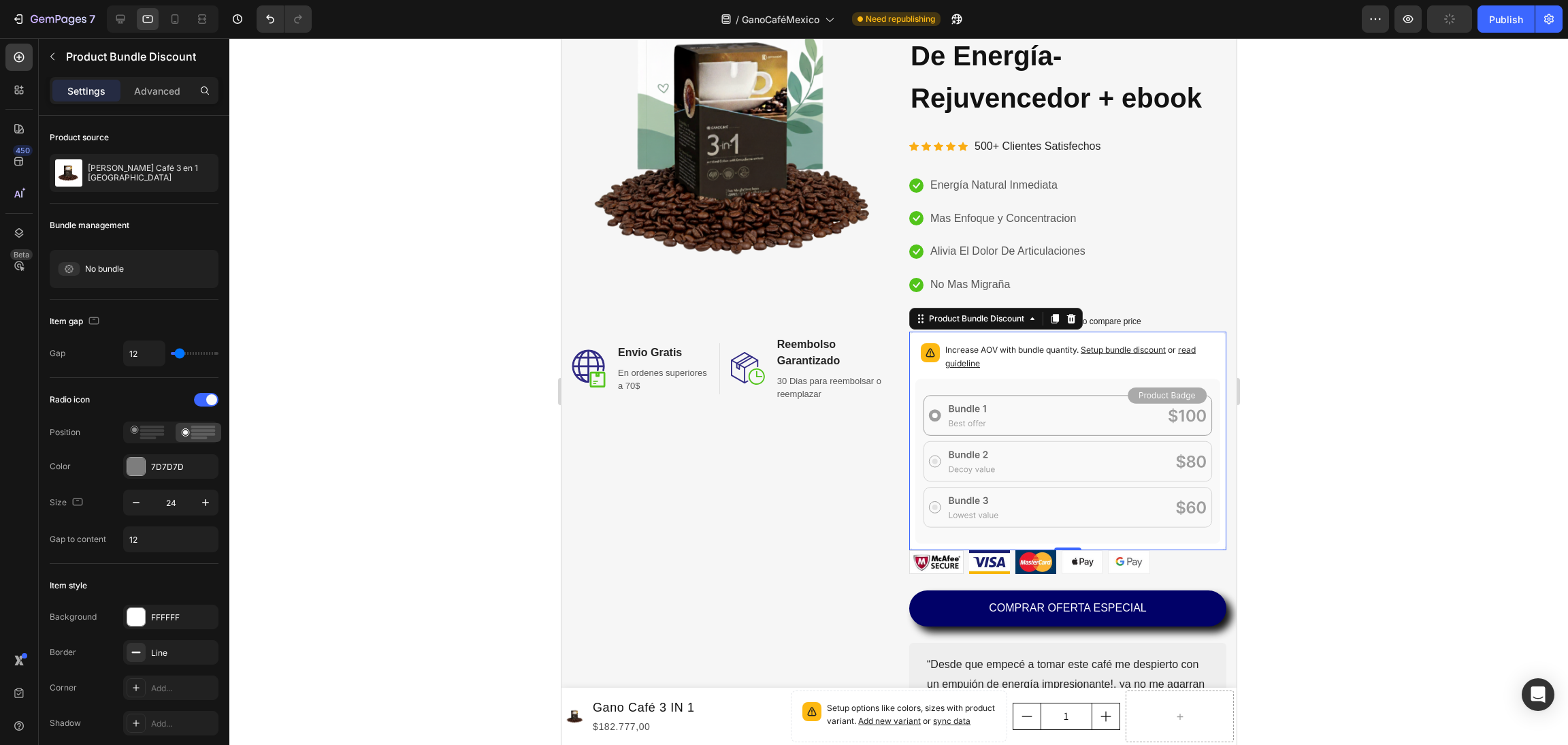
click at [1056, 337] on div "Increase AOV with bundle quantity. Setup bundle discount or read guideline" at bounding box center [1067, 441] width 317 height 218
click at [1424, 521] on div at bounding box center [898, 391] width 1338 height 707
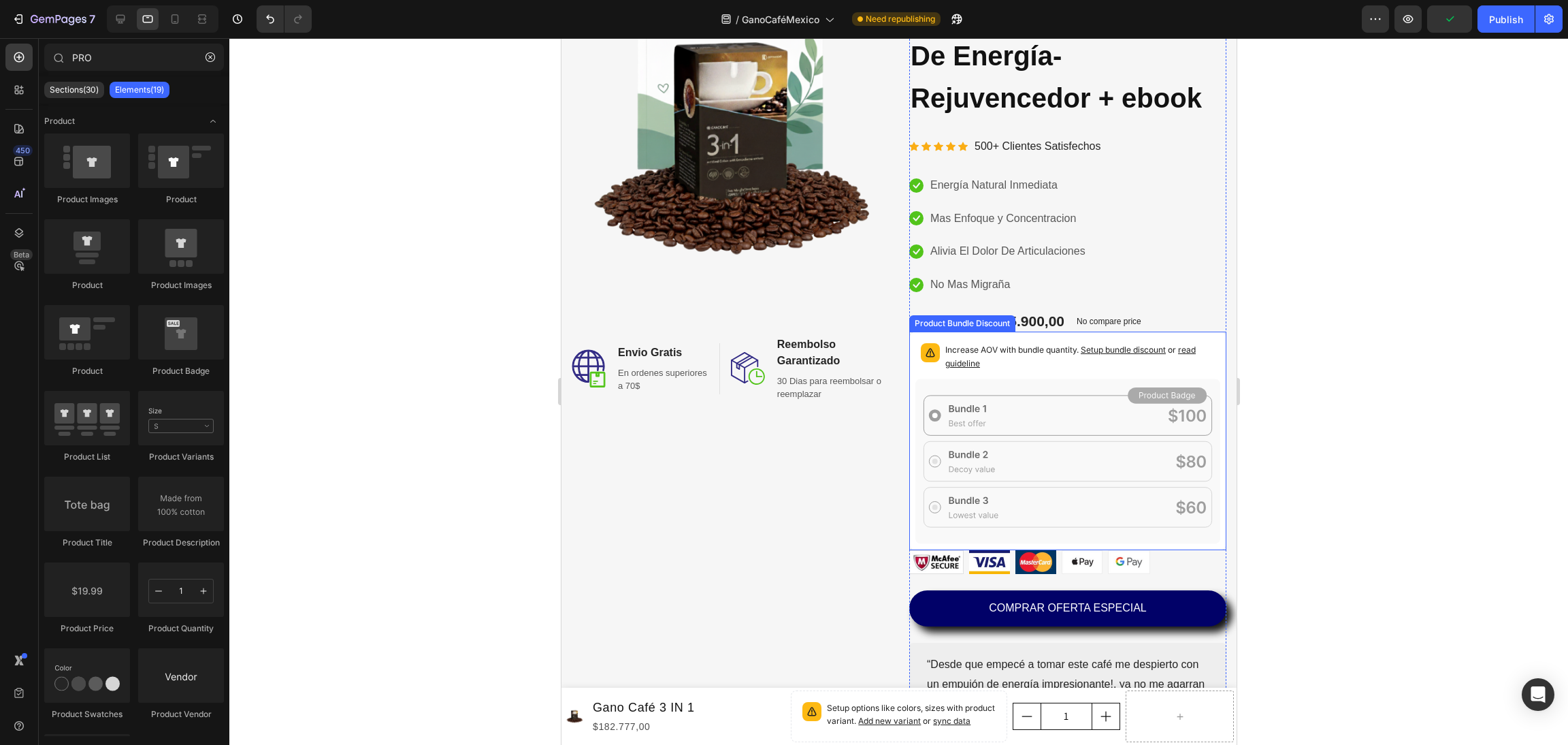
click at [1036, 345] on p "Increase AOV with bundle quantity. Setup bundle discount or read guideline" at bounding box center [1079, 357] width 270 height 27
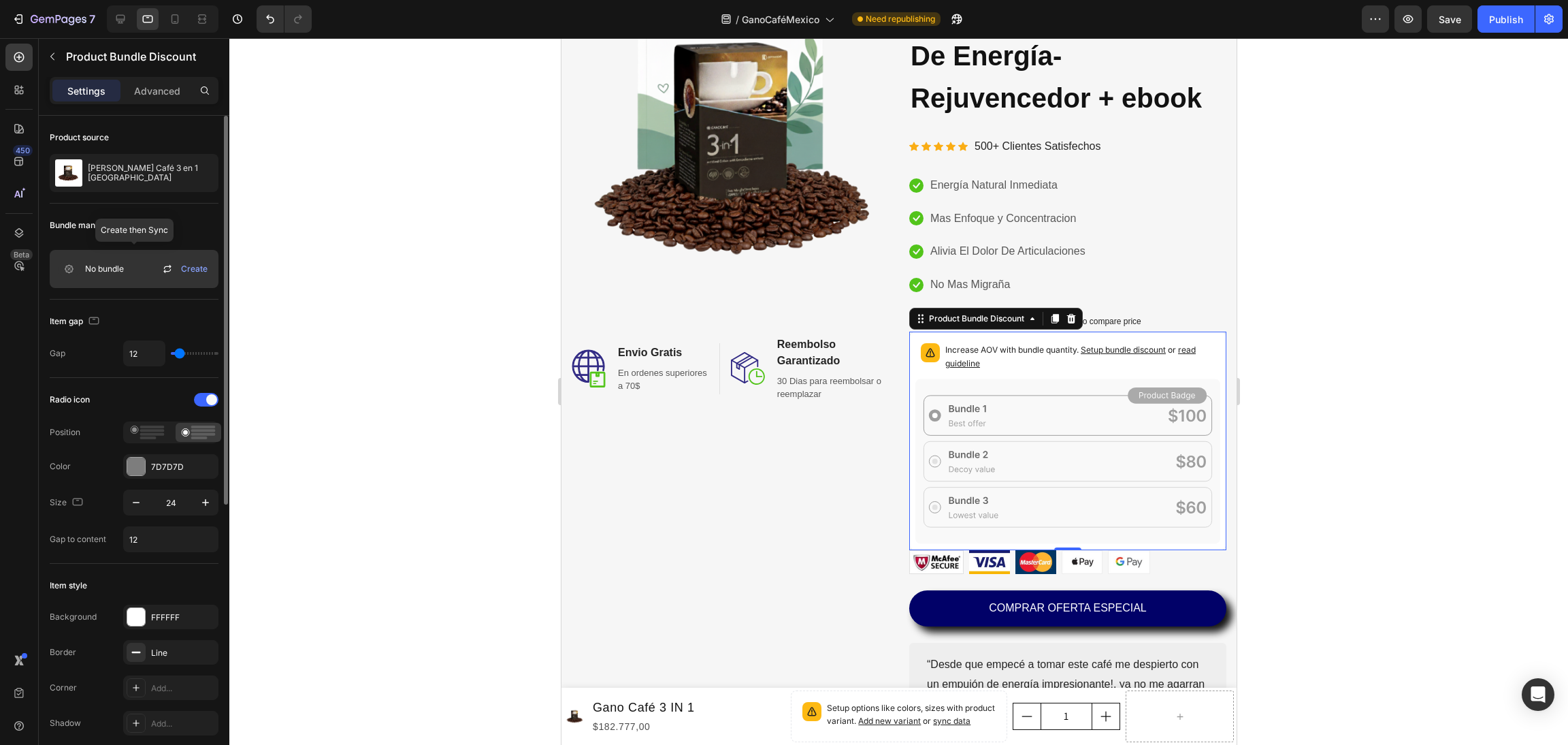
click at [166, 267] on icon at bounding box center [167, 269] width 17 height 17
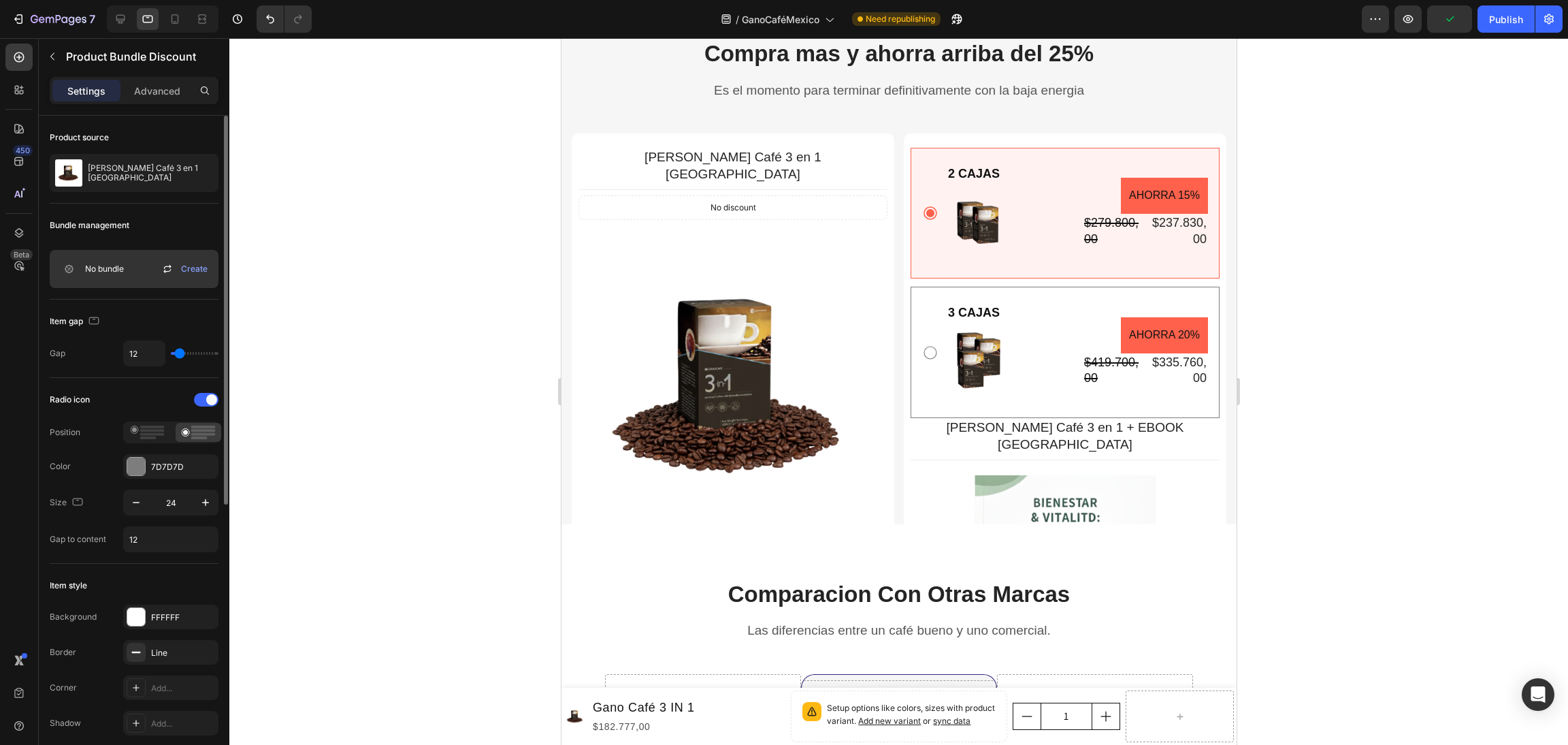
scroll to position [3983, 0]
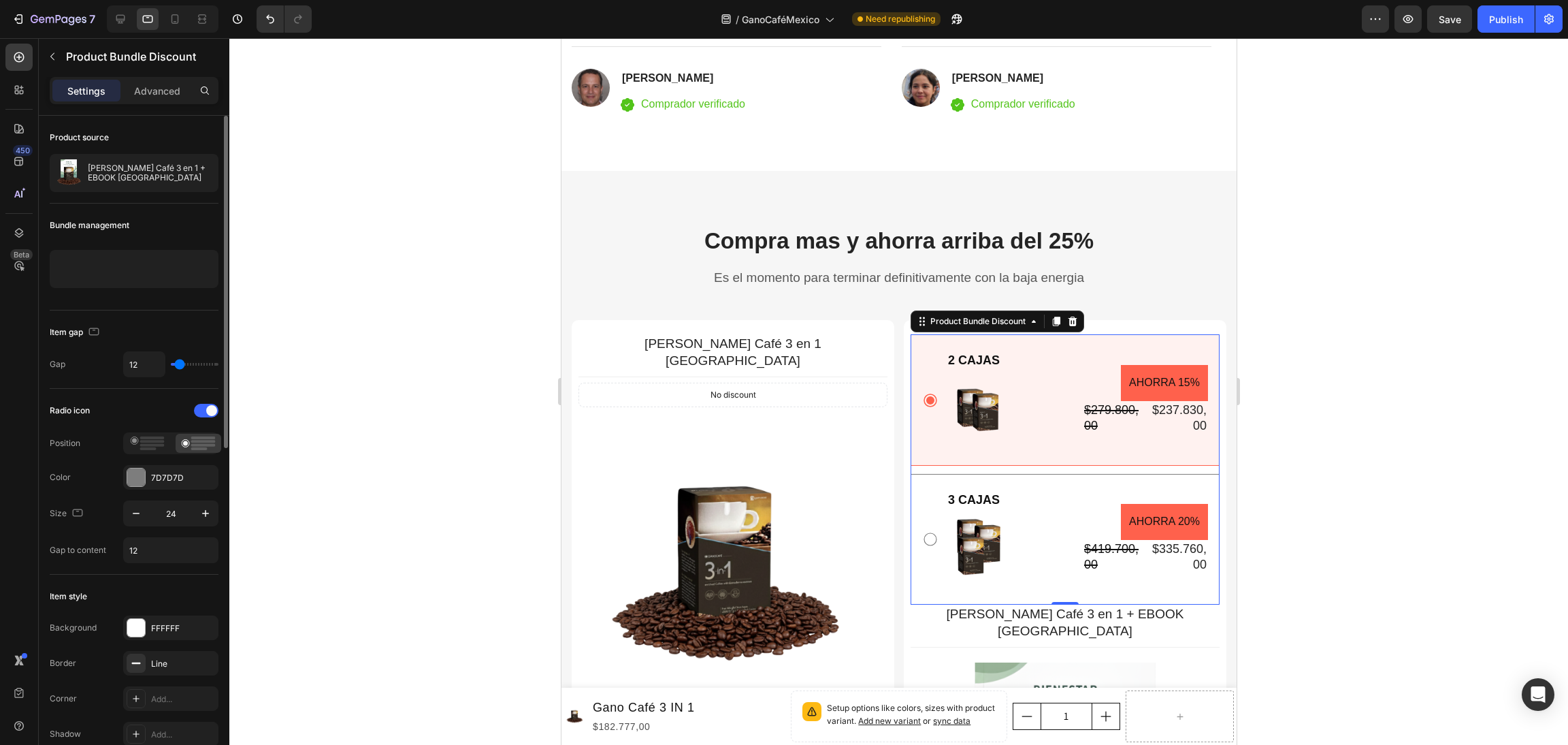
click at [1023, 355] on div "2 CAJAS Text Block Image AHORRA 15% Product Badge $279.800,00 Product Price Pro…" at bounding box center [1064, 399] width 309 height 131
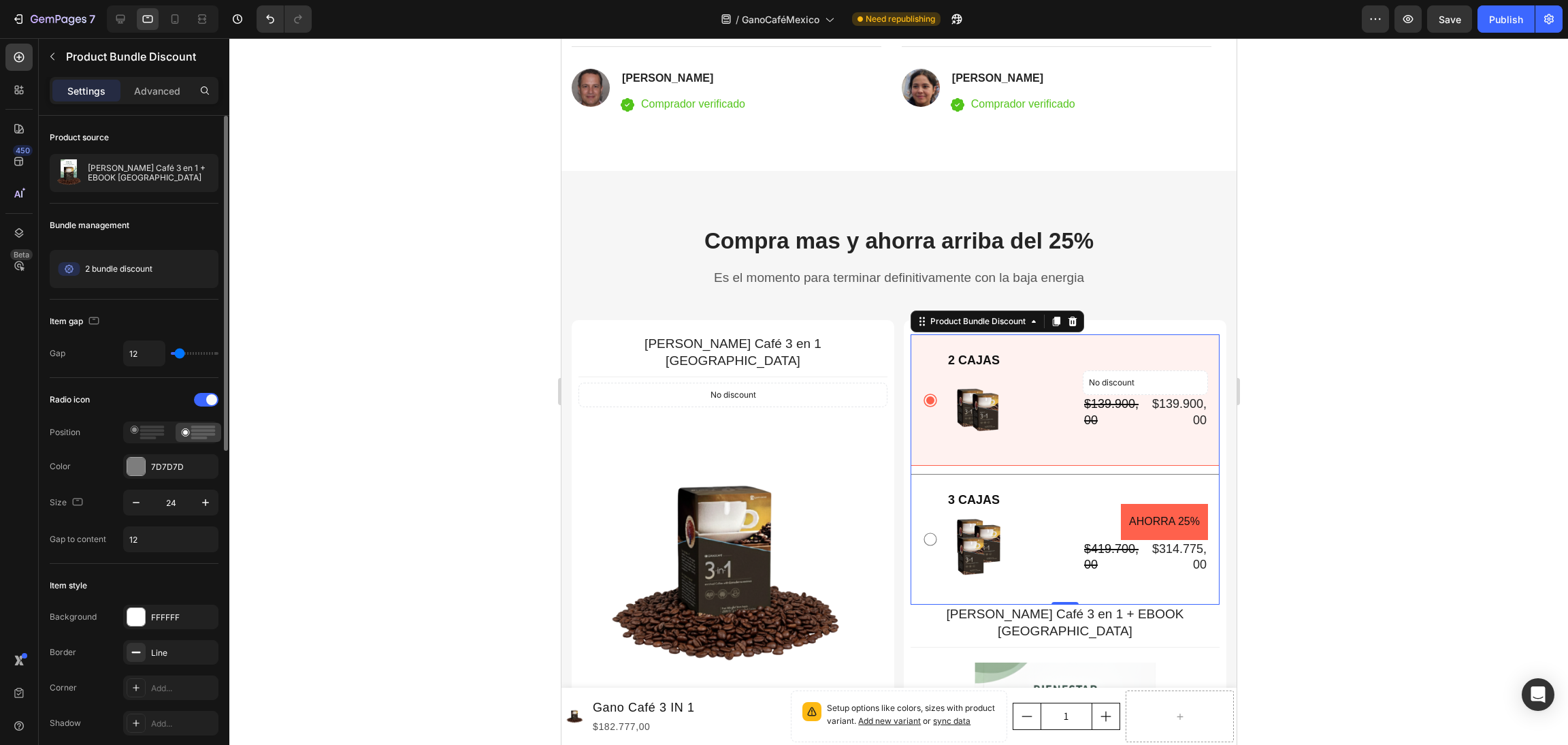
click at [1398, 303] on div at bounding box center [898, 391] width 1338 height 707
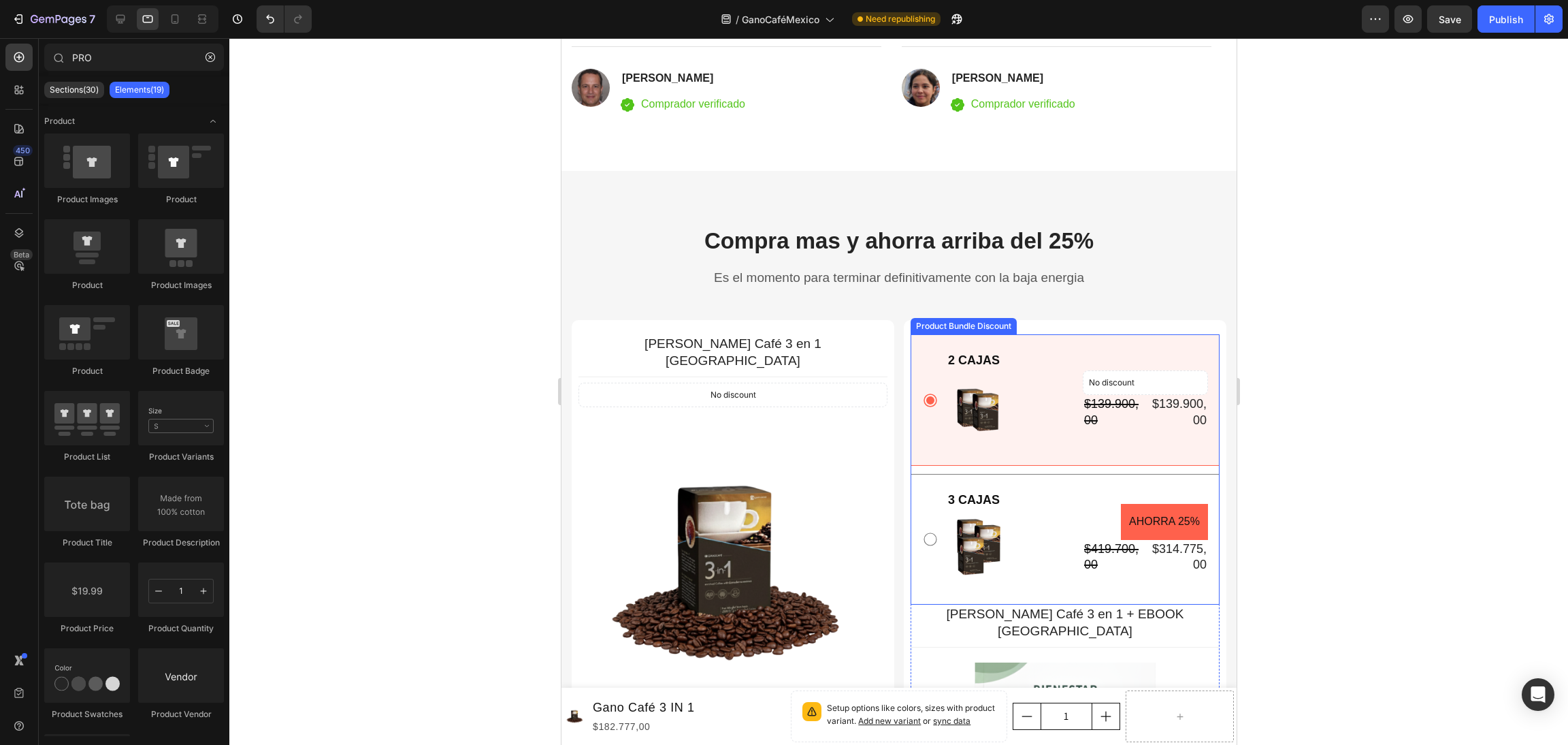
click at [1028, 346] on div "2 CAJAS Text Block Image No discount Not be displayed when published Product Ba…" at bounding box center [1064, 399] width 309 height 131
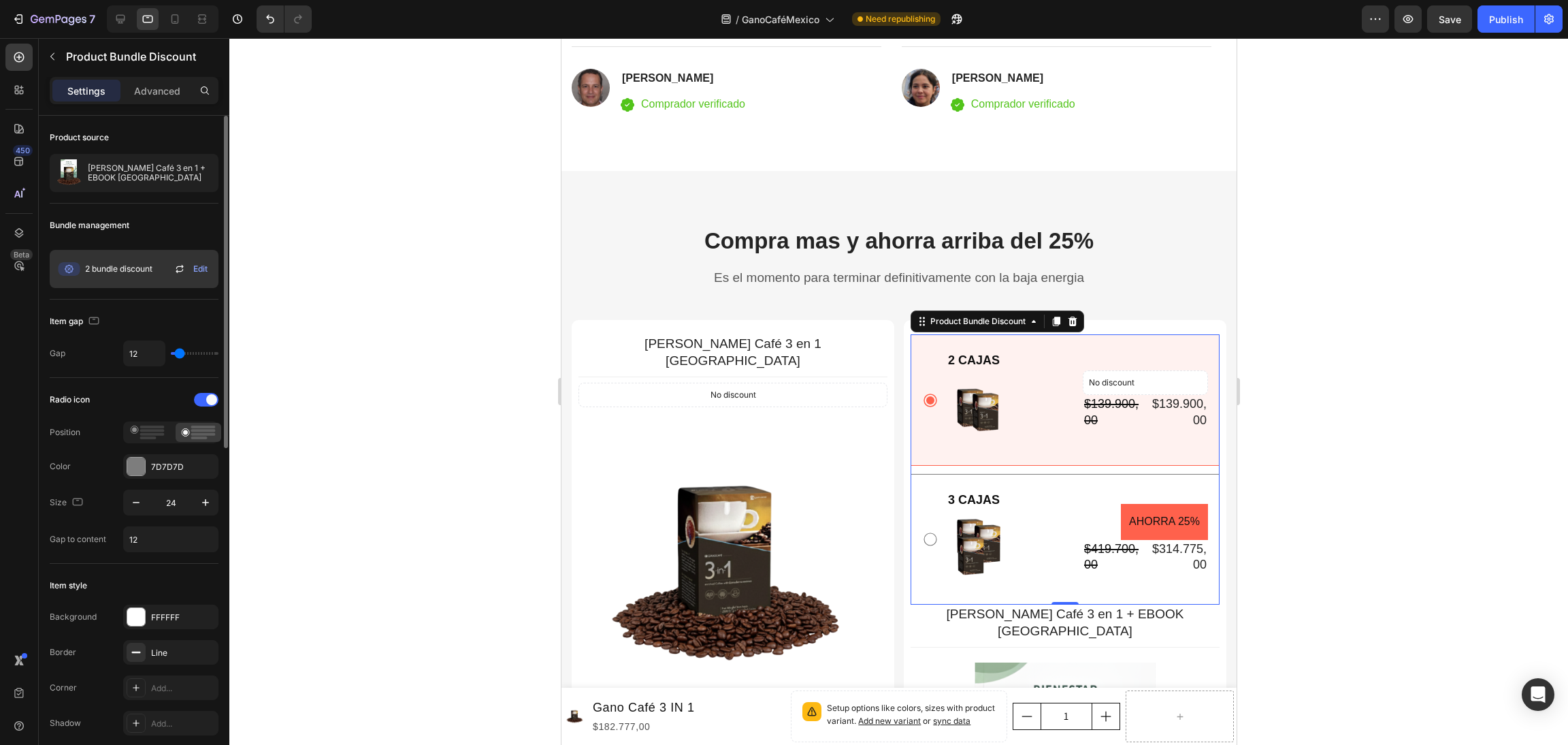
click at [178, 270] on icon at bounding box center [180, 269] width 17 height 17
click at [344, 292] on div at bounding box center [898, 391] width 1338 height 707
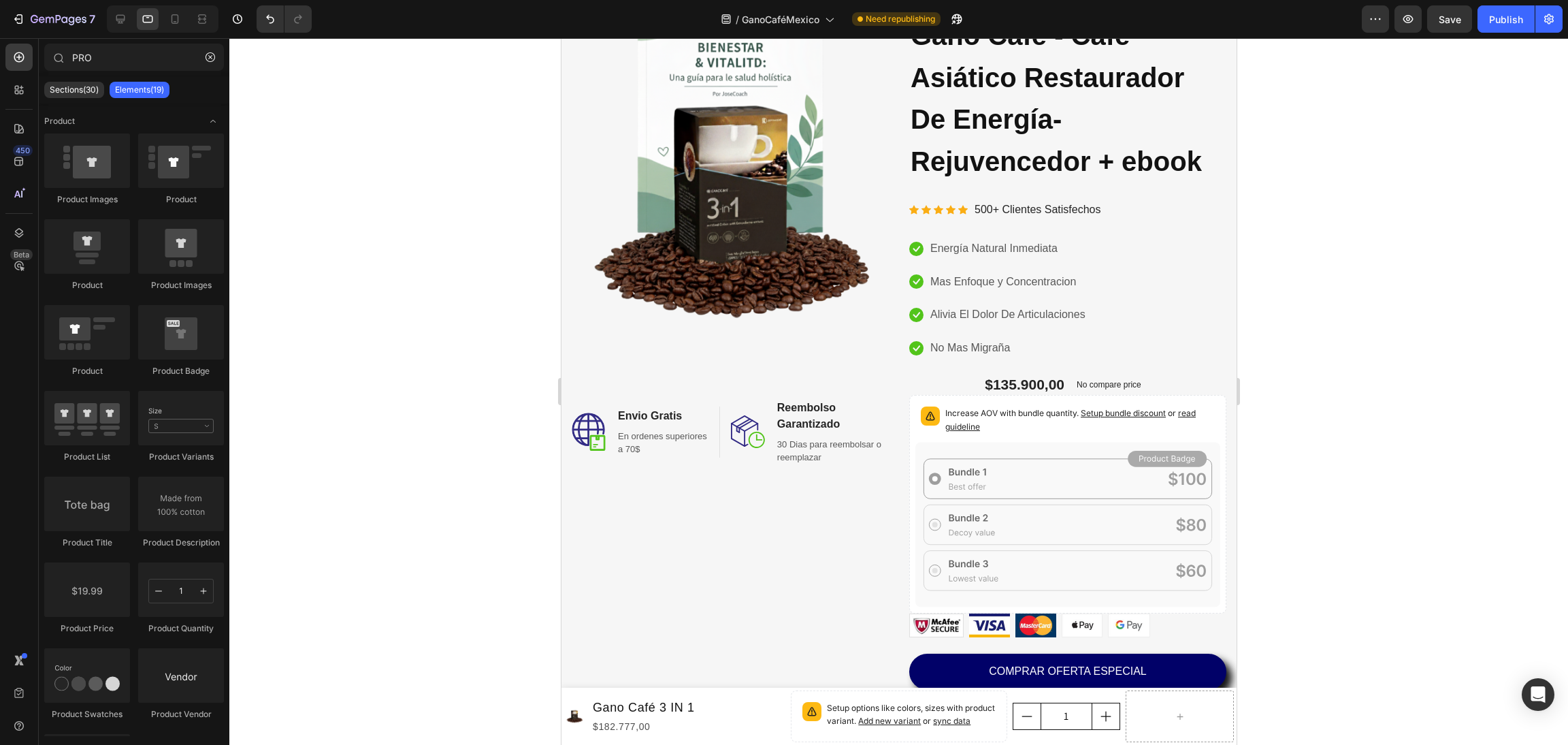
scroll to position [130, 0]
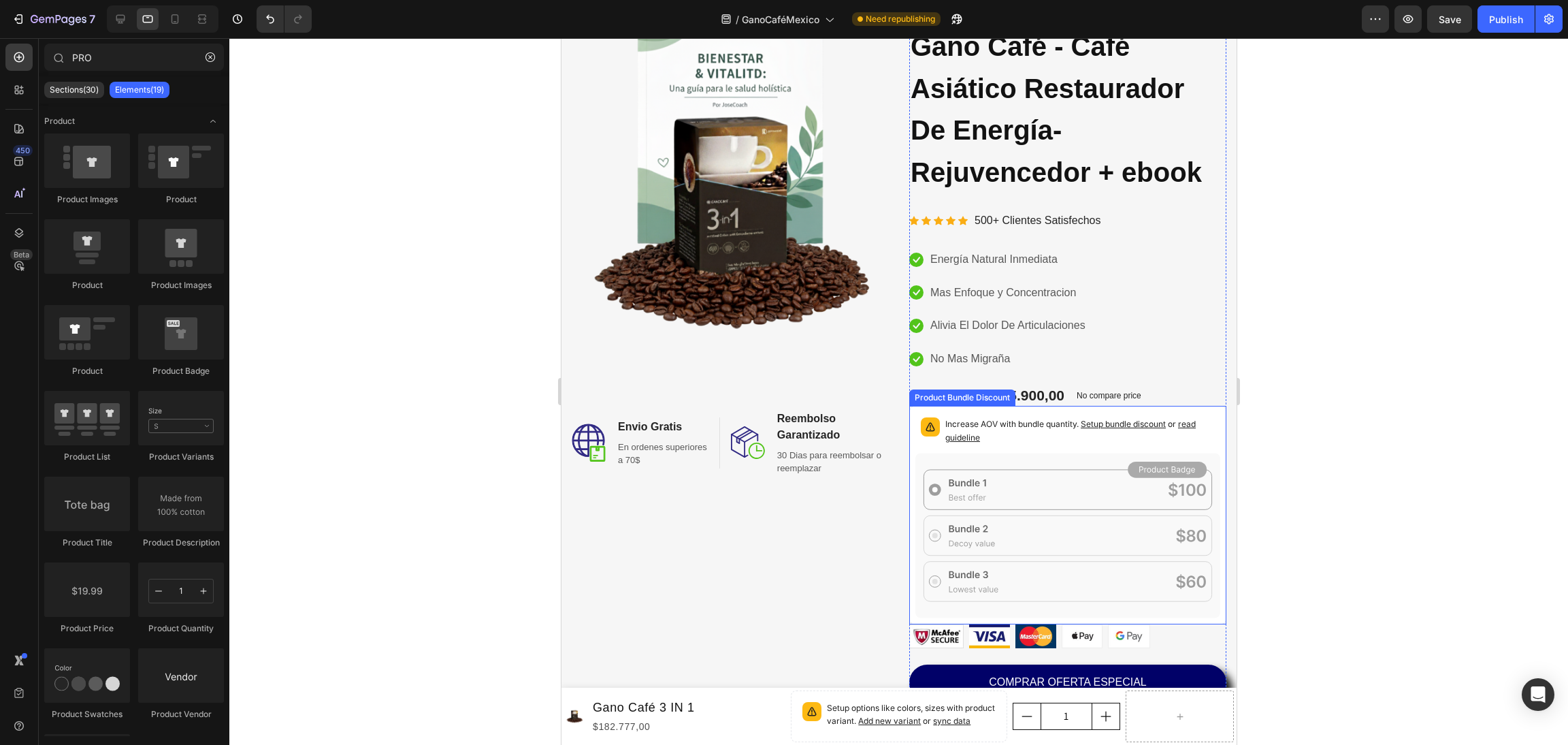
click at [1049, 418] on p "Increase AOV with bundle quantity. Setup bundle discount or read guideline" at bounding box center [1079, 431] width 270 height 27
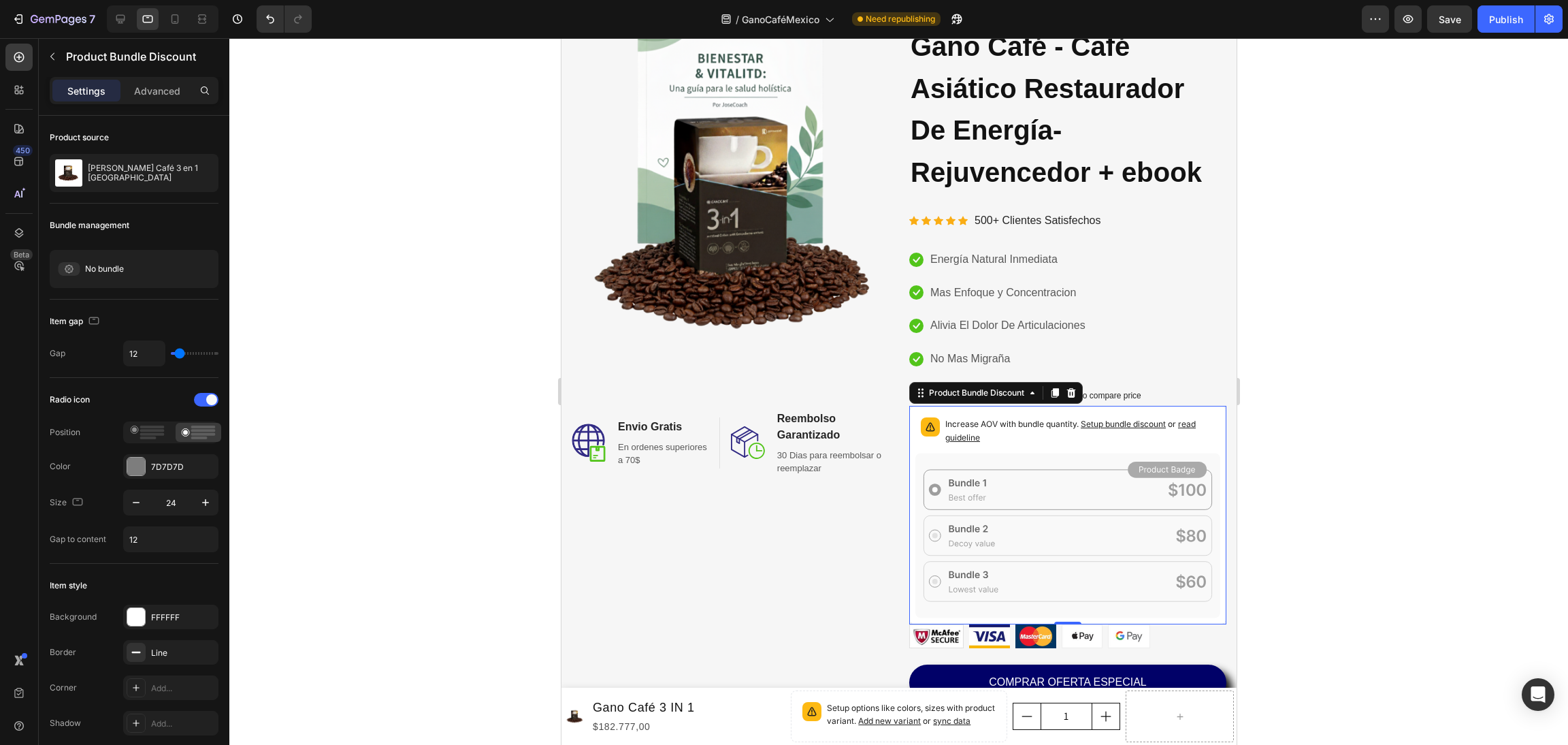
click at [1367, 365] on div at bounding box center [898, 391] width 1338 height 707
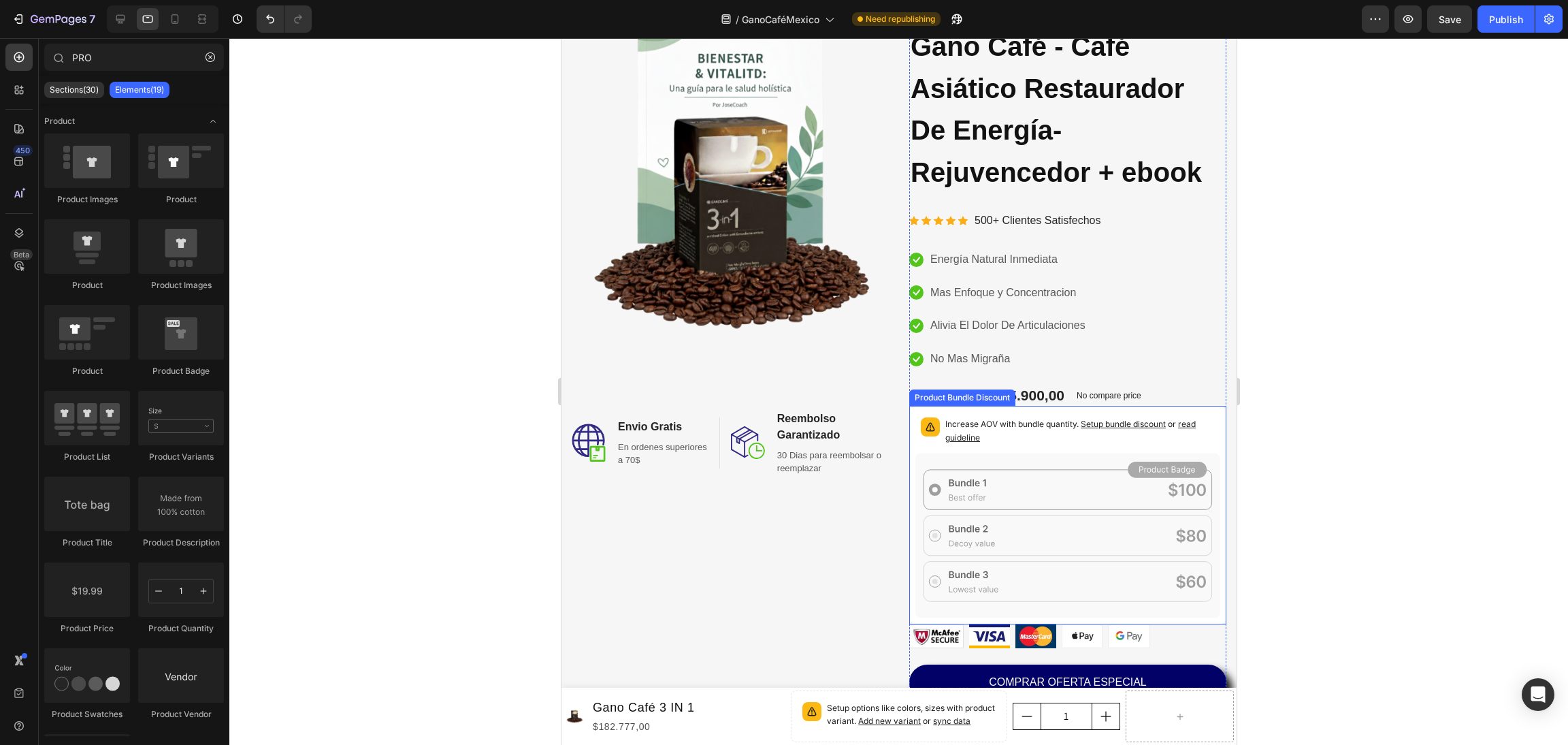
click at [1117, 425] on span "Setup bundle discount" at bounding box center [1123, 424] width 85 height 10
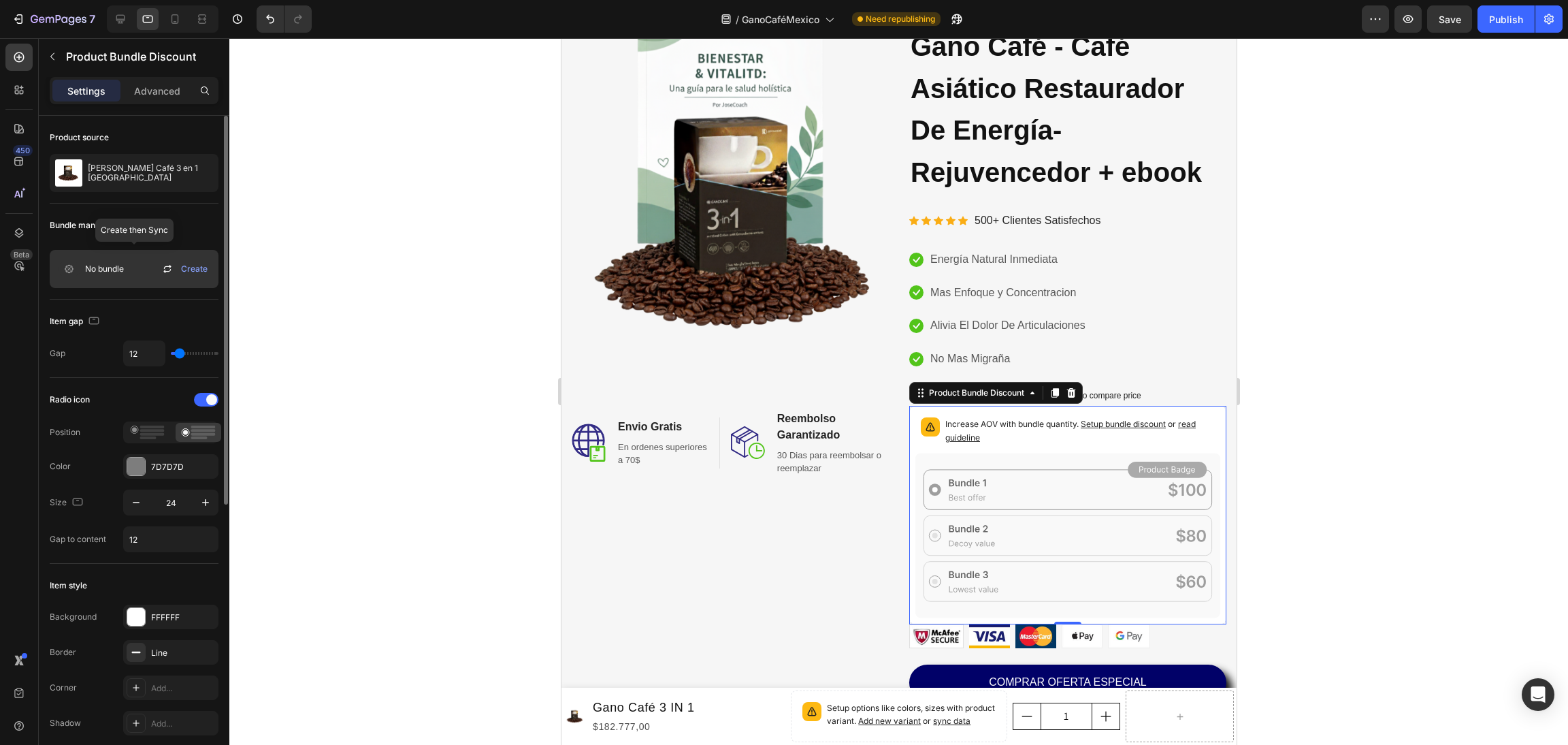
click at [186, 267] on span "Create" at bounding box center [194, 269] width 27 height 12
click at [816, 255] on img at bounding box center [729, 189] width 317 height 397
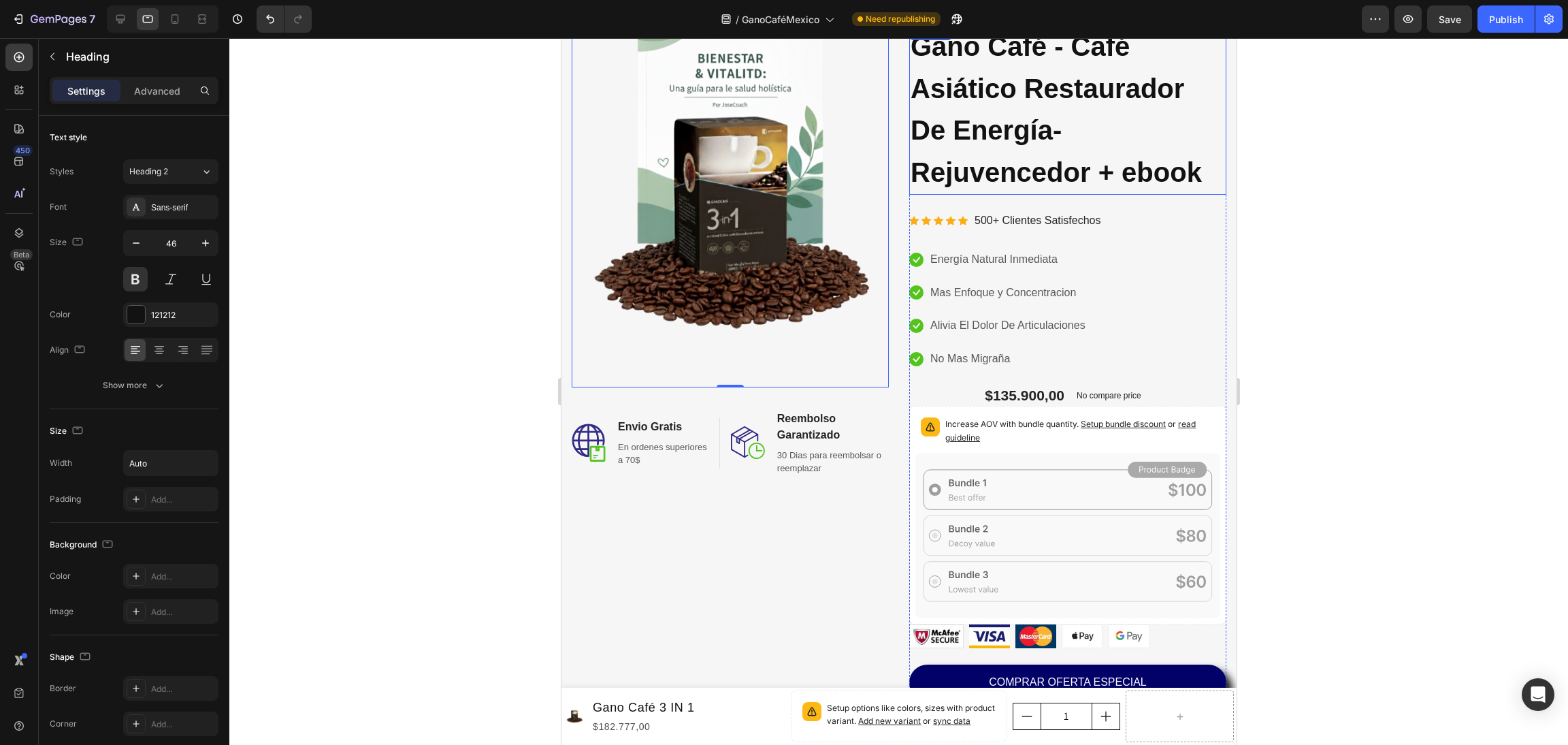
click at [1185, 168] on span "Gano Café - Café Asiático Restaurador De Energía-Rejuvencedor + ebook" at bounding box center [1055, 109] width 292 height 156
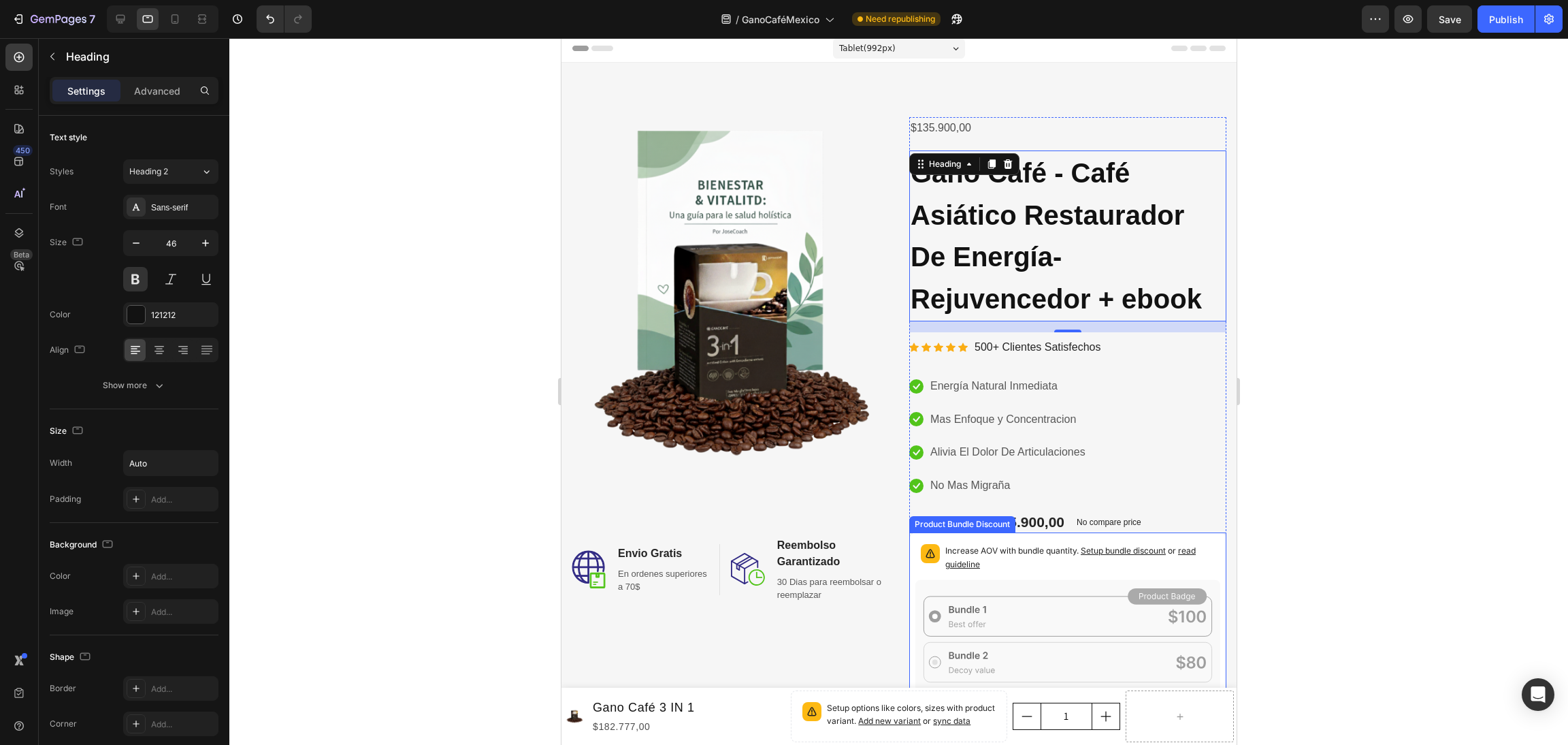
scroll to position [0, 0]
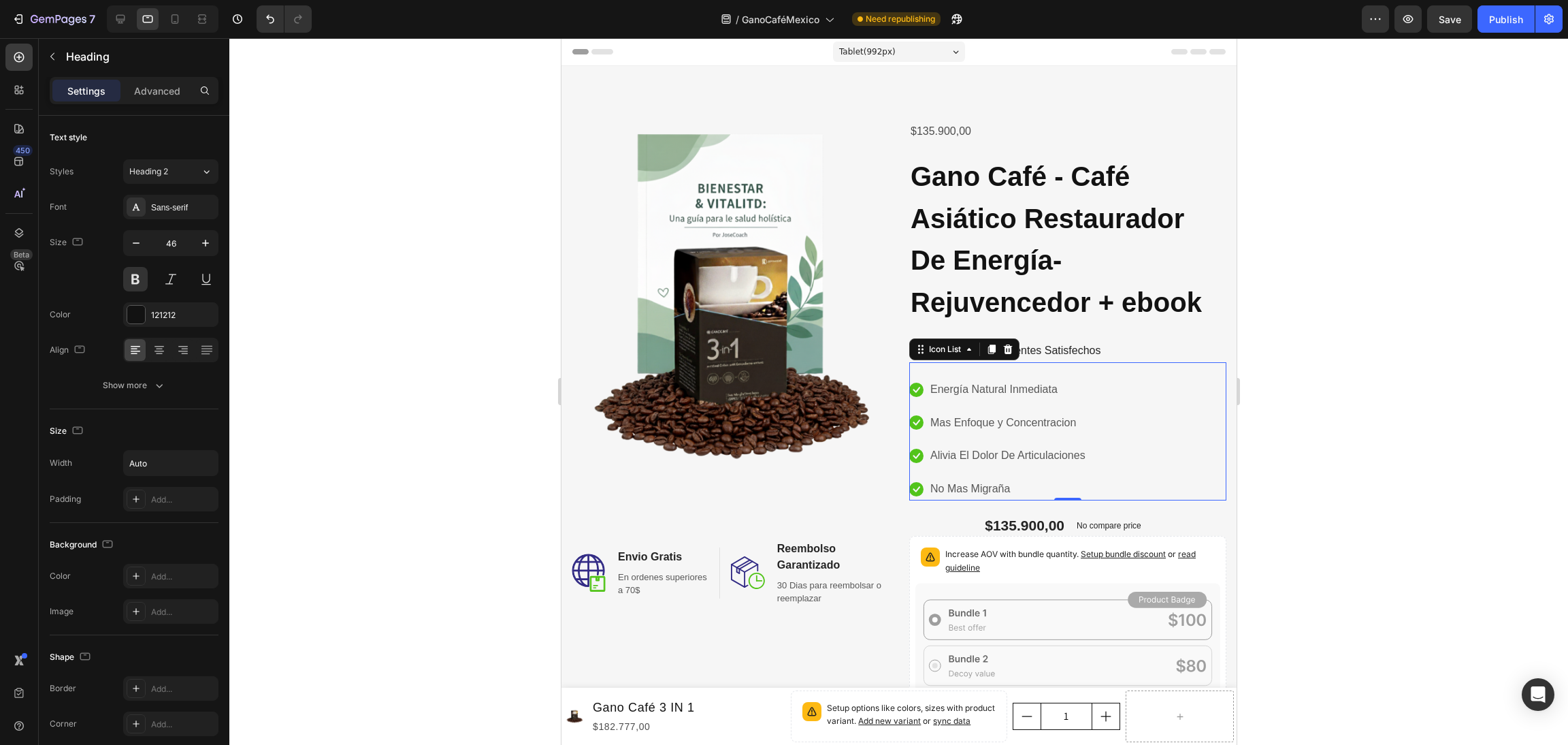
click at [1134, 427] on div "Icon Energía Natural Inmediata Text block Icon Mas Enfoque y Concentracion Text…" at bounding box center [1067, 440] width 317 height 122
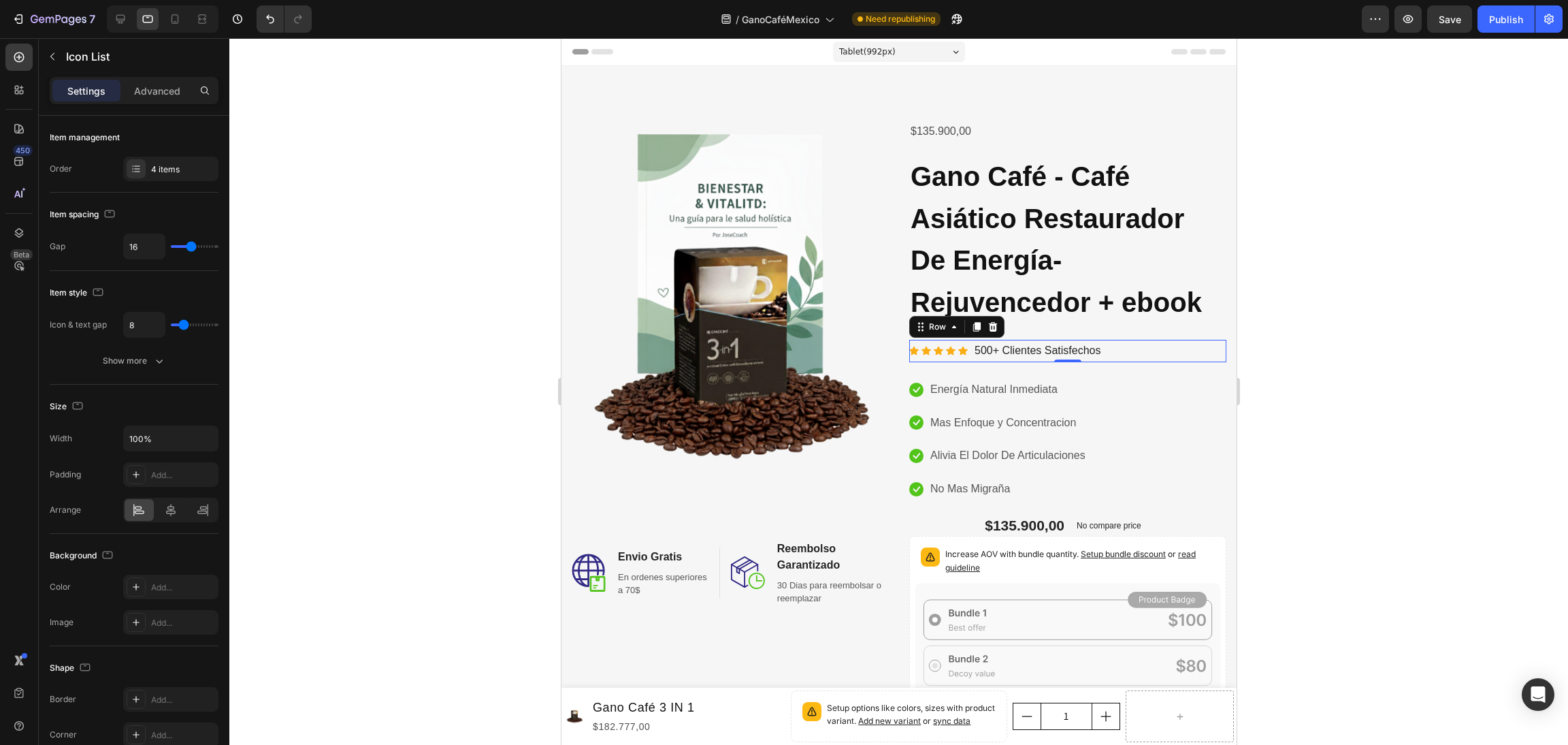
click at [1177, 352] on div "Icon Icon Icon Icon Icon Icon List Hoz 500+ Clientes Satisfechos Text block Row…" at bounding box center [1067, 351] width 317 height 23
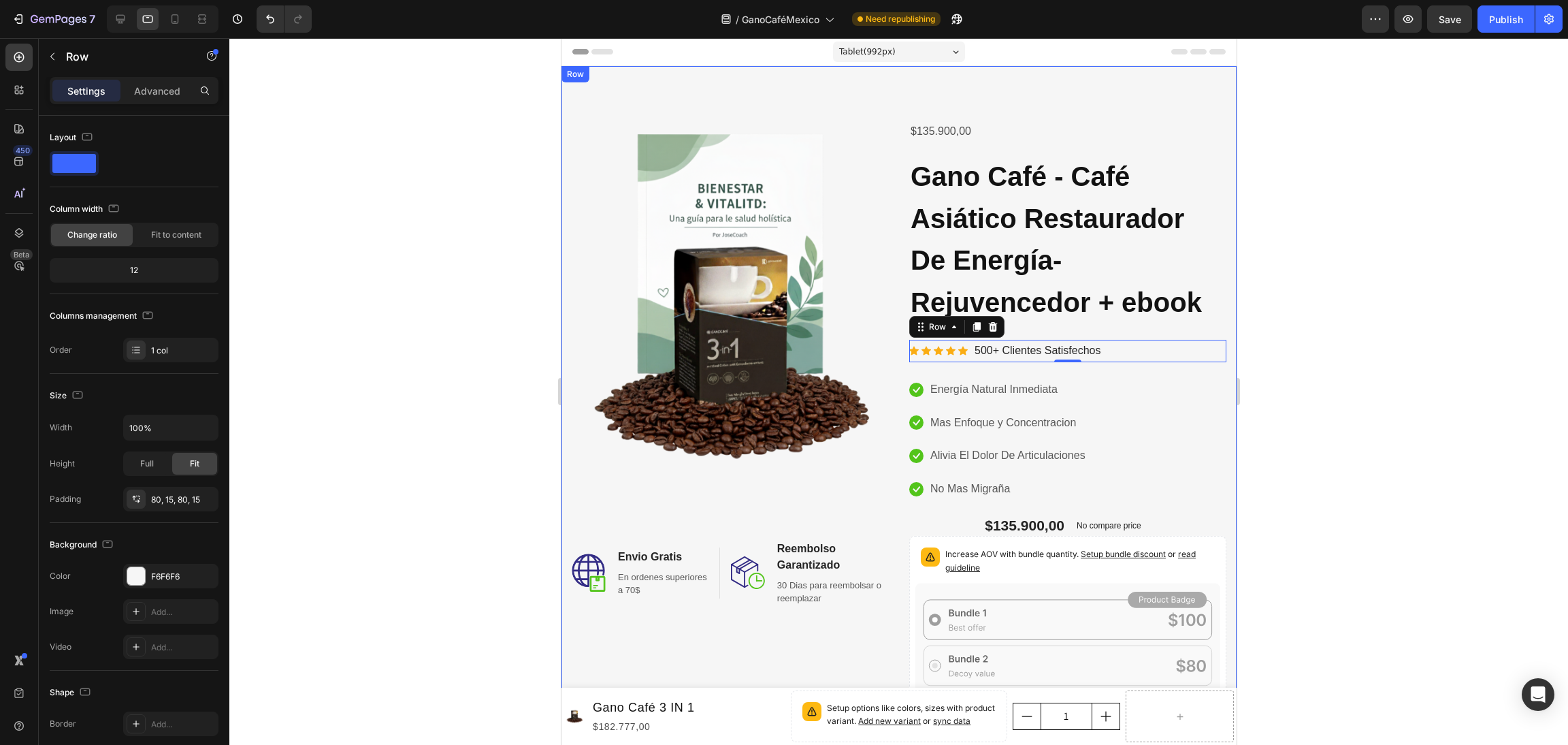
click at [1053, 106] on div "Image Image Envio Gratis Heading En ordenes superiores a 70$ Text block Row Ima…" at bounding box center [898, 540] width 675 height 949
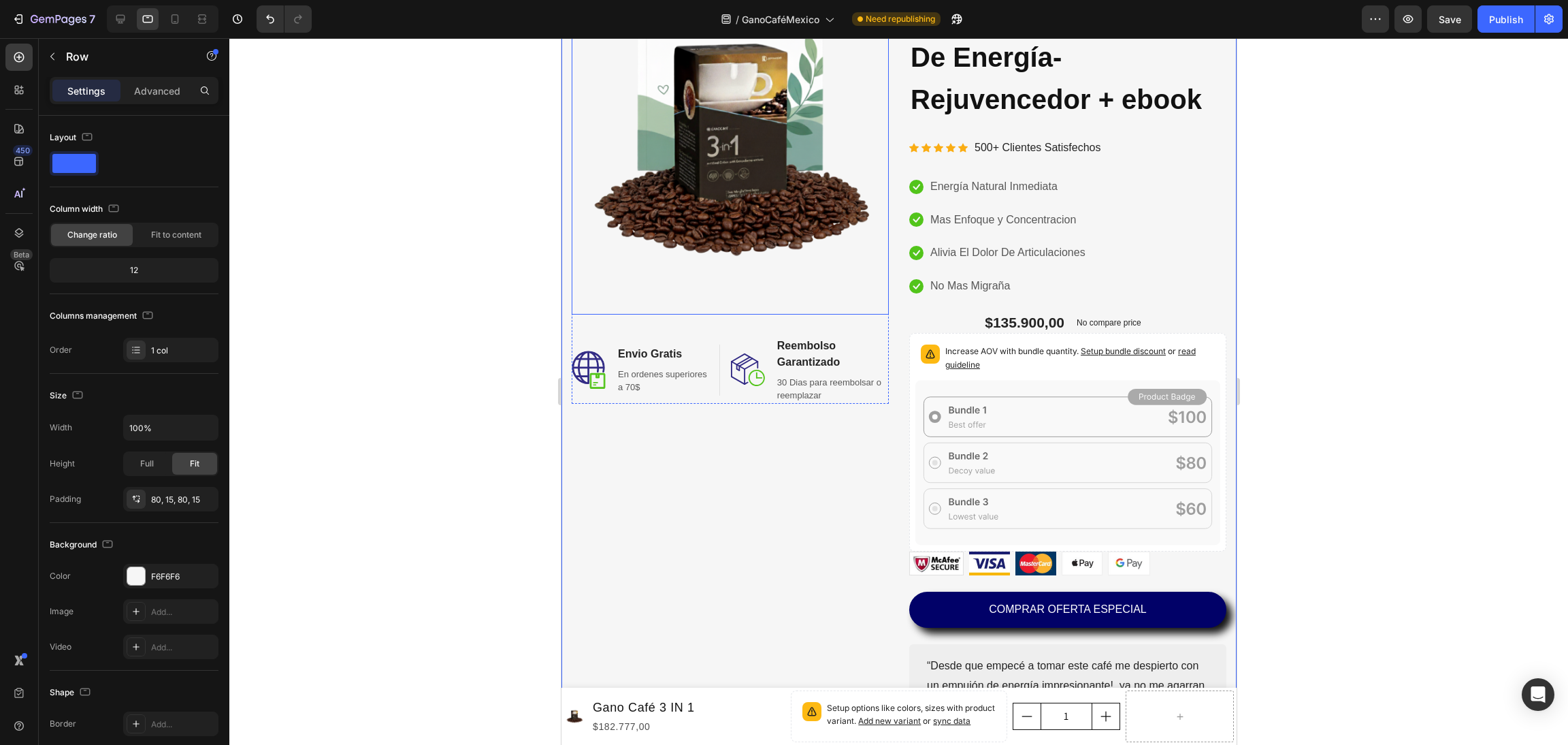
scroll to position [205, 0]
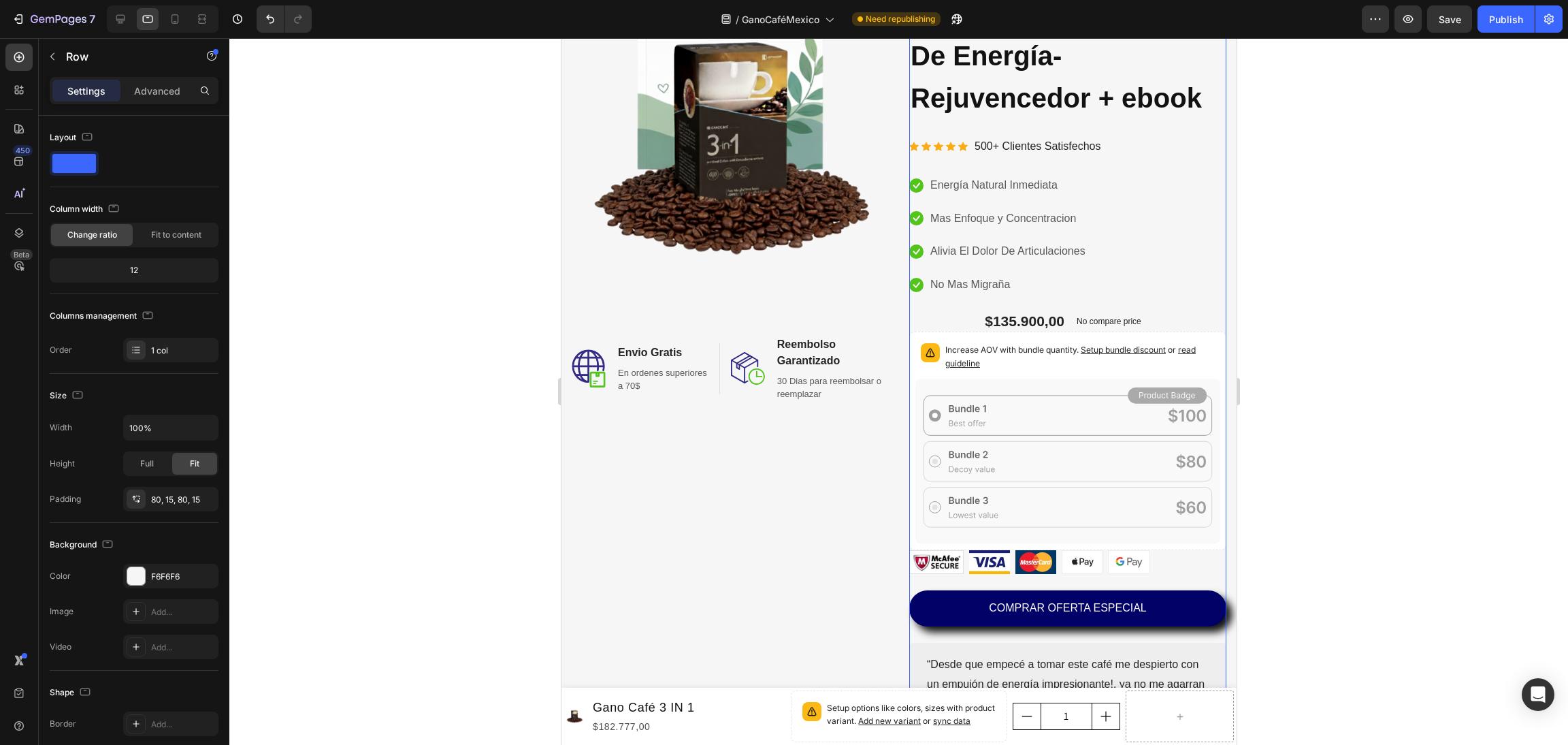
click at [1038, 625] on div "Product Images $135.900,00 Product Price Product Price Gano Café - Café Asiátic…" at bounding box center [1067, 336] width 317 height 840
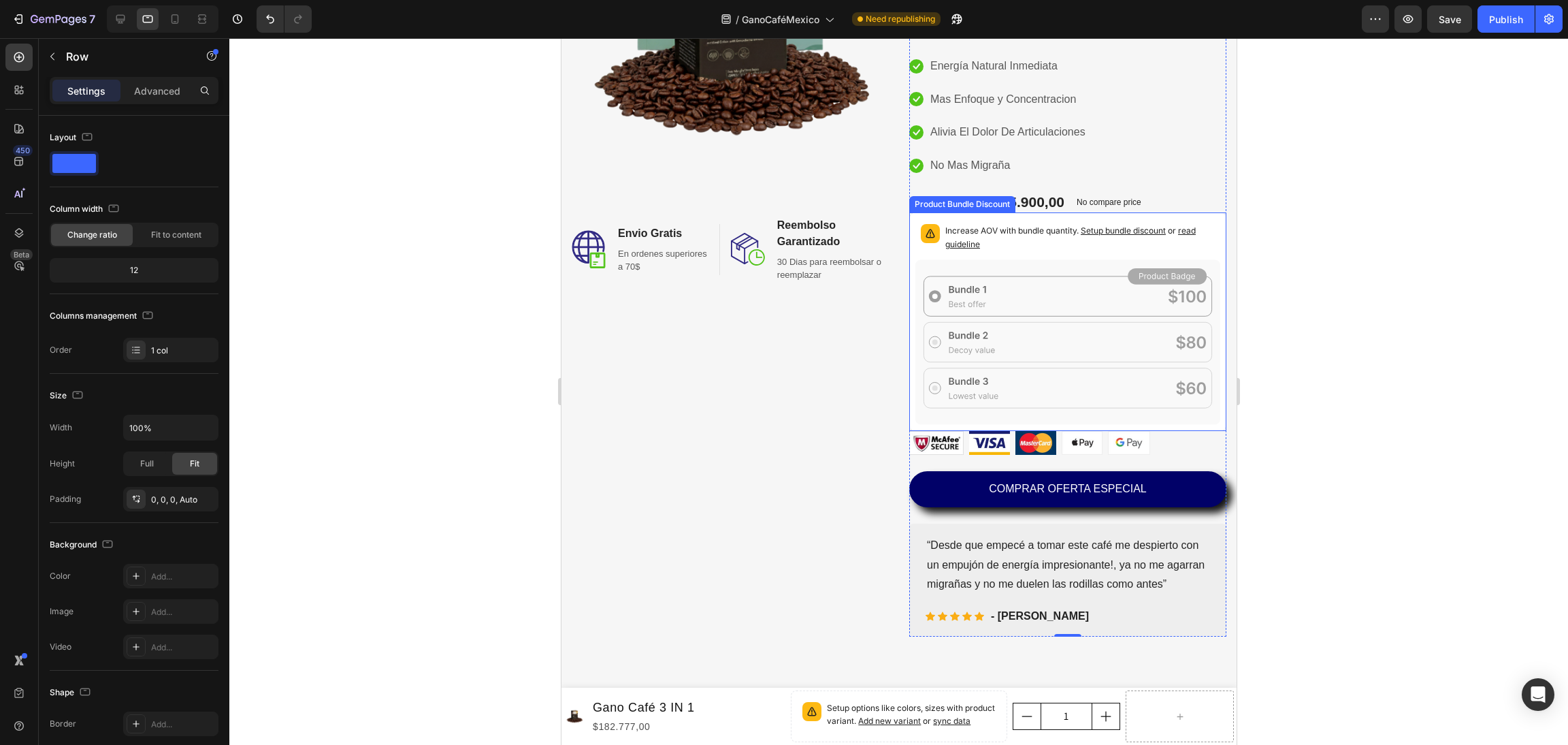
scroll to position [612, 0]
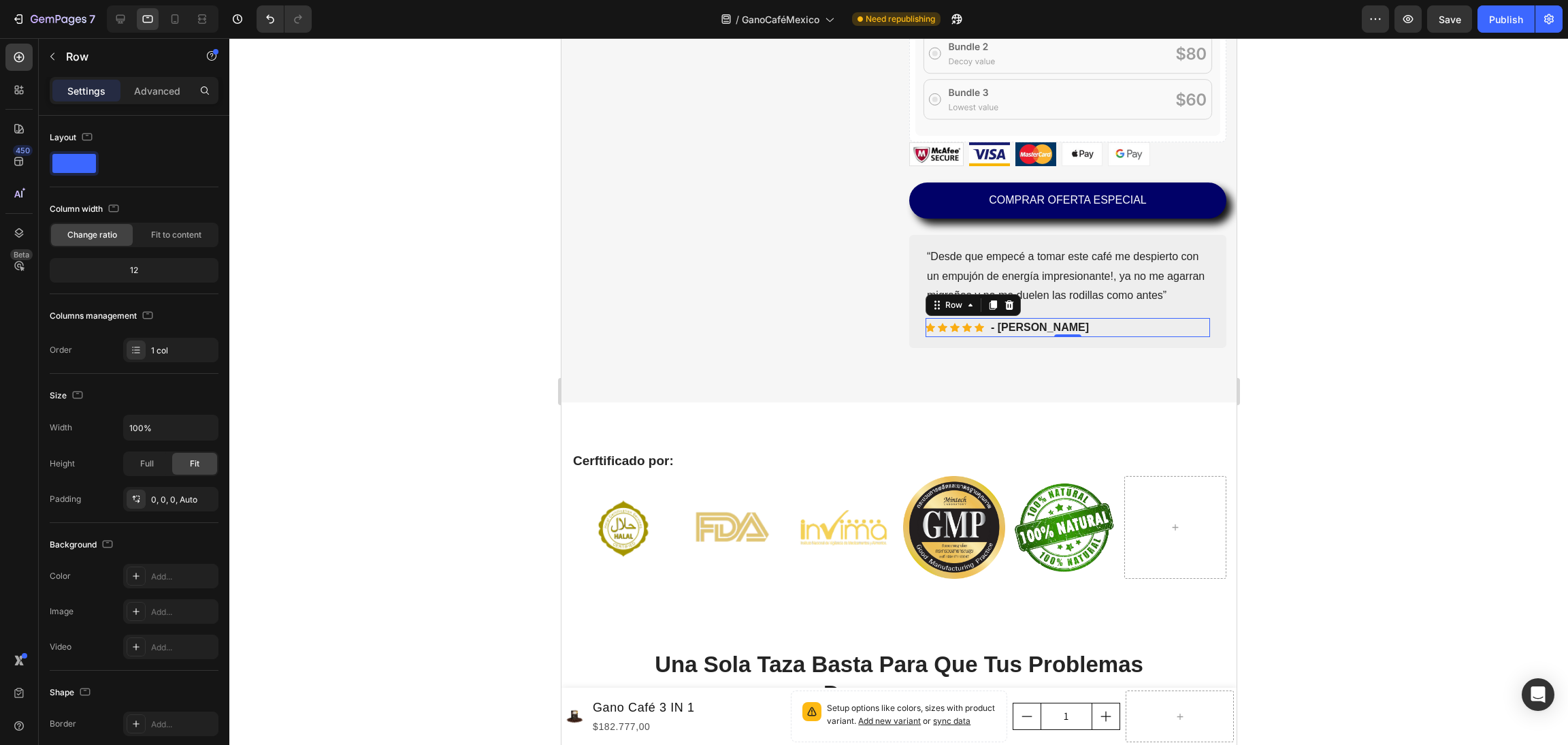
click at [1077, 334] on div "Icon Icon Icon Icon Icon Icon List Hoz - Antonella Text block Row 0" at bounding box center [1067, 327] width 285 height 19
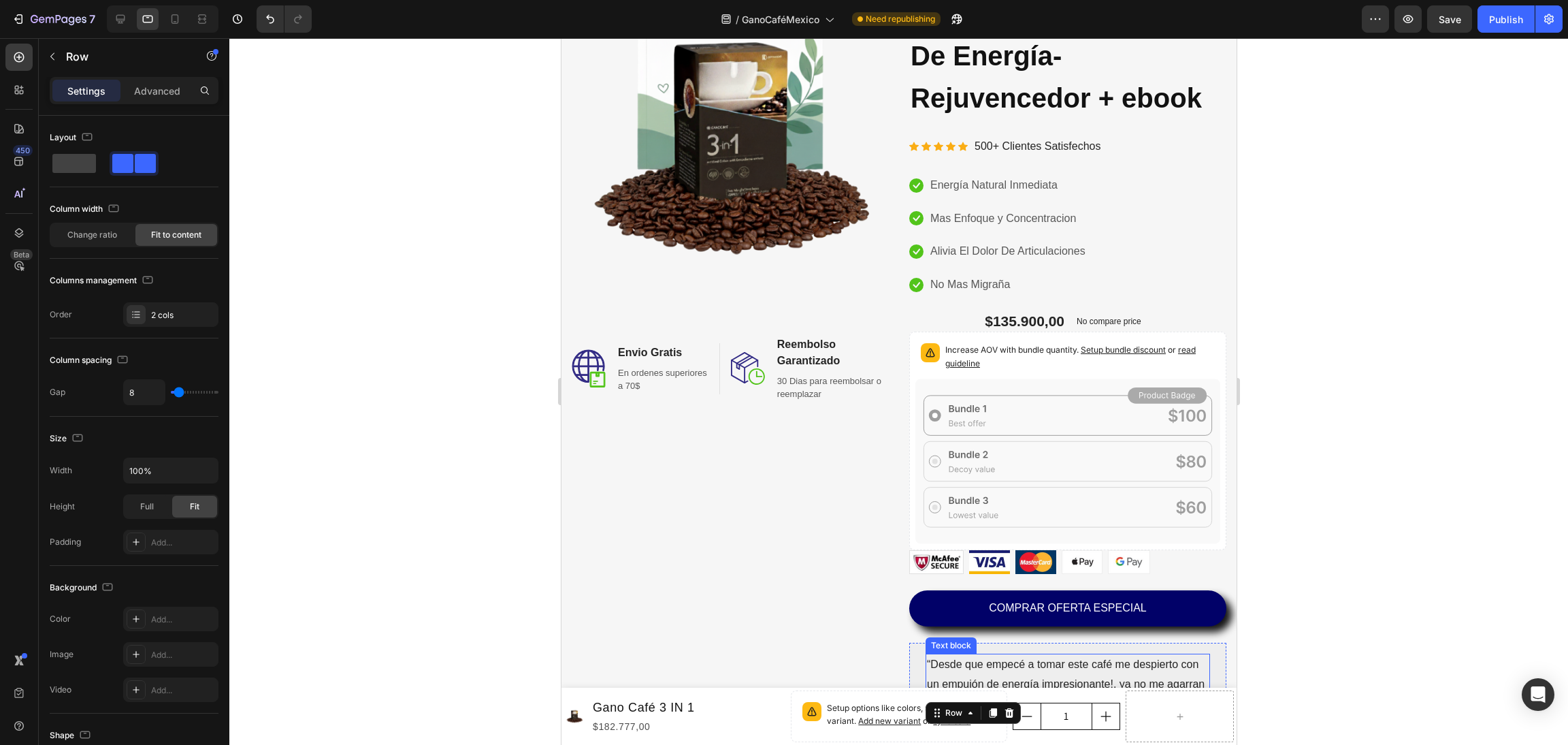
scroll to position [102, 0]
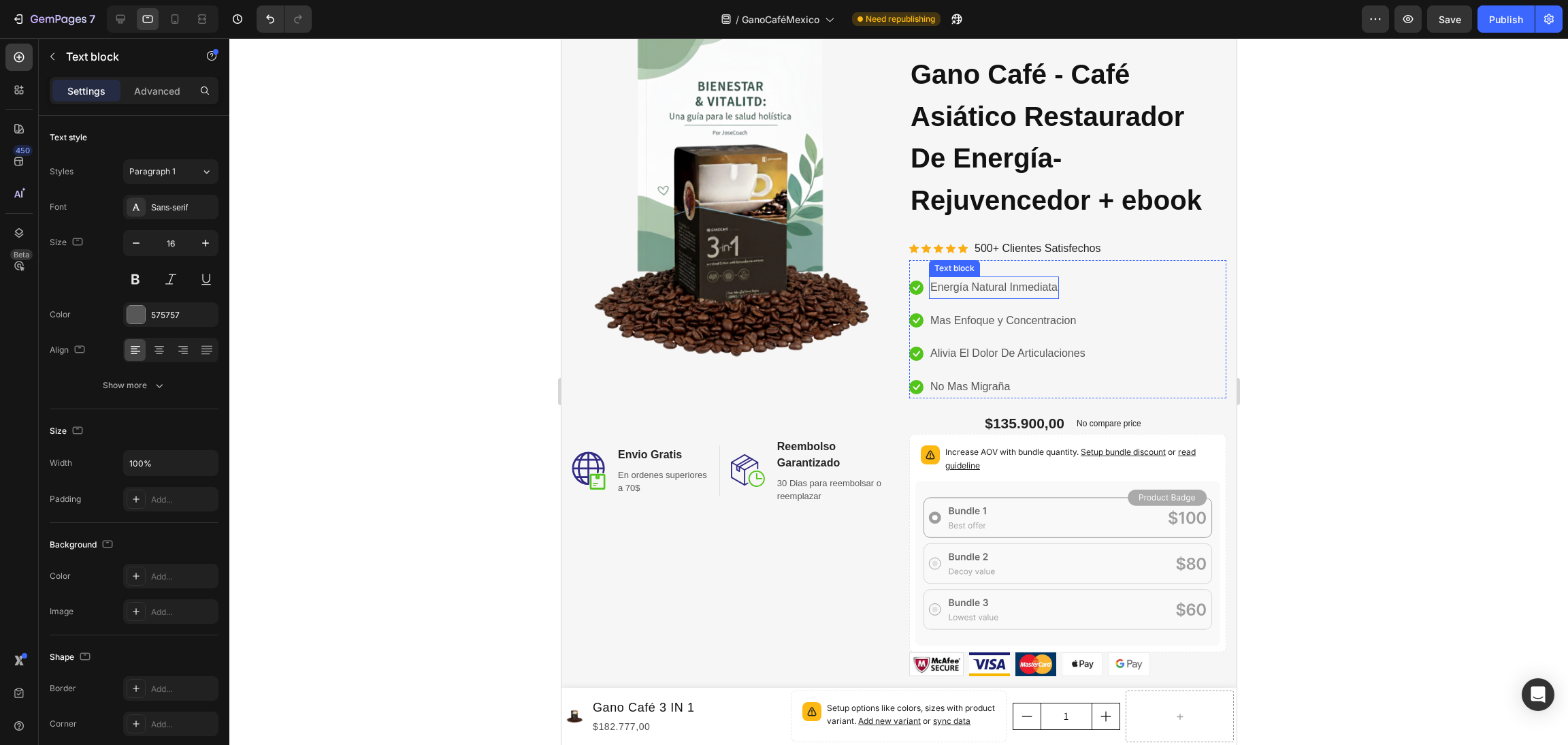
click at [1042, 290] on p "Energía Natural Inmediata" at bounding box center [993, 288] width 127 height 20
click at [1160, 427] on div "$135.900,00 Product Price Product Price No compare price Compare Price No disco…" at bounding box center [1067, 416] width 317 height 36
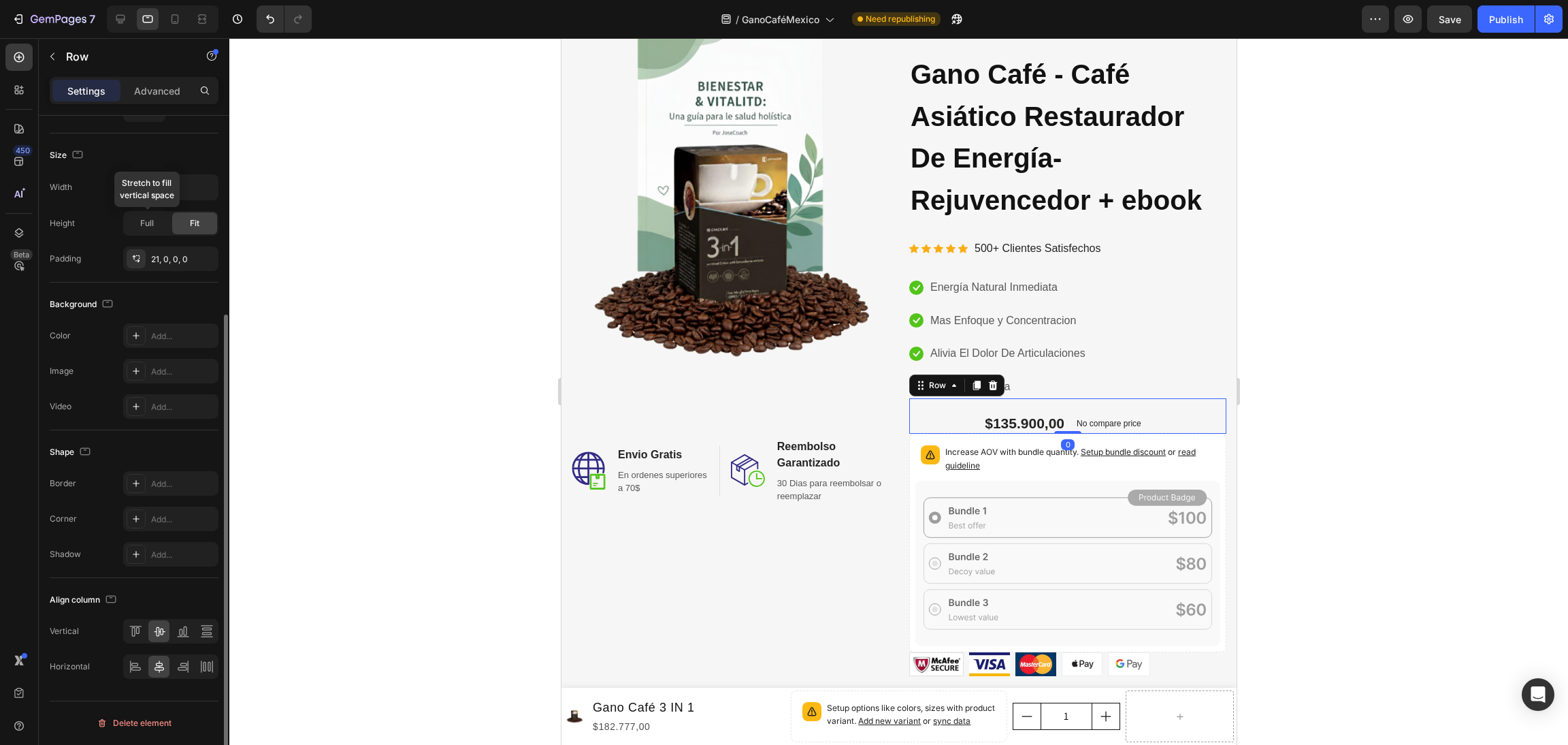
scroll to position [0, 0]
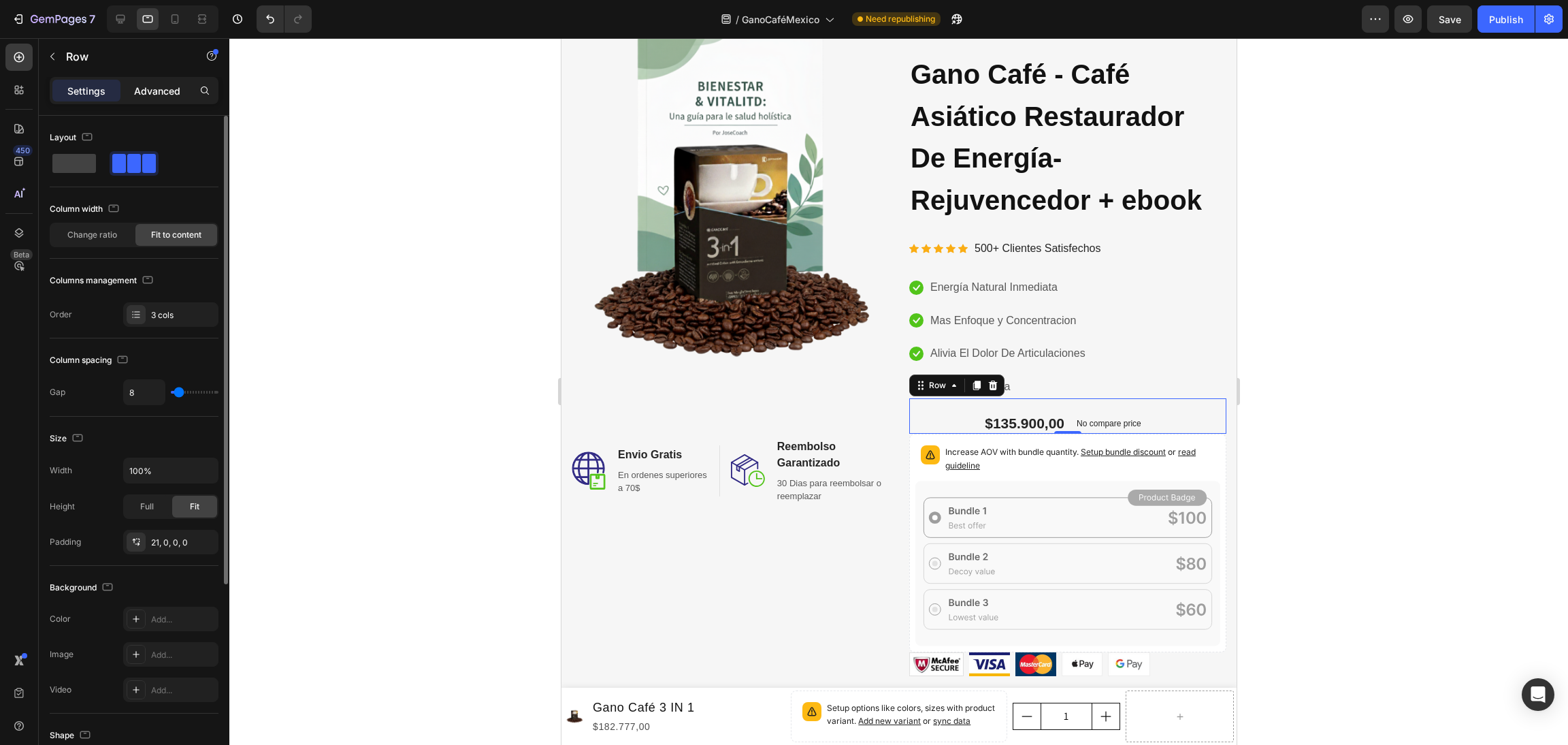
click at [156, 99] on div "Advanced" at bounding box center [158, 90] width 68 height 22
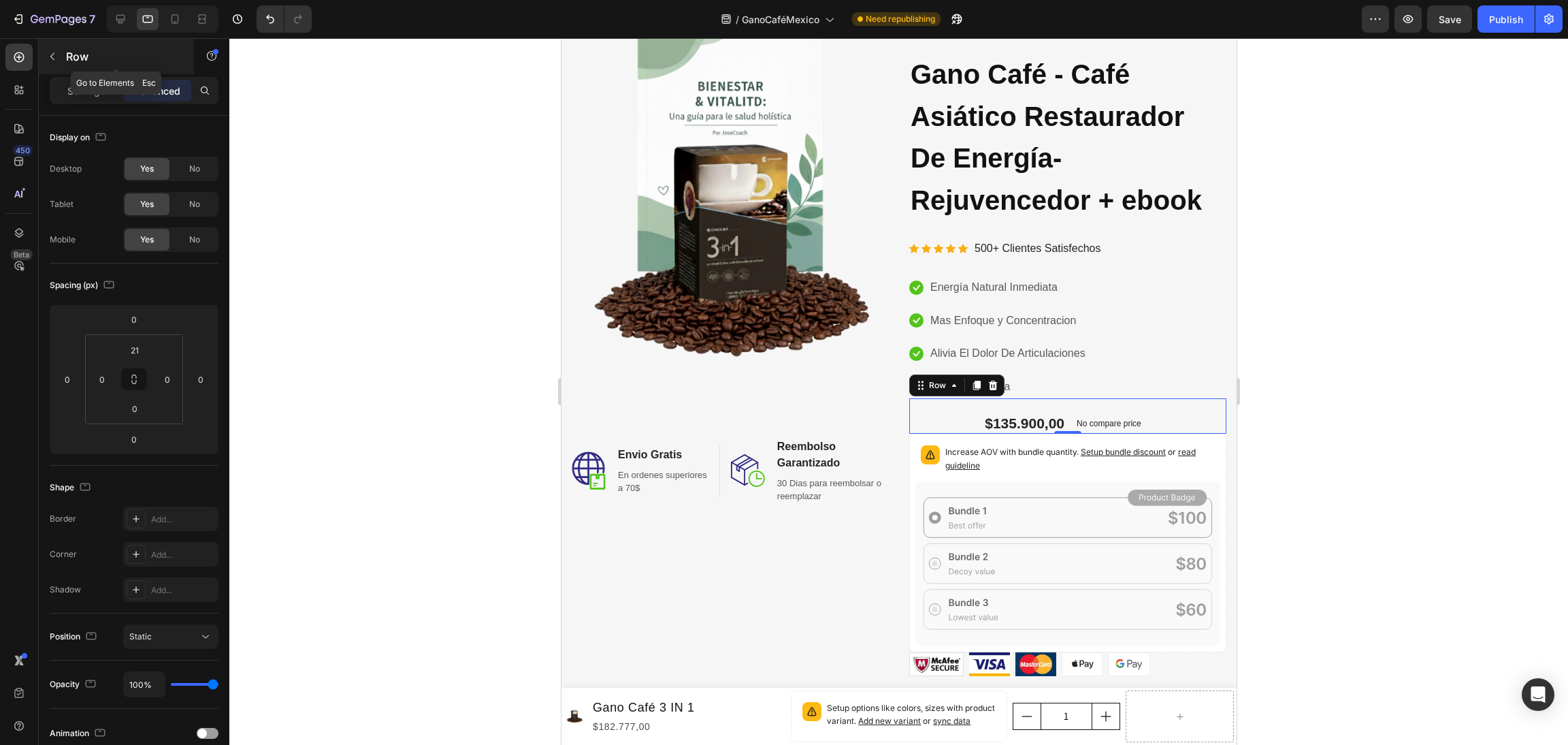
click at [51, 58] on icon "button" at bounding box center [52, 56] width 11 height 11
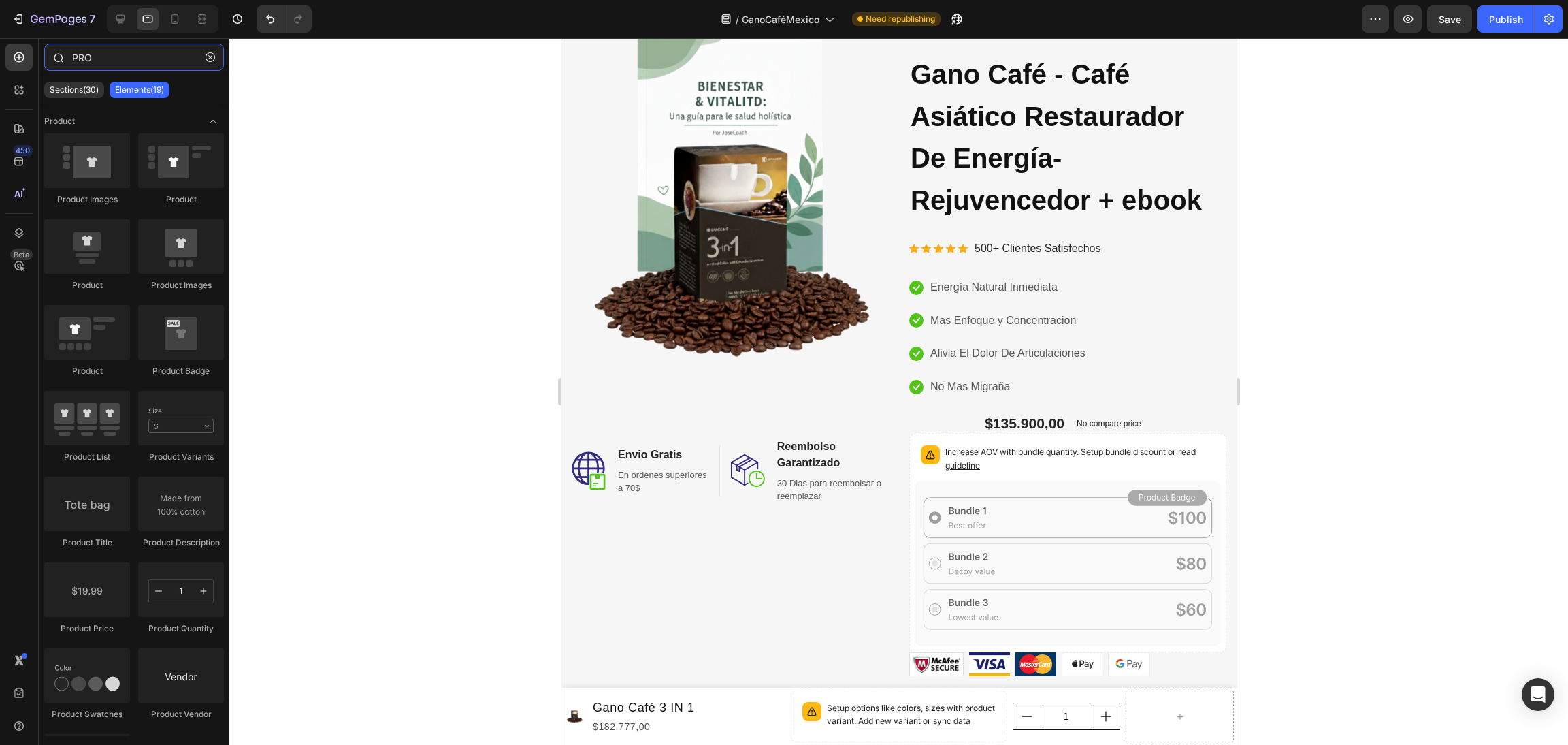
click at [151, 46] on input "PRO" at bounding box center [133, 58] width 180 height 27
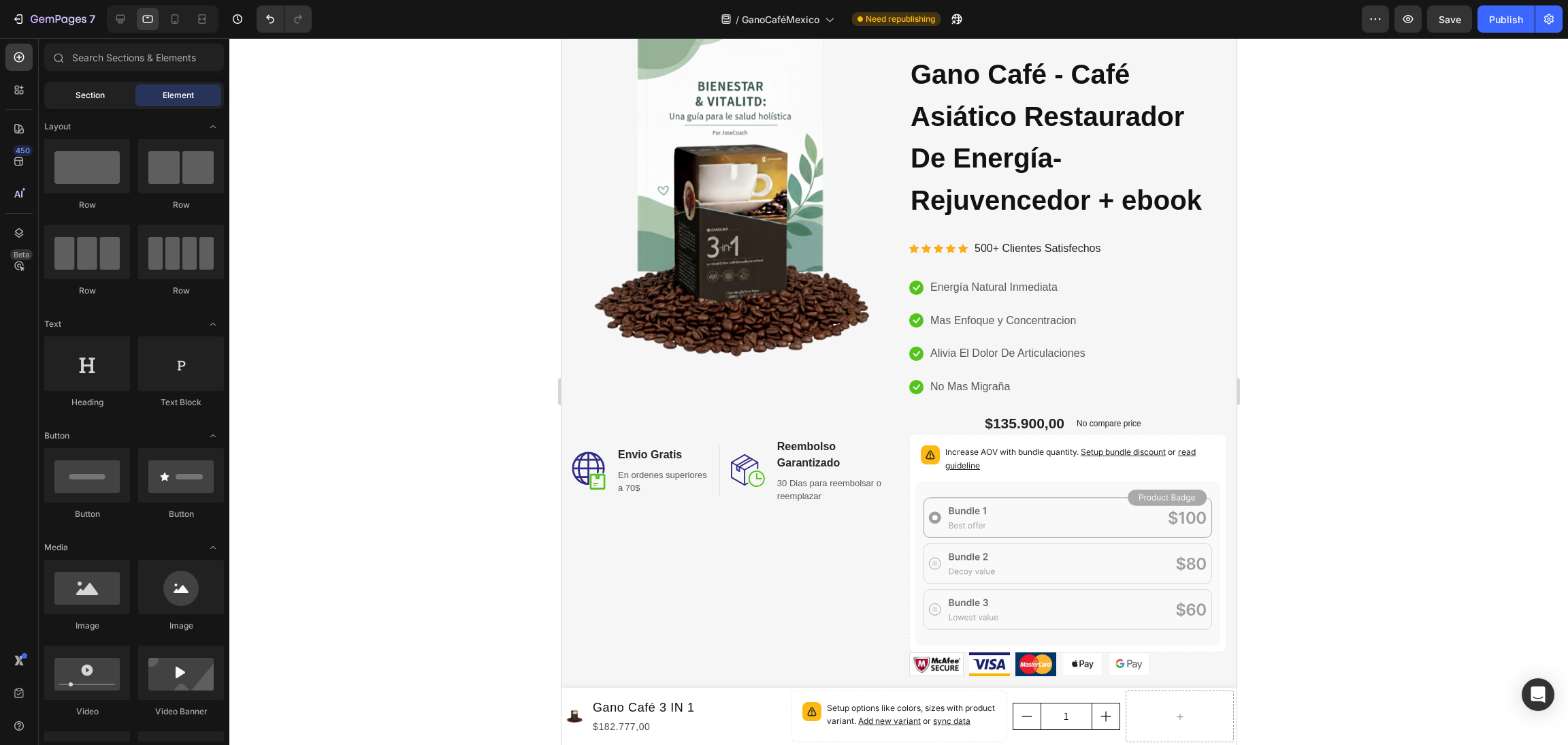
click at [86, 102] on div "Section" at bounding box center [89, 95] width 86 height 22
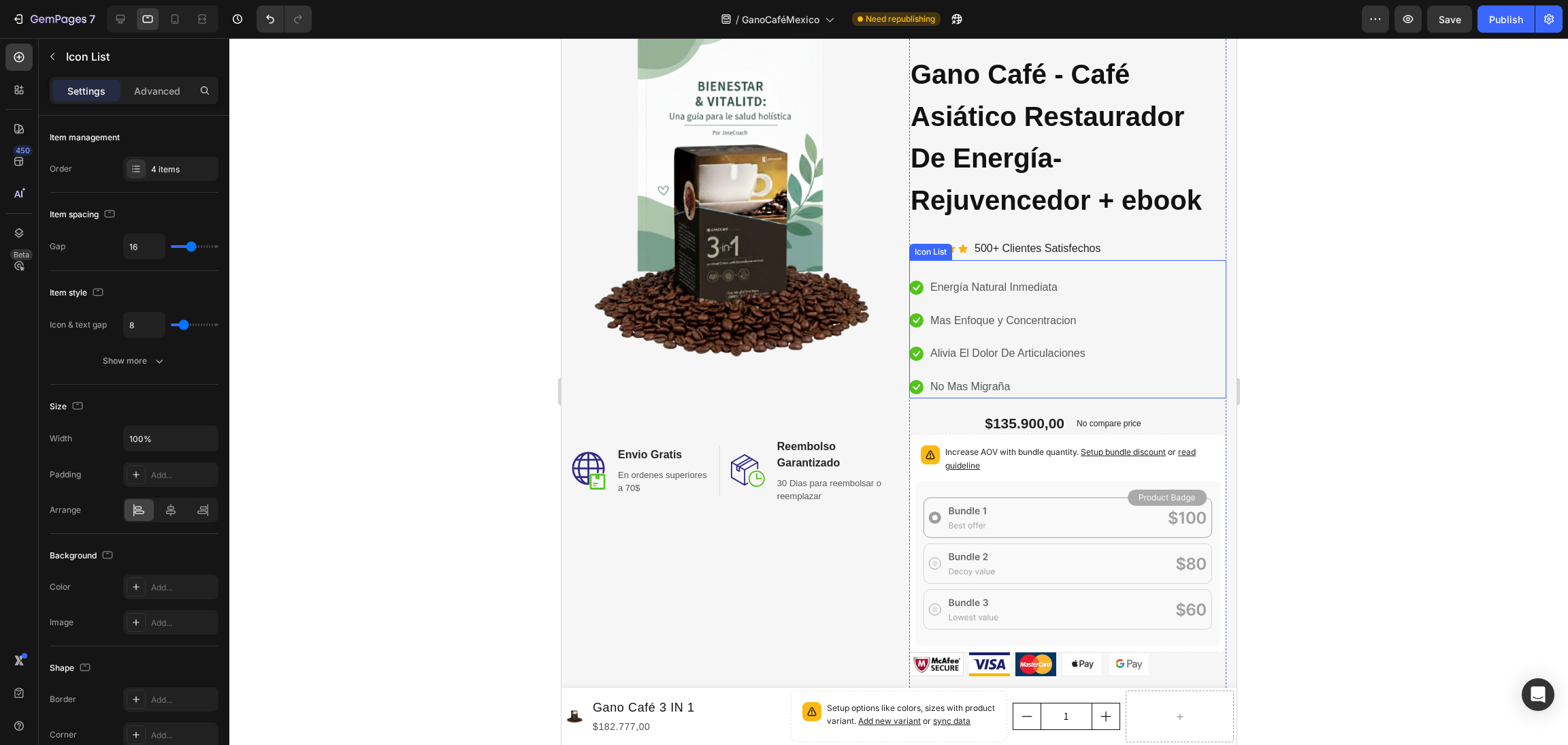
click at [1151, 322] on div "Icon Energía Natural Inmediata Text block Icon Mas Enfoque y Concentracion Text…" at bounding box center [1067, 337] width 317 height 122
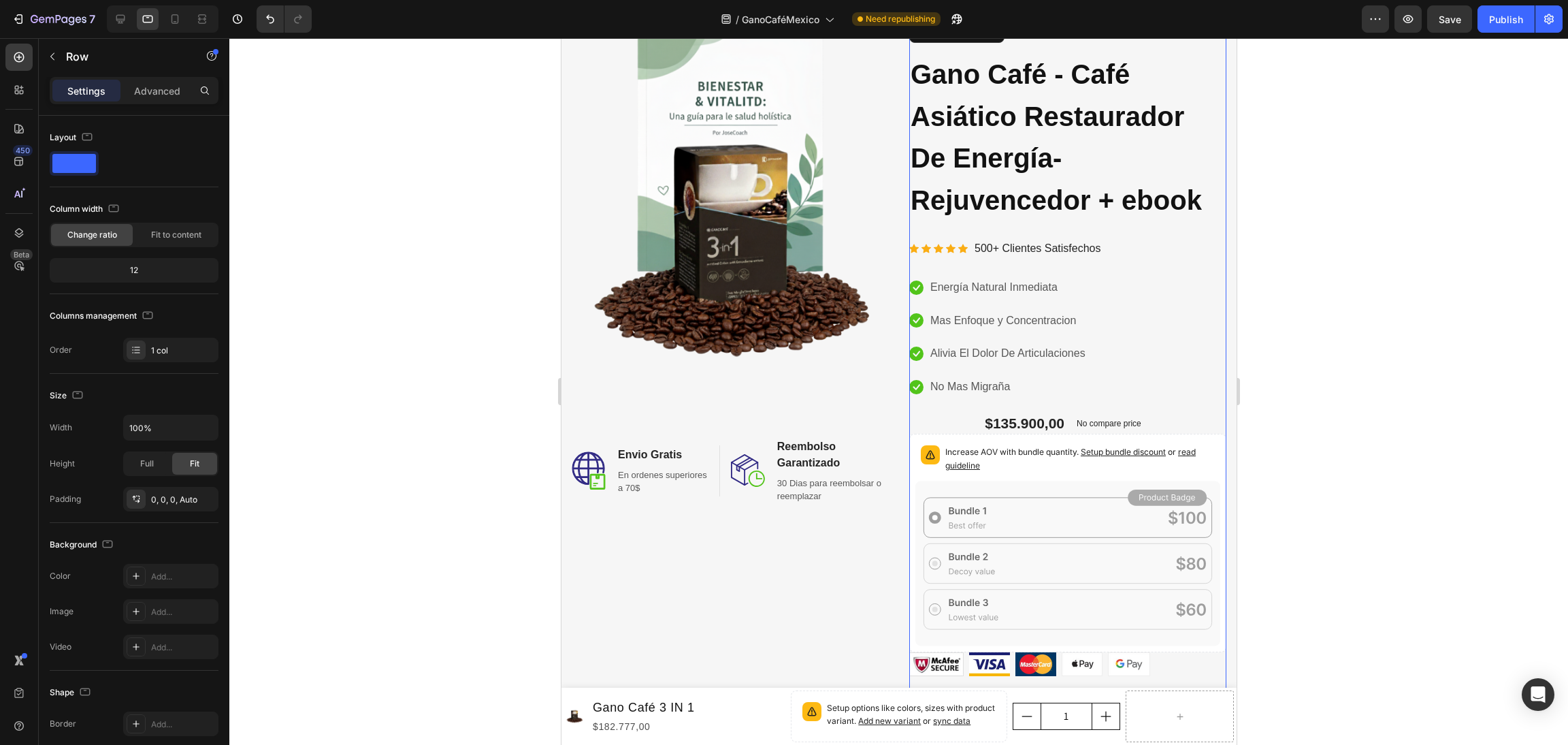
click at [1163, 227] on div "Product Images $135.900,00 Product Price Product Price Gano Café - Café Asiátic…" at bounding box center [1067, 438] width 317 height 840
click at [1045, 455] on p "Increase AOV with bundle quantity. Setup bundle discount or read guideline" at bounding box center [1079, 459] width 270 height 27
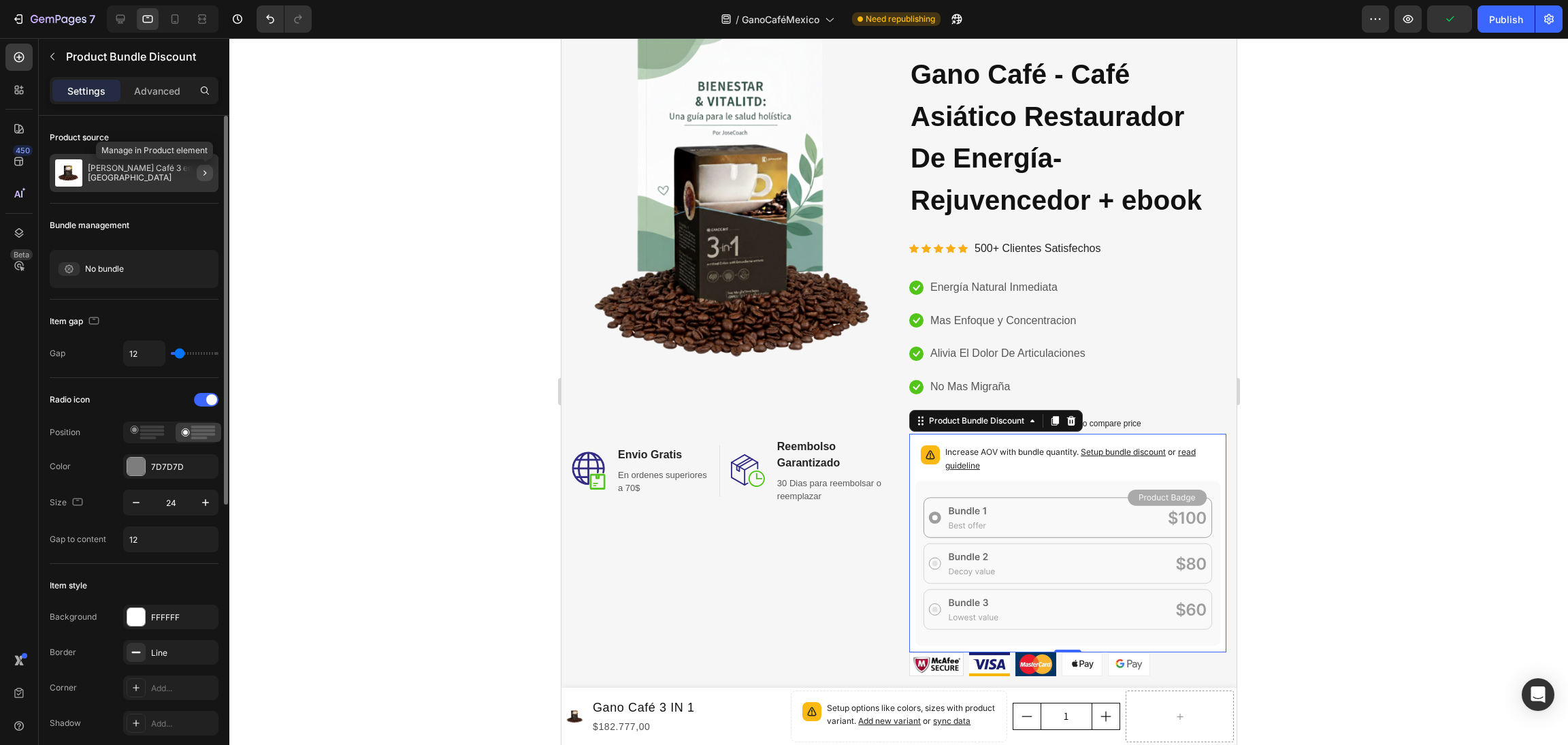
click at [205, 176] on icon "button" at bounding box center [205, 173] width 11 height 11
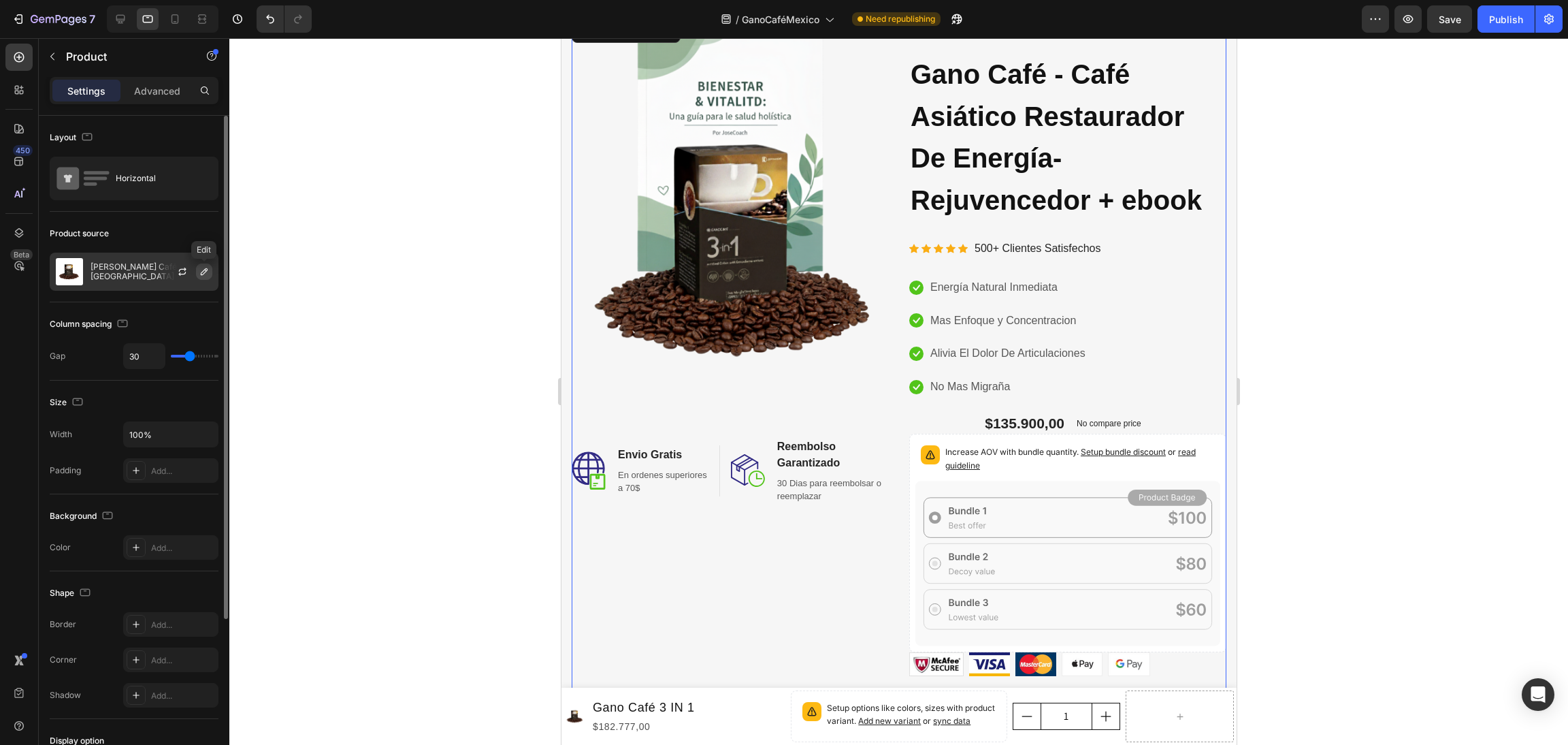
click at [201, 272] on icon "button" at bounding box center [204, 271] width 7 height 7
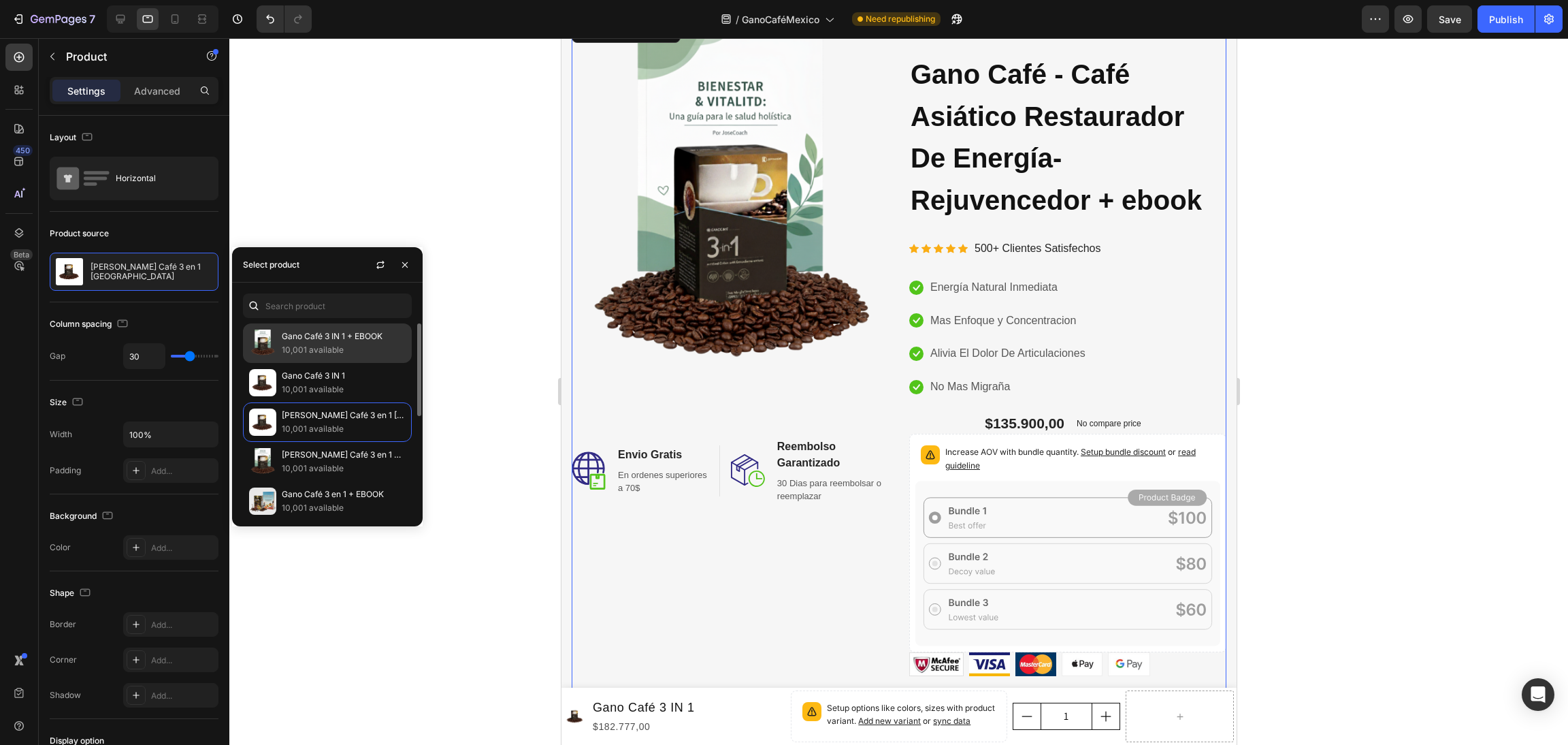
click at [391, 337] on p "Gano Café 3 IN 1 + EBOOK" at bounding box center [344, 337] width 124 height 14
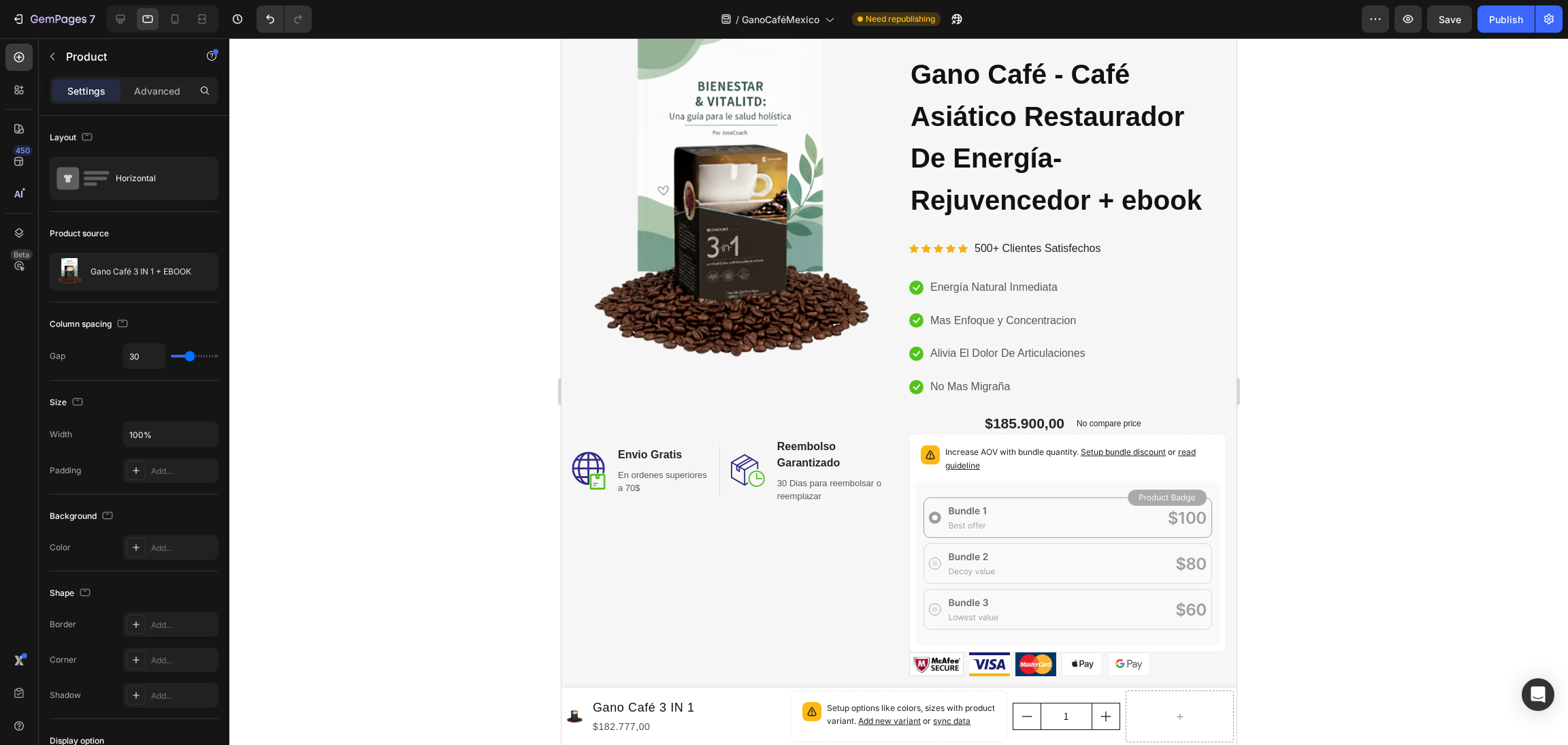
click at [433, 161] on div at bounding box center [898, 391] width 1338 height 707
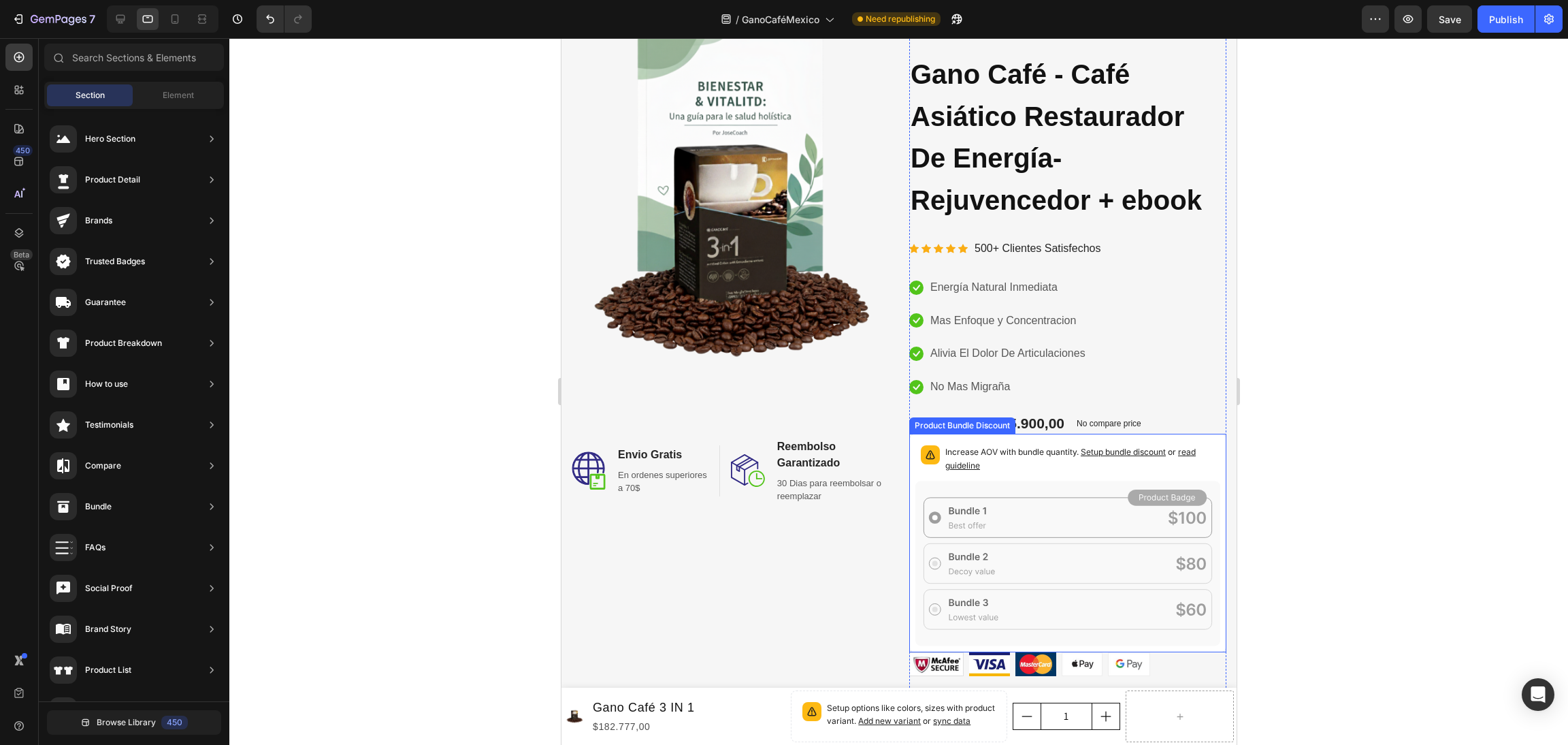
click at [1050, 447] on p "Increase AOV with bundle quantity. Setup bundle discount or read guideline" at bounding box center [1079, 459] width 270 height 27
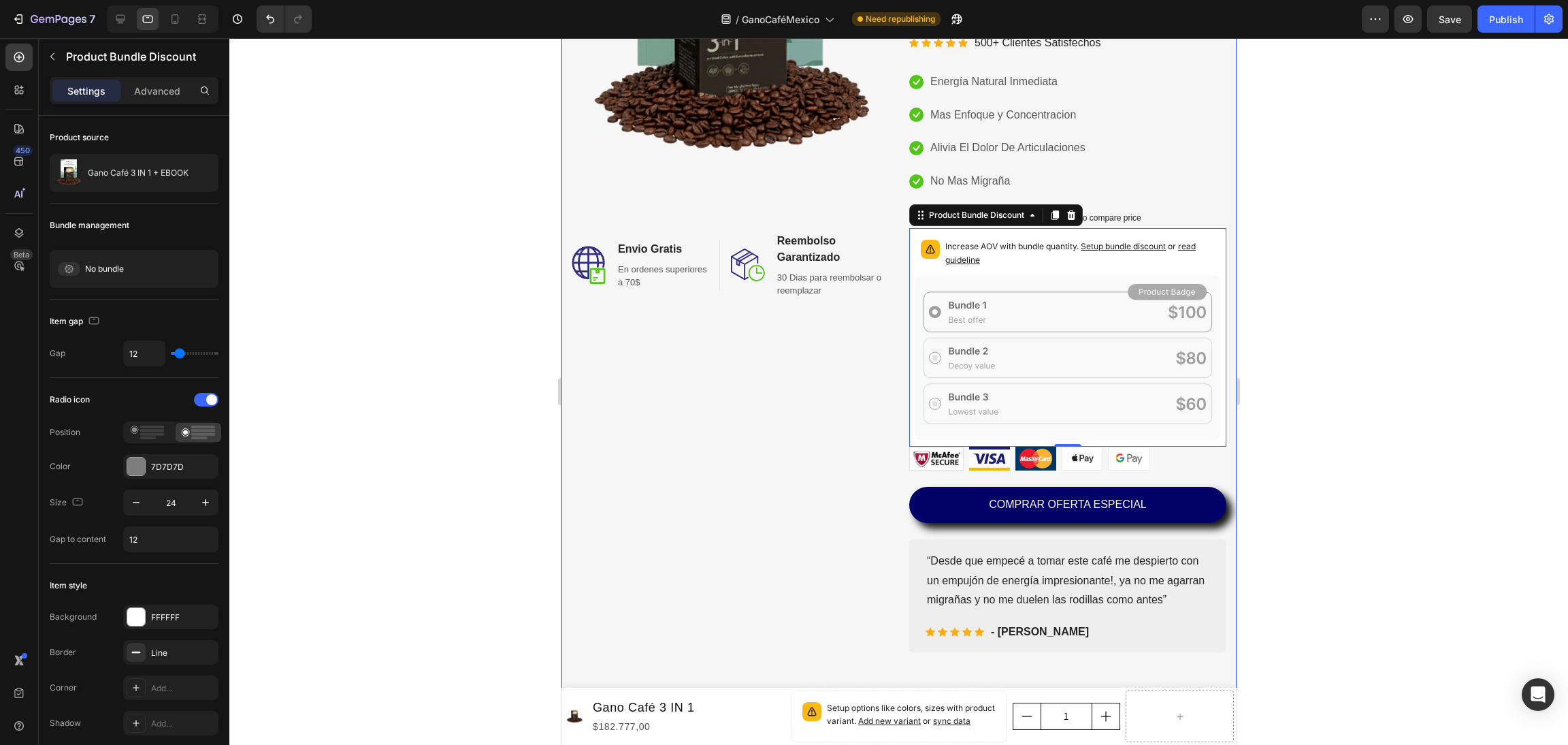
scroll to position [305, 0]
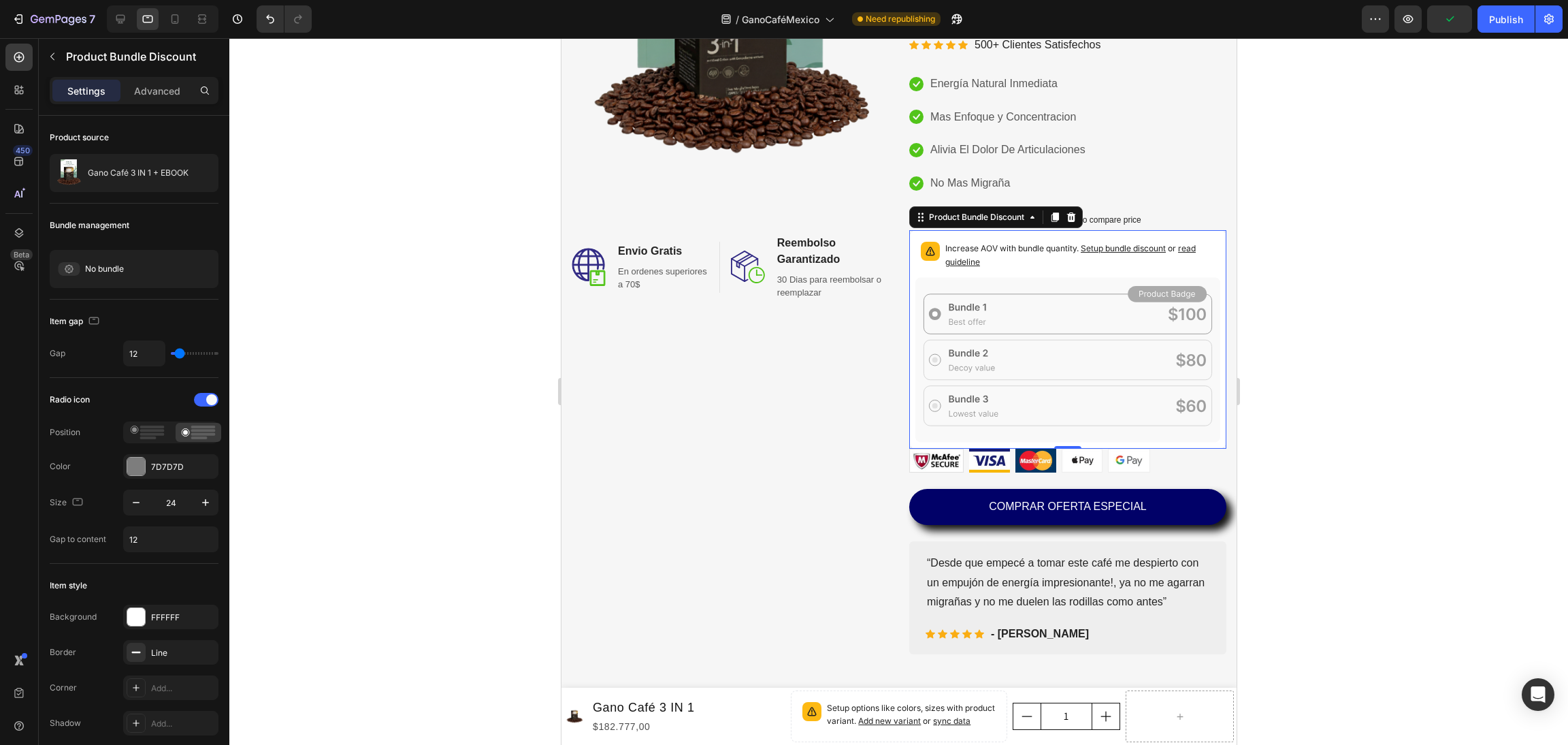
click at [353, 355] on div at bounding box center [898, 391] width 1338 height 707
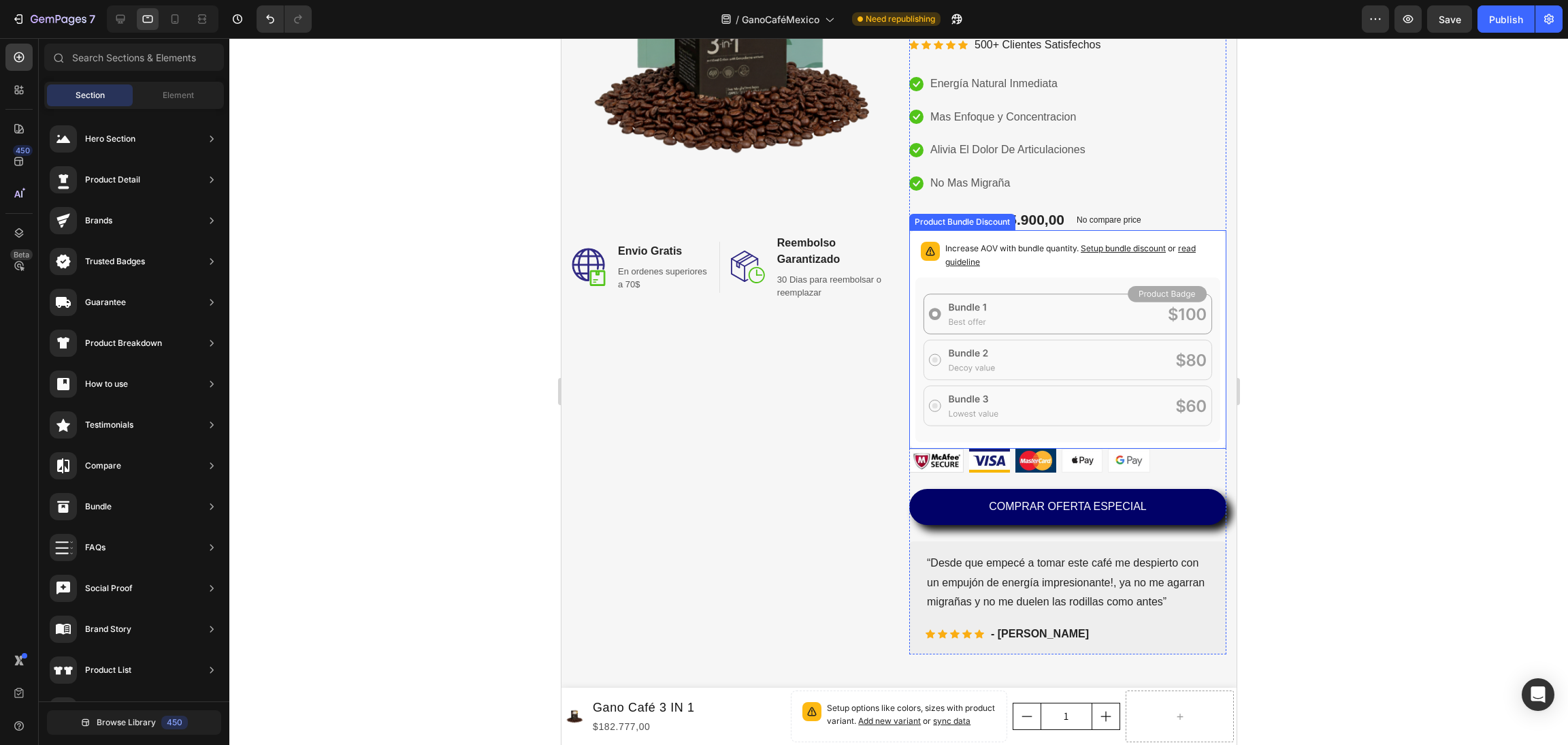
click at [1085, 250] on span "Setup bundle discount" at bounding box center [1123, 248] width 85 height 10
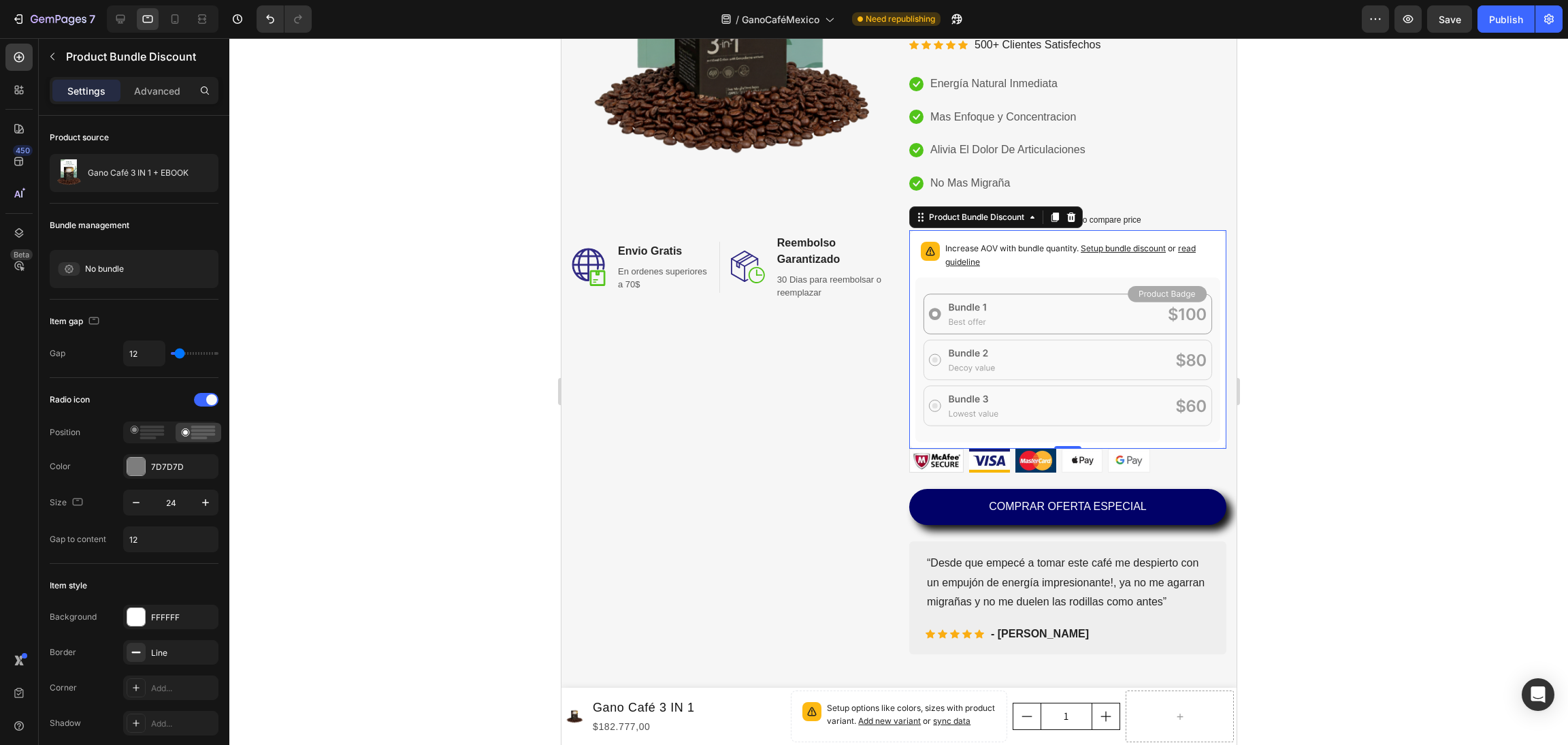
click at [1003, 238] on div "Increase AOV with bundle quantity. Setup bundle discount or read guideline" at bounding box center [1067, 257] width 305 height 41
click at [363, 381] on div at bounding box center [898, 391] width 1338 height 707
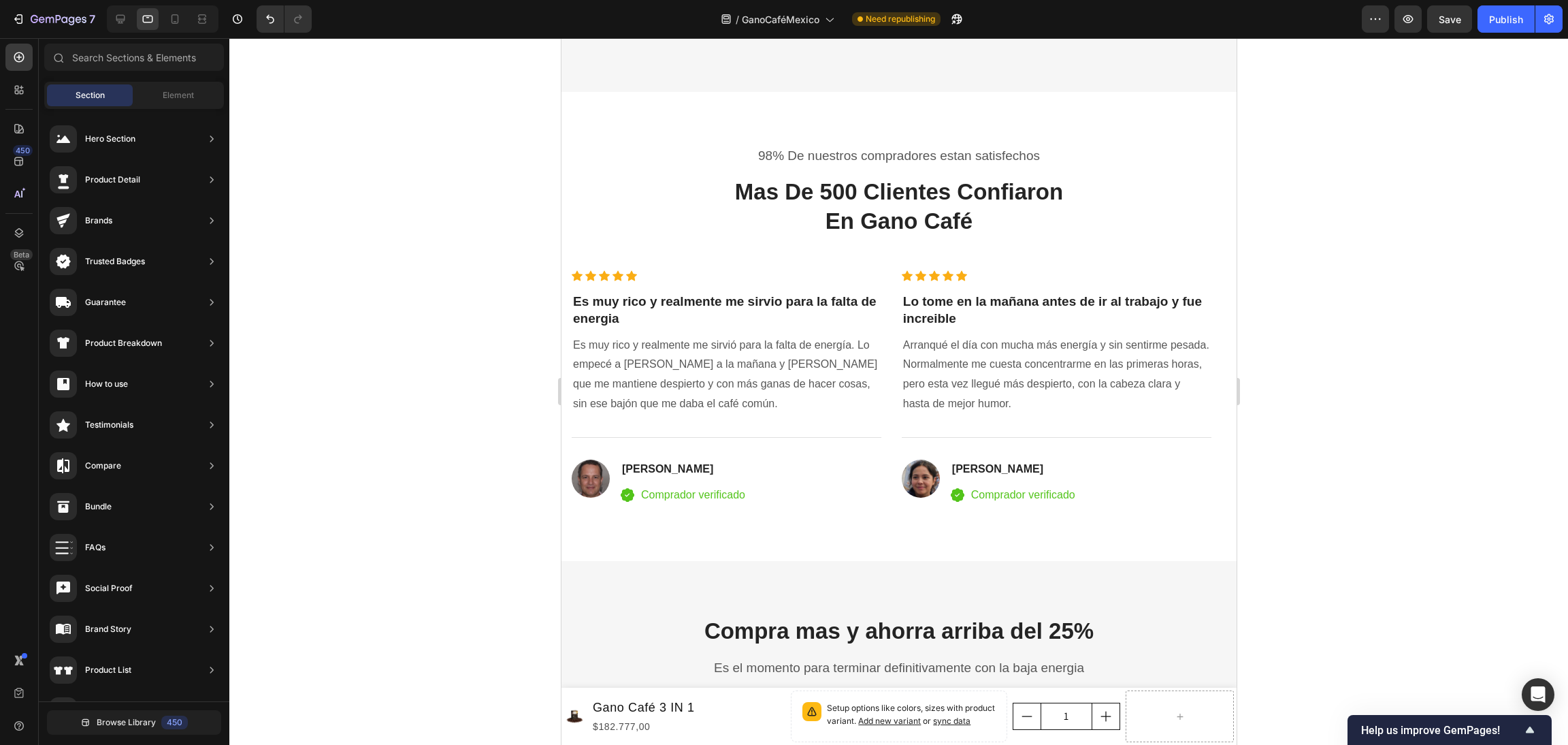
scroll to position [3779, 0]
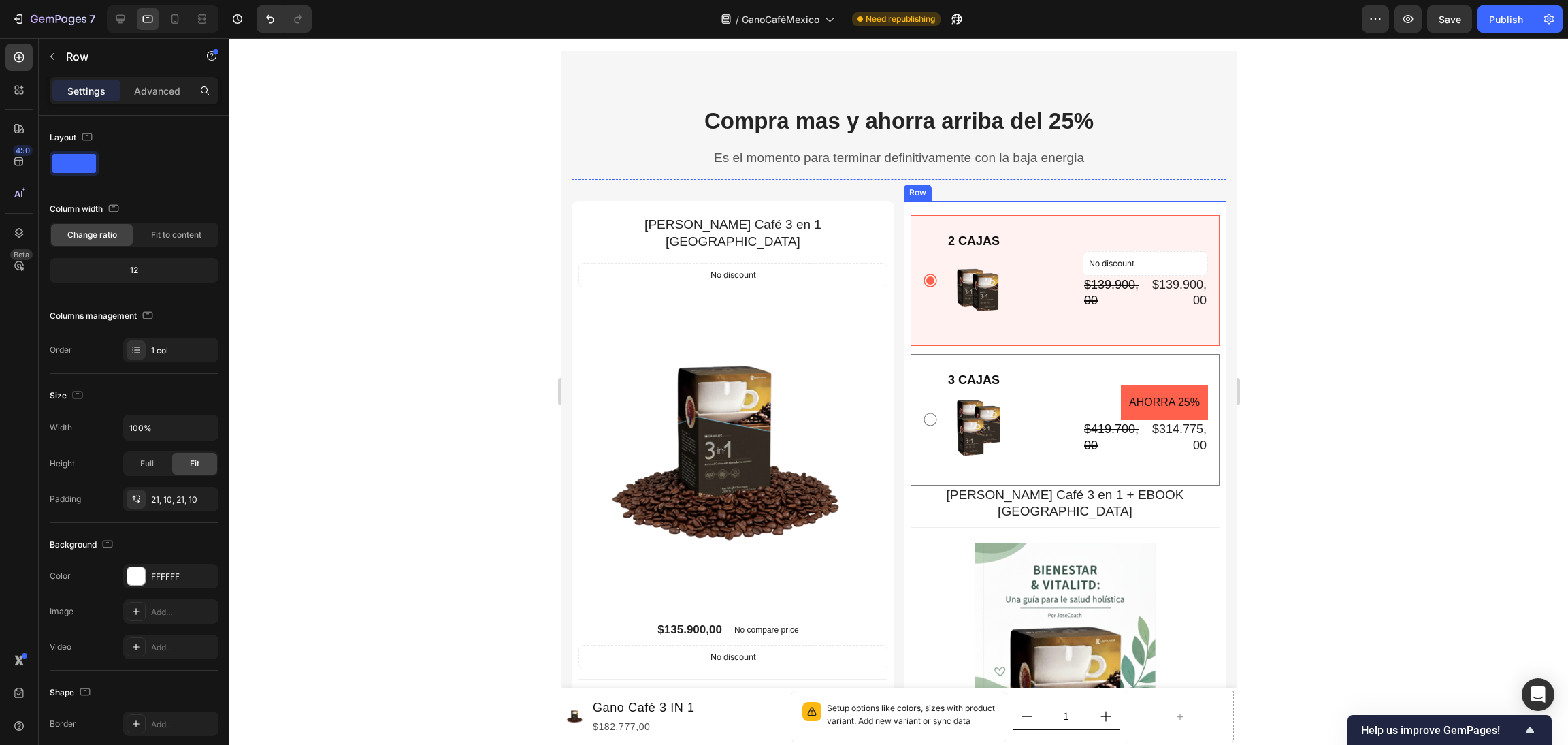
click at [1035, 212] on div "2 CAJAS Text Block Image No discount Not be displayed when published Product Ba…" at bounding box center [1064, 658] width 323 height 914
click at [1035, 218] on div "2 CAJAS Text Block Image No discount Not be displayed when published Product Ba…" at bounding box center [1064, 280] width 309 height 131
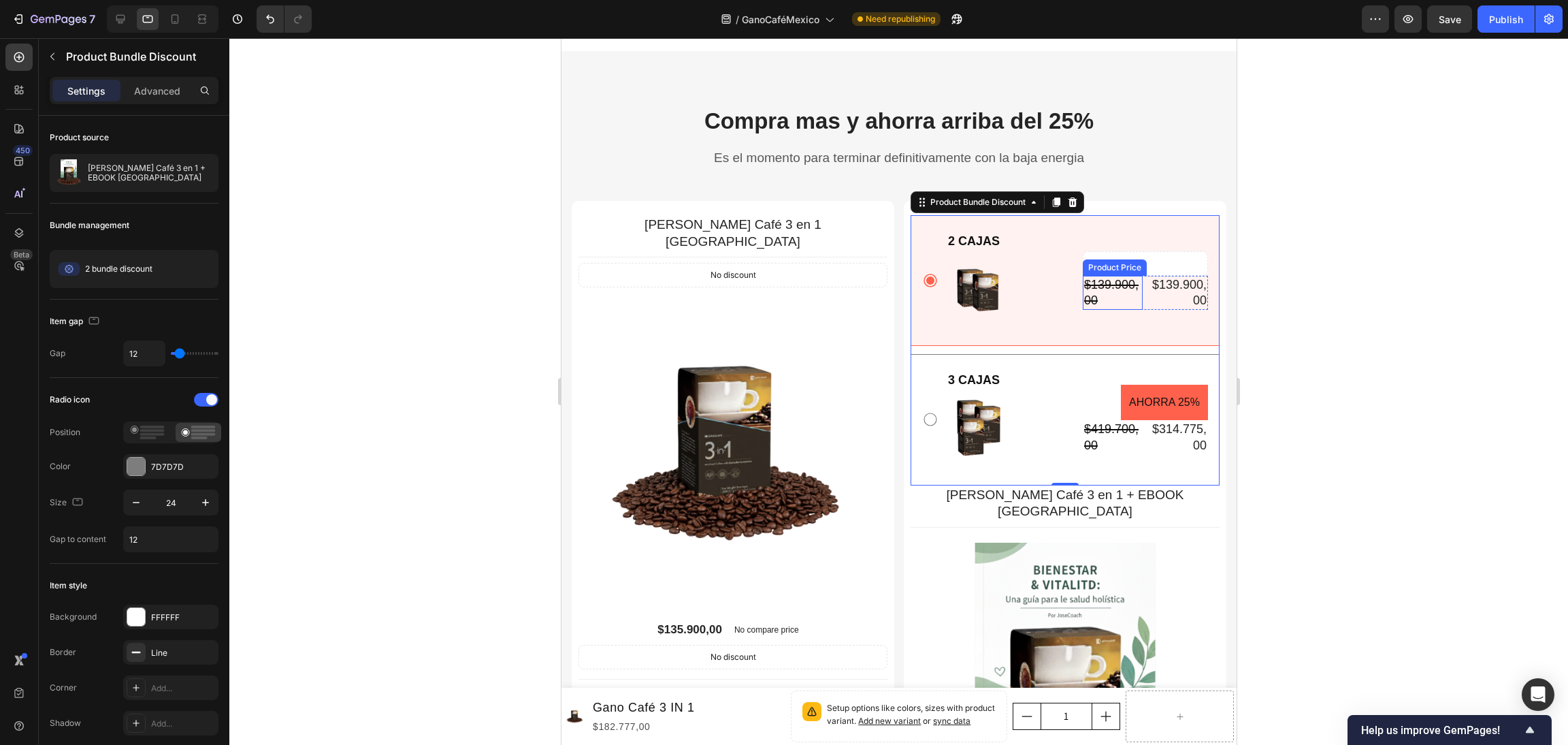
click at [1091, 279] on div "$139.900,00" at bounding box center [1112, 293] width 60 height 35
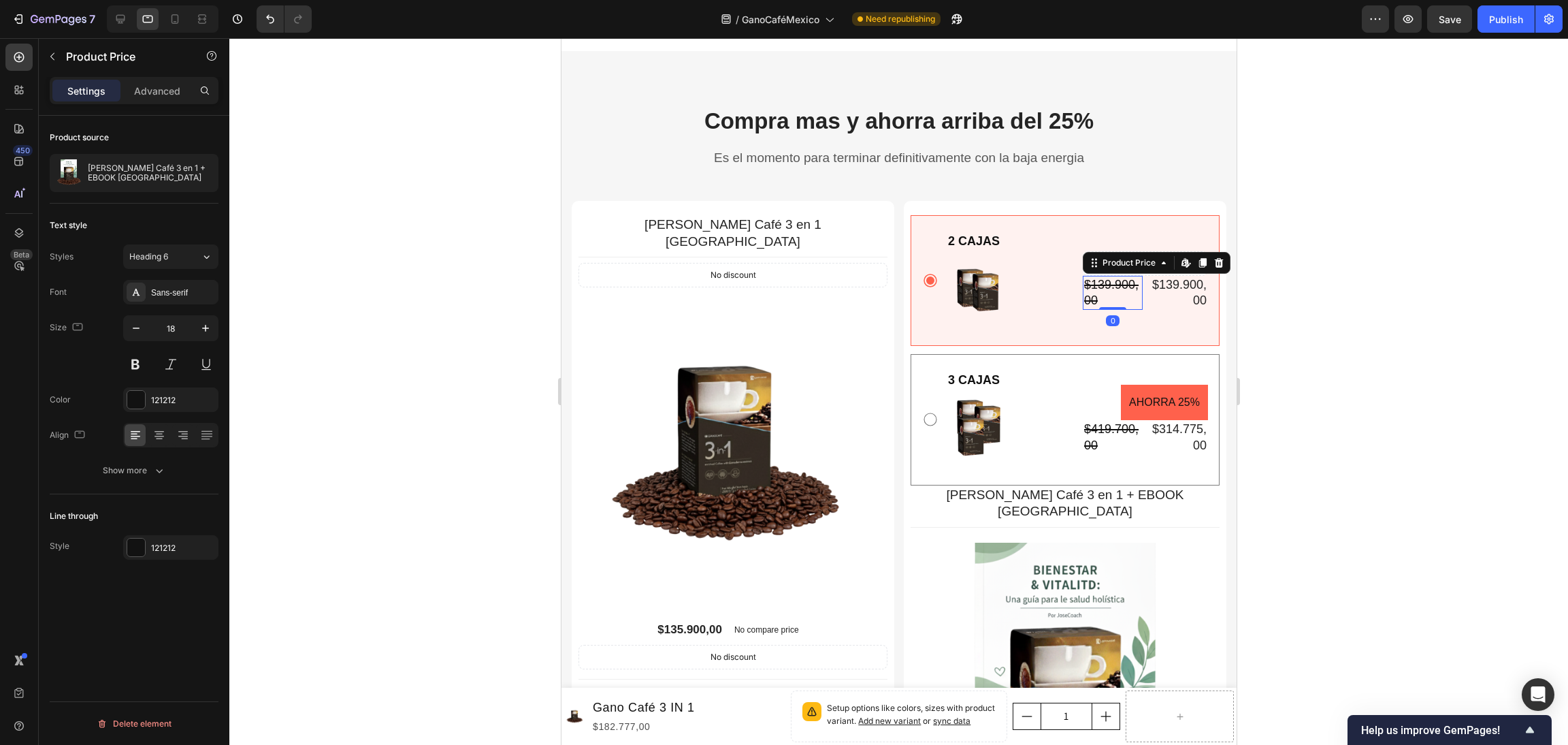
click at [1091, 279] on div "$139.900,00" at bounding box center [1112, 293] width 60 height 35
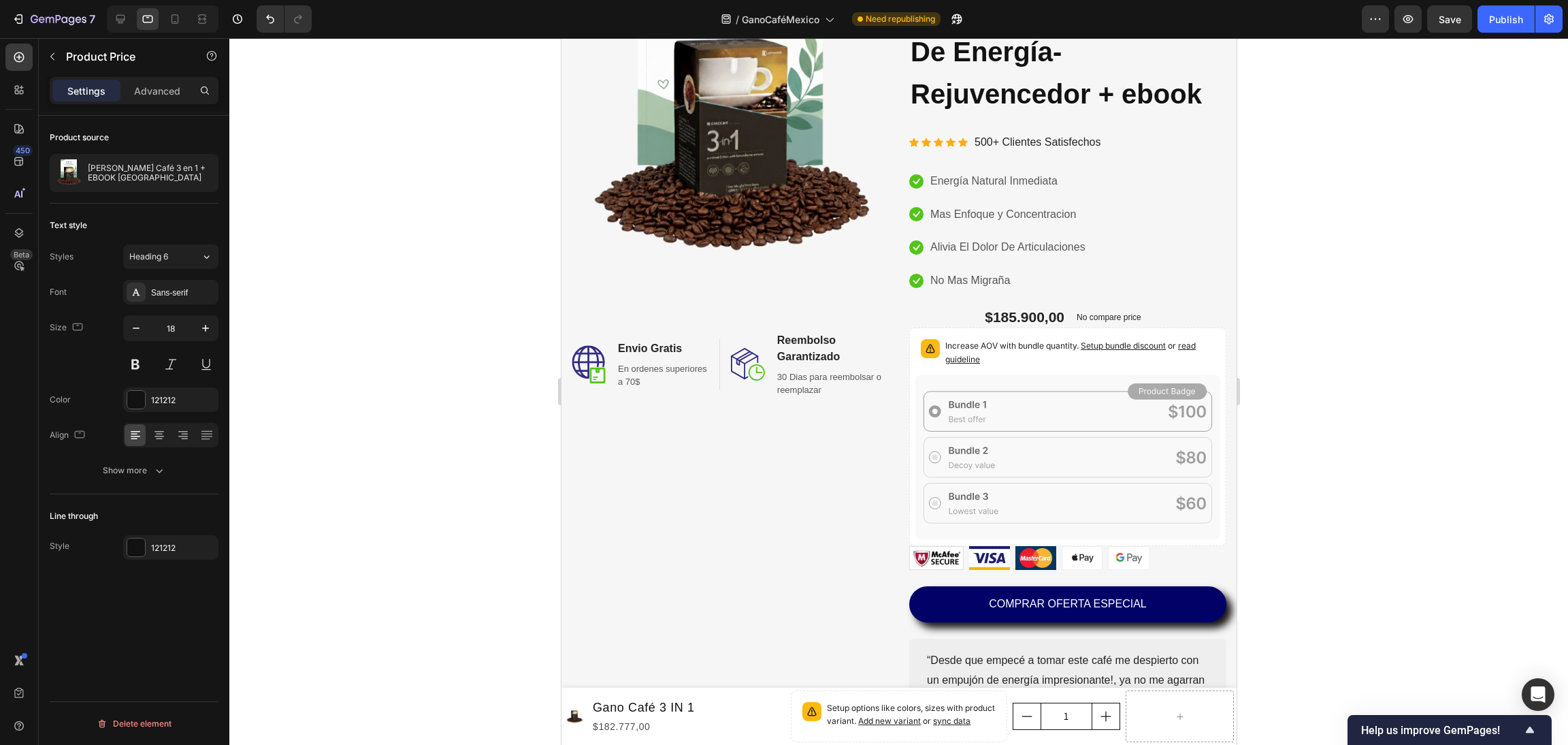
scroll to position [408, 0]
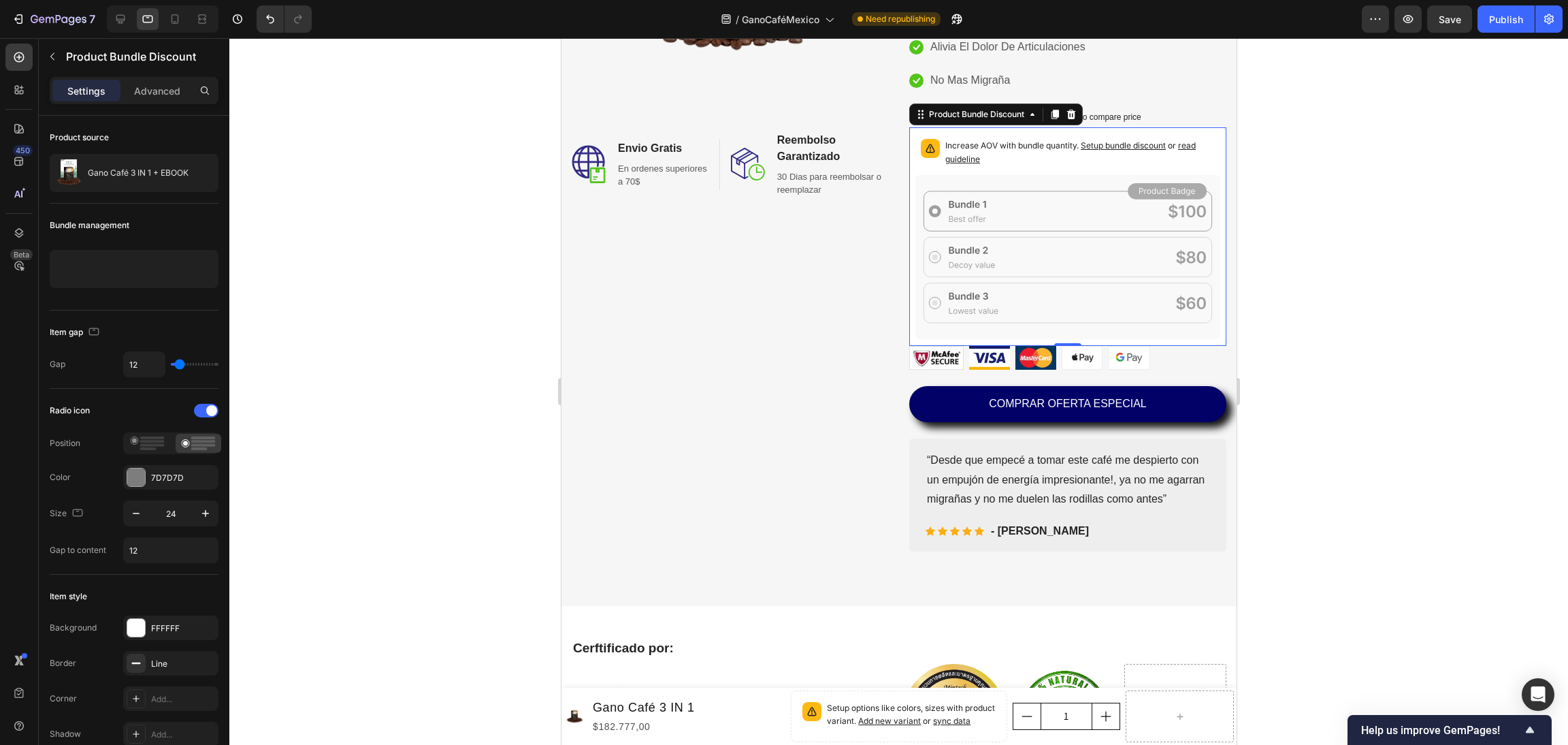
click at [1054, 139] on div "Increase AOV with bundle quantity. Setup bundle discount or read guideline" at bounding box center [1067, 154] width 305 height 41
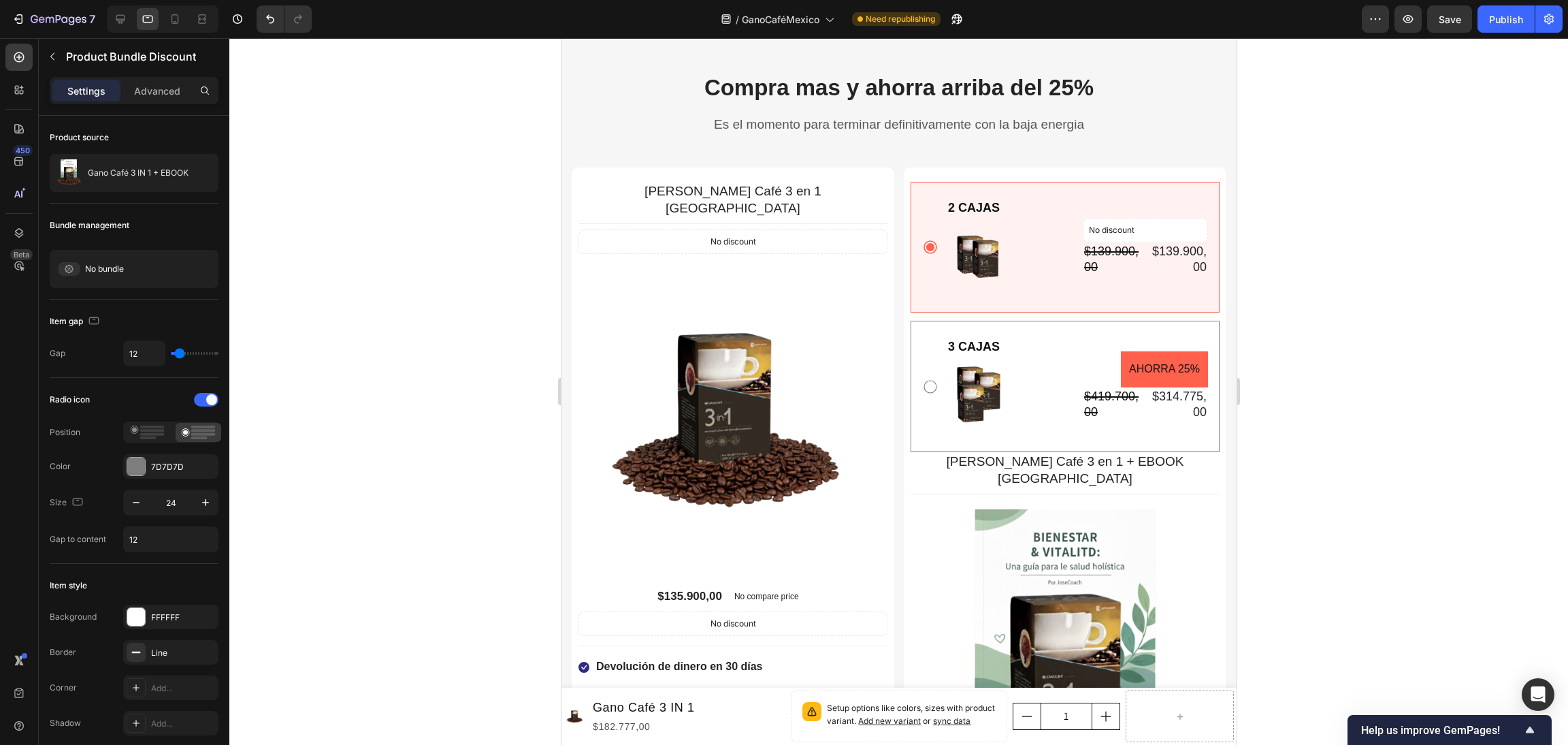
scroll to position [3575, 0]
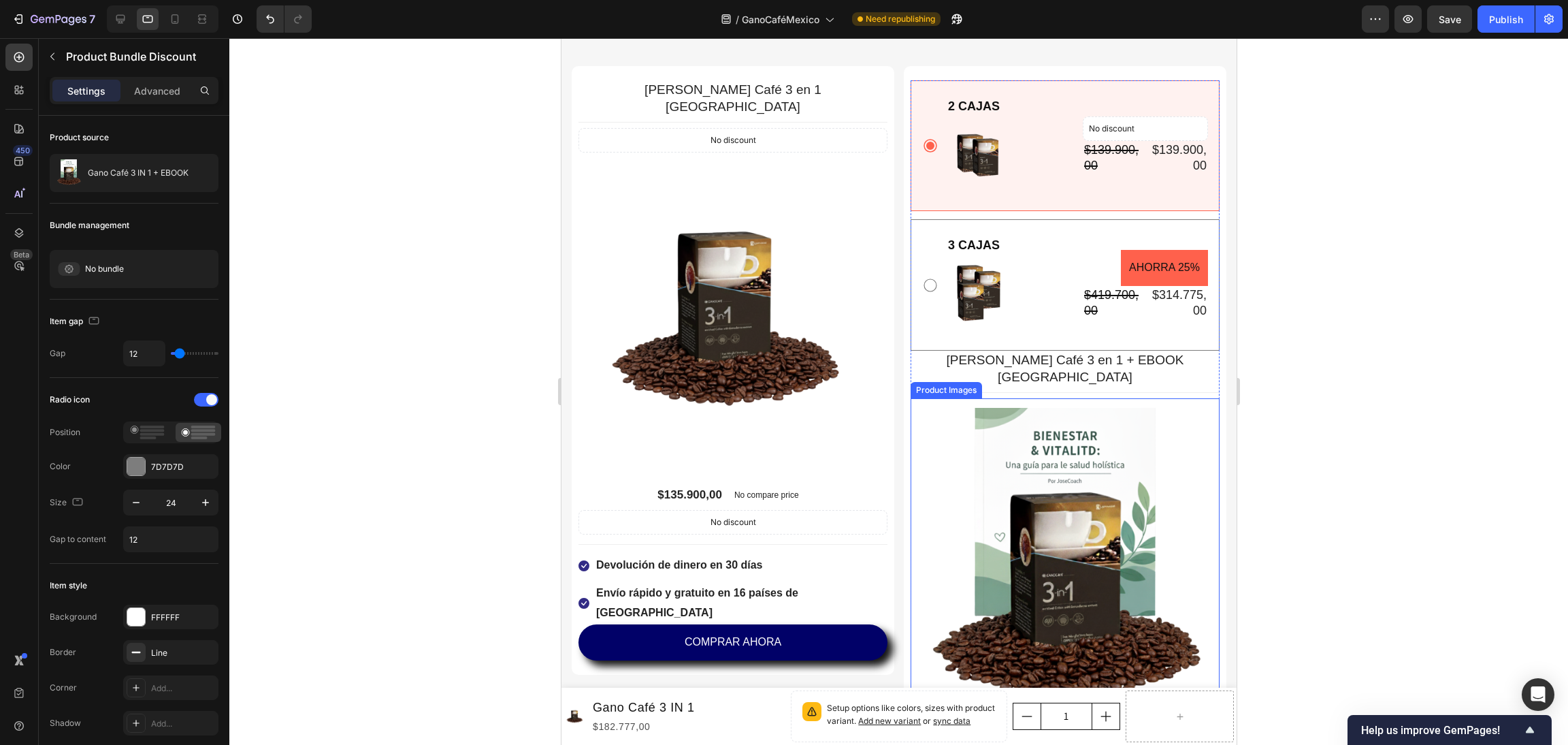
click at [1181, 408] on img at bounding box center [1064, 562] width 309 height 309
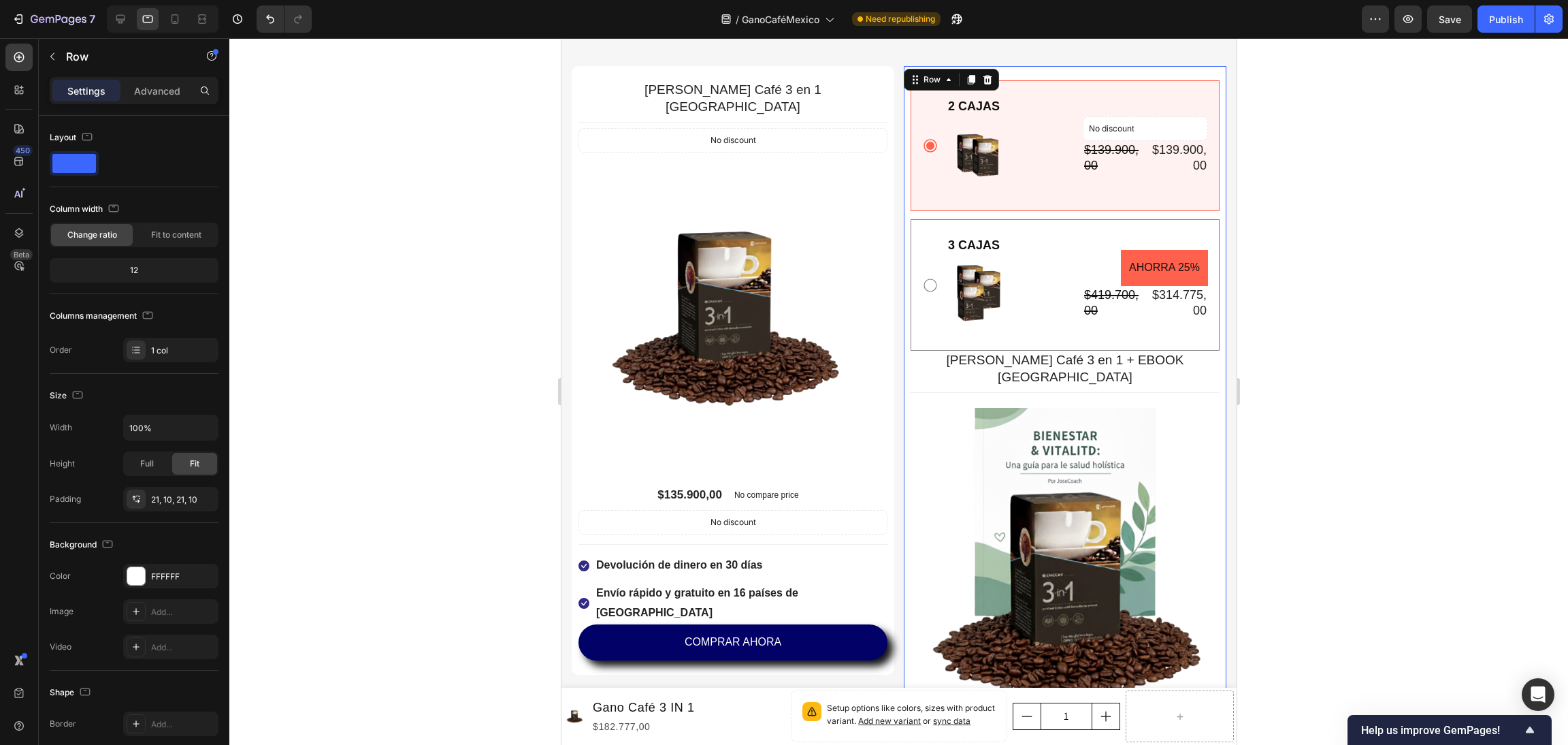
click at [1069, 73] on div "2 CAJAS Text Block Image No discount Not be displayed when published Product Ba…" at bounding box center [1064, 523] width 323 height 914
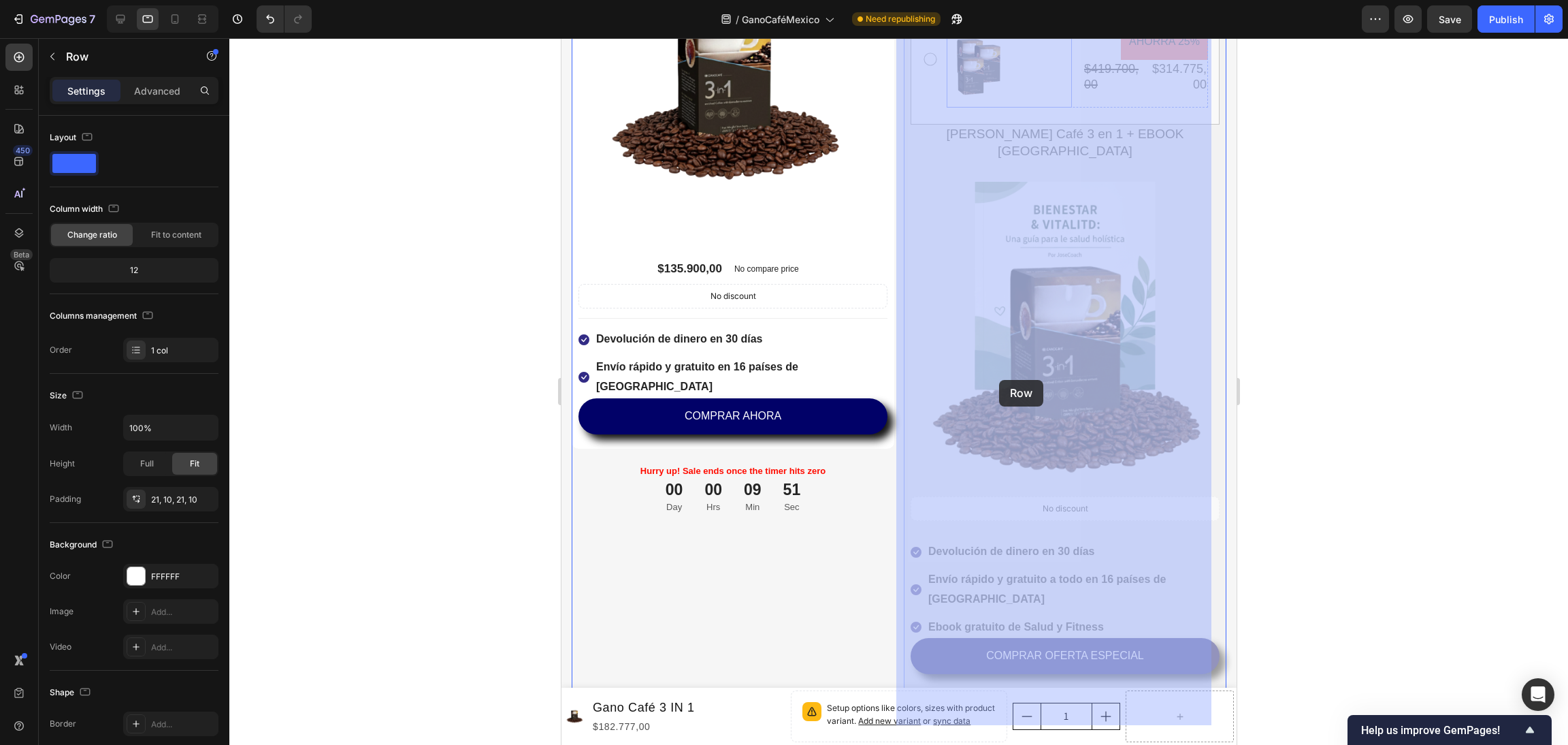
scroll to position [3881, 0]
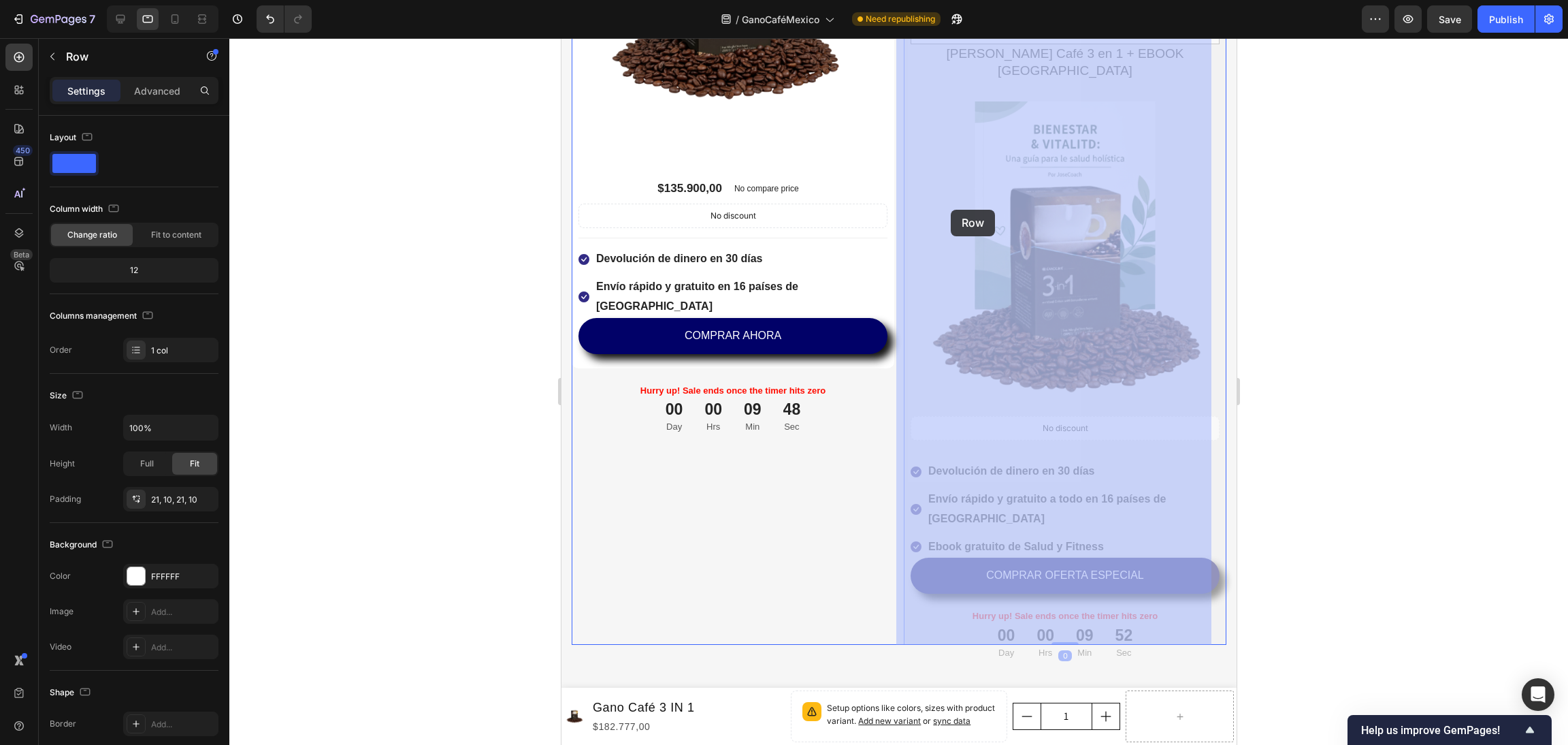
drag, startPoint x: 914, startPoint y: 82, endPoint x: 945, endPoint y: 183, distance: 105.7
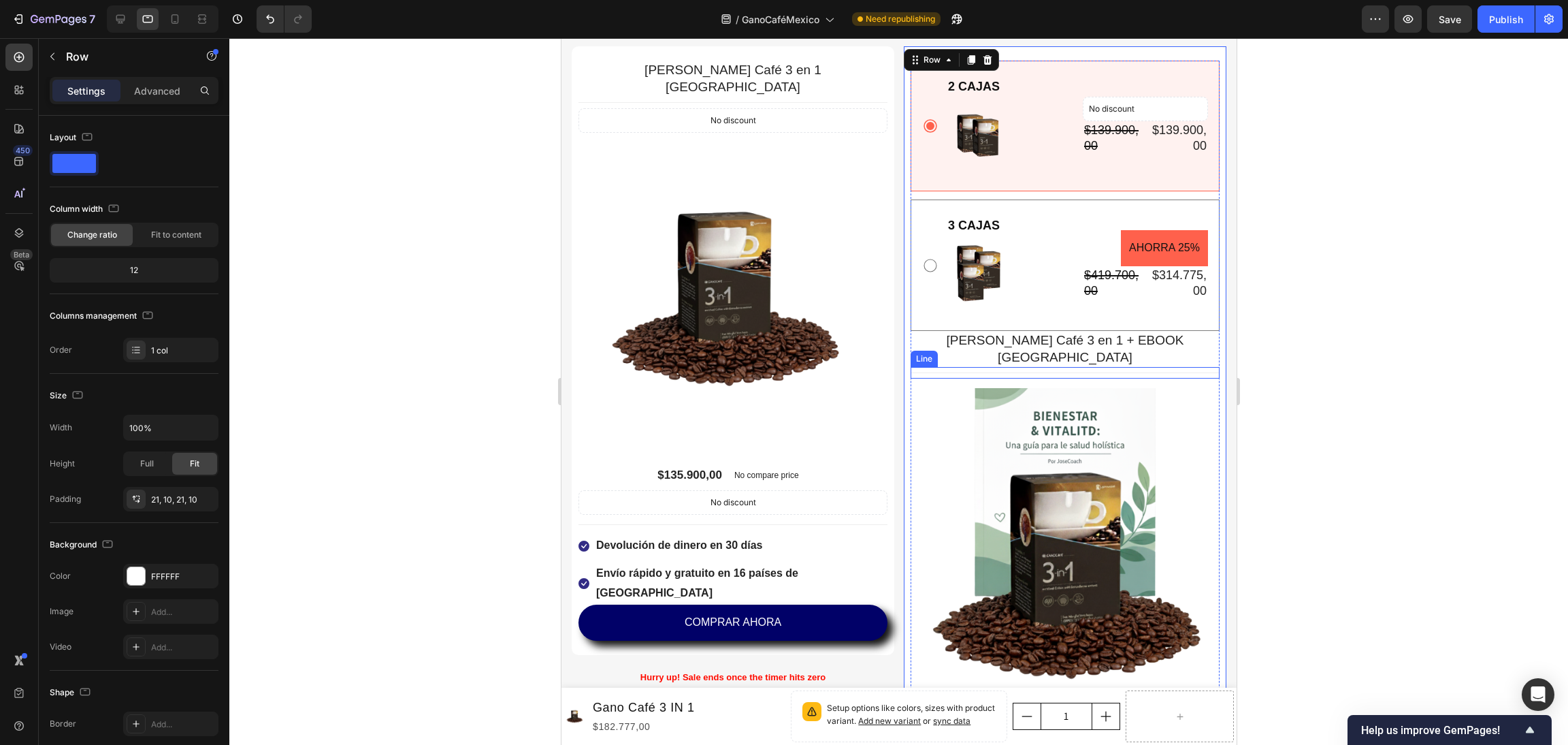
scroll to position [3473, 0]
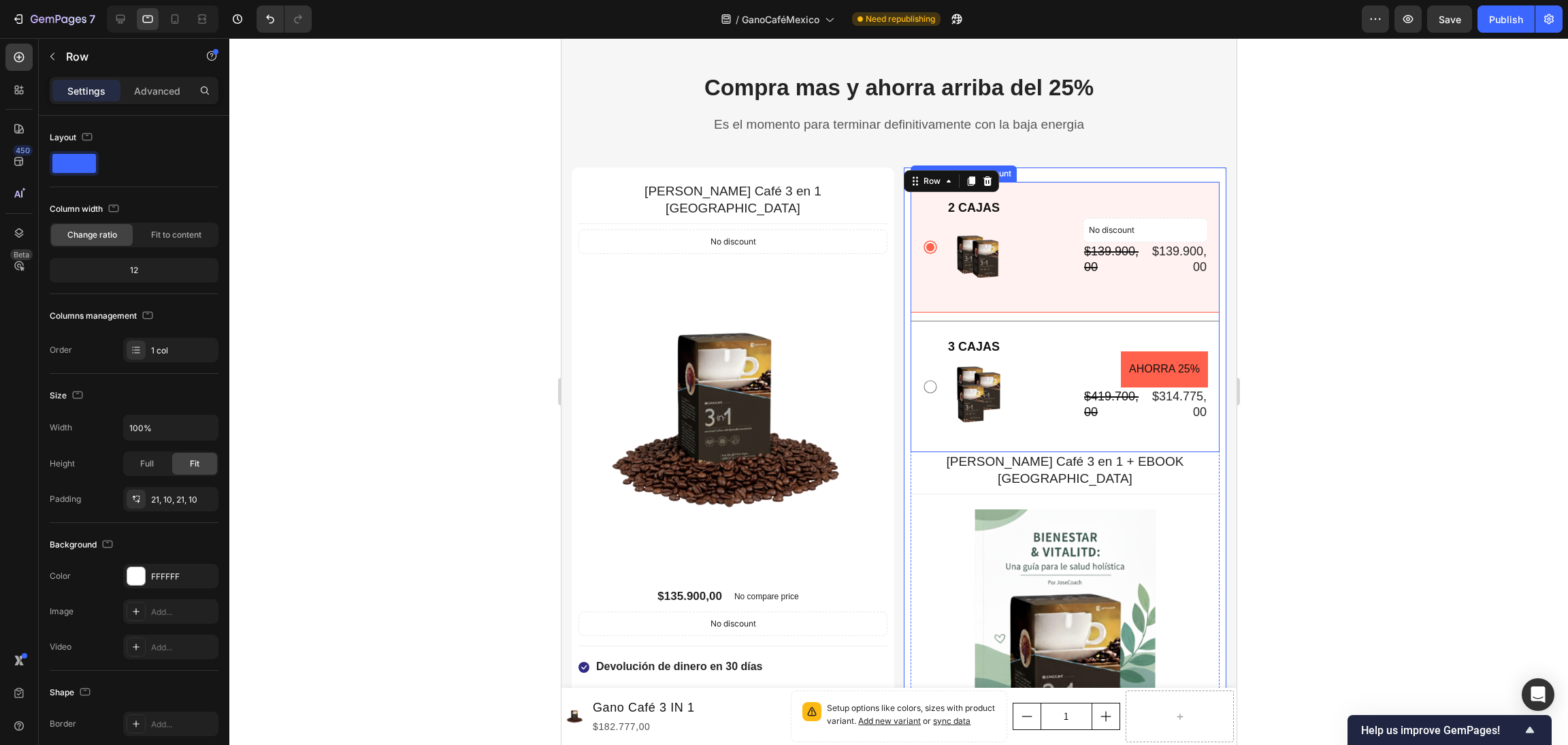
click at [913, 337] on div "3 CAJAS Text Block Image AHORRA 25% Product Badge $419.700,00 Product Price Pro…" at bounding box center [1064, 386] width 309 height 131
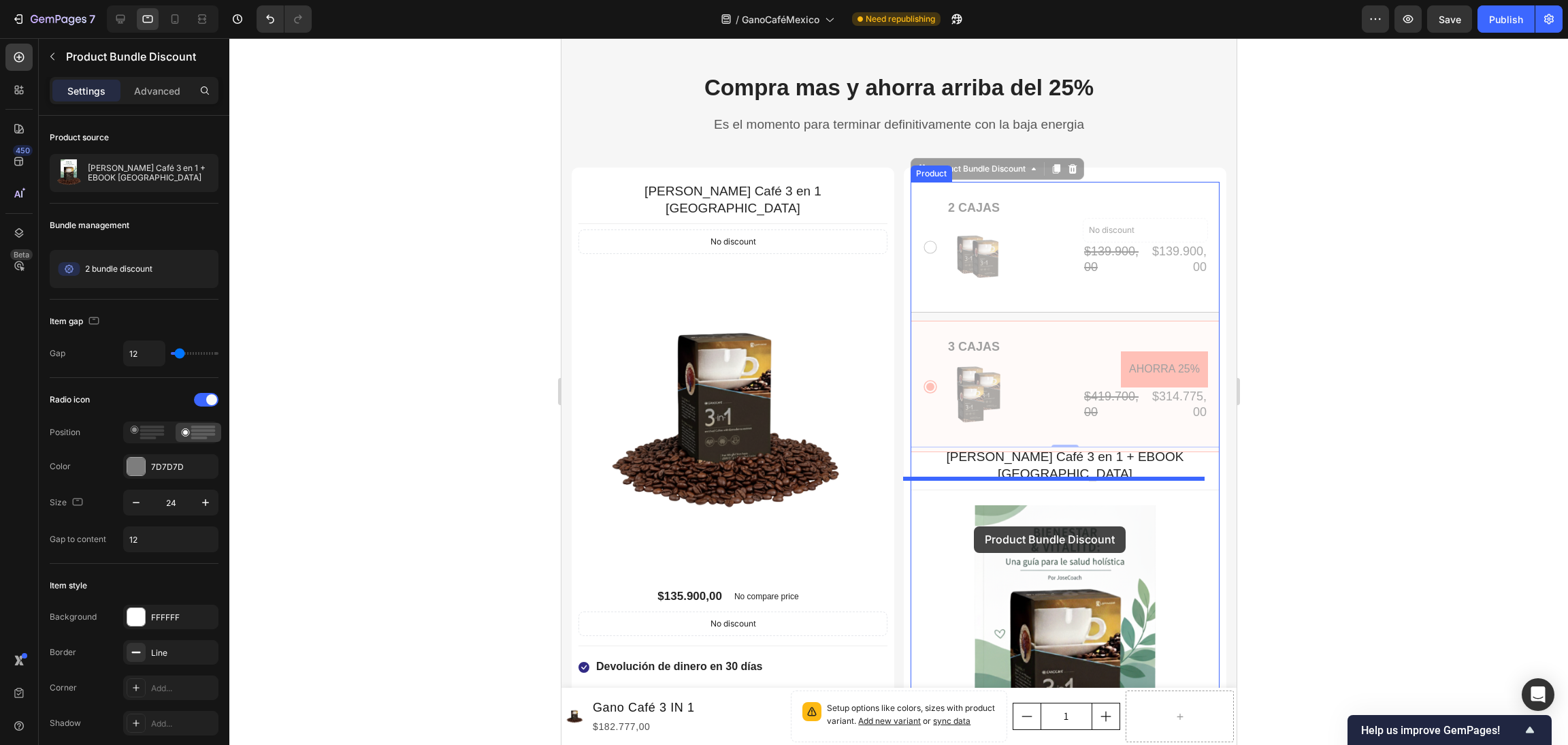
scroll to position [3779, 0]
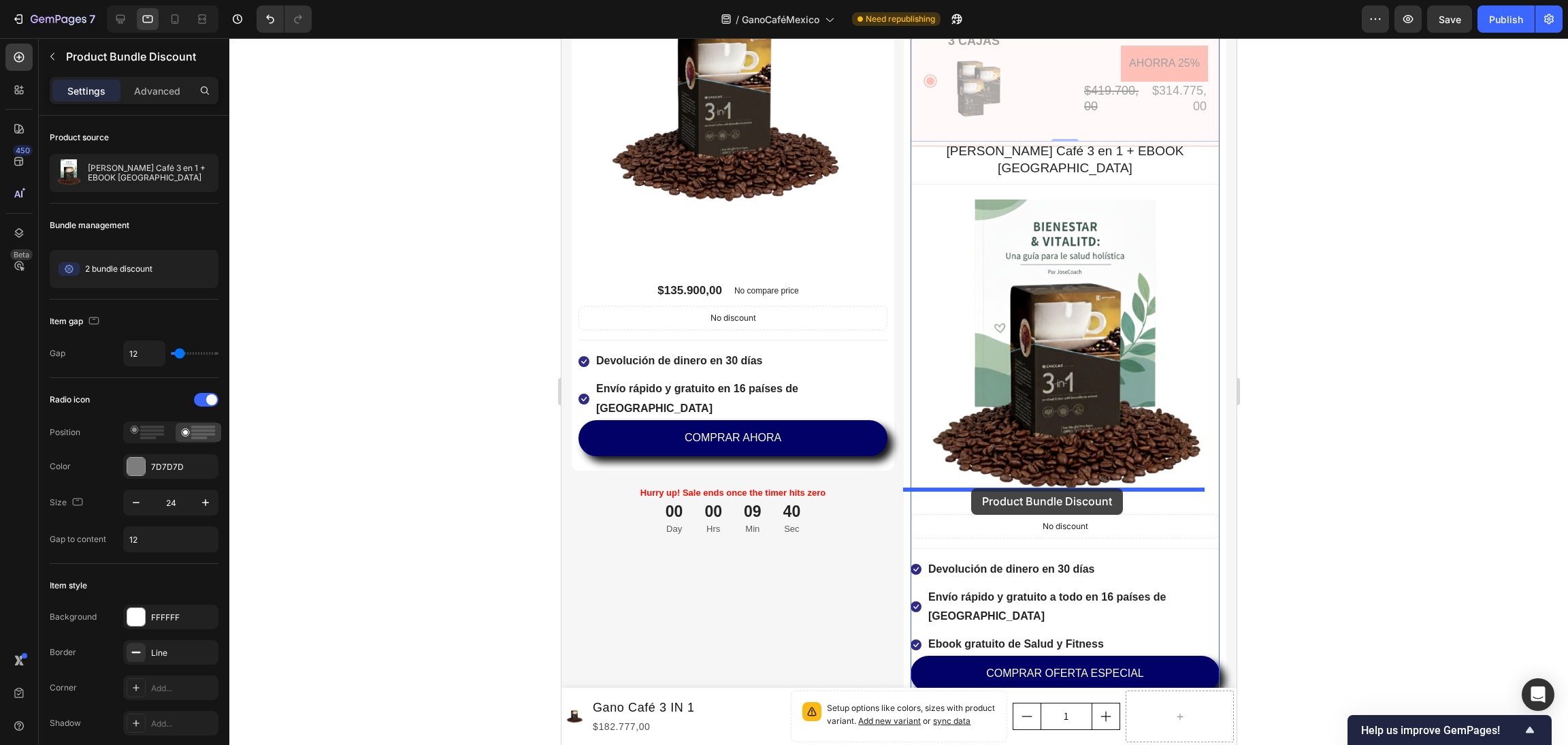
drag, startPoint x: 916, startPoint y: 170, endPoint x: 971, endPoint y: 488, distance: 322.7
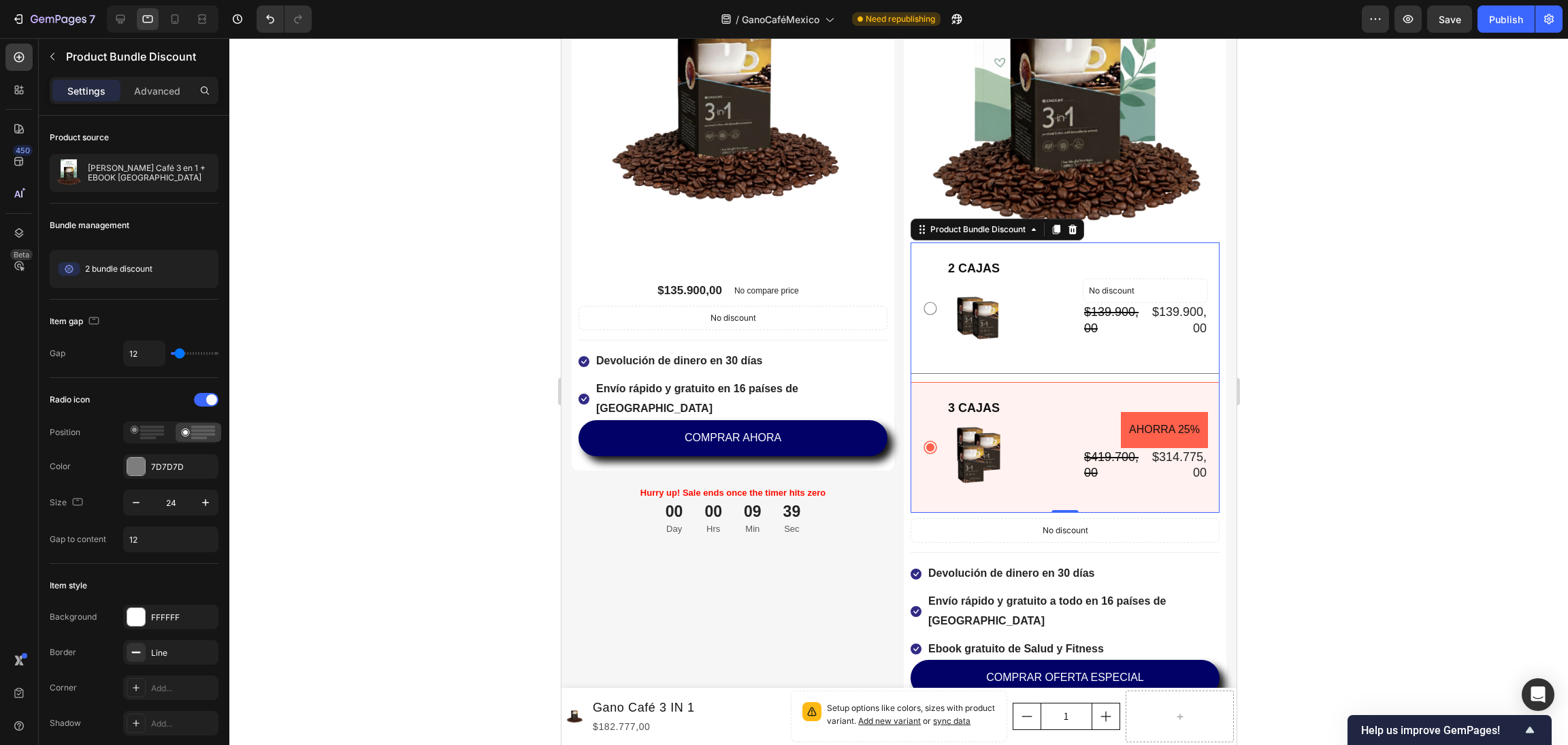
click at [1245, 359] on div at bounding box center [898, 391] width 1338 height 707
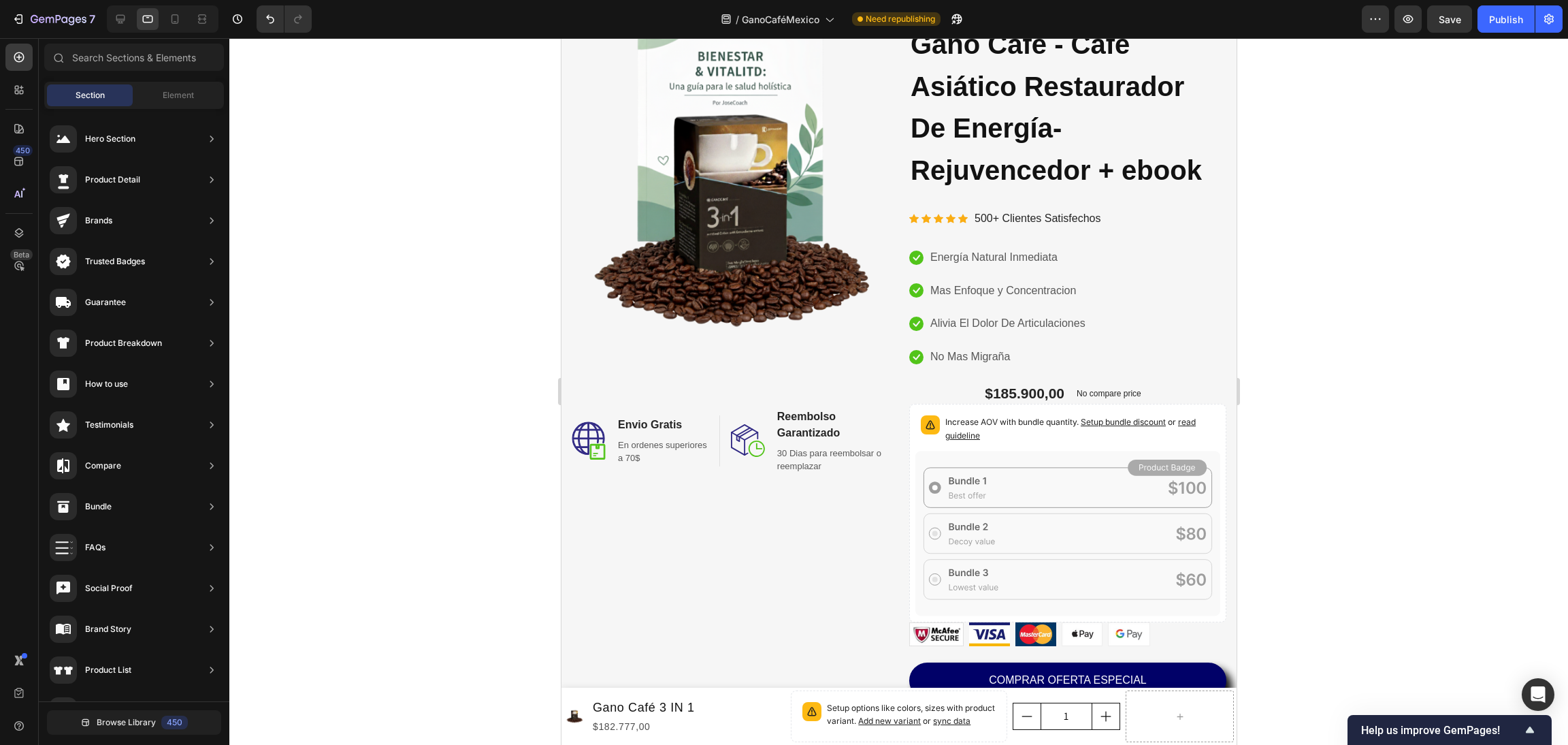
scroll to position [205, 0]
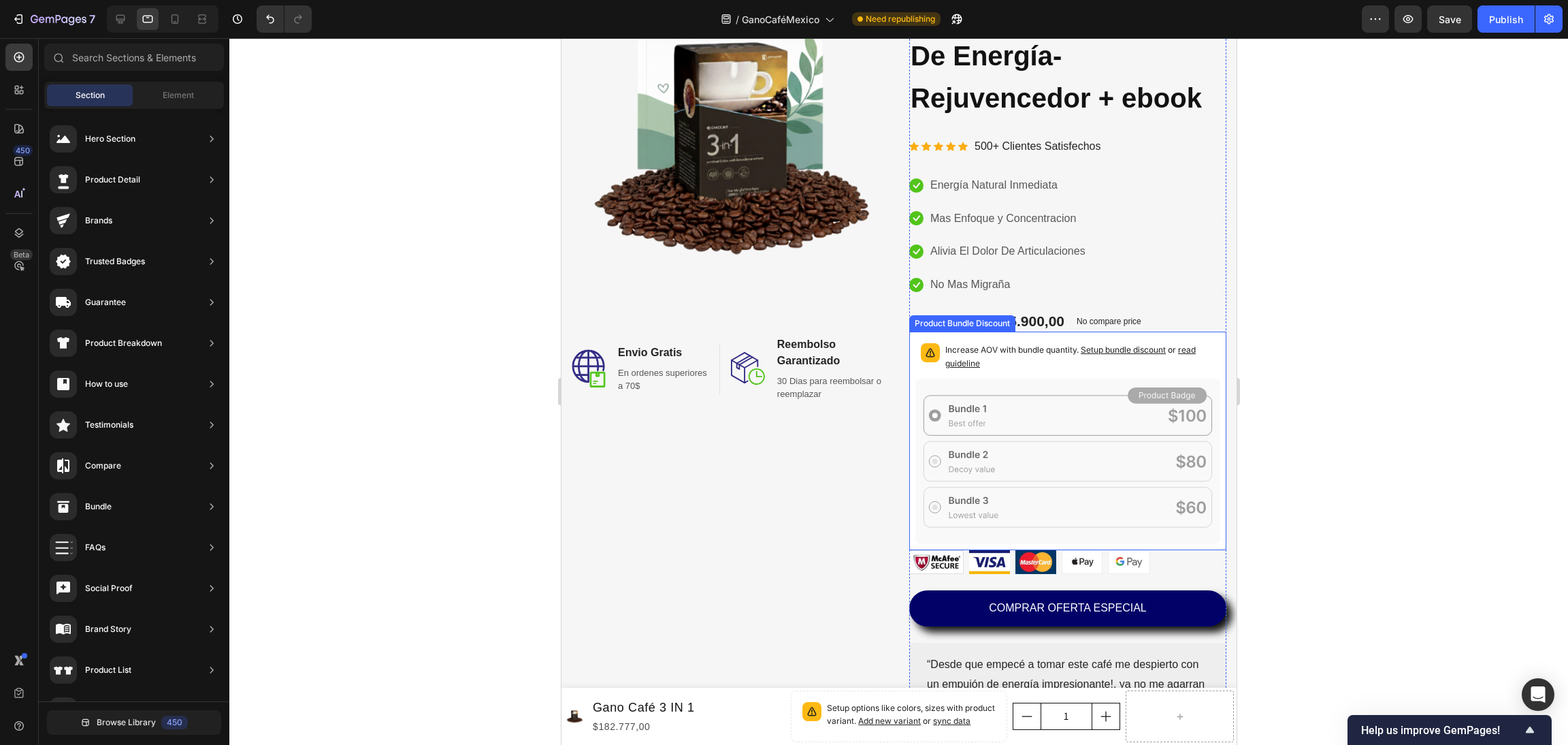
click at [990, 366] on p "Increase AOV with bundle quantity. Setup bundle discount or read guideline" at bounding box center [1079, 357] width 270 height 27
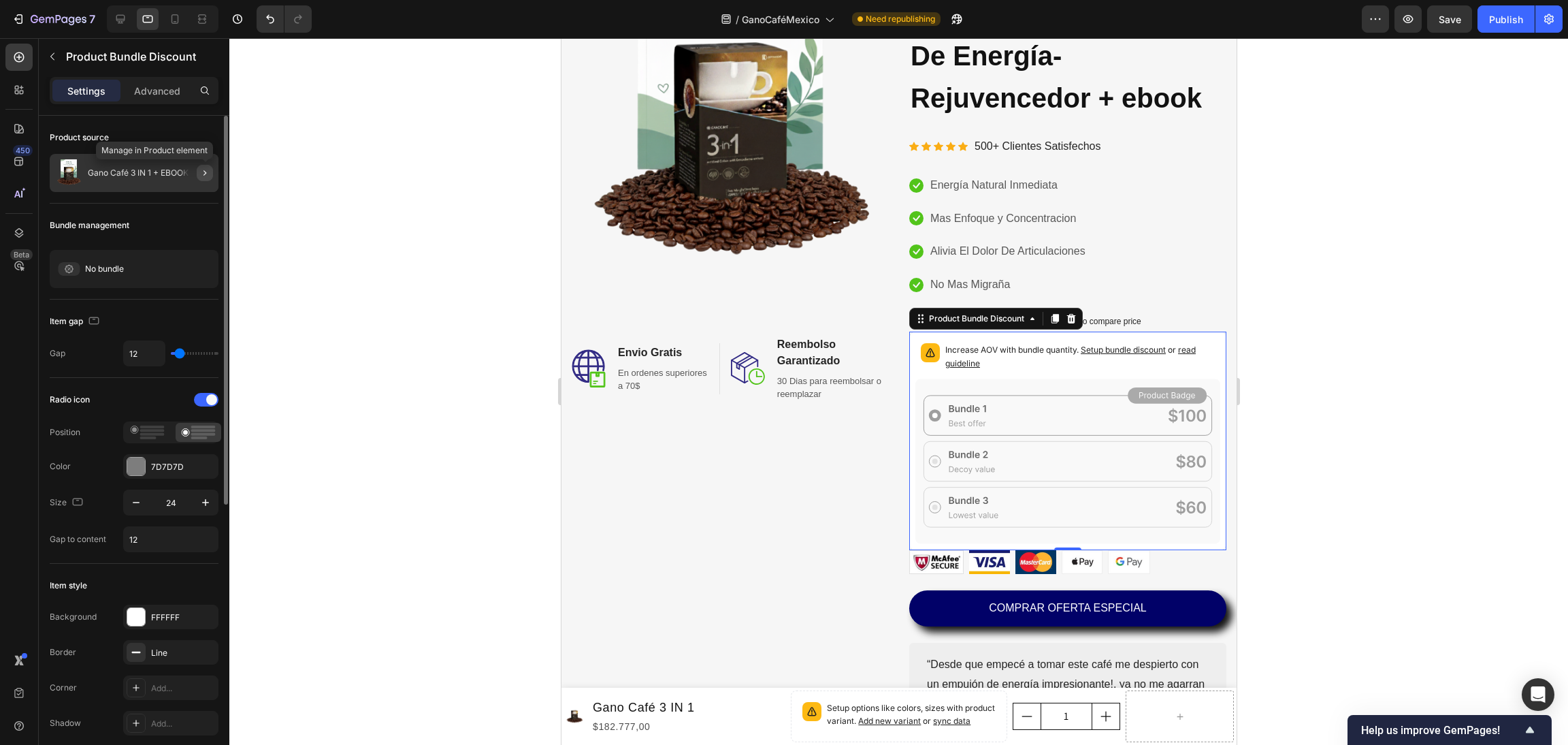
click at [203, 170] on icon "button" at bounding box center [205, 173] width 11 height 11
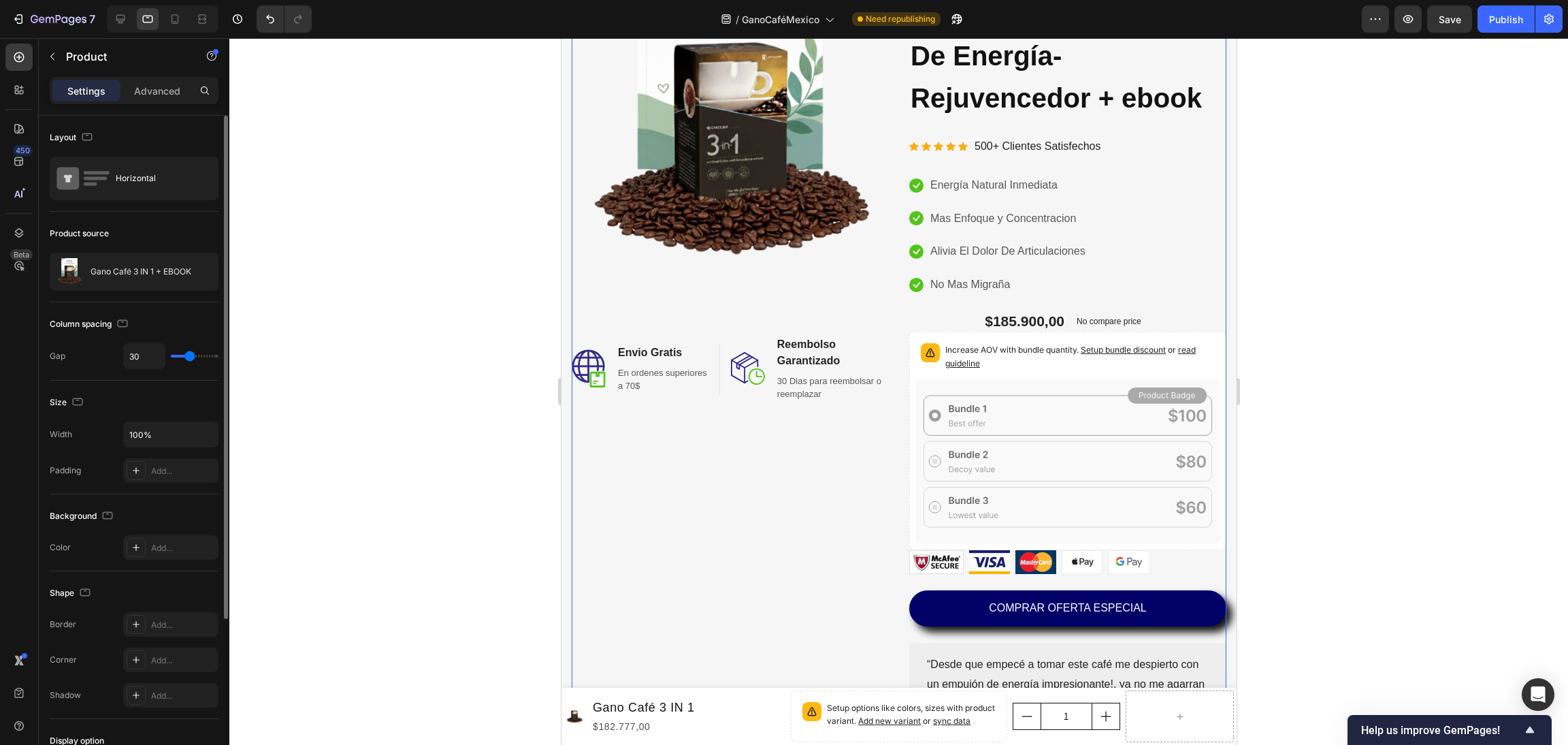
click at [255, 293] on div at bounding box center [898, 391] width 1338 height 707
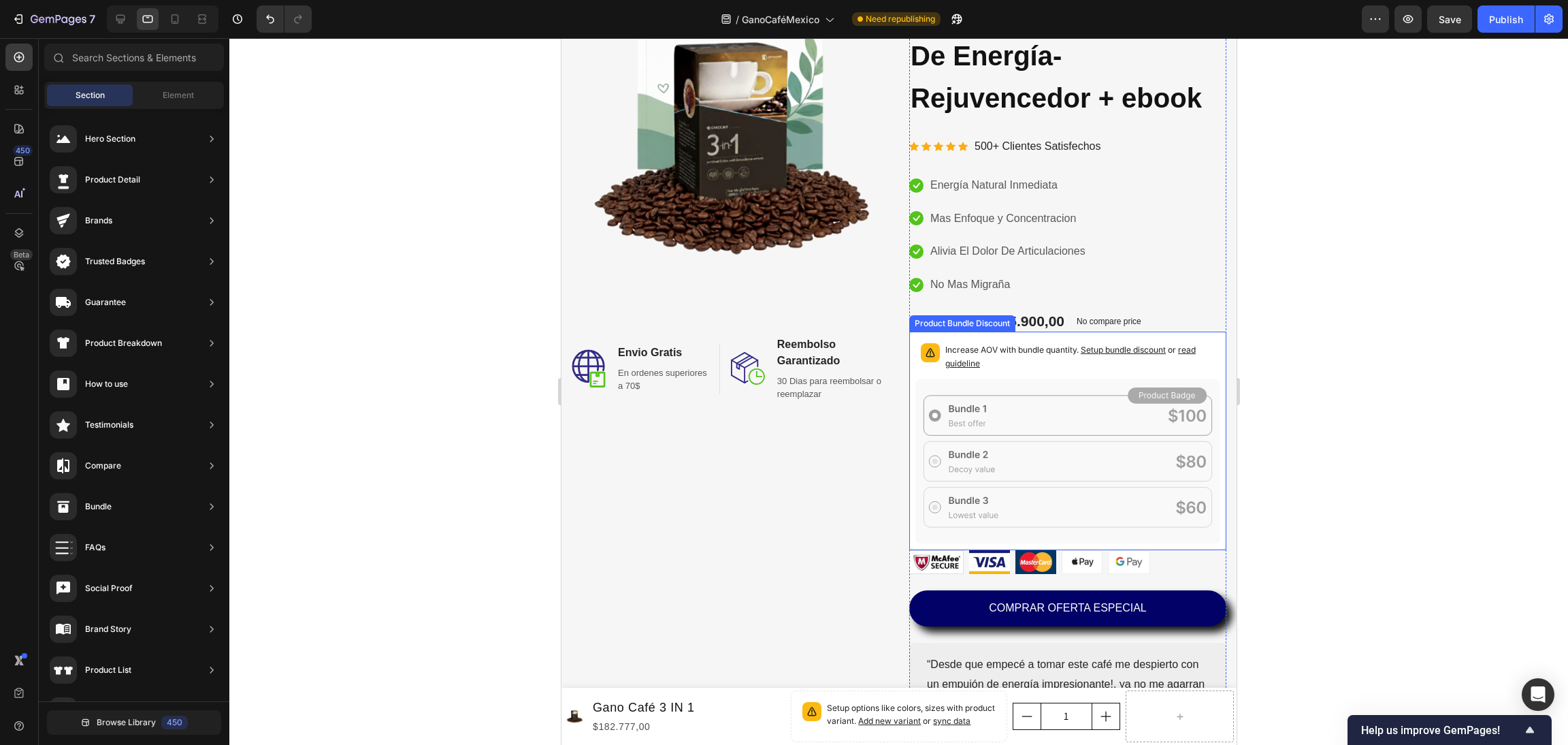
click at [1004, 344] on p "Increase AOV with bundle quantity. Setup bundle discount or read guideline" at bounding box center [1079, 357] width 270 height 27
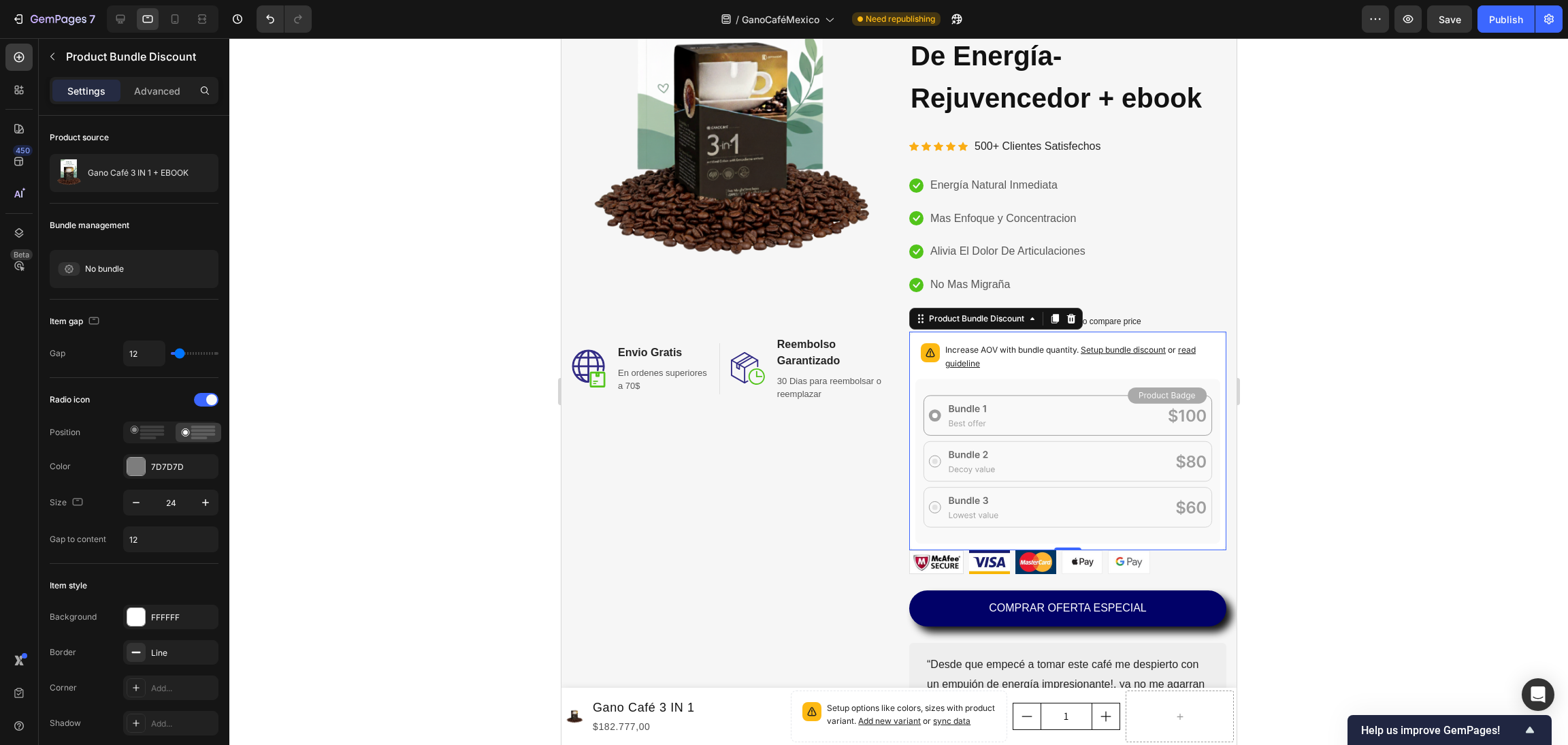
scroll to position [102, 0]
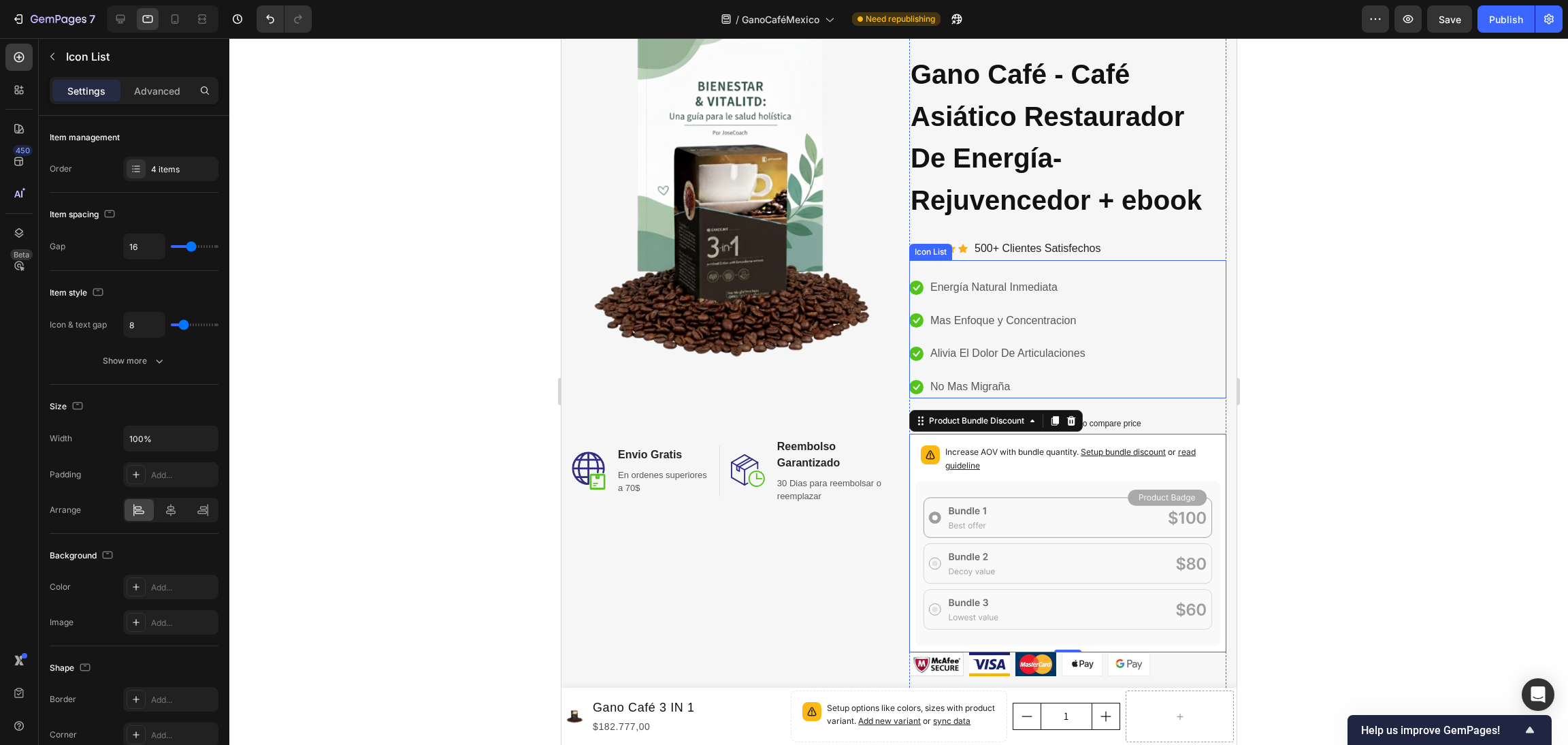
click at [1188, 383] on div "Icon Energía Natural Inmediata Text block Icon Mas Enfoque y Concentracion Text…" at bounding box center [1067, 337] width 317 height 122
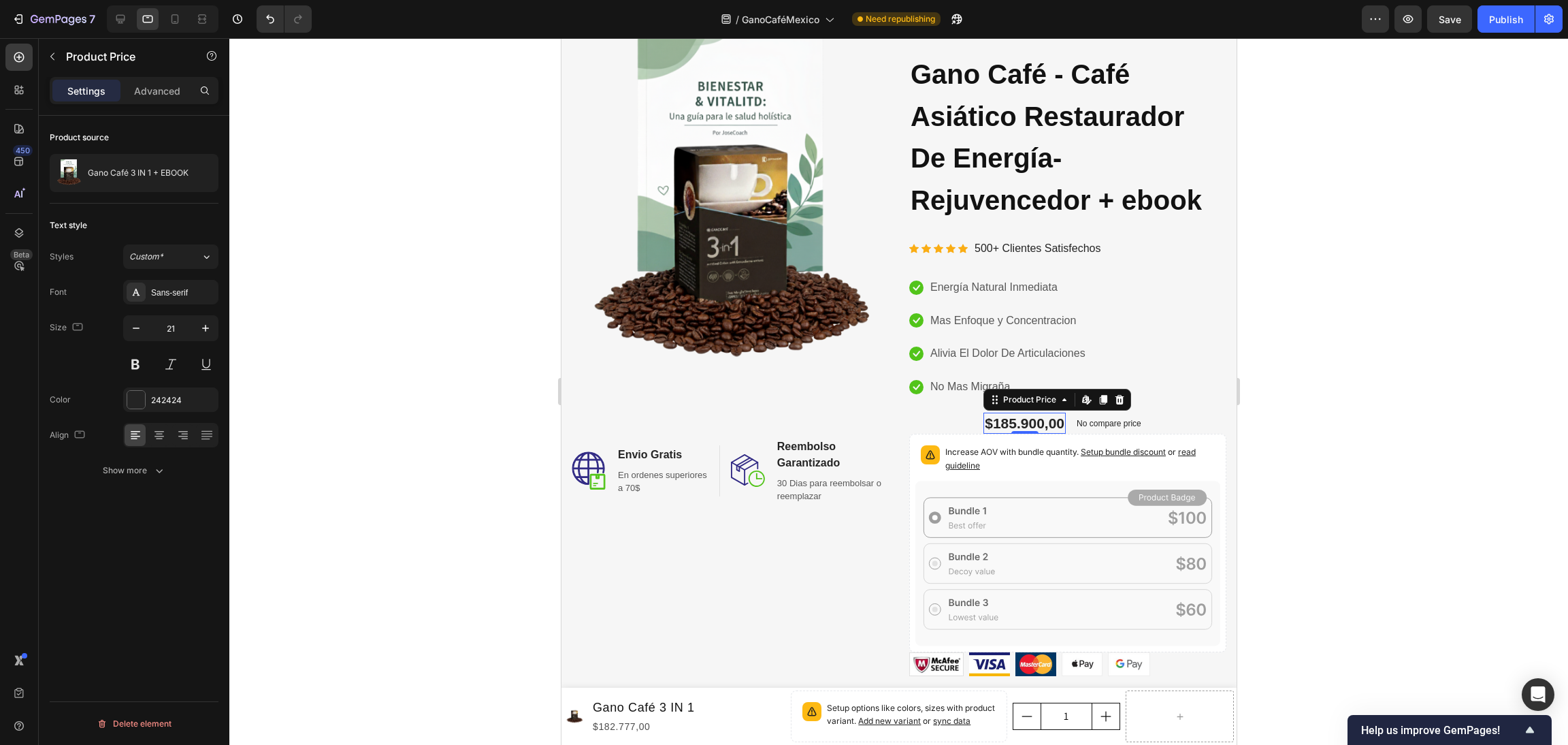
click at [1003, 429] on div "$185.900,00" at bounding box center [1024, 424] width 83 height 21
click at [940, 446] on div "Increase AOV with bundle quantity. Setup bundle discount or read guideline" at bounding box center [1067, 460] width 305 height 41
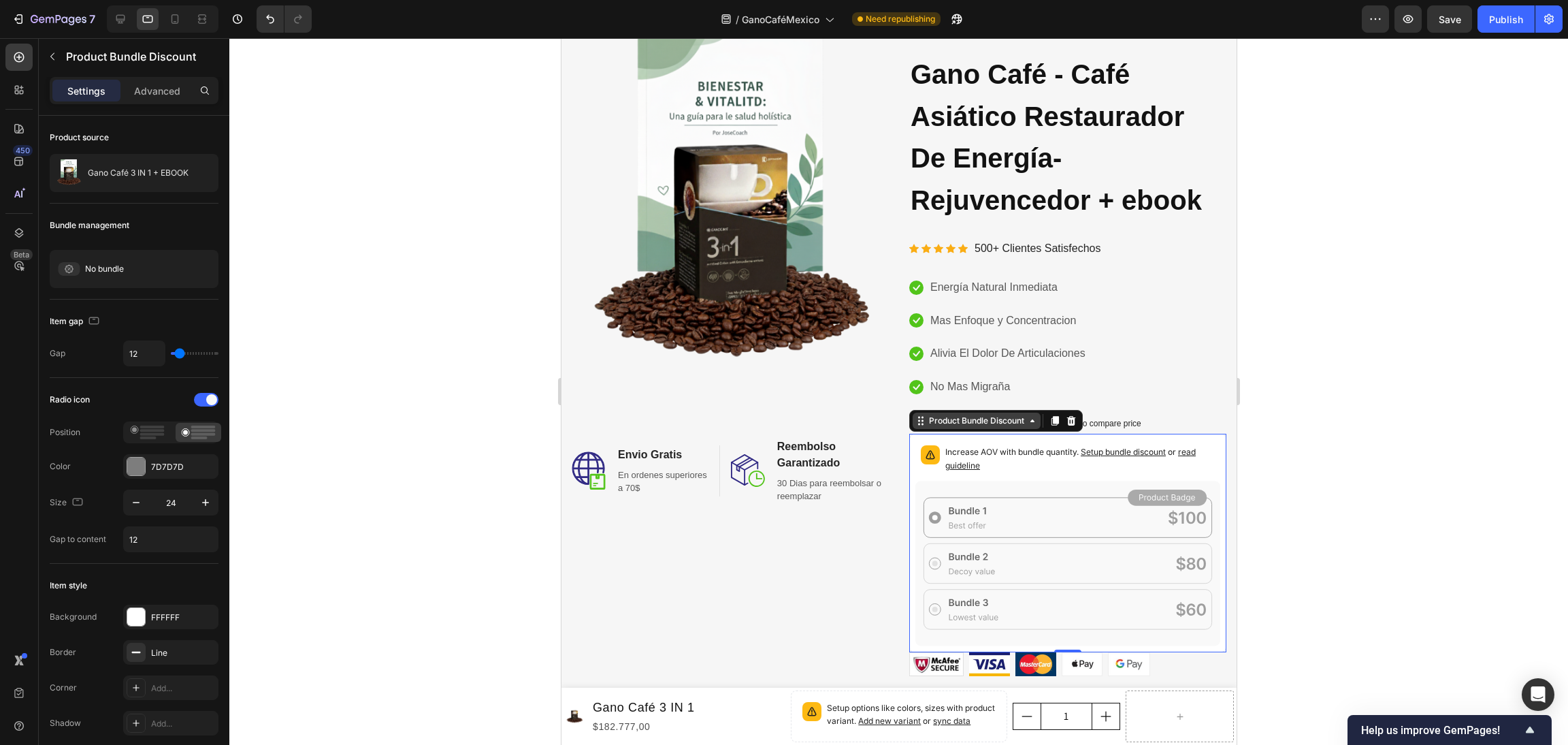
click at [1026, 424] on icon at bounding box center [1032, 421] width 11 height 11
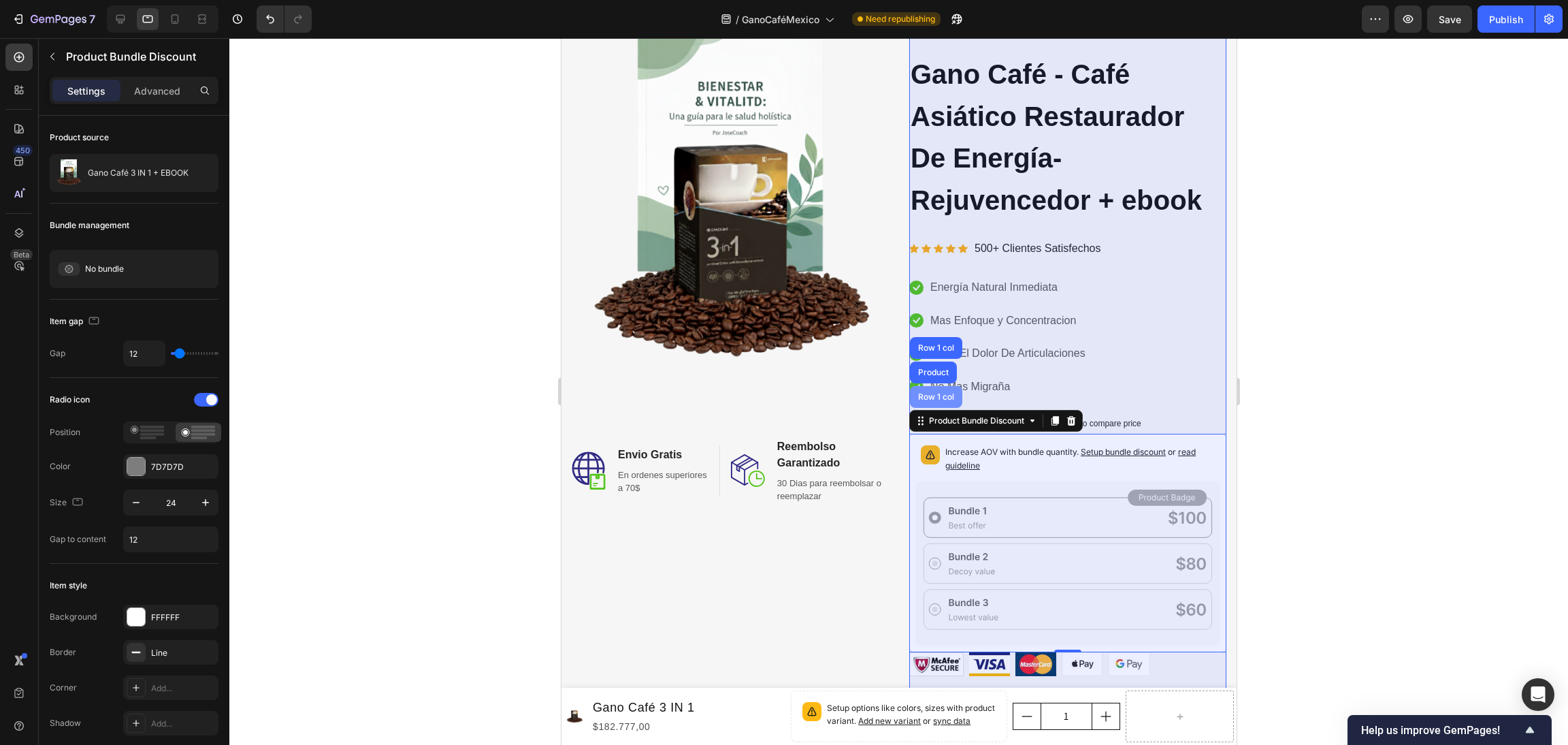
click at [928, 394] on div "Row 1 col" at bounding box center [935, 396] width 42 height 8
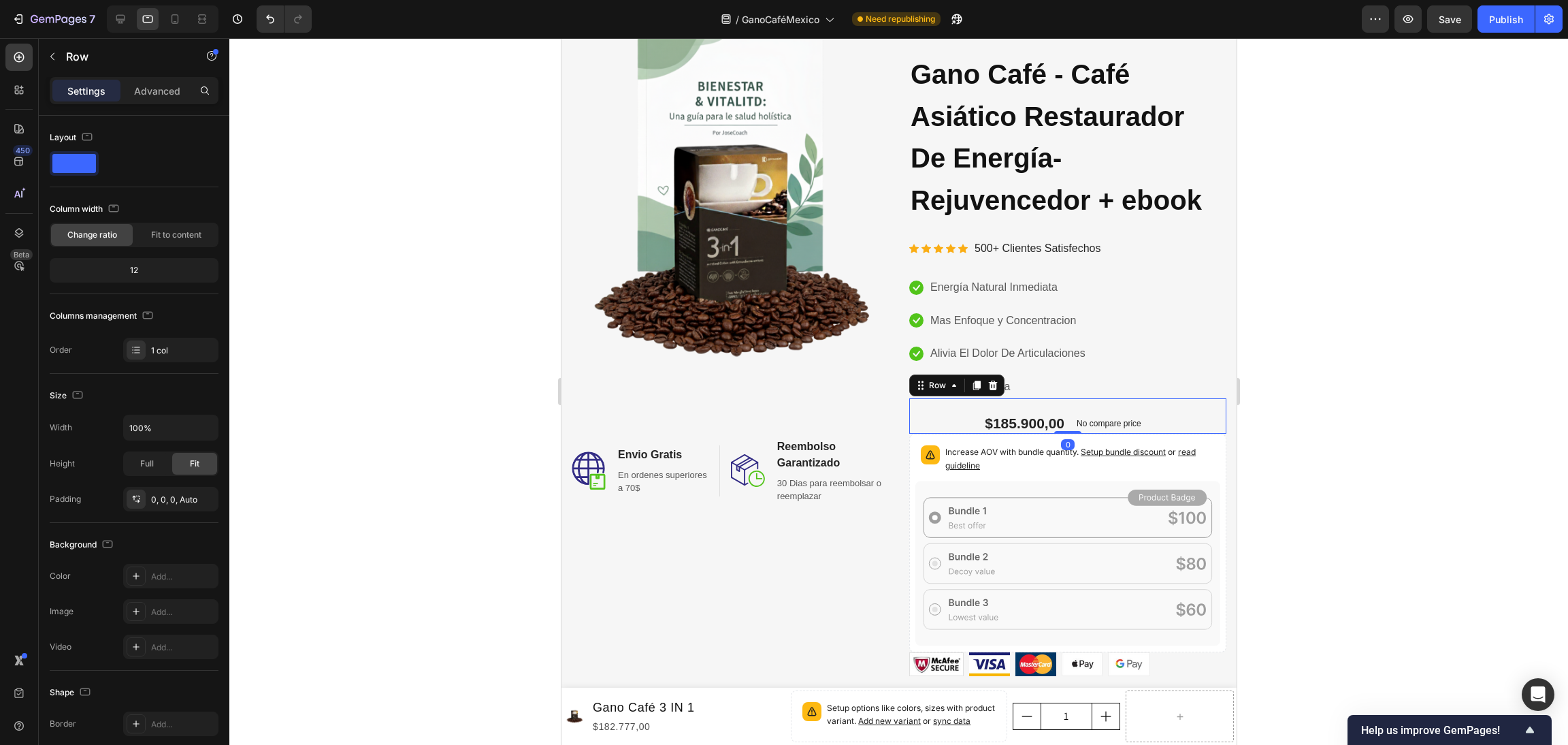
click at [1036, 412] on div "$185.900,00 Product Price Product Price No compare price Compare Price No disco…" at bounding box center [1067, 416] width 317 height 36
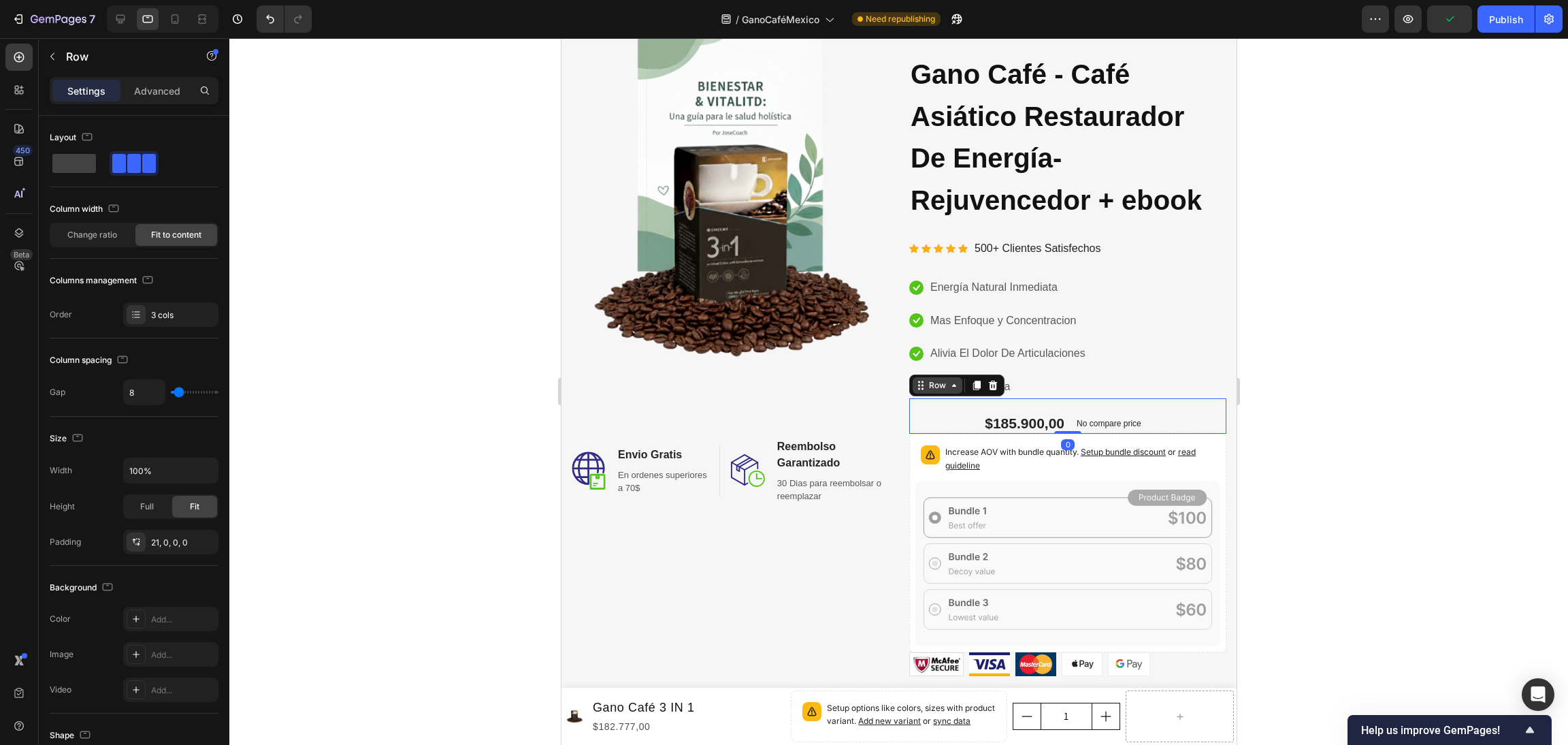
click at [951, 381] on div "Row" at bounding box center [937, 386] width 50 height 17
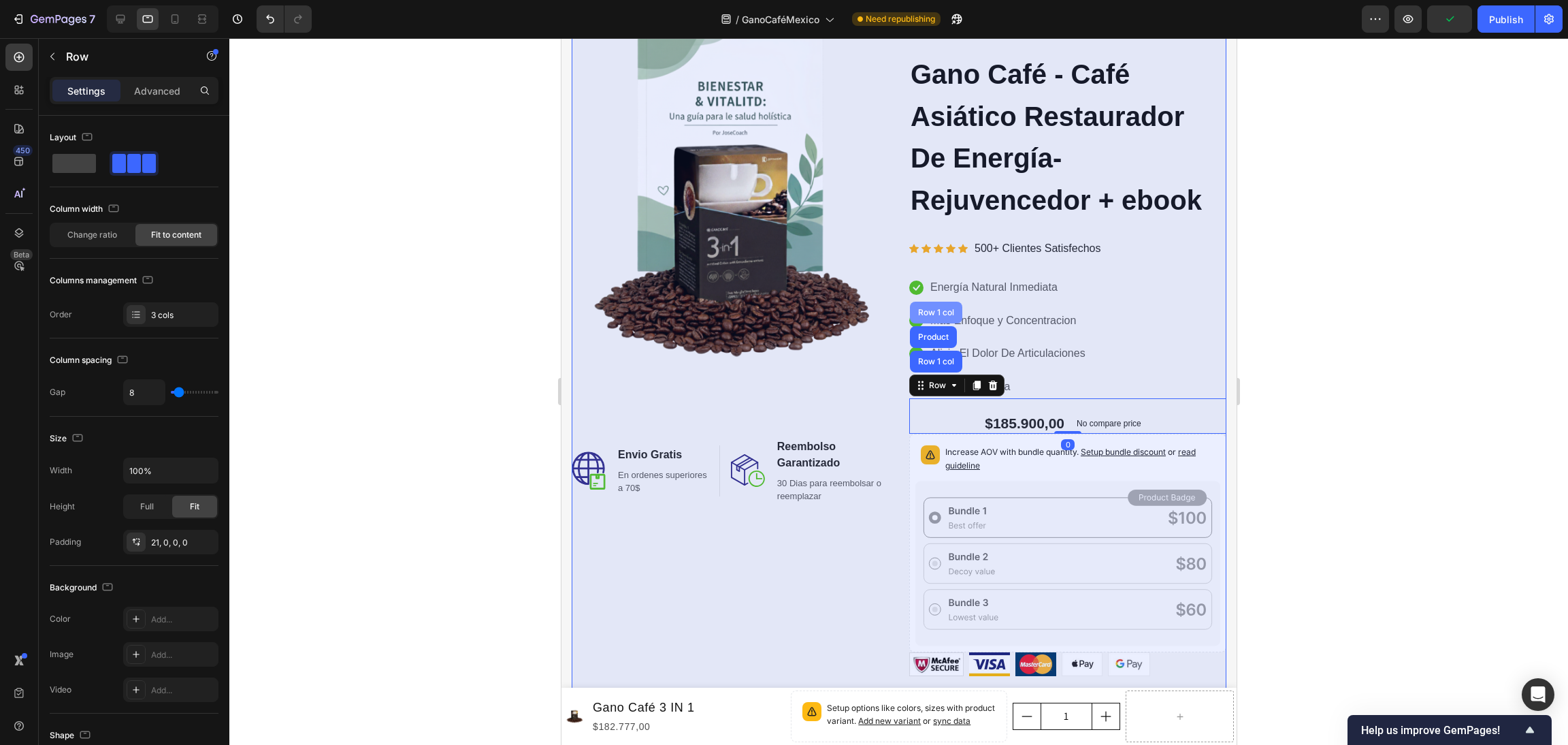
click at [932, 315] on div "Row 1 col" at bounding box center [935, 312] width 42 height 8
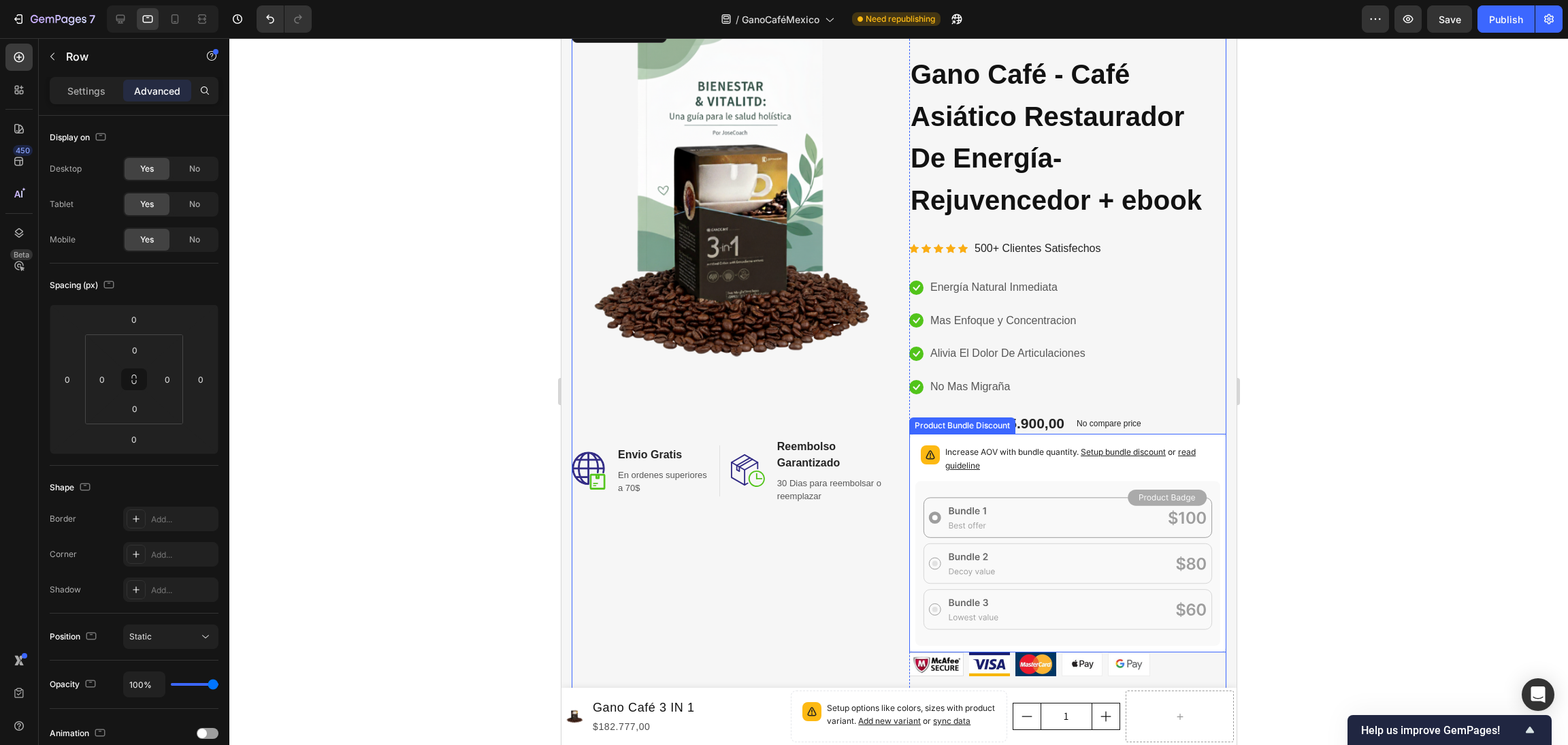
click at [1151, 499] on rect at bounding box center [1167, 498] width 79 height 17
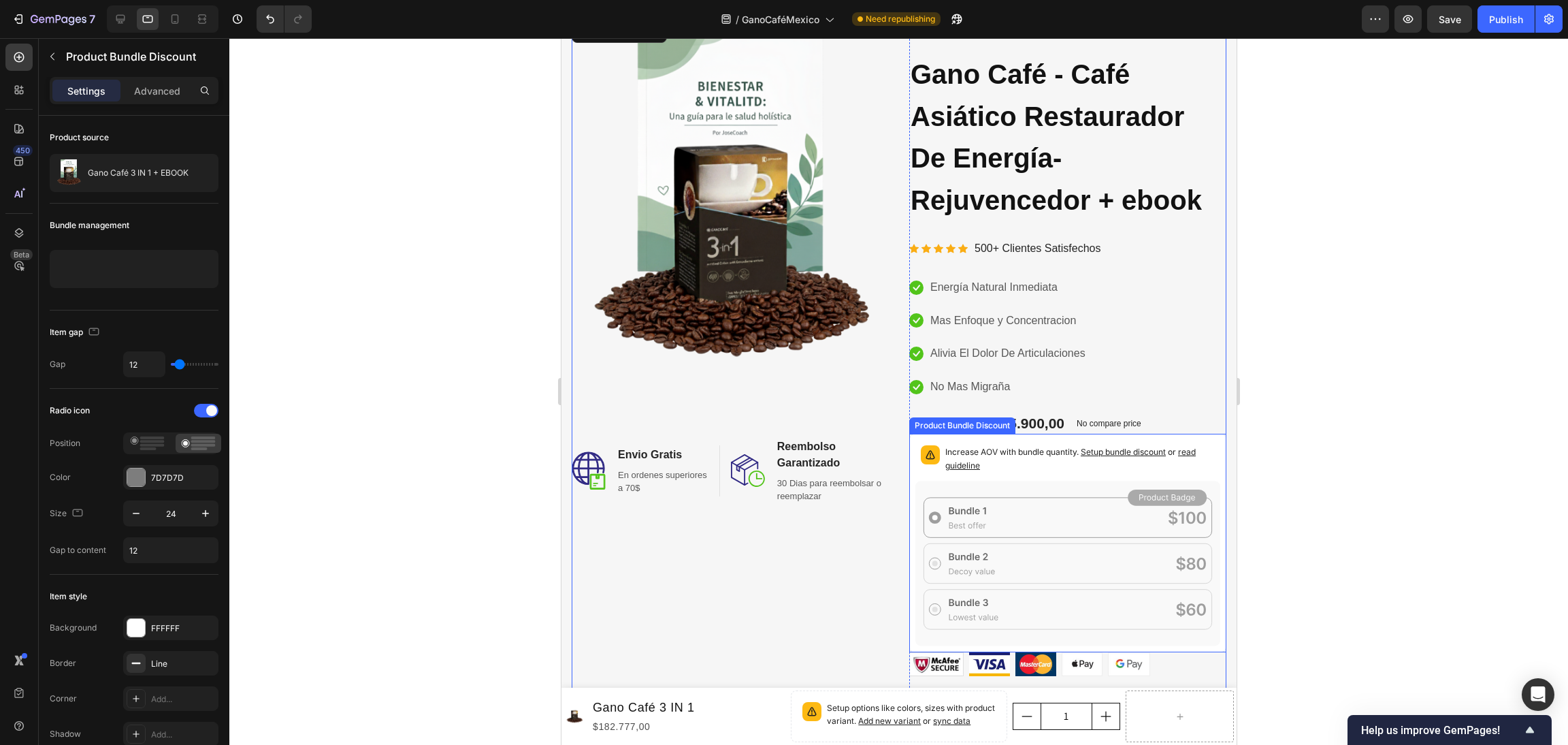
click at [1151, 499] on rect at bounding box center [1167, 498] width 79 height 17
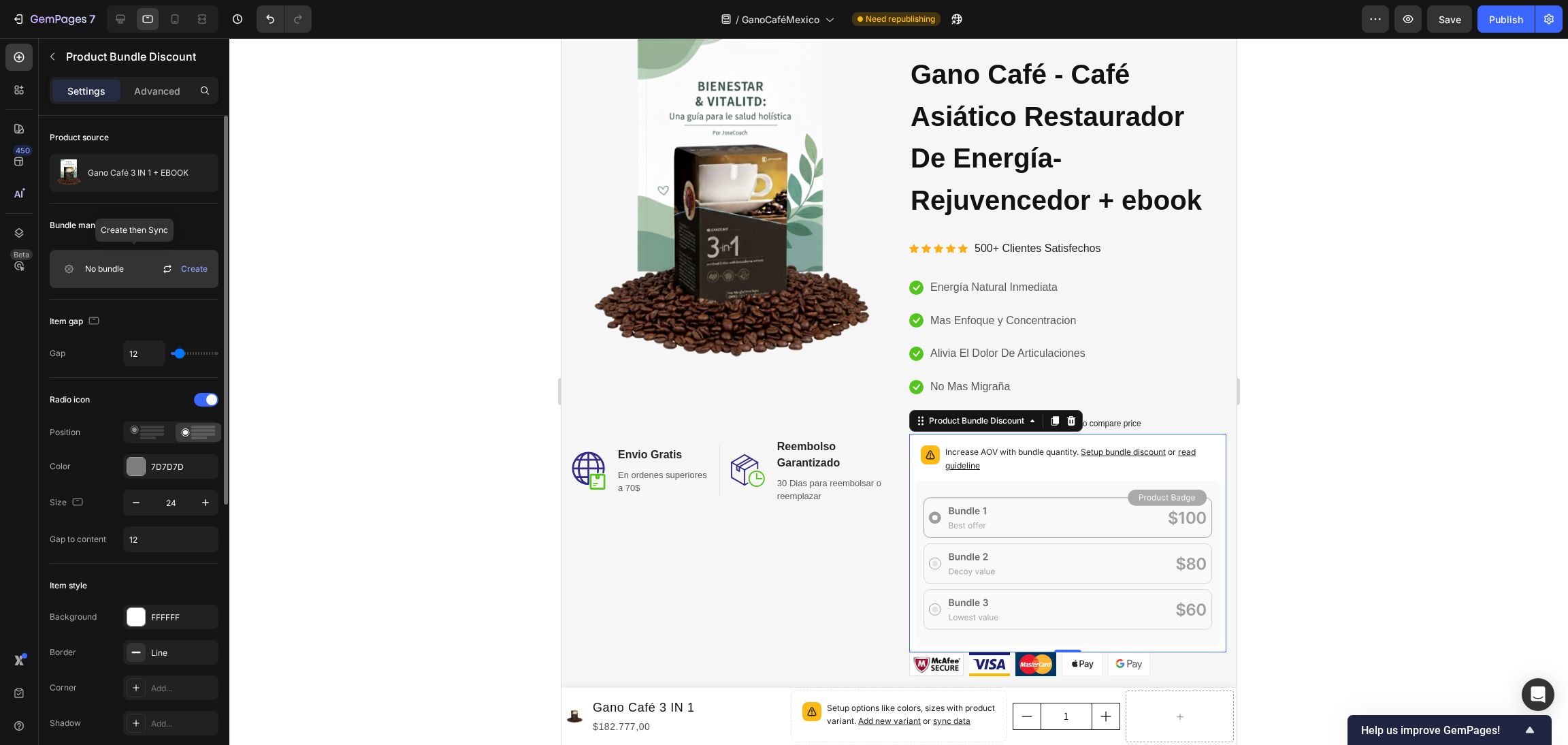
click at [168, 271] on icon at bounding box center [167, 271] width 8 height 4
click at [92, 274] on span "No bundle" at bounding box center [104, 269] width 39 height 12
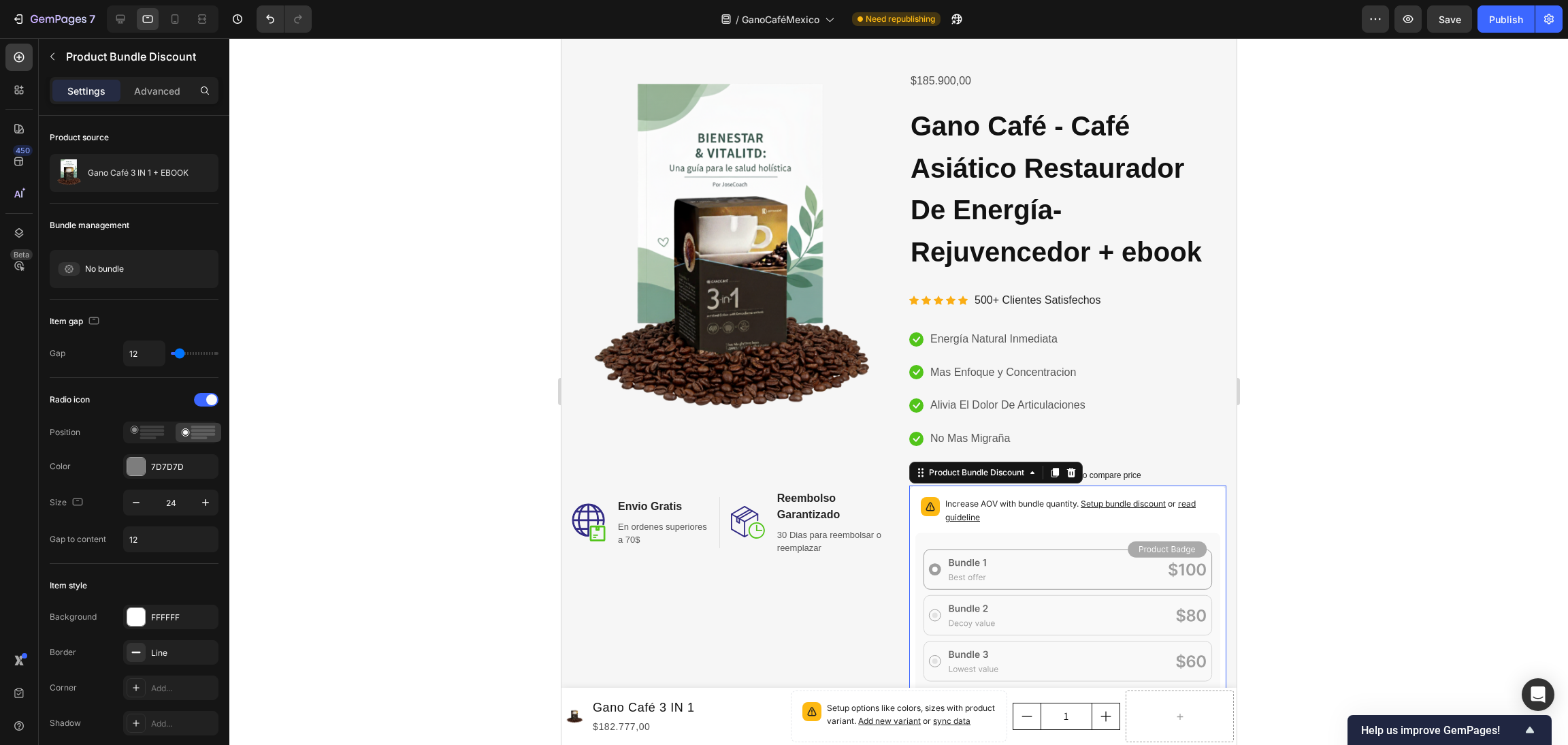
scroll to position [0, 0]
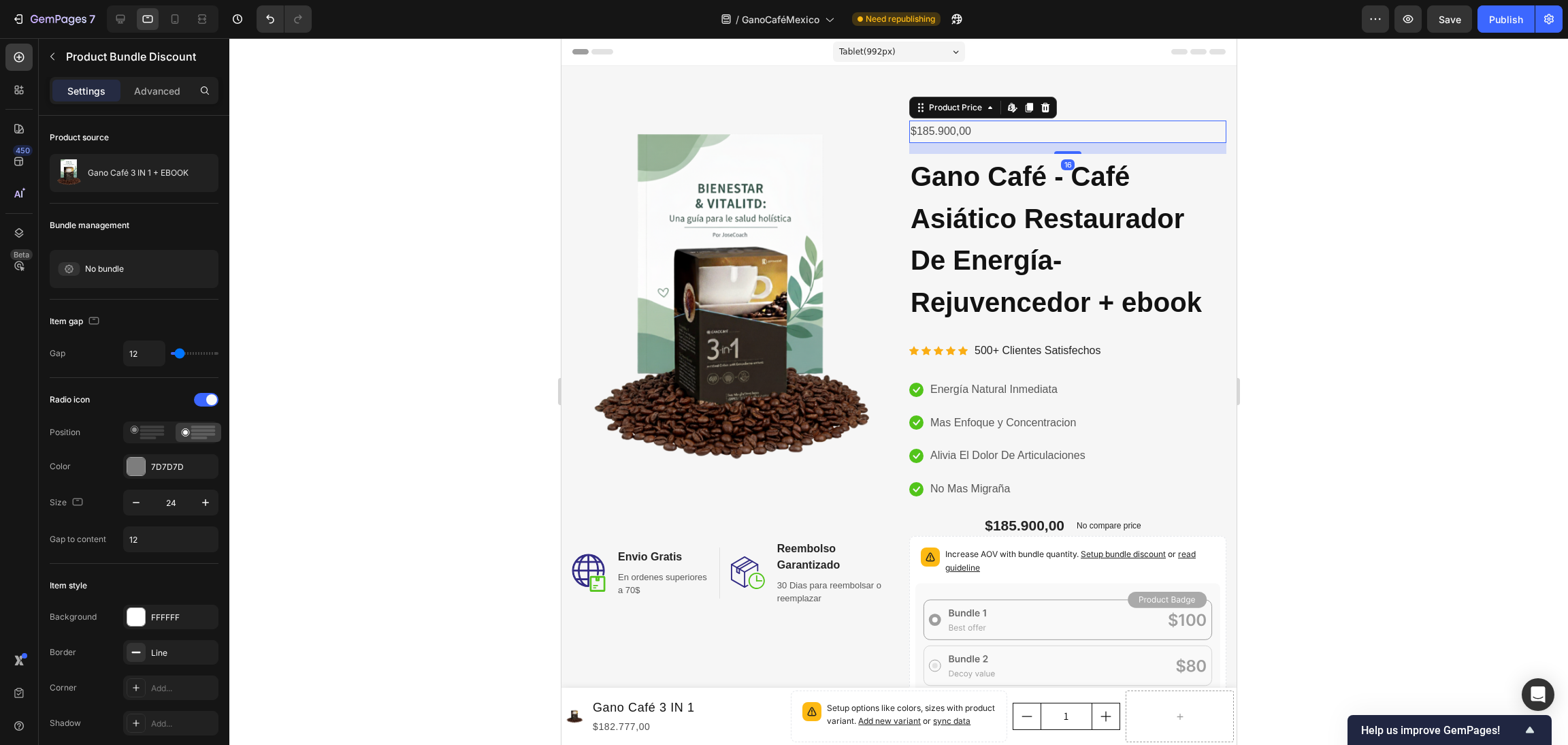
click at [1000, 133] on div "$185.900,00" at bounding box center [1067, 132] width 317 height 23
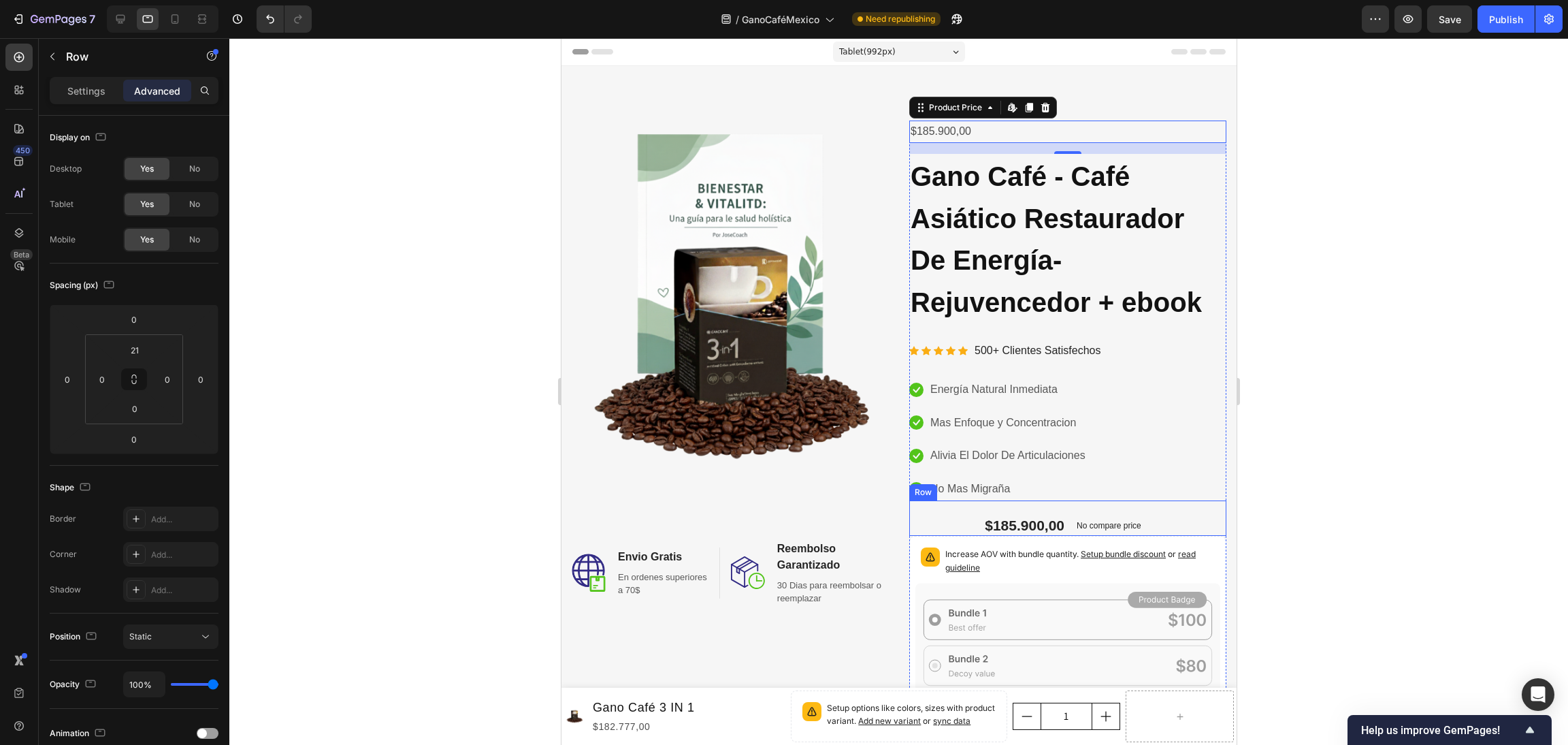
click at [1139, 521] on div "$185.900,00 Product Price Product Price No compare price Compare Price No disco…" at bounding box center [1067, 518] width 317 height 36
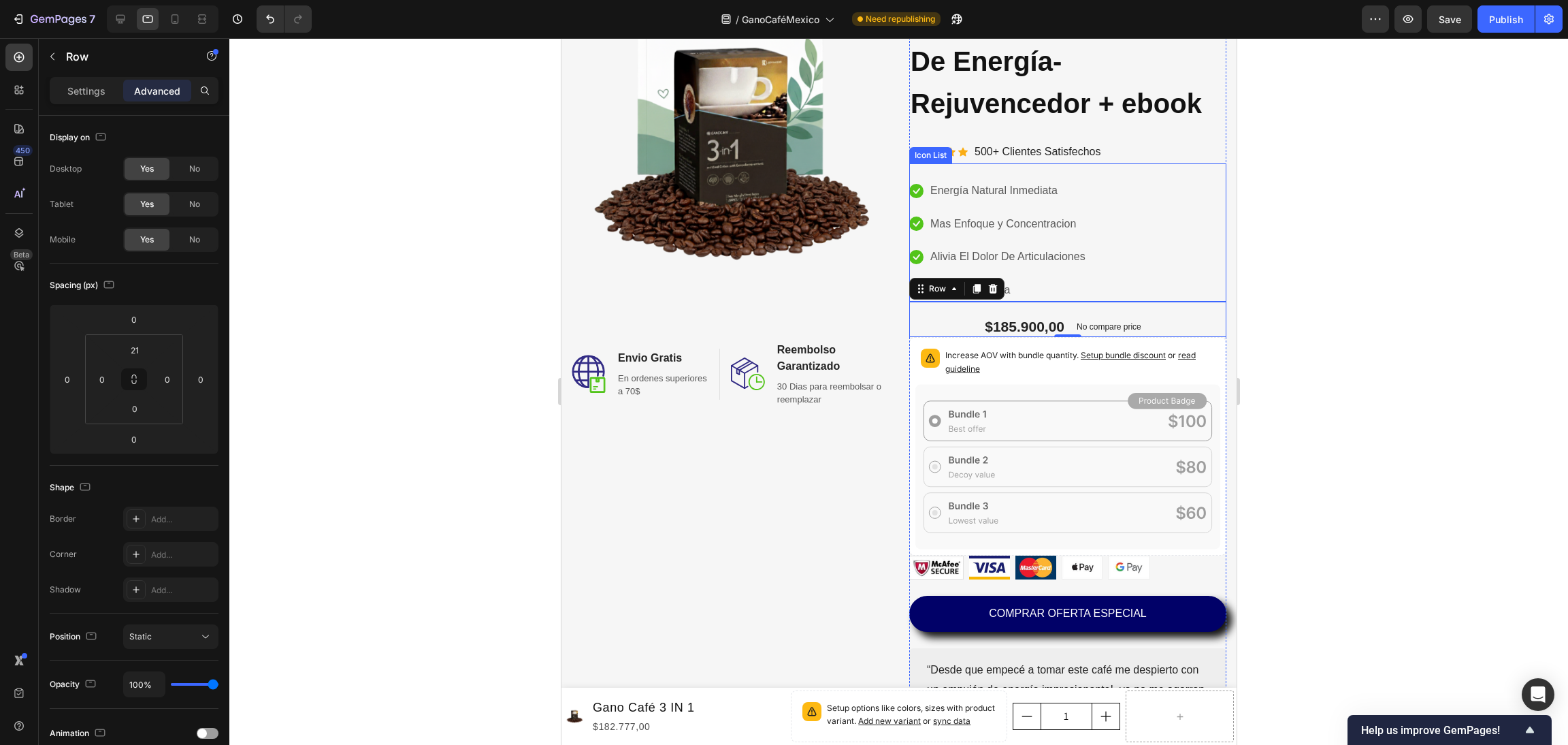
scroll to position [205, 0]
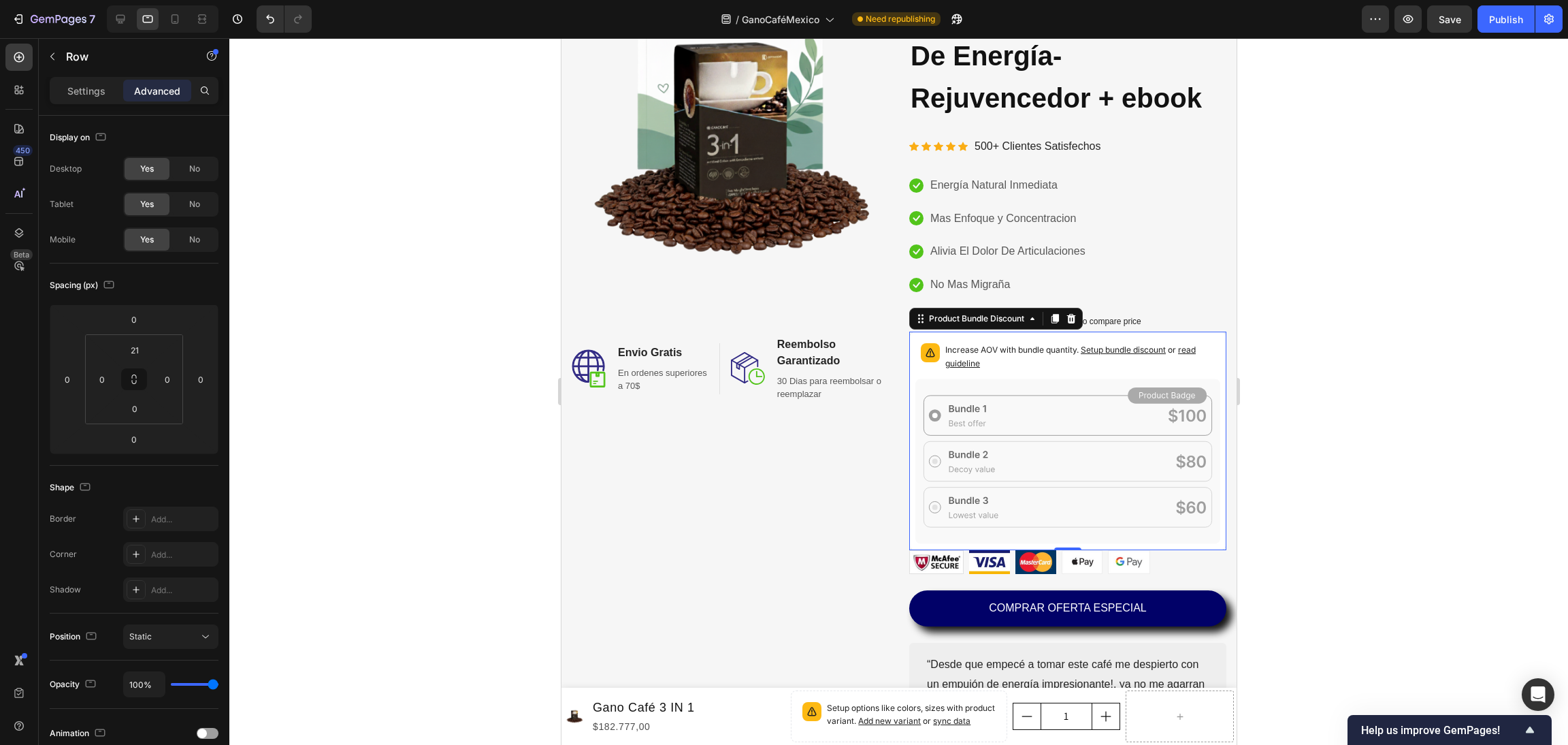
click at [1151, 343] on div "Increase AOV with bundle quantity. Setup bundle discount or read guideline" at bounding box center [1067, 358] width 305 height 41
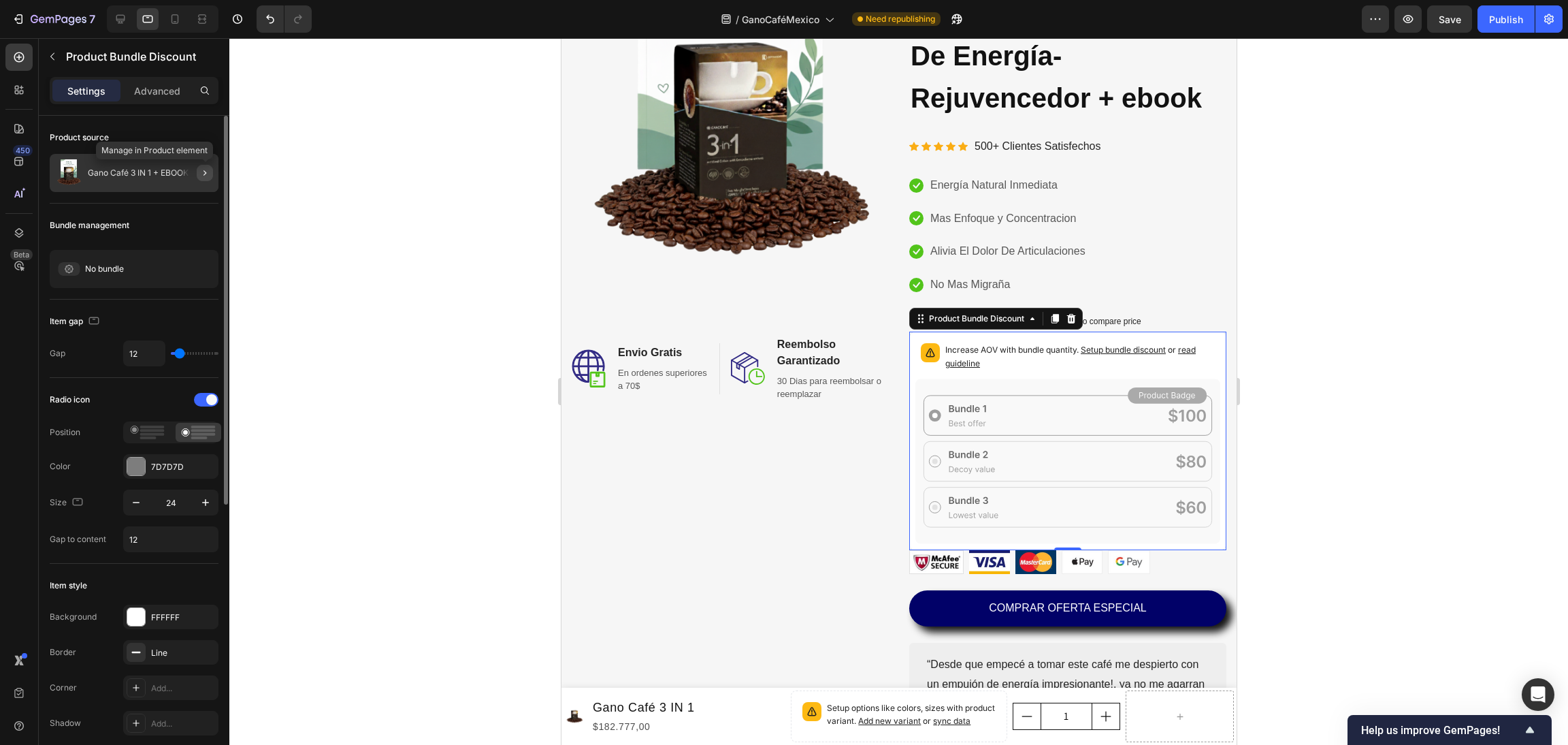
click at [203, 175] on icon "button" at bounding box center [205, 173] width 11 height 11
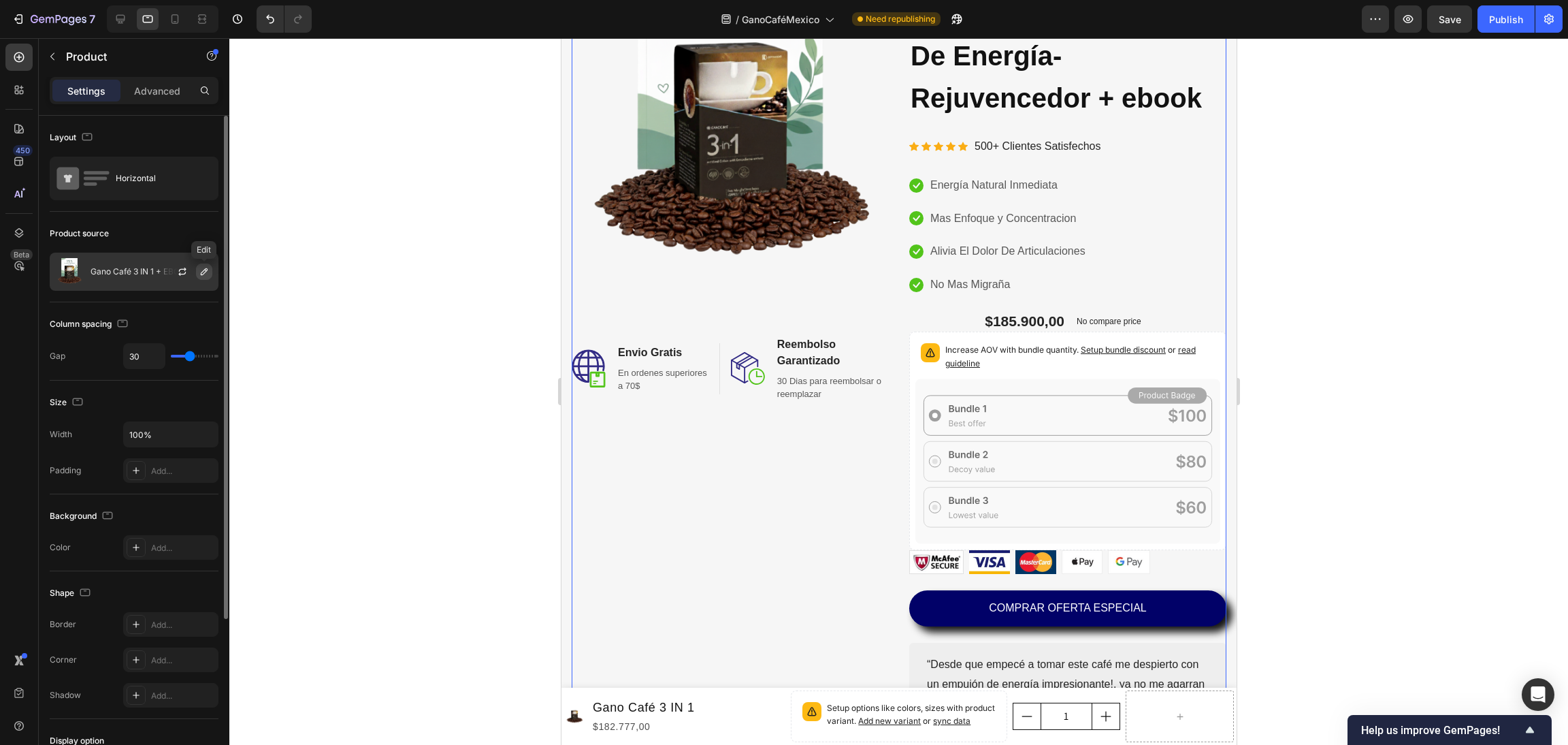
click at [198, 274] on icon "button" at bounding box center [204, 271] width 11 height 11
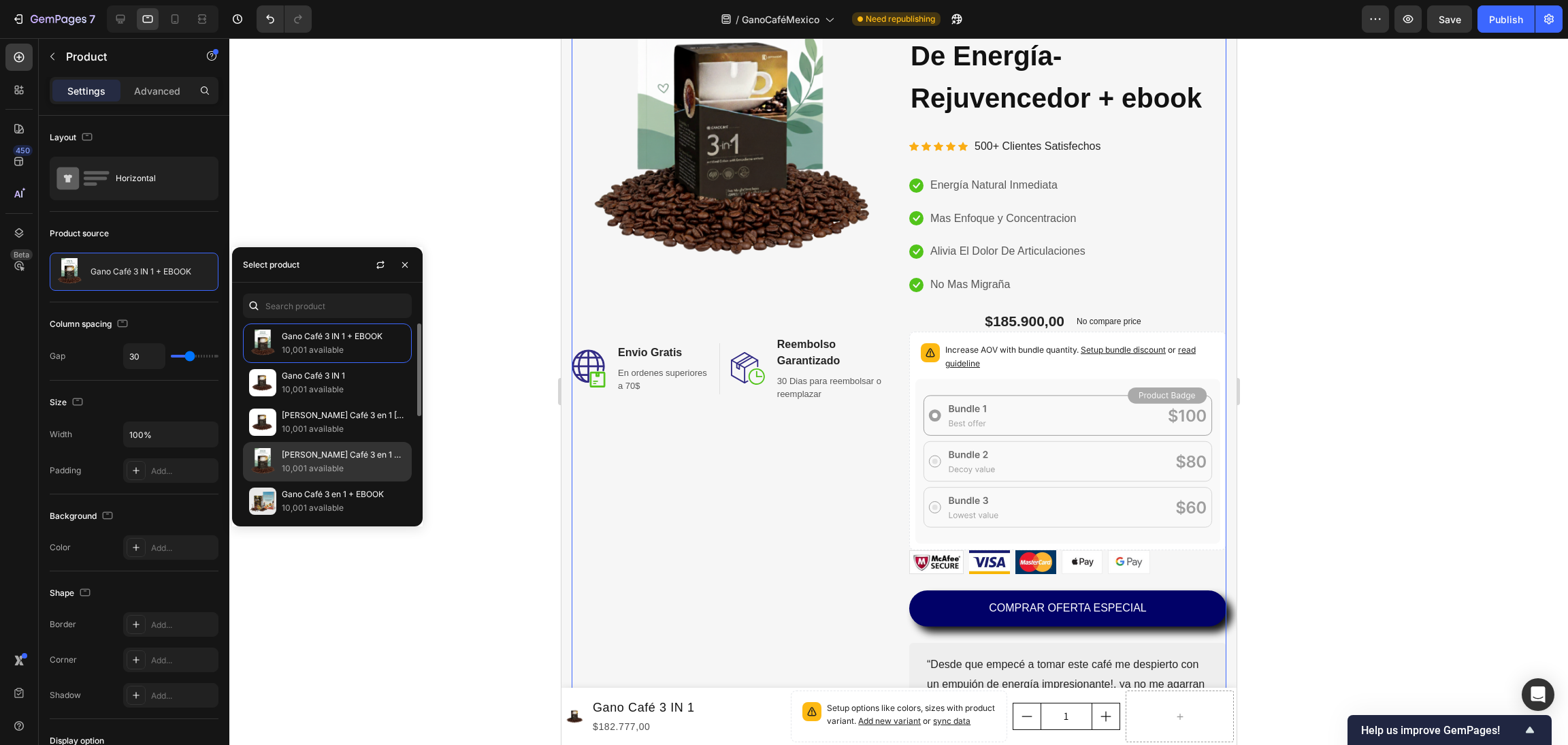
click at [385, 468] on p "10,001 available" at bounding box center [344, 468] width 124 height 14
click at [298, 463] on p "10,001 available" at bounding box center [344, 468] width 124 height 14
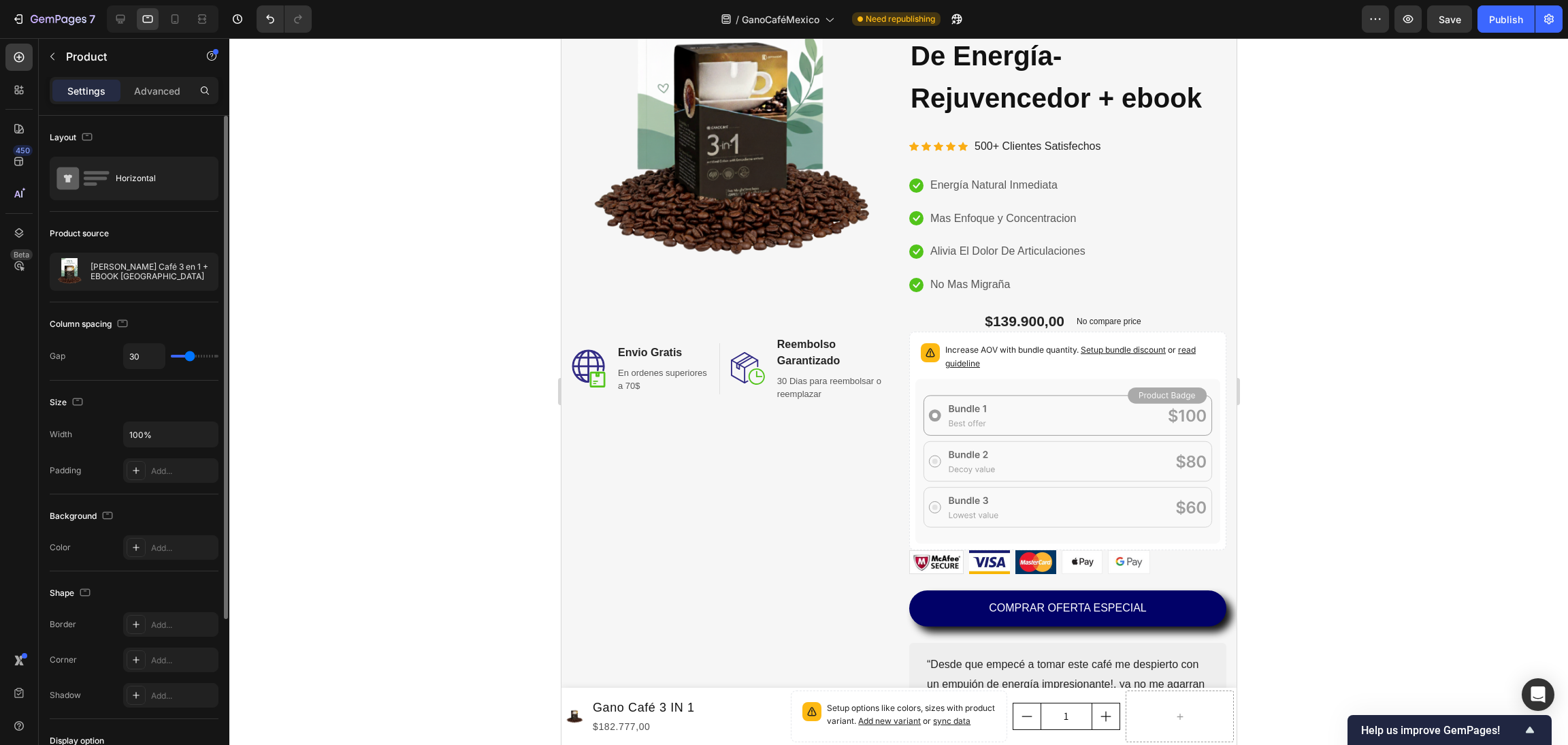
click at [205, 225] on div "Product source" at bounding box center [134, 233] width 169 height 22
click at [179, 276] on icon "button" at bounding box center [183, 271] width 11 height 11
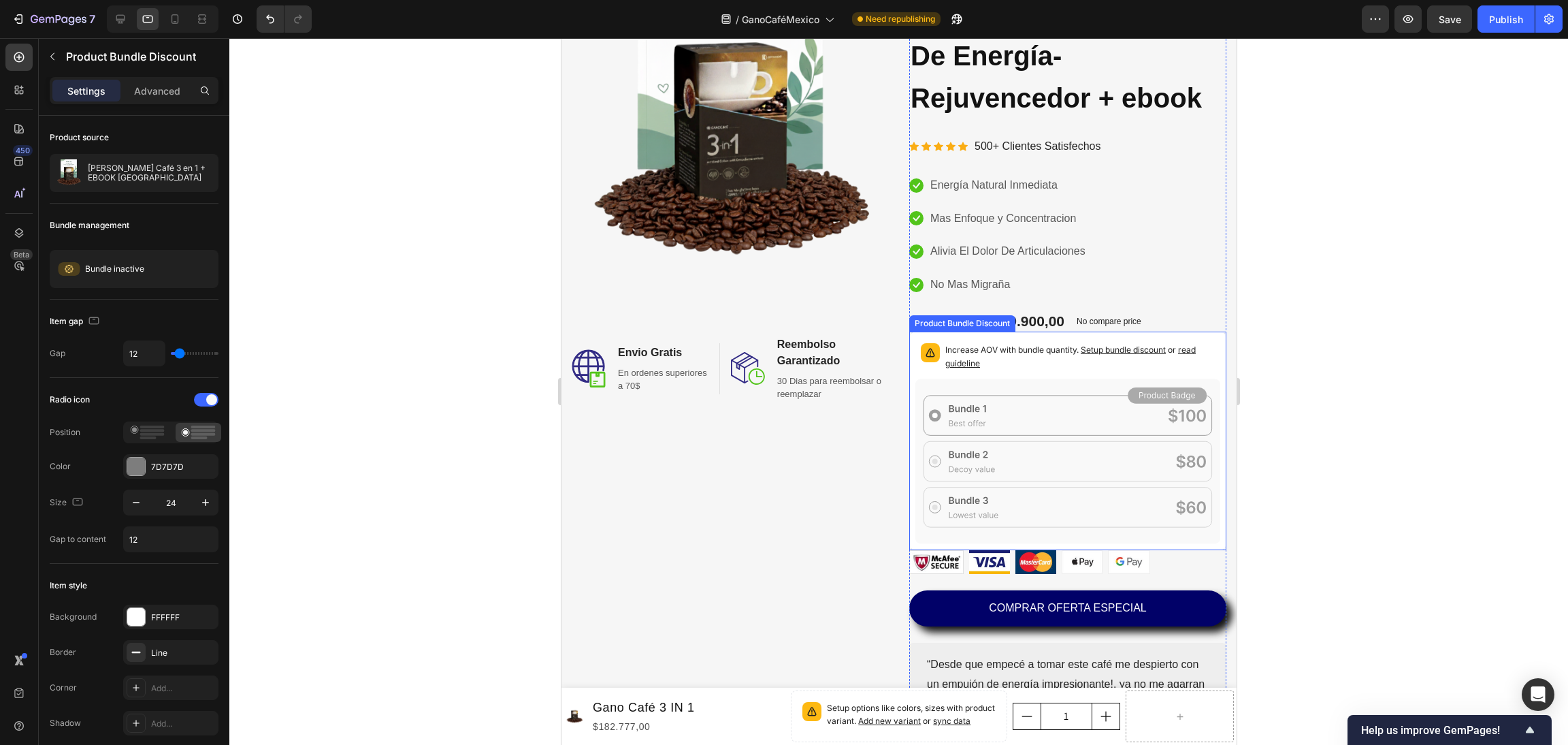
click at [1065, 356] on p "Increase AOV with bundle quantity. Setup bundle discount or read guideline" at bounding box center [1079, 357] width 270 height 27
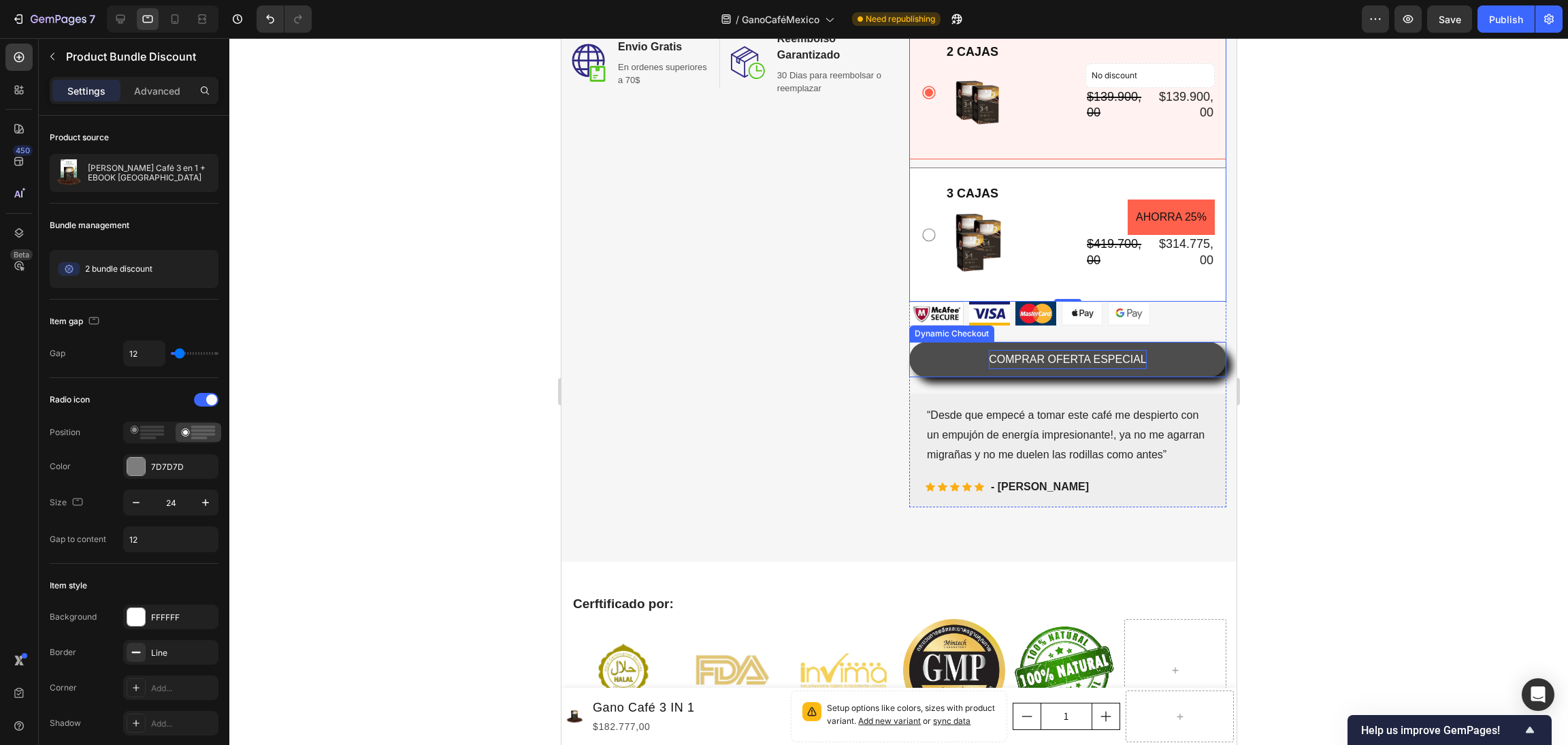
scroll to position [408, 0]
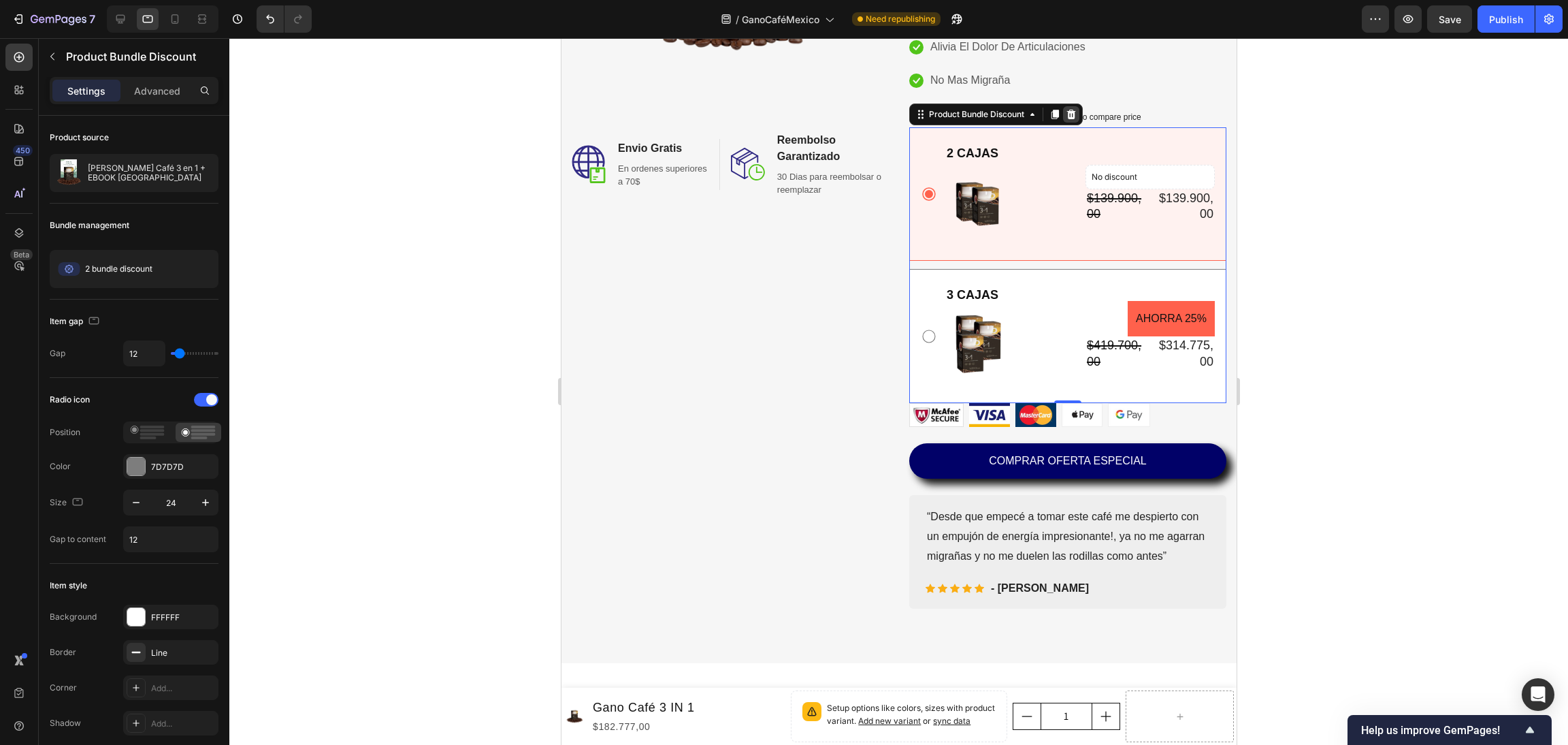
click at [1067, 119] on icon at bounding box center [1071, 114] width 9 height 10
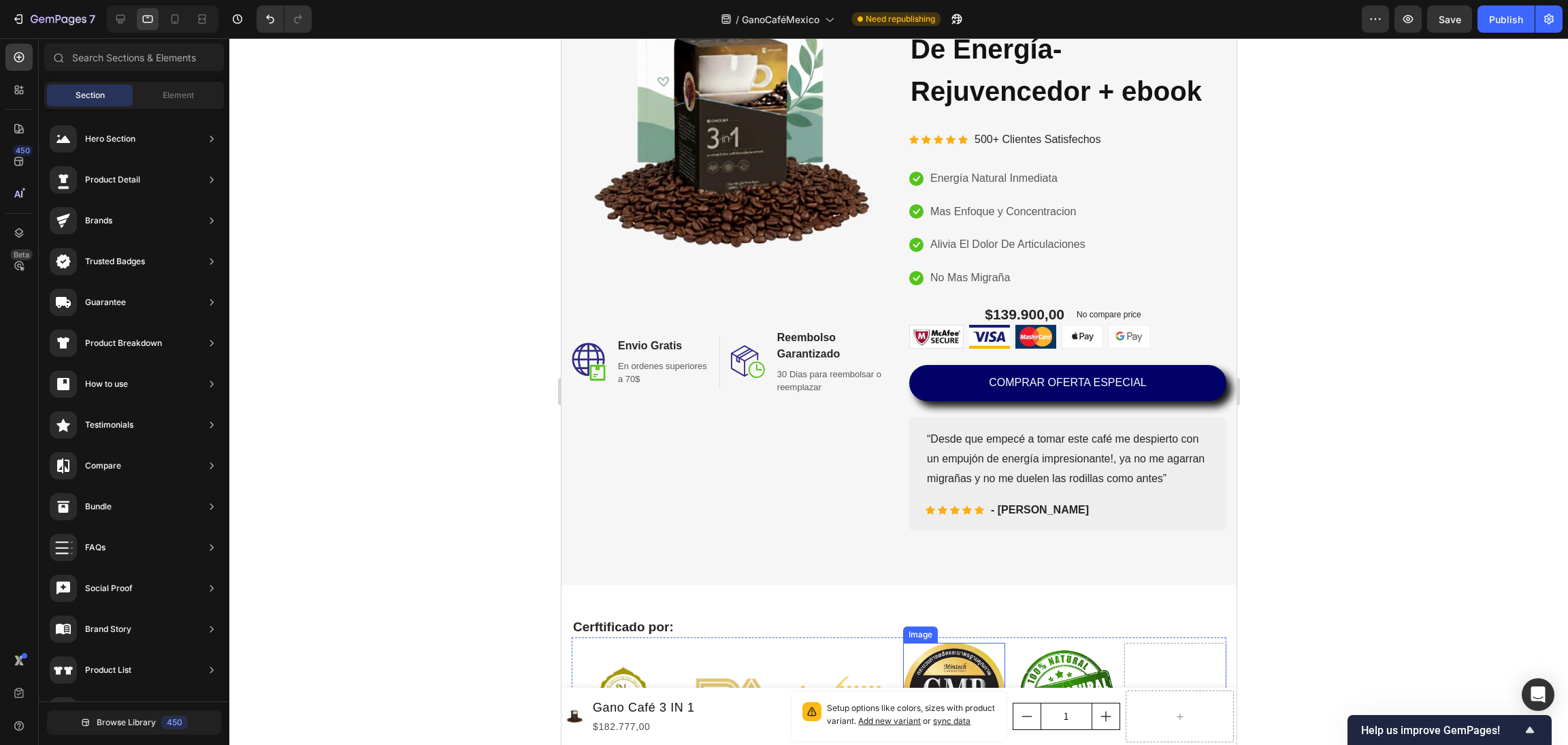
scroll to position [102, 0]
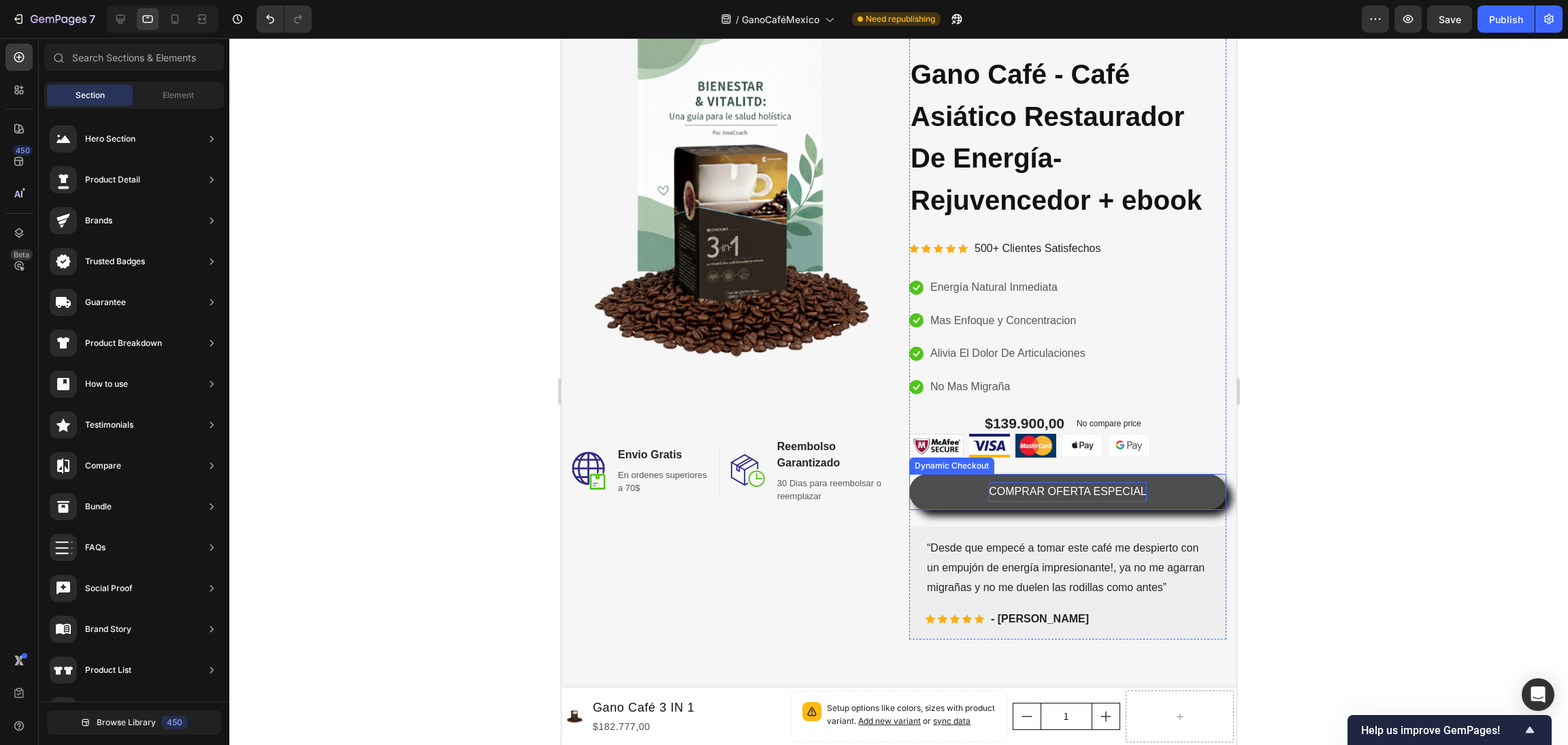
click at [1124, 496] on p "COMPRAR OFERTA ESPECIAL" at bounding box center [1067, 492] width 158 height 20
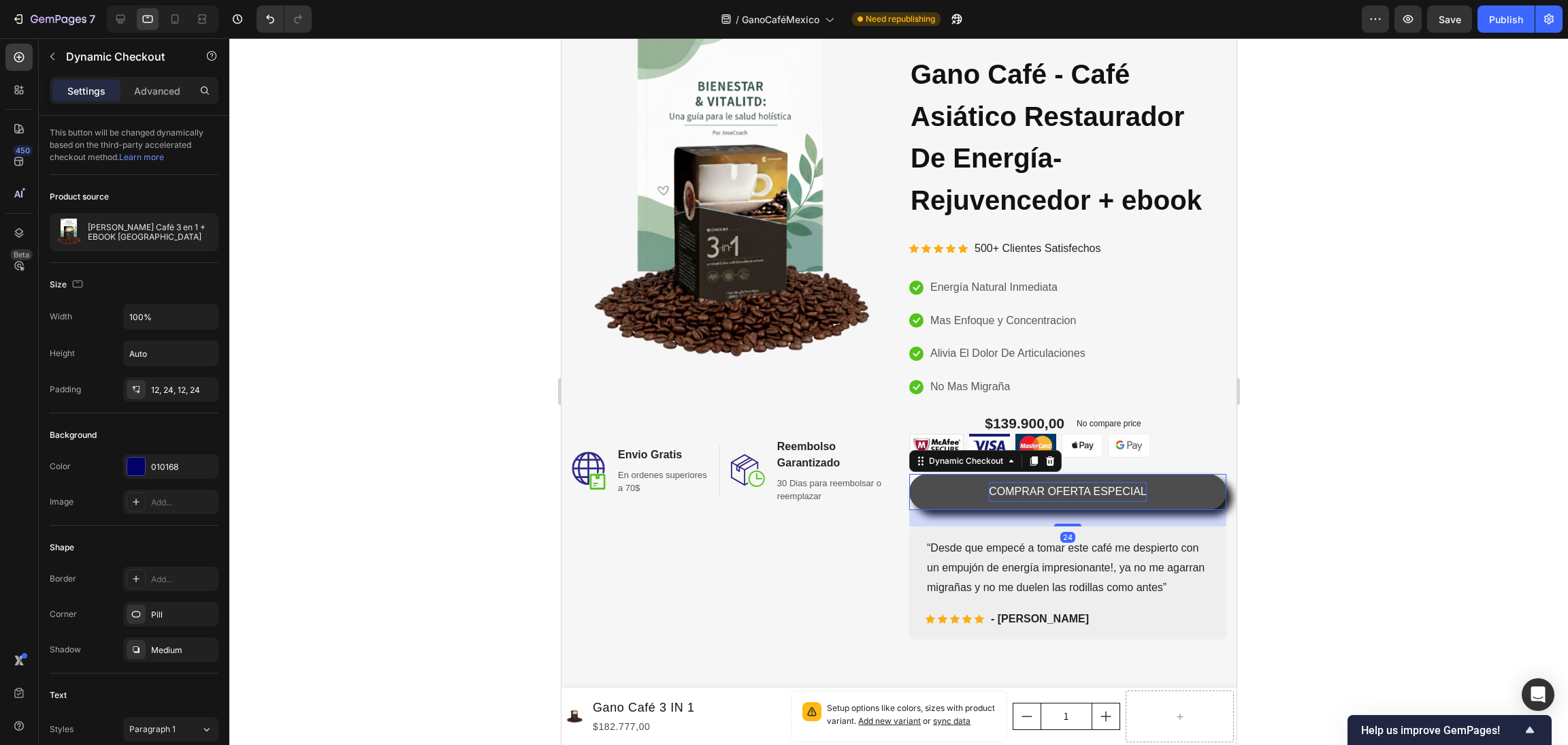
click at [1092, 496] on p "COMPRAR OFERTA ESPECIAL" at bounding box center [1067, 492] width 158 height 20
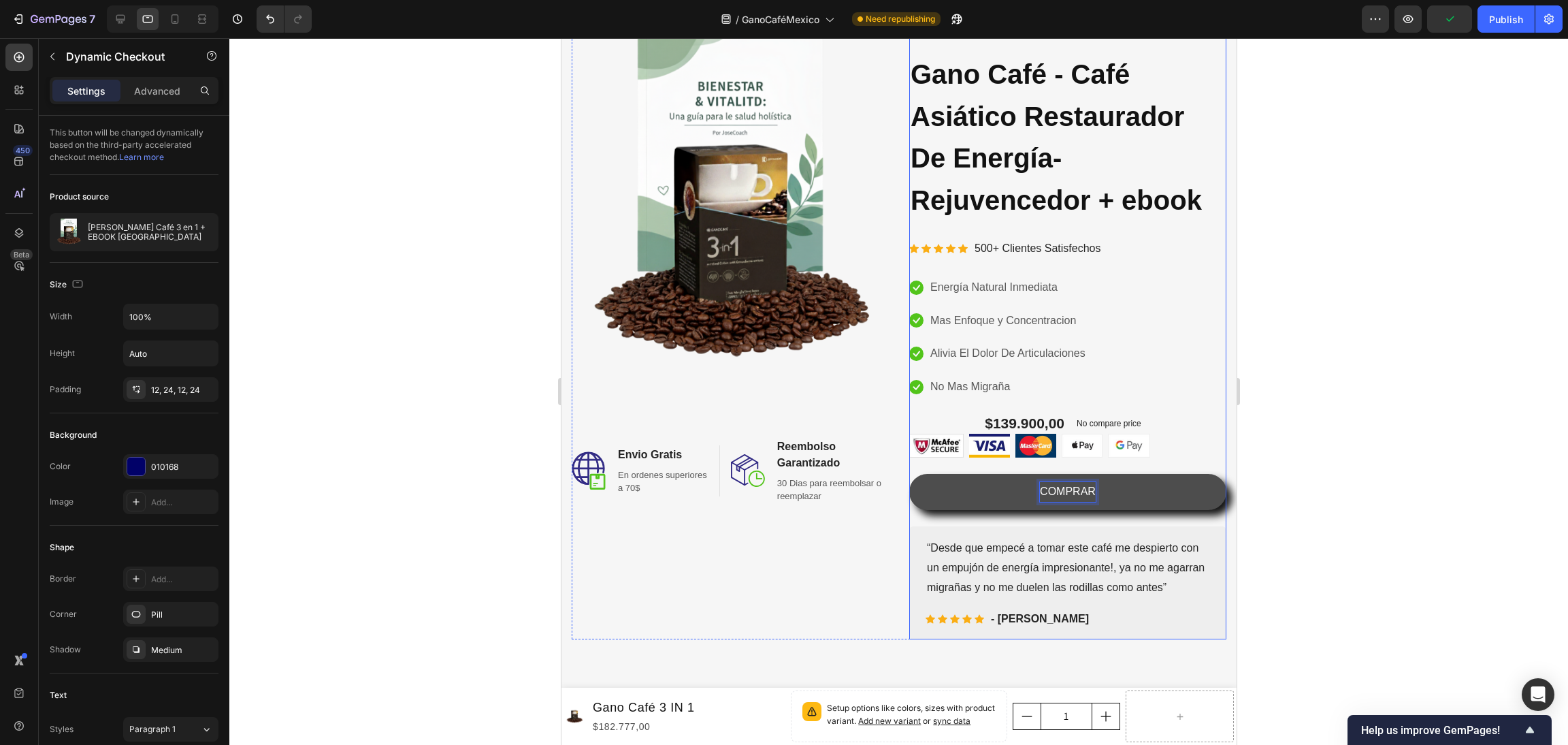
click at [909, 474] on button "COMPRAR" at bounding box center [1067, 492] width 317 height 36
click at [909, 474] on button "COMPRAR AHORA" at bounding box center [1067, 492] width 317 height 36
click at [909, 474] on button "COMPRAR AHORA -" at bounding box center [1067, 492] width 317 height 36
click at [909, 474] on button "COMPRAR AHORA - ENVIO" at bounding box center [1067, 492] width 317 height 36
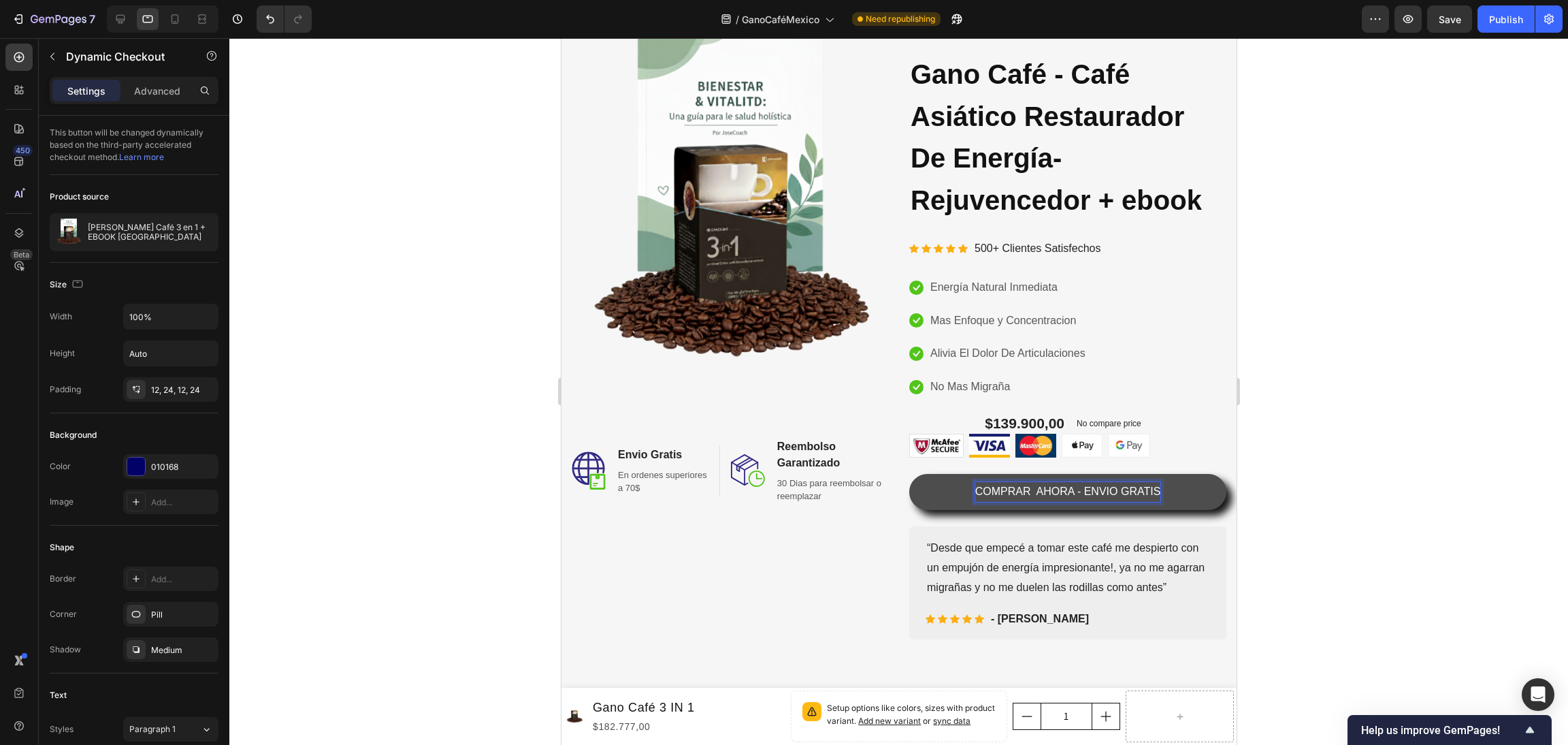
click at [1292, 452] on div at bounding box center [898, 391] width 1338 height 707
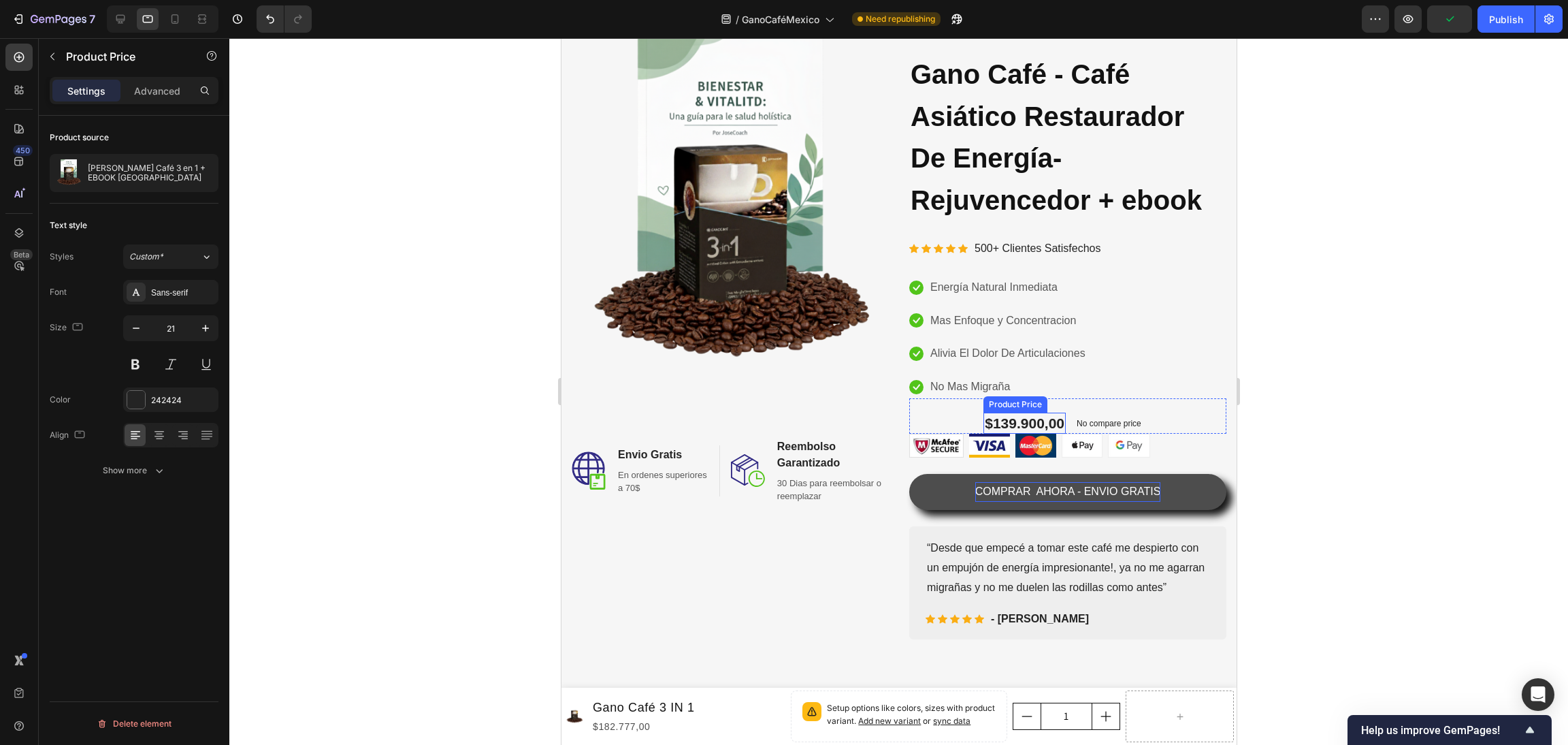
click at [1017, 408] on div "Product Price" at bounding box center [1014, 405] width 58 height 12
click at [1009, 424] on div "$139.900,00" at bounding box center [1024, 424] width 83 height 21
click at [201, 327] on icon "button" at bounding box center [205, 328] width 14 height 14
click at [202, 327] on icon "button" at bounding box center [205, 328] width 14 height 14
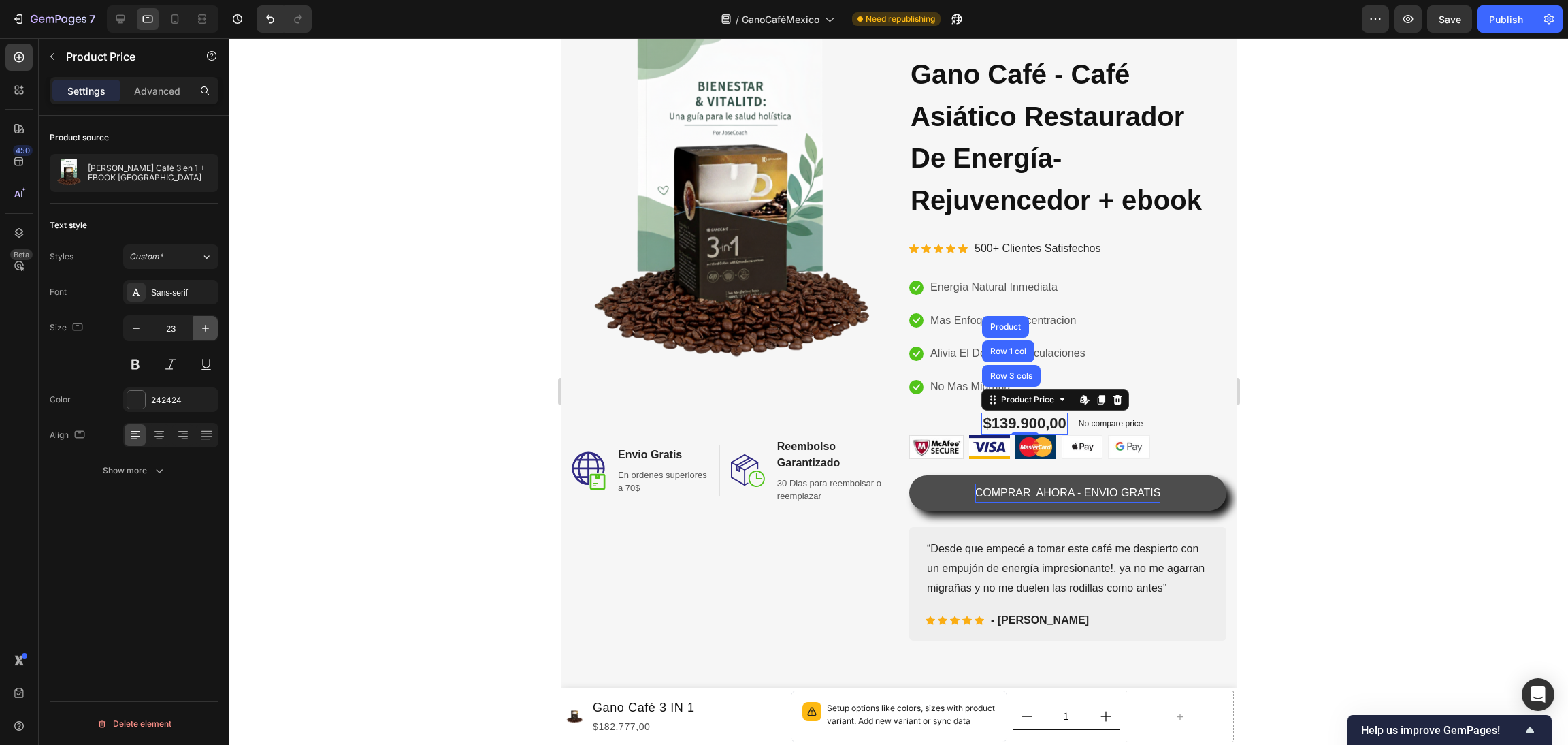
click at [202, 327] on icon "button" at bounding box center [205, 328] width 14 height 14
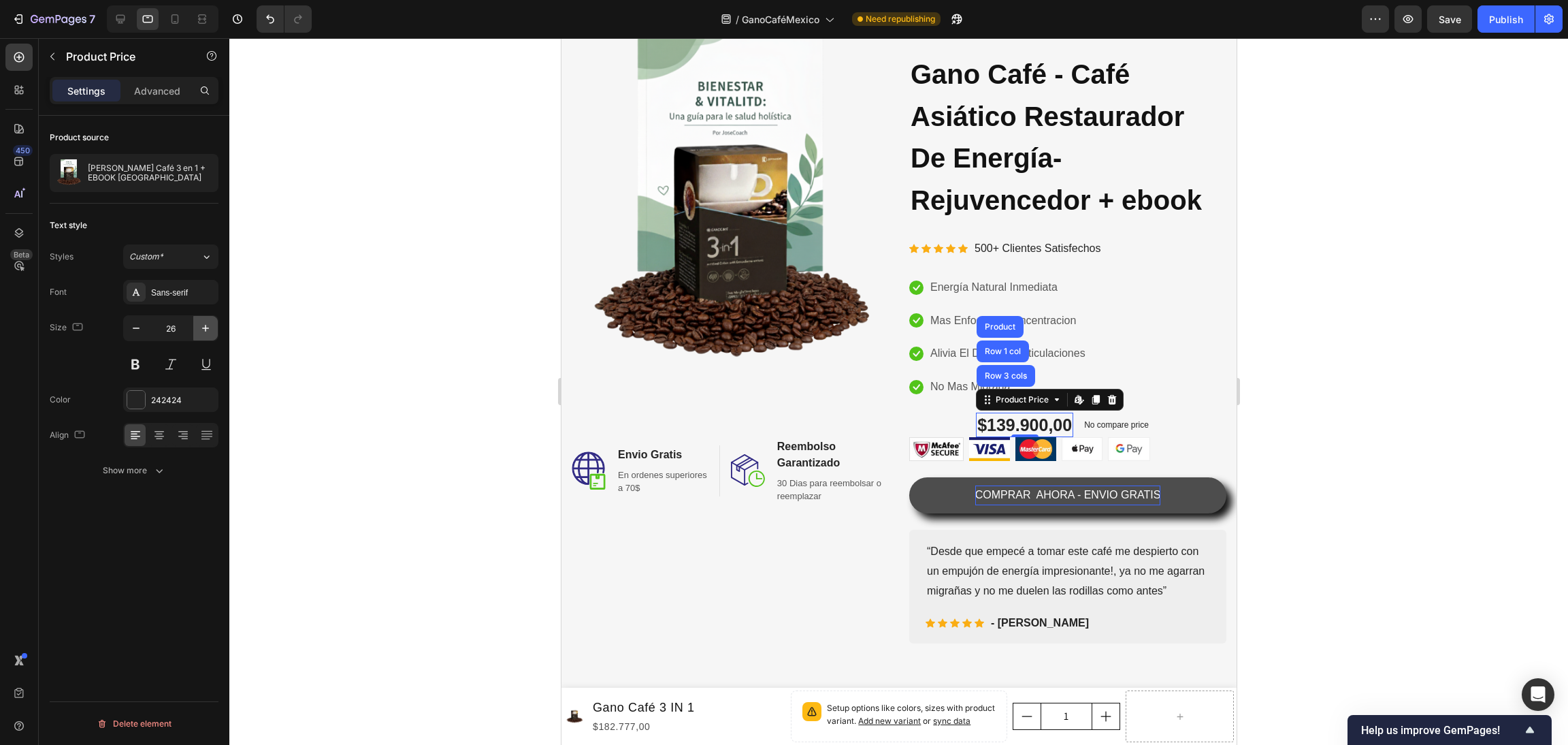
click at [202, 327] on icon "button" at bounding box center [205, 328] width 14 height 14
type input "28"
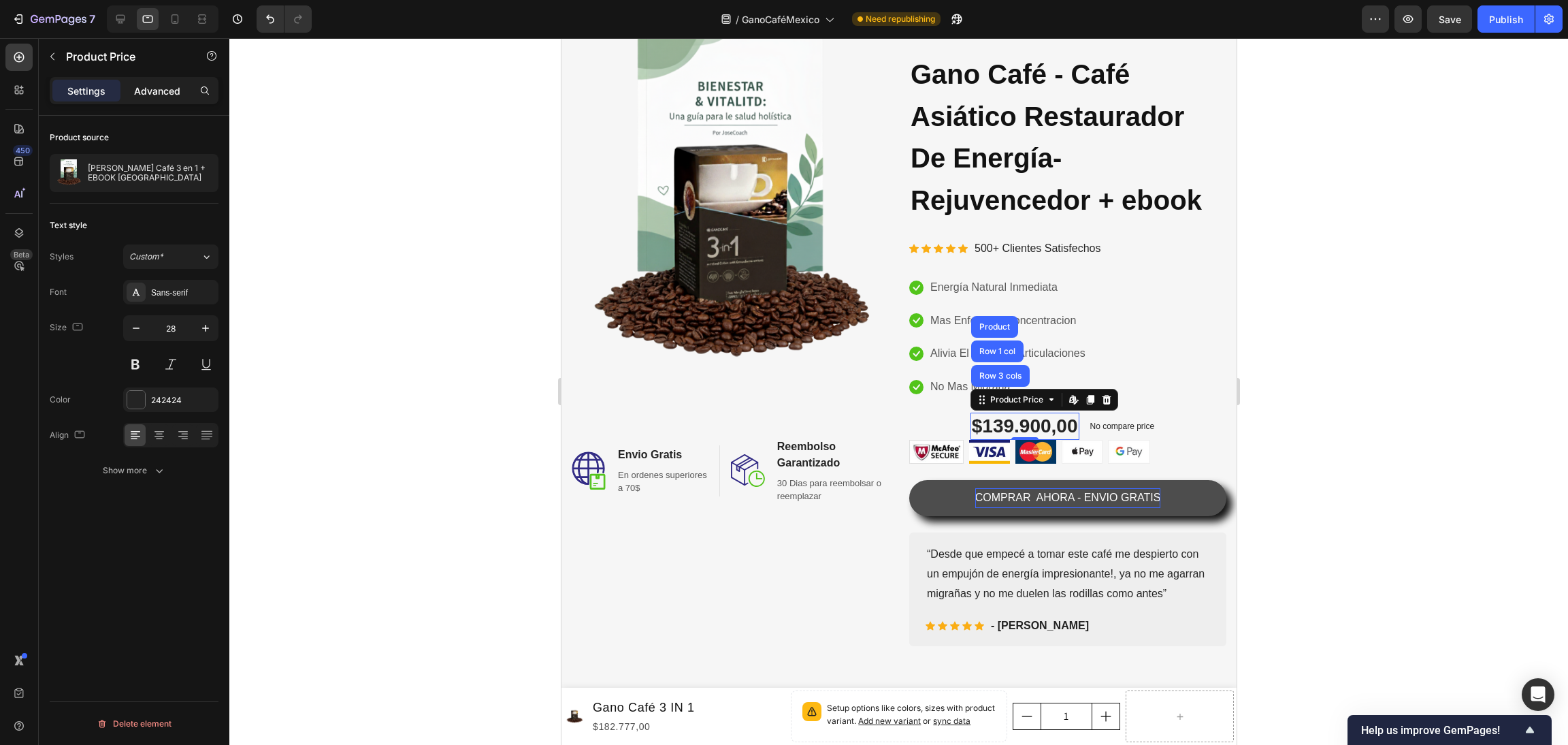
click at [140, 84] on p "Advanced" at bounding box center [157, 91] width 46 height 14
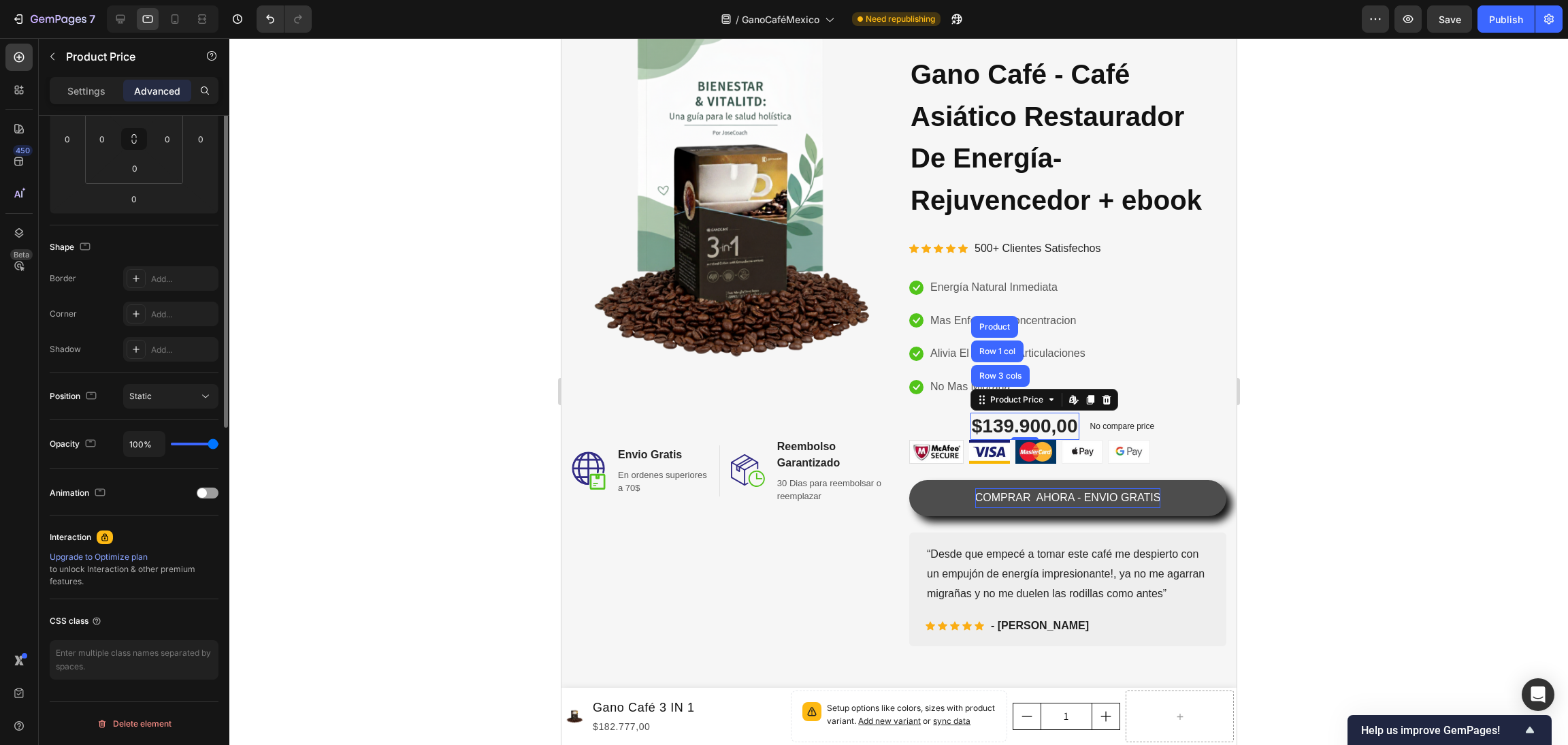
scroll to position [0, 0]
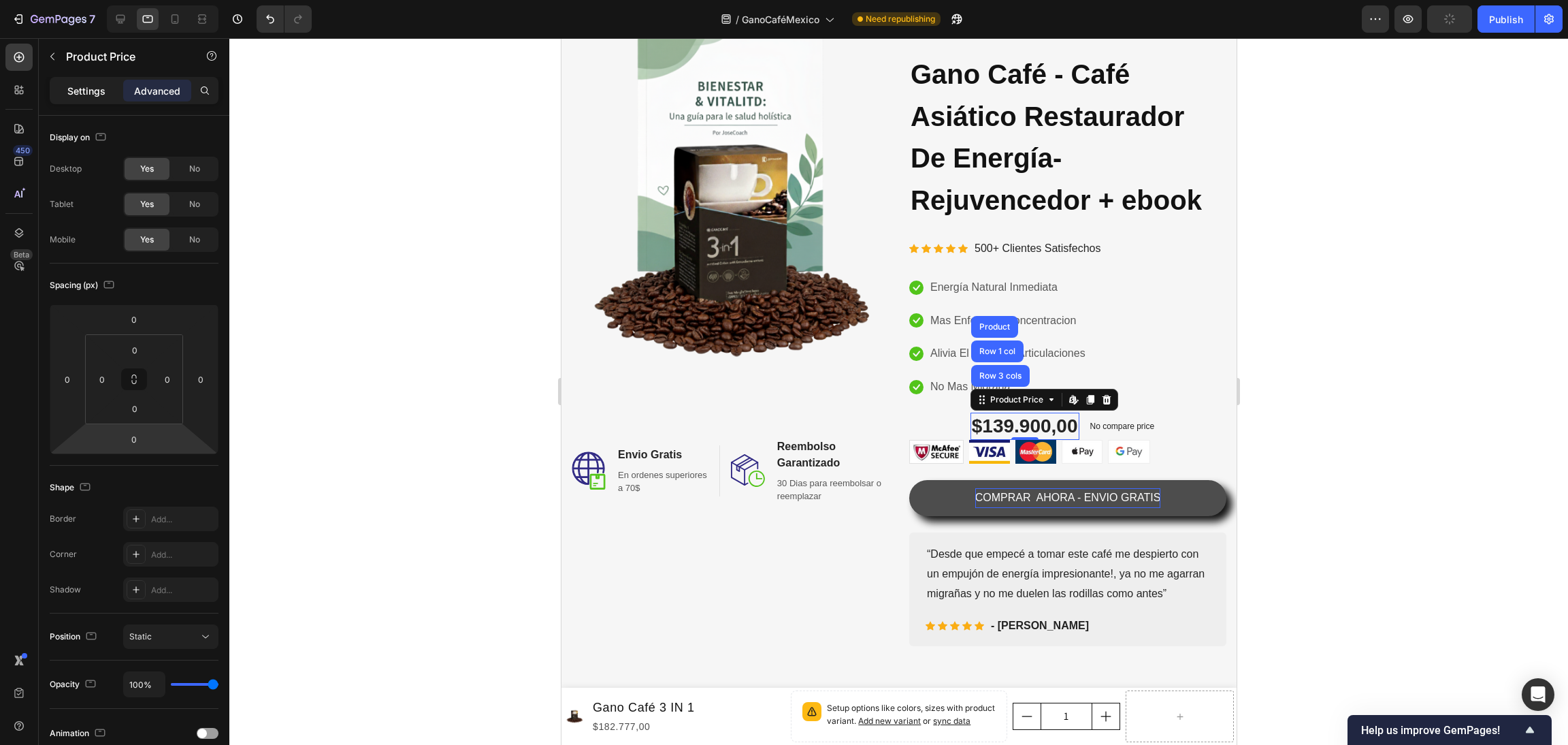
click at [74, 91] on p "Settings" at bounding box center [86, 91] width 38 height 14
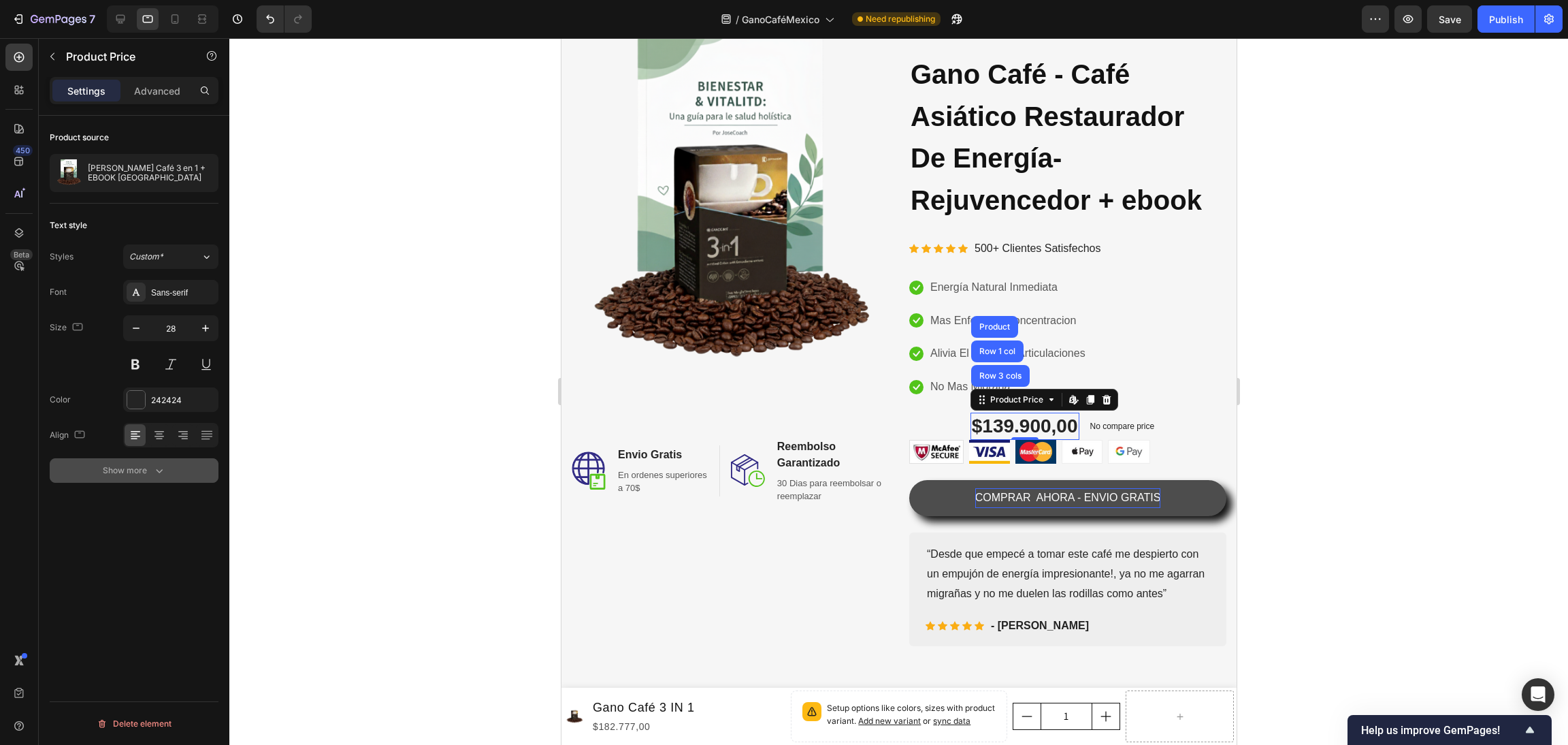
click at [149, 471] on div "Show more" at bounding box center [135, 471] width 64 height 14
click at [310, 581] on div at bounding box center [898, 391] width 1338 height 707
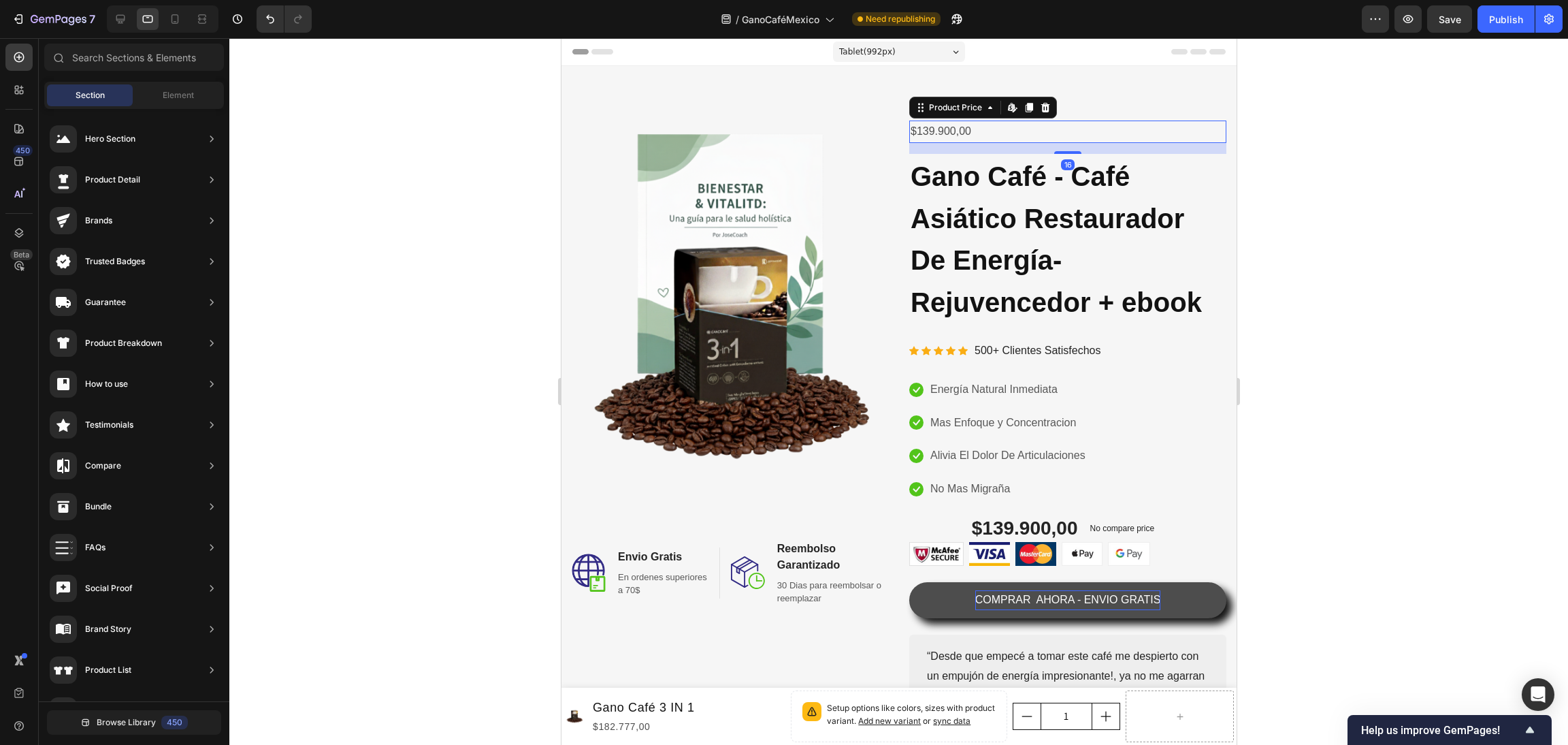
click at [951, 131] on div "$139.900,00" at bounding box center [1067, 132] width 317 height 23
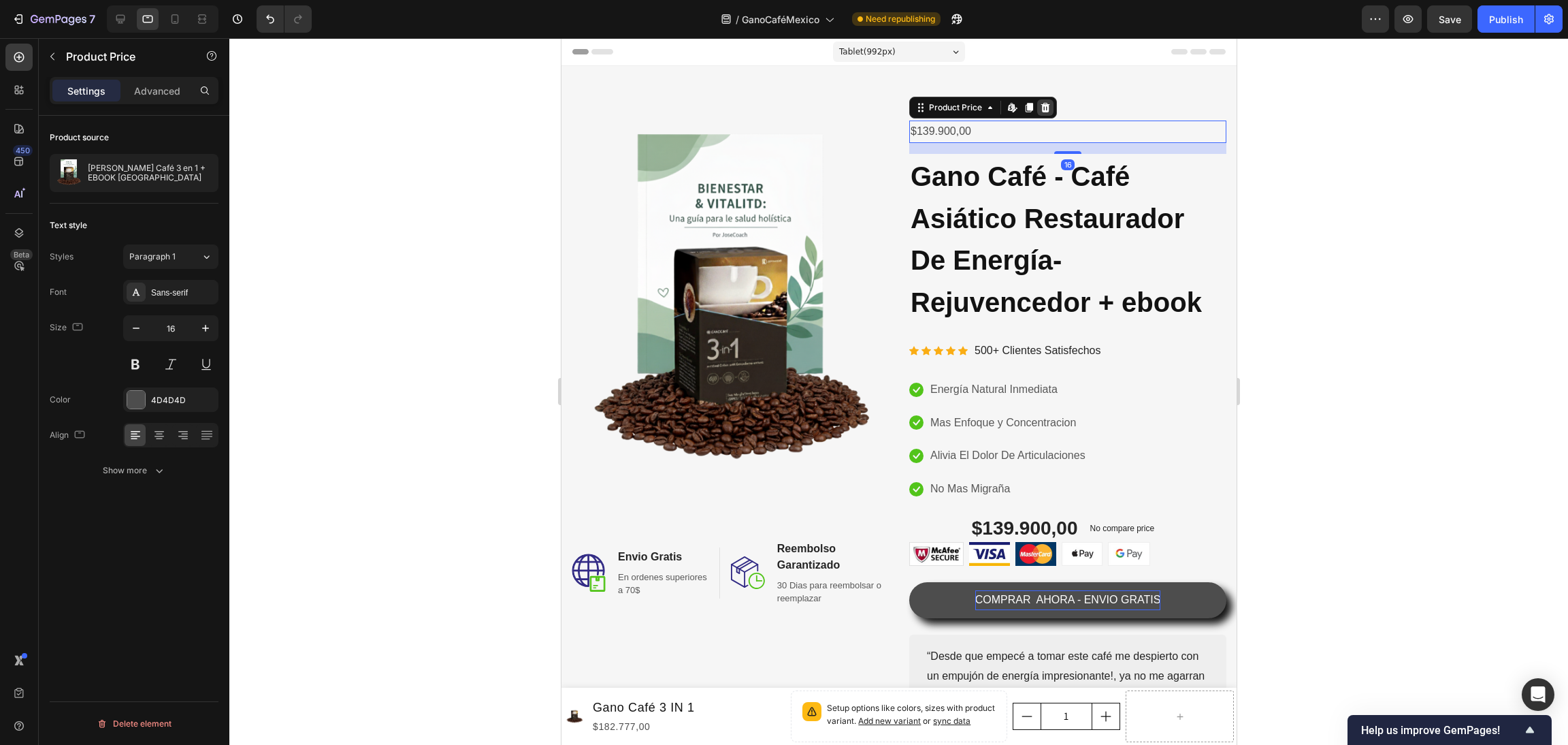
click at [1044, 108] on div at bounding box center [1045, 108] width 17 height 17
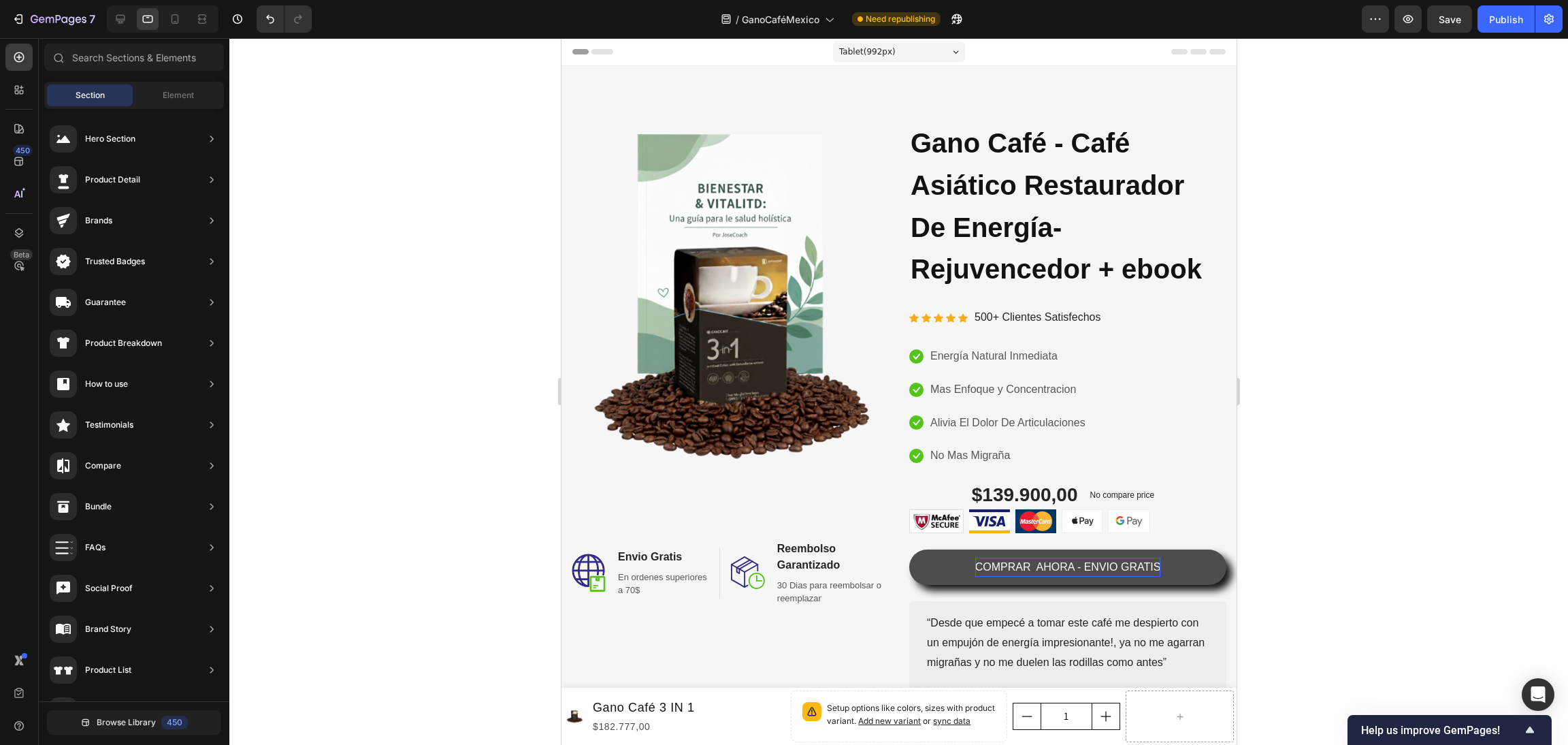
drag, startPoint x: 1354, startPoint y: 346, endPoint x: 1257, endPoint y: 368, distance: 99.5
click at [1354, 346] on div at bounding box center [898, 391] width 1338 height 707
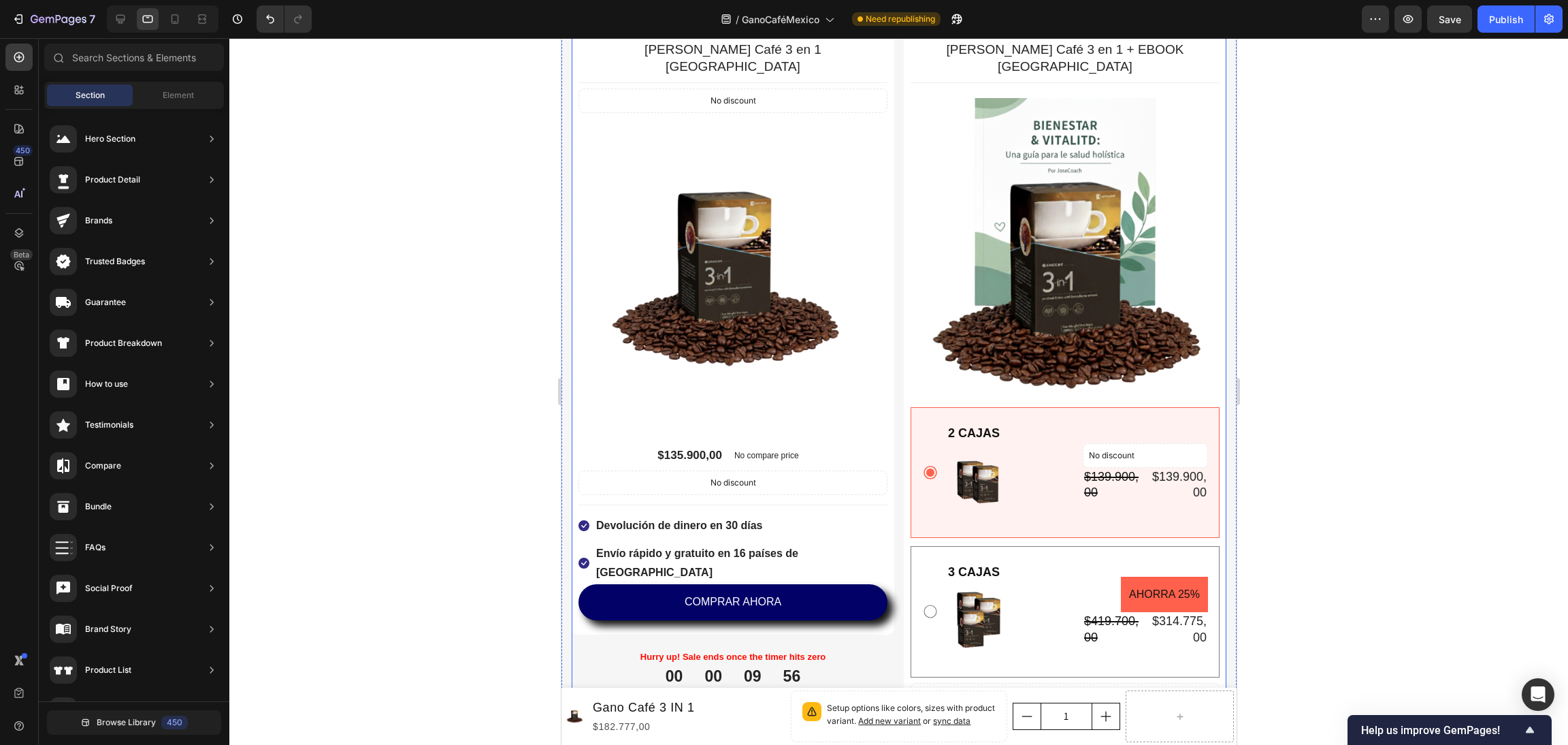
scroll to position [3371, 0]
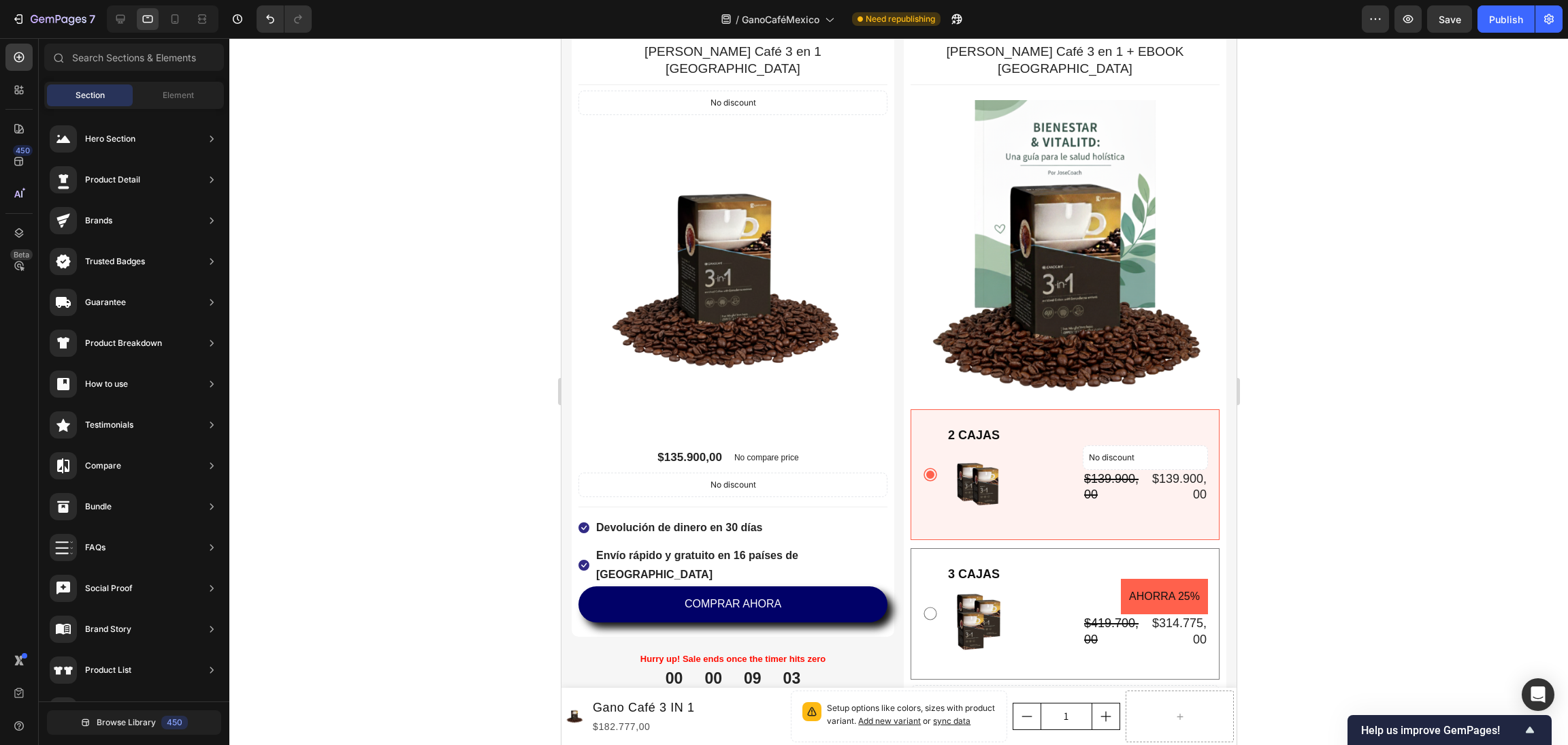
click at [1358, 393] on div at bounding box center [898, 391] width 1338 height 707
click at [1065, 409] on div "2 CAJAS Text Block Image No discount Not be displayed when published Product Ba…" at bounding box center [1064, 474] width 309 height 131
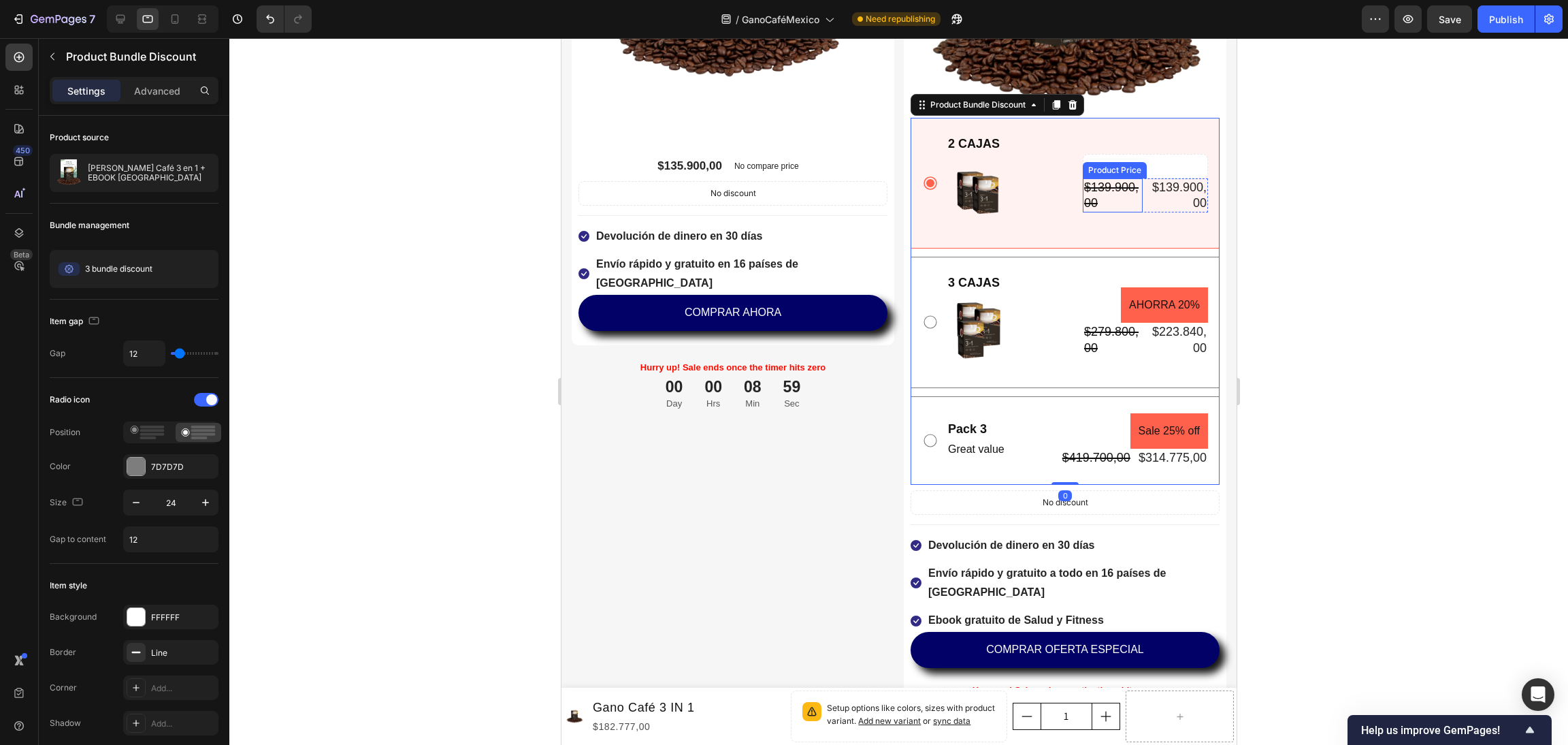
scroll to position [3676, 0]
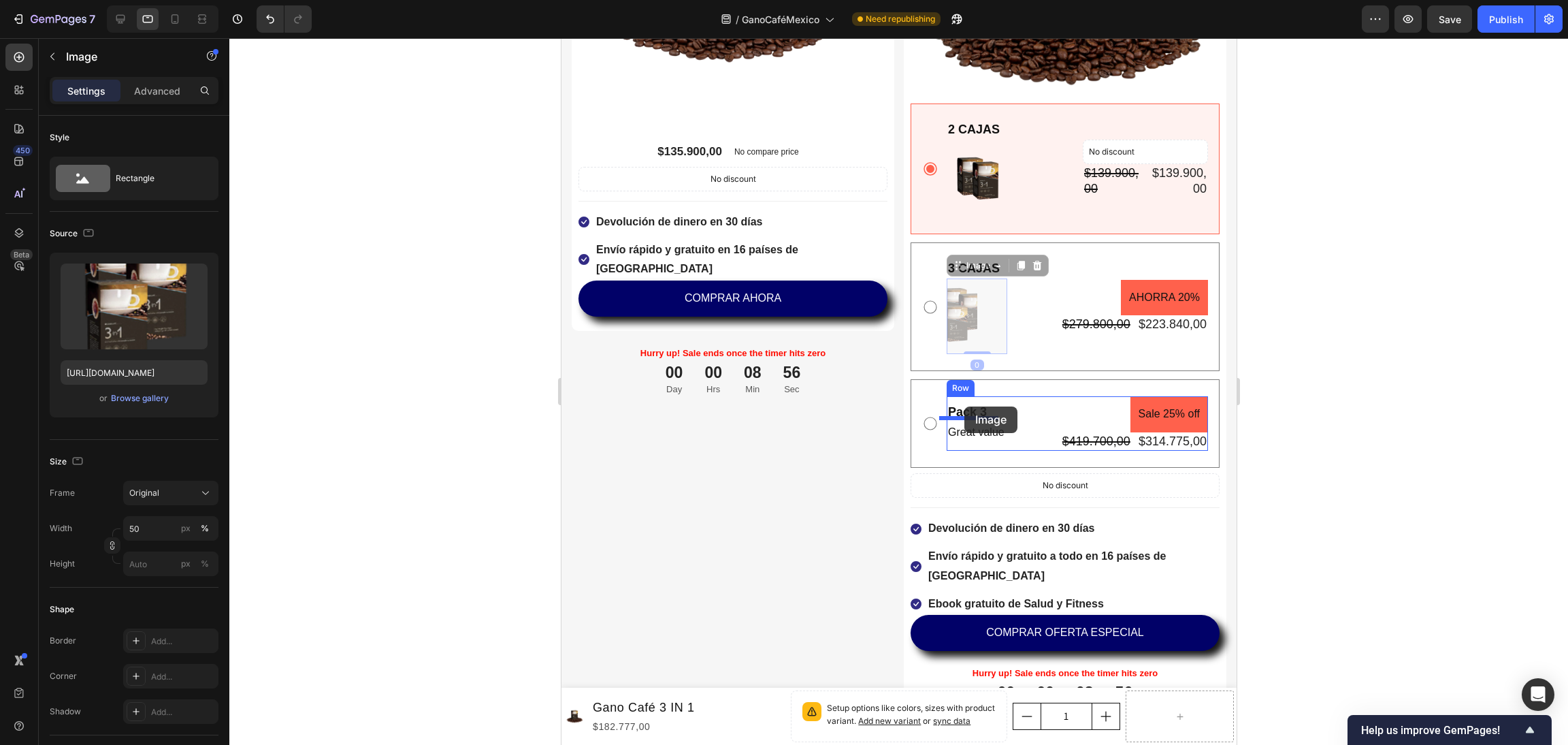
drag, startPoint x: 971, startPoint y: 284, endPoint x: 964, endPoint y: 406, distance: 122.2
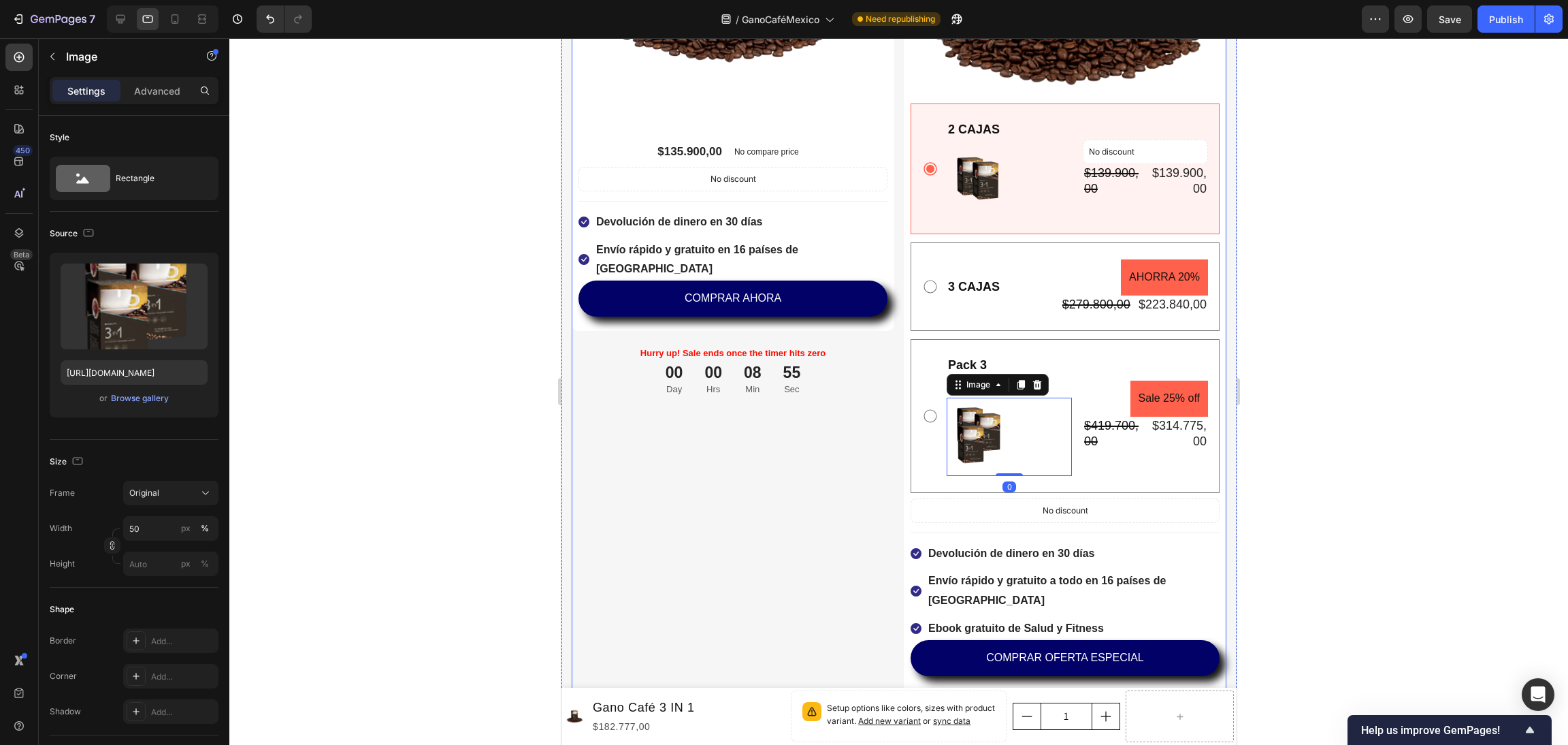
drag, startPoint x: 733, startPoint y: 381, endPoint x: 876, endPoint y: 355, distance: 145.3
click at [736, 381] on div "Gano Café 3 en 1 México Product Title Title Line No discount Not be displayed w…" at bounding box center [732, 238] width 323 height 1033
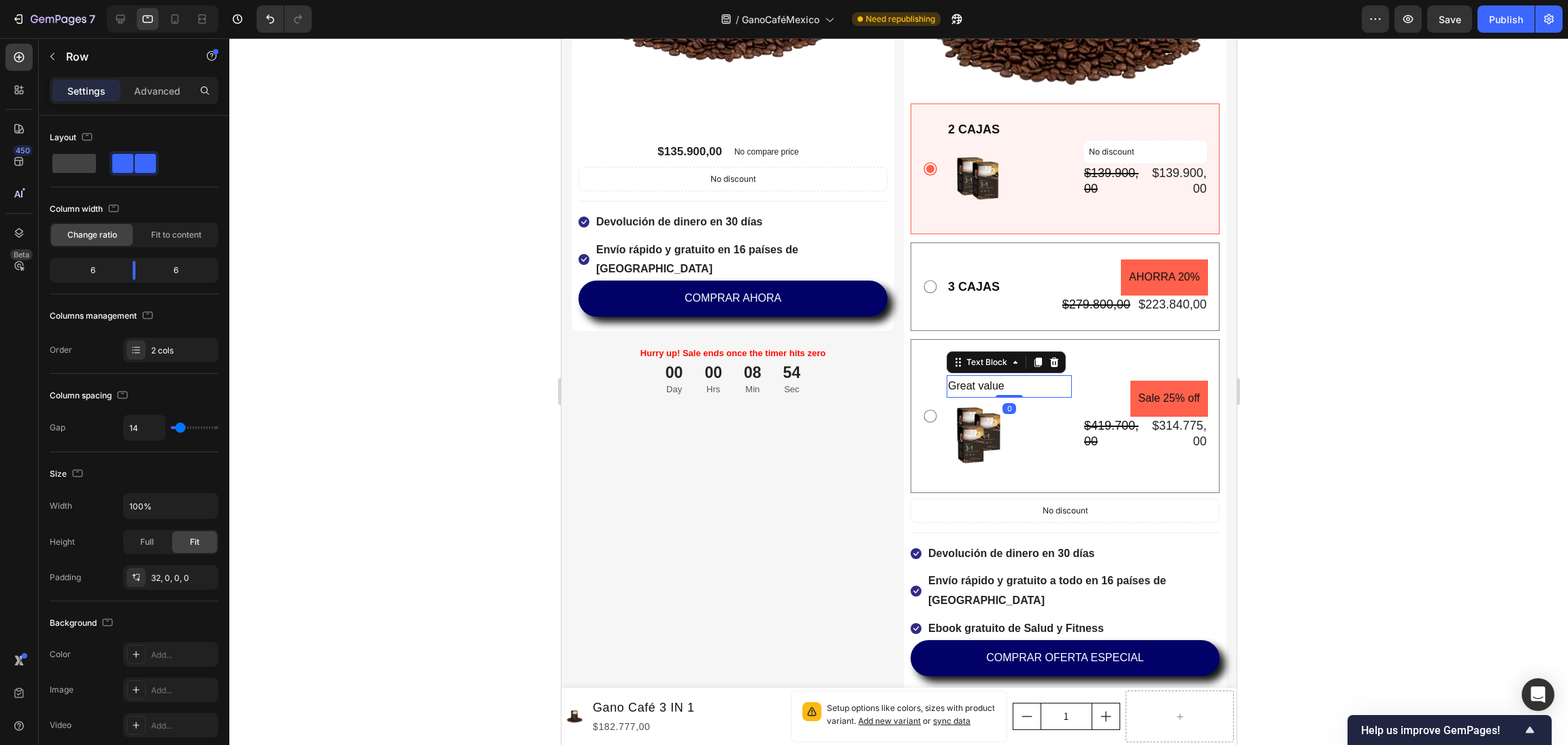
click at [959, 377] on p "Great value" at bounding box center [1009, 387] width 123 height 20
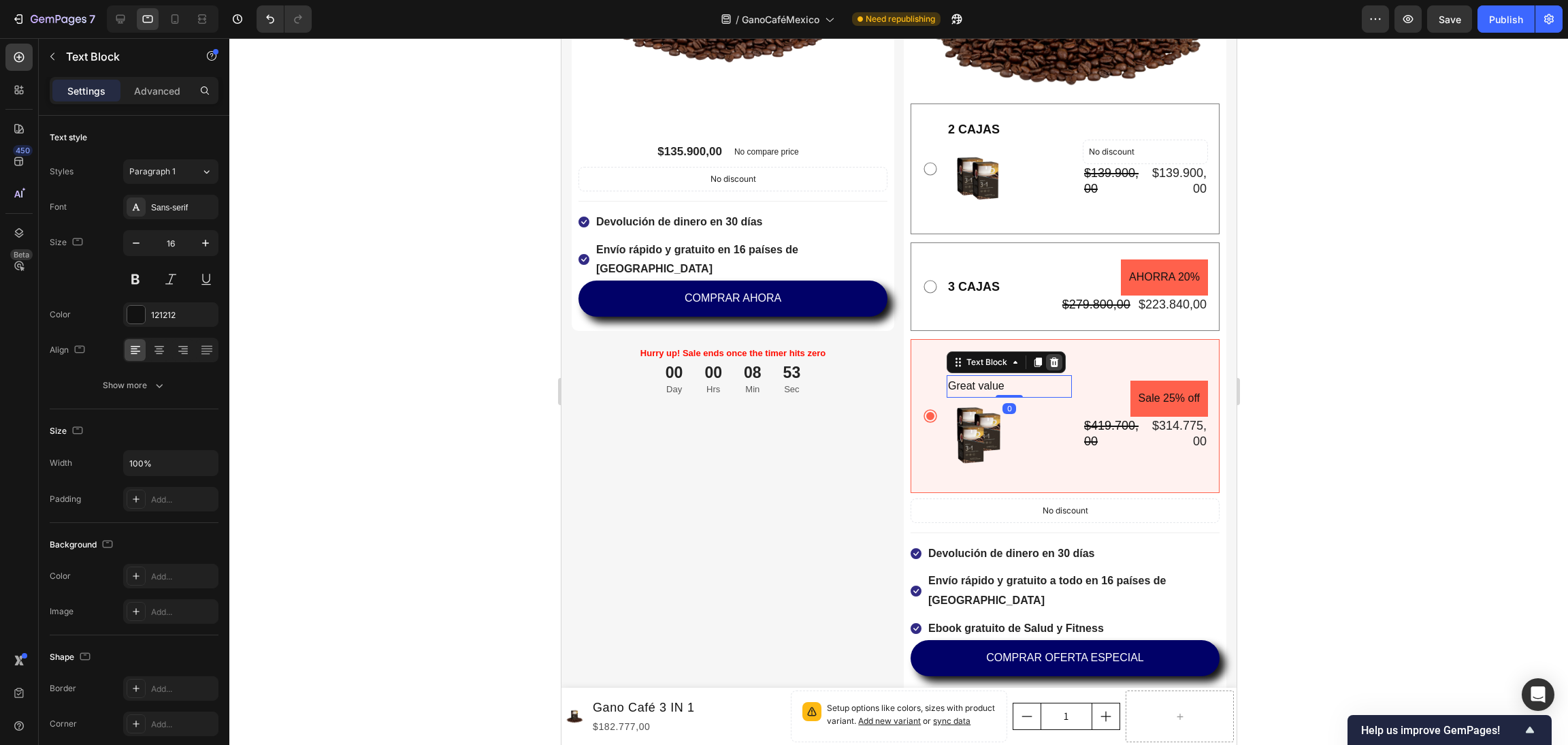
click at [1050, 357] on icon at bounding box center [1054, 362] width 11 height 11
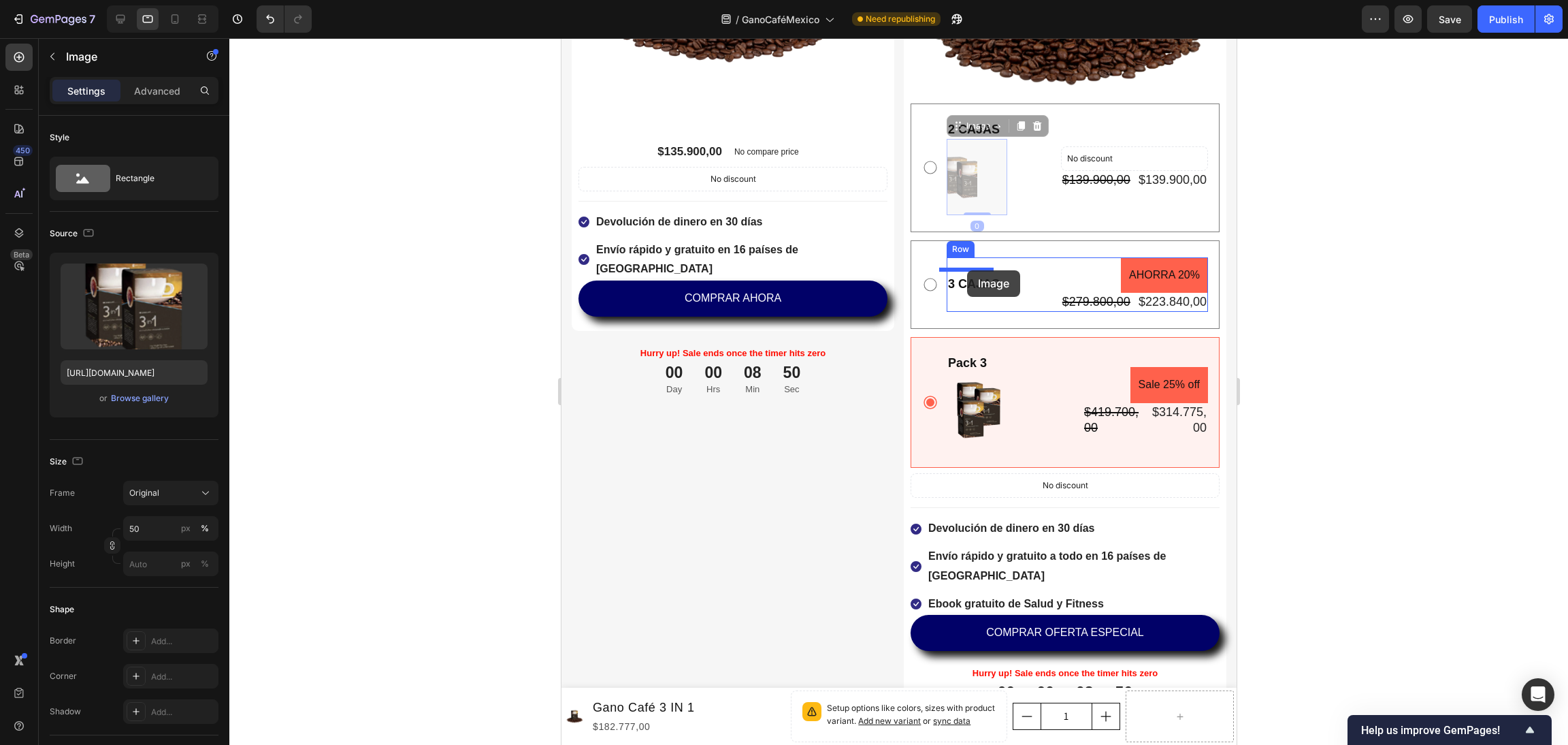
drag, startPoint x: 976, startPoint y: 139, endPoint x: 967, endPoint y: 271, distance: 132.3
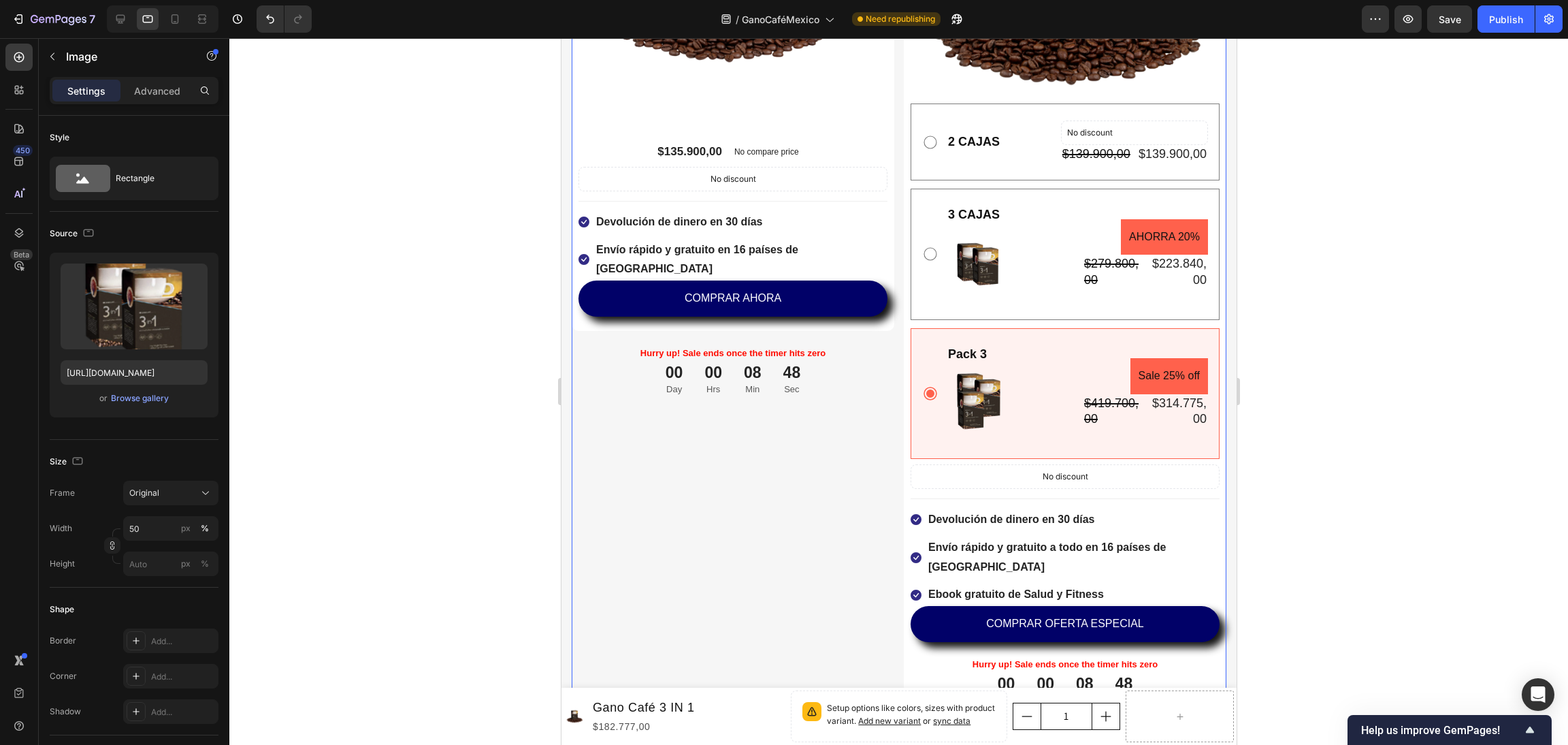
click at [845, 394] on div "Gano Café 3 en 1 México Product Title Title Line No discount Not be displayed w…" at bounding box center [732, 221] width 323 height 1000
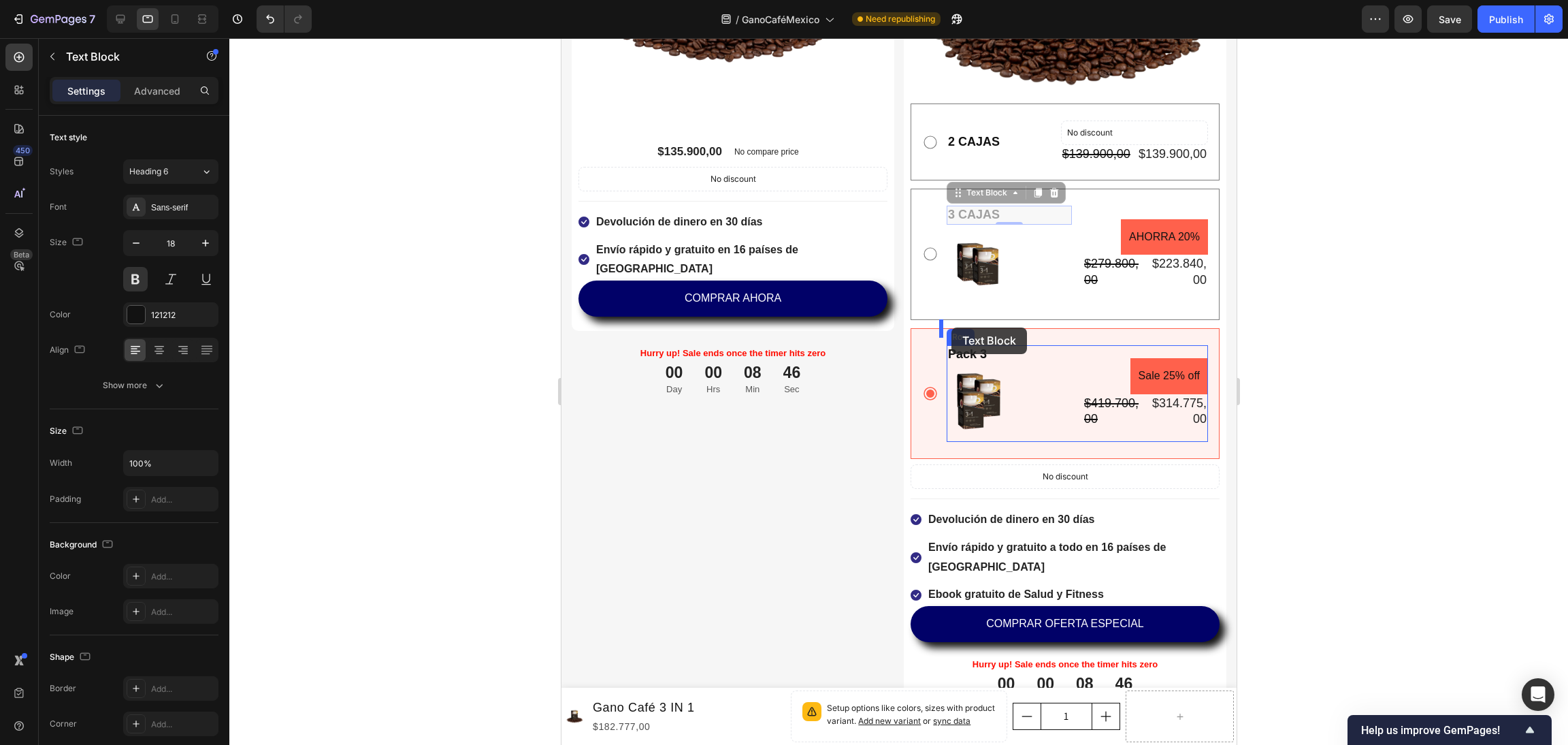
drag, startPoint x: 955, startPoint y: 189, endPoint x: 957, endPoint y: 327, distance: 138.0
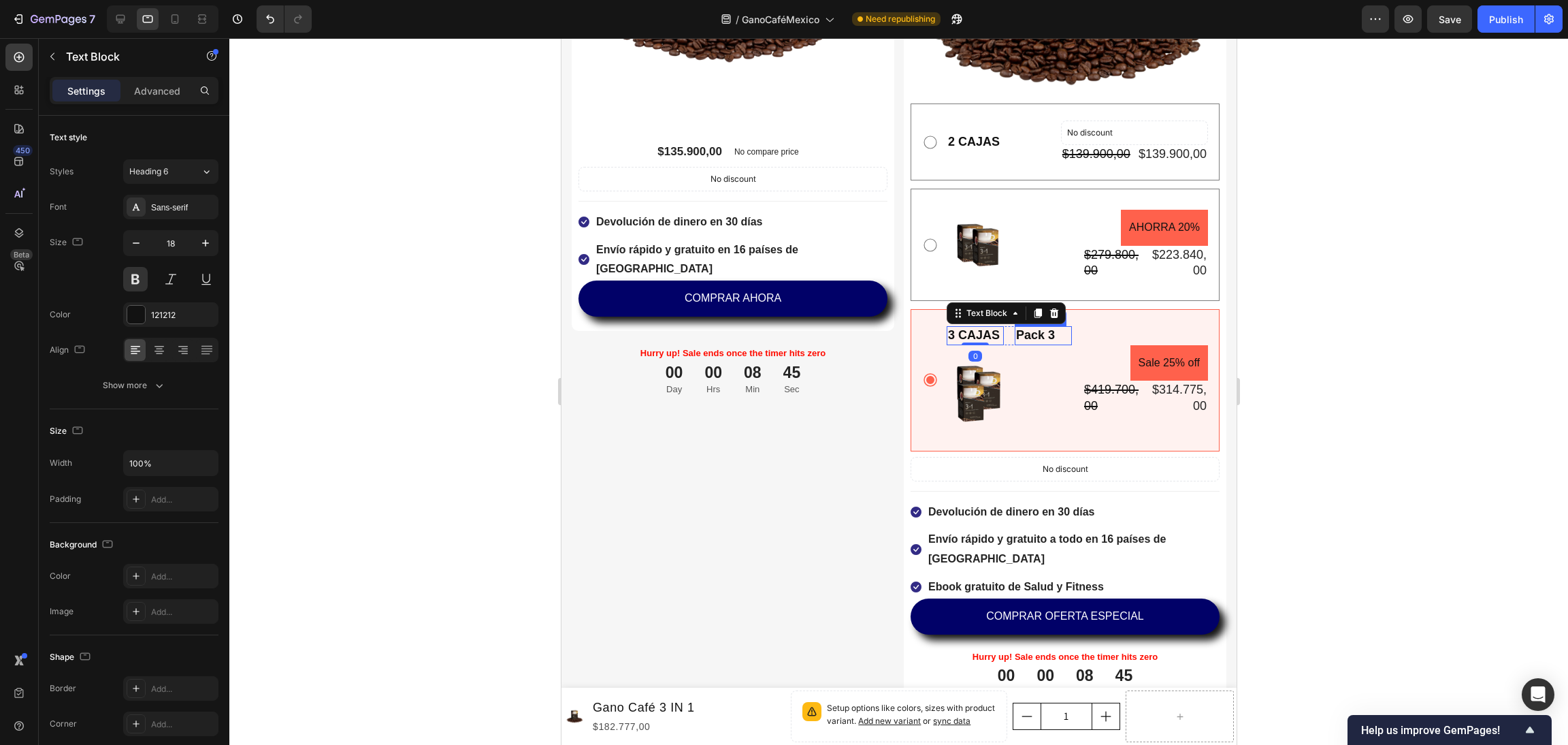
click at [1028, 326] on div "Pack 3" at bounding box center [1042, 335] width 57 height 18
click at [1117, 308] on icon at bounding box center [1122, 313] width 9 height 10
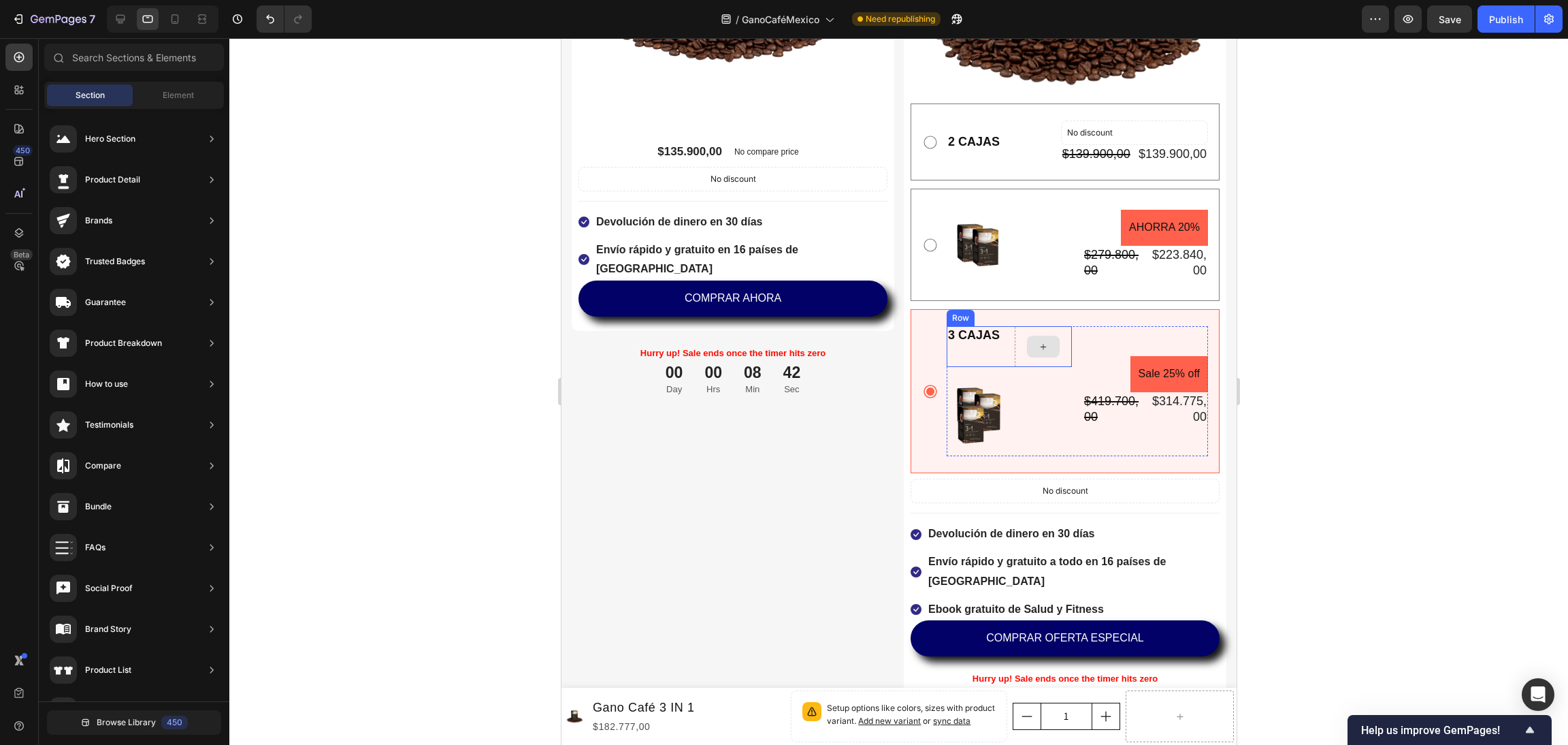
click at [1045, 336] on div at bounding box center [1042, 346] width 33 height 22
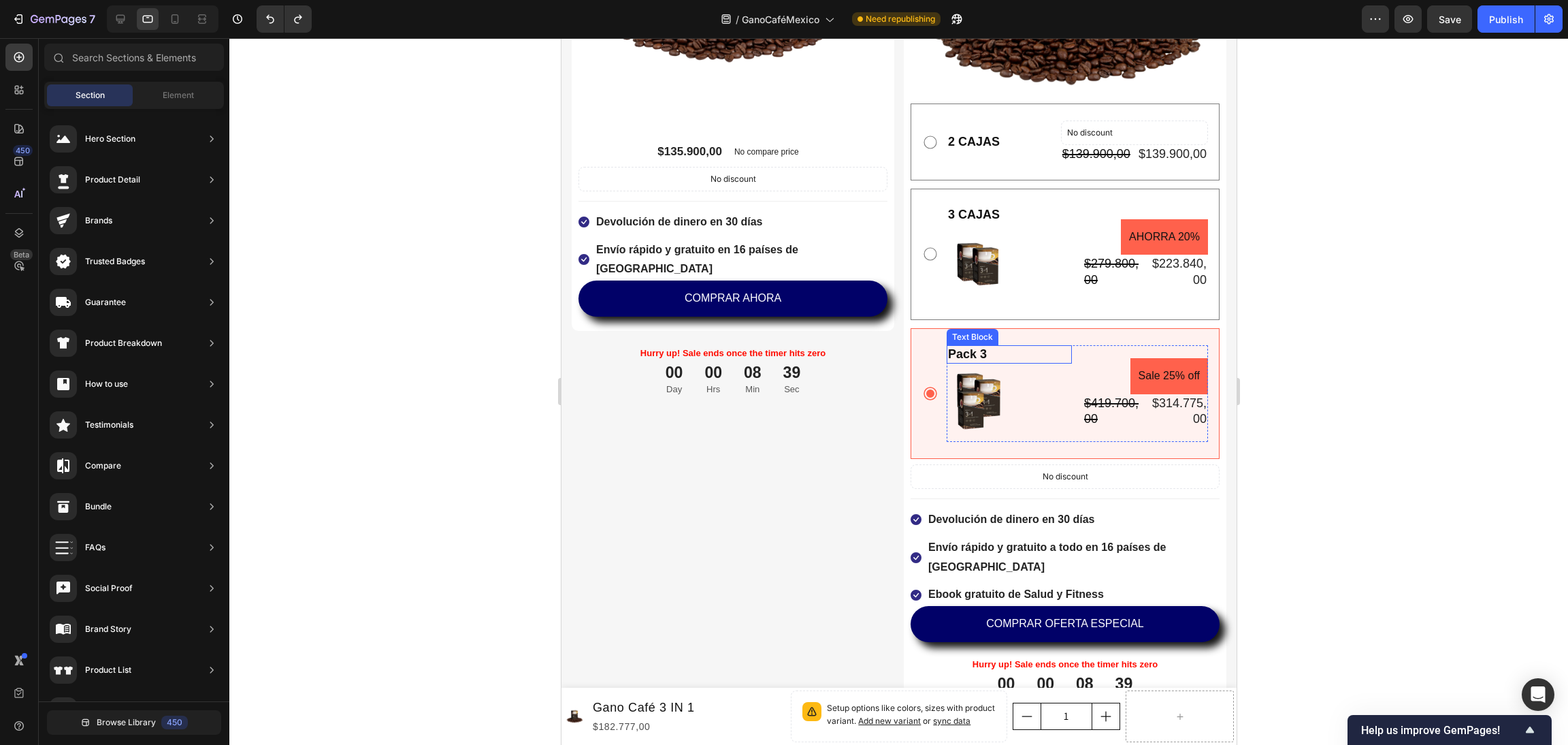
click at [987, 346] on div "Pack 3" at bounding box center [1008, 355] width 125 height 18
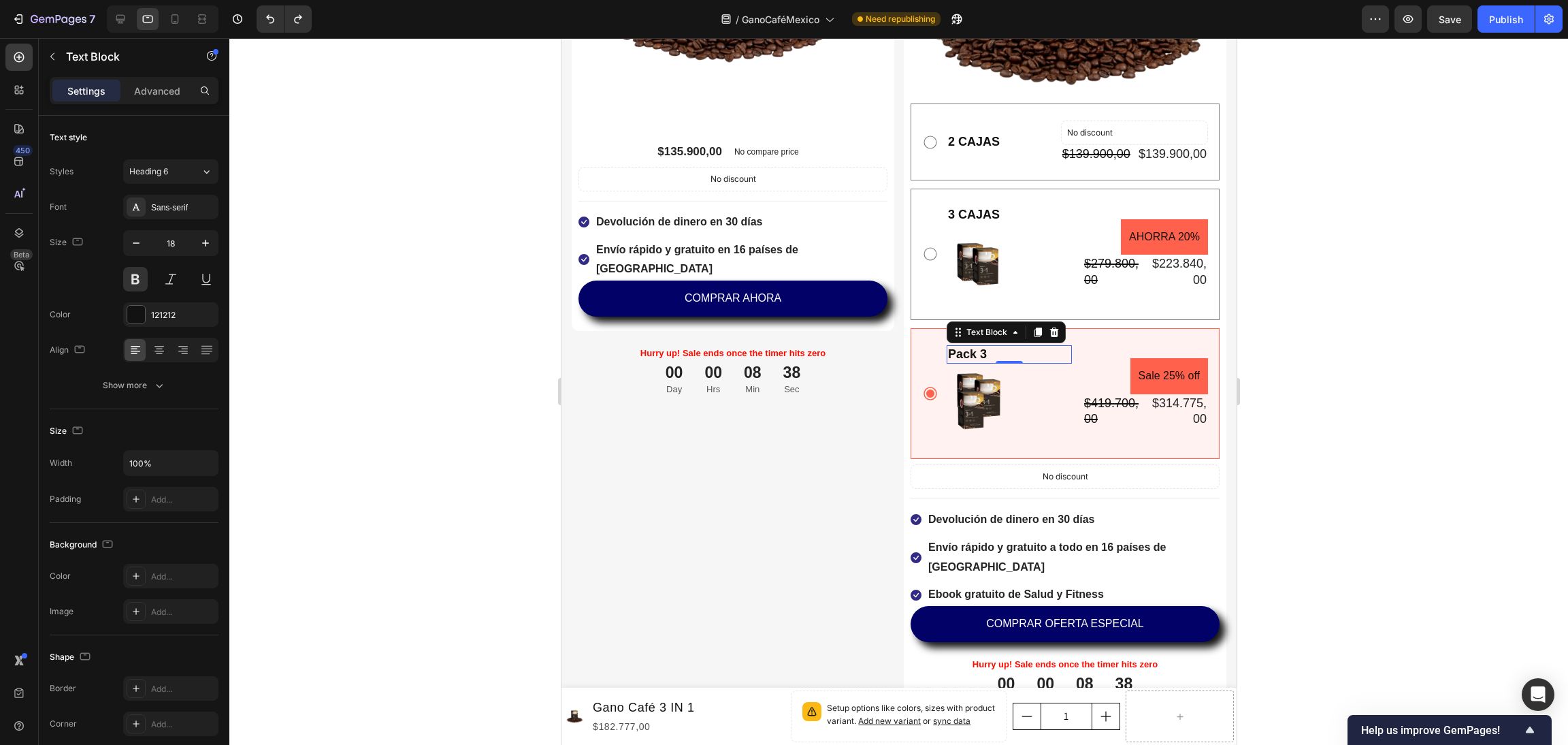
click at [987, 346] on div "Pack 3" at bounding box center [1008, 355] width 125 height 18
click at [987, 346] on p "Pack 3" at bounding box center [1009, 354] width 123 height 16
click at [972, 207] on p "3 CAJAS" at bounding box center [1009, 214] width 123 height 16
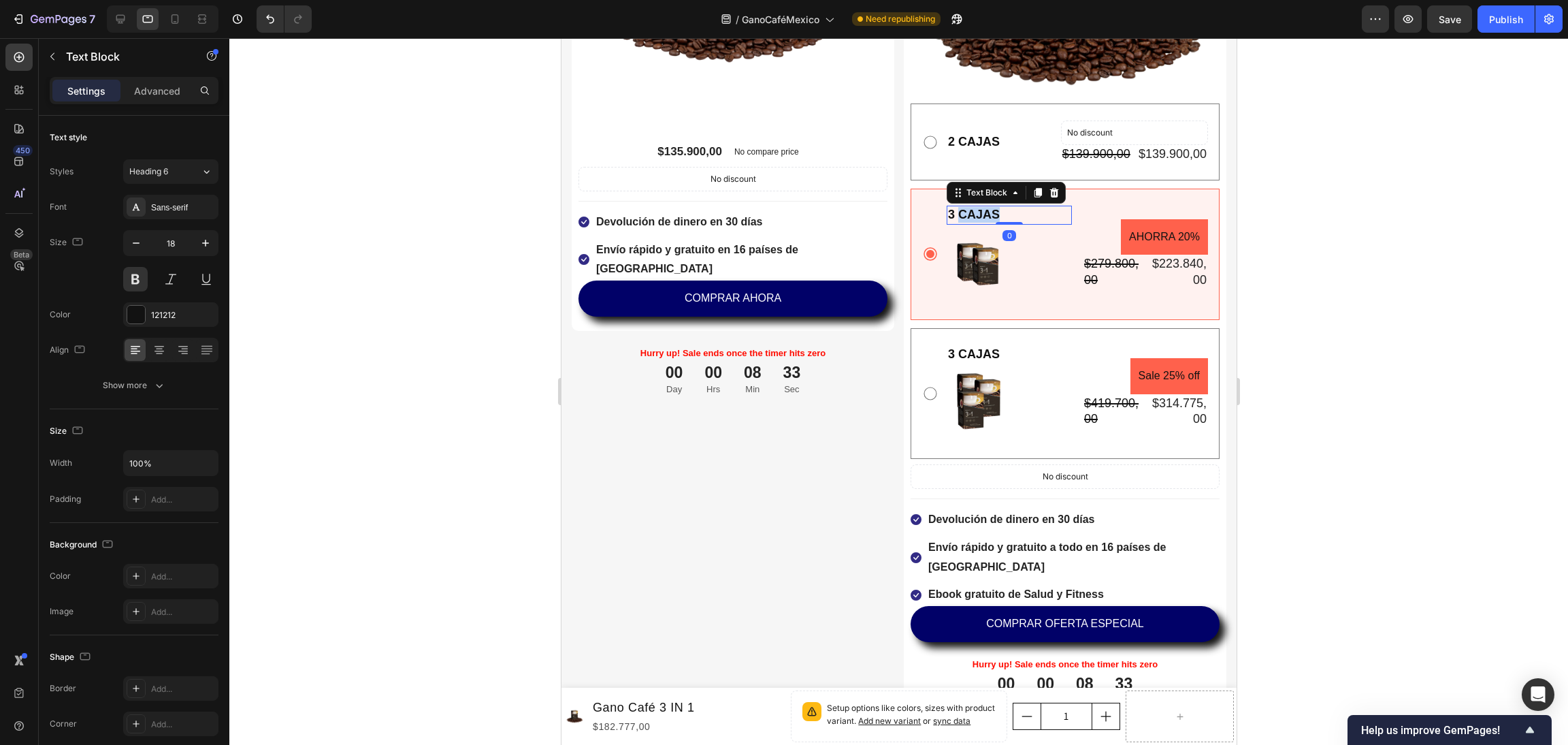
click at [972, 207] on p "3 CAJAS" at bounding box center [1009, 214] width 123 height 16
click at [976, 134] on p "2 CAJAS" at bounding box center [973, 142] width 52 height 16
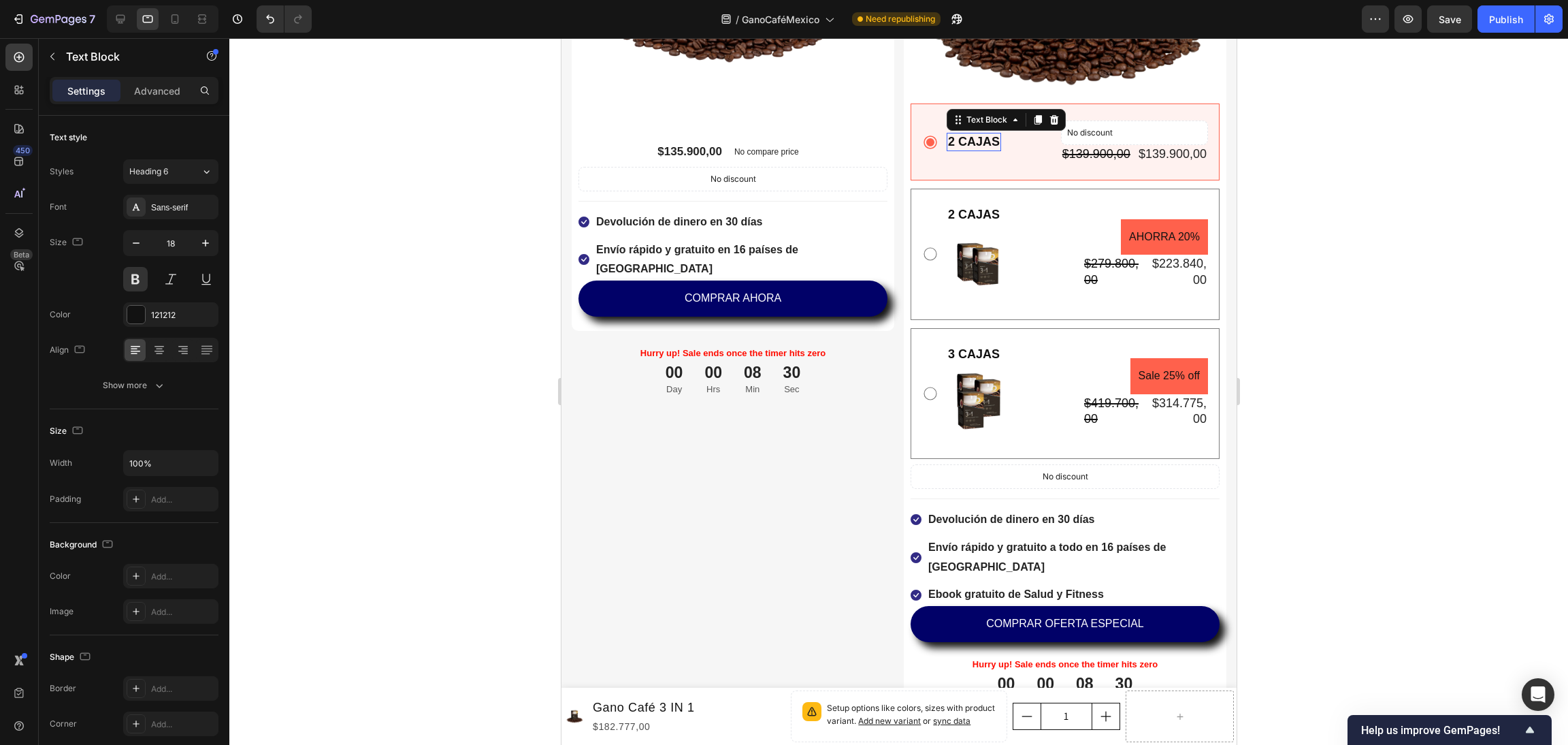
click at [976, 134] on p "2 CAJAS" at bounding box center [973, 142] width 52 height 16
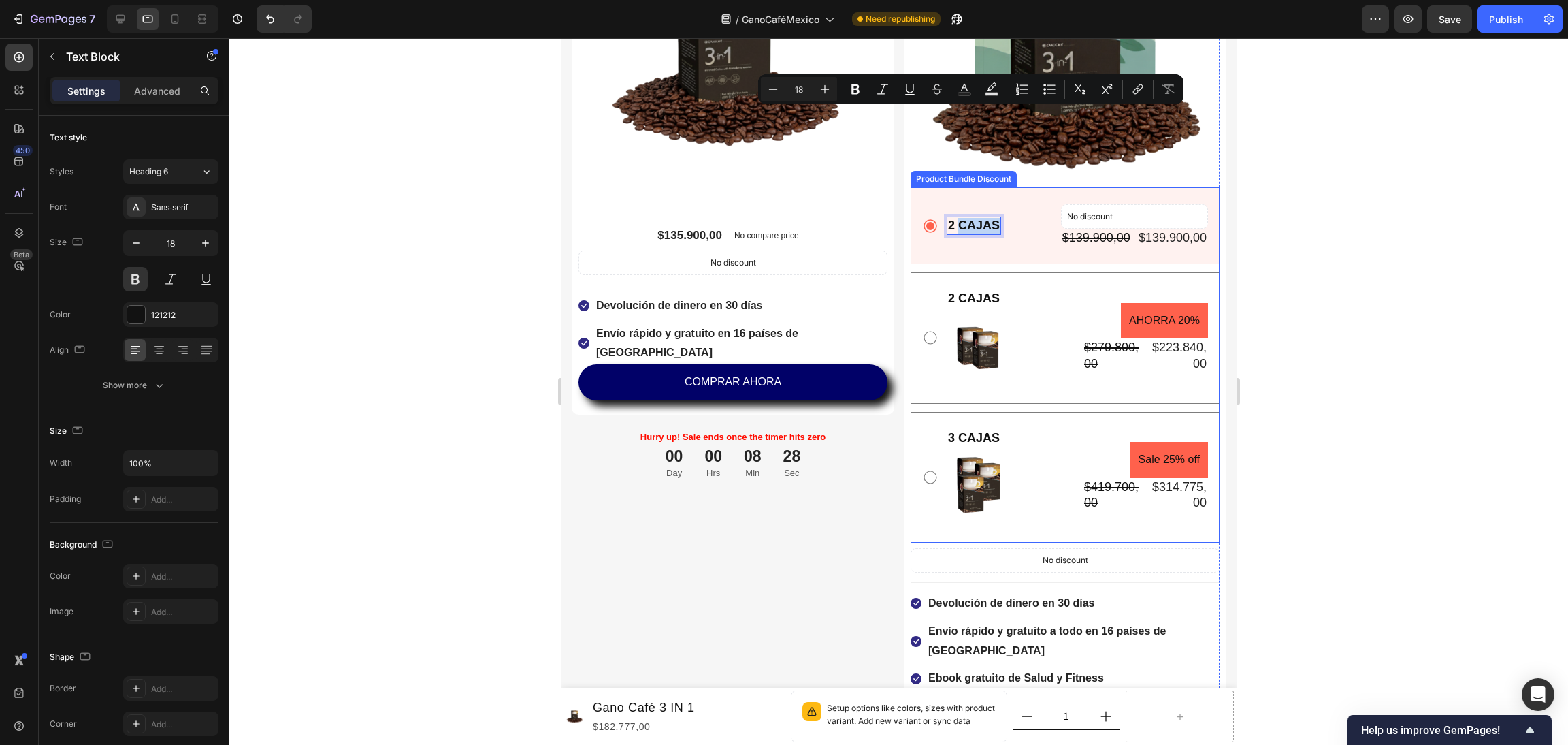
scroll to position [3473, 0]
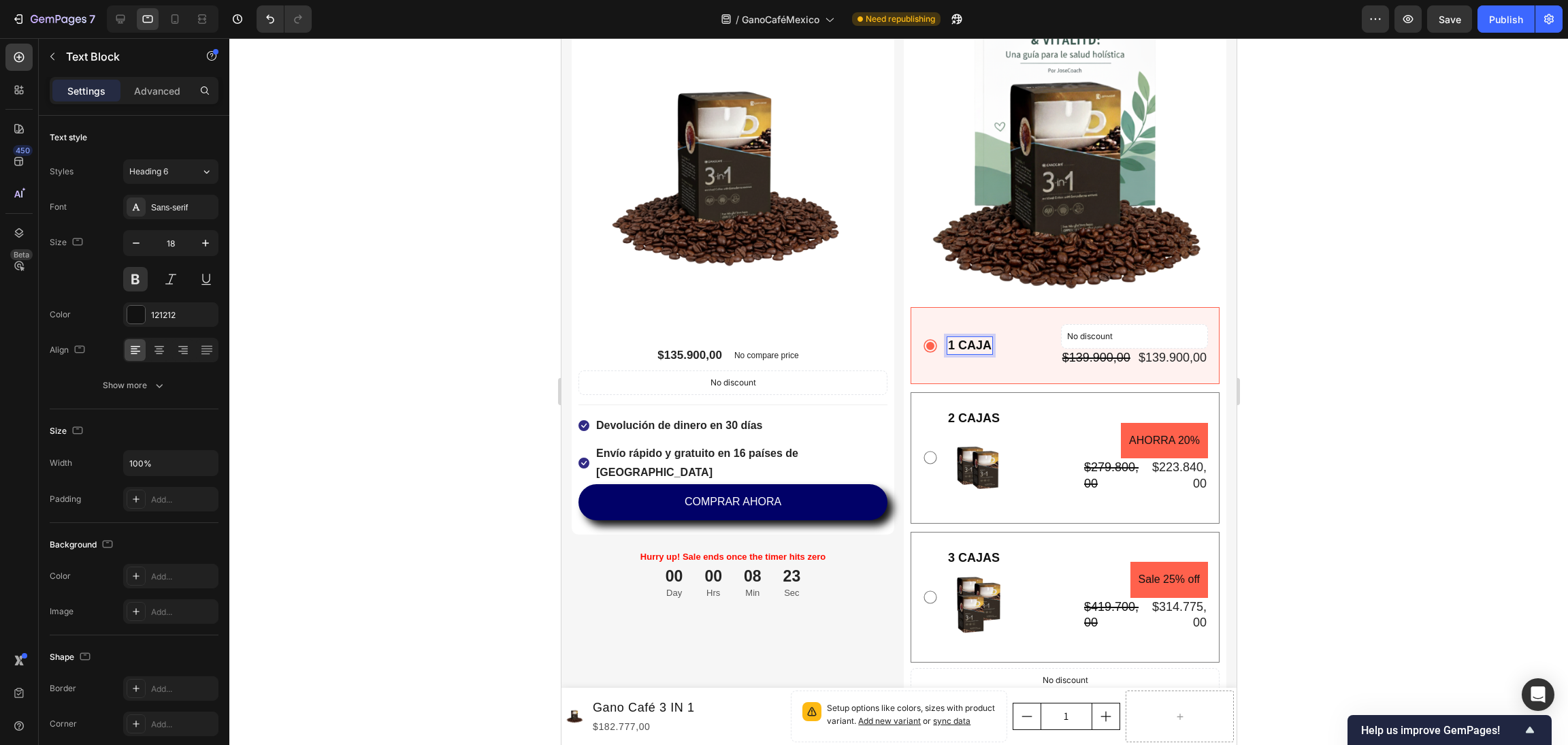
click at [1334, 359] on div at bounding box center [898, 391] width 1338 height 707
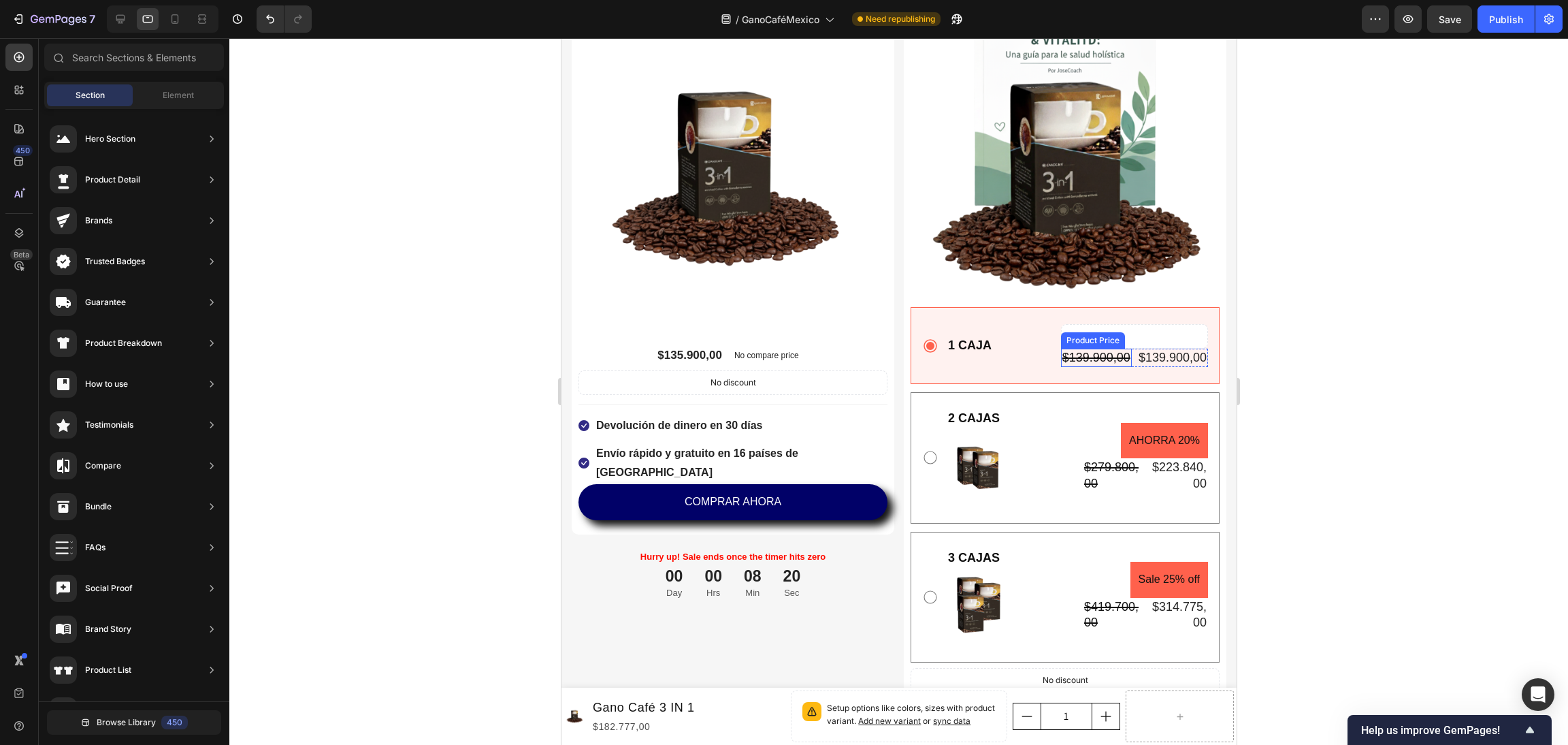
click at [1097, 349] on div "$139.900,00" at bounding box center [1095, 358] width 70 height 18
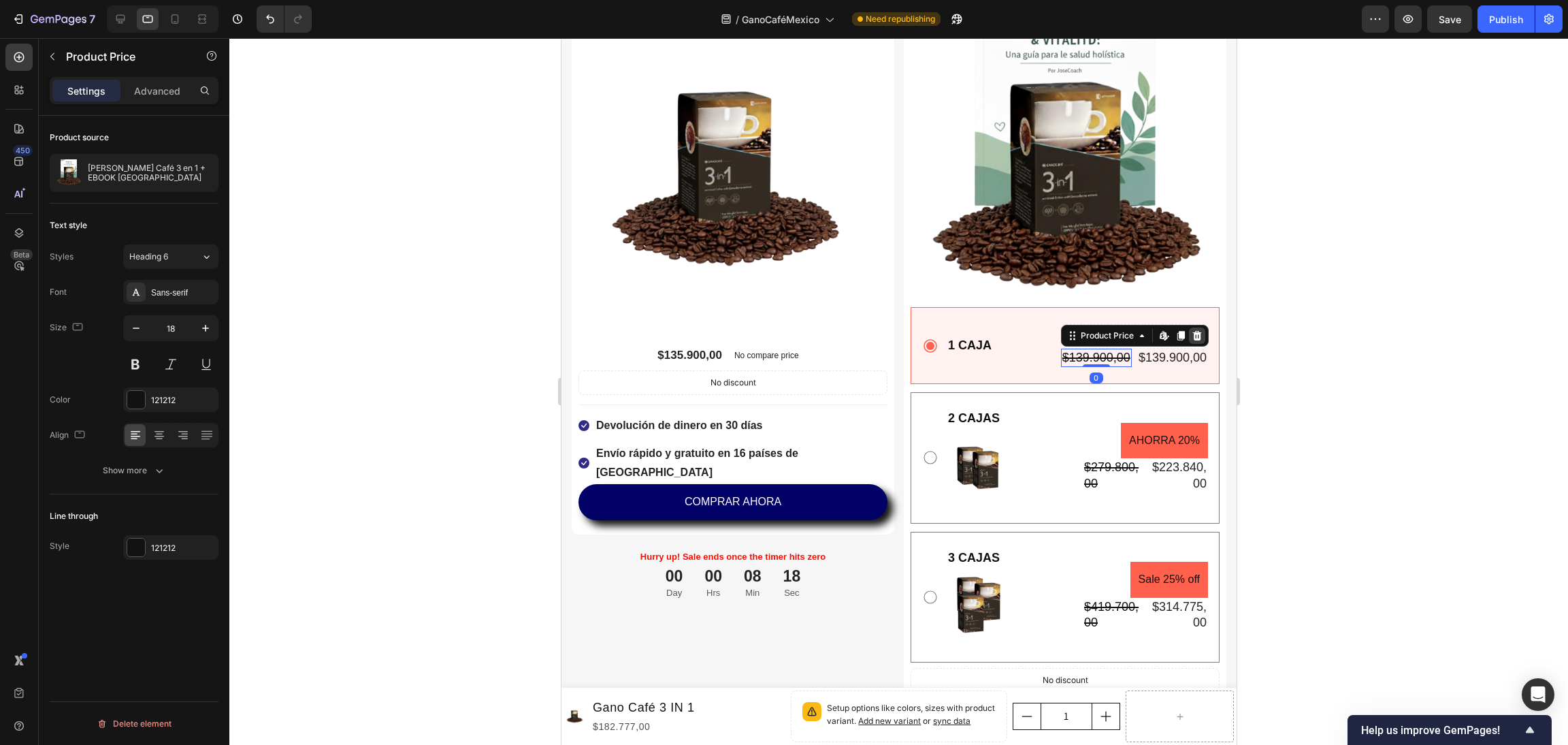
click at [1191, 330] on icon at bounding box center [1196, 336] width 11 height 11
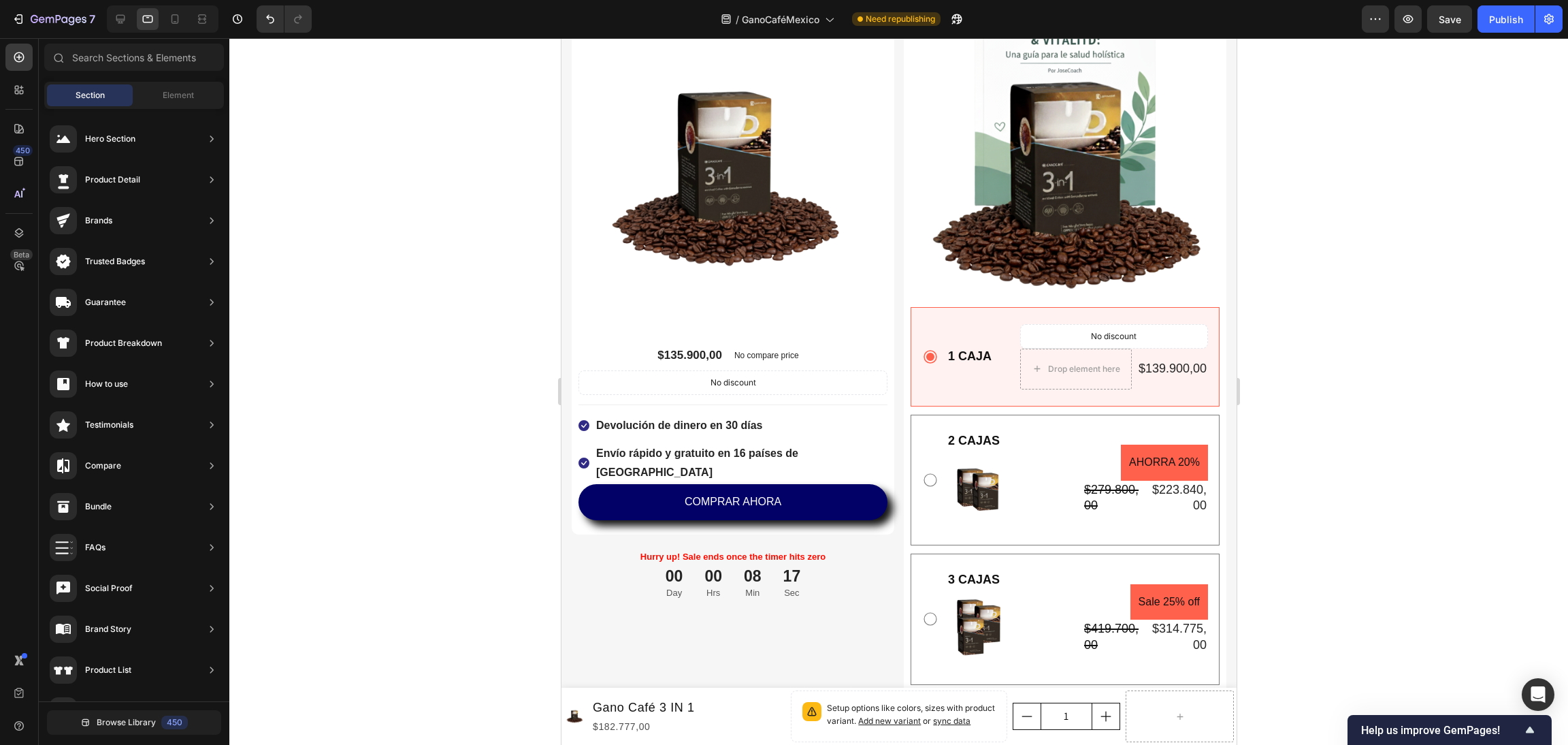
click at [1302, 332] on div at bounding box center [898, 391] width 1338 height 707
click at [955, 463] on img at bounding box center [977, 489] width 63 height 78
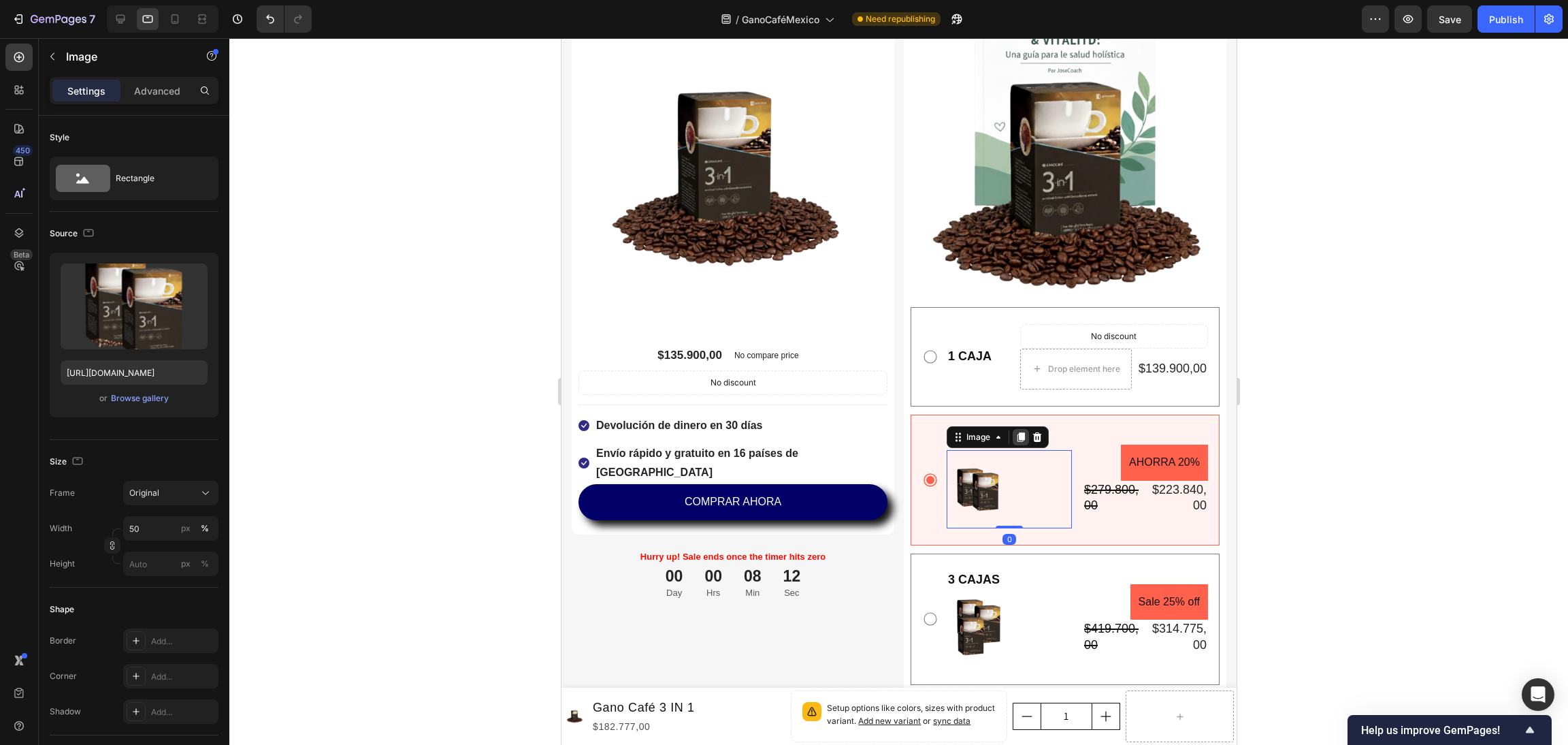
click at [1017, 433] on icon at bounding box center [1020, 437] width 8 height 10
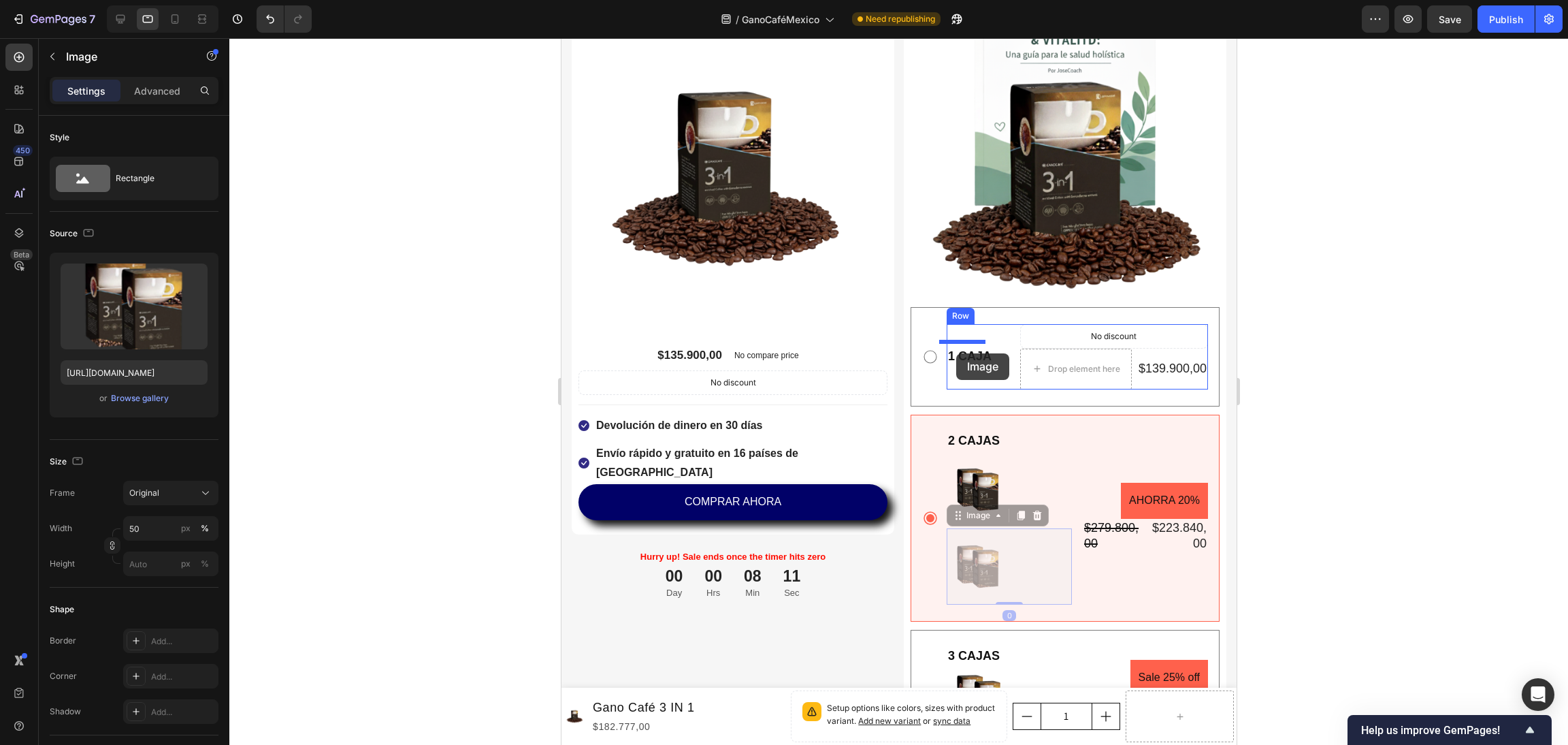
drag, startPoint x: 983, startPoint y: 532, endPoint x: 956, endPoint y: 353, distance: 181.0
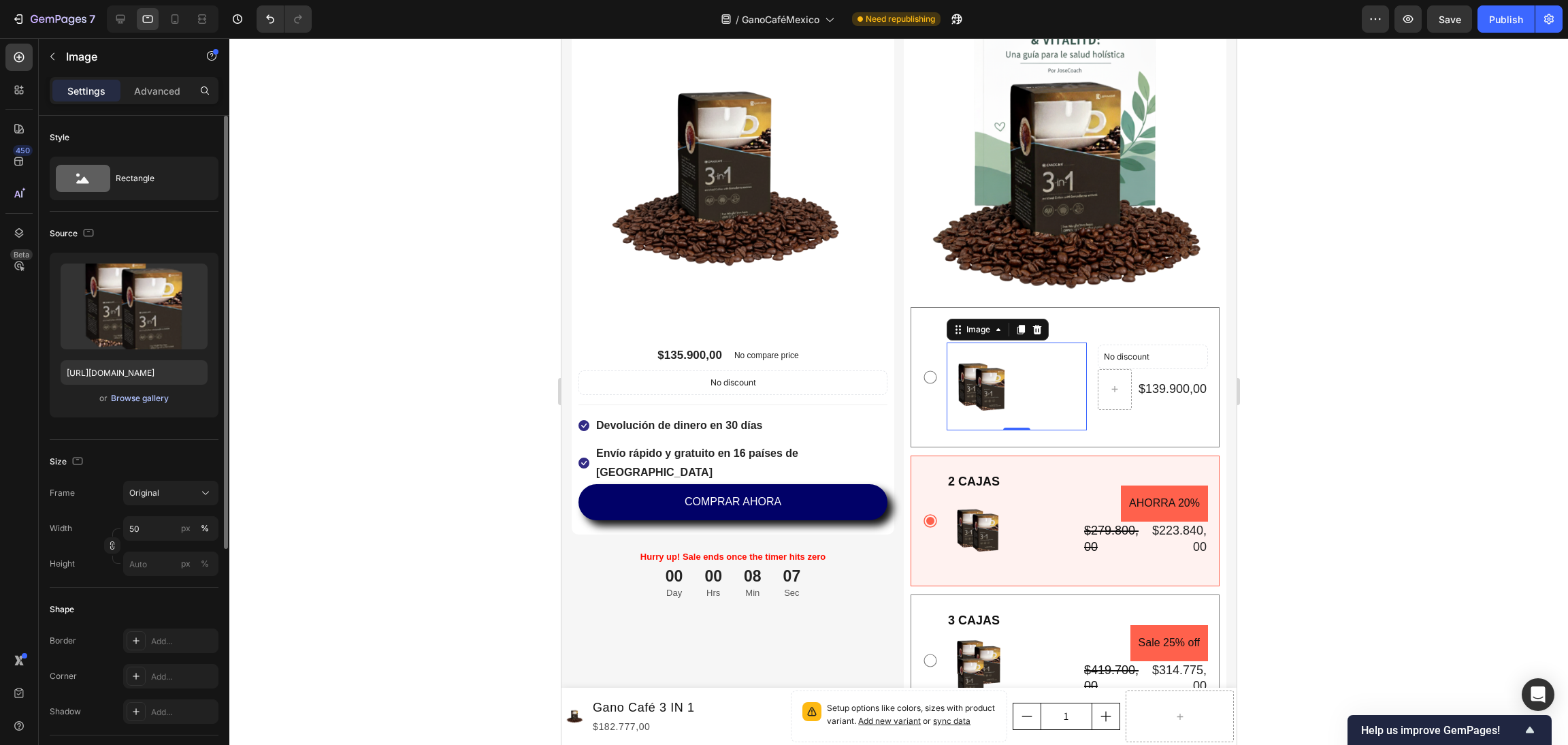
click at [155, 404] on div "Browse gallery" at bounding box center [139, 399] width 58 height 12
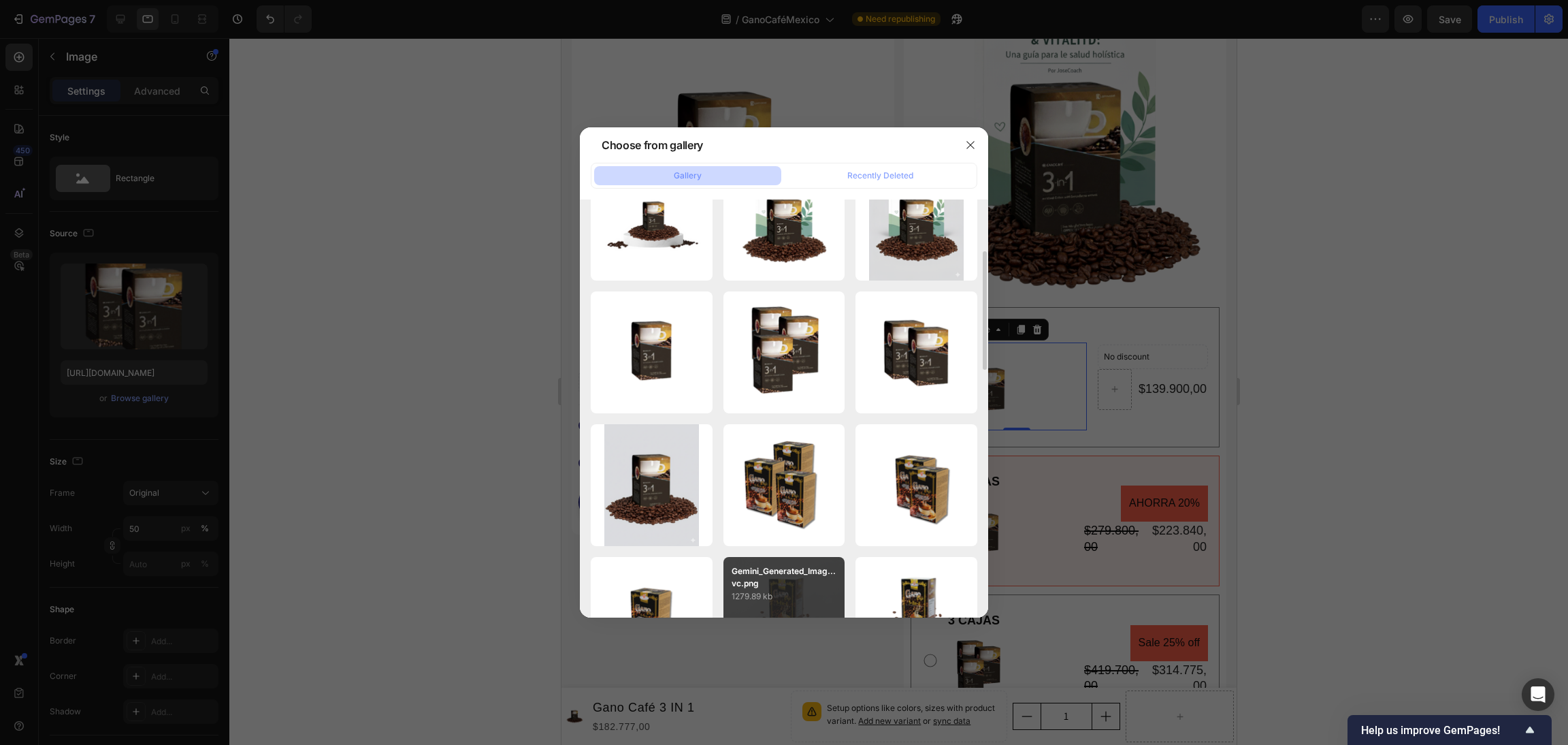
scroll to position [0, 0]
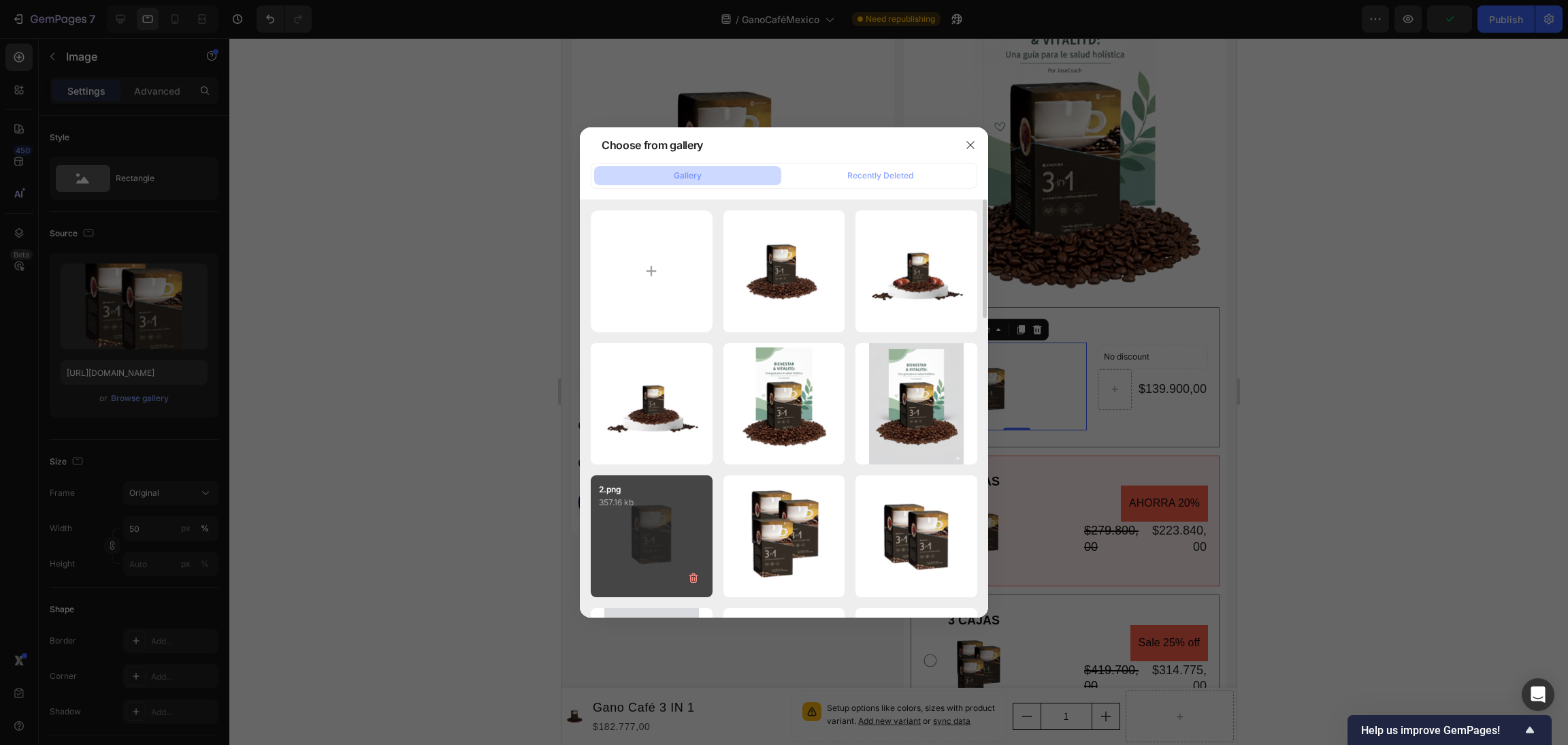
click at [640, 508] on p "357.16 kb" at bounding box center [651, 502] width 105 height 14
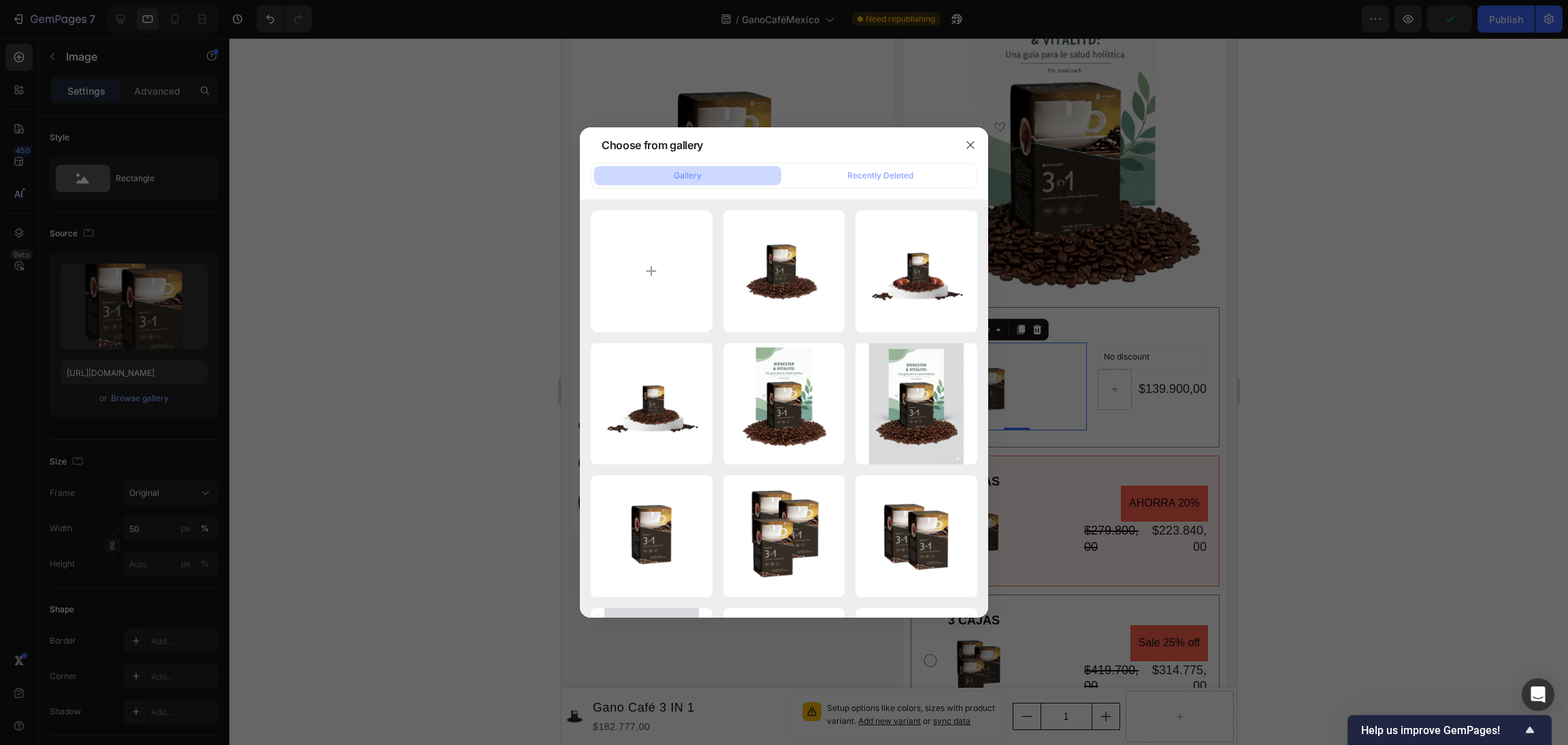
type input "https://cdn.shopify.com/s/files/1/0688/4566/6455/files/gempages_578635107179430…"
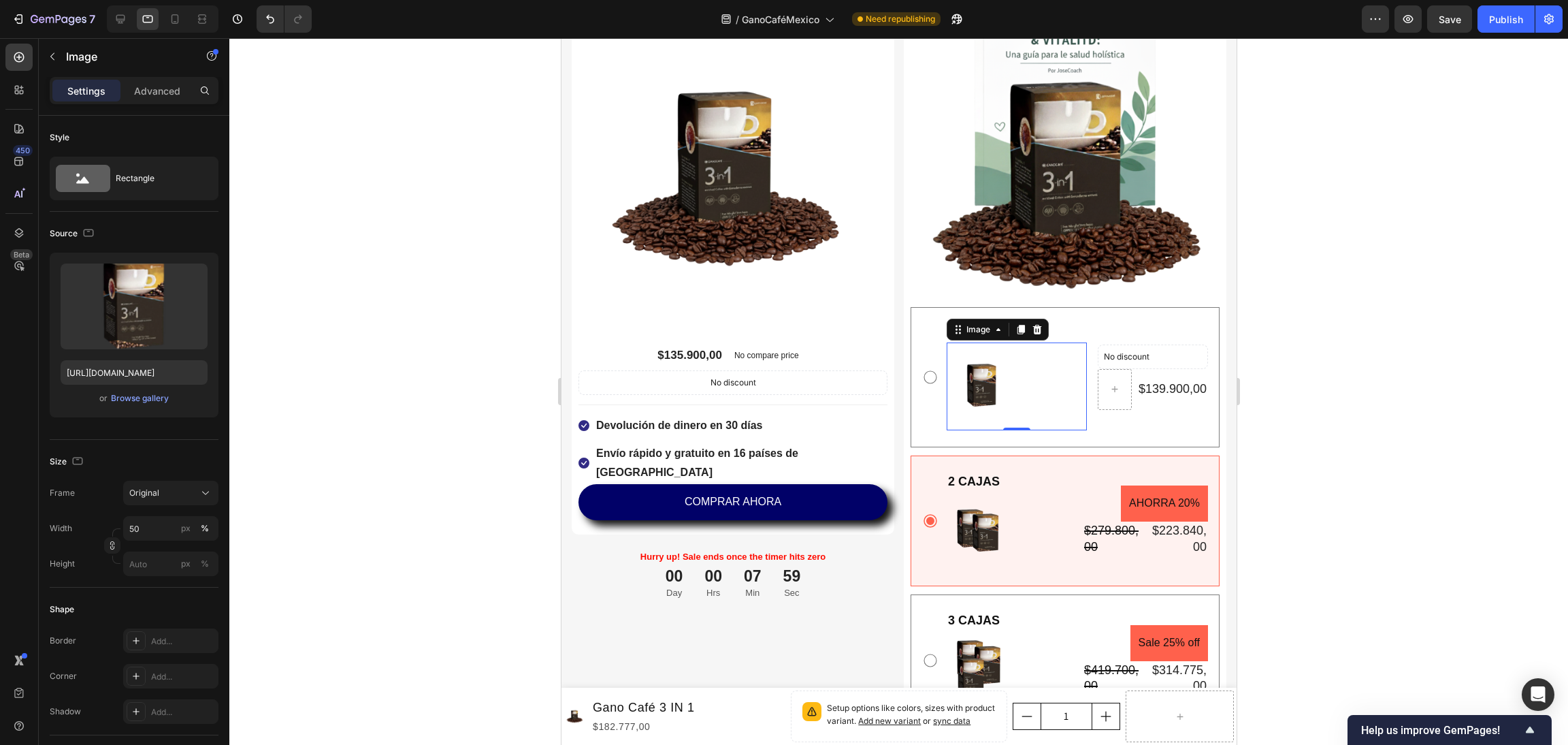
click at [1471, 238] on div at bounding box center [898, 391] width 1338 height 707
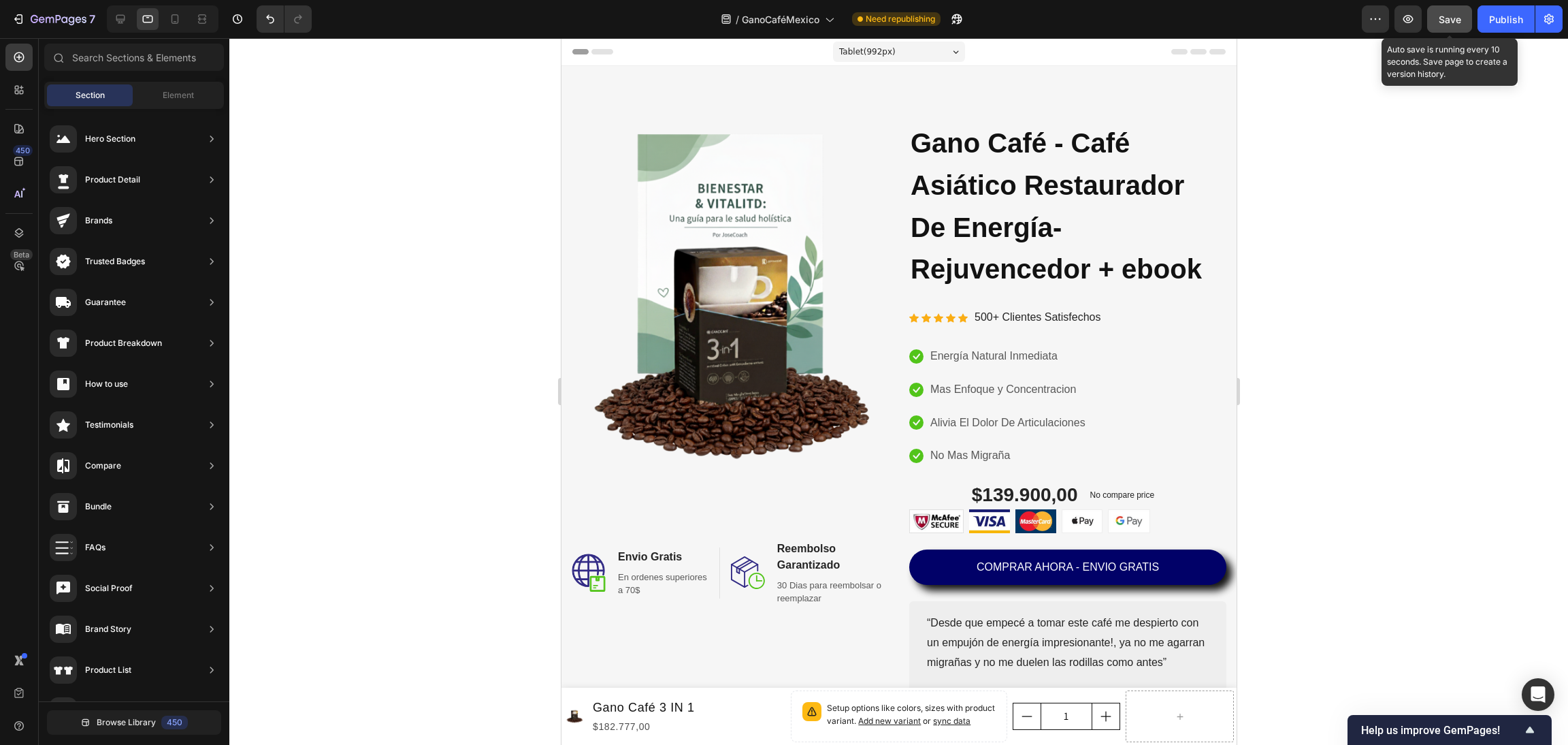
click at [1446, 18] on span "Save" at bounding box center [1451, 19] width 23 height 11
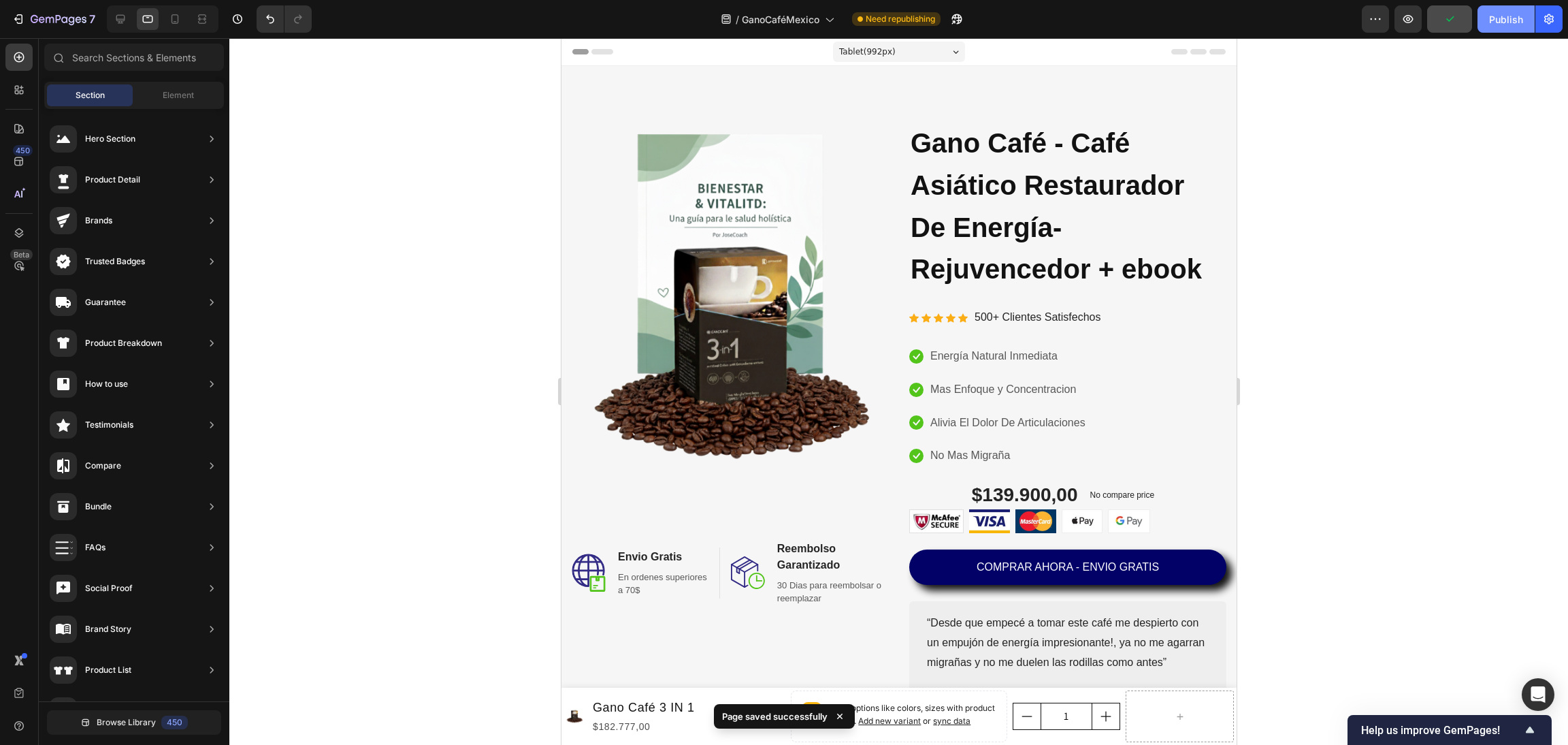
click at [1530, 17] on button "Publish" at bounding box center [1506, 19] width 57 height 27
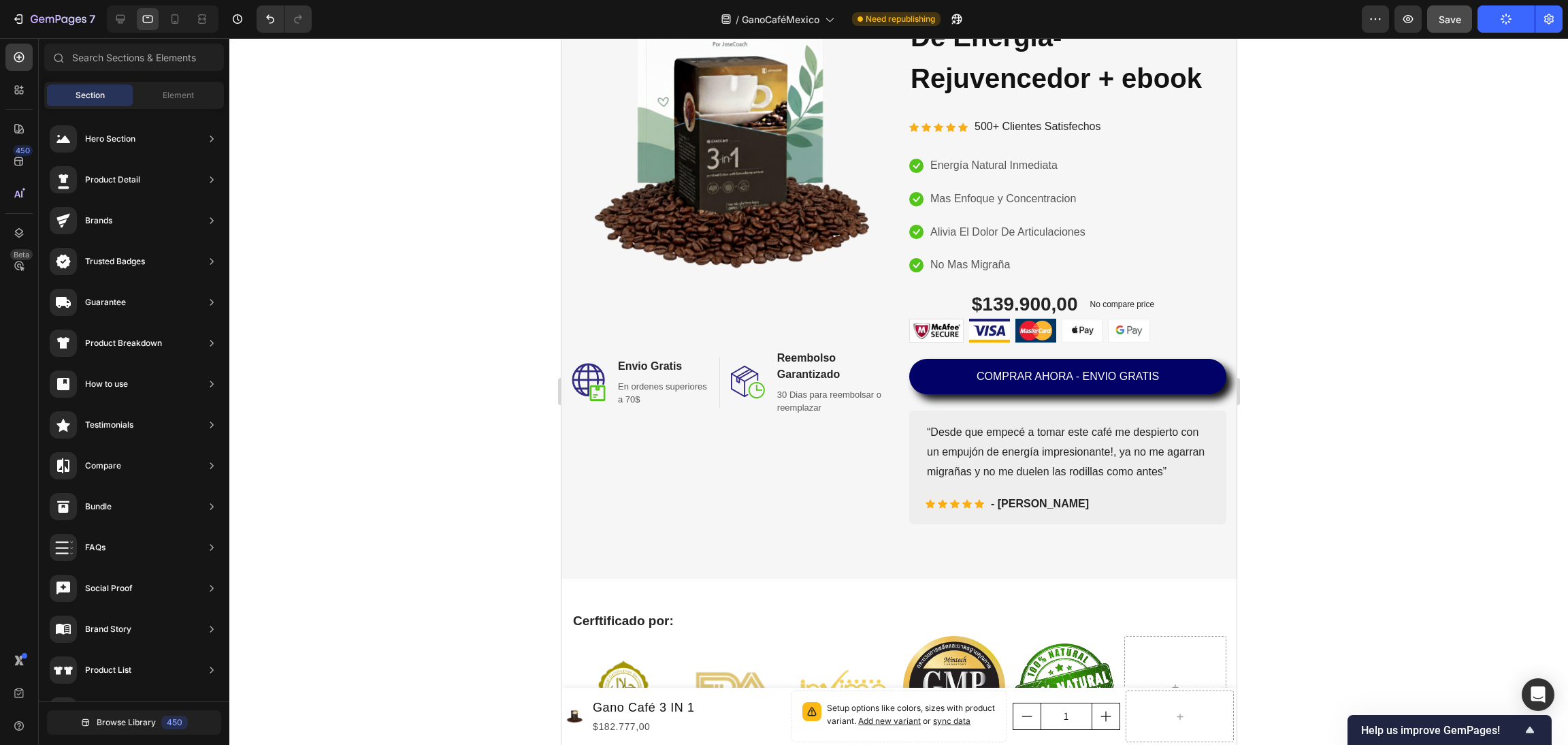
scroll to position [102, 0]
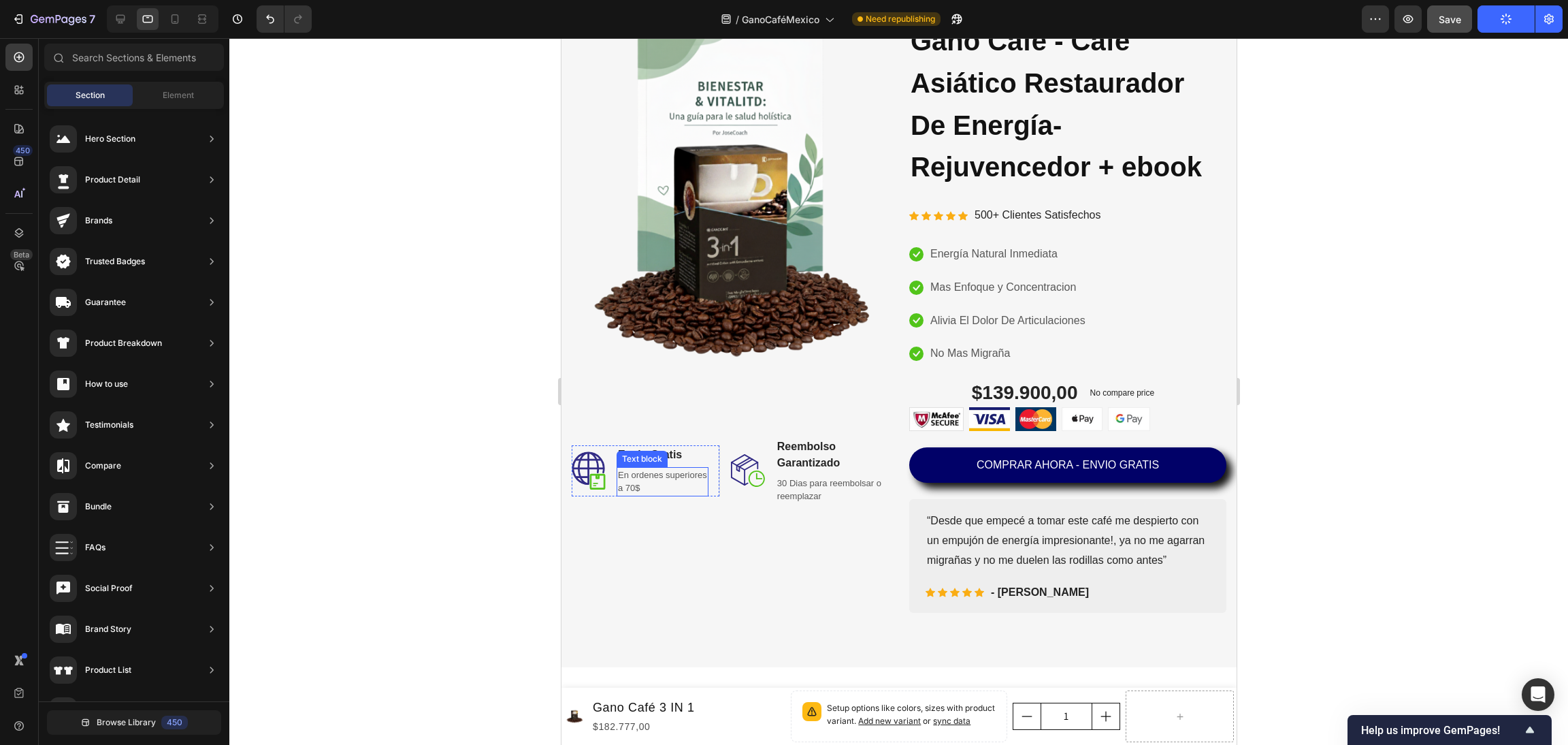
click at [649, 480] on p "En ordenes superiores a 70$" at bounding box center [662, 481] width 89 height 27
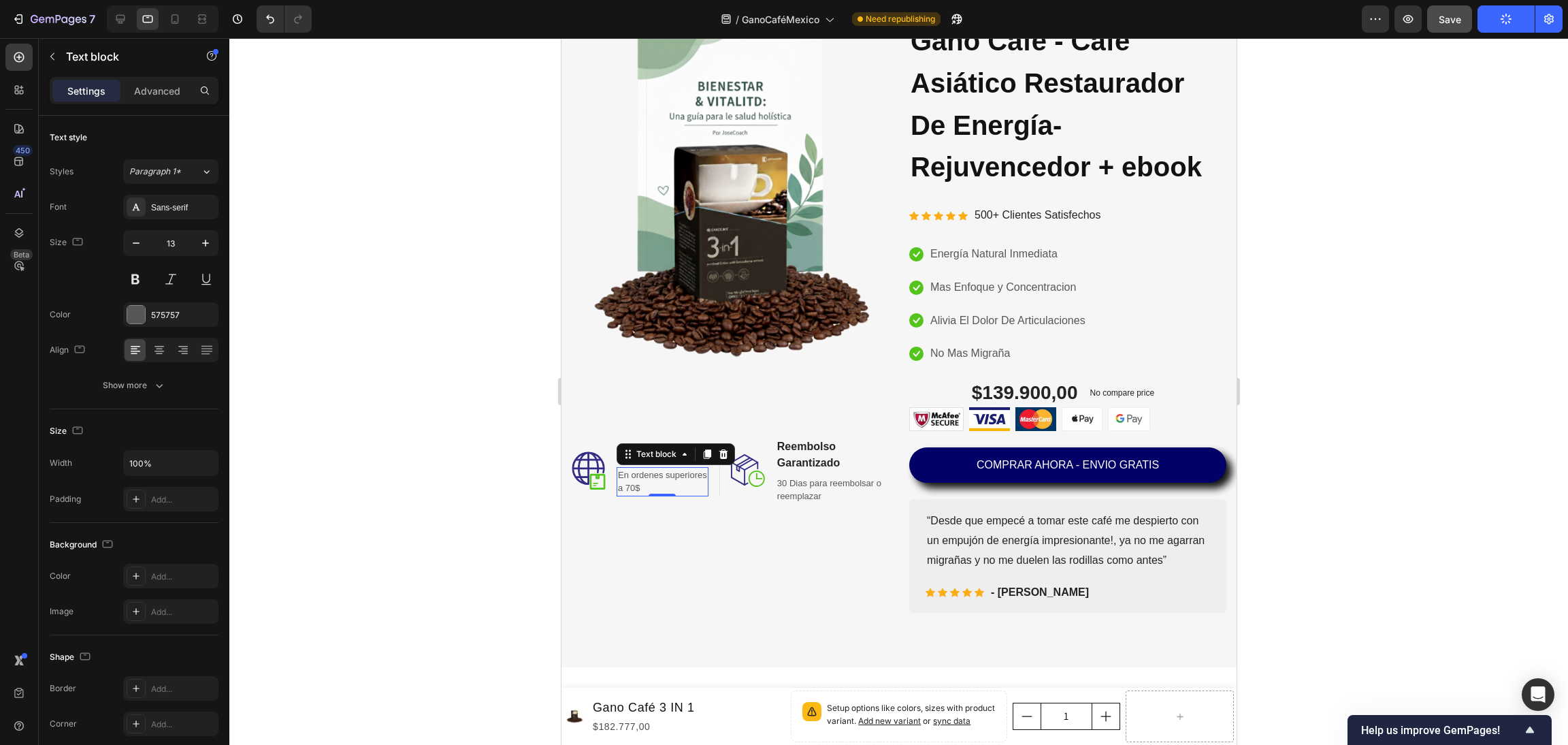
click at [649, 480] on p "En ordenes superiores a 70$" at bounding box center [662, 481] width 89 height 27
click at [629, 468] on p "En ordenes superiores a 70$" at bounding box center [662, 481] width 89 height 27
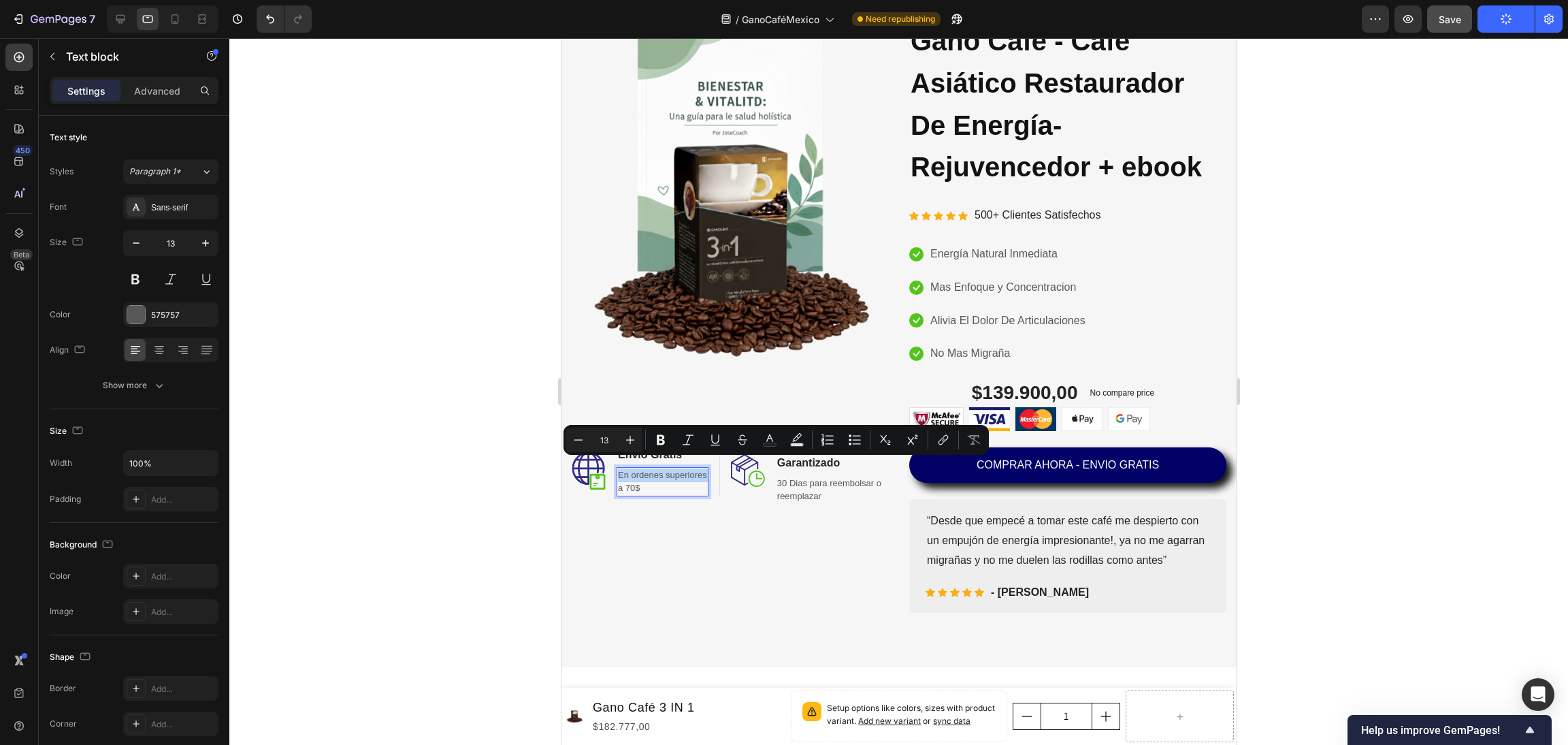
click at [629, 468] on p "En ordenes superiores a 70$" at bounding box center [662, 481] width 89 height 27
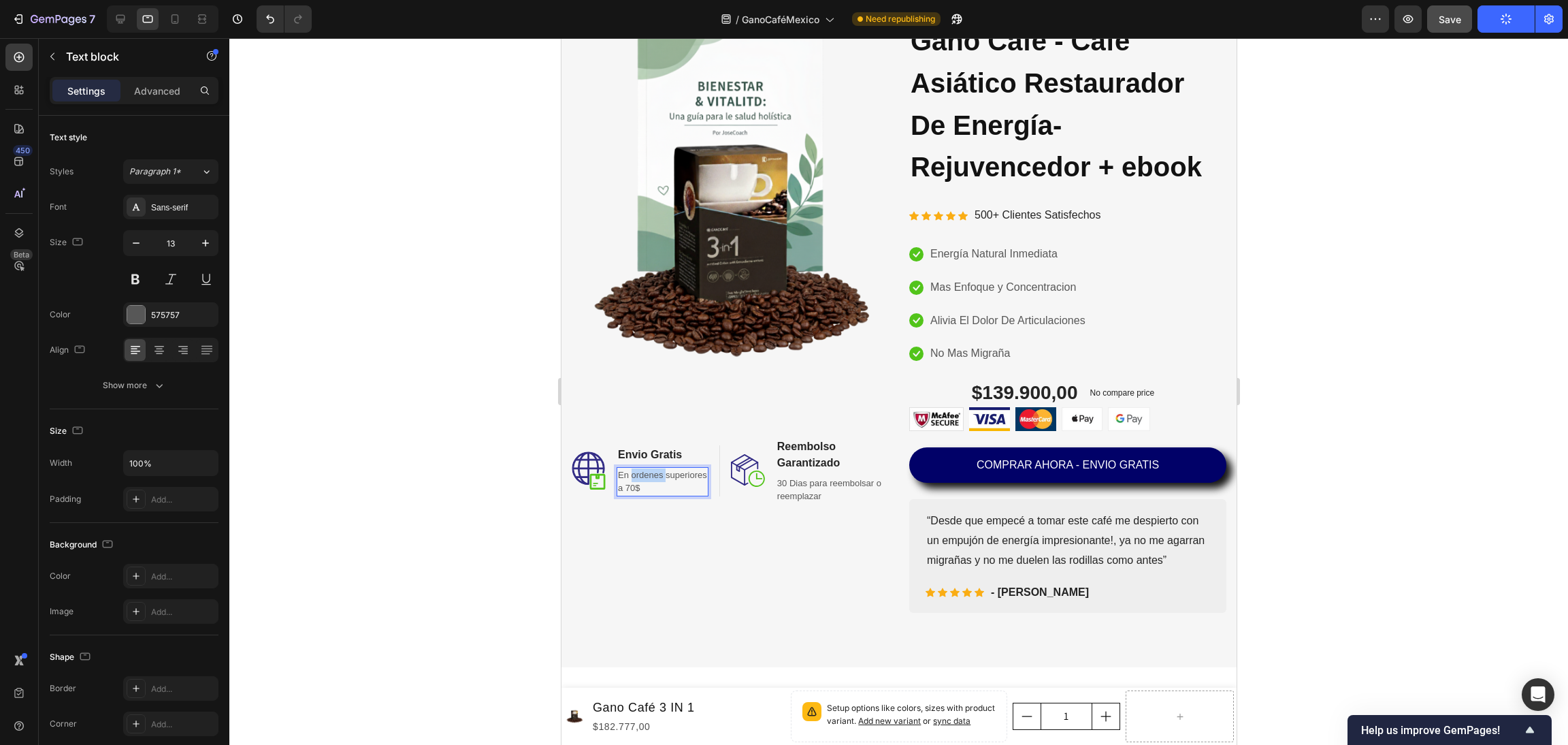
click at [629, 468] on p "En ordenes superiores a 70$" at bounding box center [662, 481] width 89 height 27
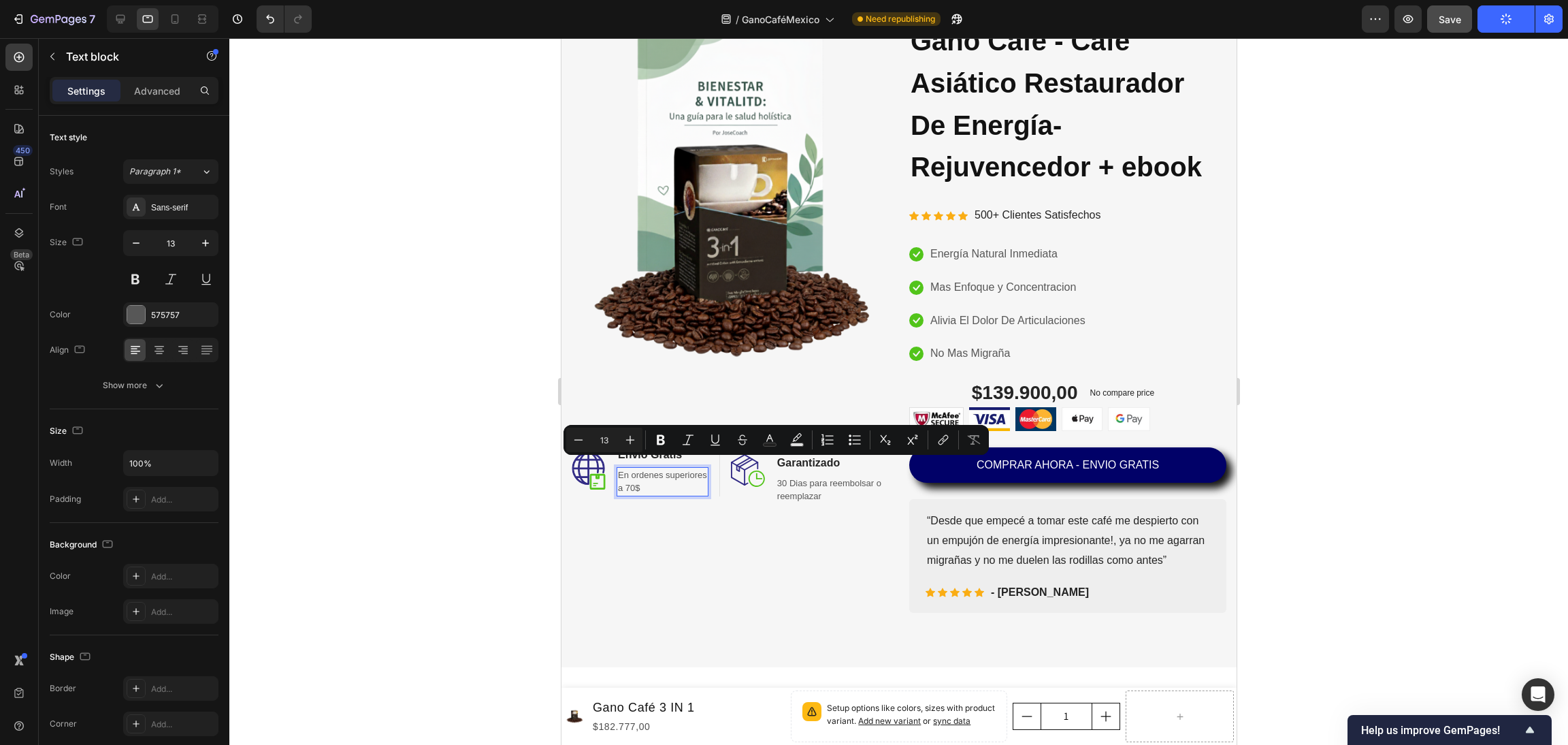
click at [640, 480] on p "En ordenes superiores a 70$" at bounding box center [662, 481] width 89 height 27
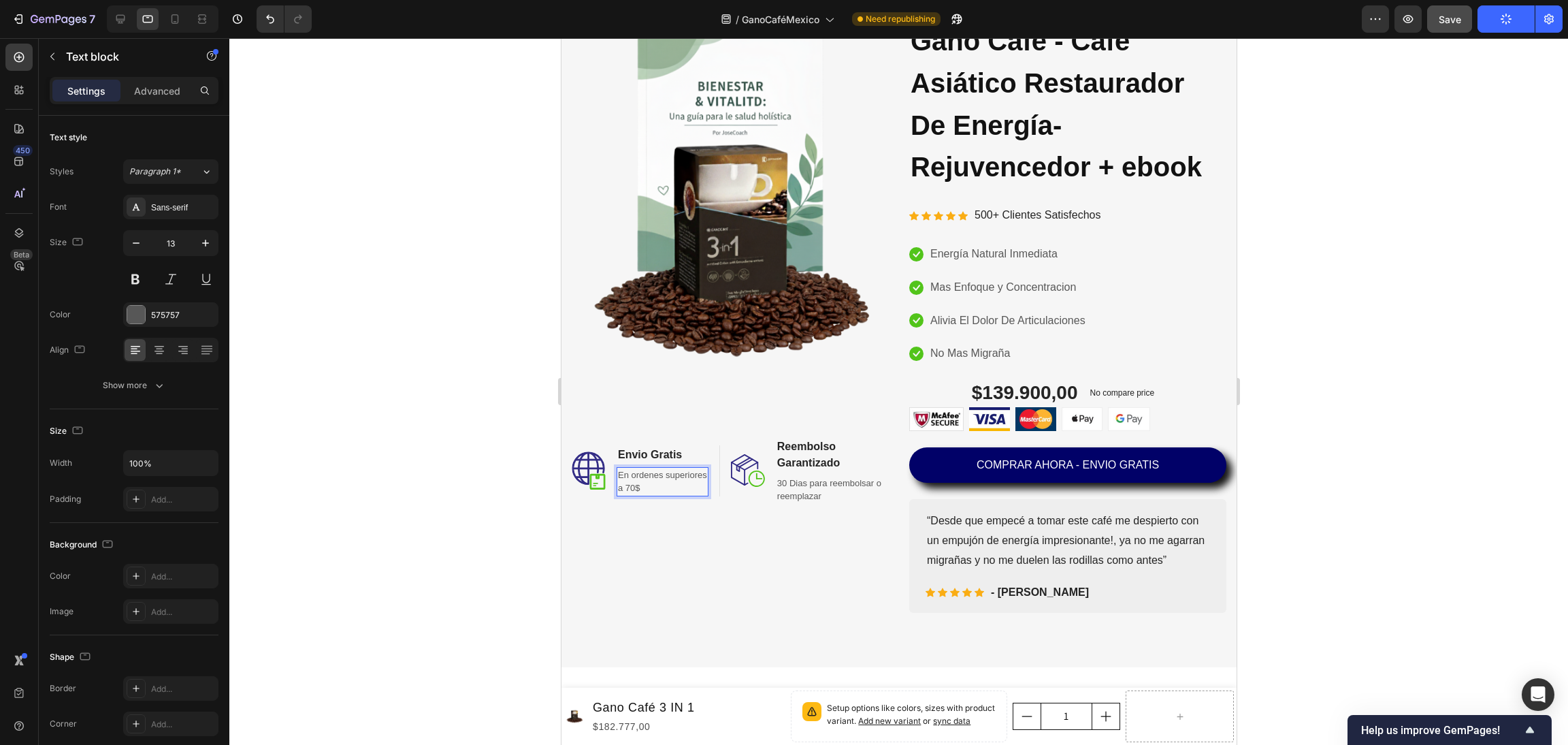
click at [640, 480] on p "En ordenes superiores a 70$" at bounding box center [662, 481] width 89 height 27
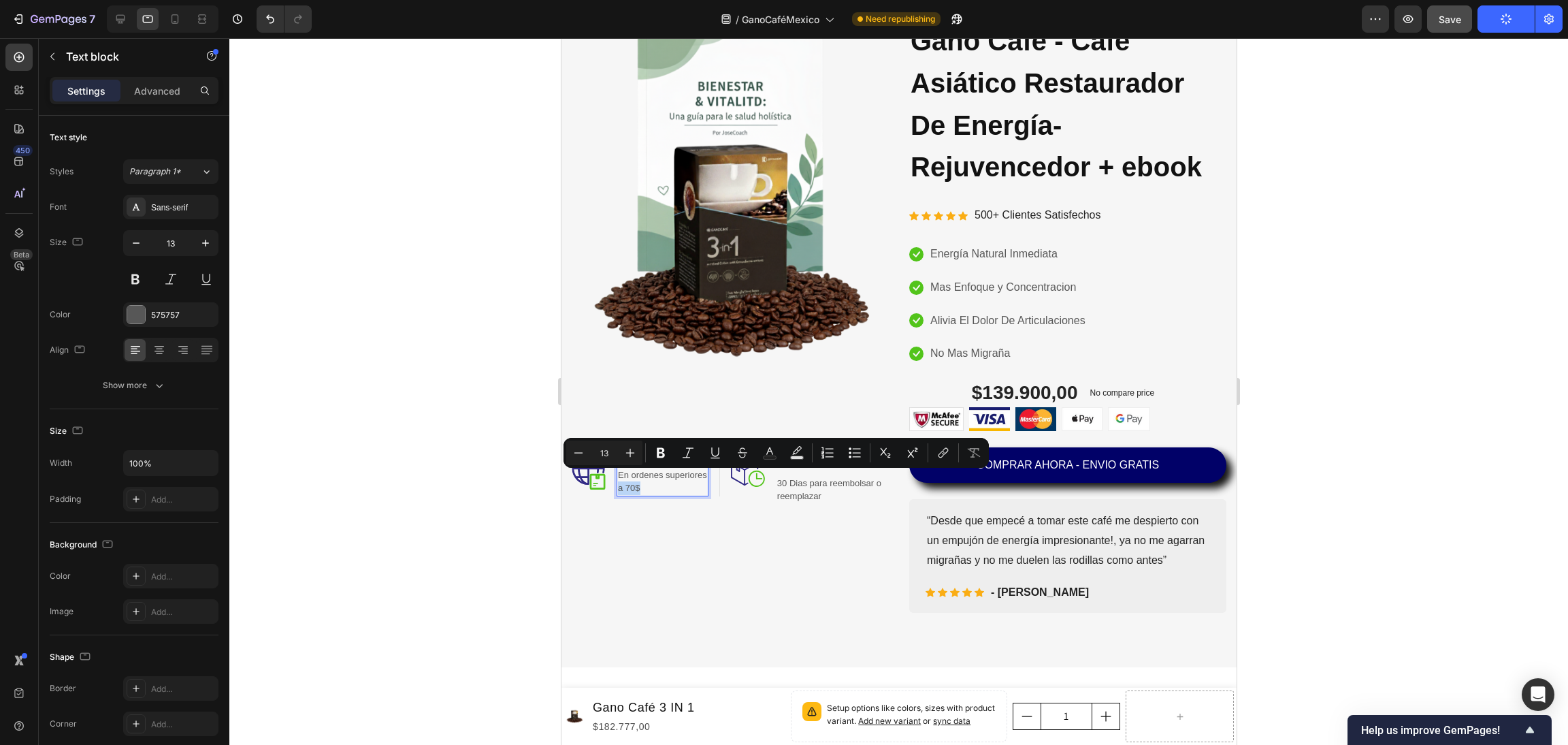
click at [640, 480] on p "En ordenes superiores a 70$" at bounding box center [662, 481] width 89 height 27
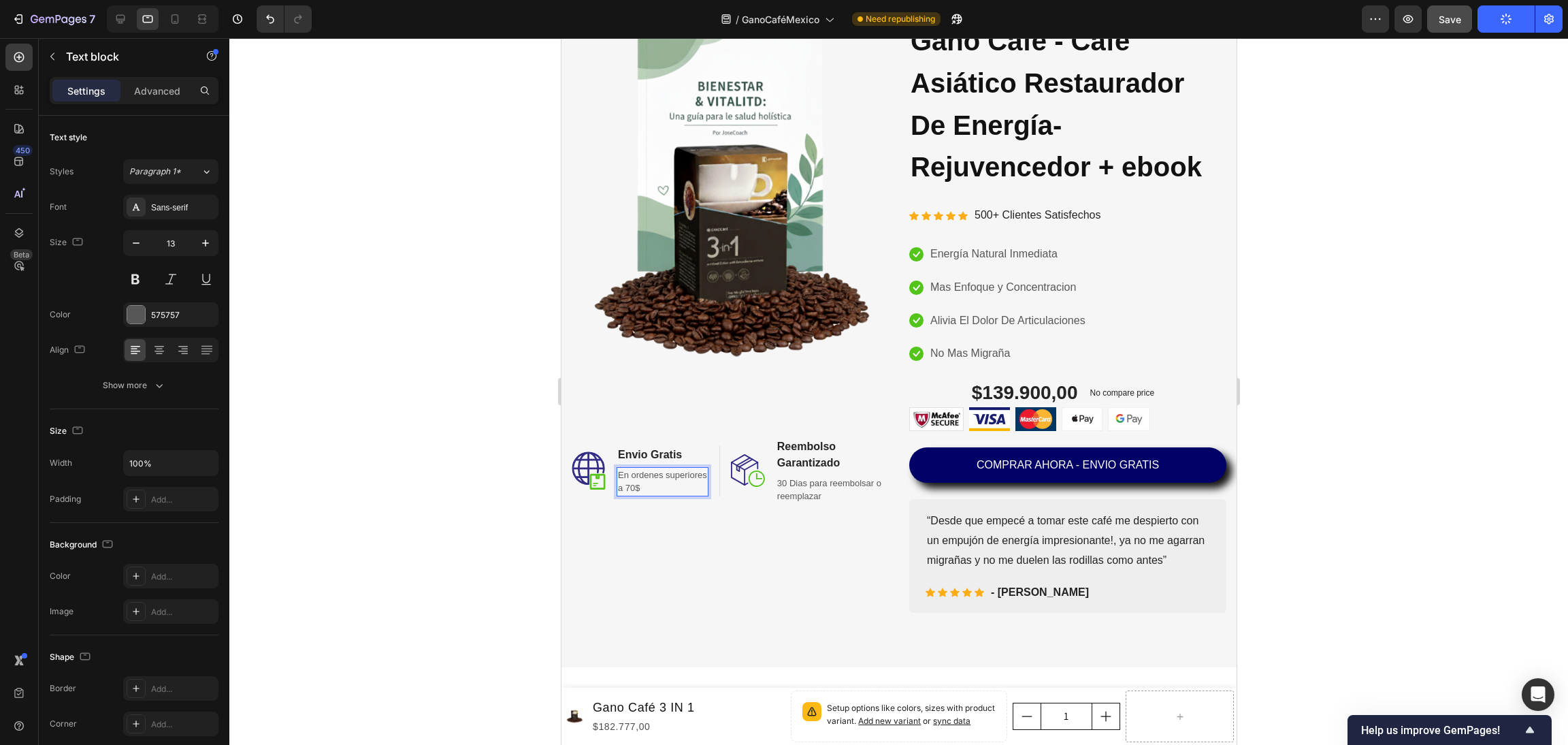
click at [641, 480] on p "En ordenes superiores a 70$" at bounding box center [662, 481] width 89 height 27
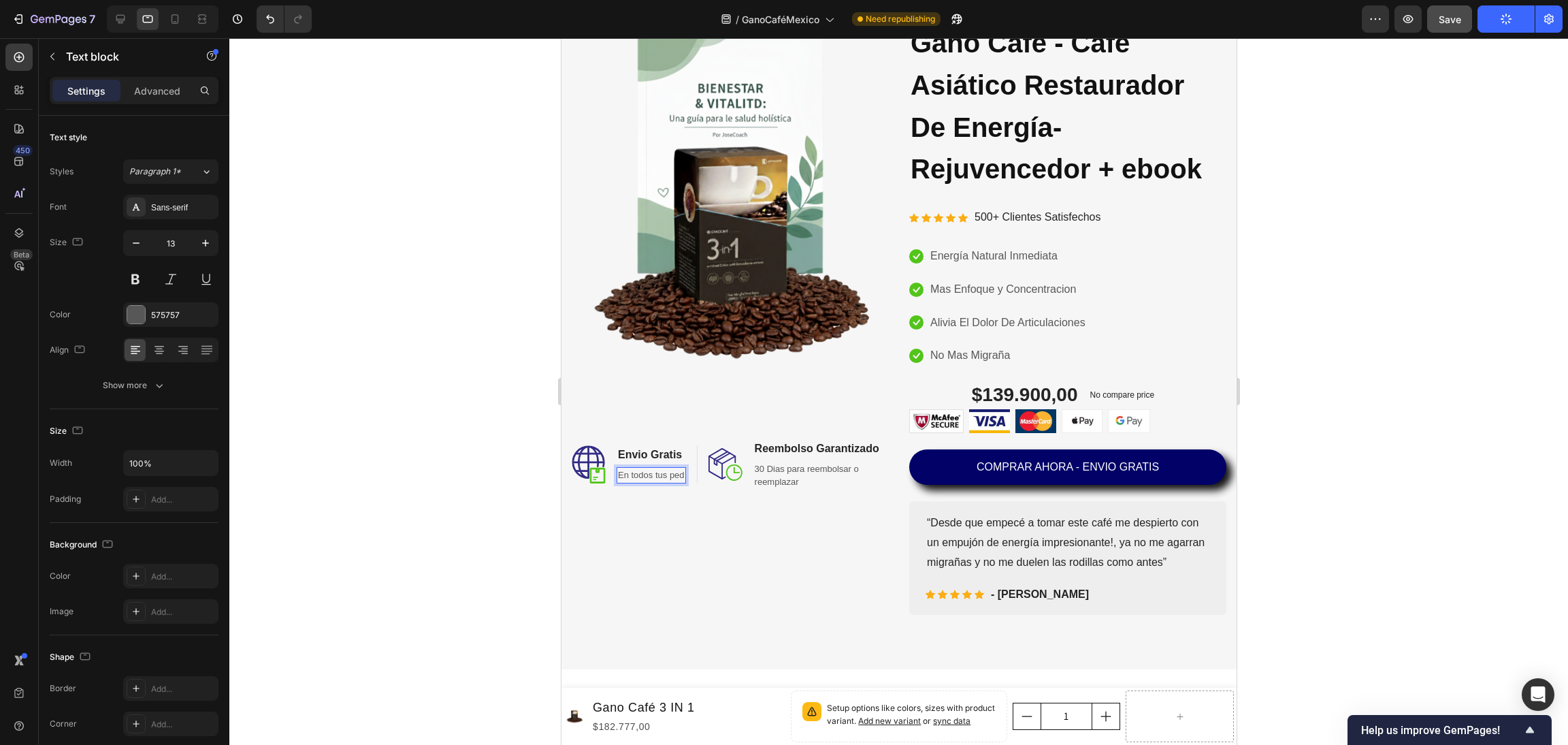
scroll to position [108, 0]
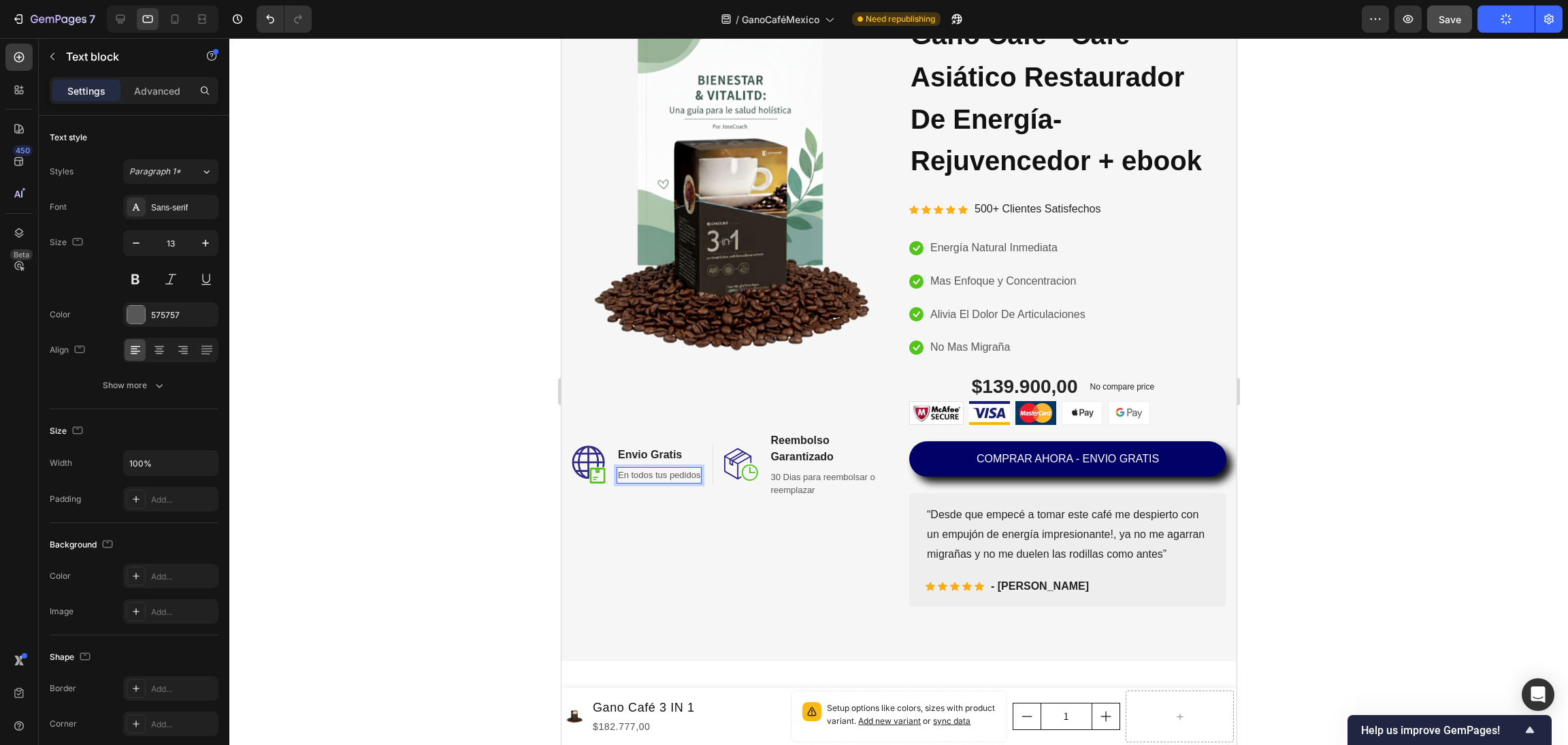
click at [691, 527] on div "Image Image Envio Gratis Heading En todos tus pedidos Text block 0 Row Image Re…" at bounding box center [729, 309] width 317 height 594
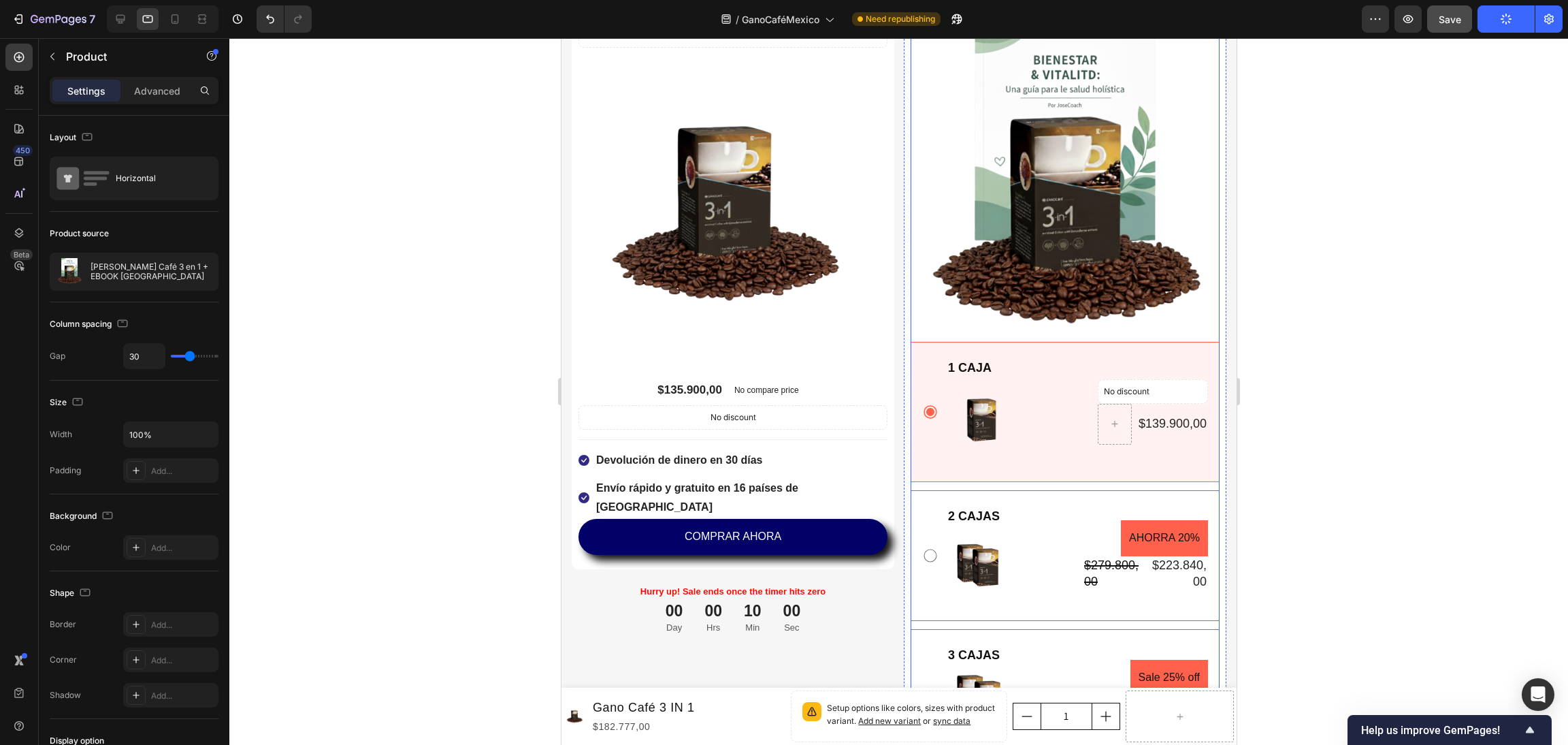
scroll to position [3786, 0]
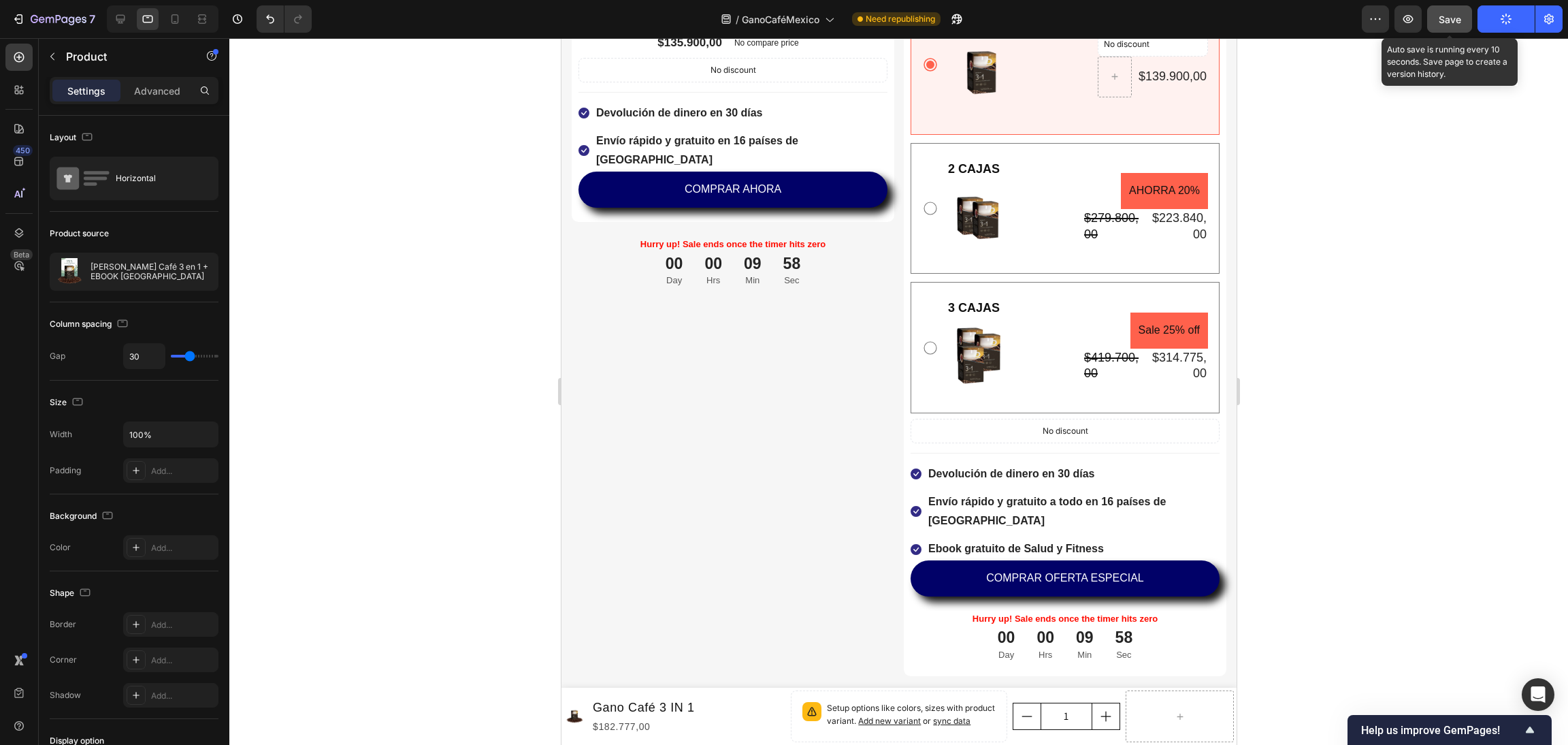
click at [1457, 17] on span "Save" at bounding box center [1451, 19] width 23 height 11
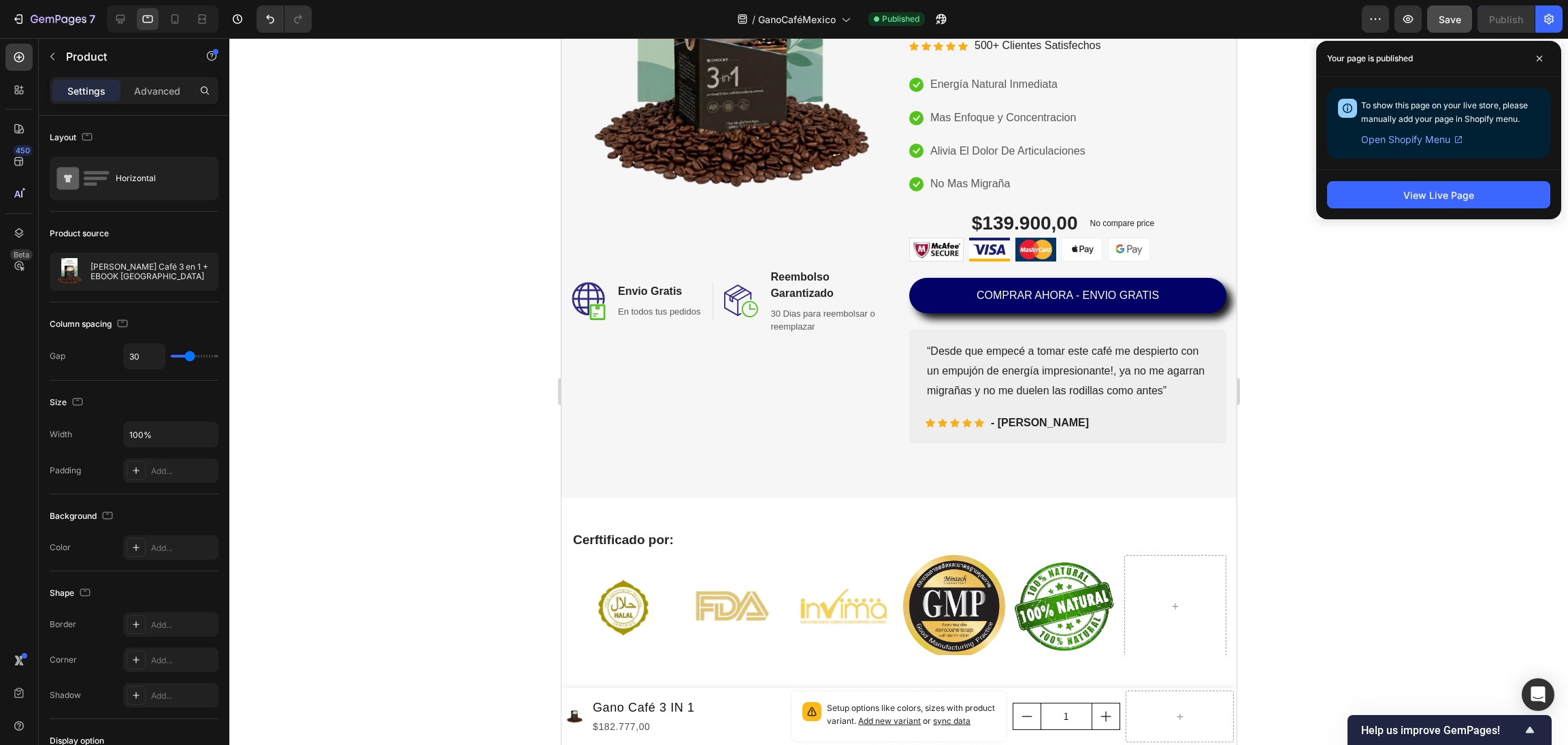
scroll to position [408, 0]
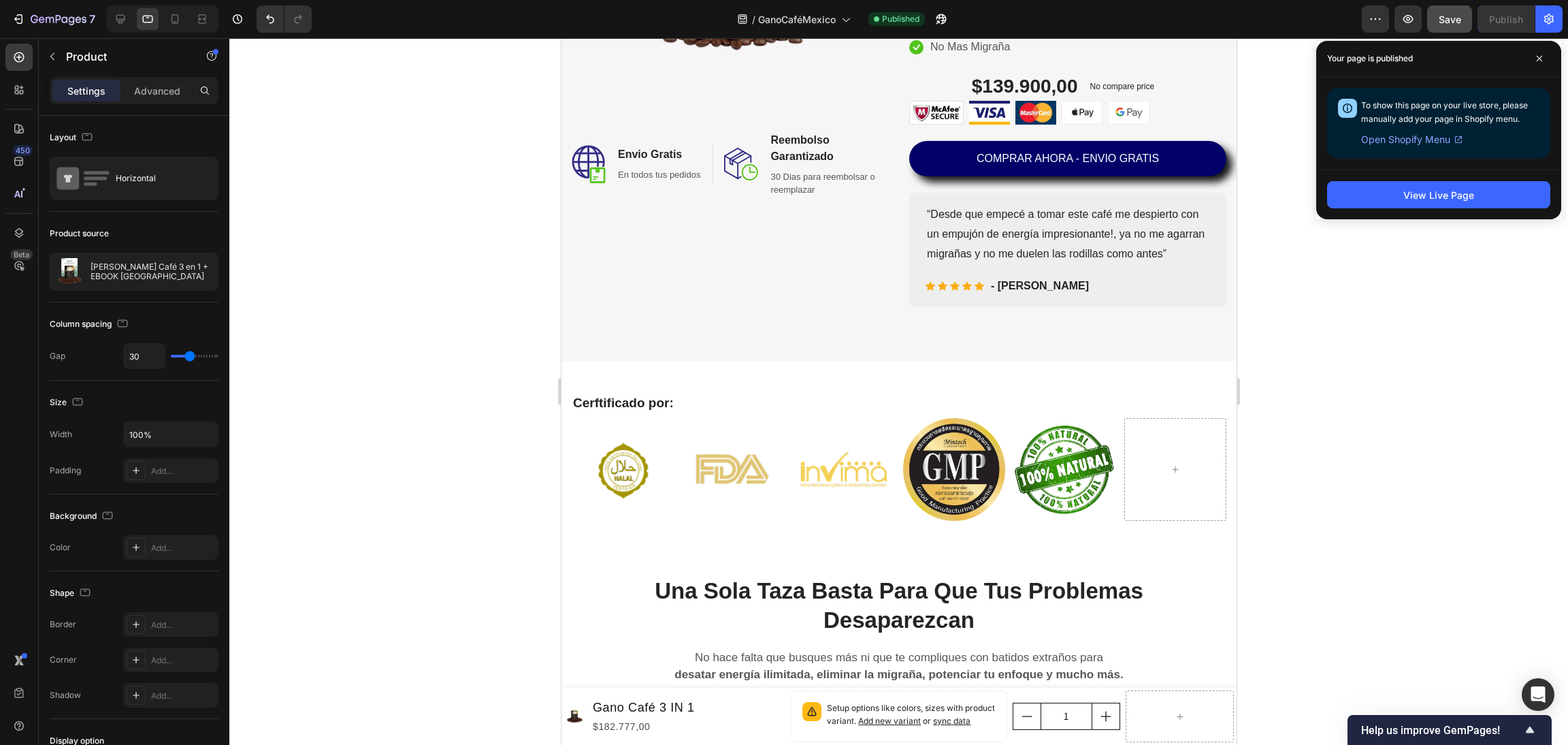
click at [1310, 418] on div at bounding box center [898, 391] width 1338 height 707
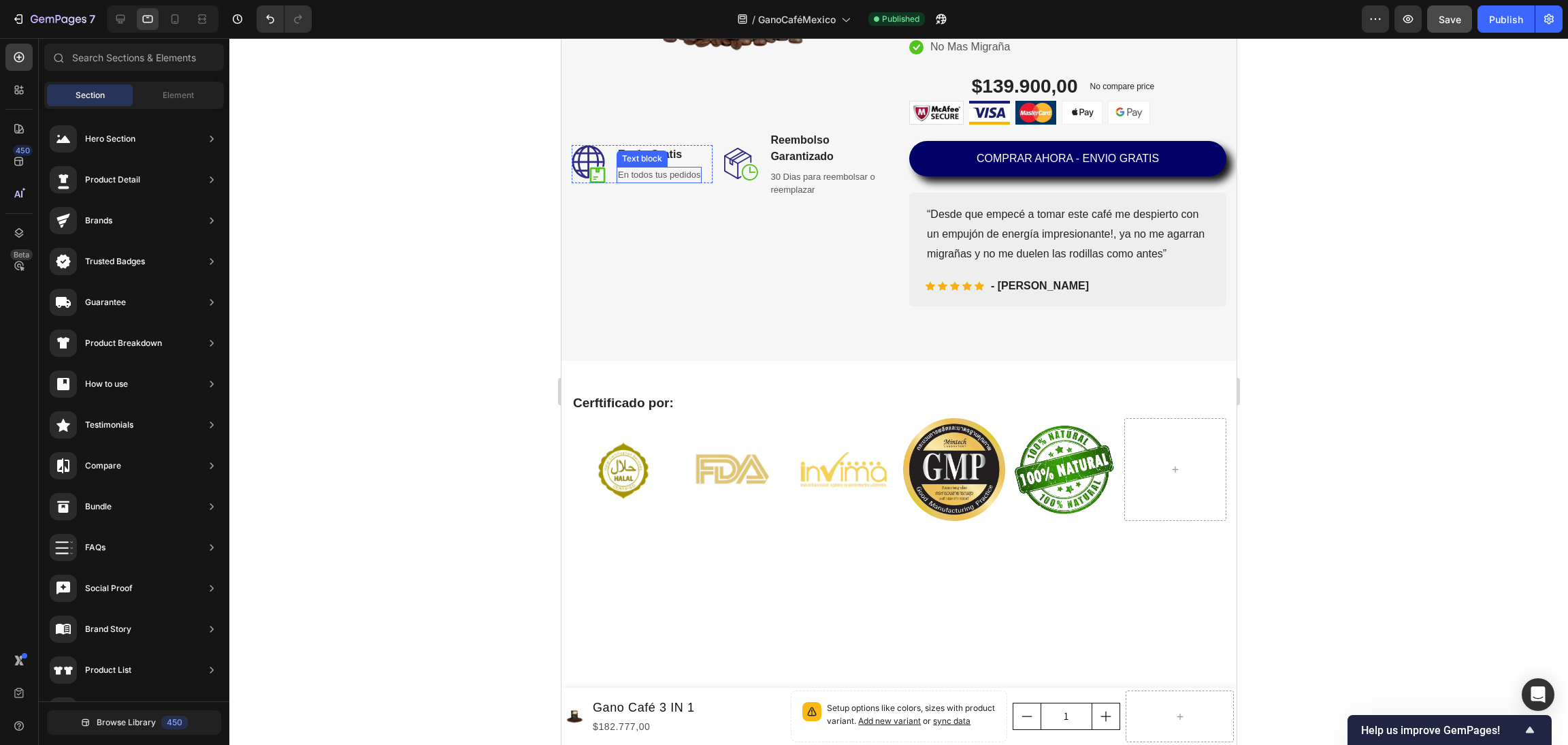
scroll to position [0, 0]
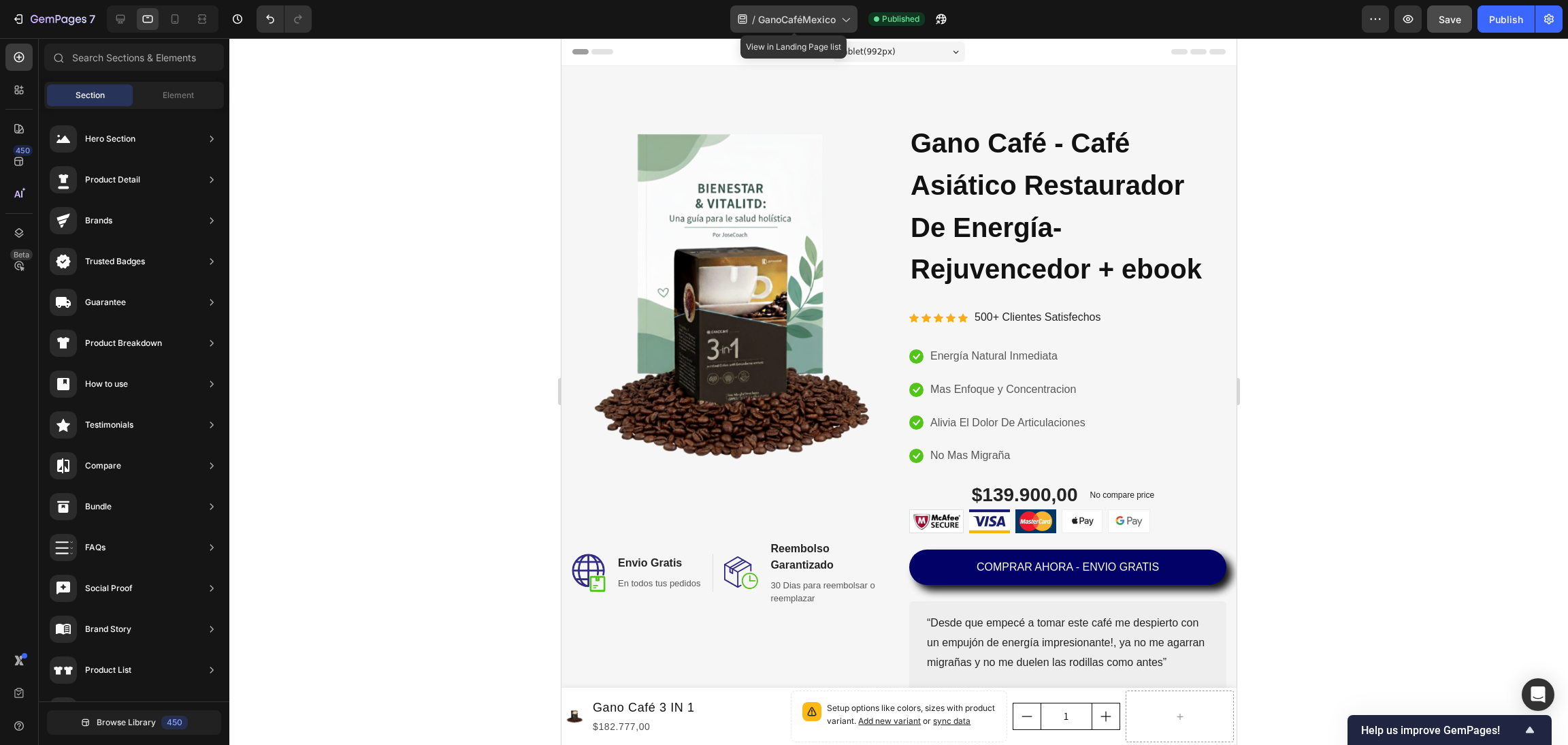
click at [842, 18] on icon at bounding box center [845, 19] width 14 height 14
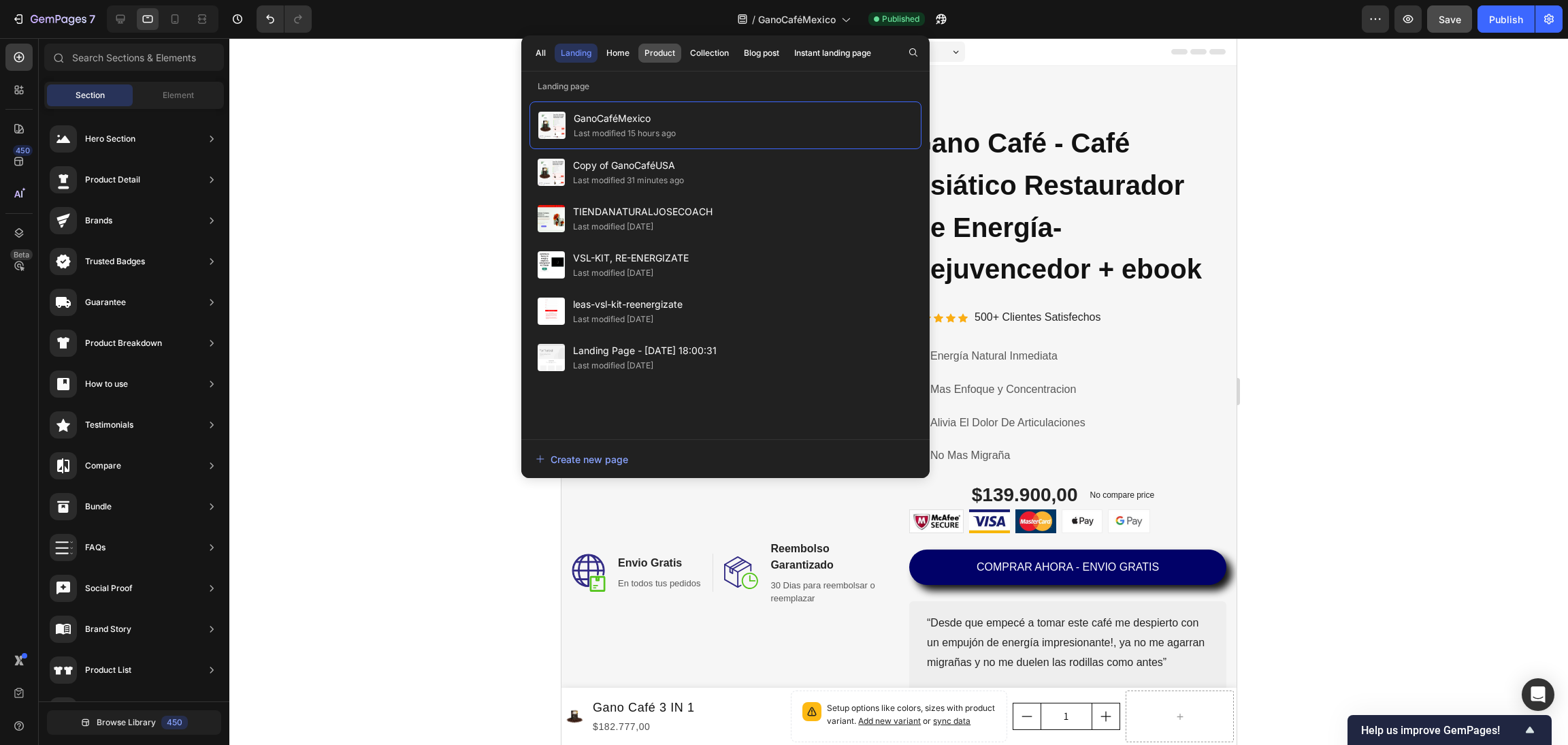
click at [653, 50] on div "Product" at bounding box center [660, 53] width 30 height 12
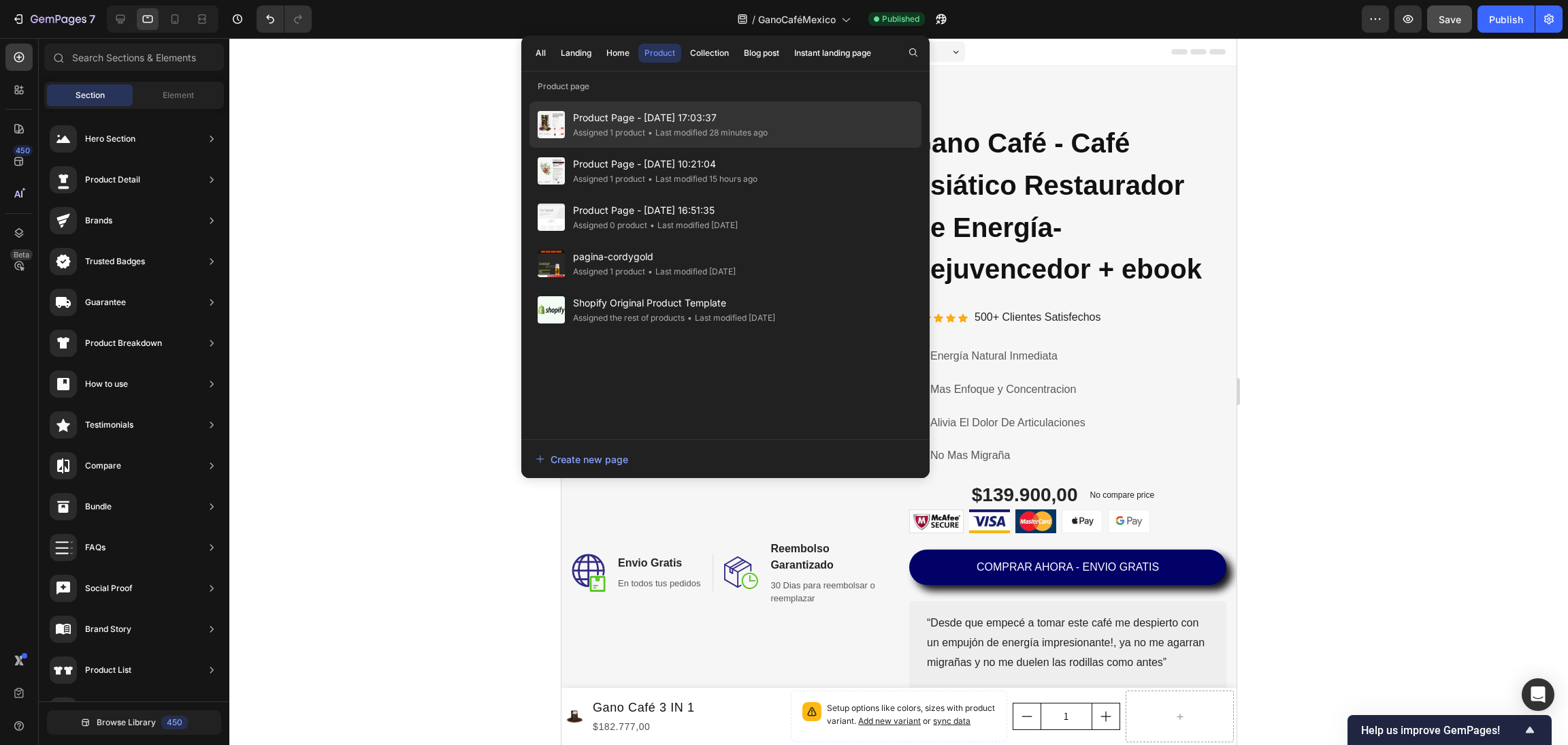
click at [733, 105] on div "Product Page - Sep 20, 17:03:37 Assigned 1 product • Last modified 28 minutes a…" at bounding box center [726, 124] width 392 height 46
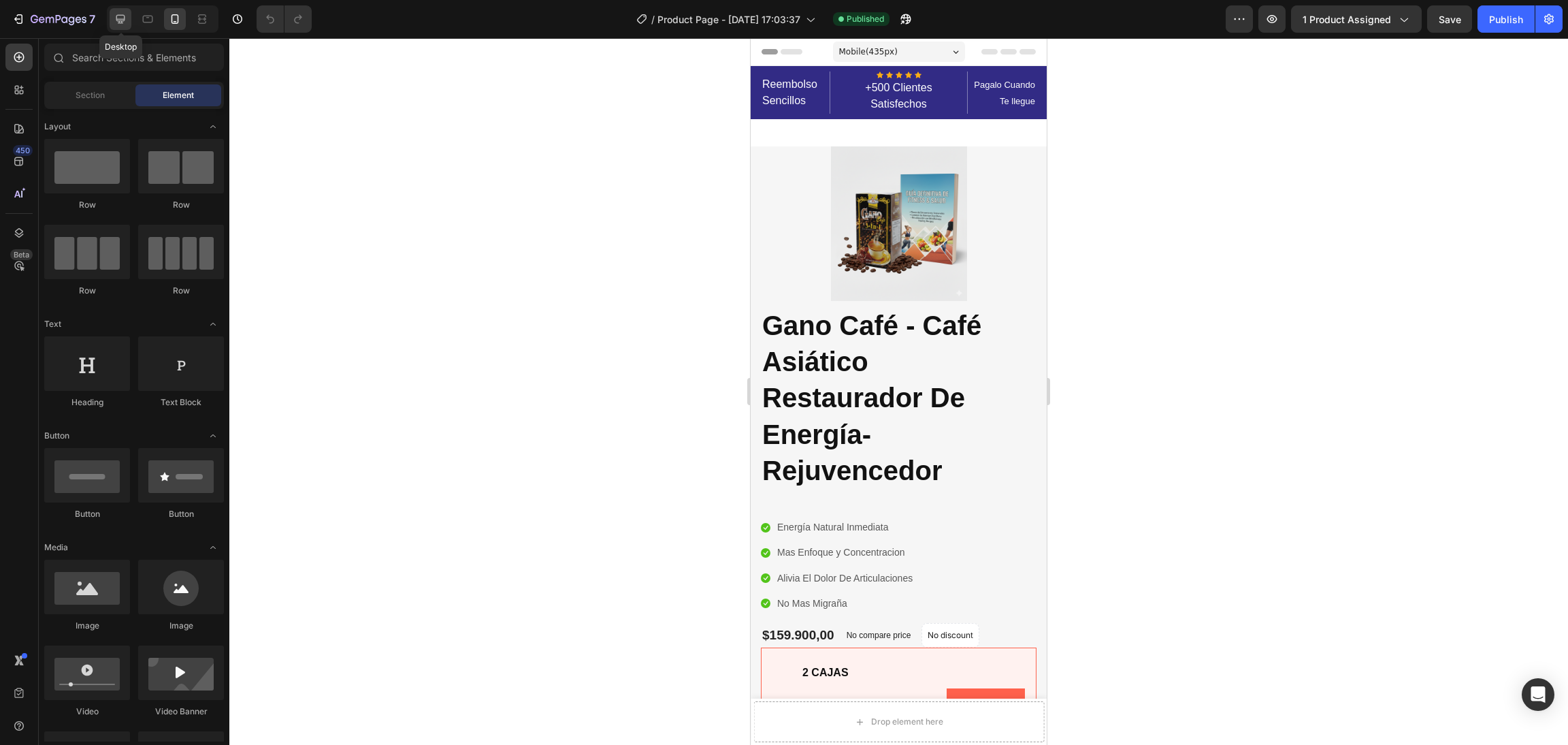
click at [129, 20] on div at bounding box center [120, 19] width 22 height 22
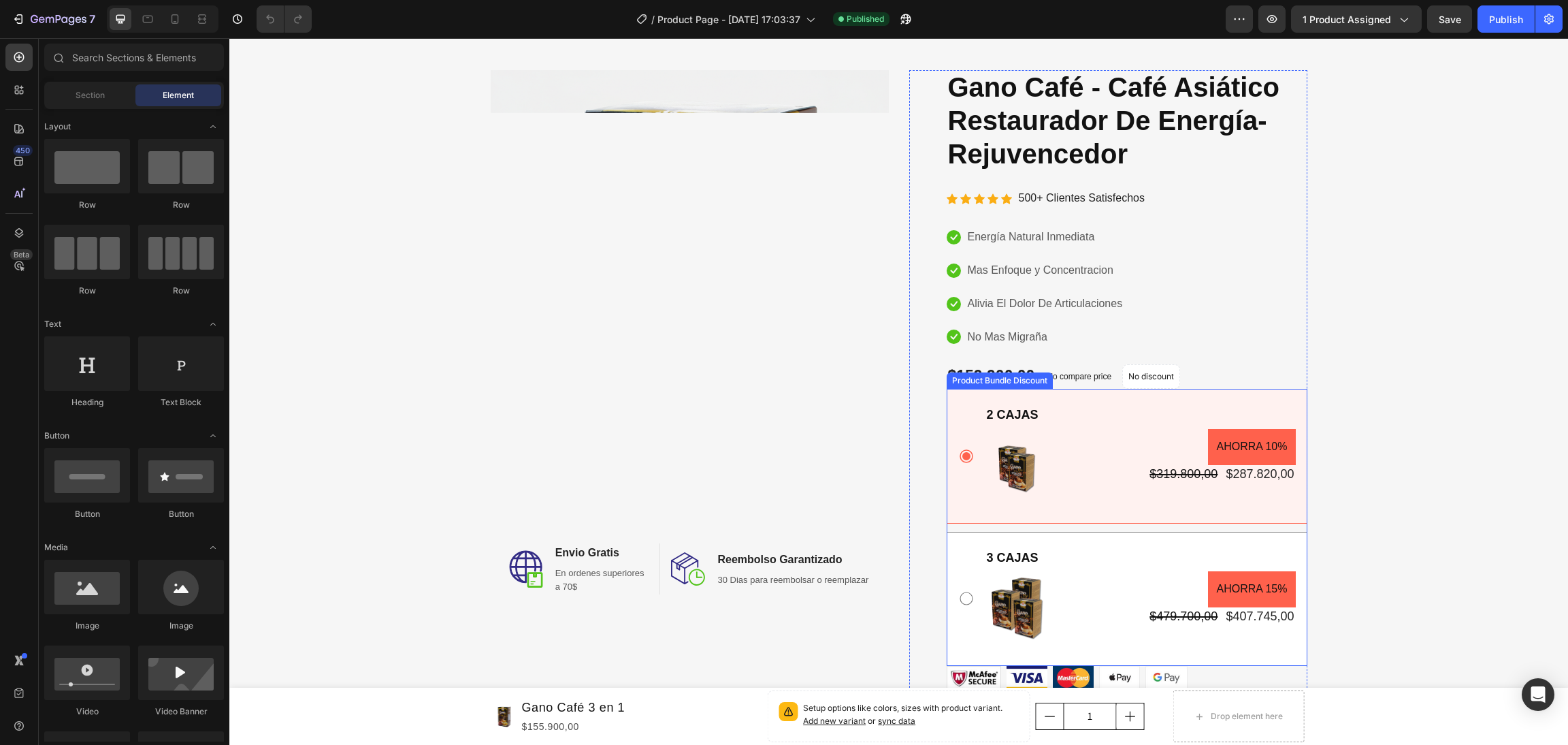
scroll to position [102, 0]
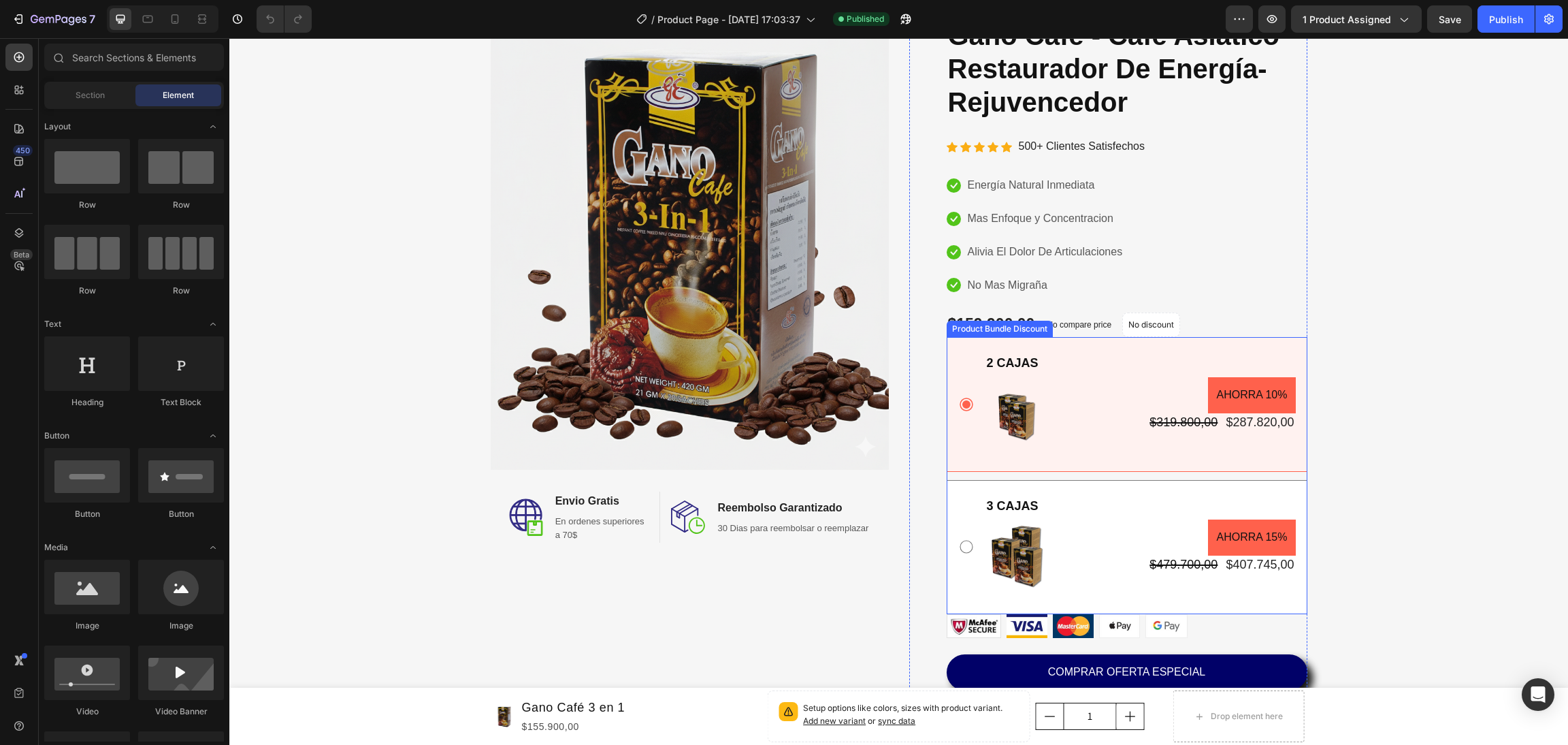
click at [1173, 339] on div "2 CAJAS Text Block Image AHORRA 10% Product Badge $319.800,00 Product Price Pro…" at bounding box center [1127, 404] width 361 height 134
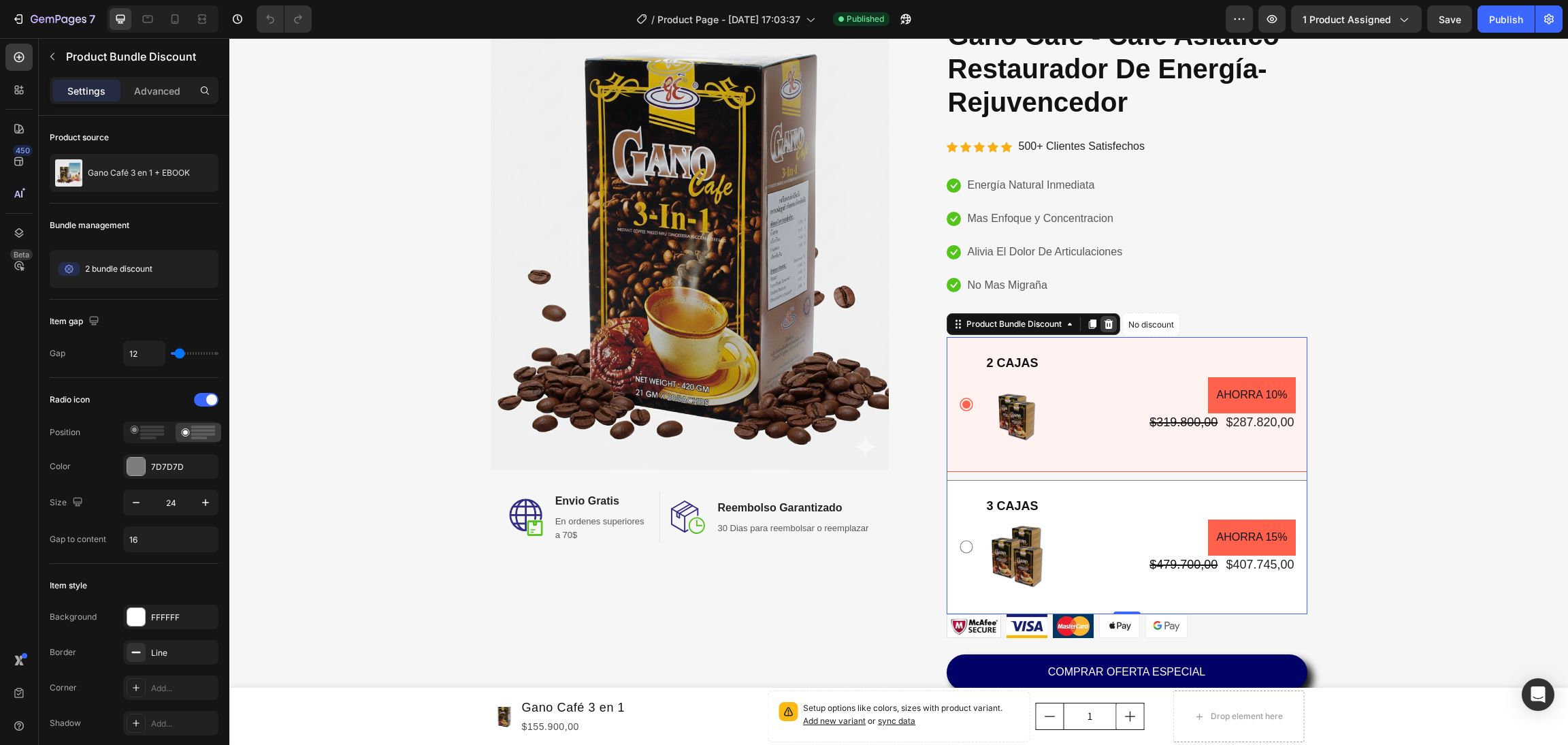
click at [1104, 319] on icon at bounding box center [1109, 324] width 11 height 11
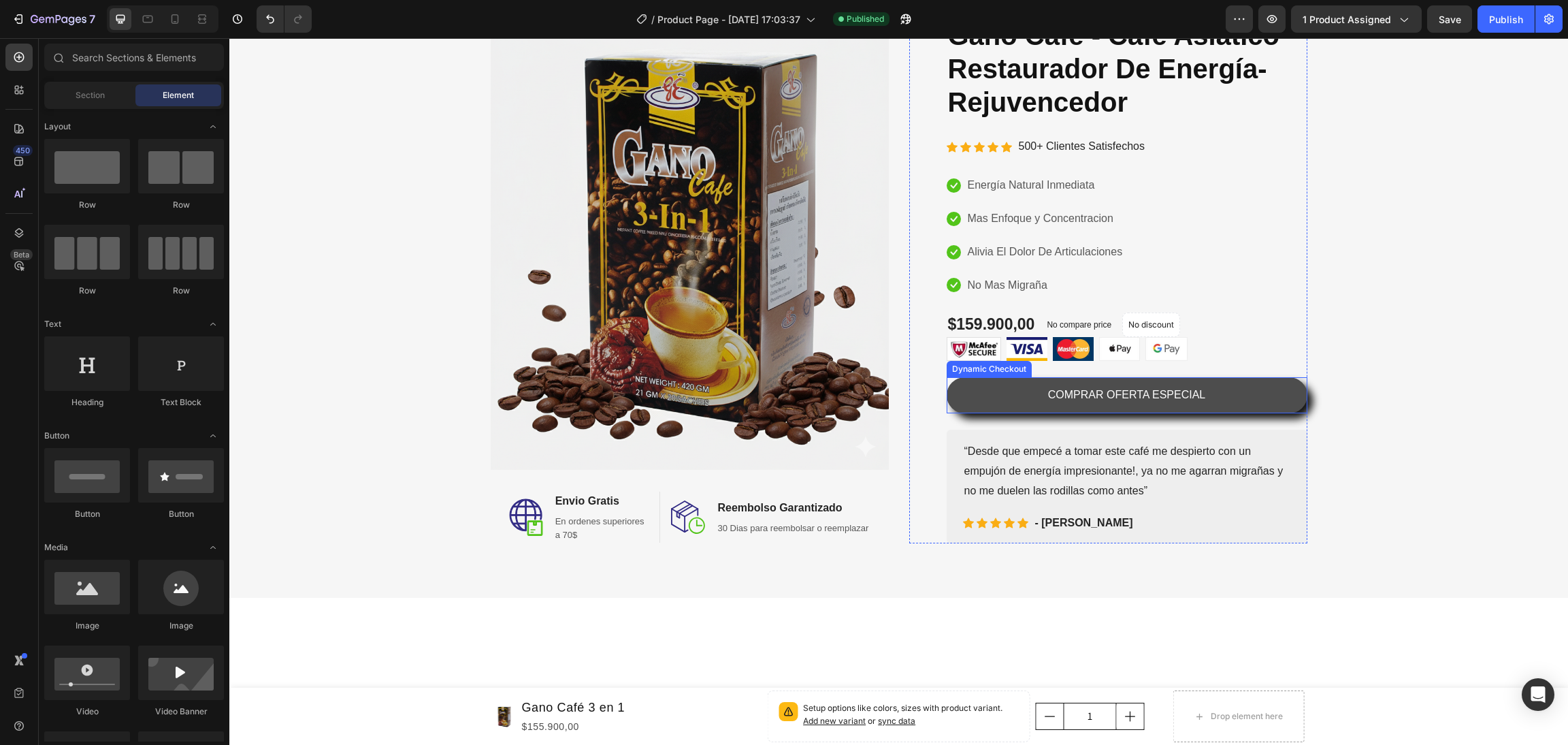
click at [1201, 397] on button "COMPRAR OFERTA ESPECIAL" at bounding box center [1127, 396] width 361 height 36
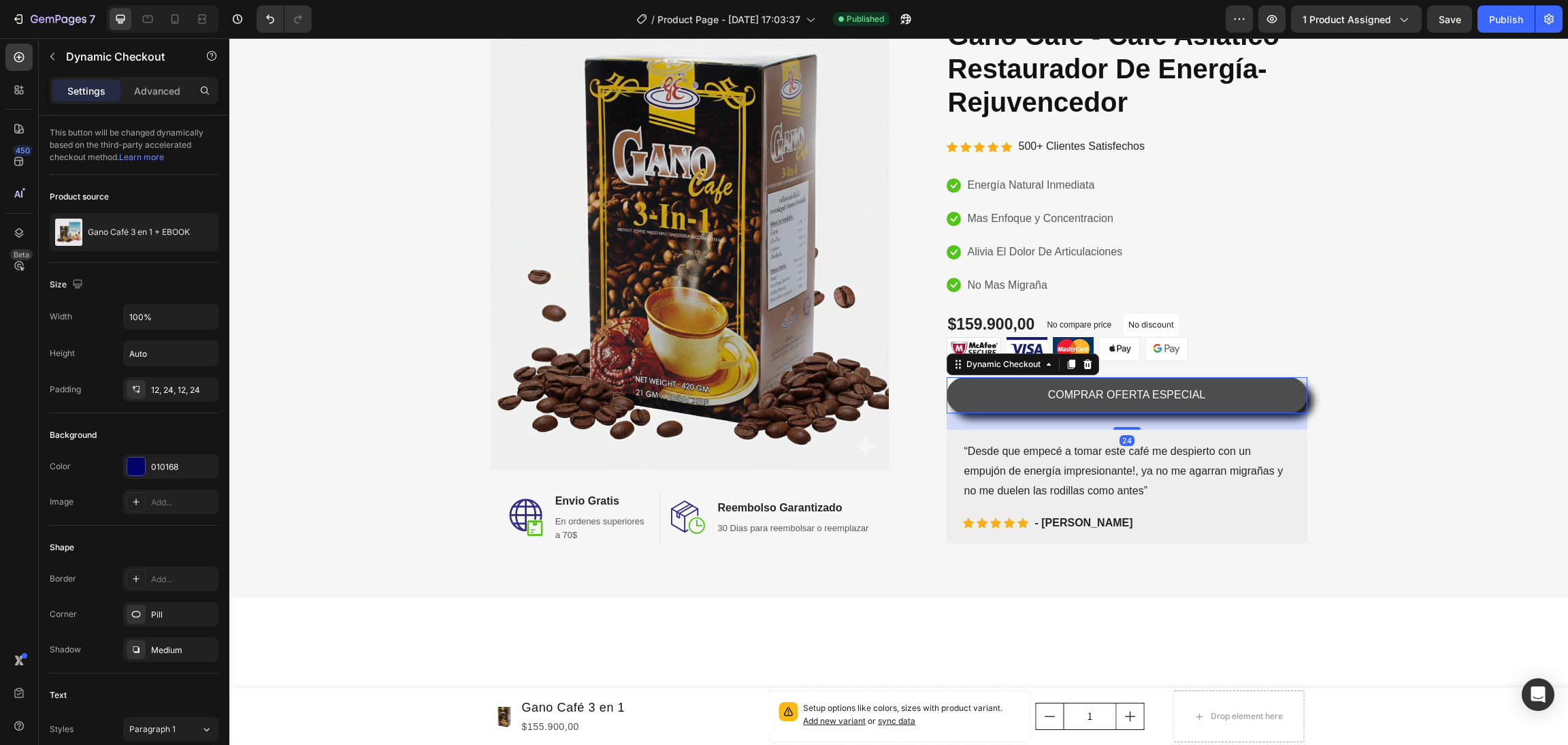
click at [1201, 397] on button "COMPRAR OFERTA ESPECIAL" at bounding box center [1127, 396] width 361 height 36
click at [1191, 390] on p "COMPRAR OFERTA ESPECIAL" at bounding box center [1127, 396] width 158 height 20
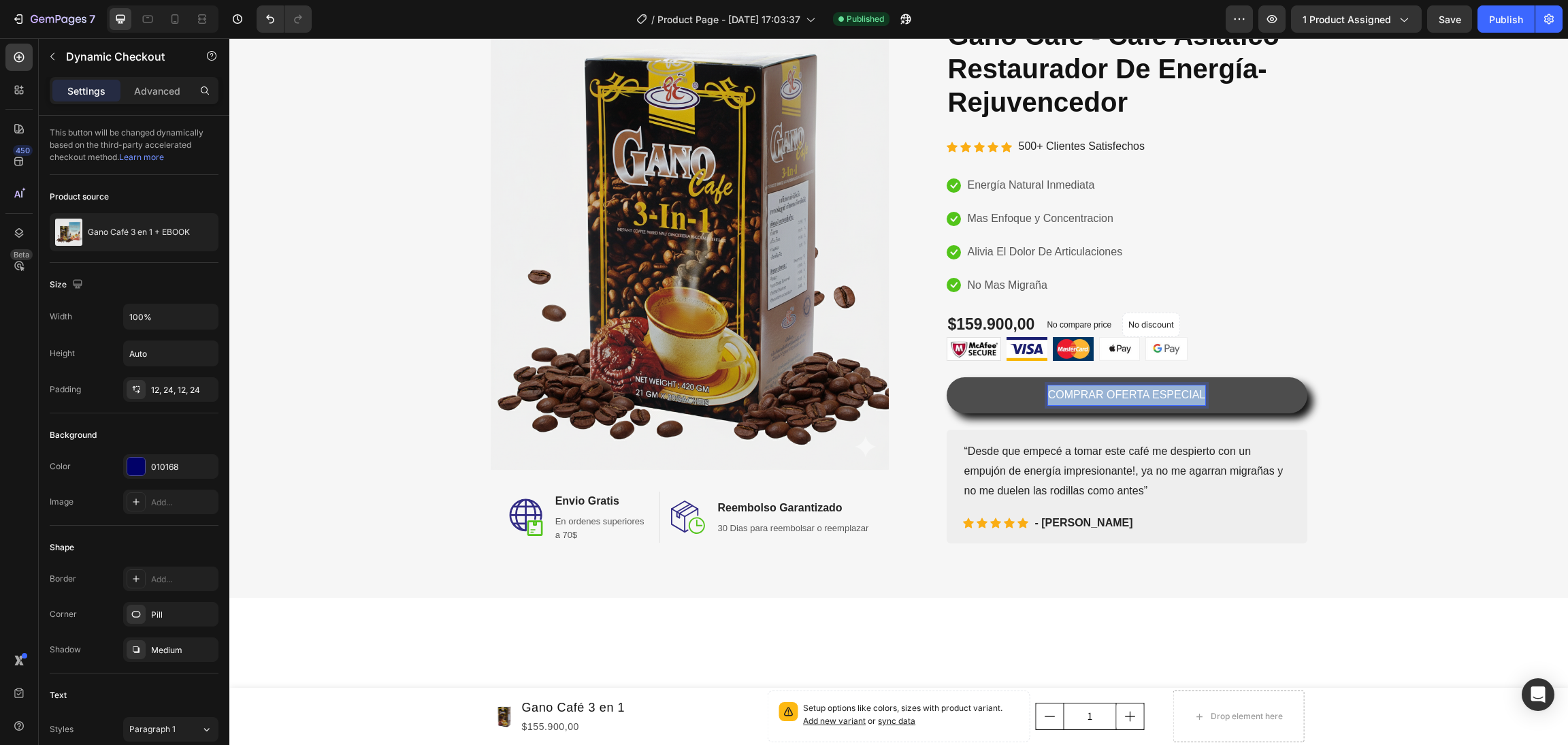
click at [1191, 390] on p "COMPRAR OFERTA ESPECIAL" at bounding box center [1127, 396] width 158 height 20
drag, startPoint x: 1100, startPoint y: 388, endPoint x: 1201, endPoint y: 398, distance: 101.5
click at [1201, 398] on button "COMPRAR OFERTA ESPECIAL" at bounding box center [1127, 396] width 361 height 36
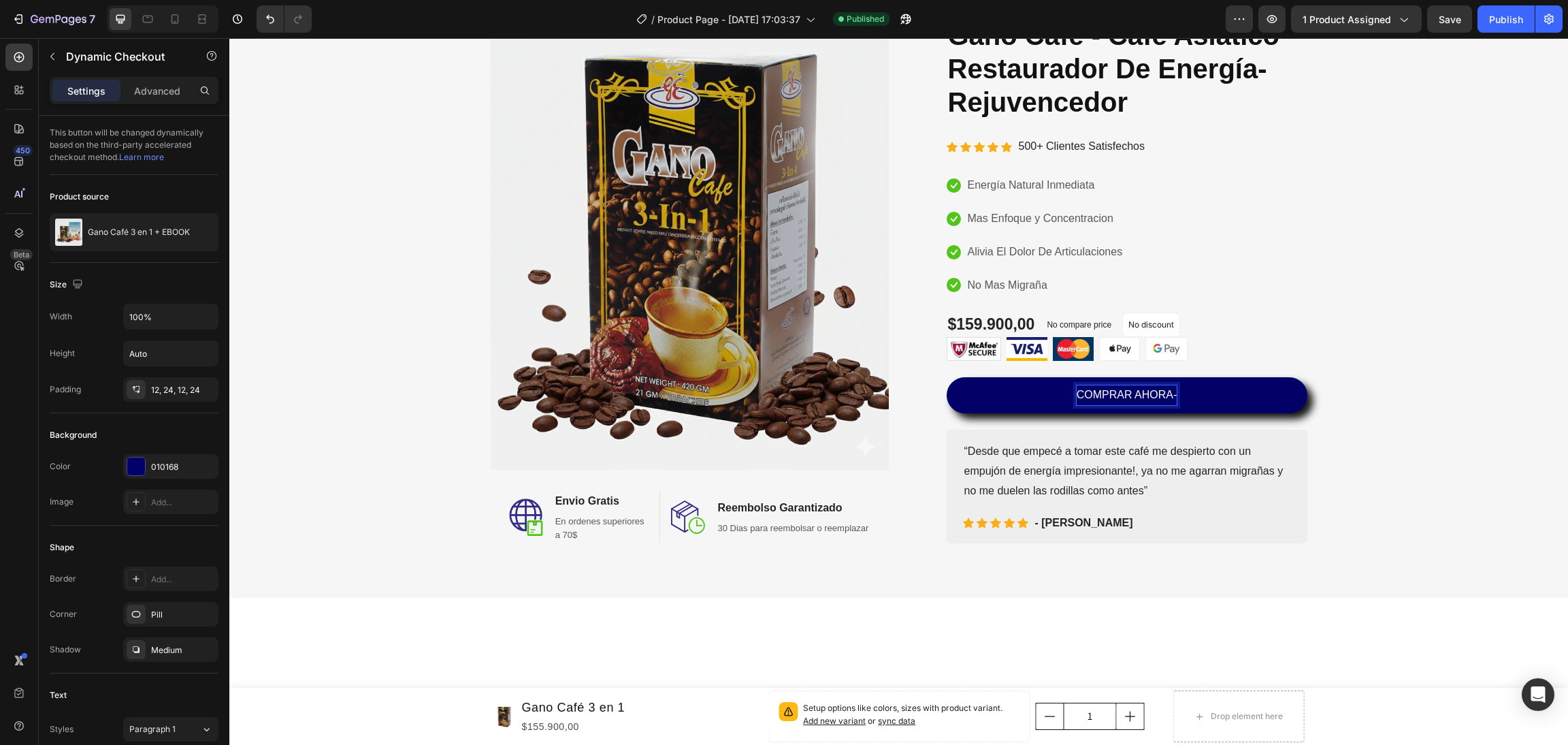
click at [947, 377] on button "COMPRAR AHORA-" at bounding box center [1127, 396] width 361 height 36
click at [947, 377] on button "COMPRAR AHORA- CO" at bounding box center [1127, 396] width 361 height 36
click at [947, 377] on button "COMPRAR AHORA- ENVÍO" at bounding box center [1127, 396] width 361 height 36
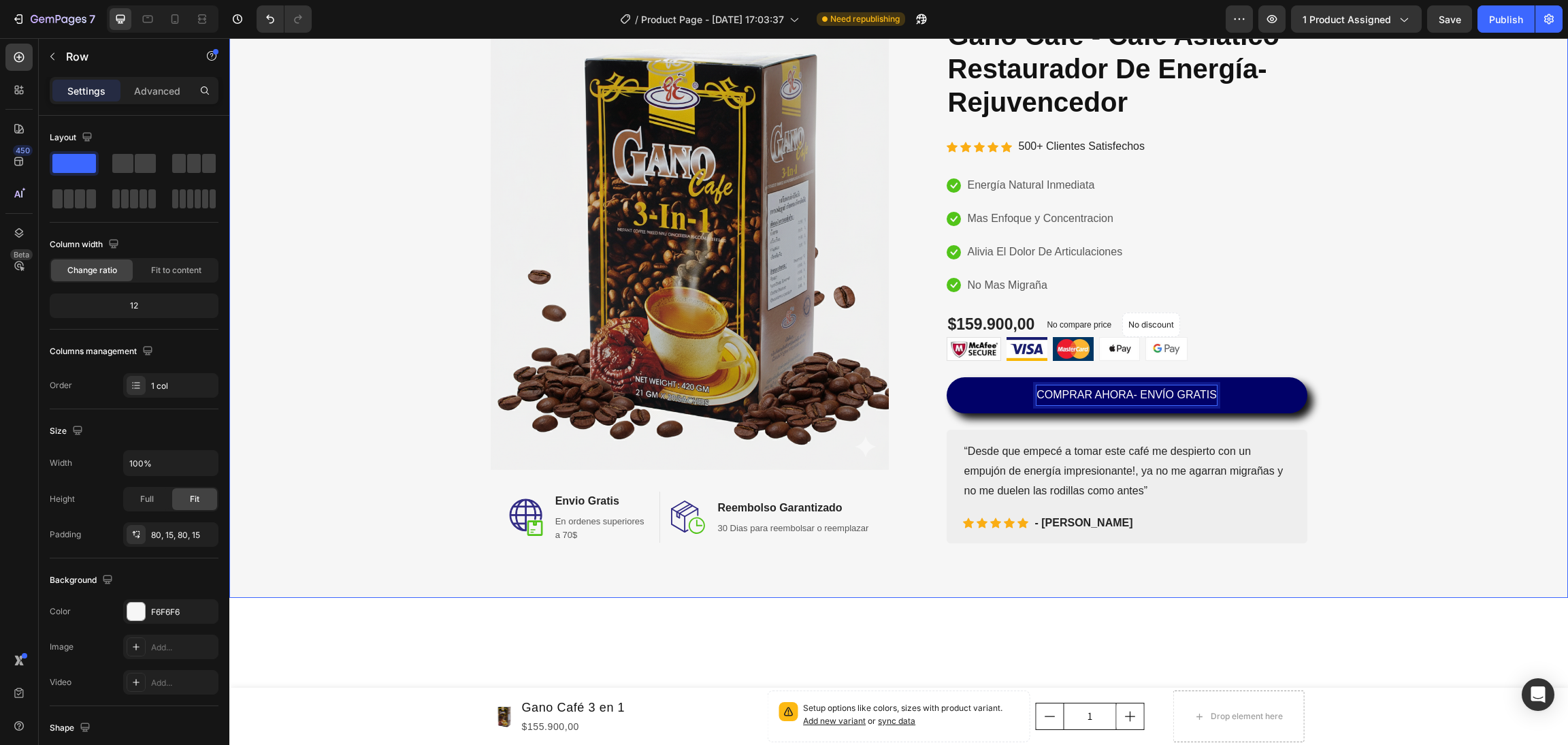
click at [1476, 528] on div "Image Image Envio Gratis Heading En ordenes superiores a 70$ Text block Row Ima…" at bounding box center [898, 280] width 1319 height 525
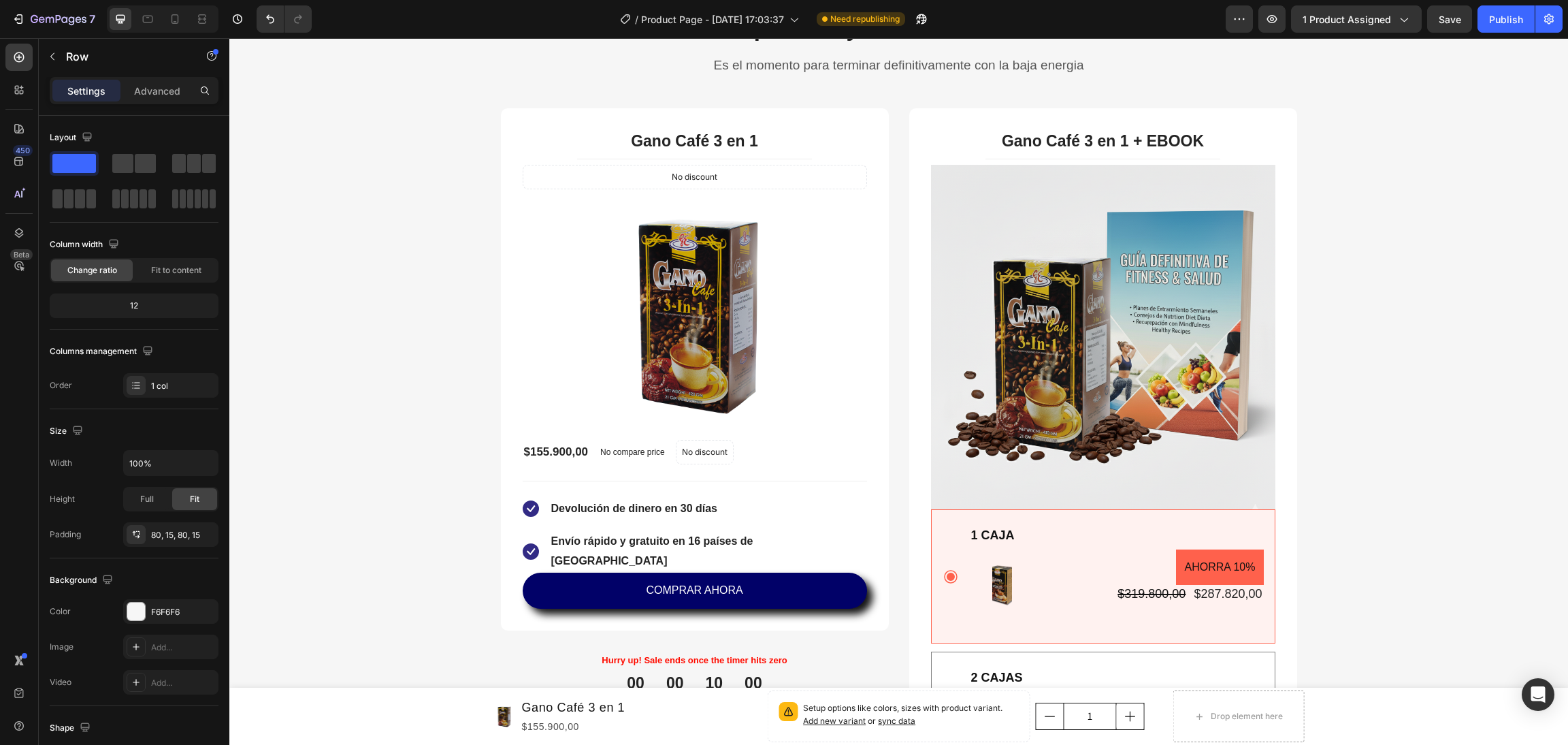
scroll to position [3575, 0]
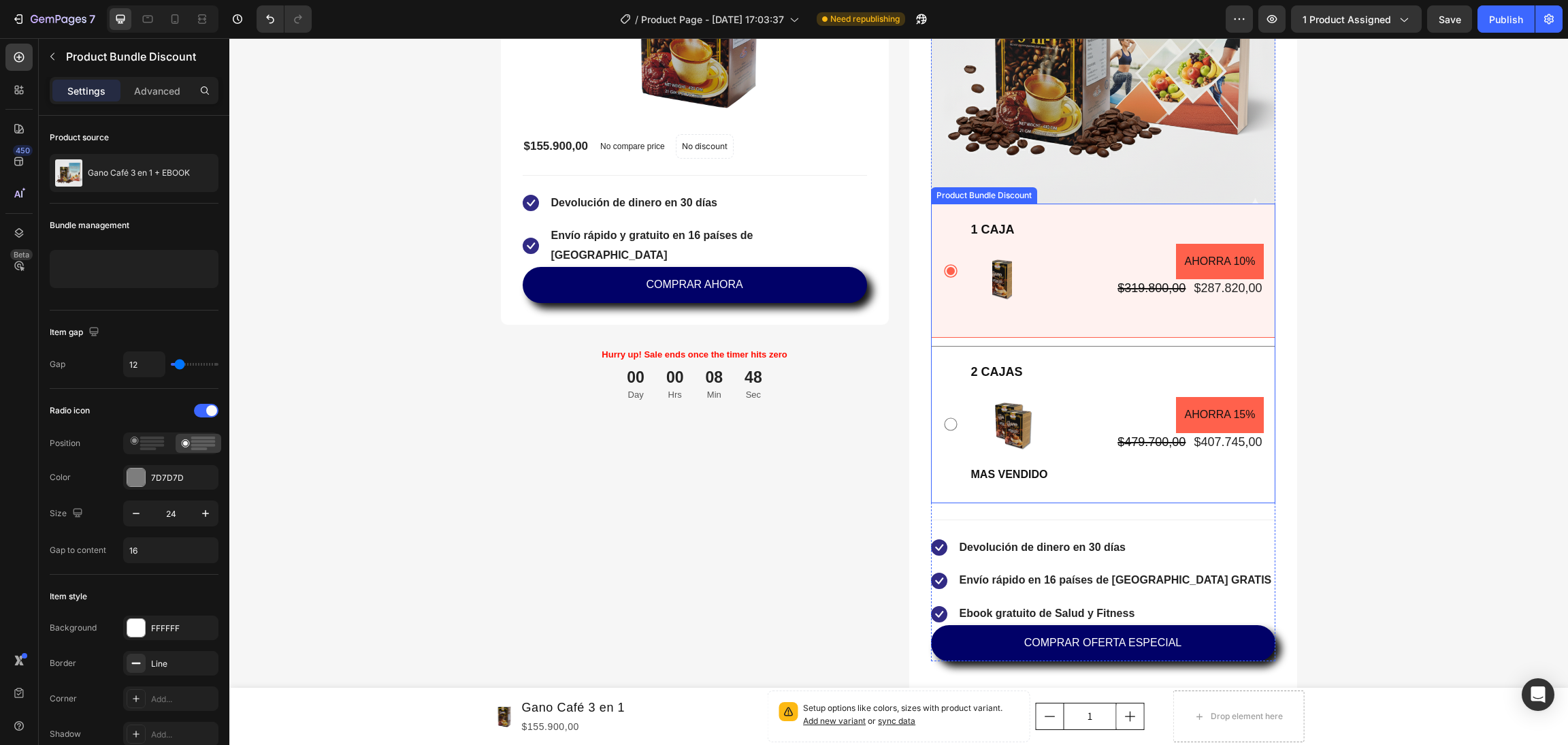
click at [1034, 206] on div "1 CAJA Text Block Image AHORRA 10% Product Badge $319.800,00 Product Price Prod…" at bounding box center [1103, 271] width 345 height 134
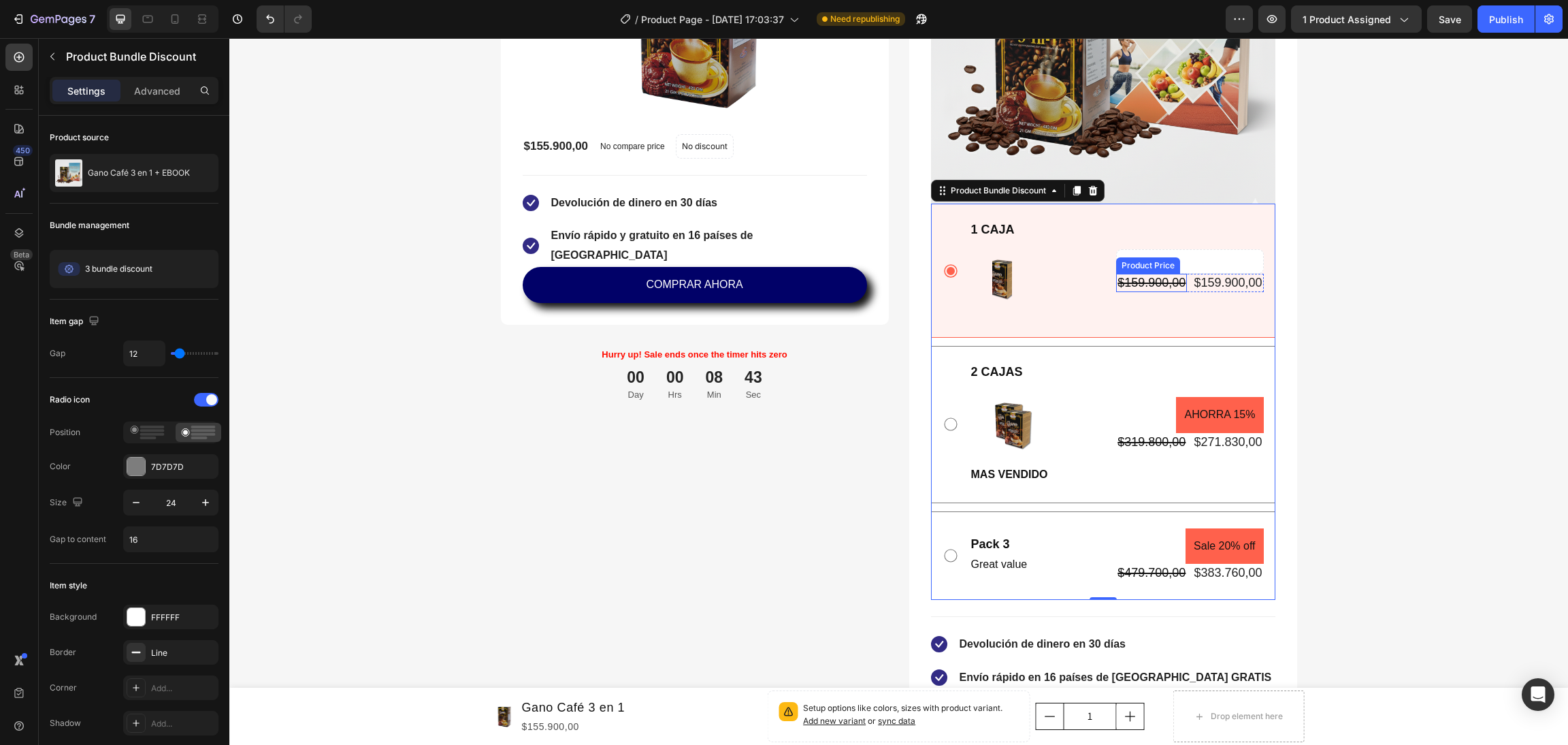
click at [1165, 285] on div "$159.900,00" at bounding box center [1151, 283] width 70 height 18
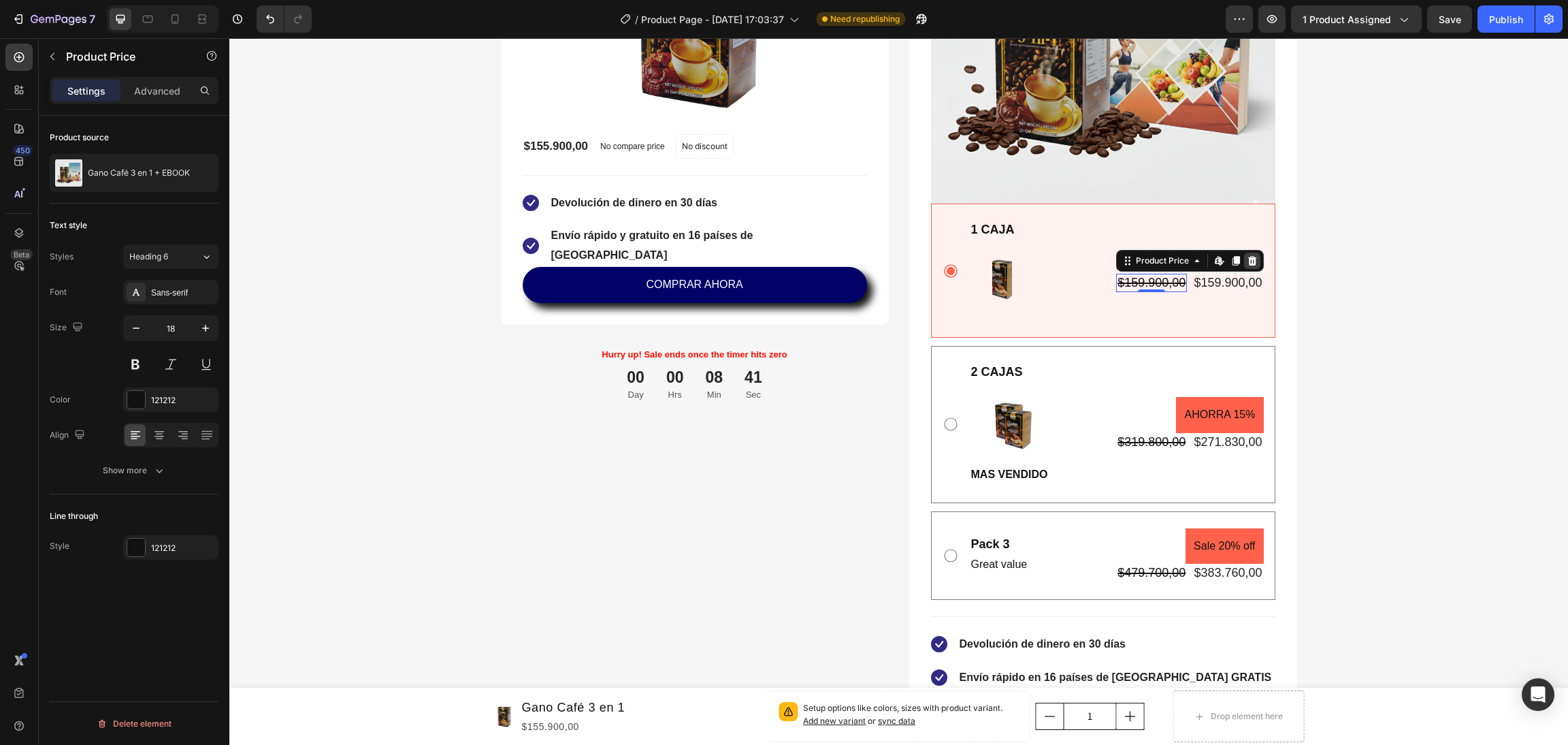
click at [1248, 258] on icon at bounding box center [1253, 261] width 9 height 10
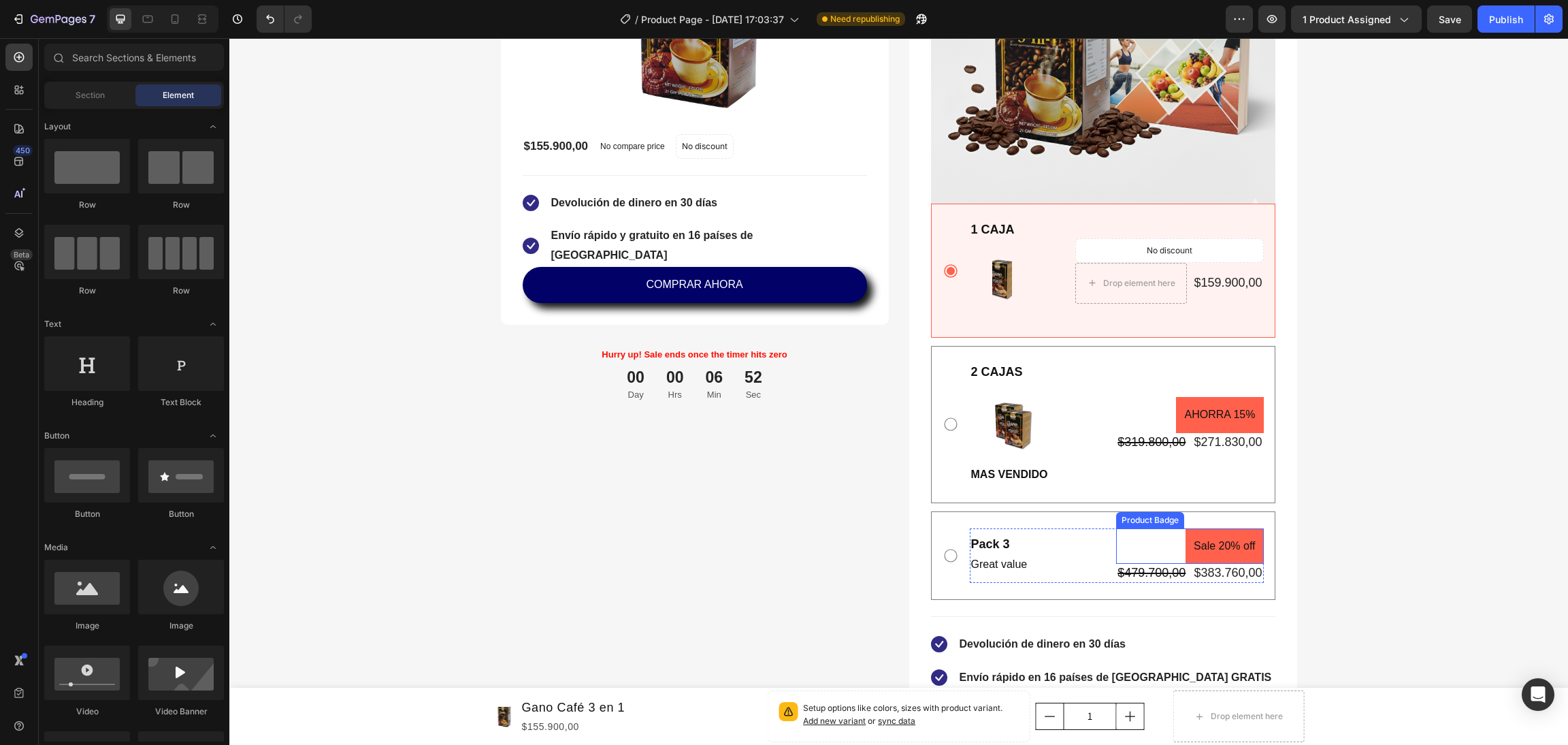
click at [1235, 546] on pre "Sale 20% off" at bounding box center [1224, 546] width 77 height 36
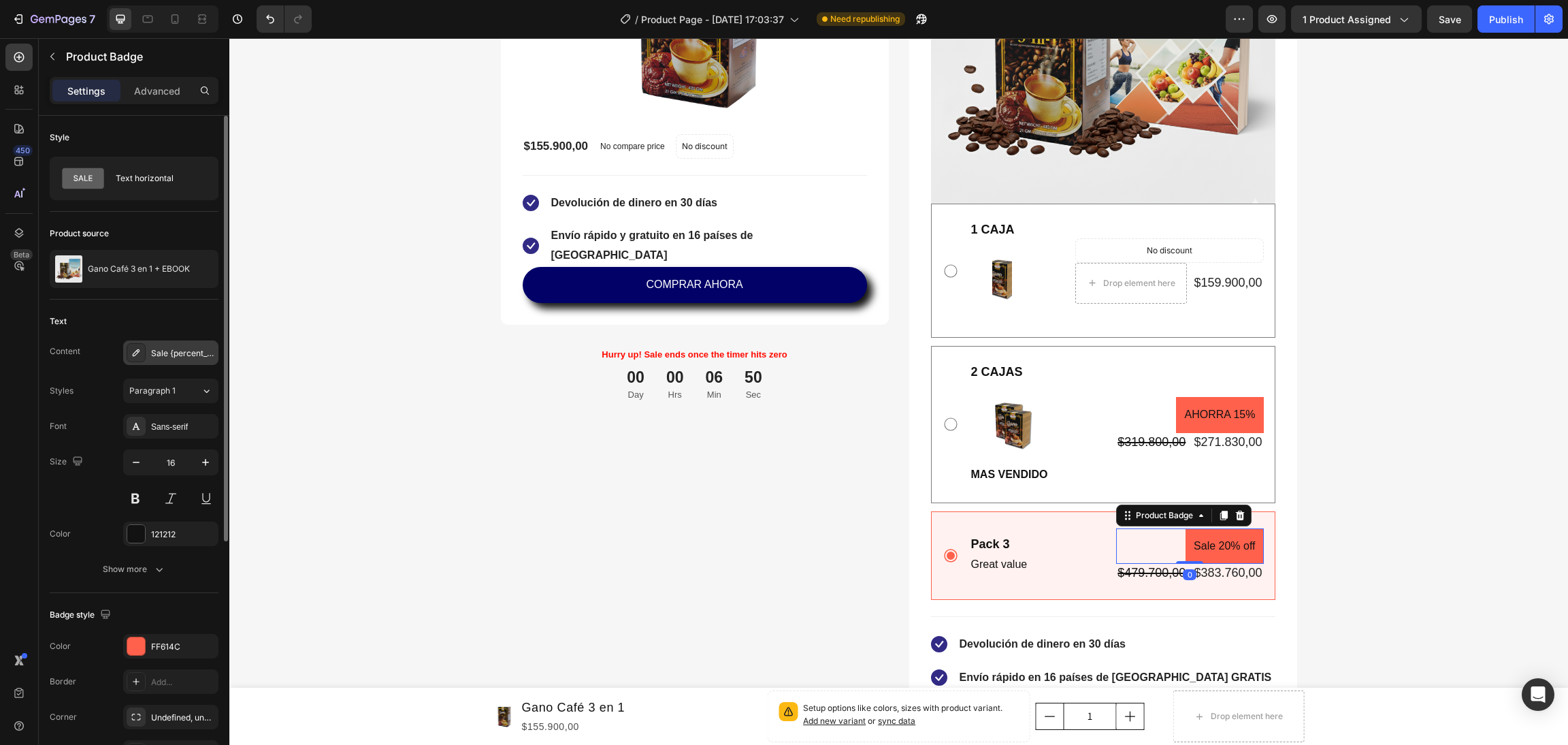
click at [189, 355] on div "Sale {percent_discount} off" at bounding box center [183, 353] width 64 height 12
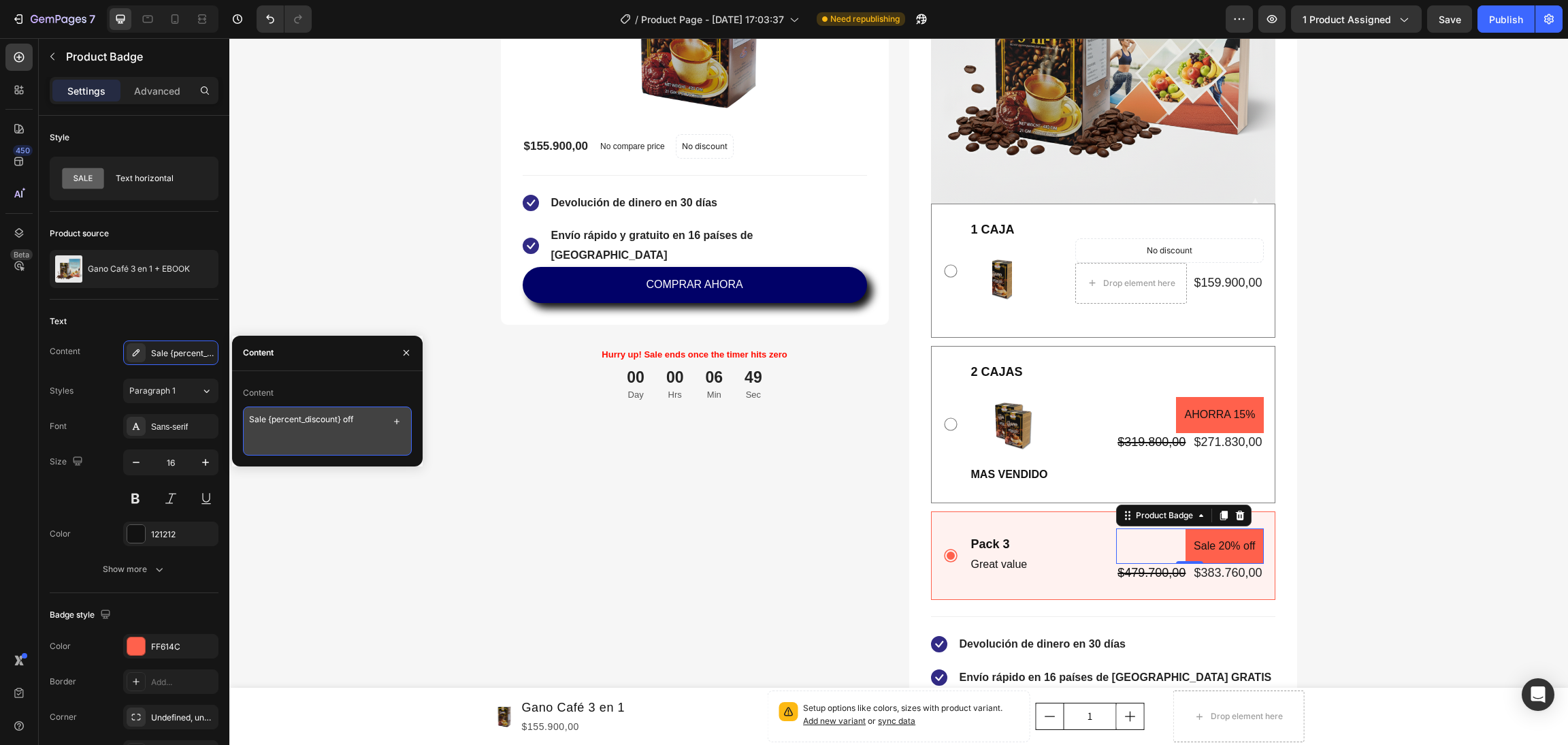
click at [351, 423] on textarea "Sale {percent_discount} off" at bounding box center [327, 430] width 169 height 49
drag, startPoint x: 361, startPoint y: 421, endPoint x: 345, endPoint y: 421, distance: 16.0
click at [345, 421] on textarea "Sale {percent_discount} off" at bounding box center [327, 430] width 169 height 49
drag, startPoint x: 265, startPoint y: 421, endPoint x: 239, endPoint y: 420, distance: 26.0
click at [239, 420] on div "Content Sale {percent_discount}" at bounding box center [327, 418] width 191 height 74
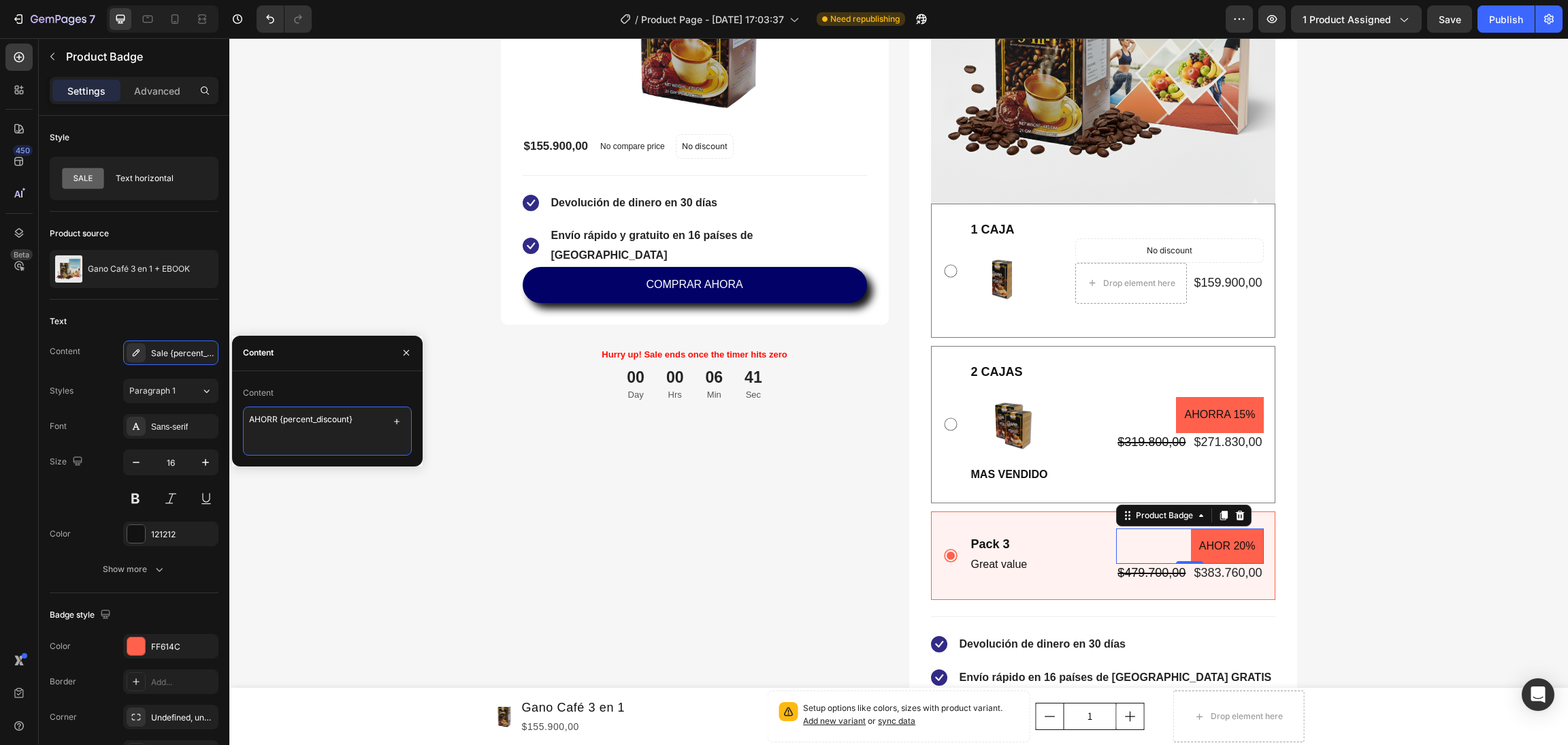
type textarea "AHORRA {percent_discount}"
click at [601, 492] on div "Gano Café 3 en 1 Product Title Title Line No discount Not be displayed when pub…" at bounding box center [695, 329] width 388 height 1054
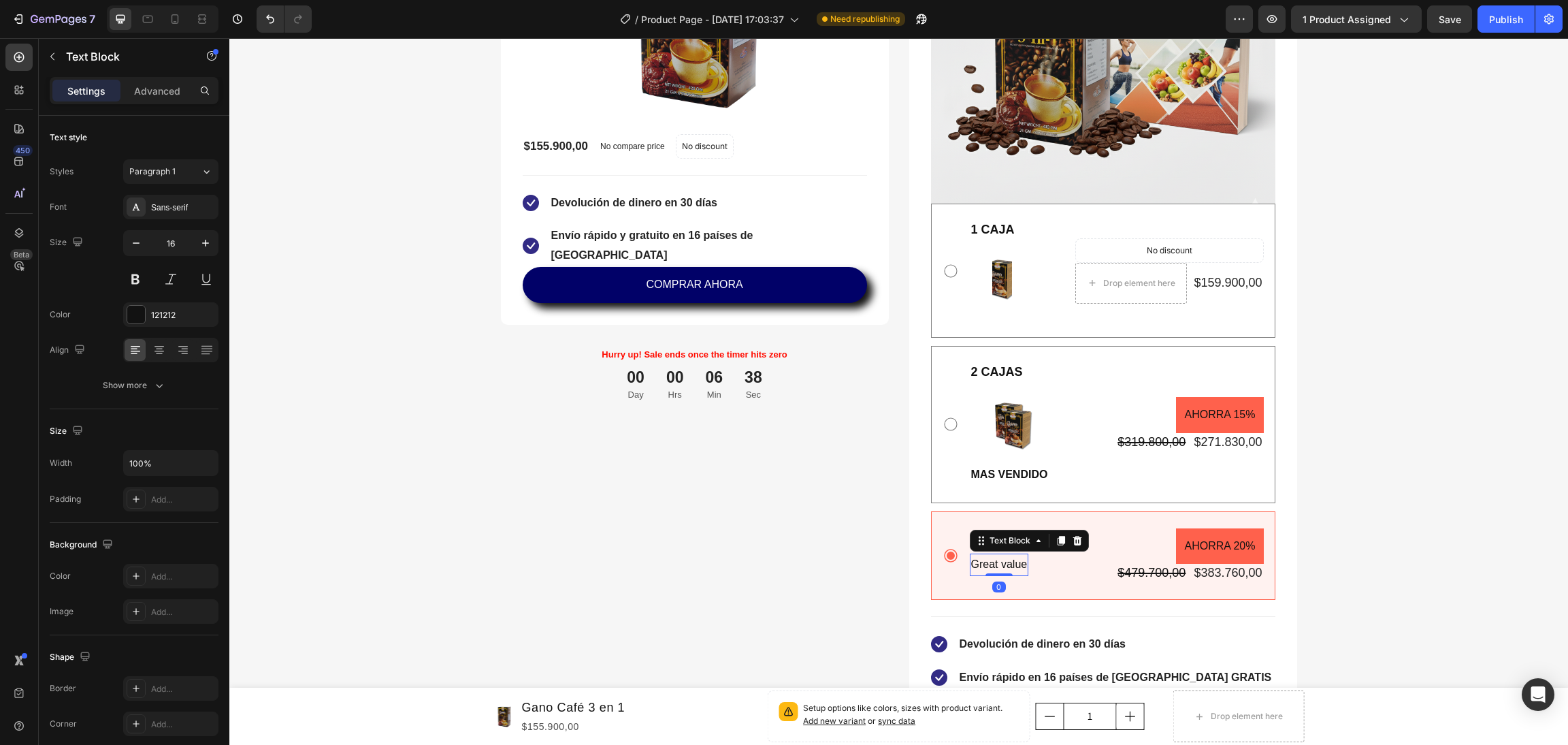
click at [986, 565] on p "Great value" at bounding box center [999, 565] width 57 height 20
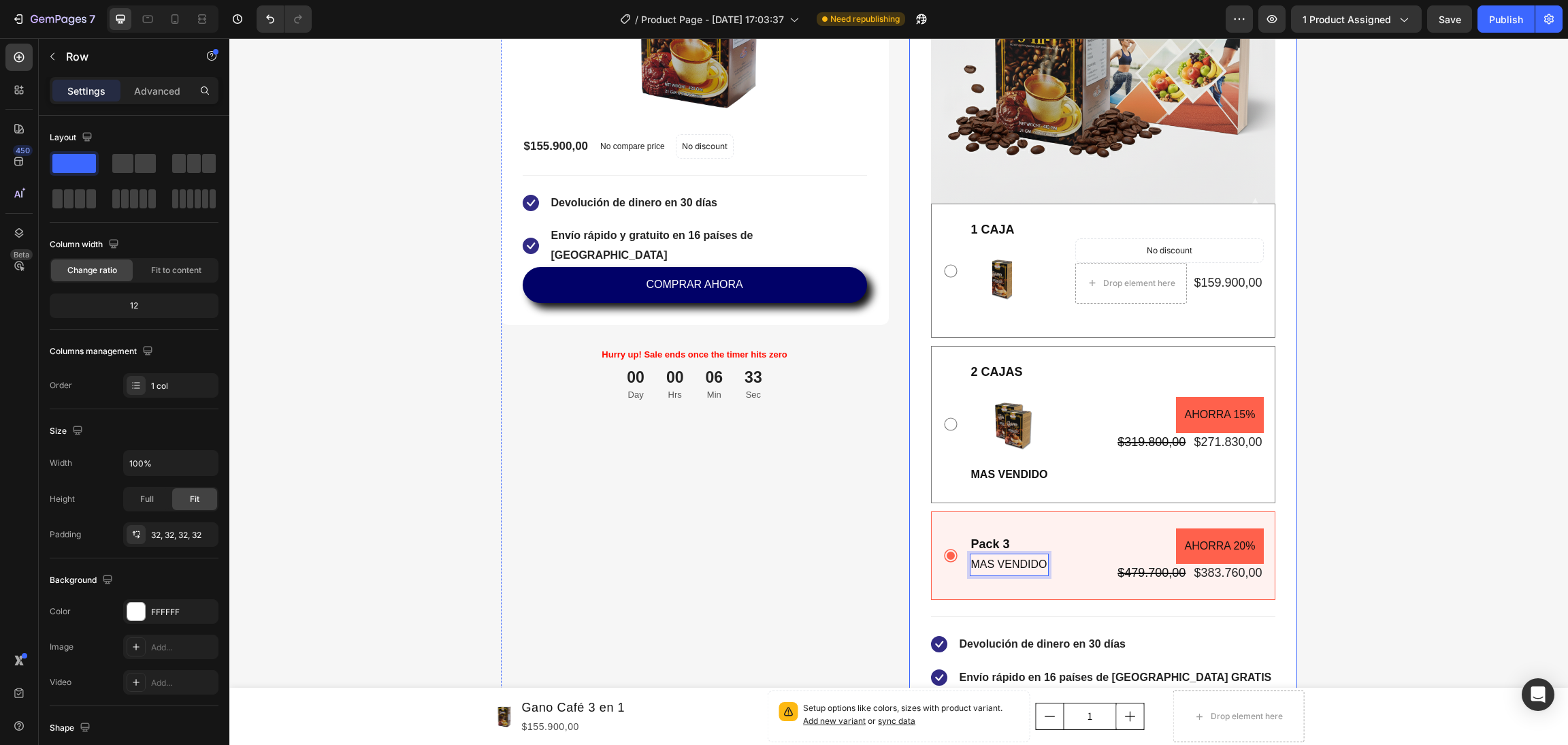
click at [909, 586] on div "Gano Café 3 en 1 + EBOOK Product Title Title Line Product Images No discount No…" at bounding box center [1103, 329] width 388 height 1054
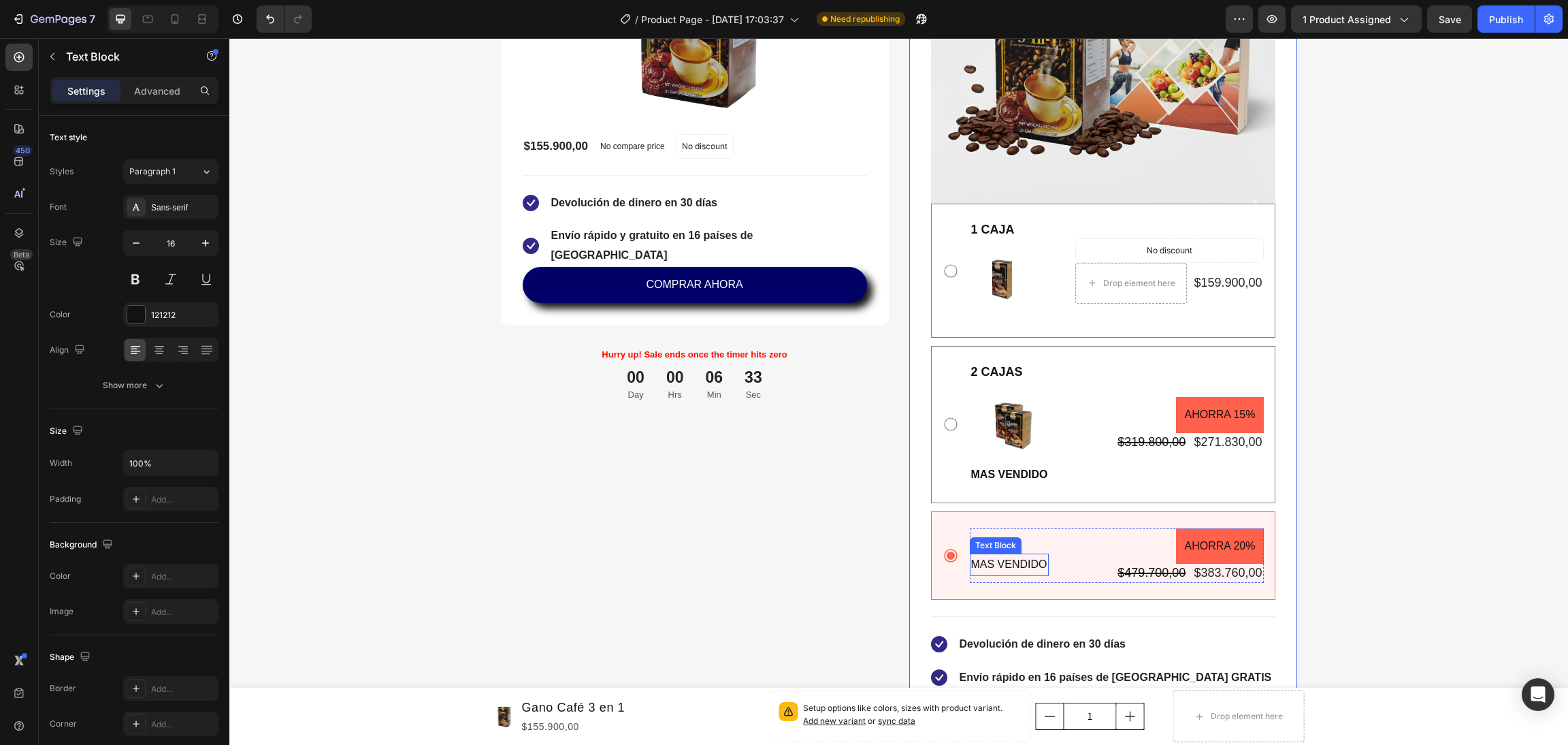
click at [977, 572] on p "MAS VENDIDO" at bounding box center [1009, 565] width 77 height 20
click at [136, 281] on button at bounding box center [136, 279] width 24 height 24
click at [545, 516] on div "Gano Café 3 en 1 Product Title Title Line No discount Not be displayed when pub…" at bounding box center [695, 329] width 388 height 1054
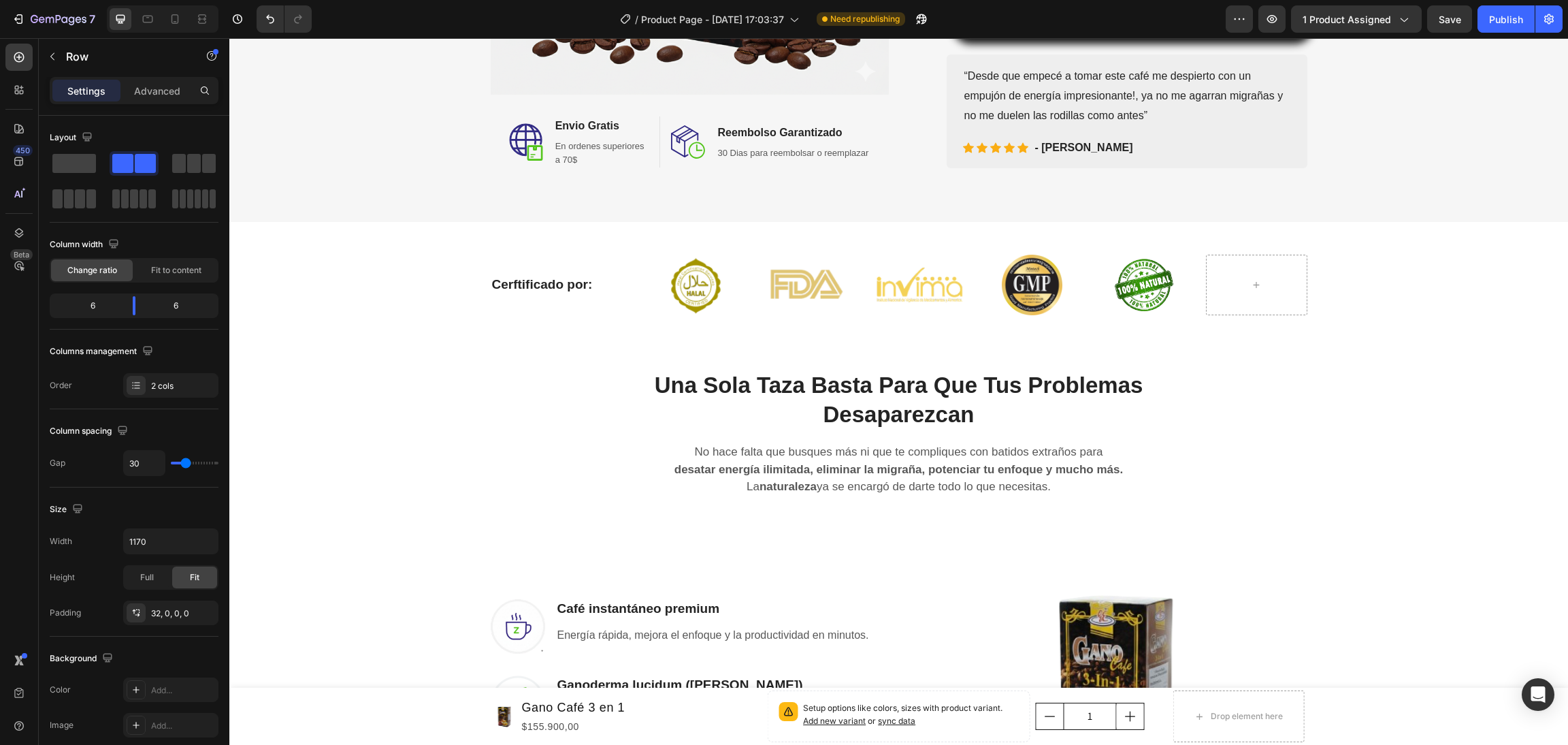
scroll to position [0, 0]
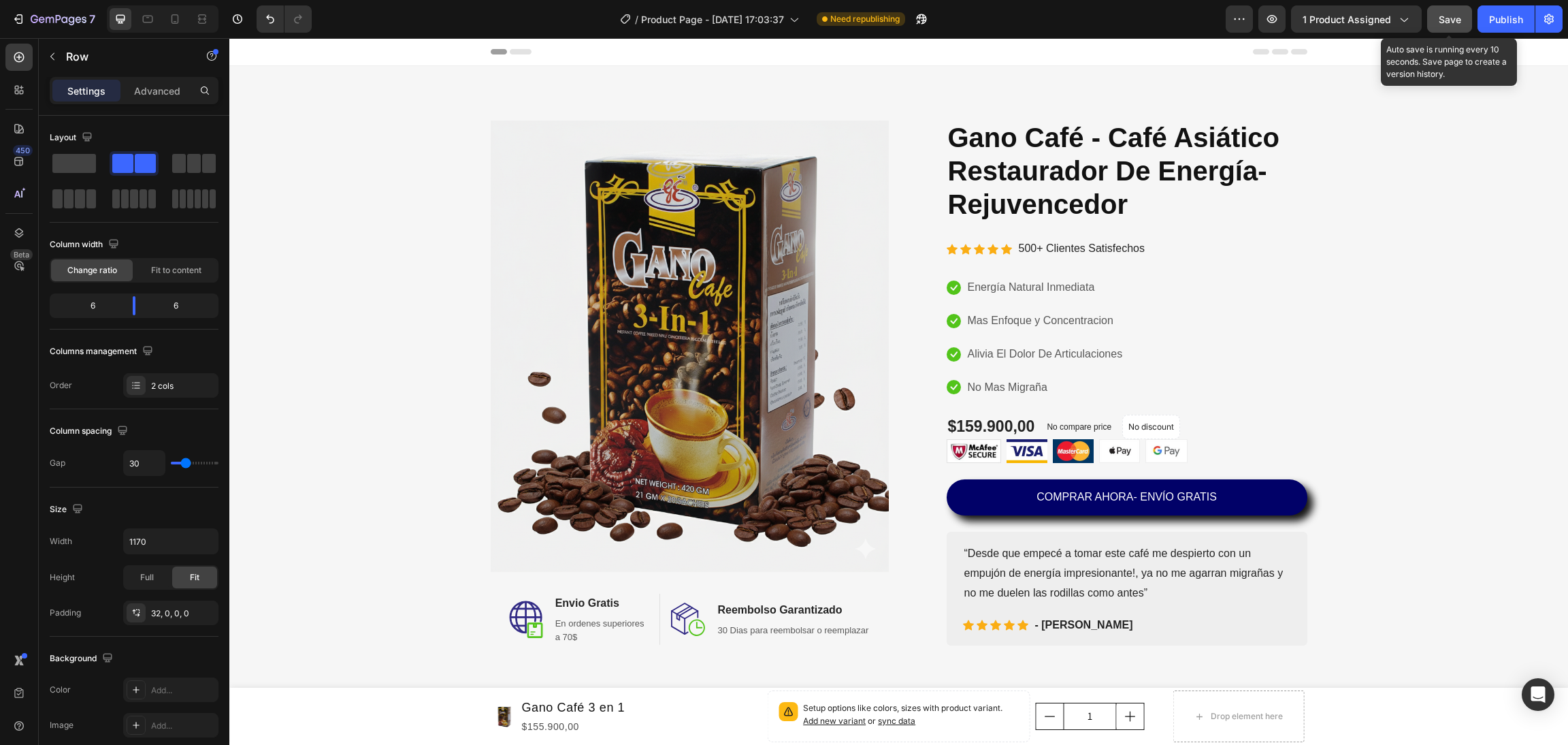
click at [1466, 20] on button "Save" at bounding box center [1449, 19] width 45 height 27
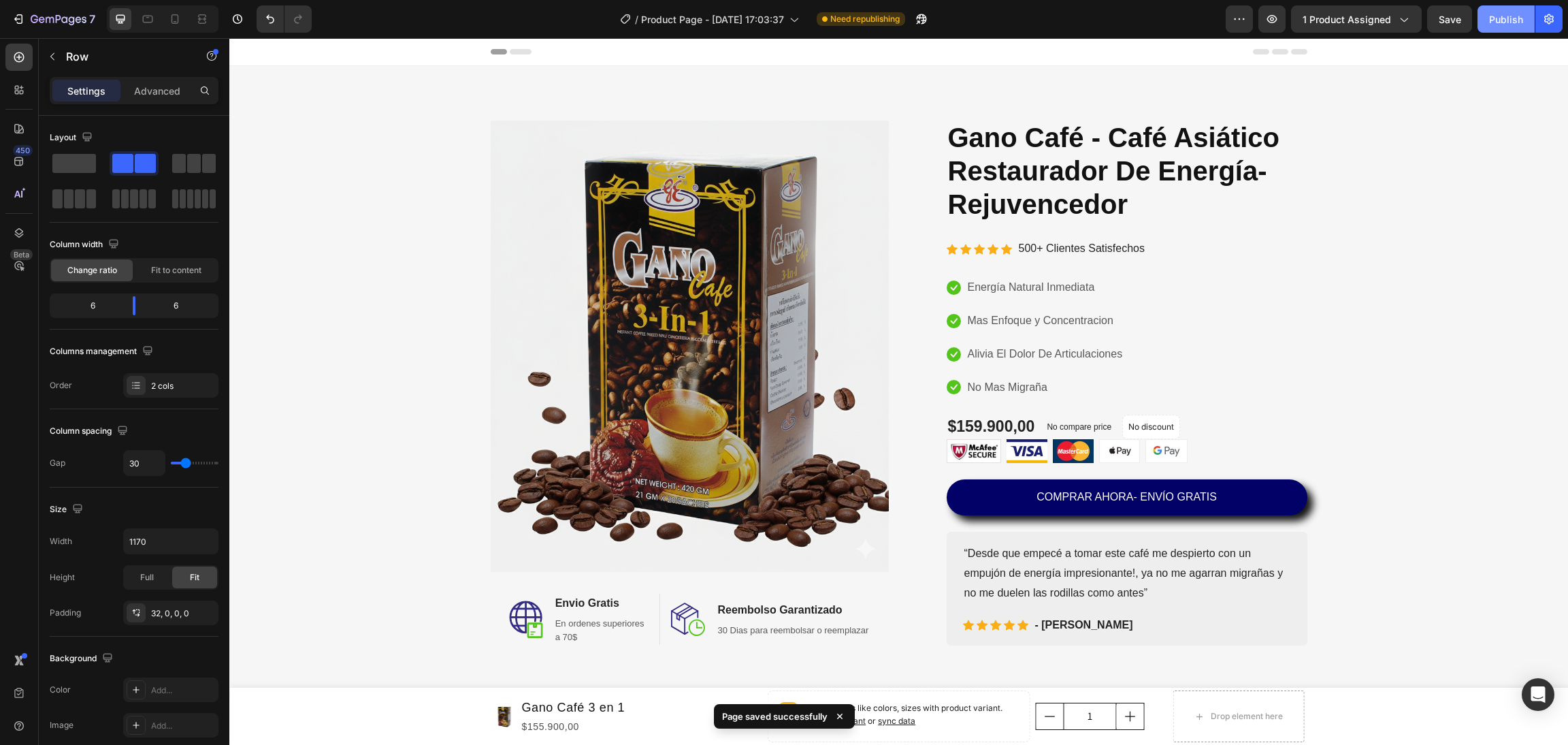
click at [1495, 22] on div "Publish" at bounding box center [1506, 19] width 34 height 14
